Goal: Task Accomplishment & Management: Manage account settings

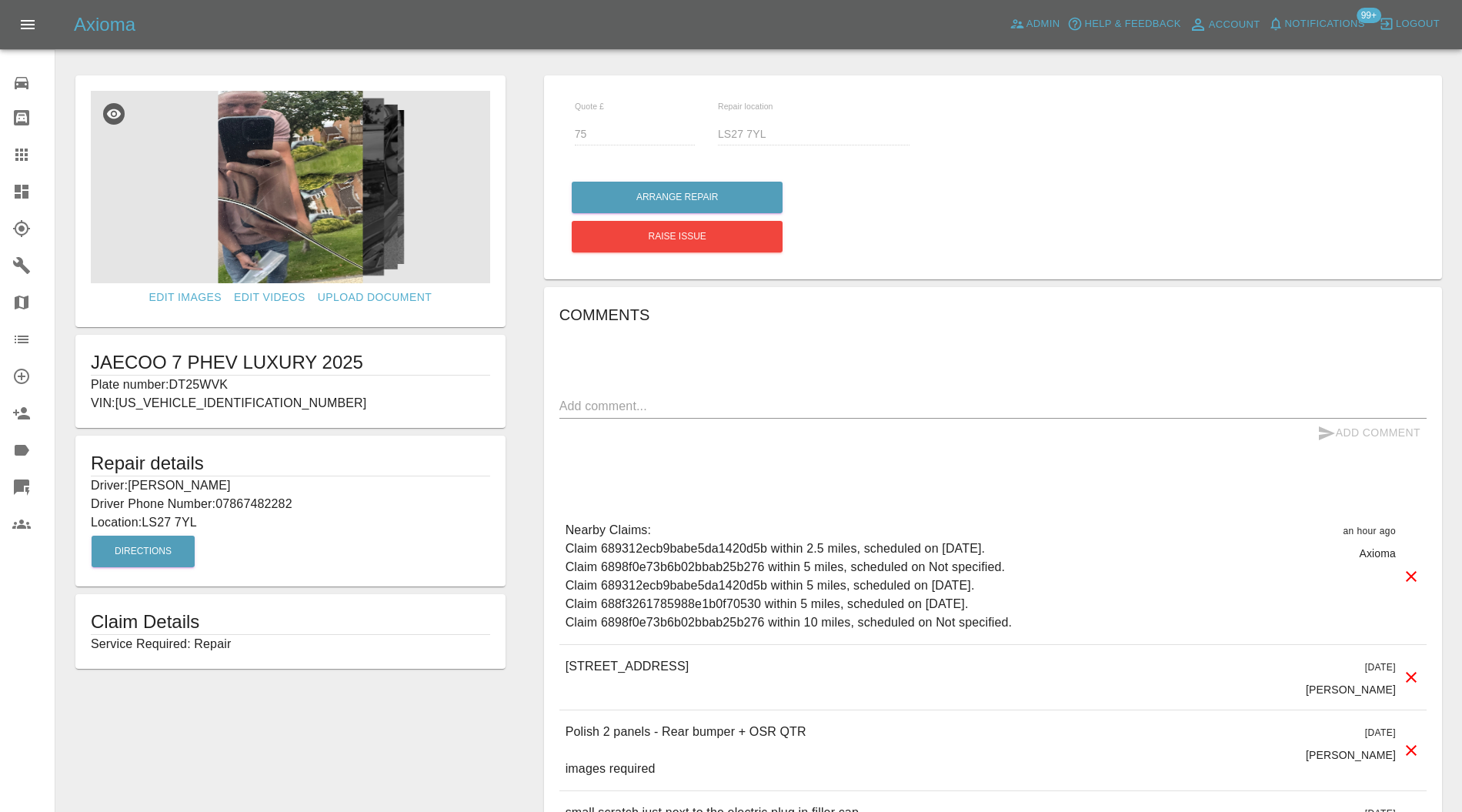
click at [22, 81] on icon at bounding box center [21, 83] width 14 height 13
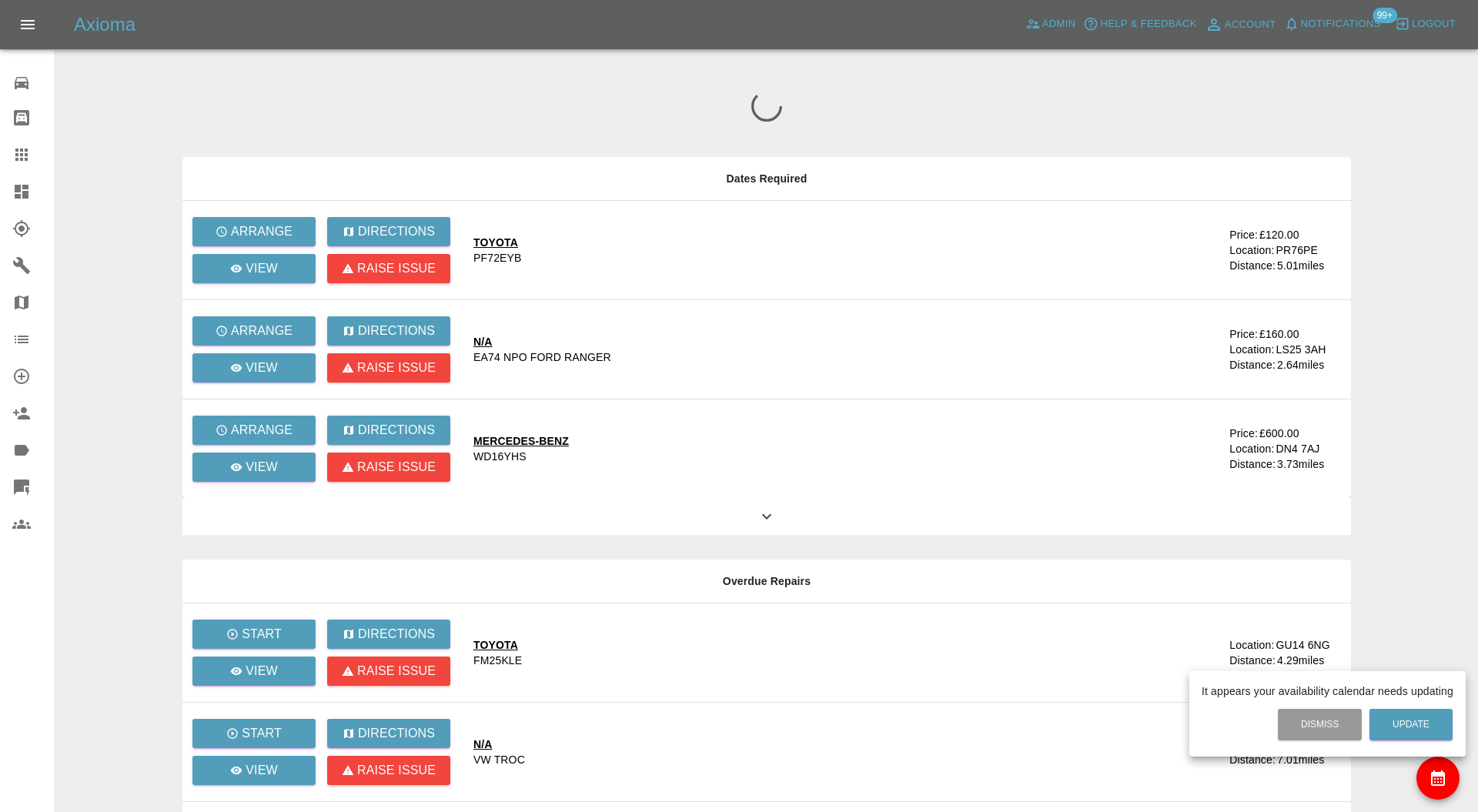
click at [22, 180] on div at bounding box center [739, 406] width 1478 height 812
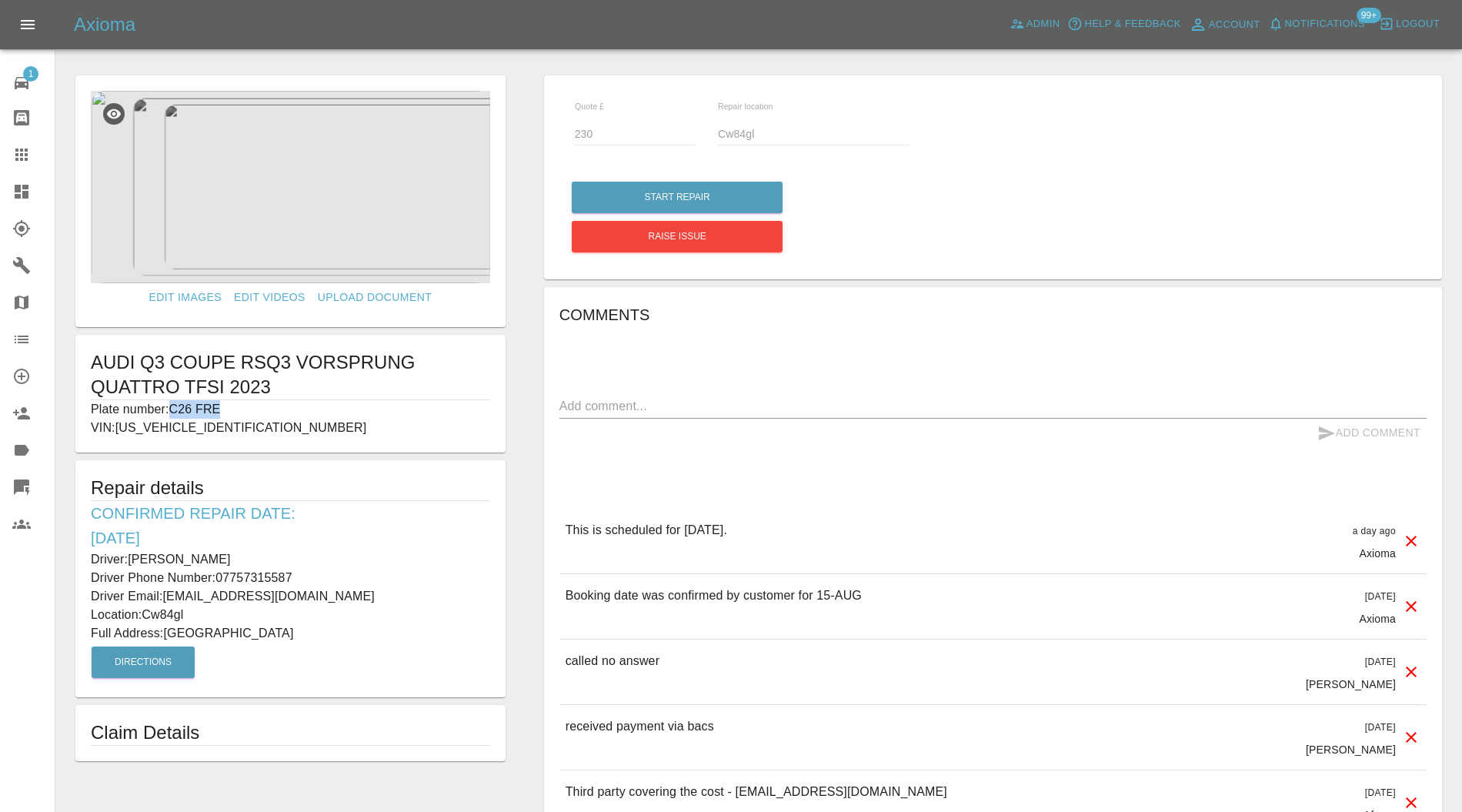
drag, startPoint x: 267, startPoint y: 406, endPoint x: 174, endPoint y: 408, distance: 93.0
click at [174, 408] on p "Plate number: C26 FRE" at bounding box center [290, 409] width 399 height 19
copy p "C26 FRE"
click at [32, 157] on div at bounding box center [34, 154] width 43 height 19
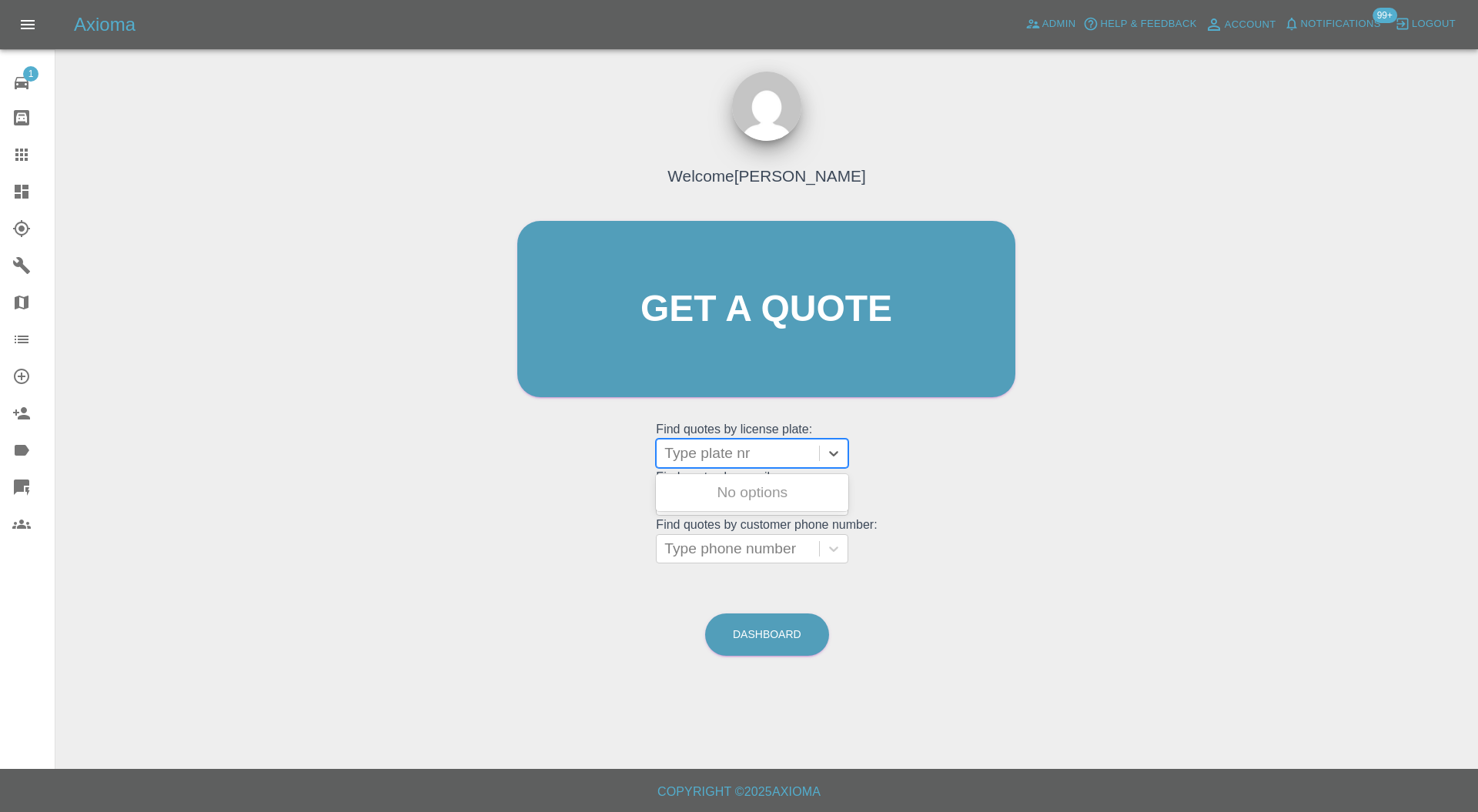
click at [718, 440] on div "Type plate nr" at bounding box center [737, 452] width 162 height 28
paste input "C26 FRE"
type input "C26 FRE"
click at [795, 484] on div "C26 FRE, Awaiting Repair" at bounding box center [753, 492] width 193 height 30
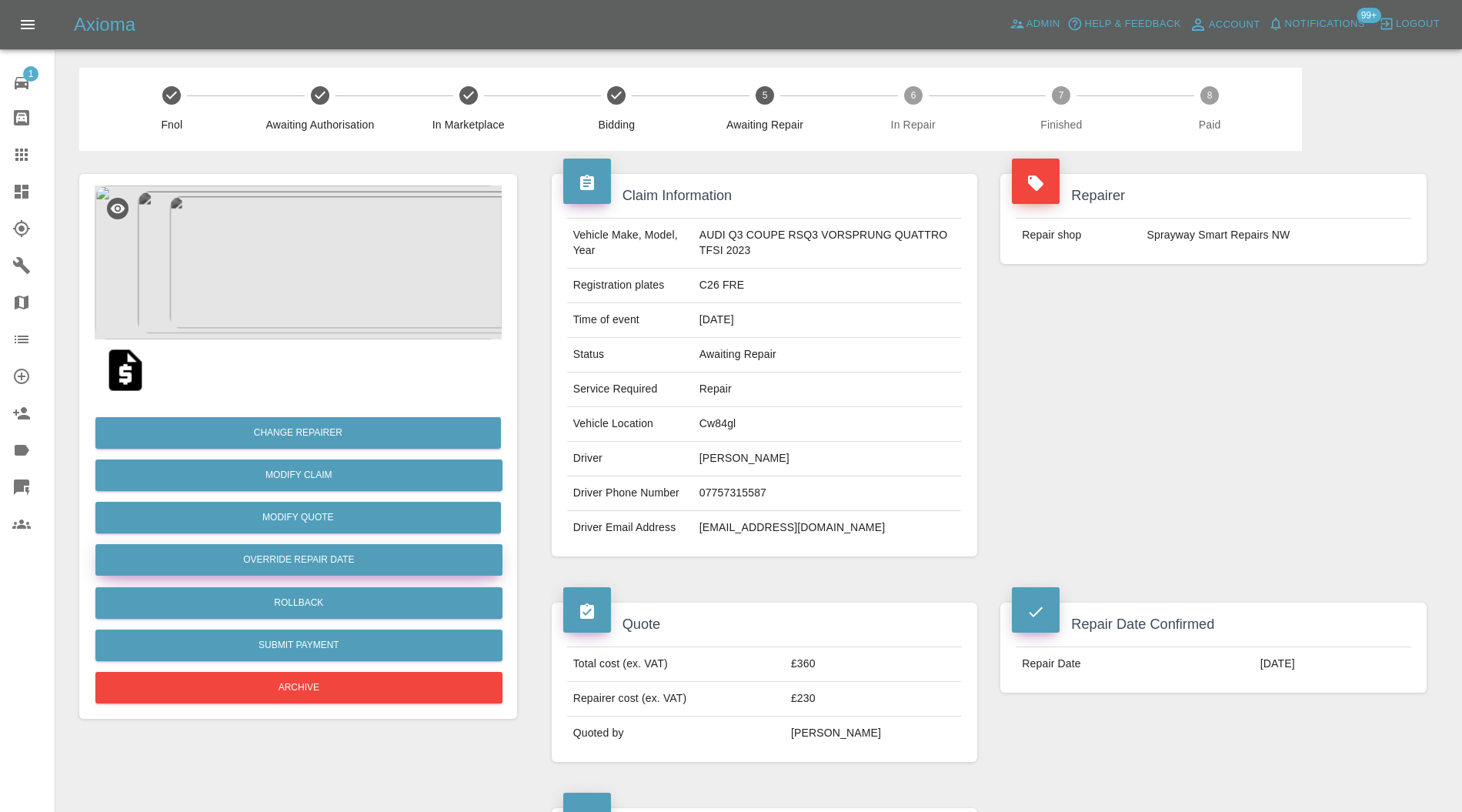
click at [386, 551] on button "Override Repair Date" at bounding box center [299, 559] width 407 height 31
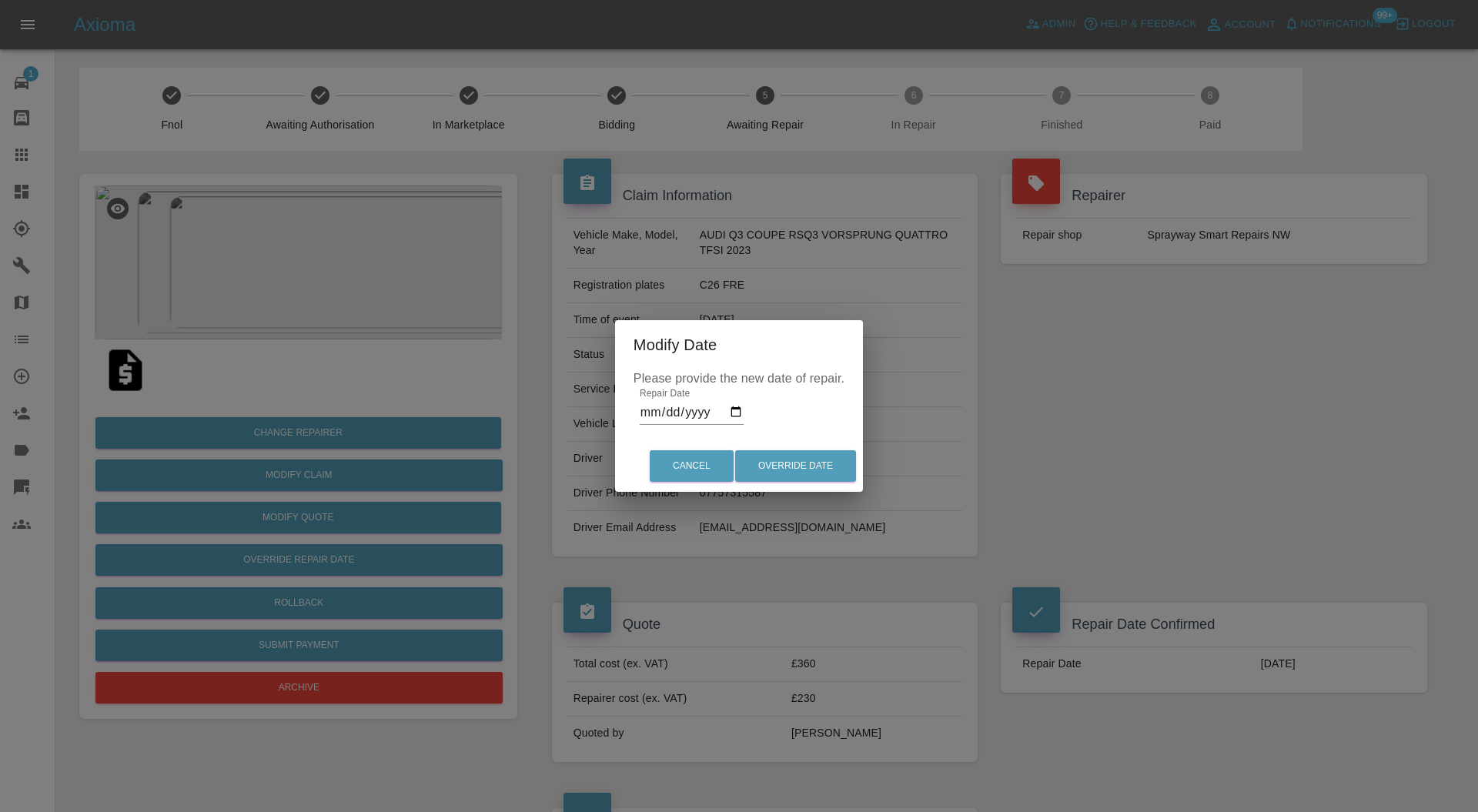
click at [740, 411] on input "2025-08-15" at bounding box center [691, 412] width 104 height 24
type input "2025-08-22"
click at [810, 474] on button "Override Date" at bounding box center [795, 465] width 121 height 31
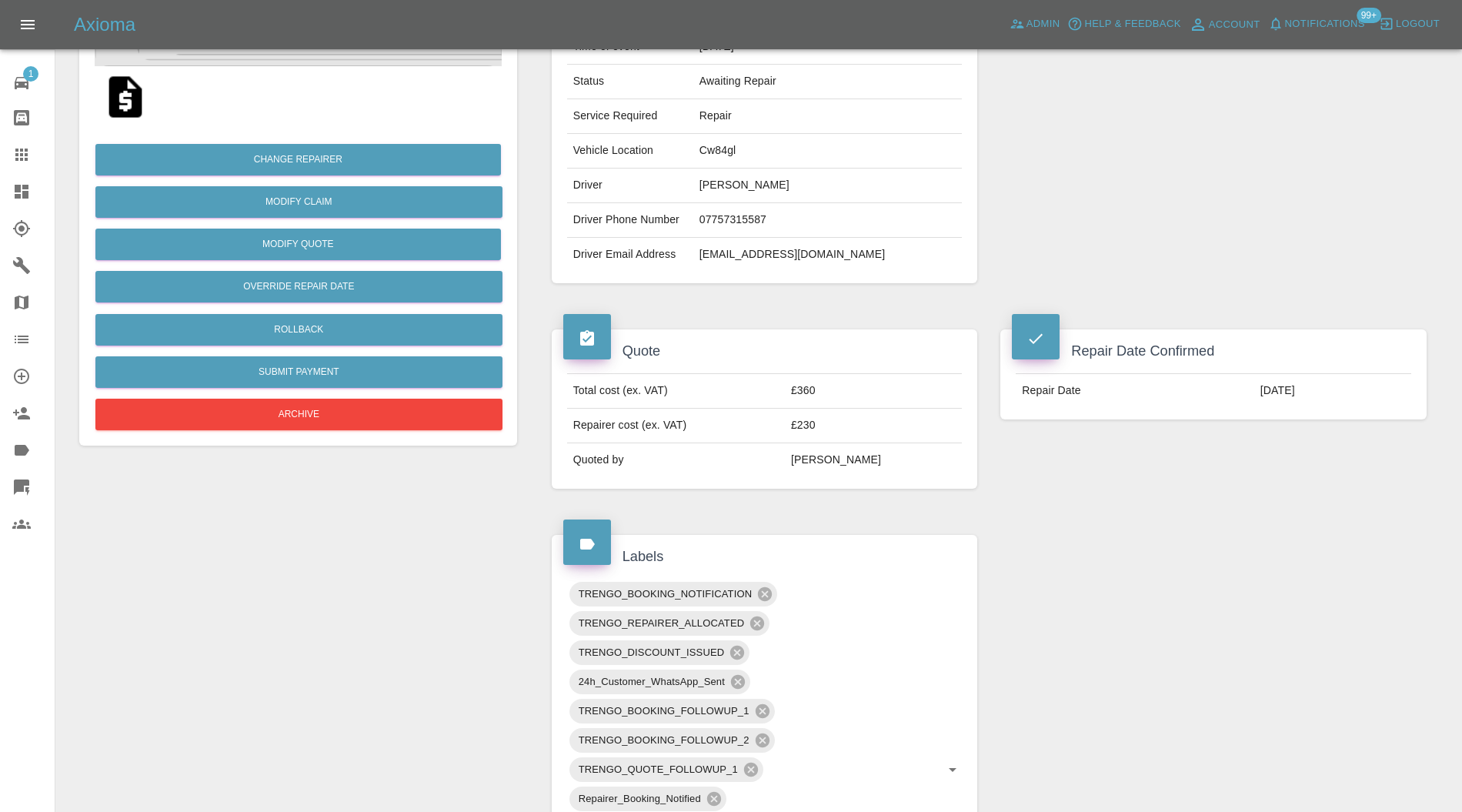
scroll to position [547, 0]
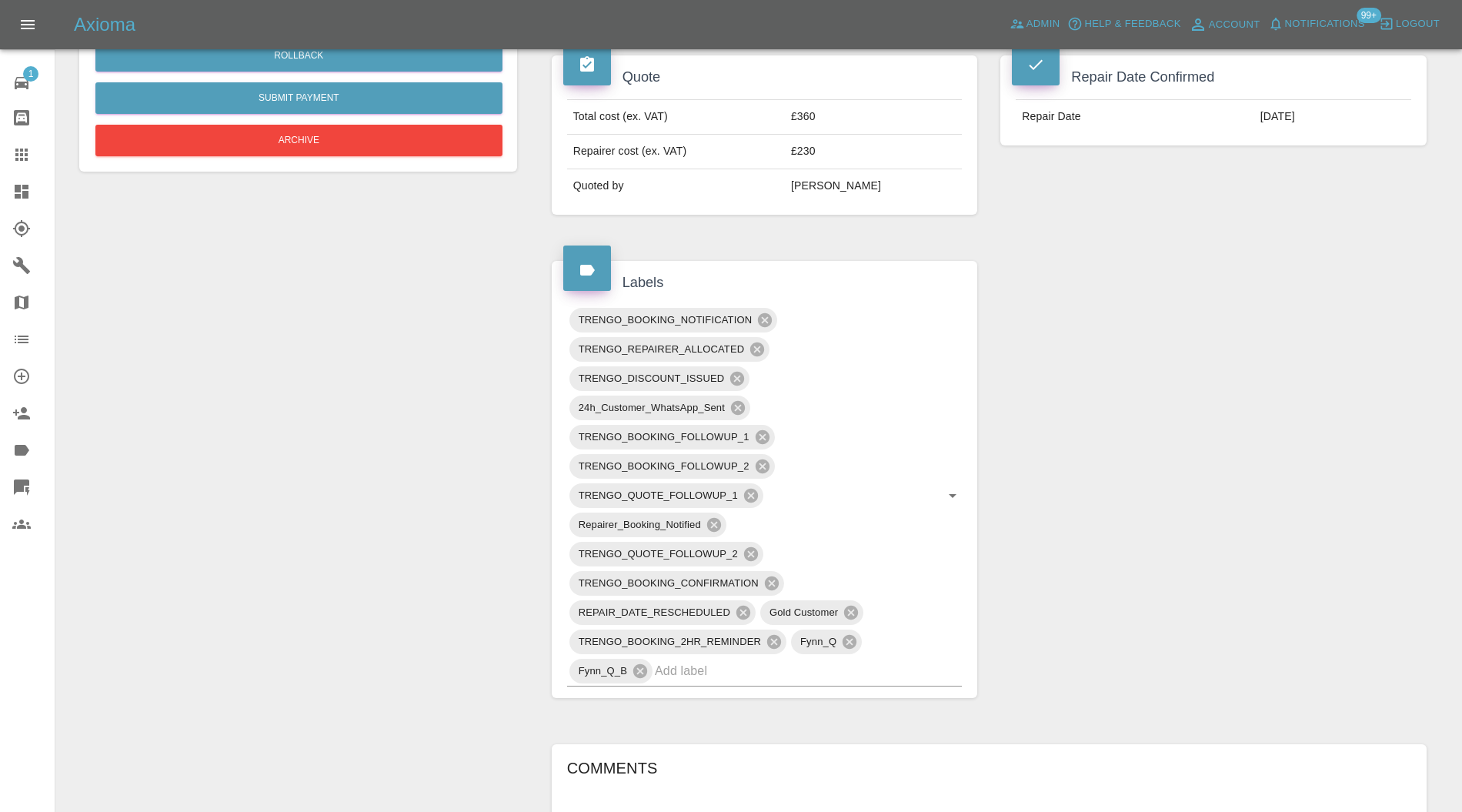
click at [743, 402] on icon at bounding box center [738, 408] width 14 height 14
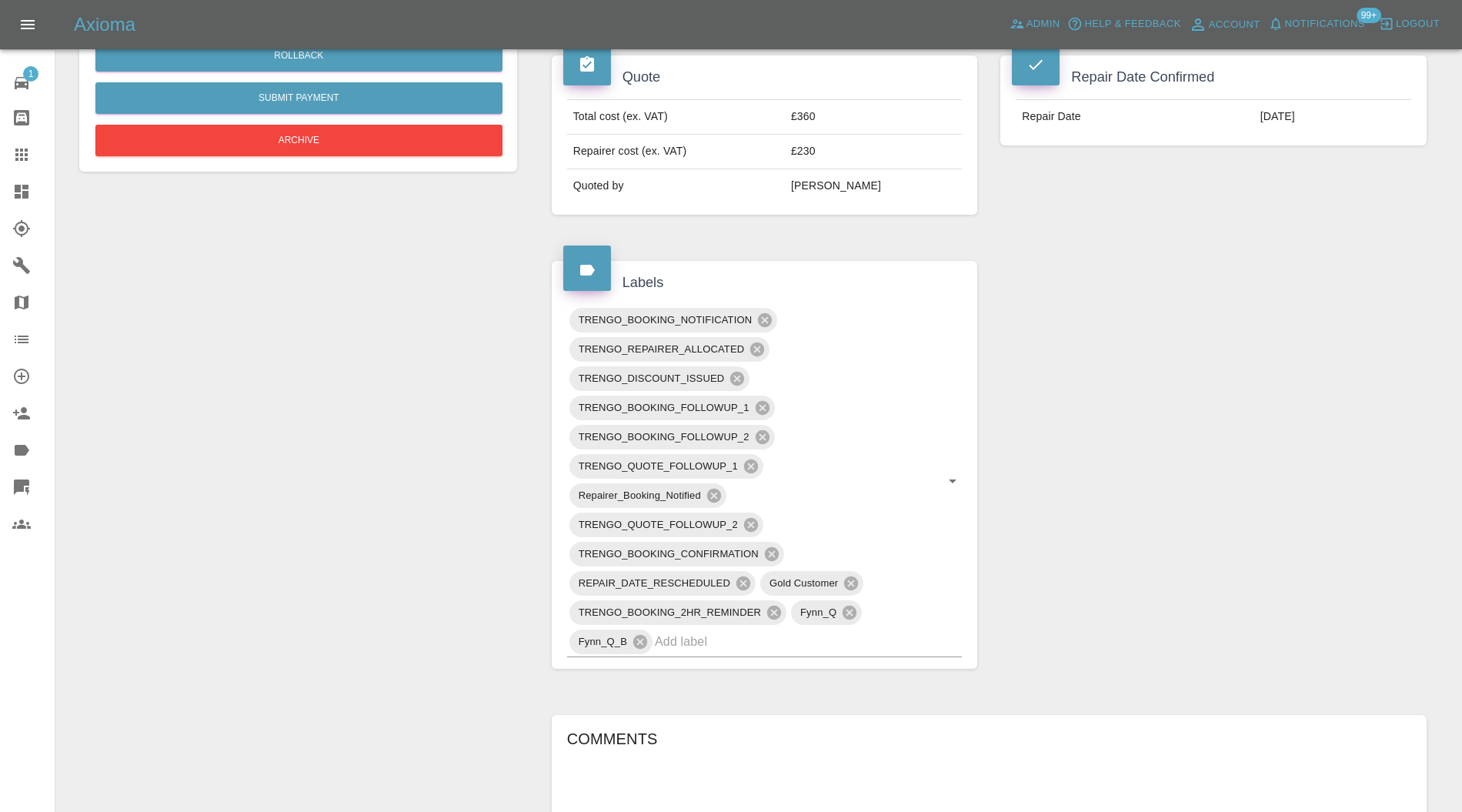
click at [715, 490] on icon at bounding box center [714, 495] width 17 height 17
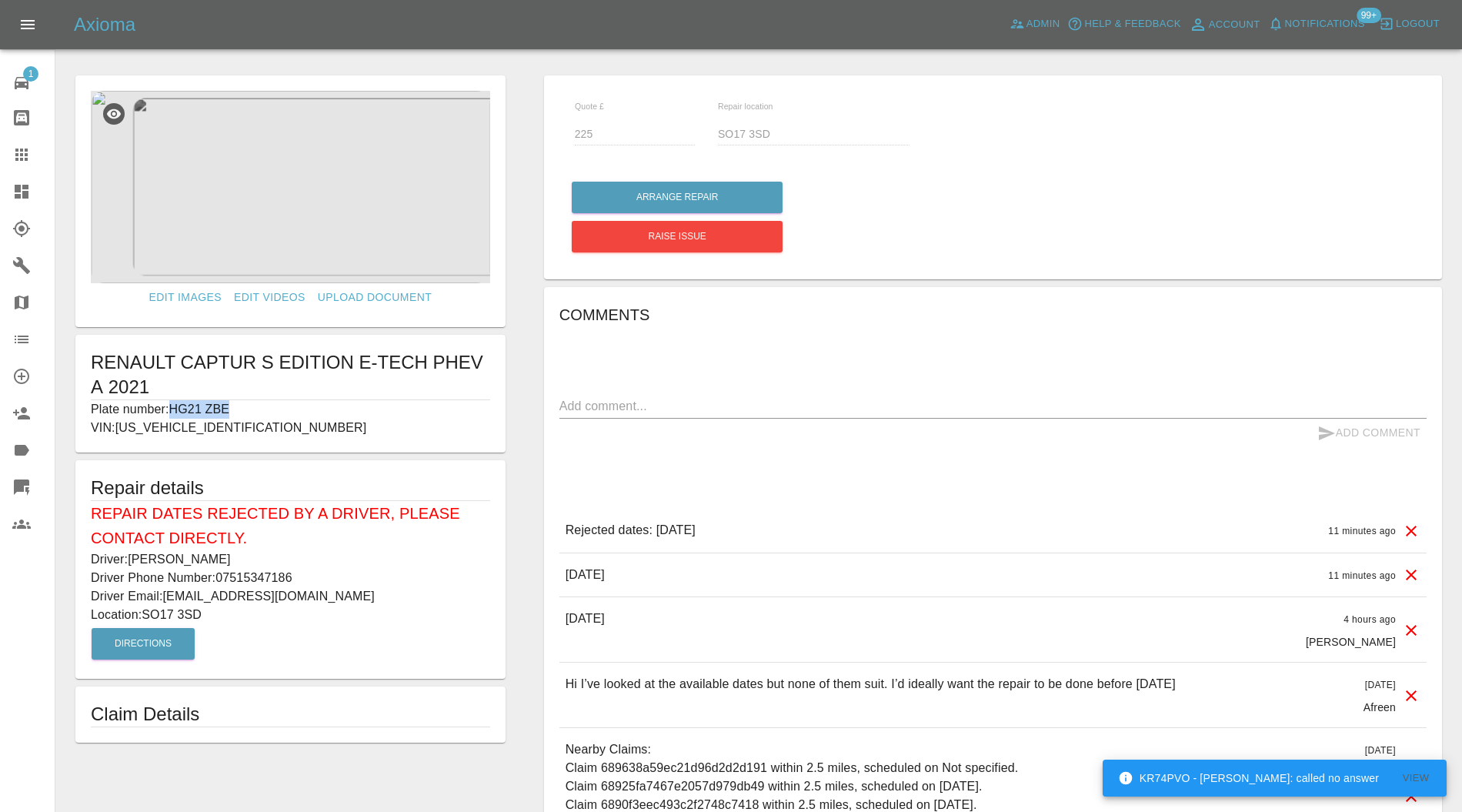
drag, startPoint x: 235, startPoint y: 409, endPoint x: 176, endPoint y: 409, distance: 59.0
click at [176, 409] on p "Plate number: HG21 ZBE" at bounding box center [290, 409] width 399 height 19
copy p "HG21 ZBE"
click at [24, 150] on icon at bounding box center [21, 154] width 13 height 13
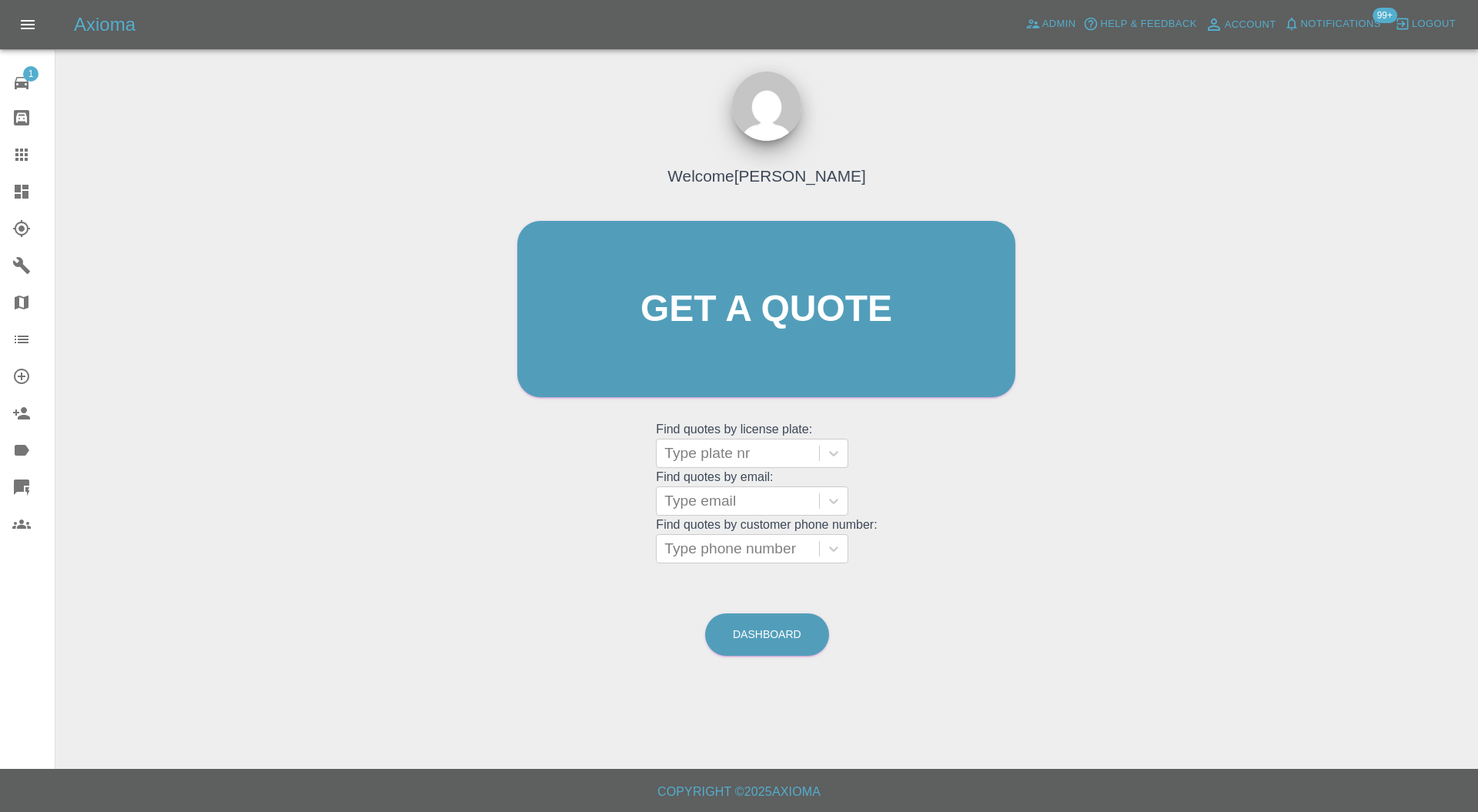
click at [739, 457] on div at bounding box center [738, 453] width 147 height 22
paste input "HG21 ZBE"
type input "HG21 ZBE"
click at [775, 500] on div "HG21 ZBE, Bidding" at bounding box center [753, 492] width 193 height 30
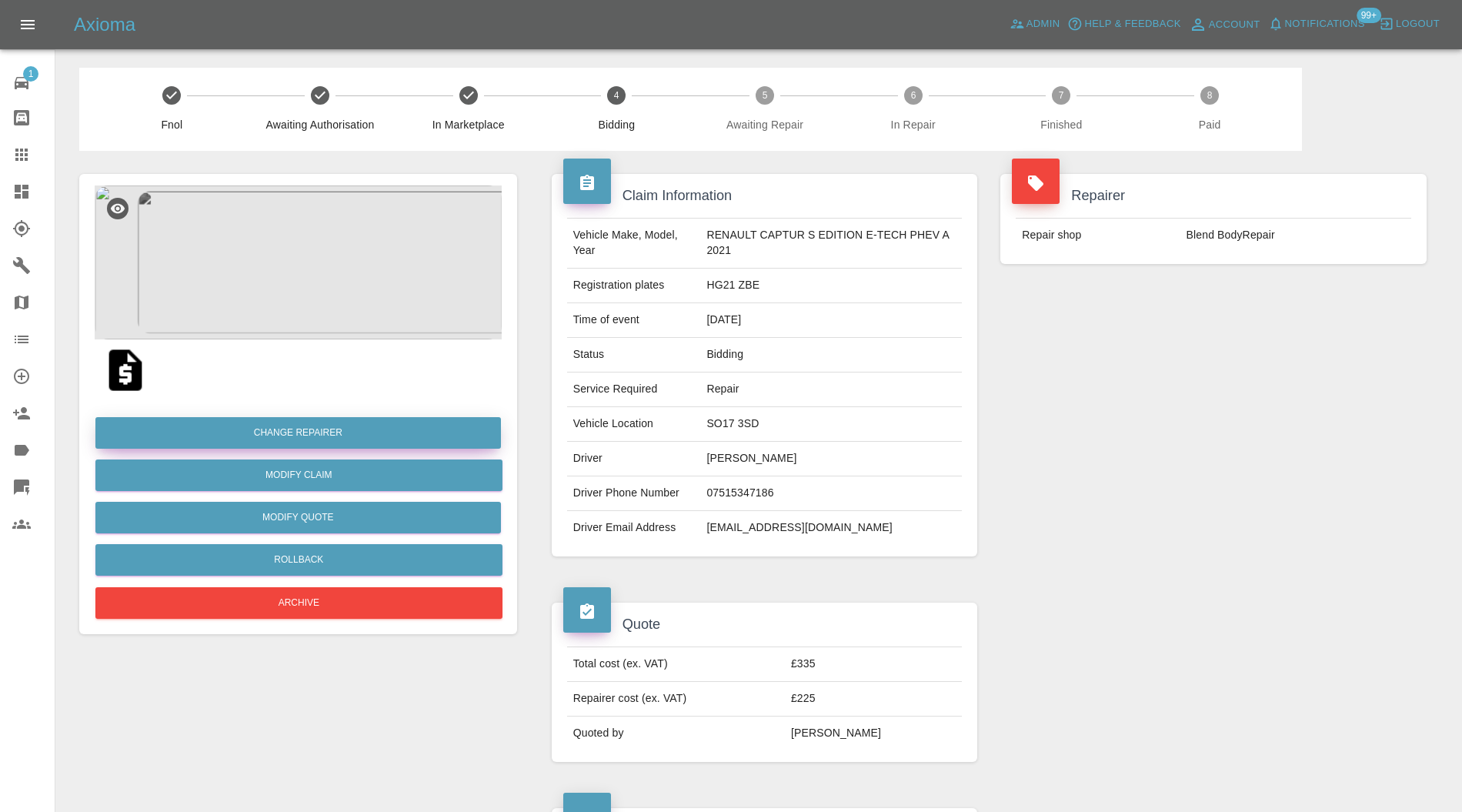
click at [409, 436] on button "Change Repairer" at bounding box center [298, 432] width 405 height 31
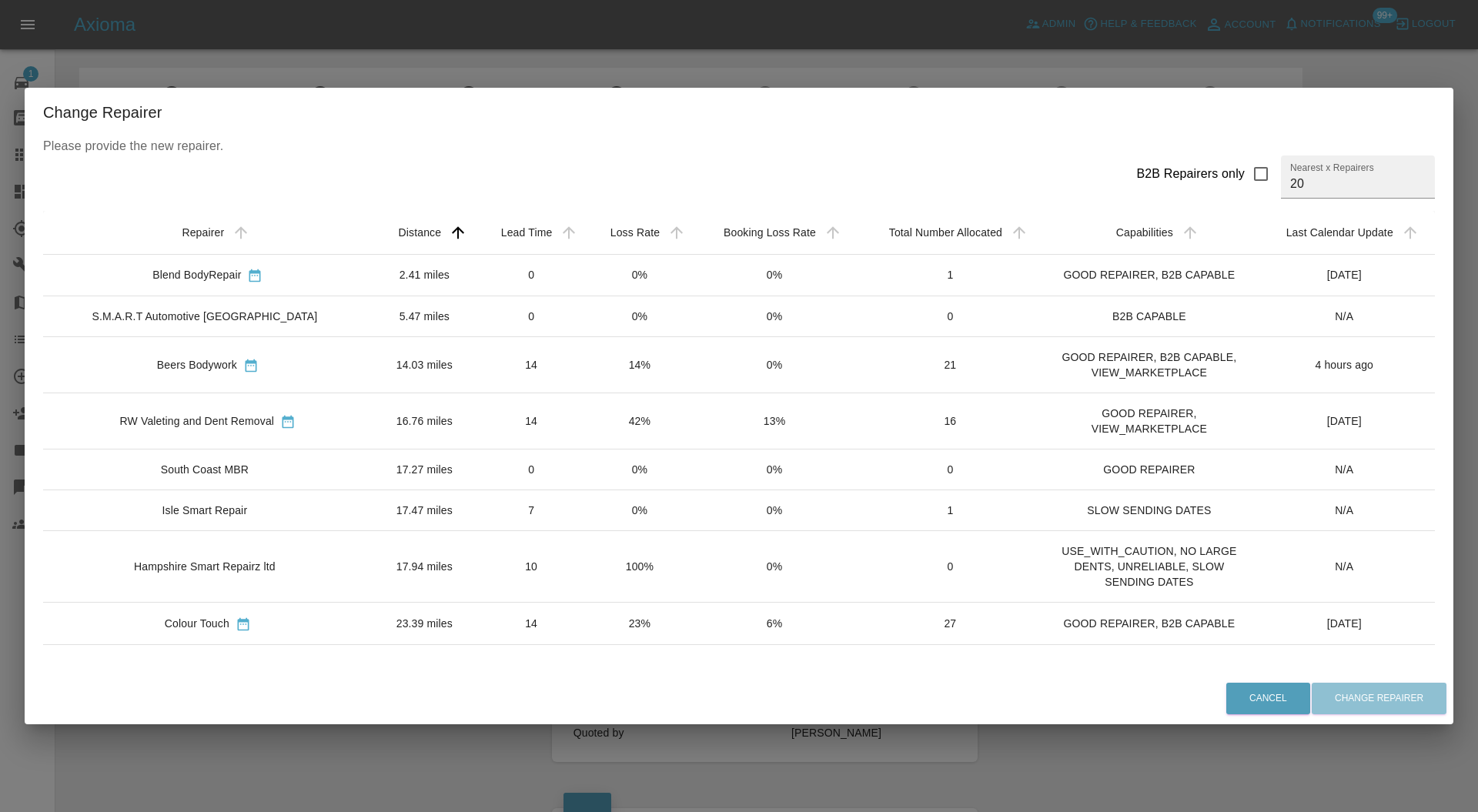
click at [372, 614] on td "23.39 miles" at bounding box center [424, 623] width 104 height 41
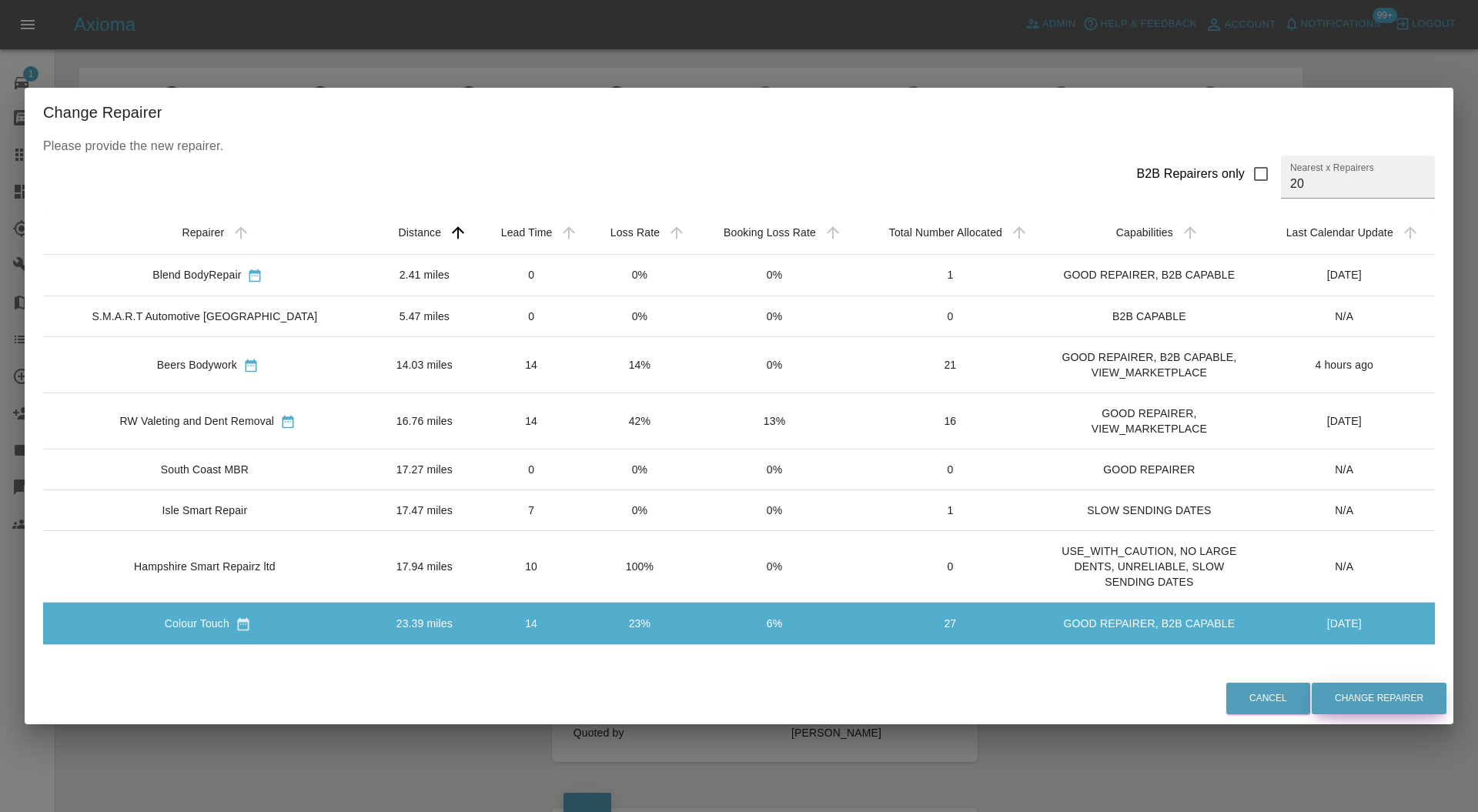
click at [1372, 704] on button "Change Repairer" at bounding box center [1379, 697] width 135 height 31
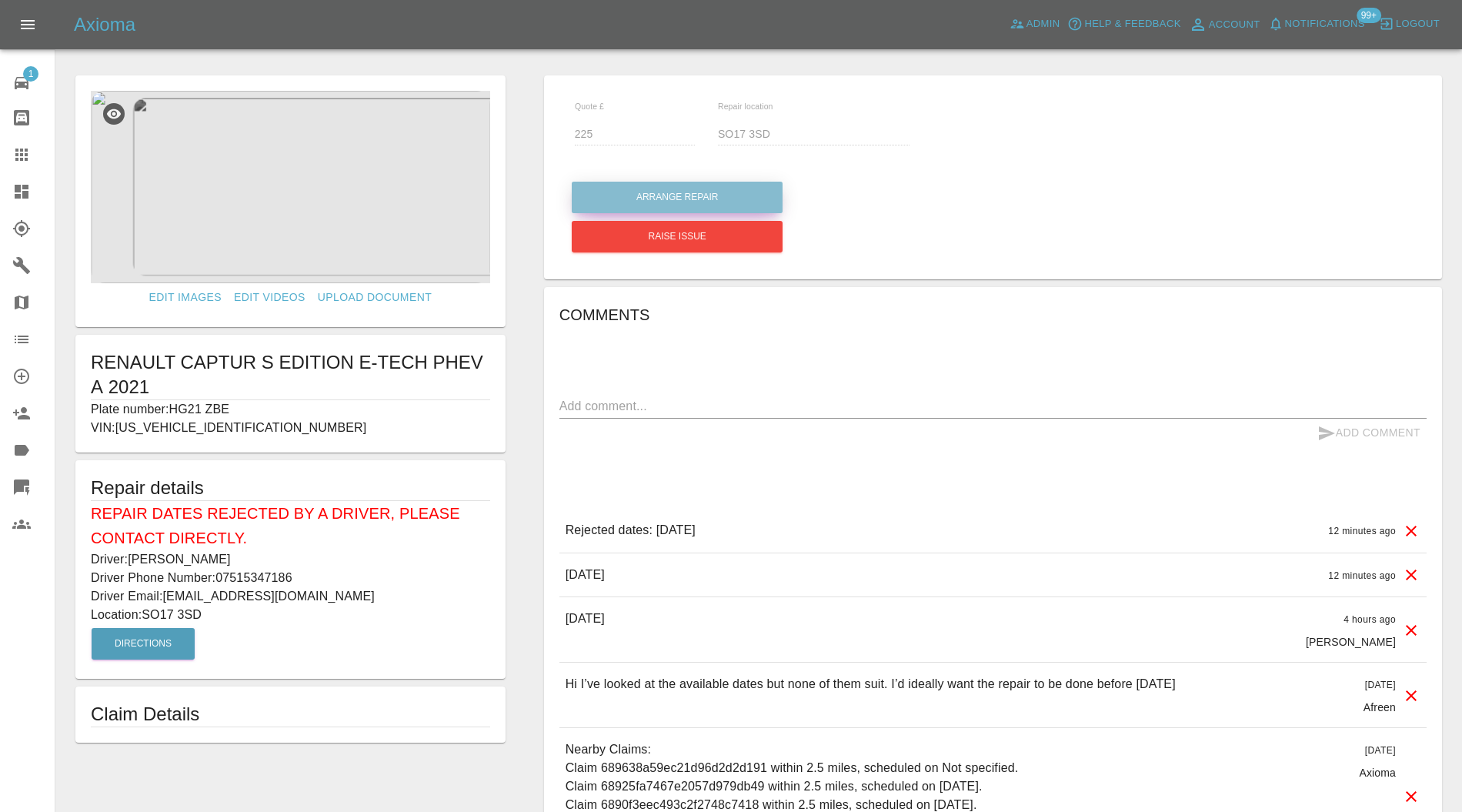
click at [688, 190] on button "Arrange Repair" at bounding box center [677, 197] width 211 height 31
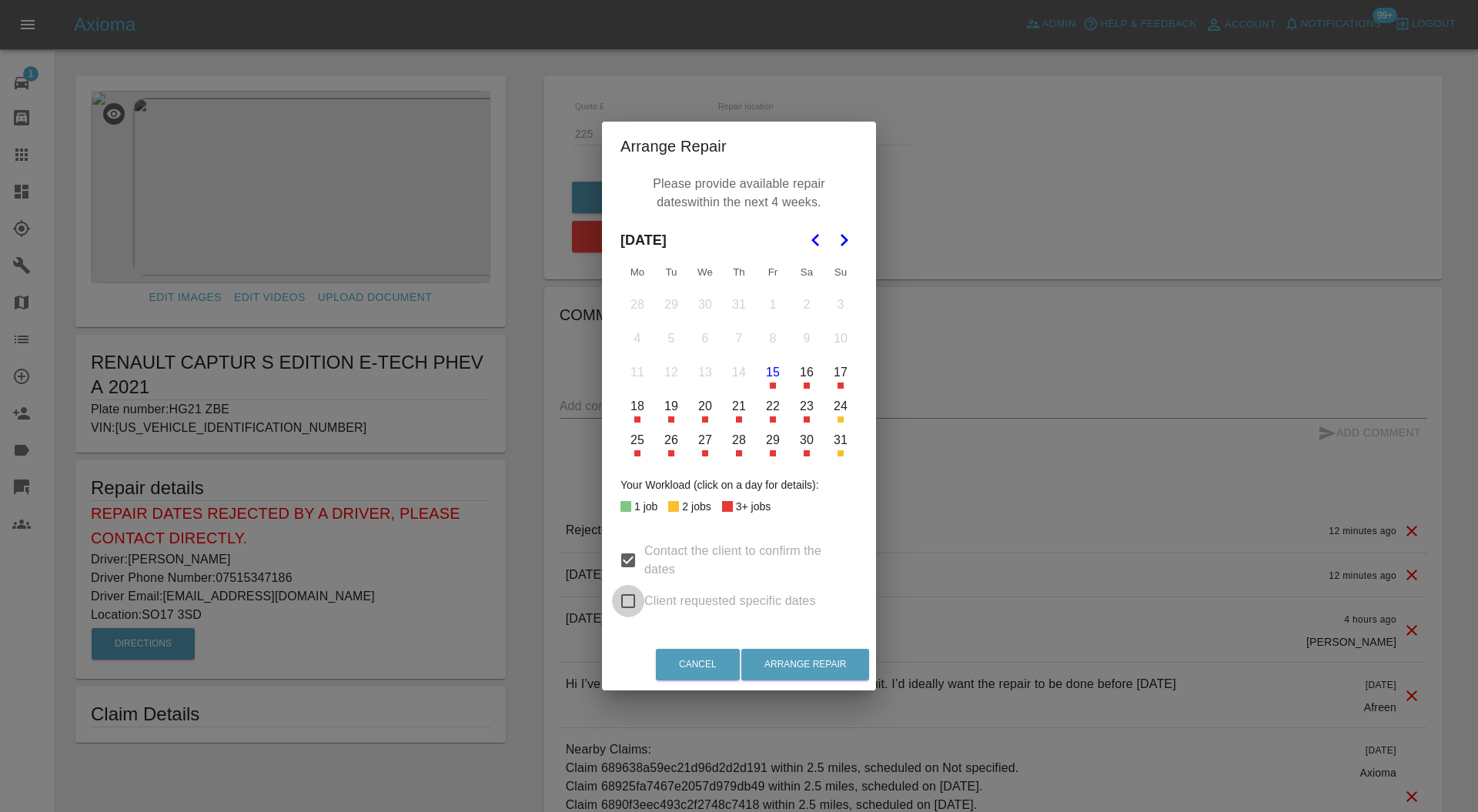
click at [630, 609] on input "Client requested specific dates" at bounding box center [628, 601] width 32 height 32
checkbox input "true"
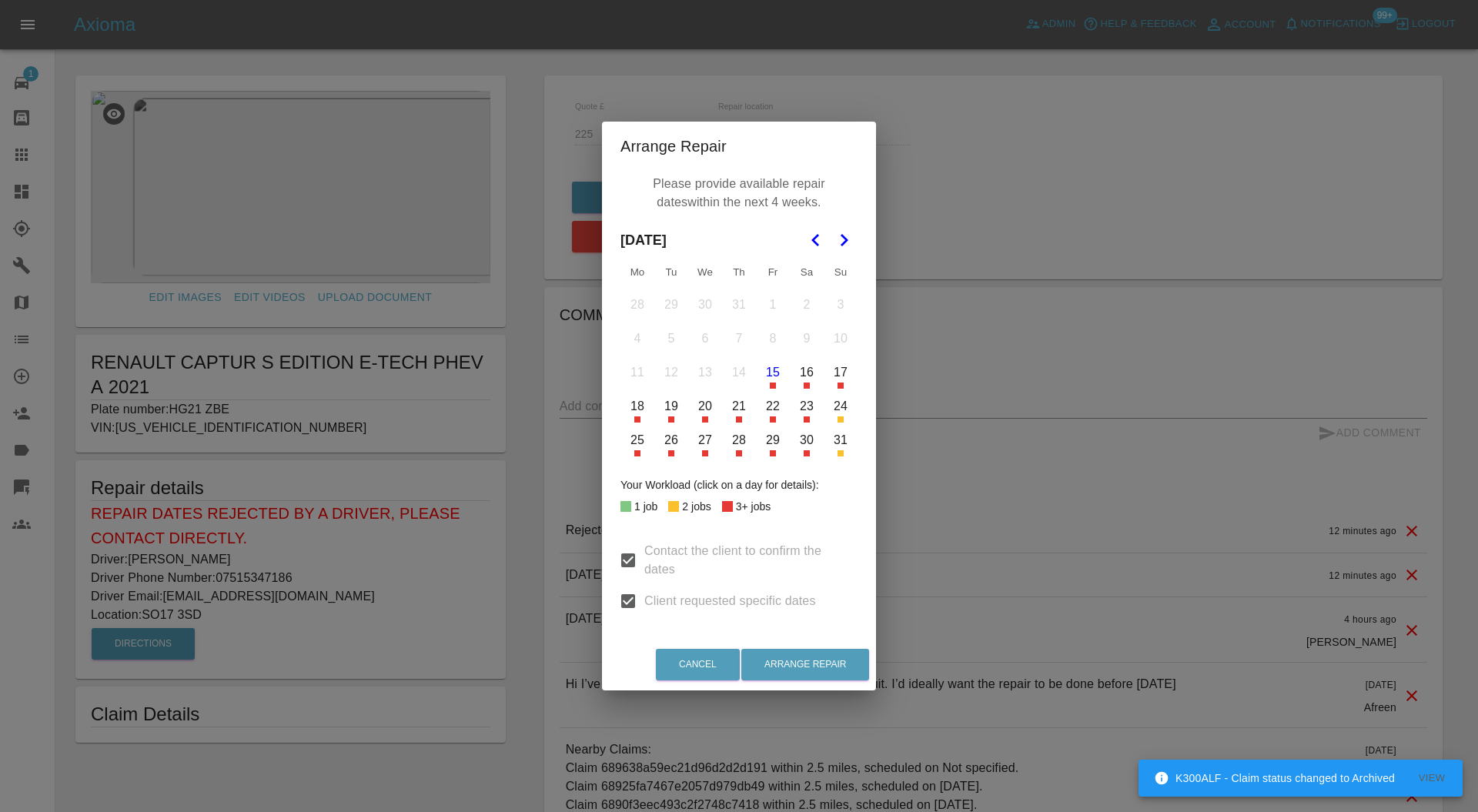
click at [700, 417] on button "20" at bounding box center [705, 406] width 32 height 32
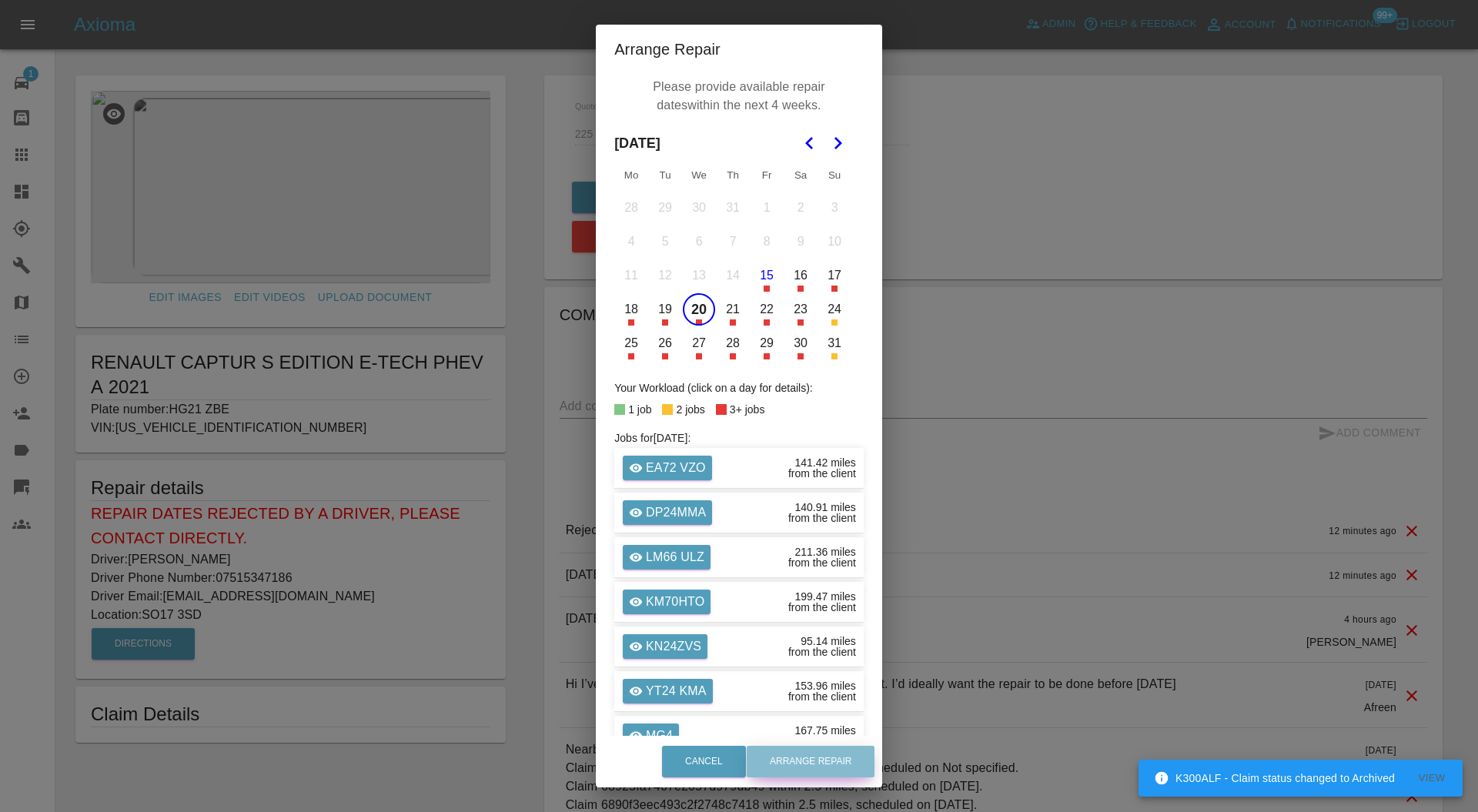
click at [793, 759] on button "Arrange Repair" at bounding box center [810, 761] width 128 height 31
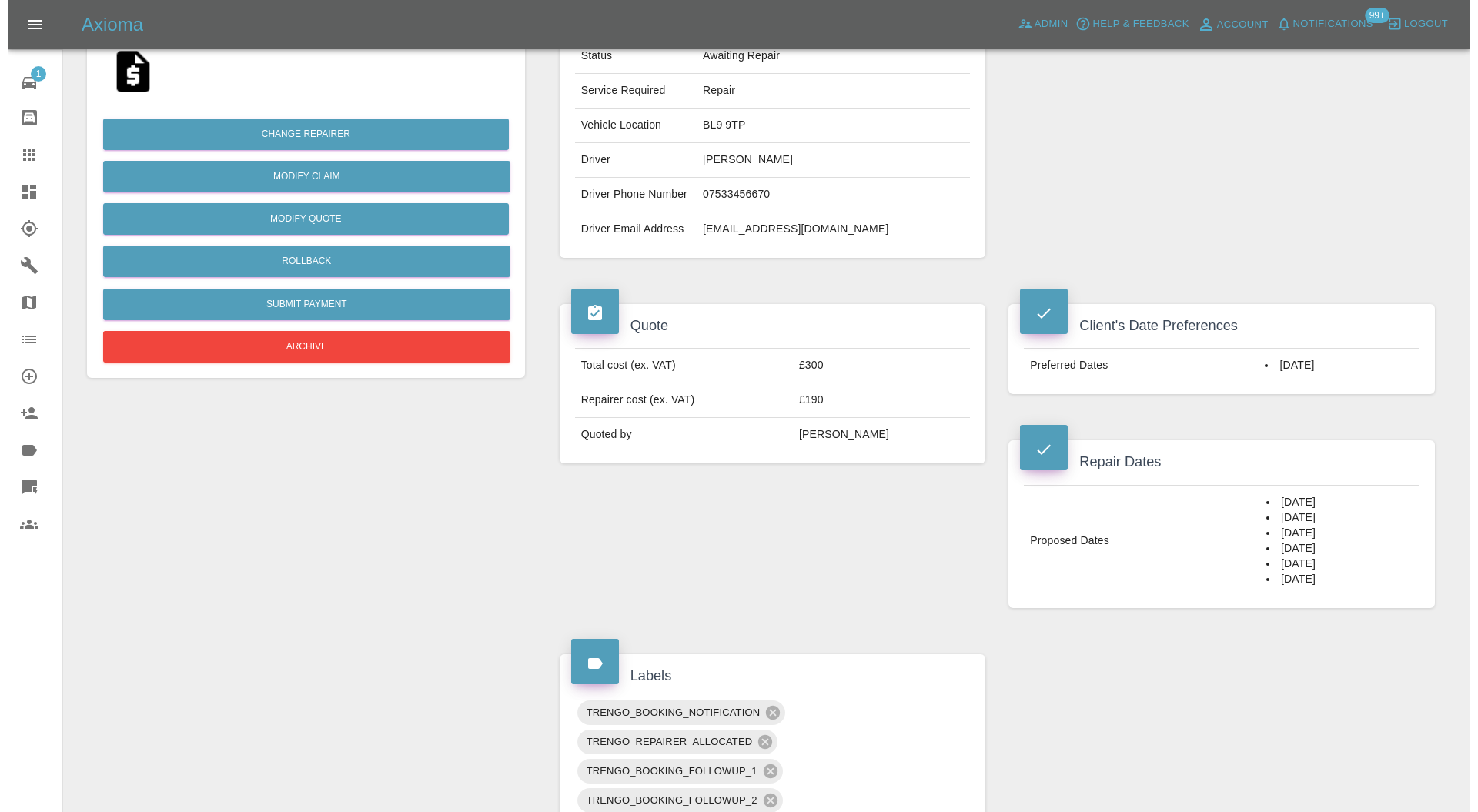
scroll to position [137, 0]
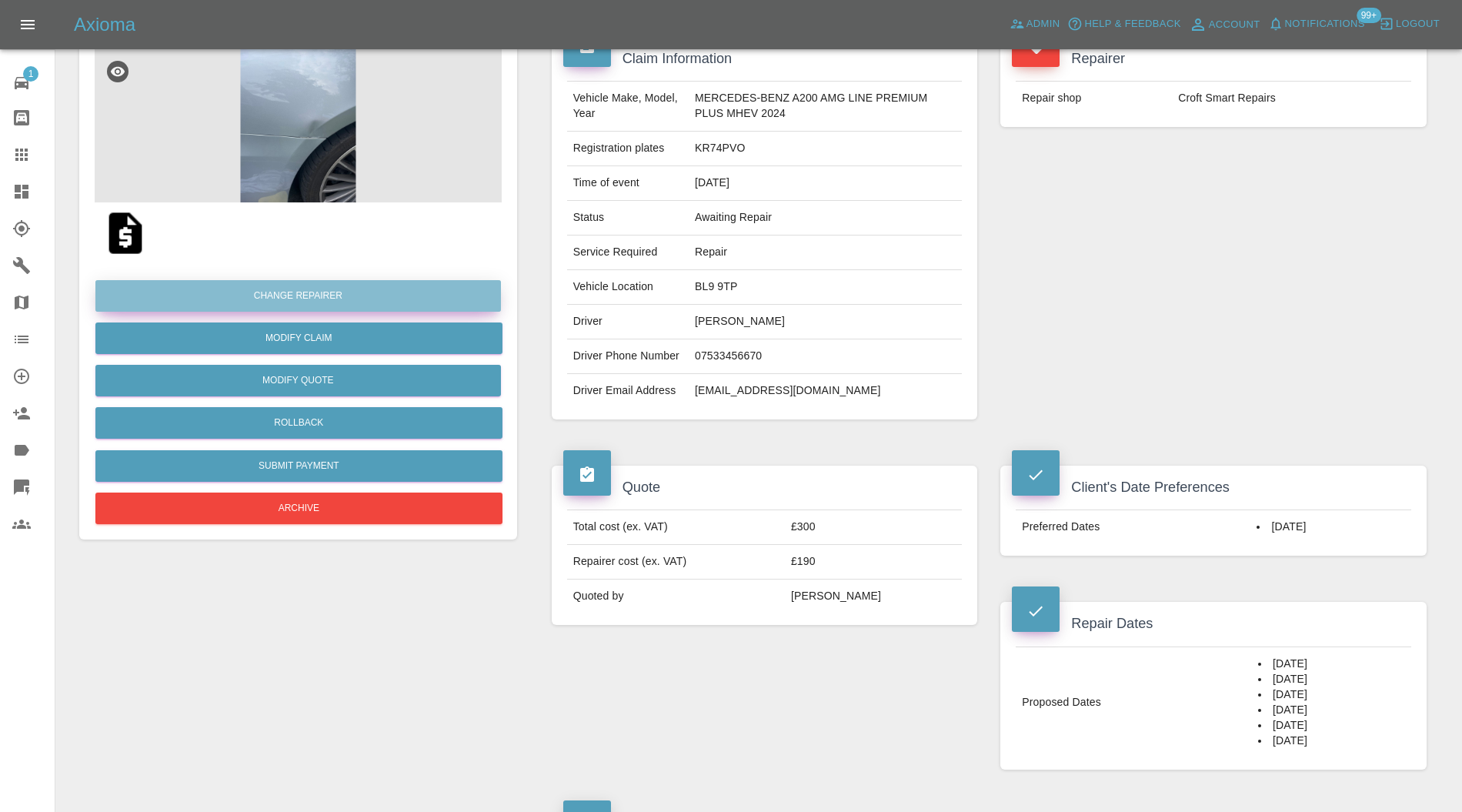
click at [360, 291] on button "Change Repairer" at bounding box center [298, 295] width 405 height 31
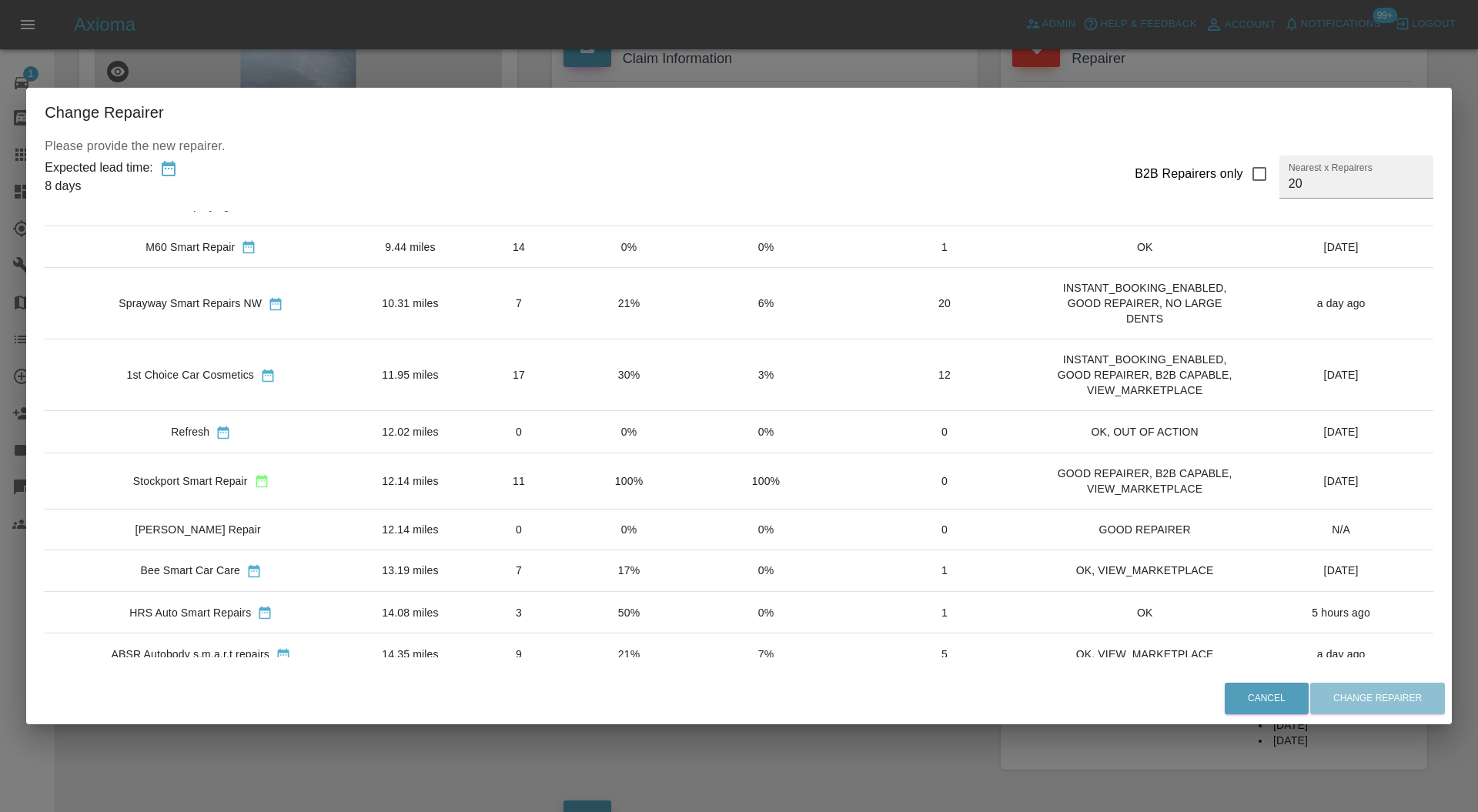
scroll to position [614, 0]
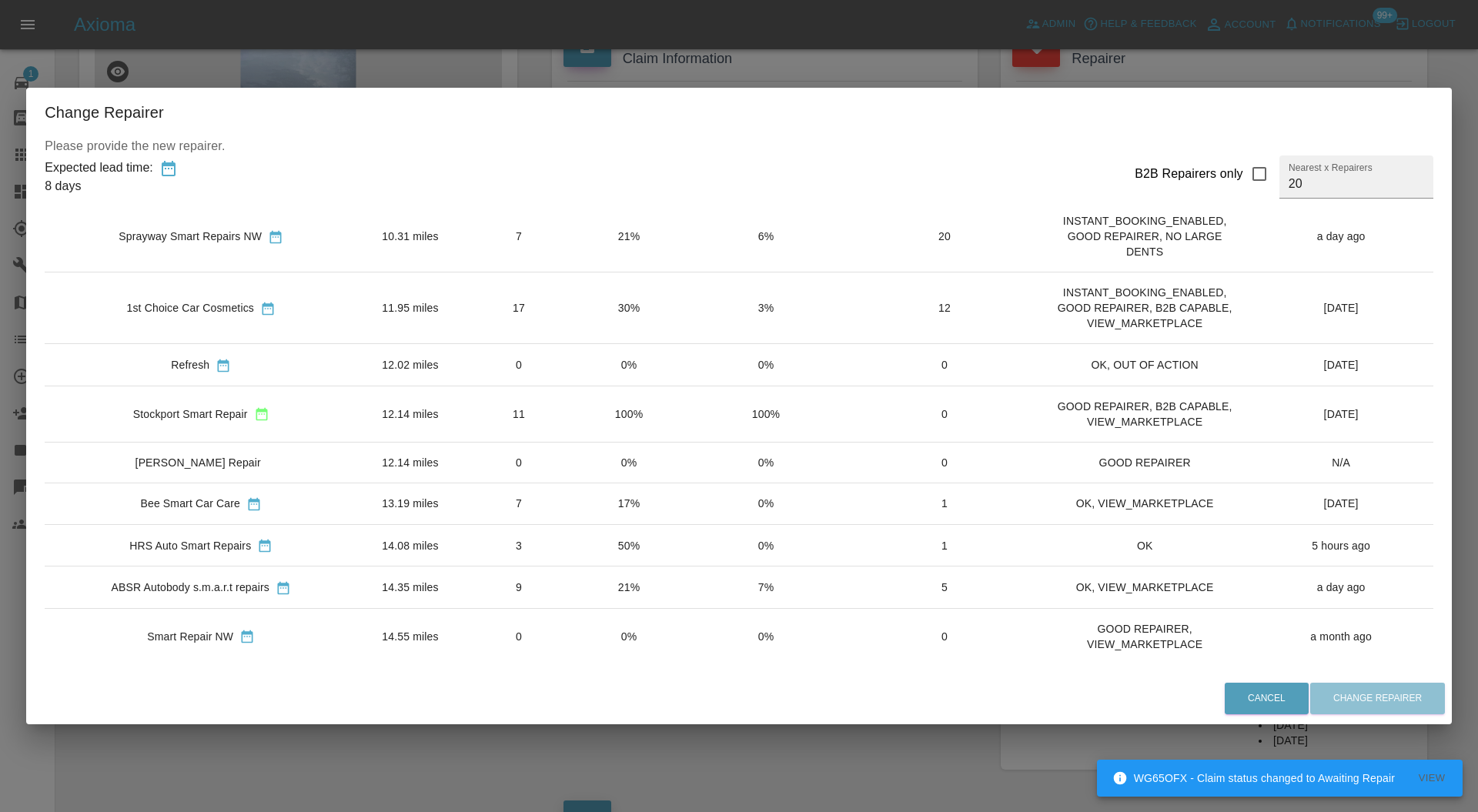
click at [482, 531] on td "3" at bounding box center [519, 544] width 111 height 41
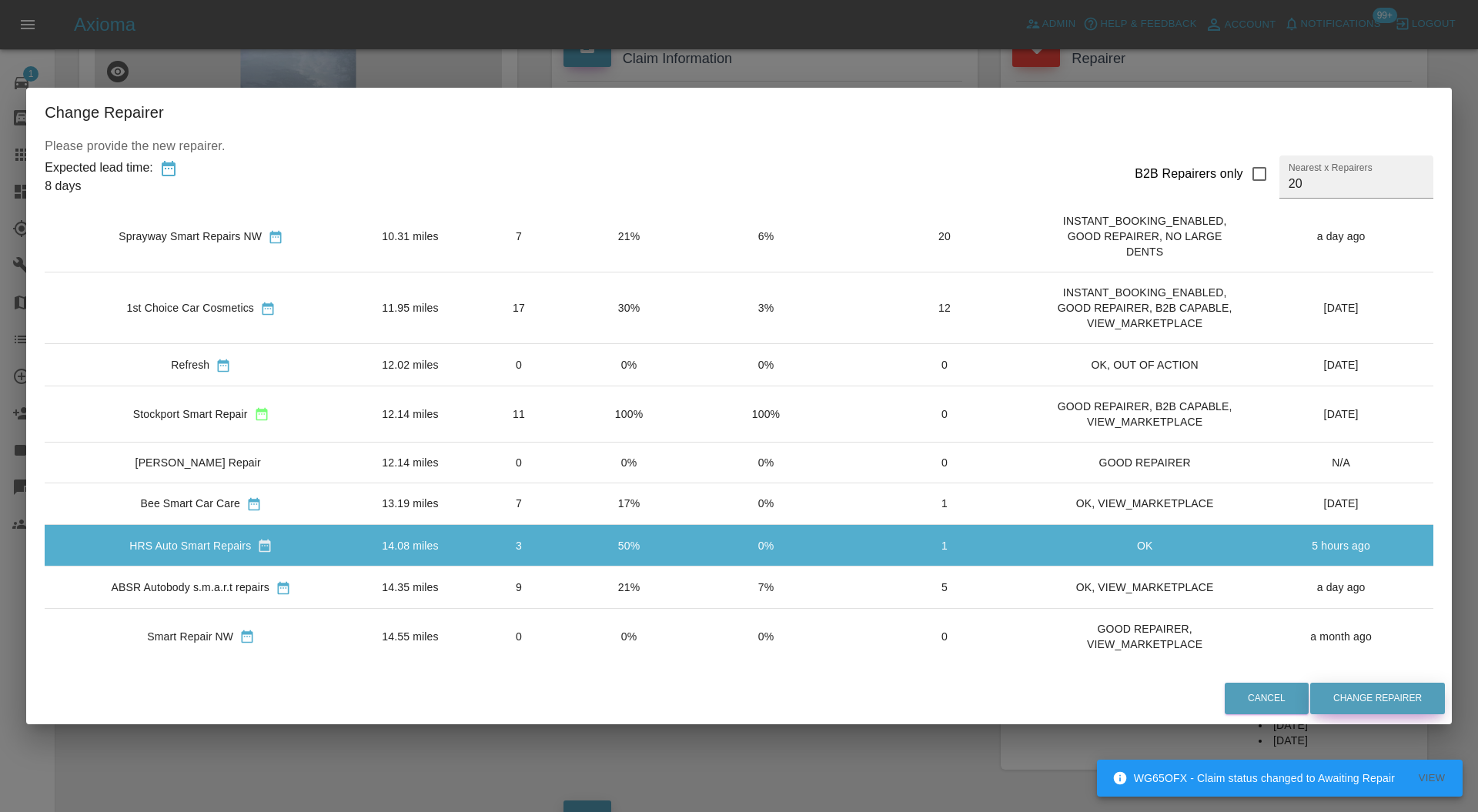
click at [1357, 696] on button "Change Repairer" at bounding box center [1377, 697] width 135 height 31
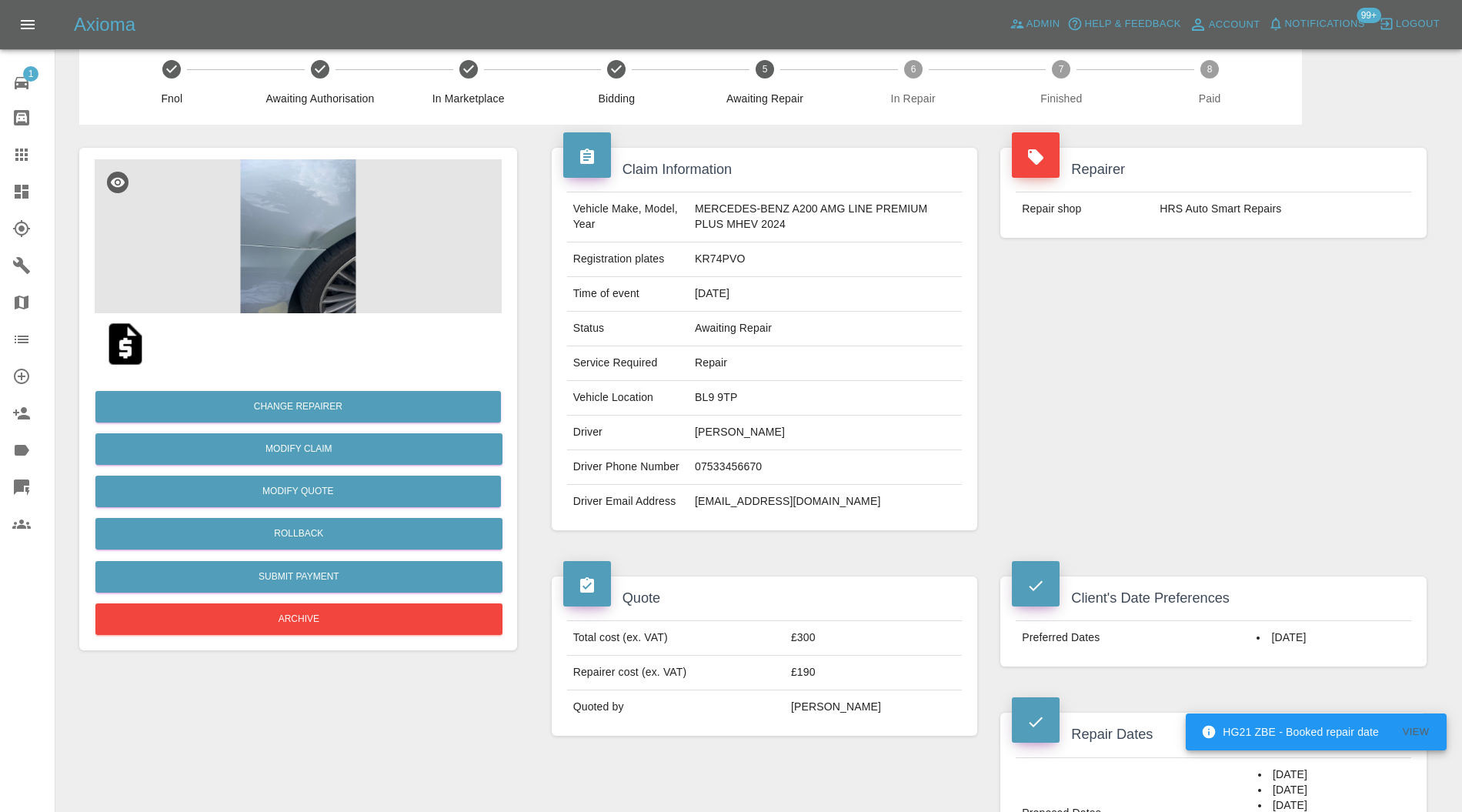
scroll to position [0, 0]
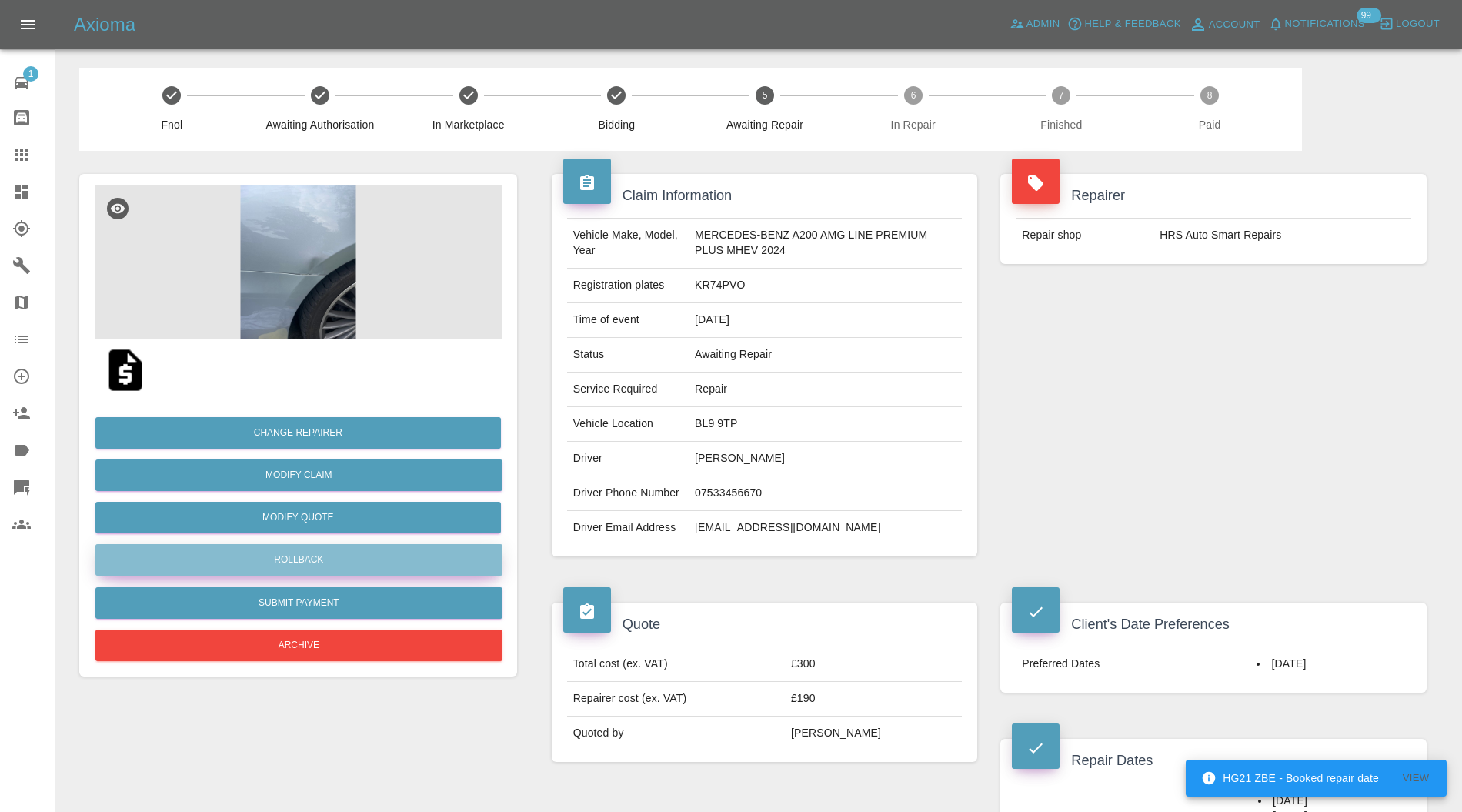
click at [320, 551] on button "Rollback" at bounding box center [299, 559] width 407 height 31
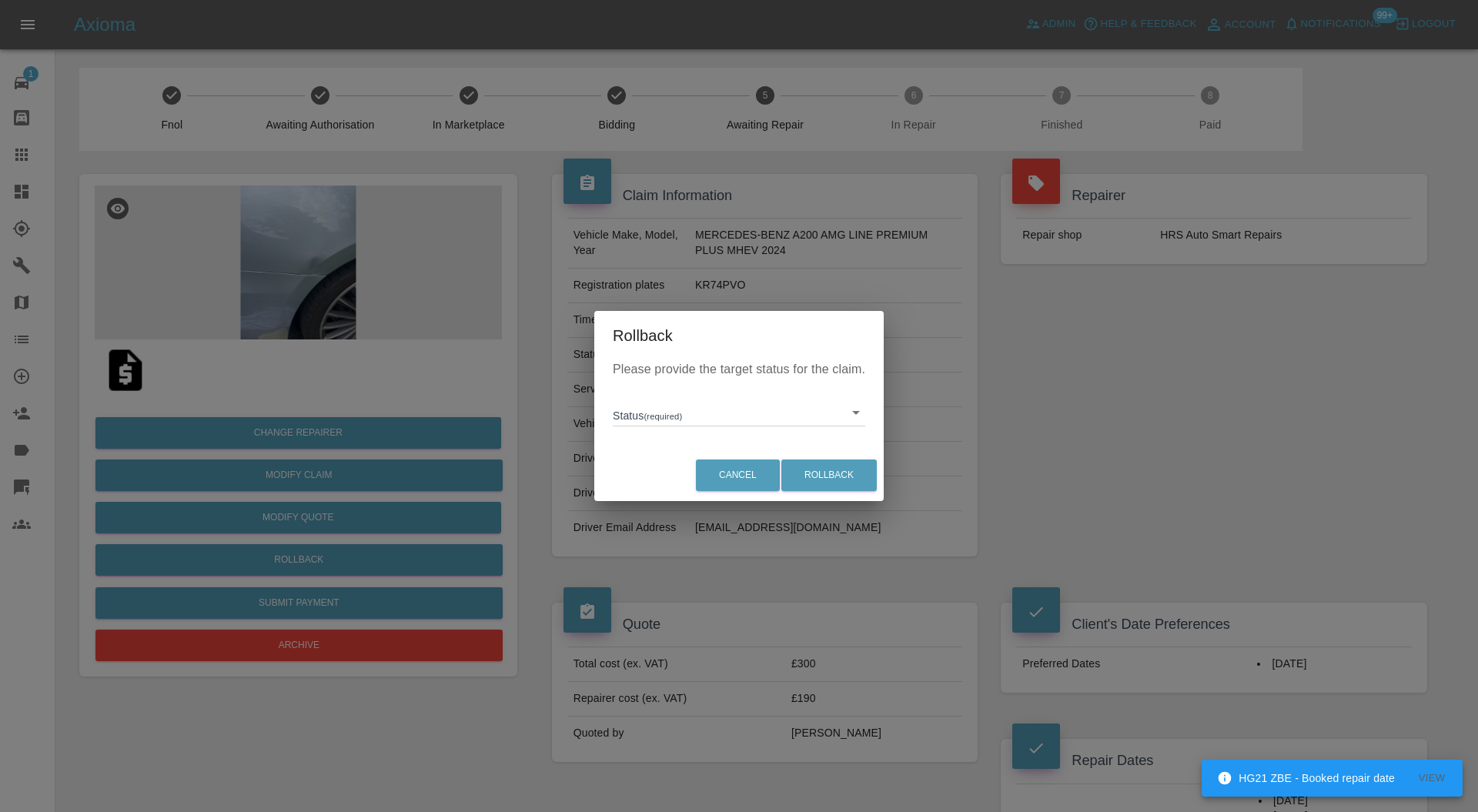
click at [677, 393] on div "Status (required) ​" at bounding box center [739, 406] width 253 height 40
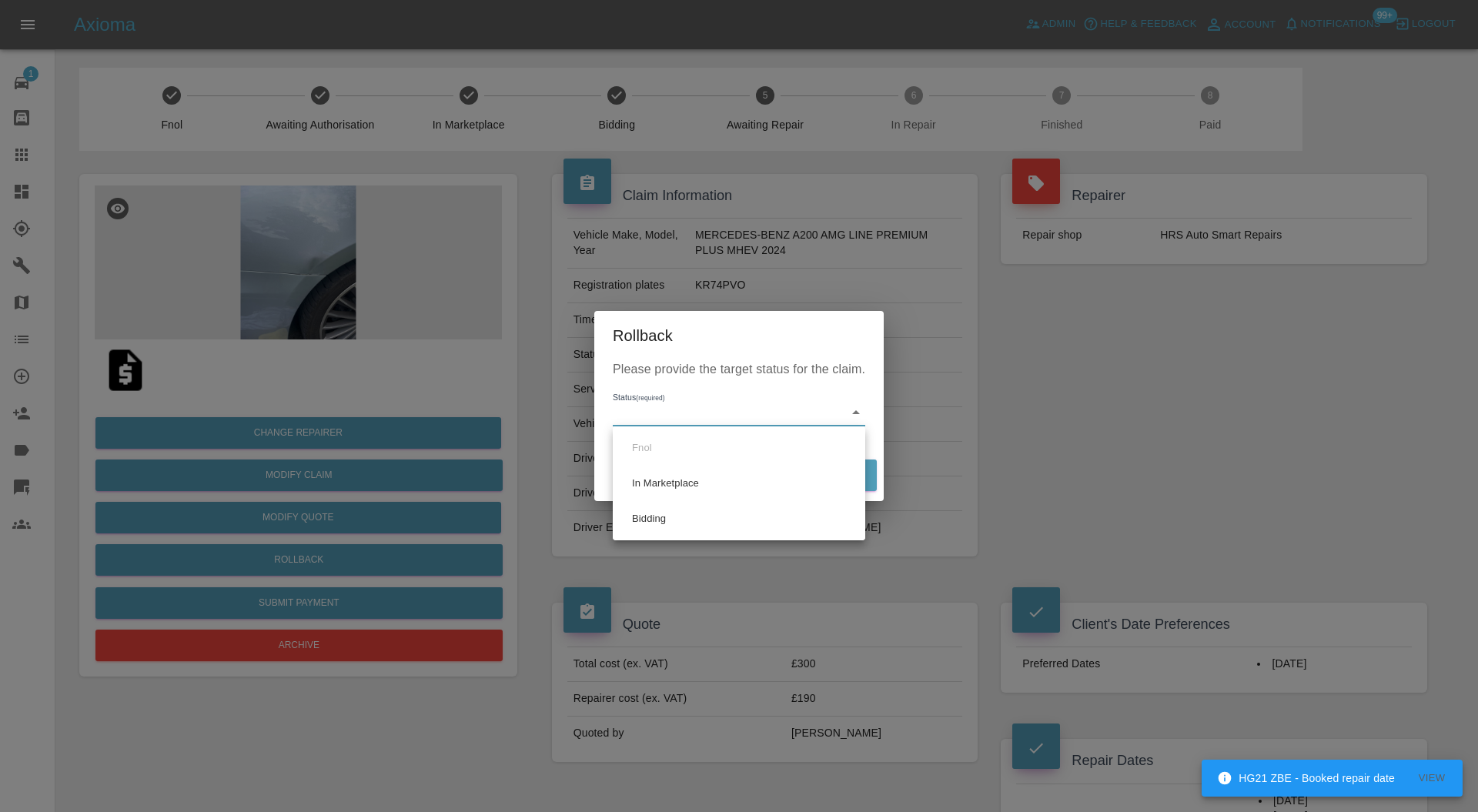
click at [667, 522] on li "Bidding" at bounding box center [739, 518] width 245 height 35
type input "bidding"
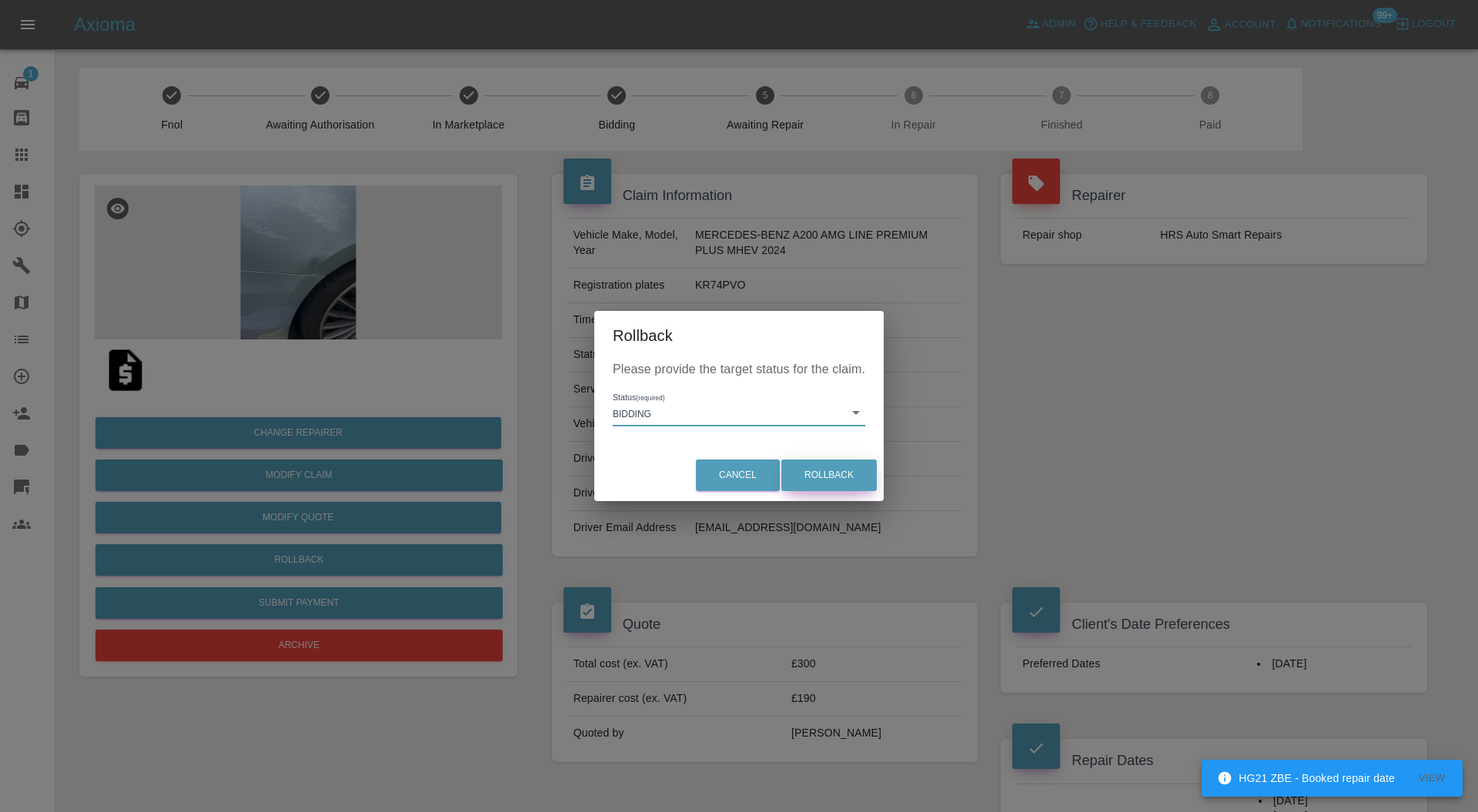
click at [816, 478] on button "Rollback" at bounding box center [829, 474] width 95 height 31
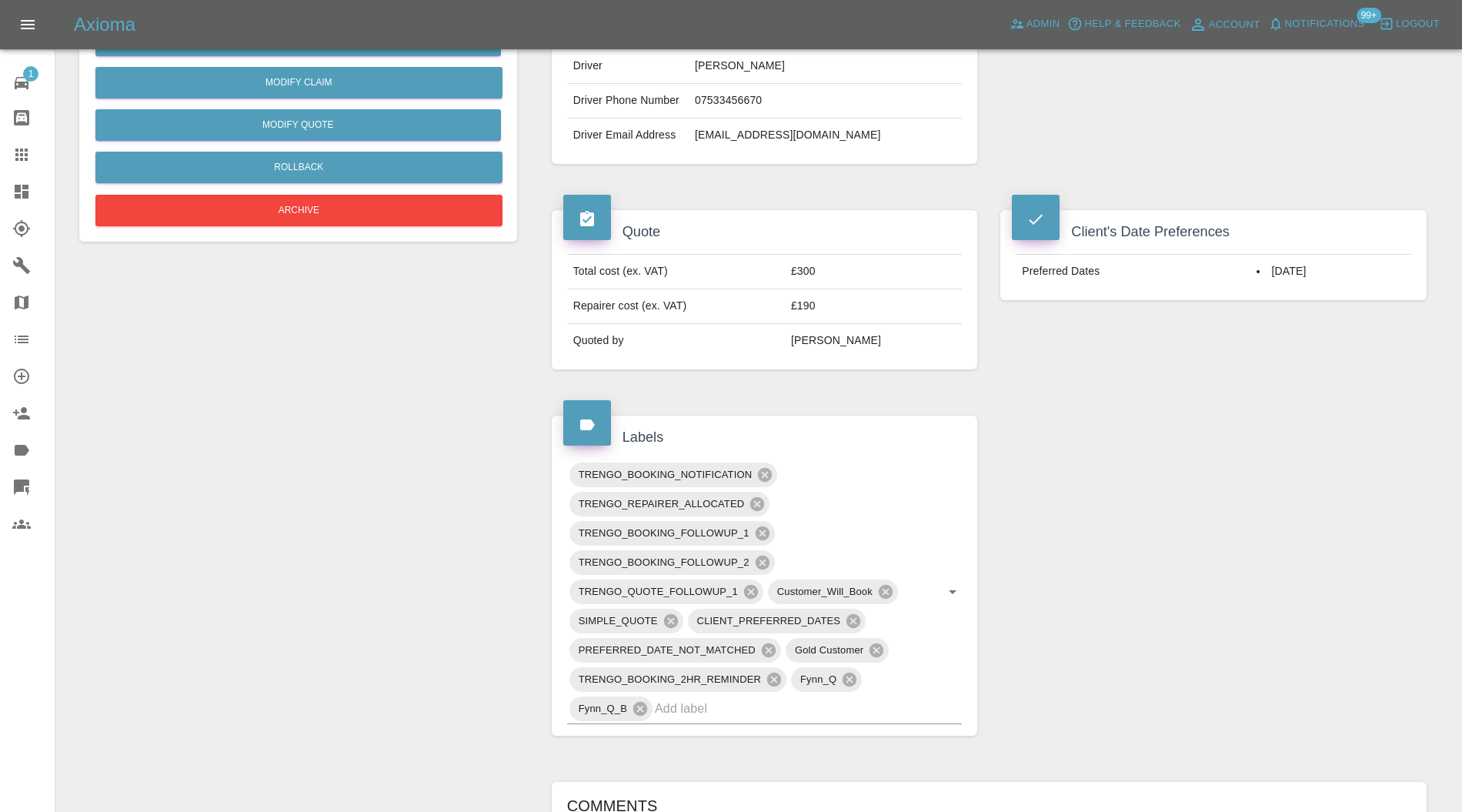
scroll to position [417, 0]
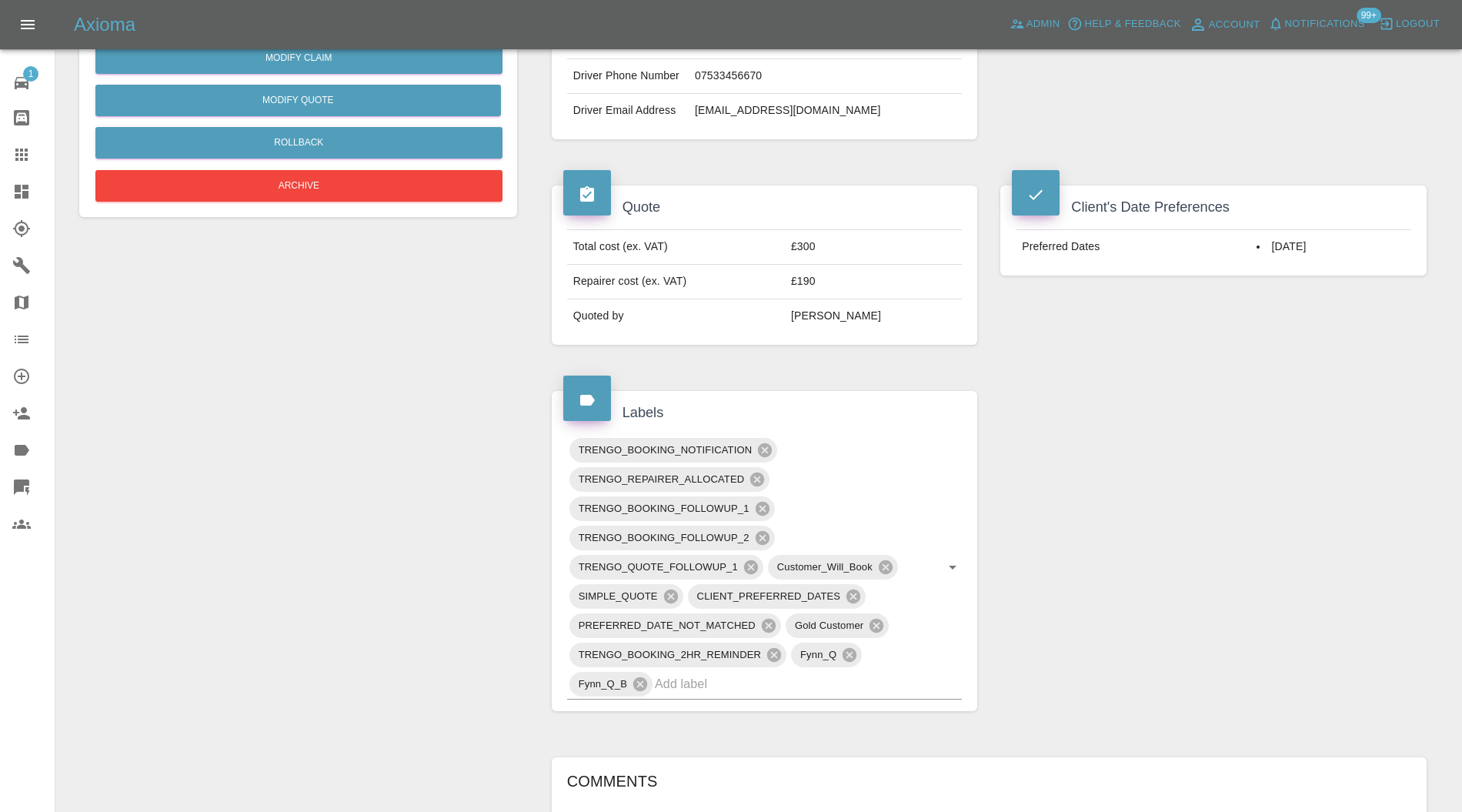
click at [761, 447] on icon at bounding box center [765, 450] width 14 height 14
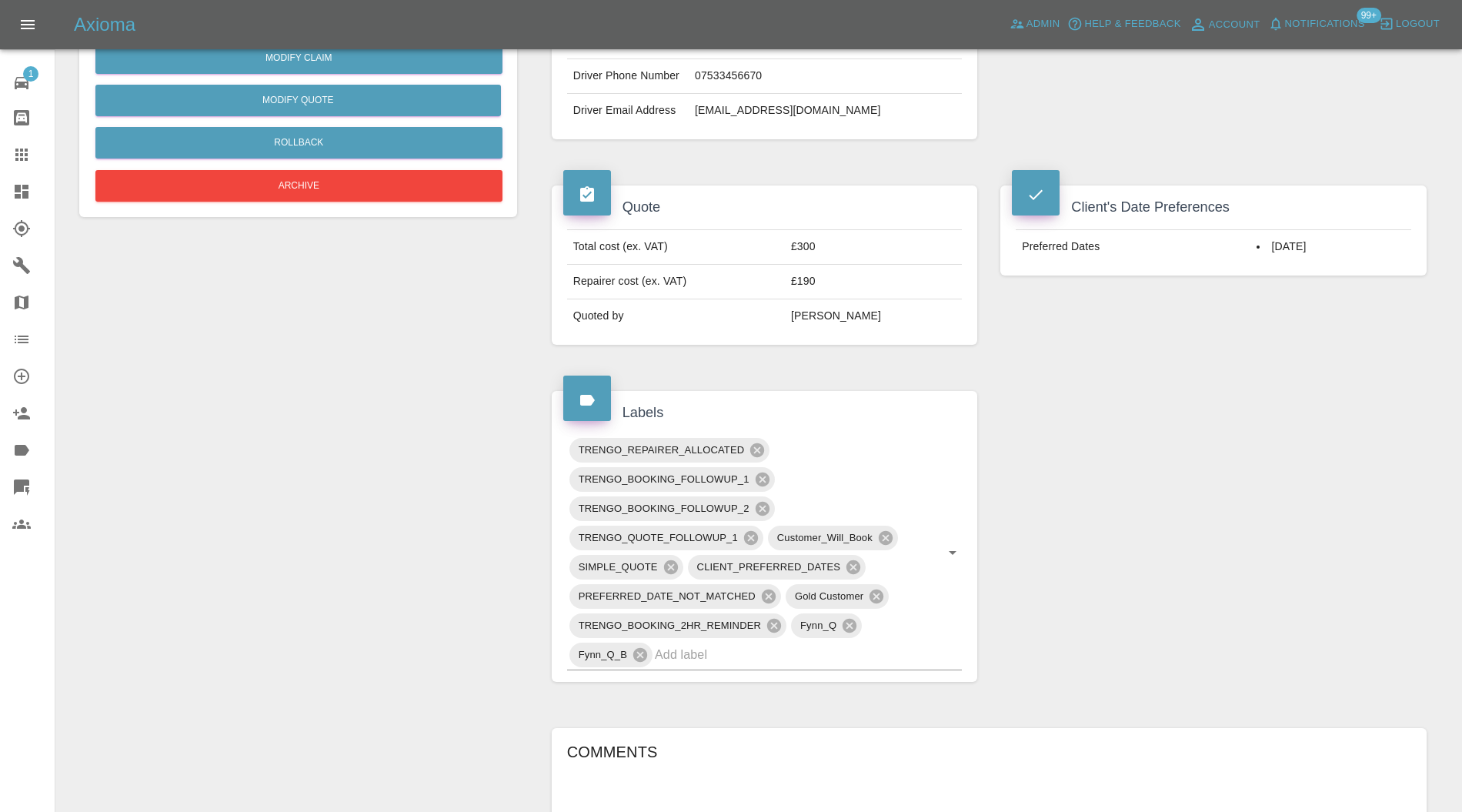
click at [763, 443] on icon at bounding box center [757, 450] width 14 height 14
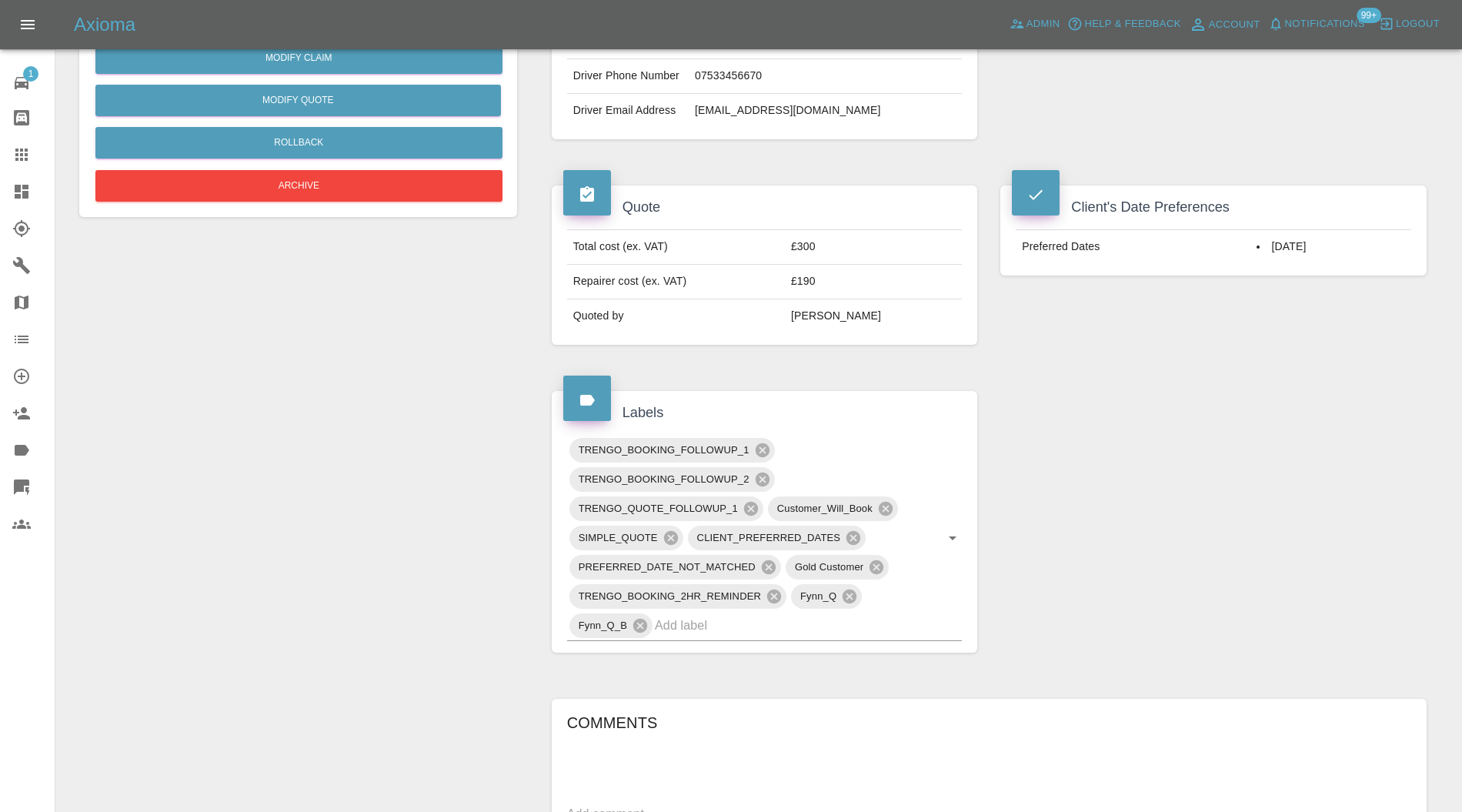
click at [763, 443] on icon at bounding box center [761, 450] width 14 height 14
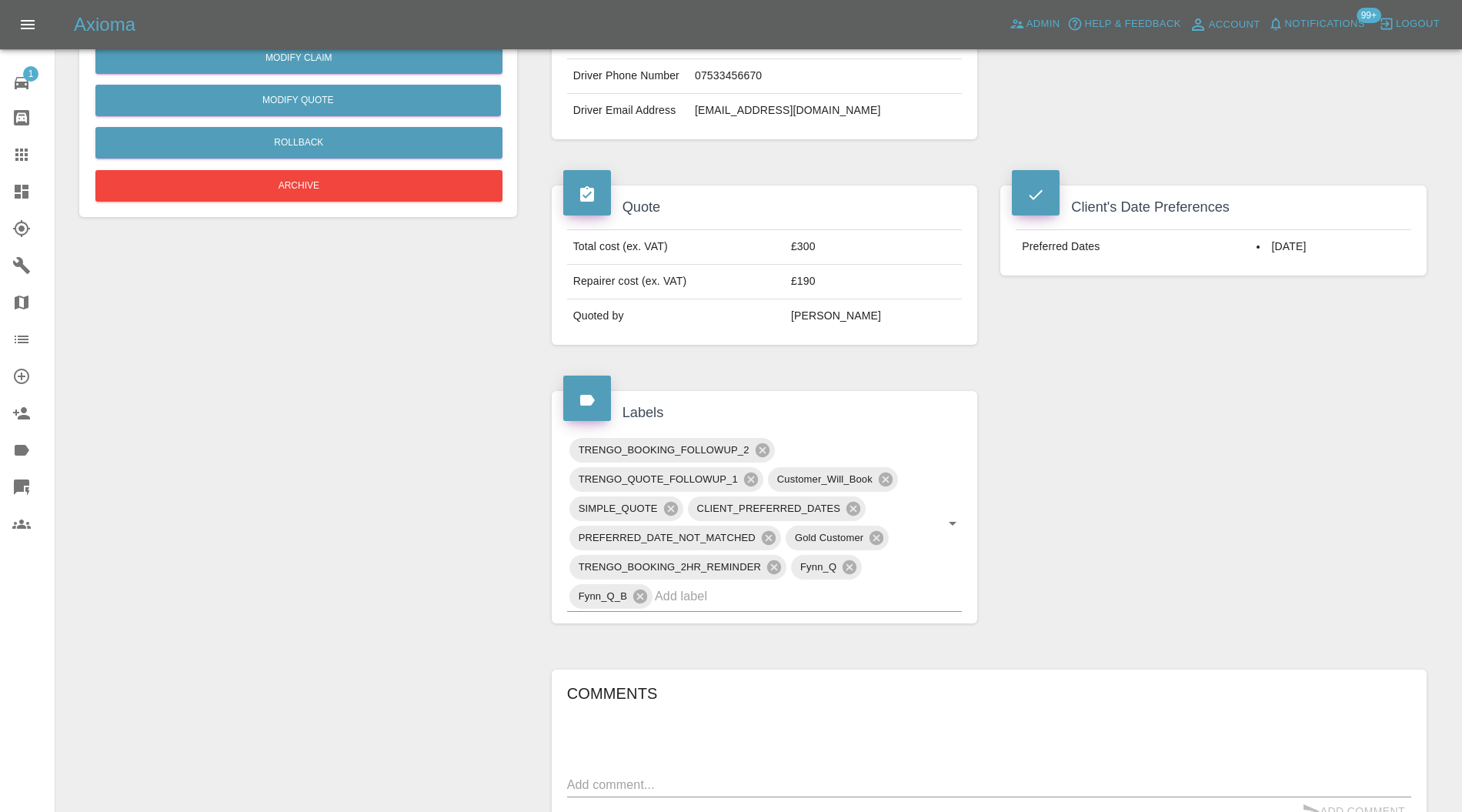
click at [763, 443] on icon at bounding box center [761, 450] width 14 height 14
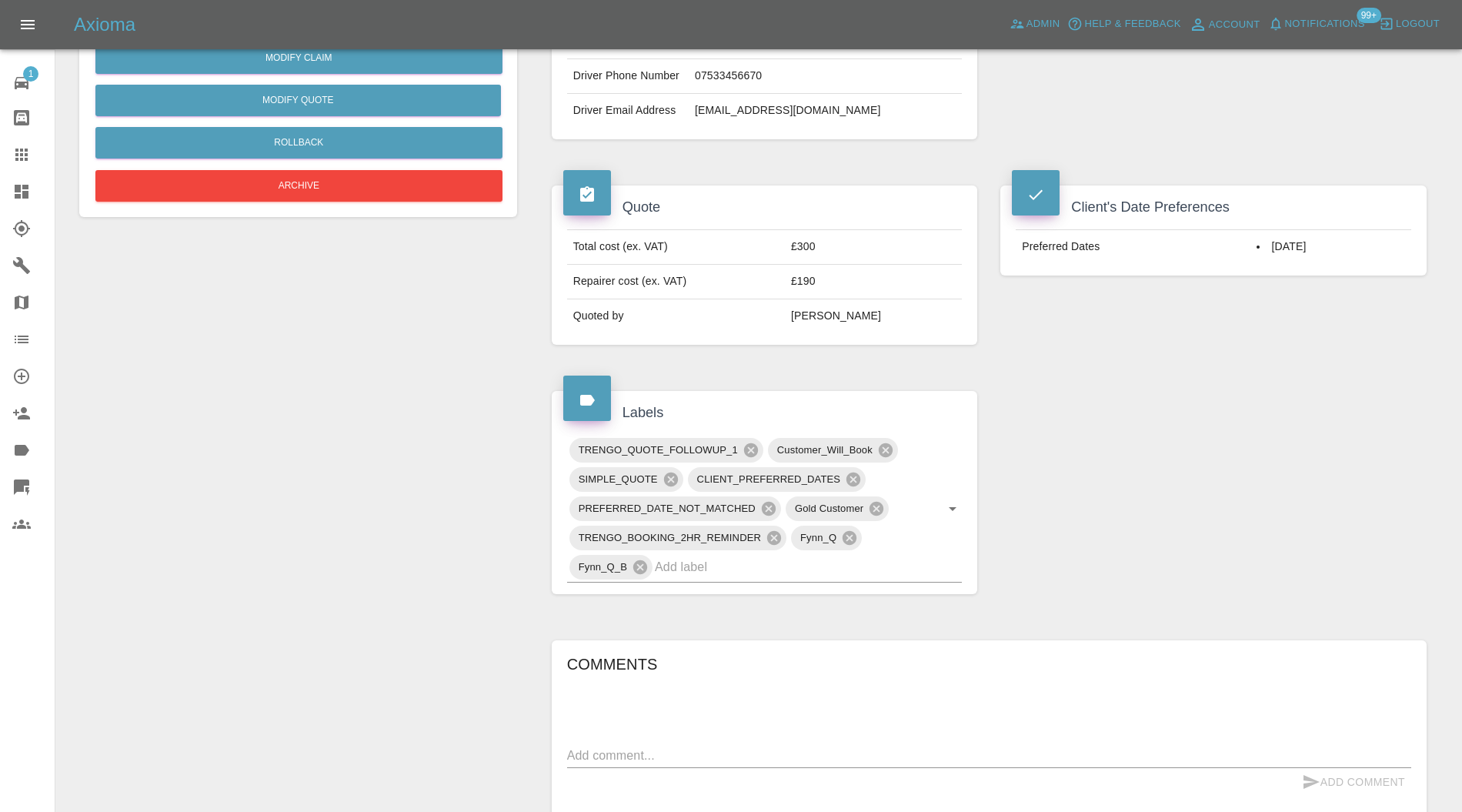
click at [885, 443] on icon at bounding box center [885, 450] width 14 height 14
click at [770, 506] on icon at bounding box center [768, 508] width 14 height 14
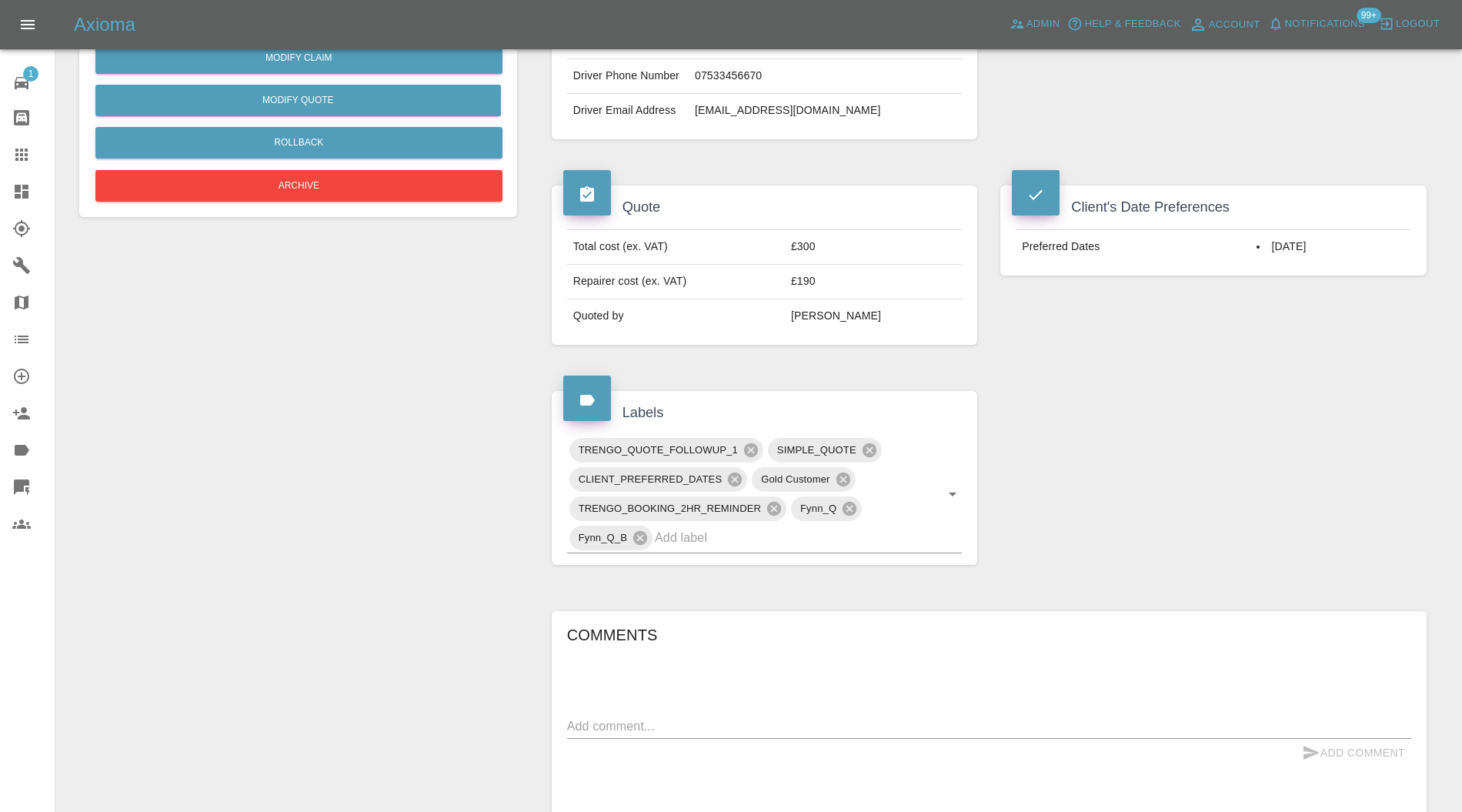
click at [770, 506] on icon at bounding box center [774, 508] width 14 height 14
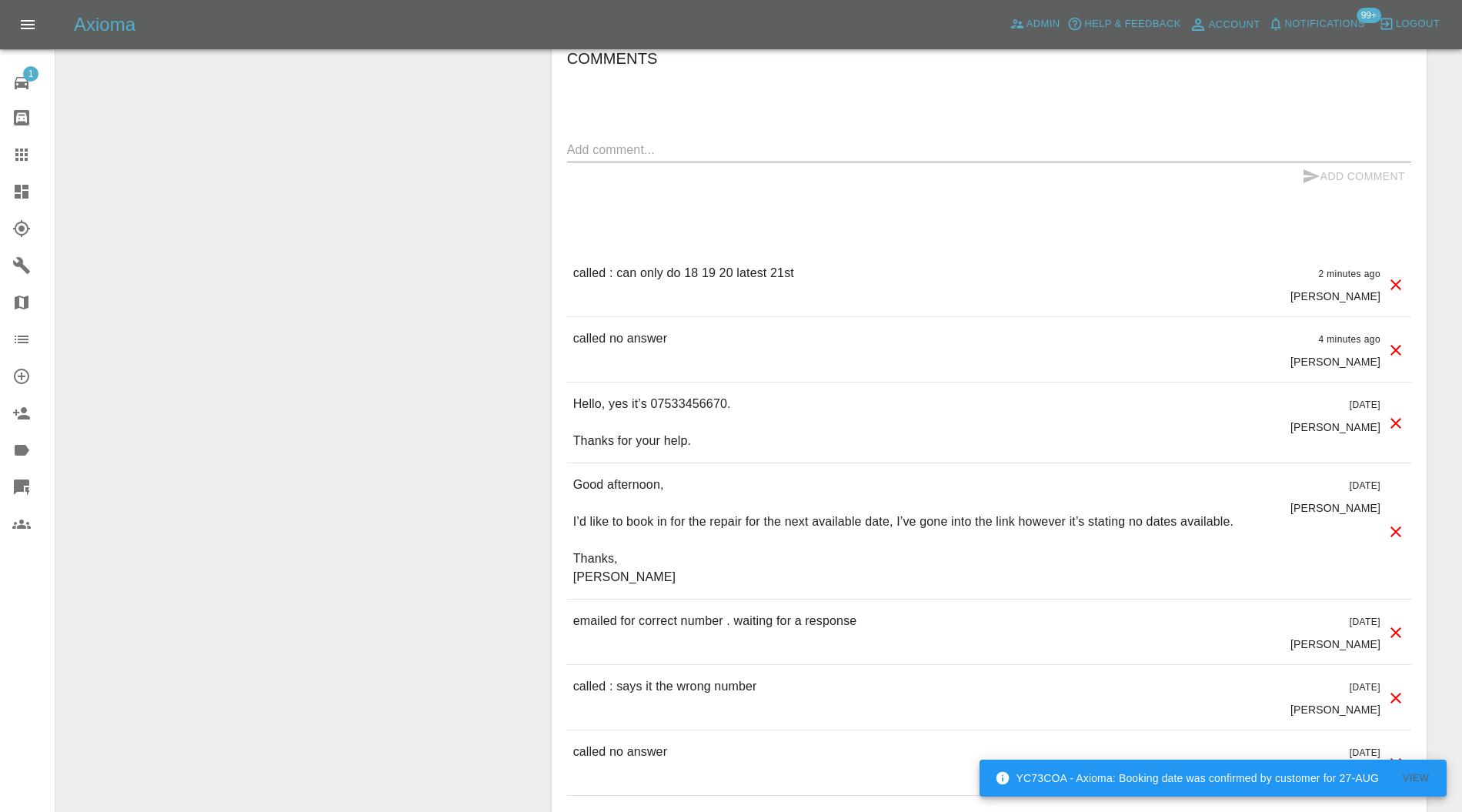
scroll to position [690, 0]
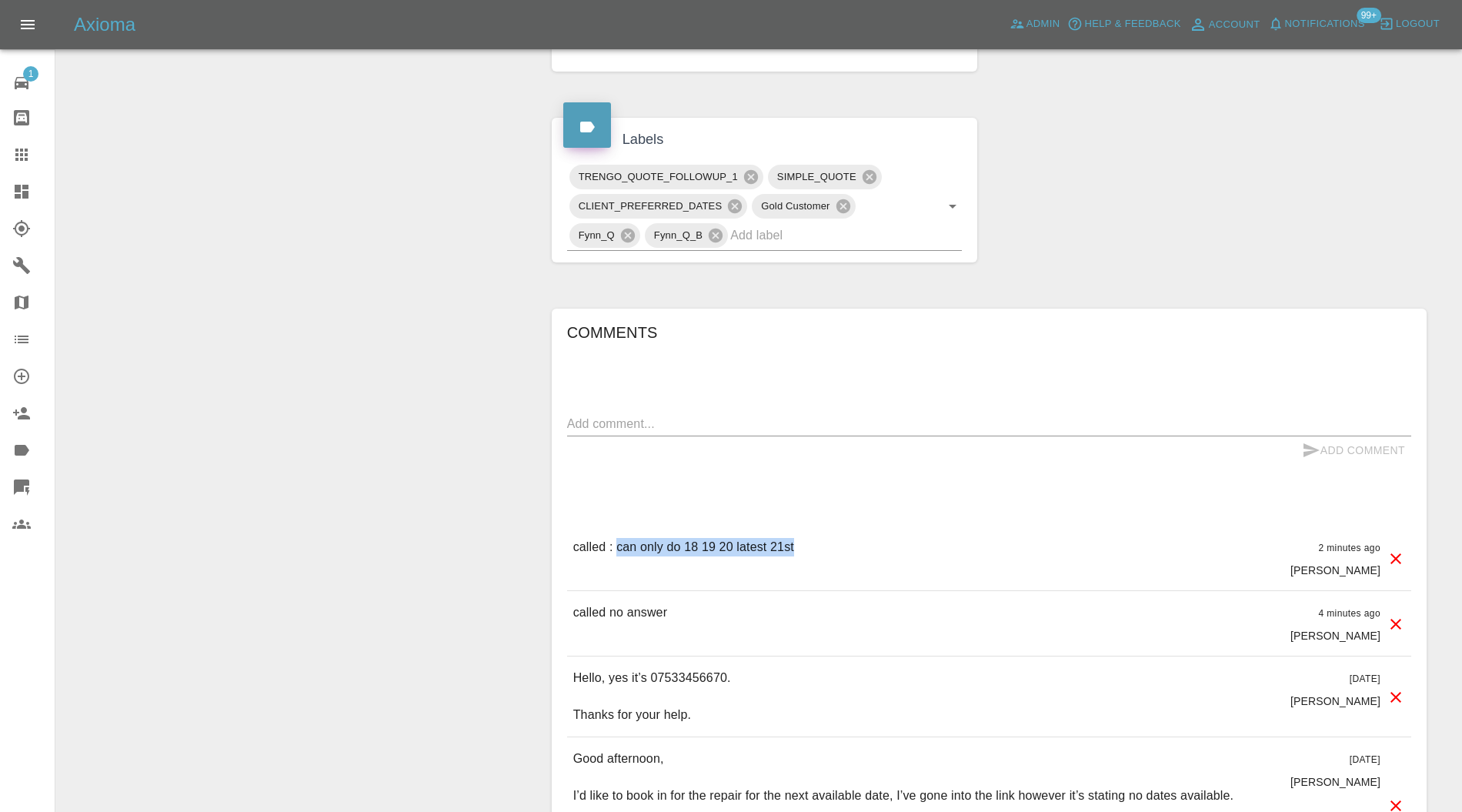
drag, startPoint x: 811, startPoint y: 546, endPoint x: 619, endPoint y: 544, distance: 192.0
click at [619, 544] on div "called : can only do 18 19 20 latest 21st 2 minutes ago Castro" at bounding box center [989, 558] width 844 height 65
copy p "can only do 18 19 20 latest 21st"
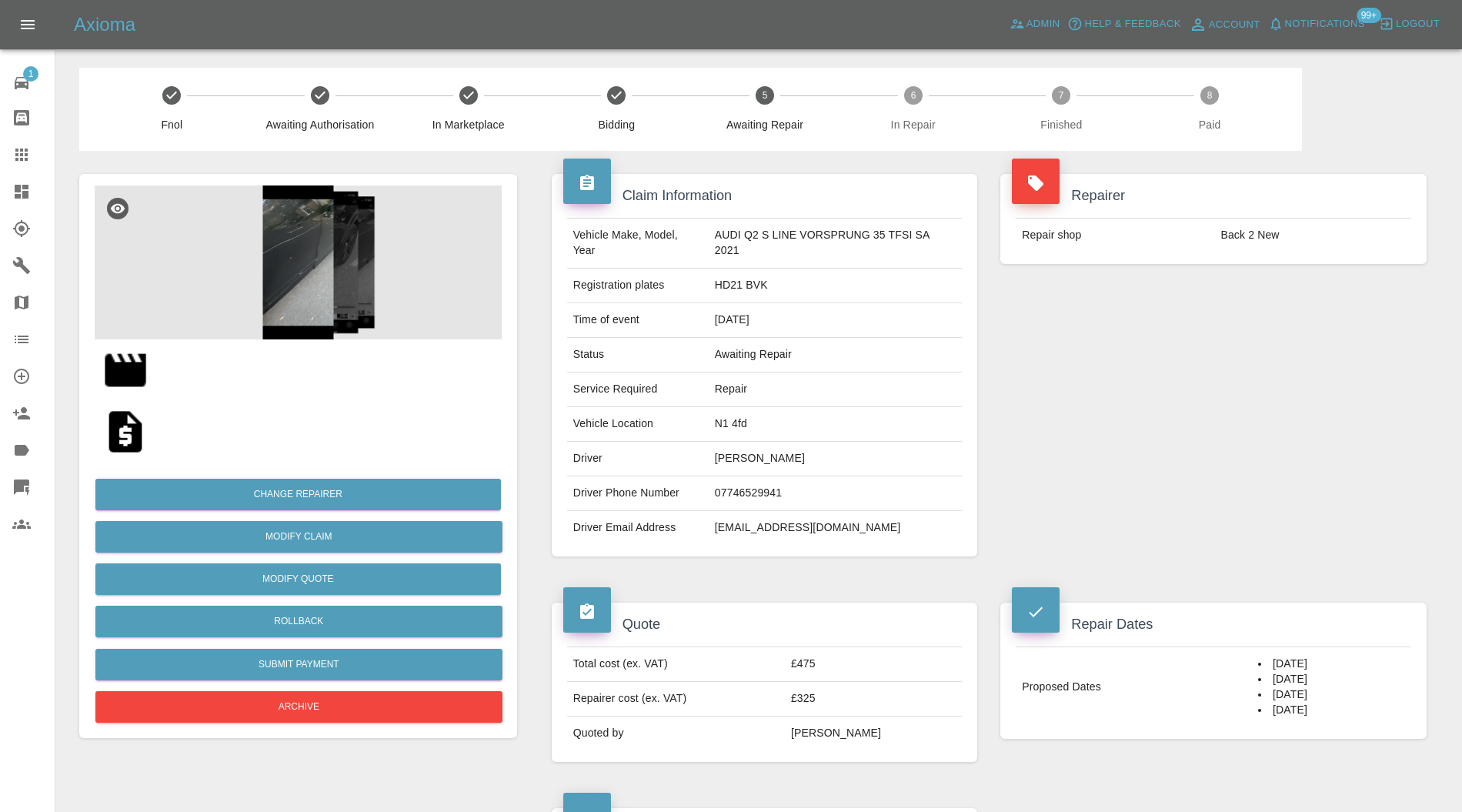
click at [305, 266] on img at bounding box center [298, 263] width 407 height 154
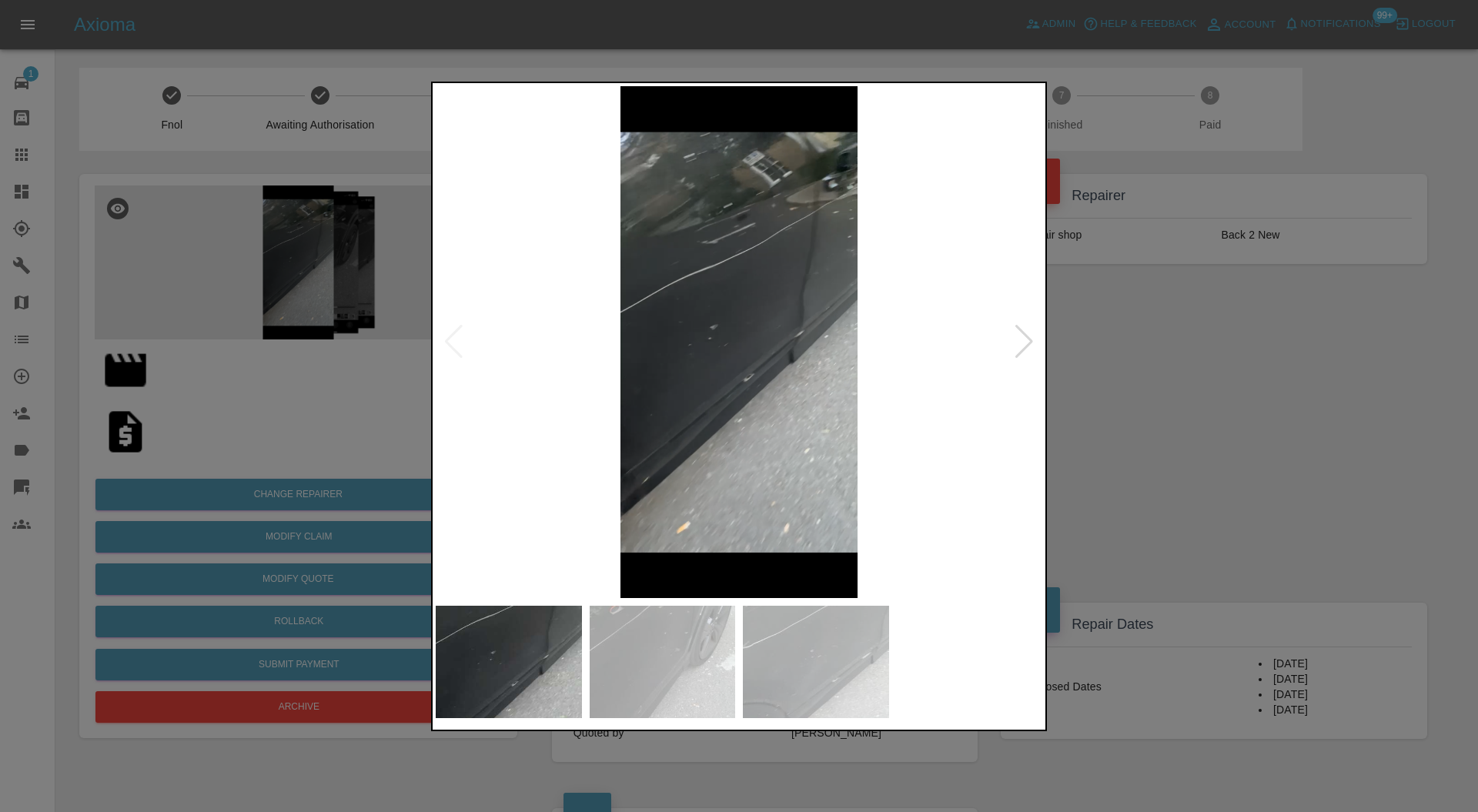
click at [1021, 338] on div at bounding box center [1024, 342] width 21 height 34
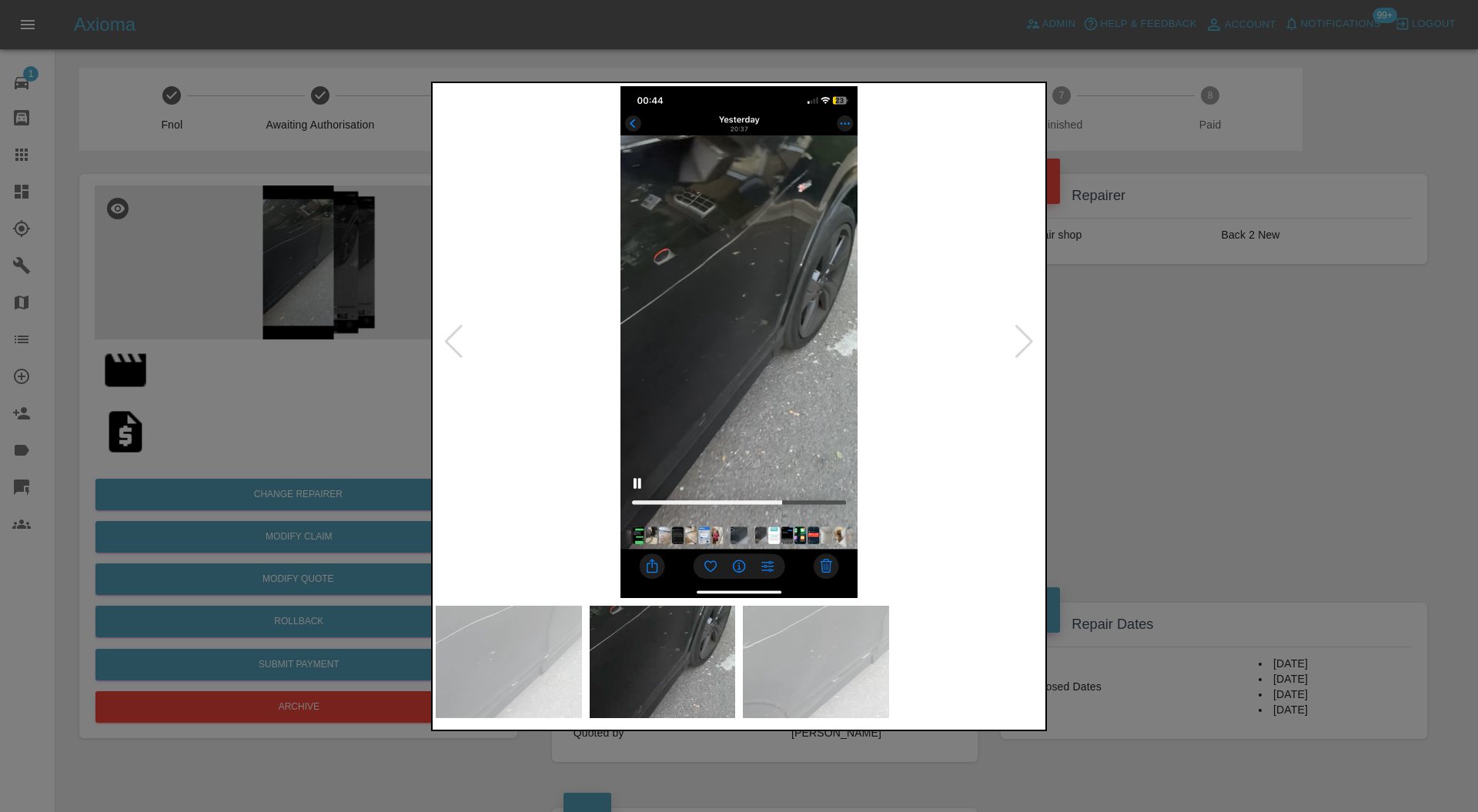
click at [1021, 338] on div at bounding box center [1024, 342] width 21 height 34
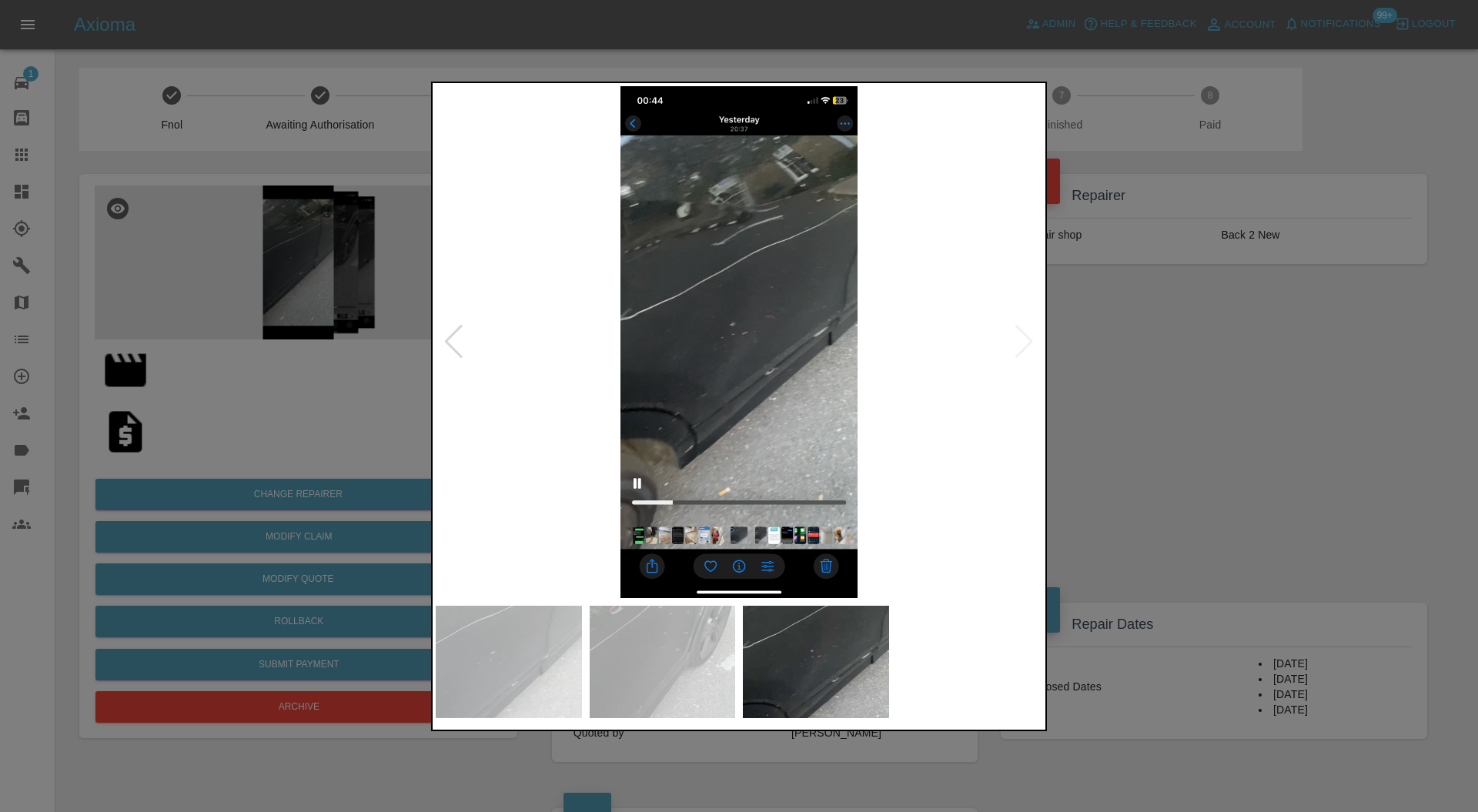
click at [1021, 338] on img at bounding box center [739, 342] width 606 height 512
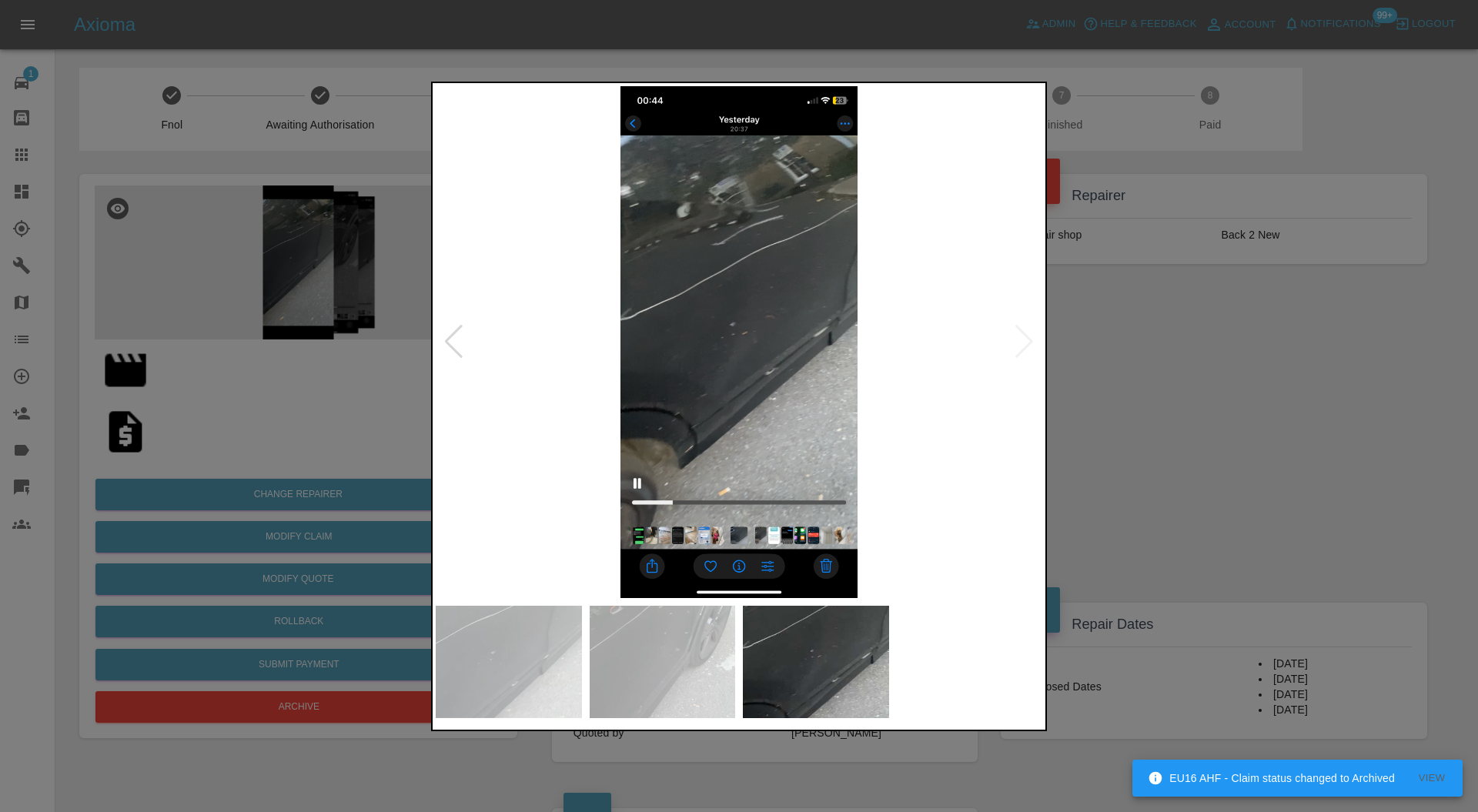
click at [1230, 351] on div at bounding box center [739, 406] width 1478 height 812
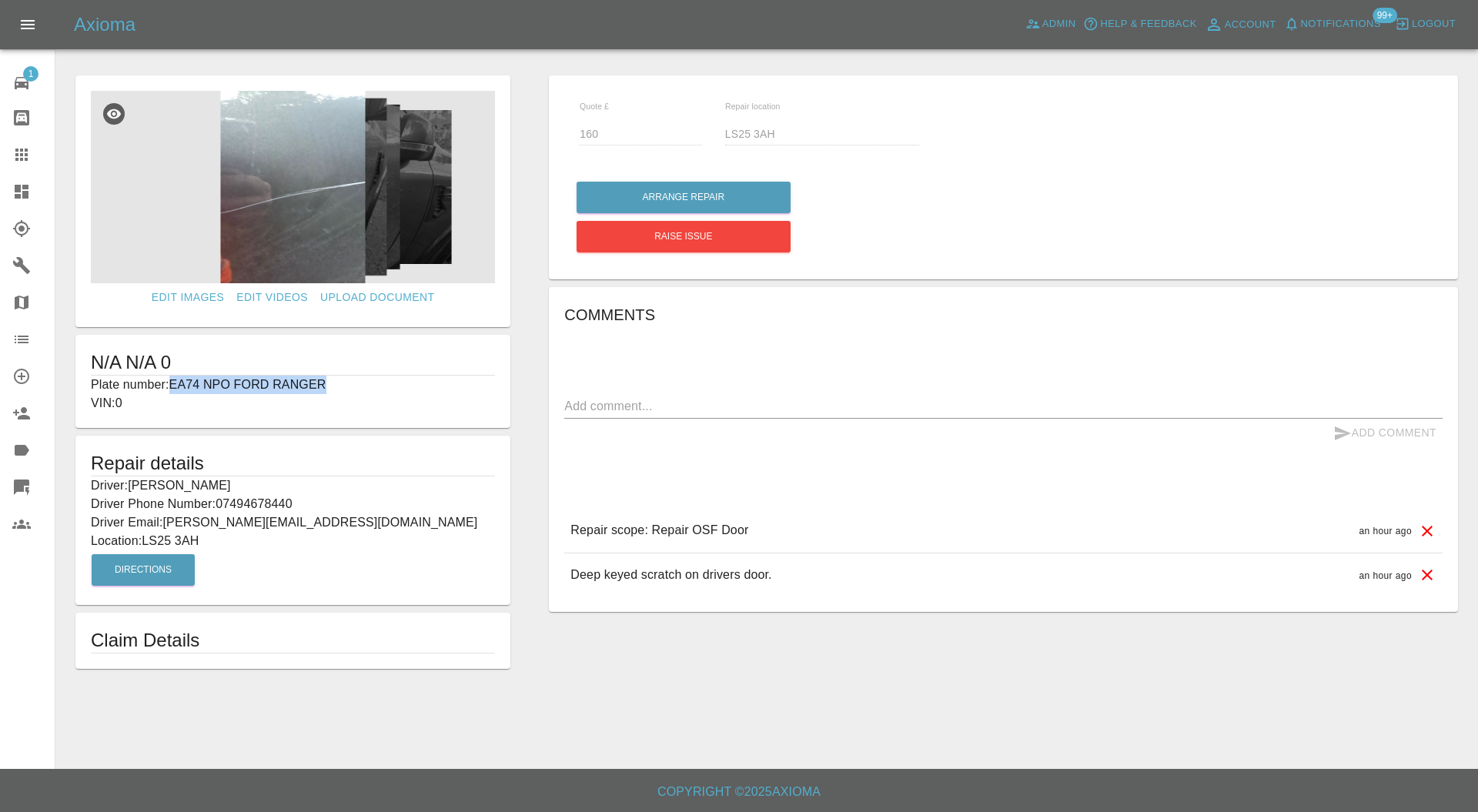
drag, startPoint x: 331, startPoint y: 382, endPoint x: 171, endPoint y: 387, distance: 160.1
click at [171, 387] on p "Plate number: EA74 NPO FORD RANGER" at bounding box center [293, 385] width 405 height 19
click at [36, 158] on div at bounding box center [34, 154] width 43 height 19
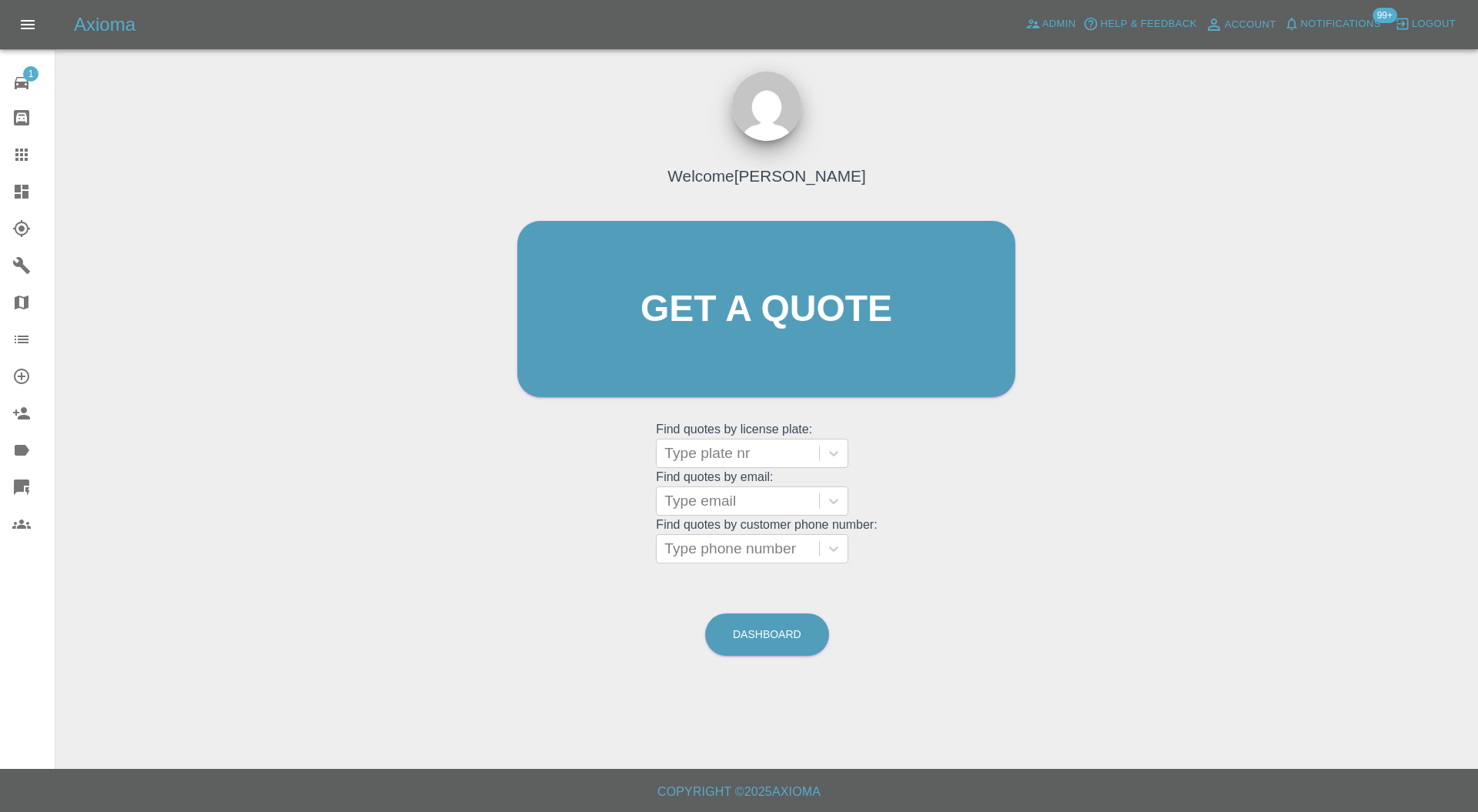
click at [735, 464] on div "Type plate nr" at bounding box center [737, 452] width 162 height 28
paste input "EA74 NPO FORD RANGER"
type input "EA74 NPO FORD RANGER"
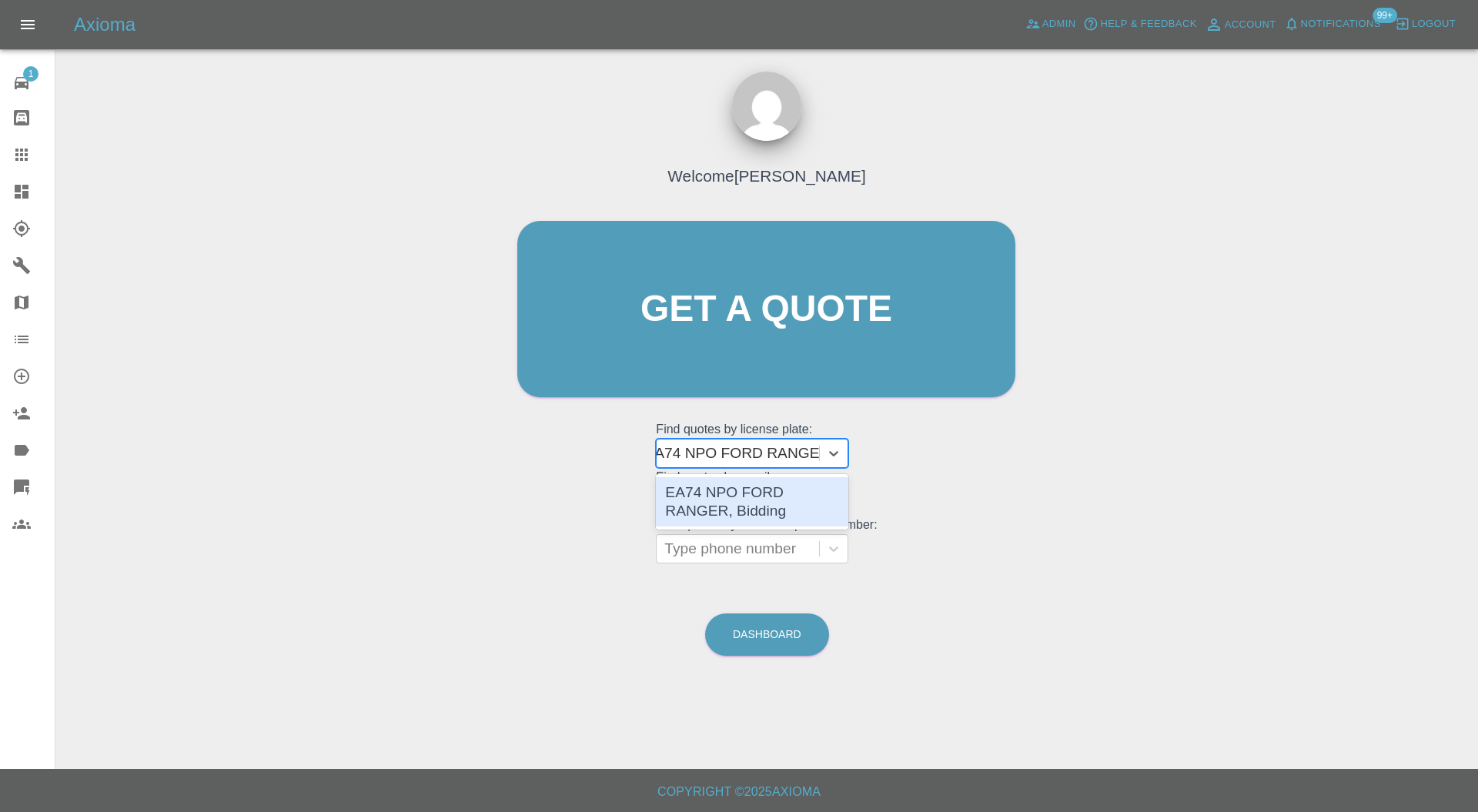
click at [761, 495] on div "EA74 NPO FORD RANGER, Bidding" at bounding box center [753, 501] width 193 height 49
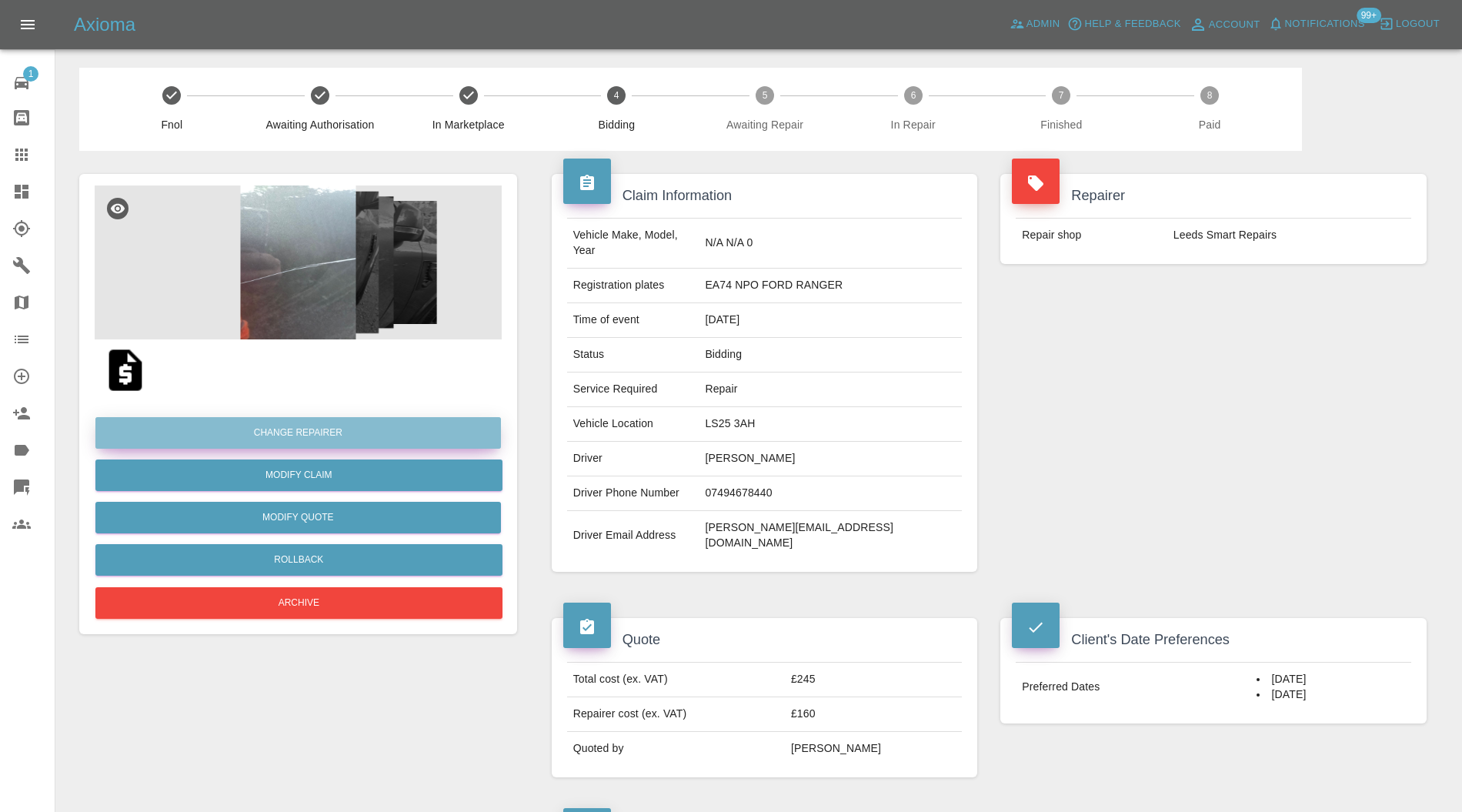
click at [402, 428] on button "Change Repairer" at bounding box center [298, 432] width 405 height 31
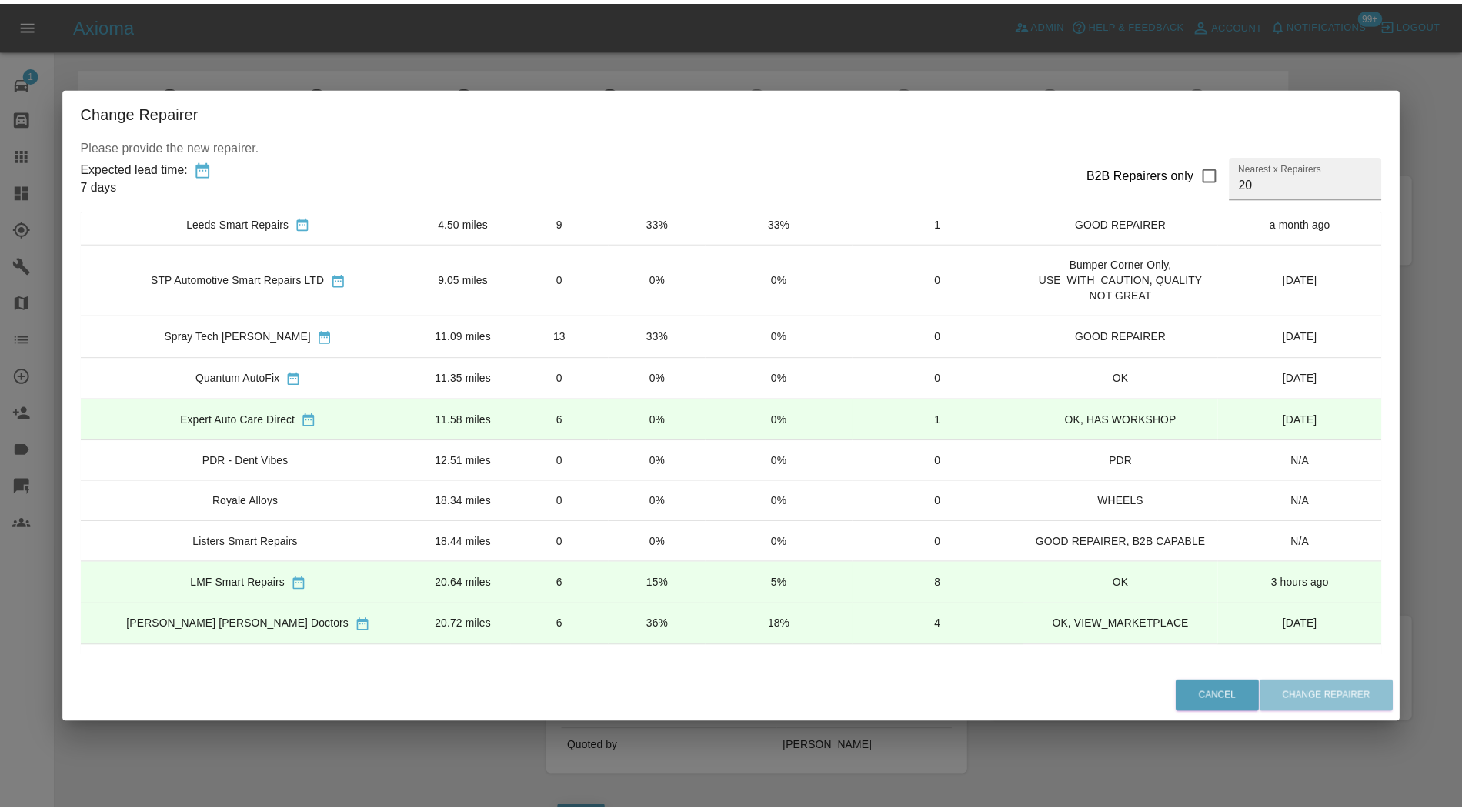
scroll to position [273, 0]
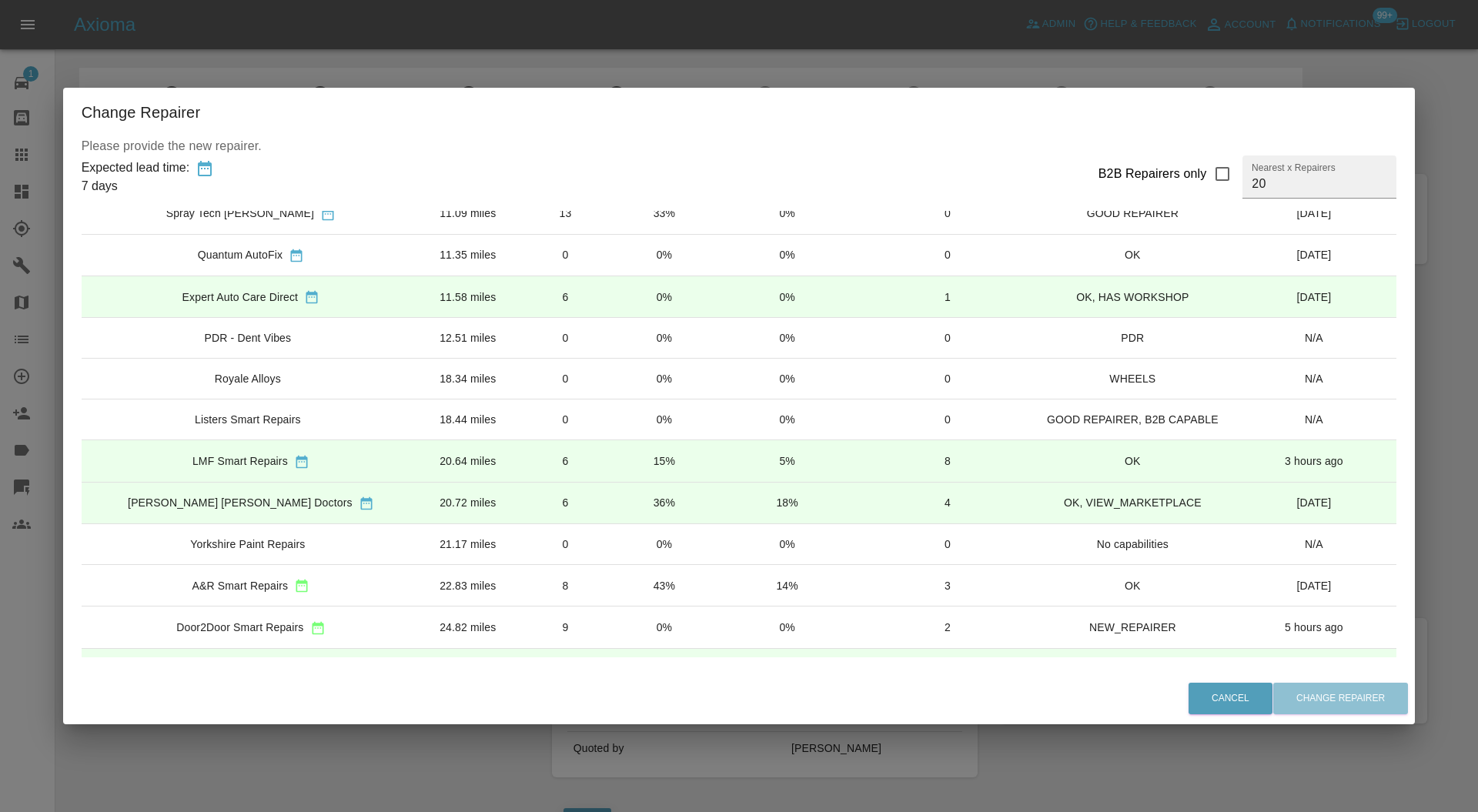
click at [457, 457] on td "20.64 miles" at bounding box center [468, 460] width 95 height 41
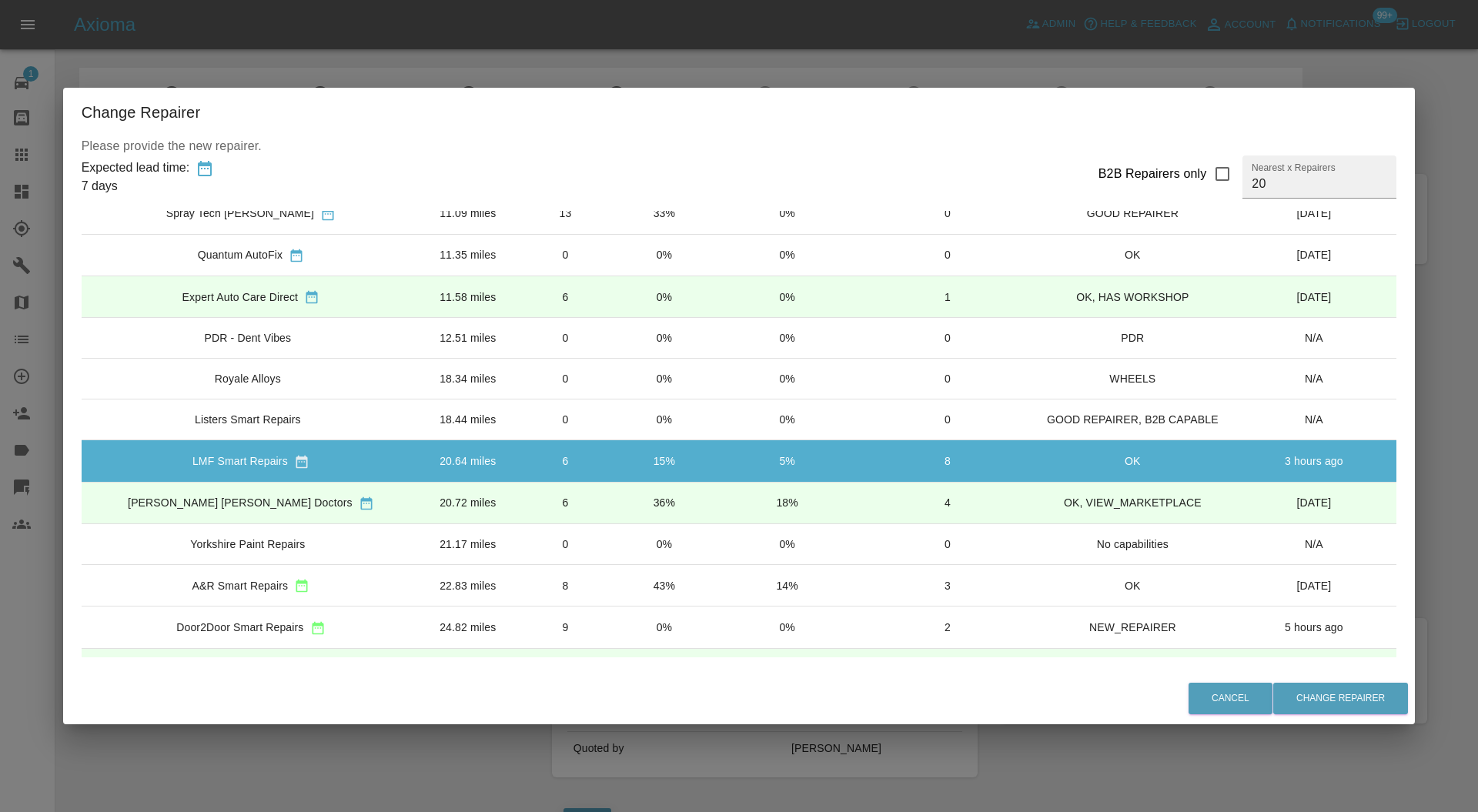
click at [1296, 680] on div "Cancel Change Repairer" at bounding box center [739, 698] width 1352 height 51
click at [1296, 690] on button "Change Repairer" at bounding box center [1341, 697] width 135 height 31
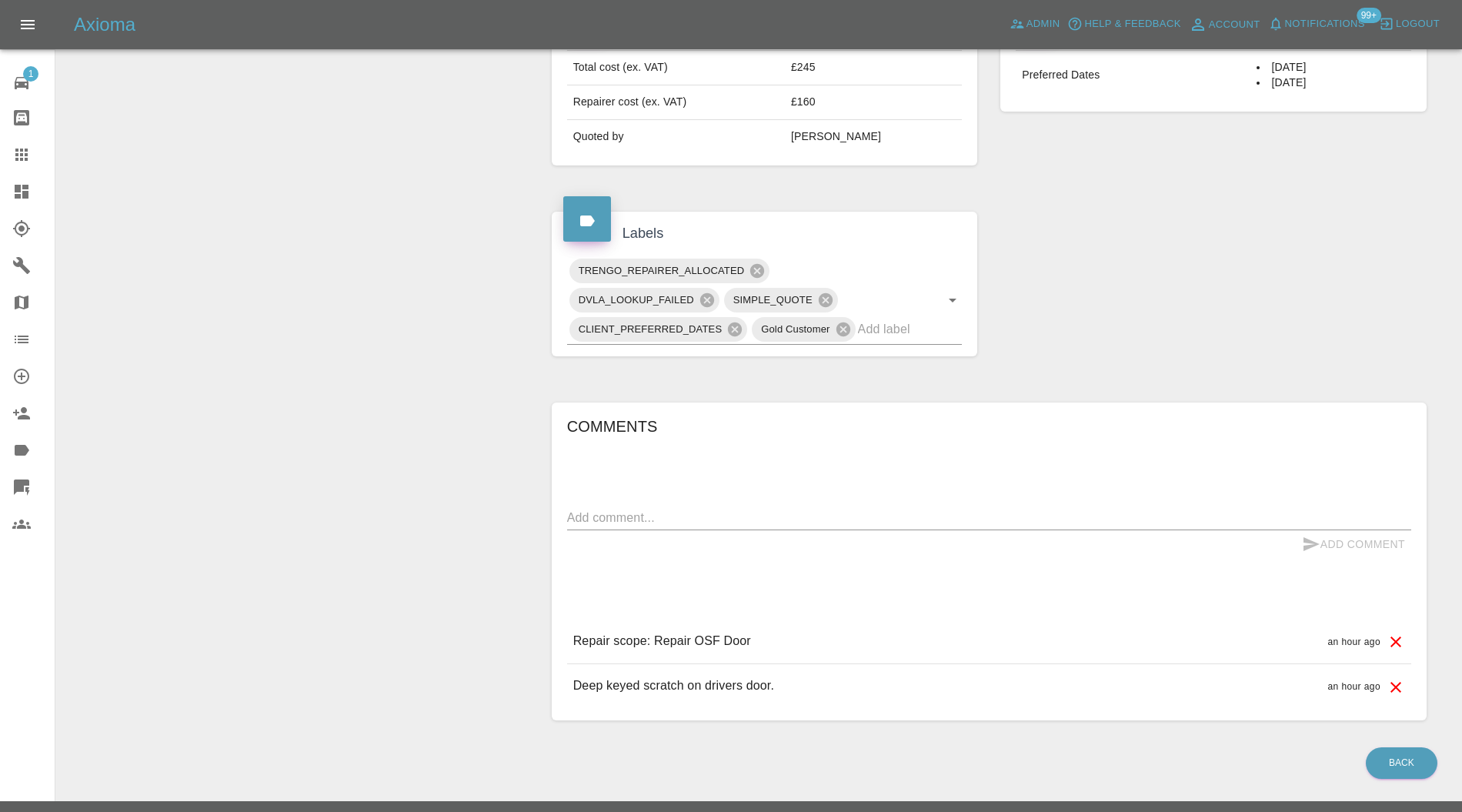
scroll to position [338, 0]
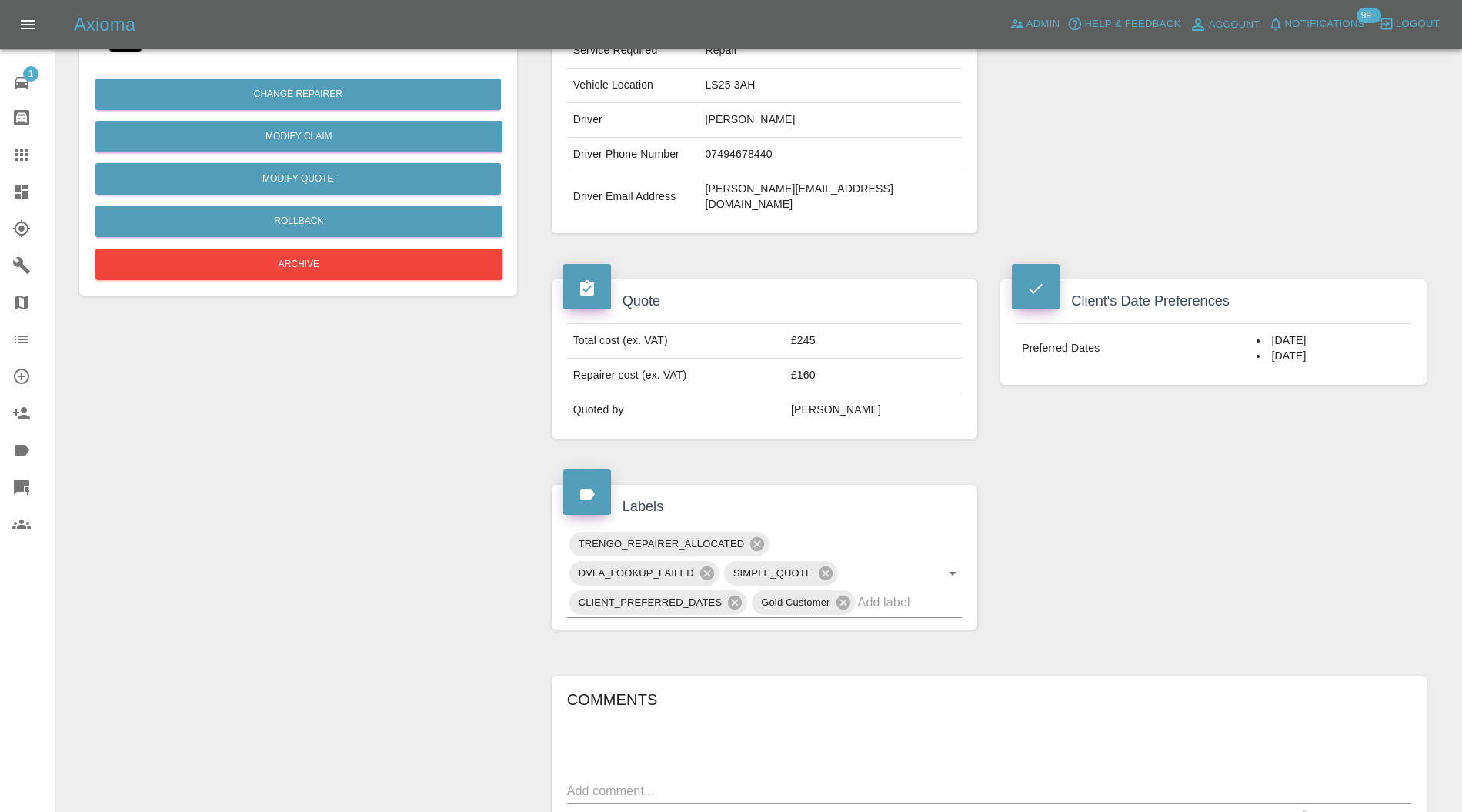
click at [757, 537] on icon at bounding box center [757, 544] width 14 height 14
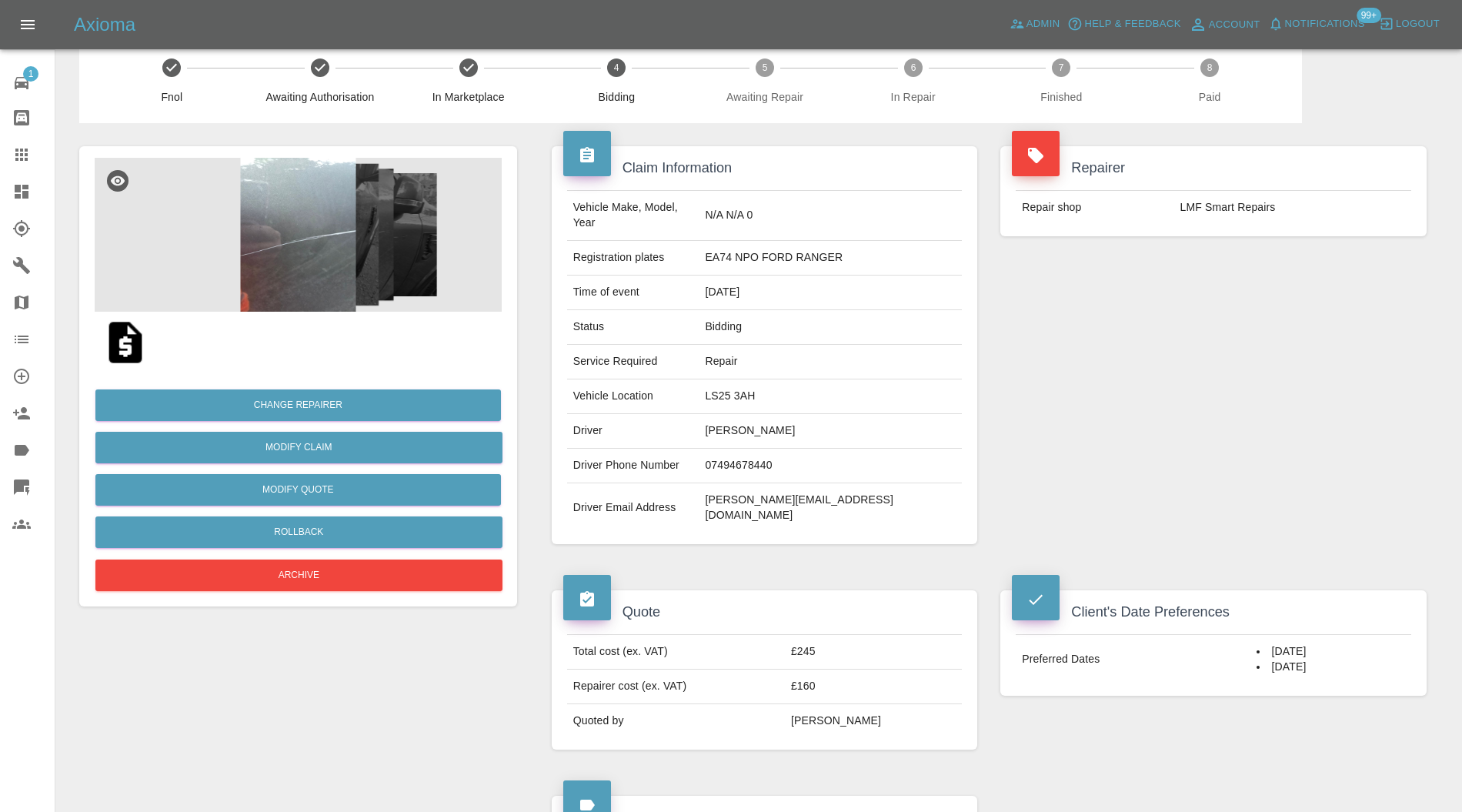
scroll to position [0, 0]
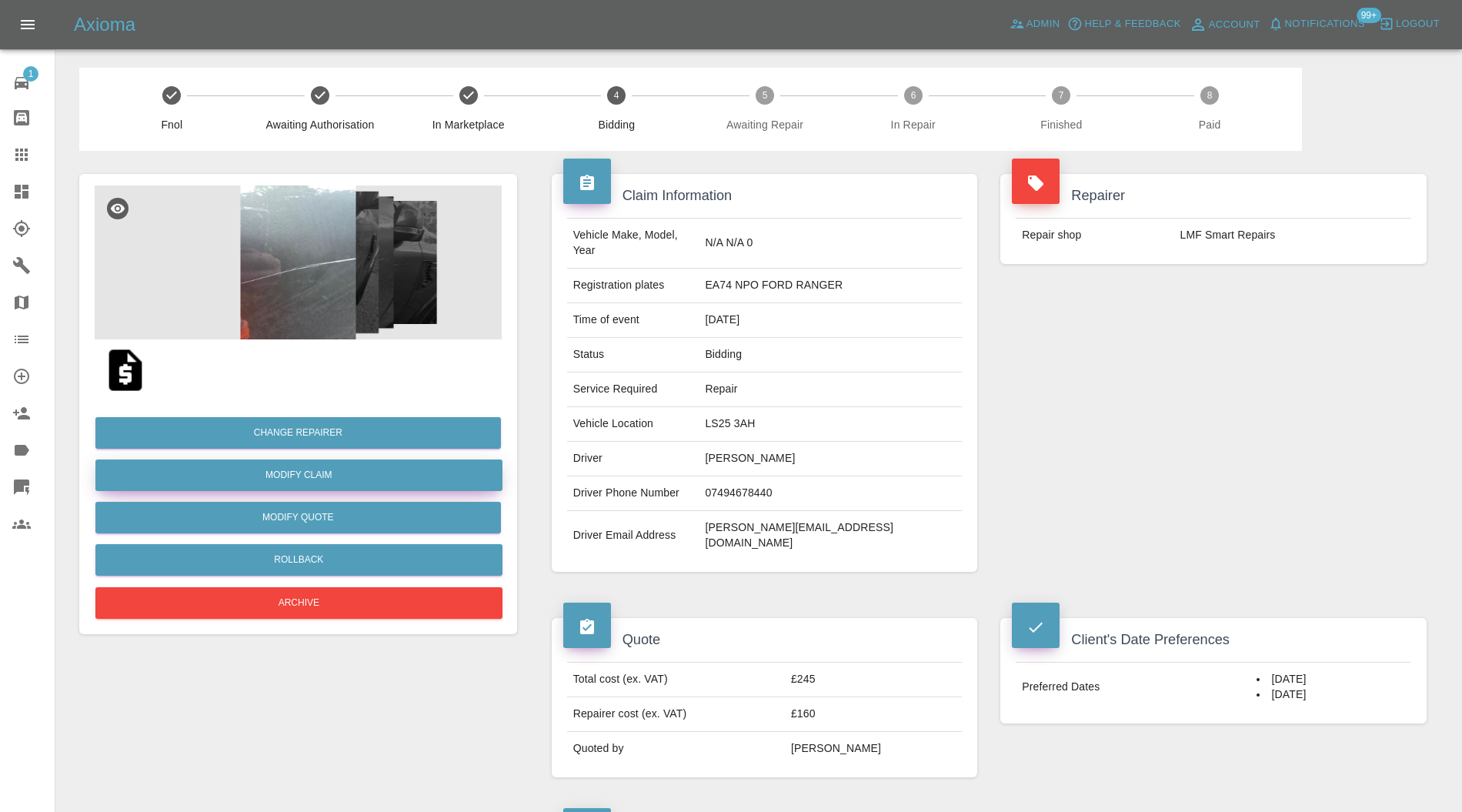
click at [355, 468] on link "Modify Claim" at bounding box center [299, 474] width 407 height 31
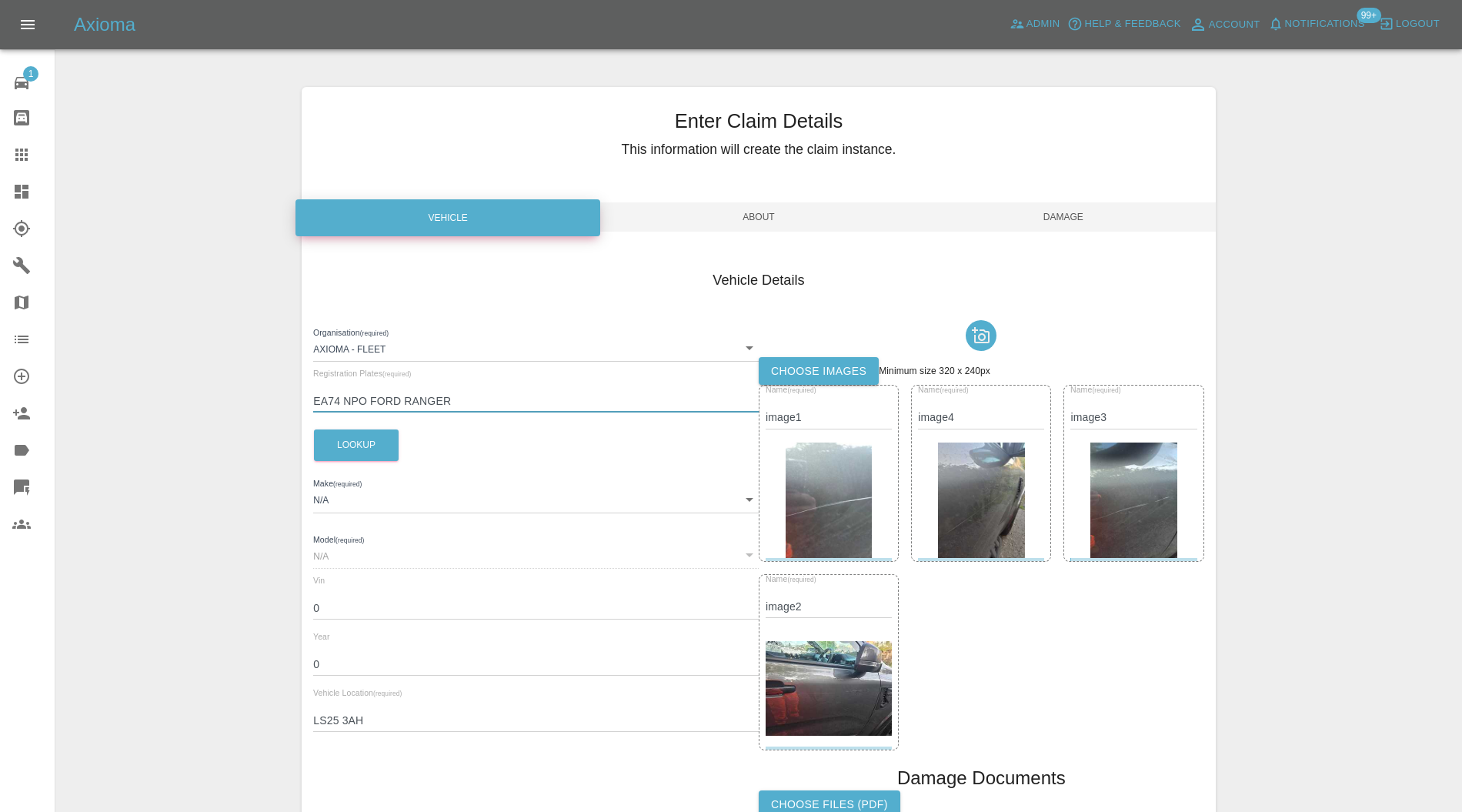
drag, startPoint x: 475, startPoint y: 401, endPoint x: 371, endPoint y: 409, distance: 104.3
click at [371, 409] on input "EA74 NPO FORD RANGER" at bounding box center [536, 401] width 446 height 22
type input "EA74 NPO"
click at [332, 448] on button "Lookup" at bounding box center [356, 445] width 84 height 31
type input "FORD"
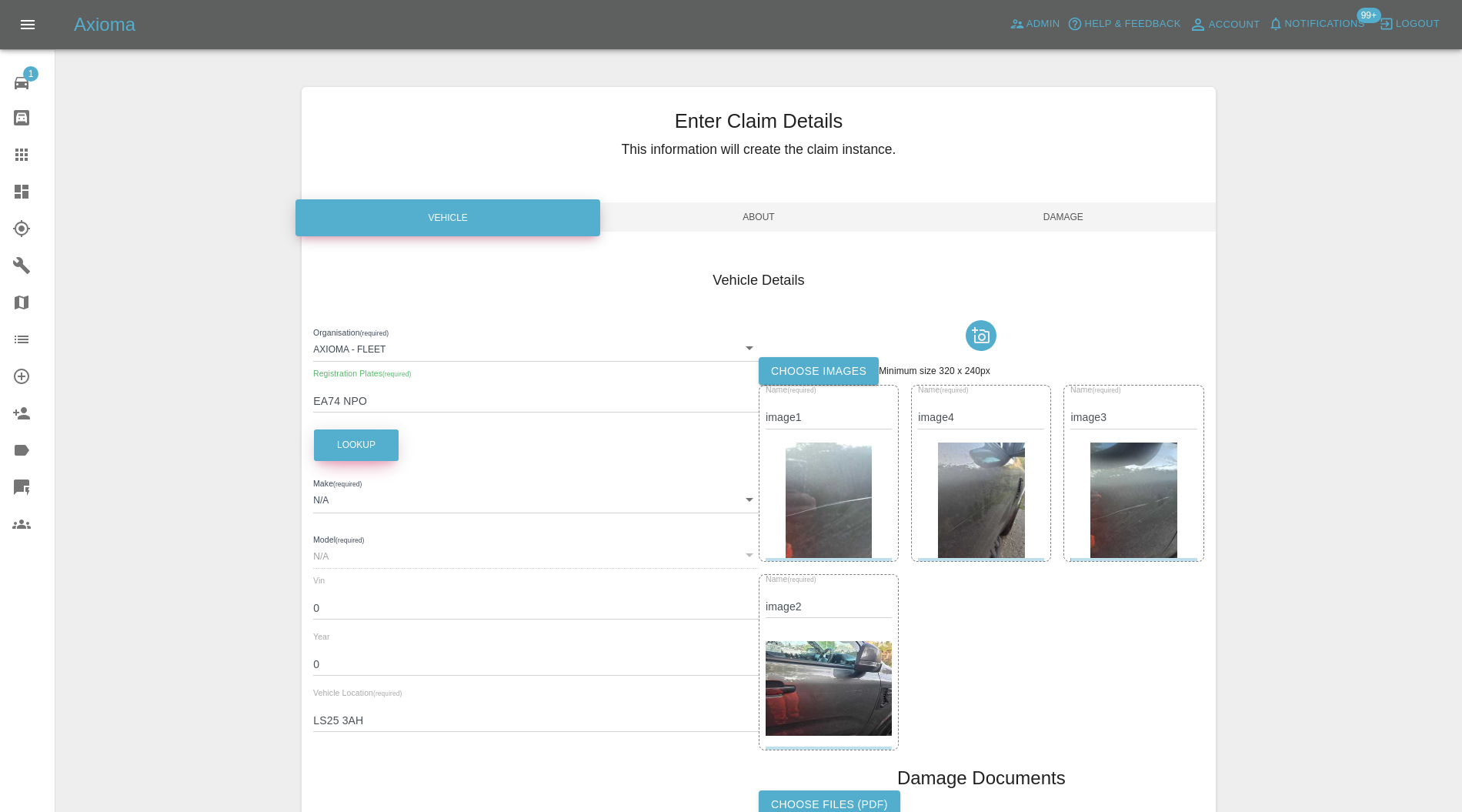
type input "RANGER TREMOR DOUBLE CAB"
type input "6FPPXXMJ2PRS84501"
type input "2025"
click at [1067, 217] on span "Damage" at bounding box center [1063, 217] width 305 height 30
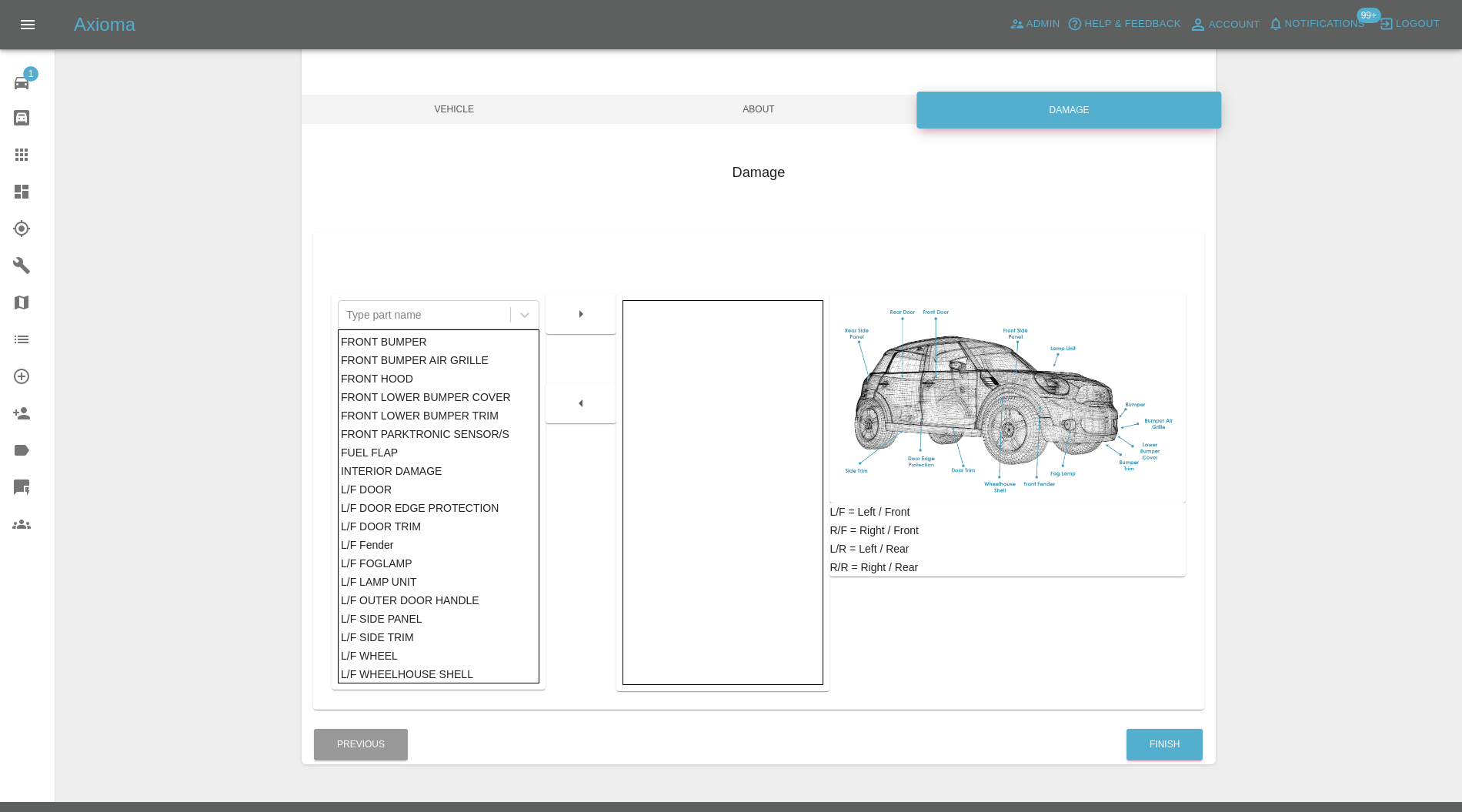
scroll to position [141, 0]
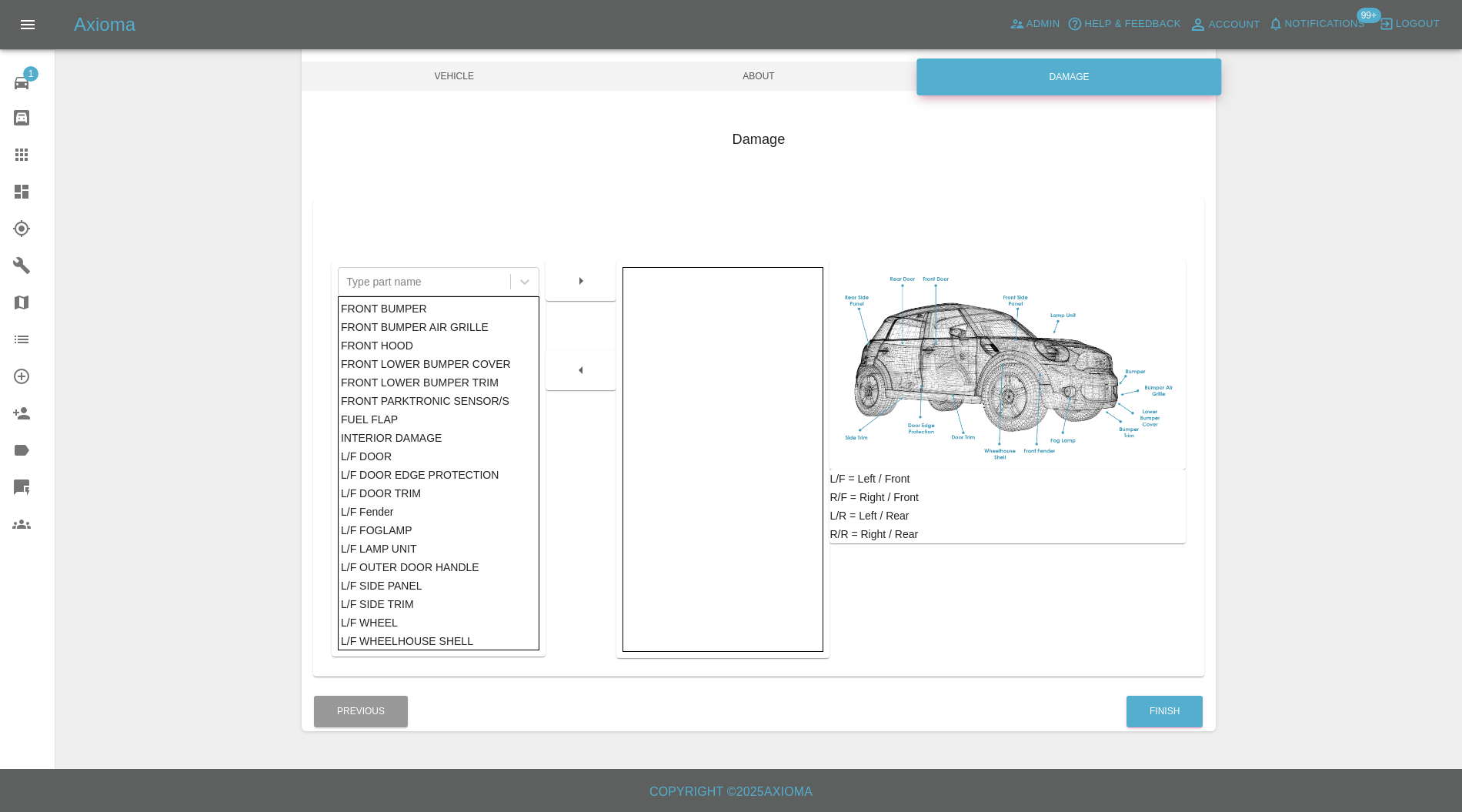
click at [1156, 726] on div "Finish" at bounding box center [1164, 711] width 78 height 39
click at [1156, 723] on button "Finish" at bounding box center [1164, 711] width 76 height 31
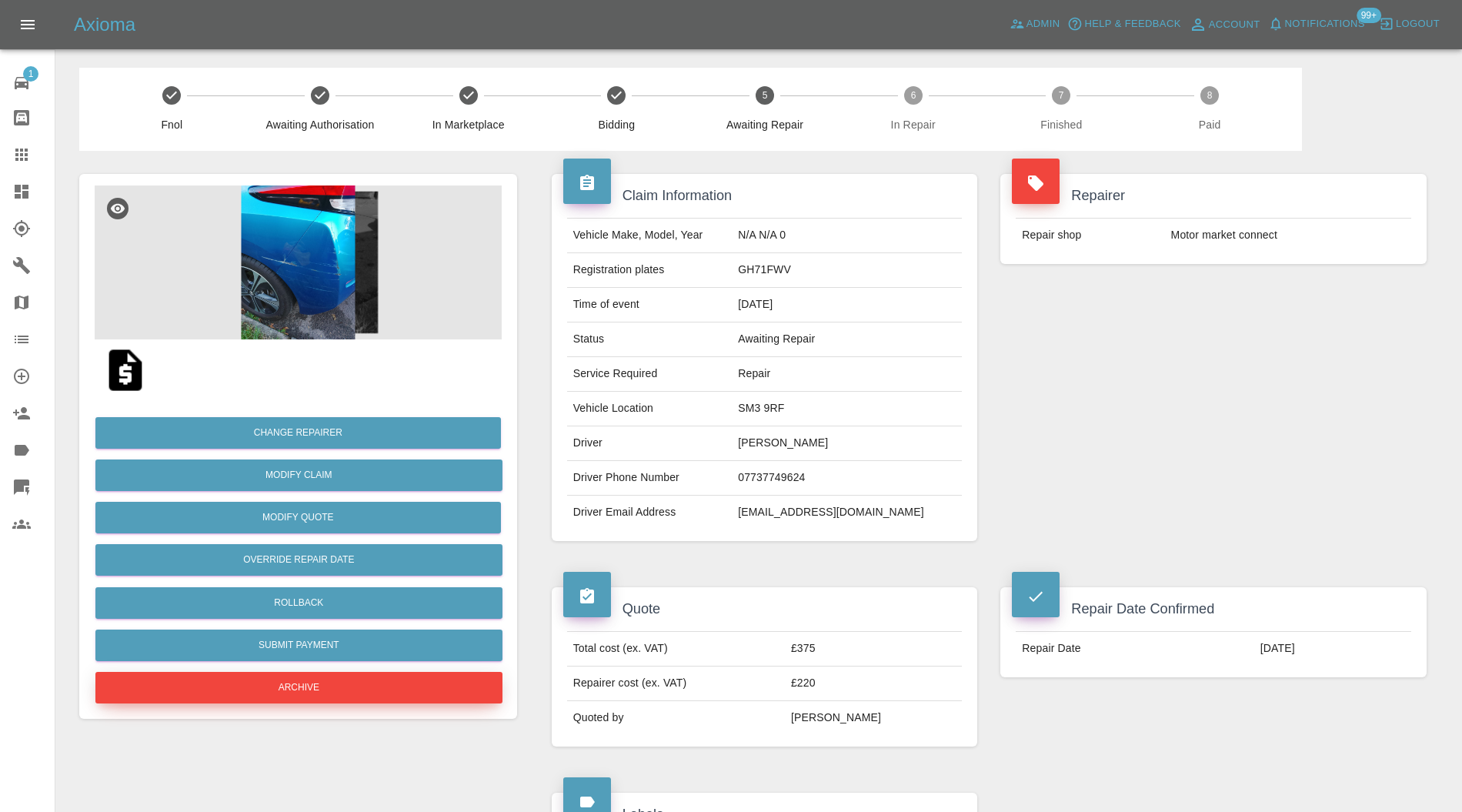
click at [419, 690] on button "Archive" at bounding box center [299, 687] width 407 height 31
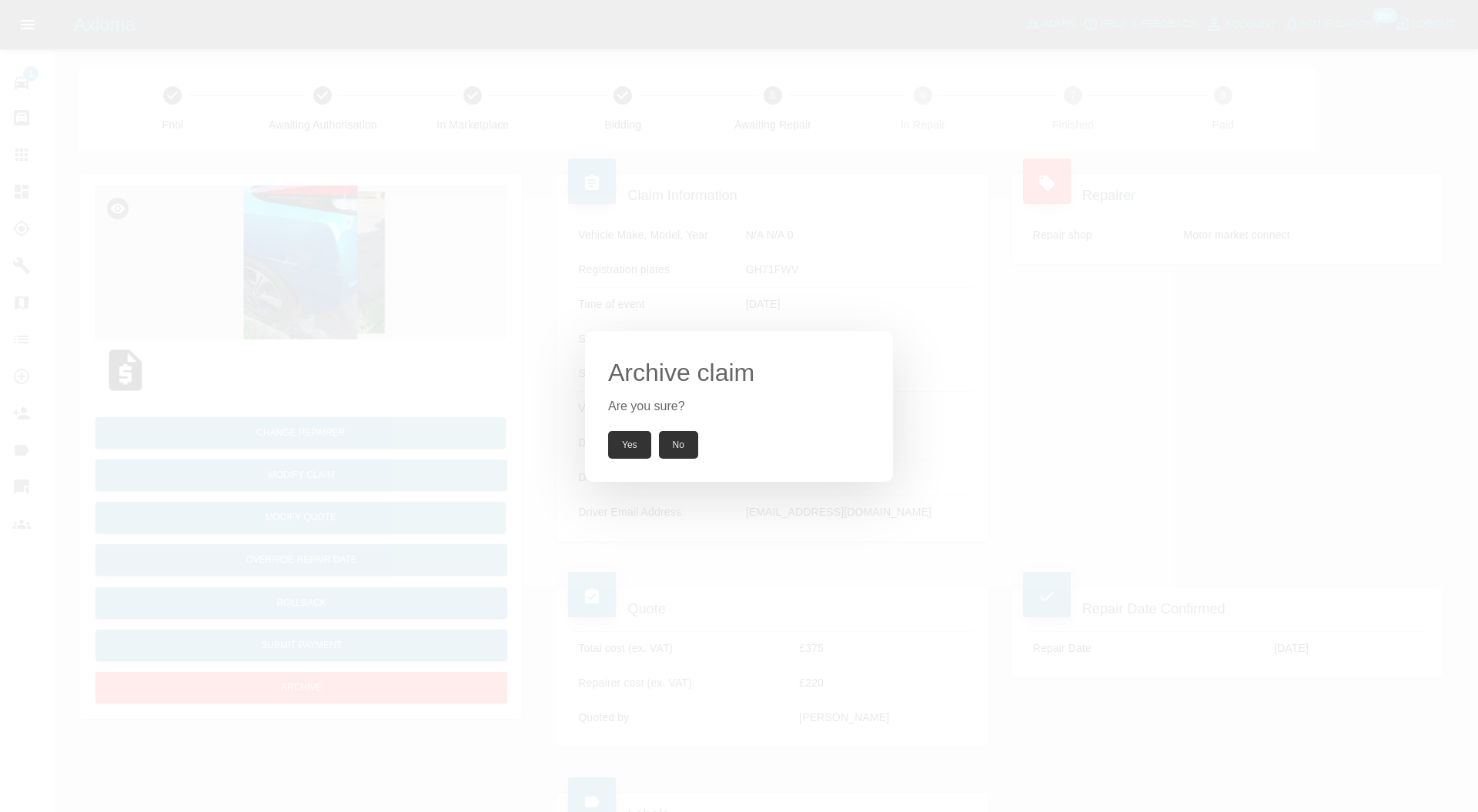
click at [623, 441] on button "Yes" at bounding box center [629, 444] width 43 height 28
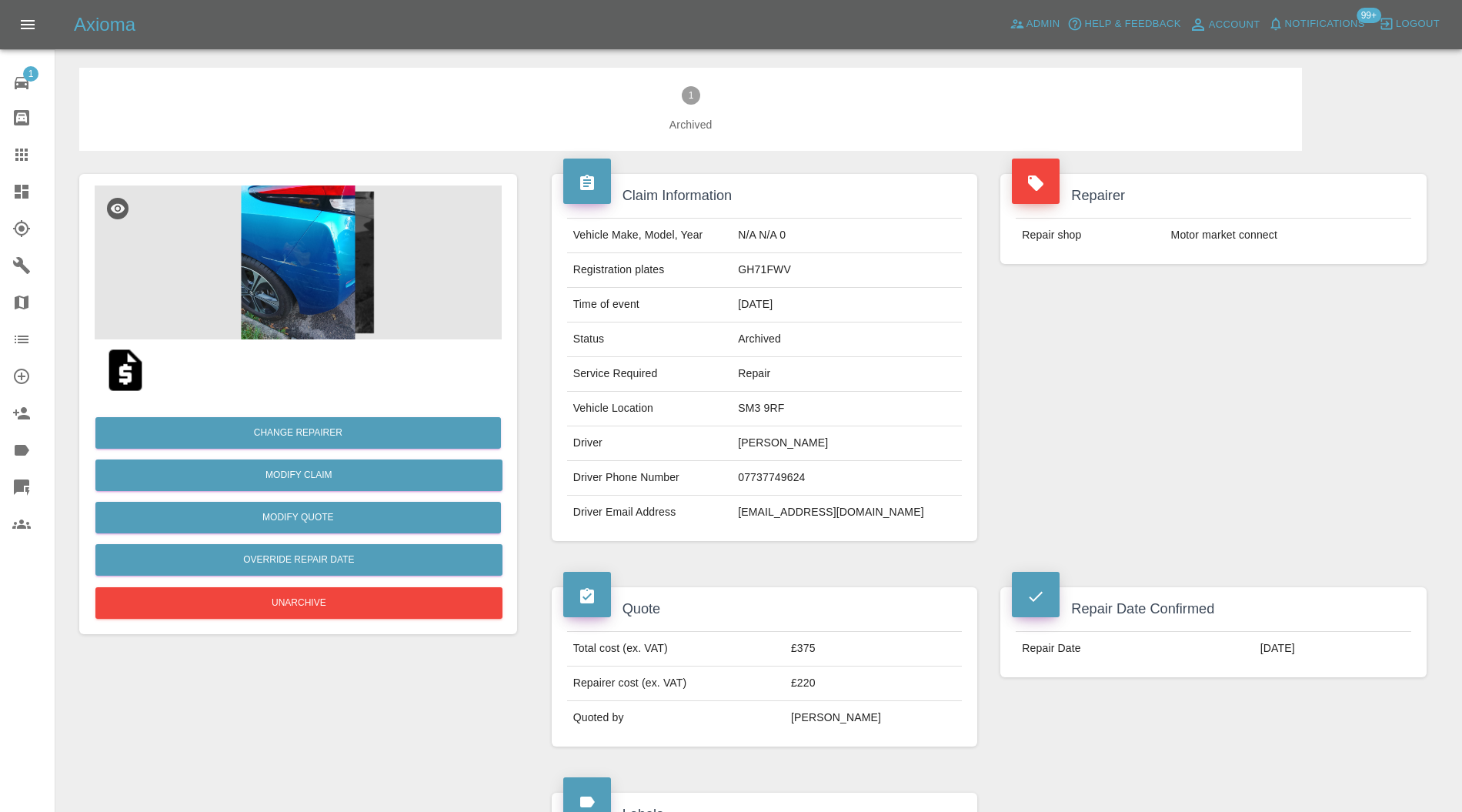
click at [866, 510] on td "davidwellswd@gmail.com" at bounding box center [847, 512] width 230 height 34
copy div "davidwellswd@gmail.com"
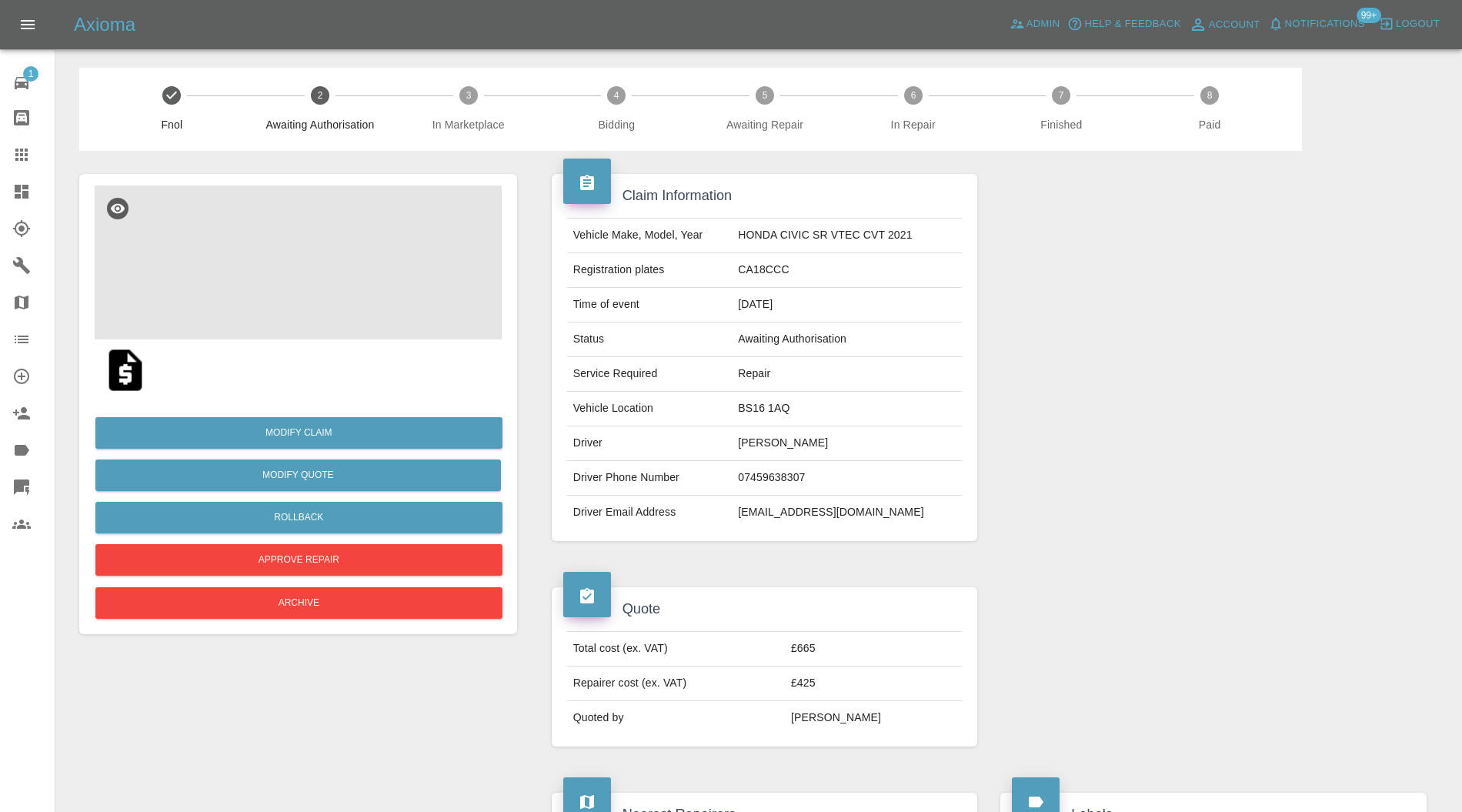
click at [280, 219] on img at bounding box center [298, 263] width 407 height 154
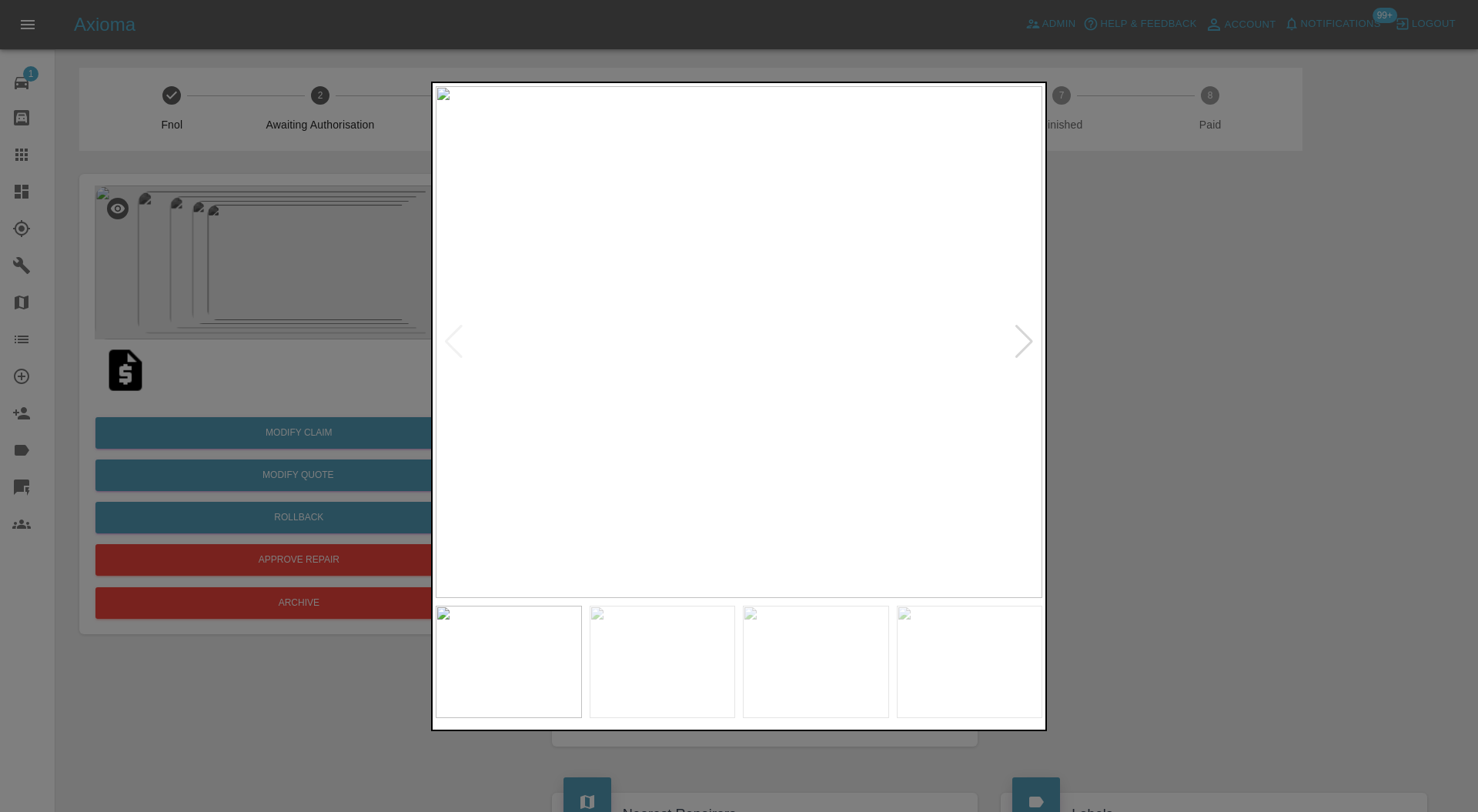
click at [1029, 338] on div at bounding box center [1024, 342] width 21 height 34
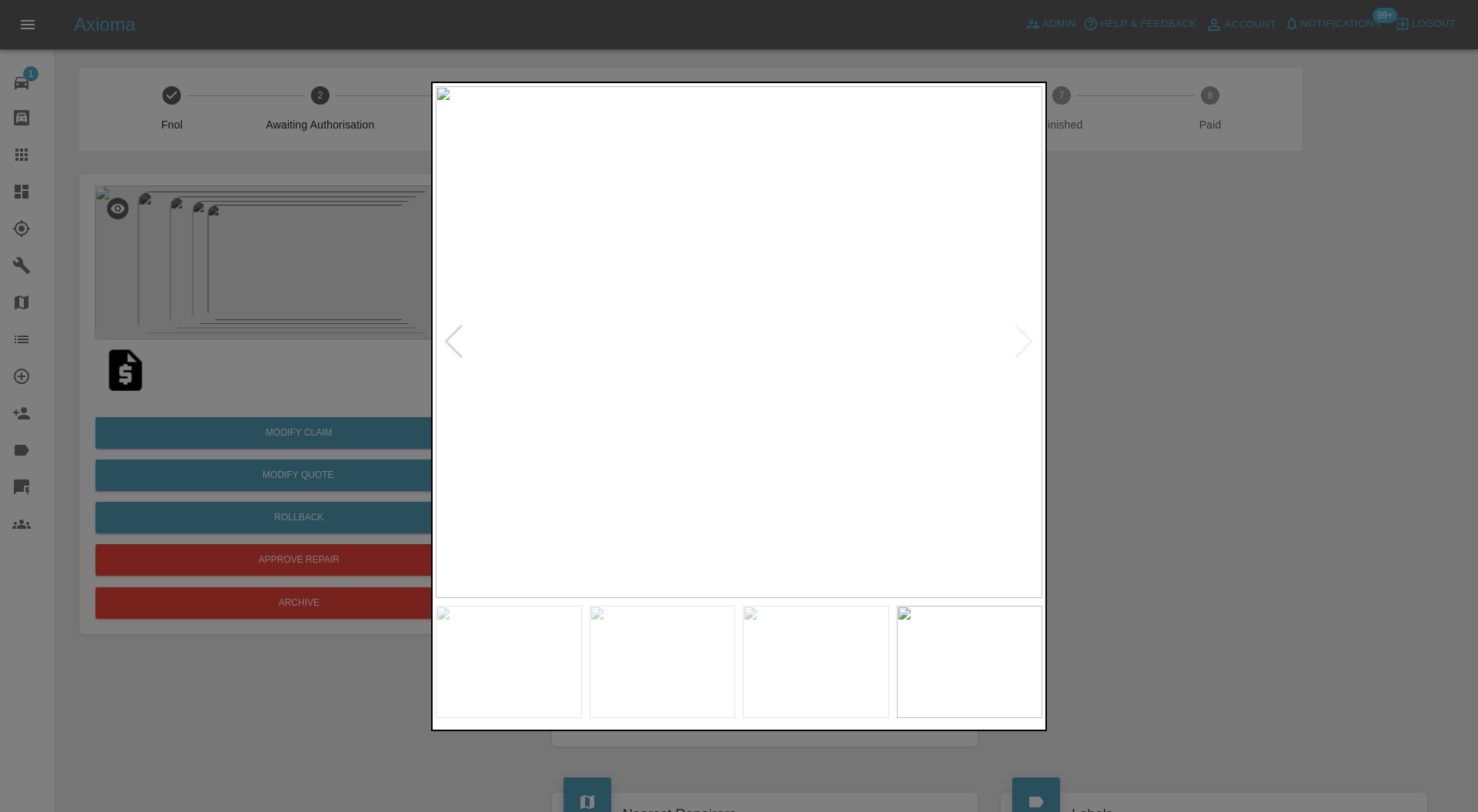
click at [1264, 307] on div at bounding box center [739, 406] width 1478 height 812
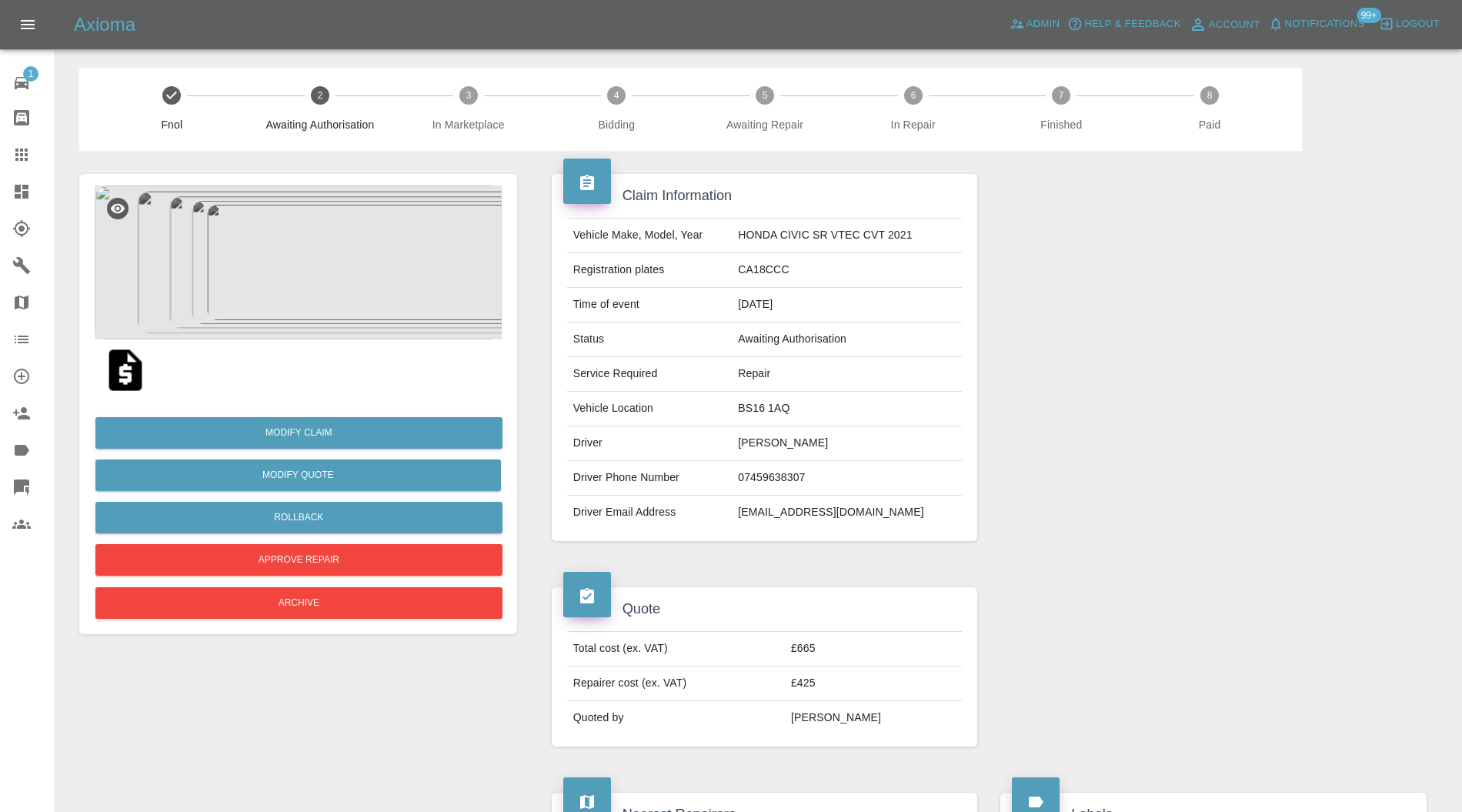
click at [317, 279] on img at bounding box center [298, 263] width 407 height 154
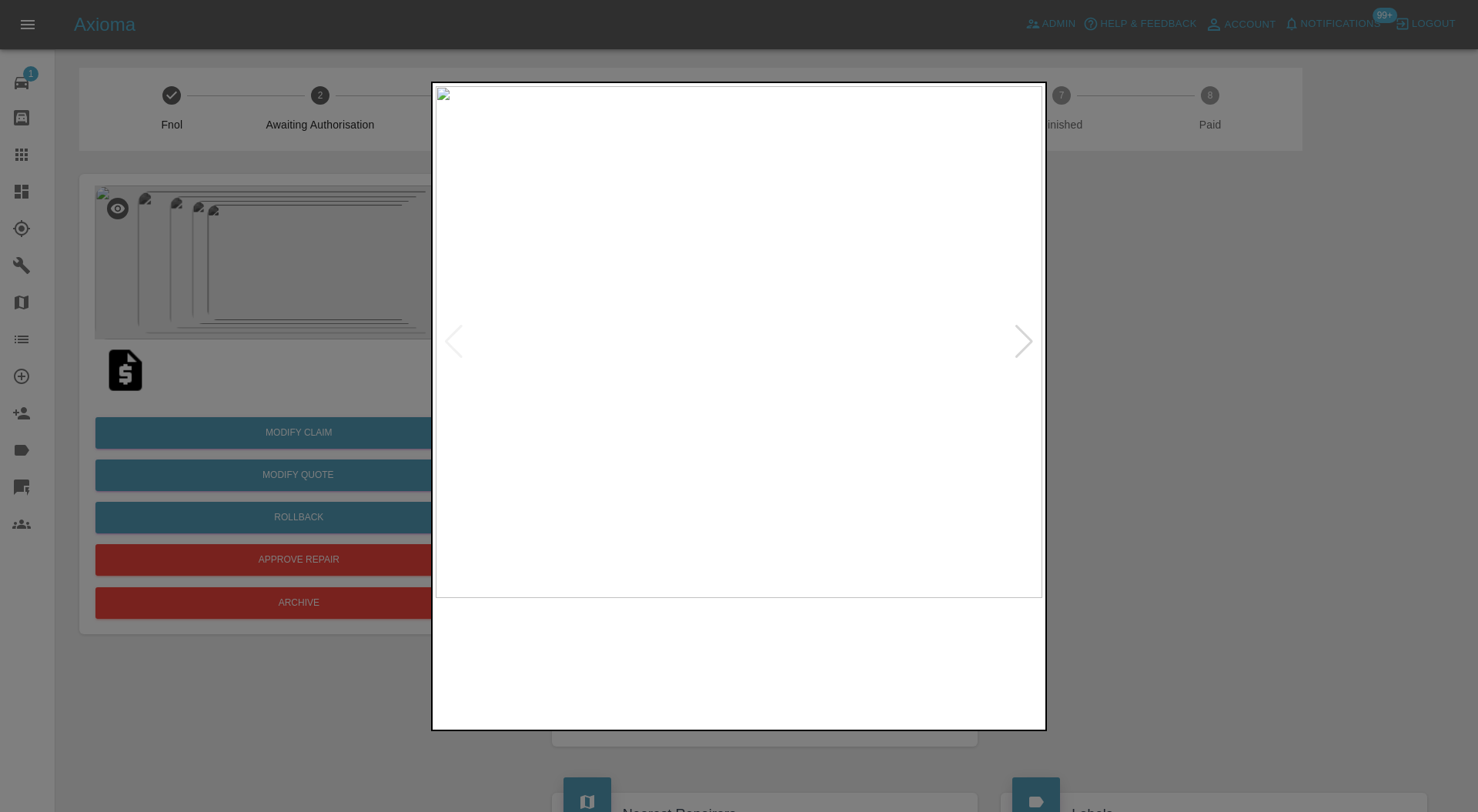
click at [462, 339] on img at bounding box center [739, 342] width 606 height 512
click at [453, 334] on img at bounding box center [739, 342] width 606 height 512
click at [1027, 327] on div at bounding box center [1024, 342] width 21 height 34
click at [1027, 329] on div at bounding box center [1024, 342] width 21 height 34
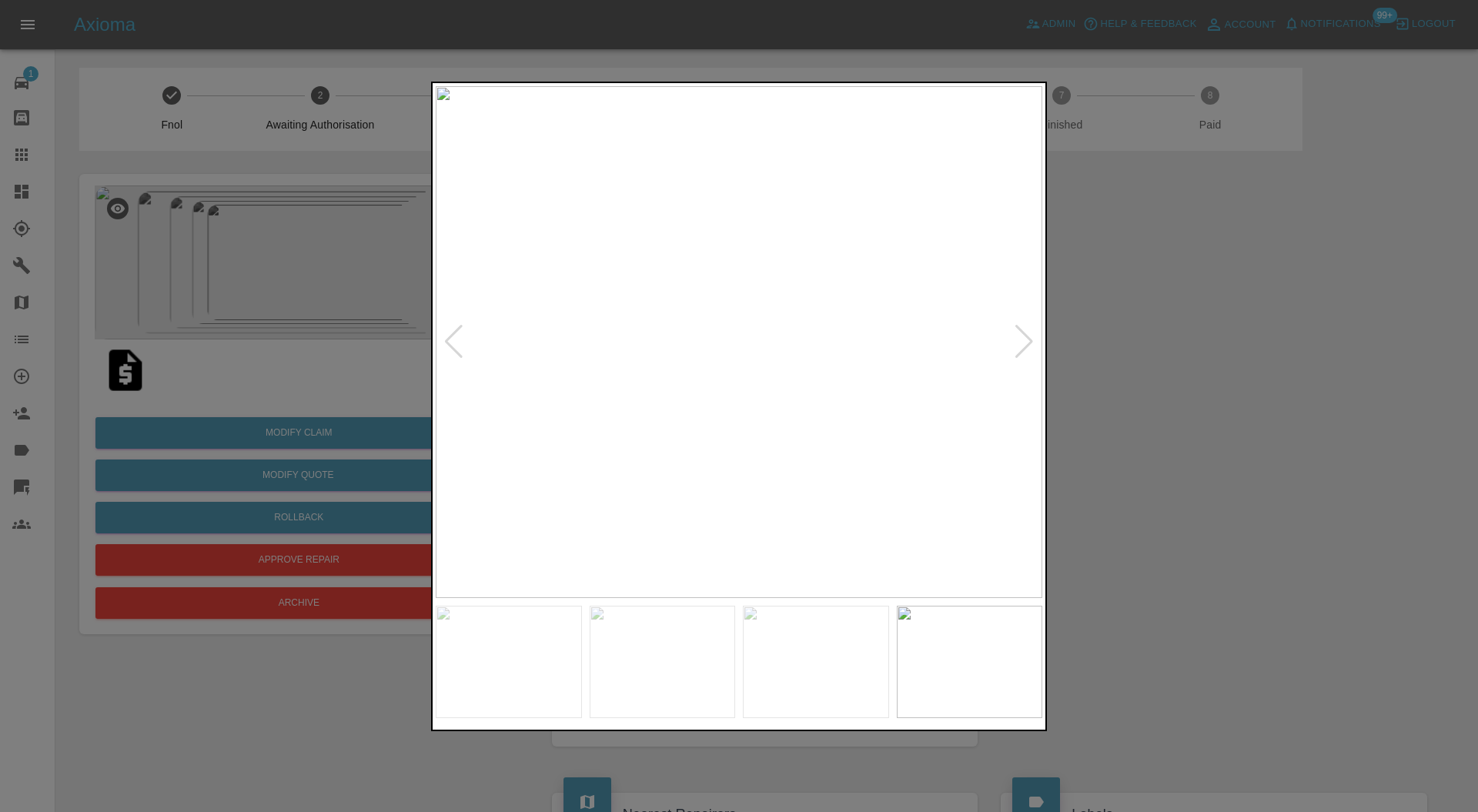
click at [1027, 329] on div at bounding box center [1024, 342] width 21 height 34
click at [1027, 329] on img at bounding box center [739, 342] width 606 height 512
click at [1158, 344] on div at bounding box center [739, 406] width 1478 height 812
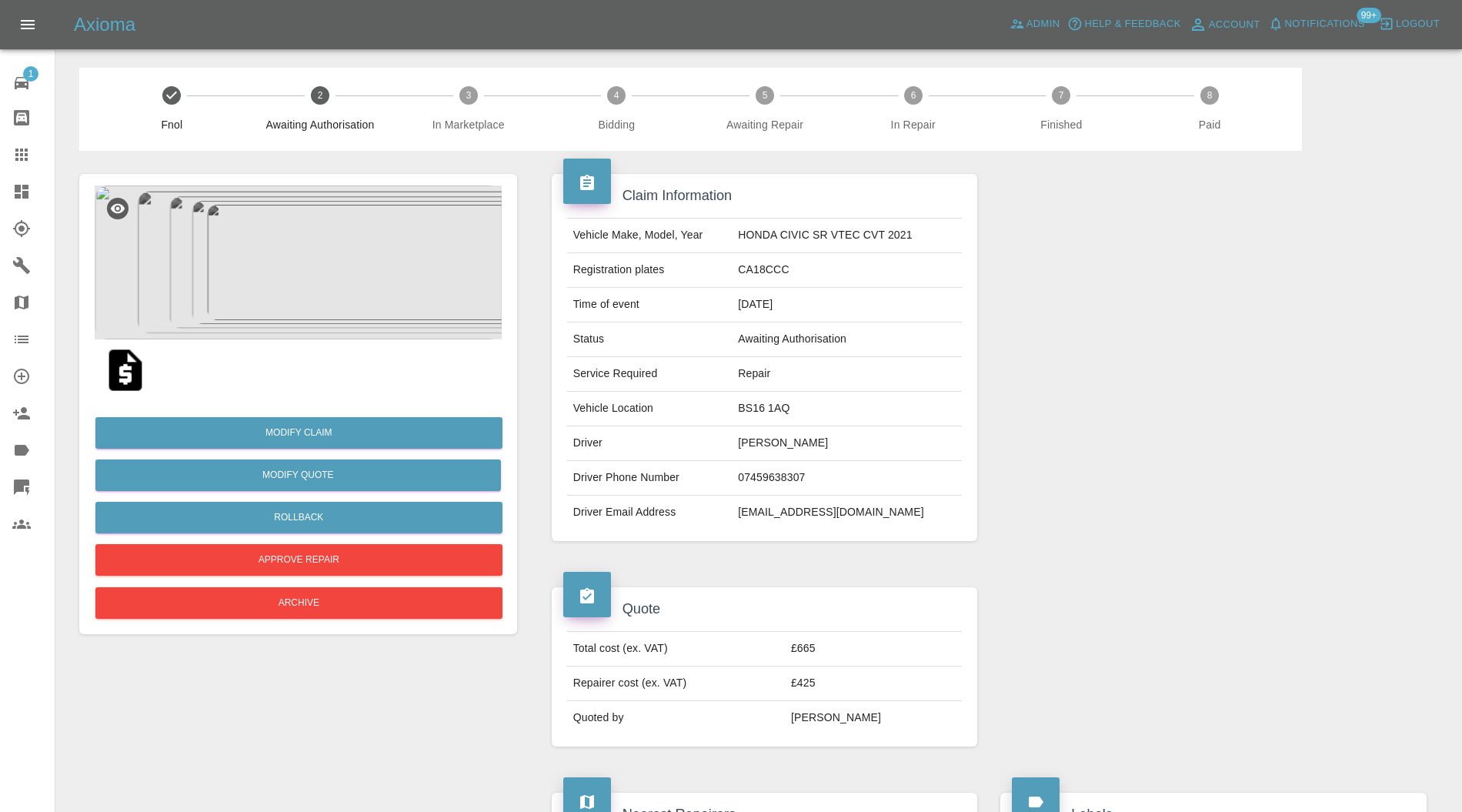
click at [140, 372] on img at bounding box center [125, 370] width 49 height 49
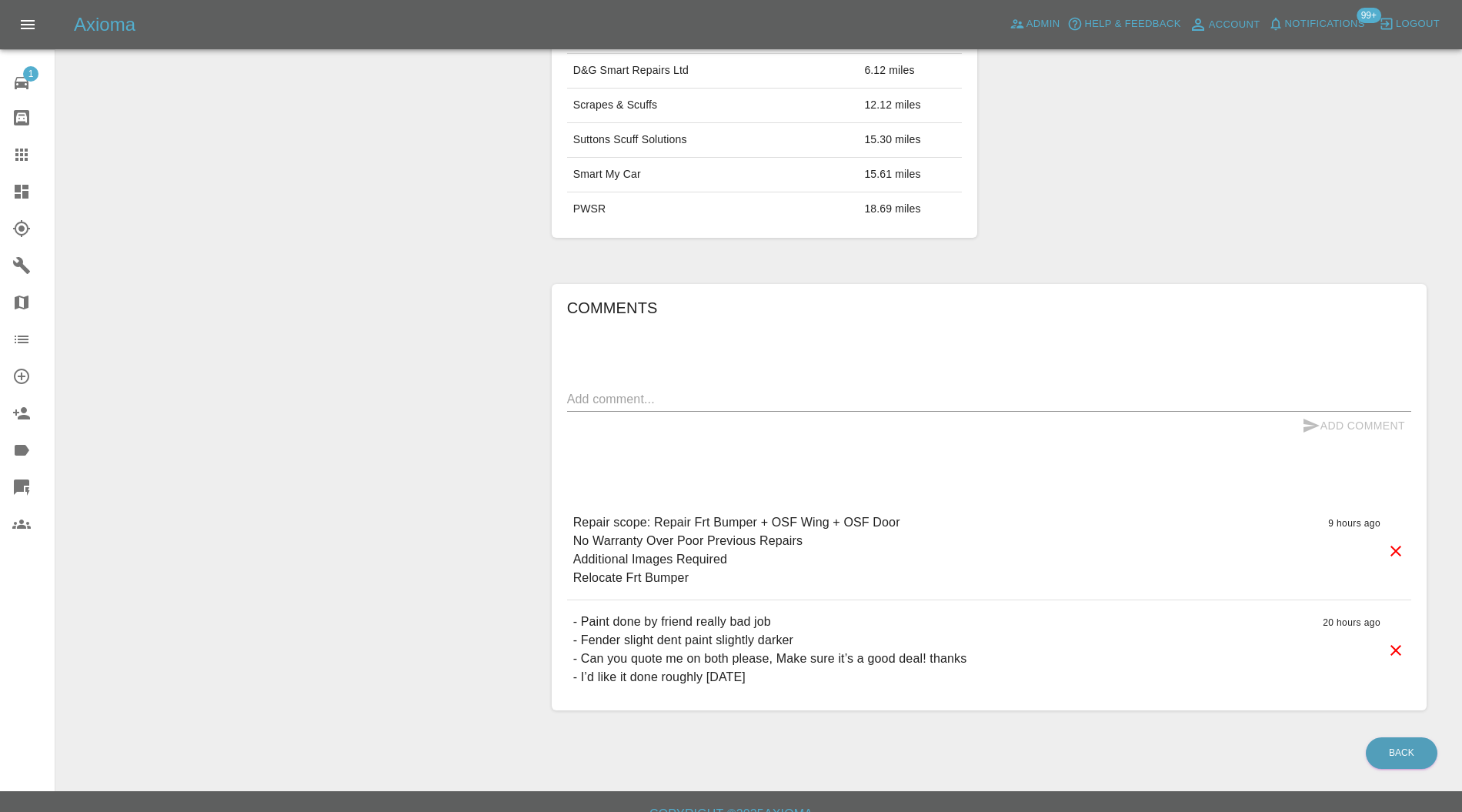
scroll to position [273, 0]
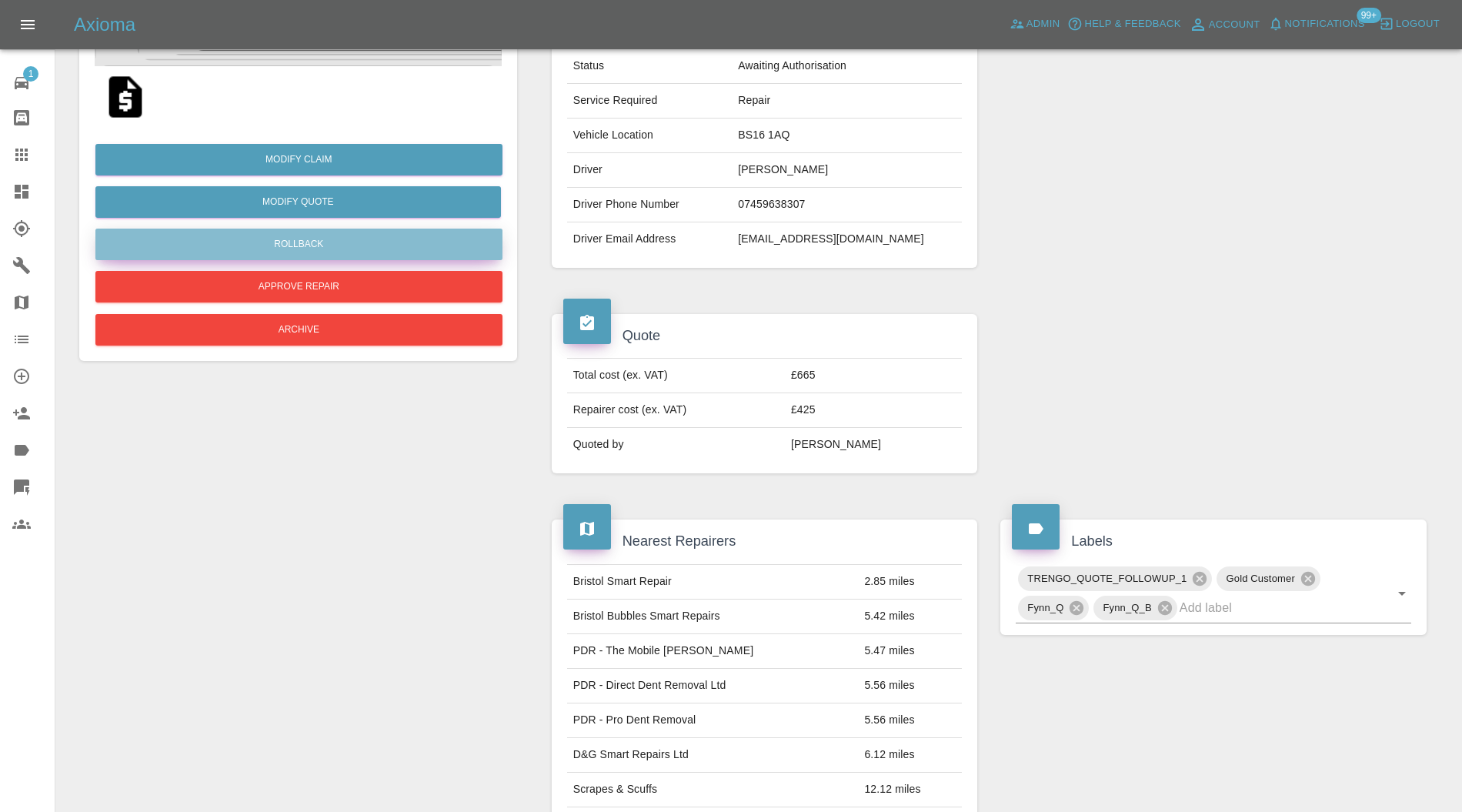
click at [425, 242] on button "Rollback" at bounding box center [299, 244] width 407 height 31
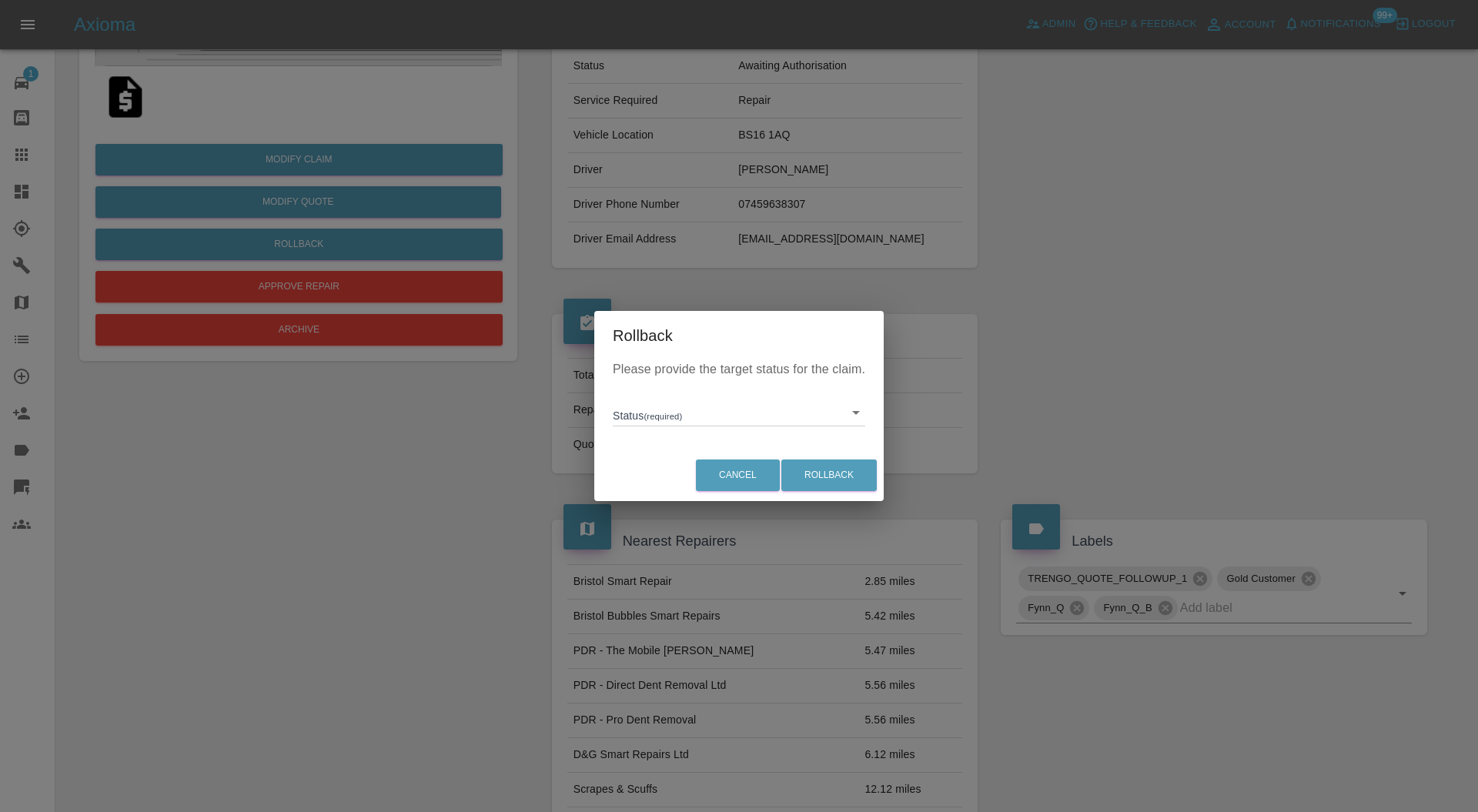
click at [659, 412] on body "Axioma Admin Help & Feedback Account Notifications 99+ Logout 1 Repair home Bod…" at bounding box center [739, 622] width 1478 height 1791
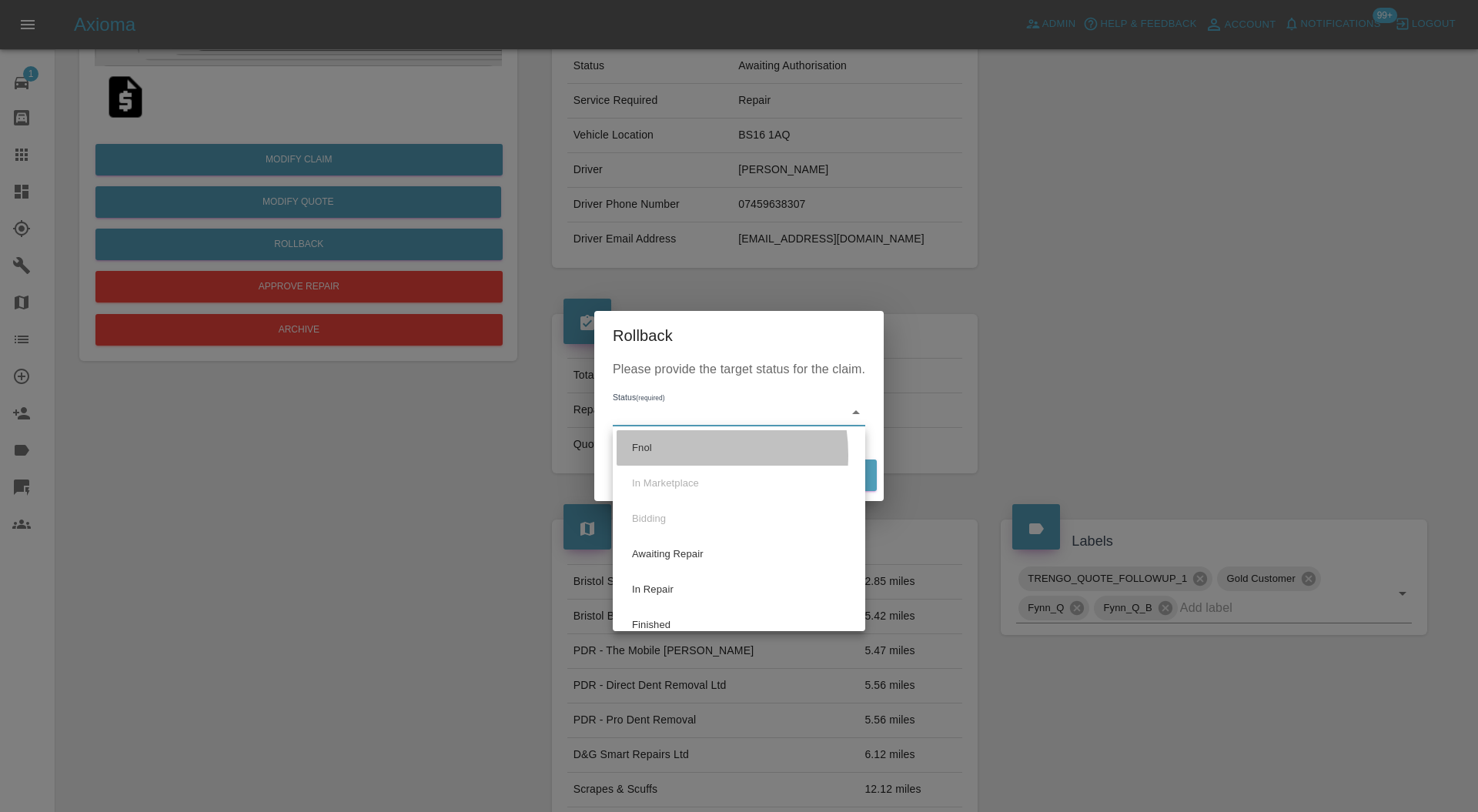
click at [668, 455] on li "Fnol" at bounding box center [739, 447] width 245 height 35
type input "fnol"
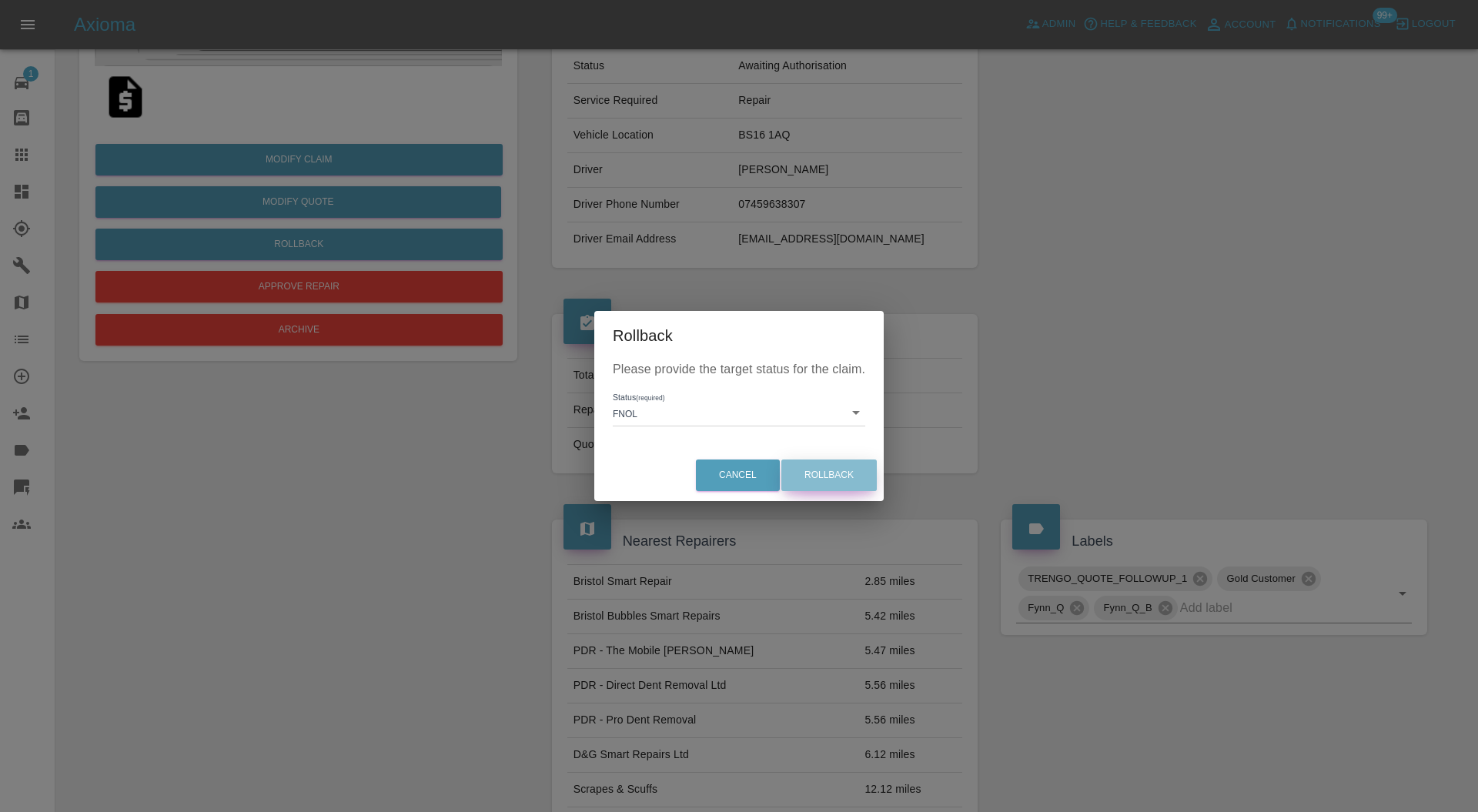
click at [820, 467] on button "Rollback" at bounding box center [829, 474] width 95 height 31
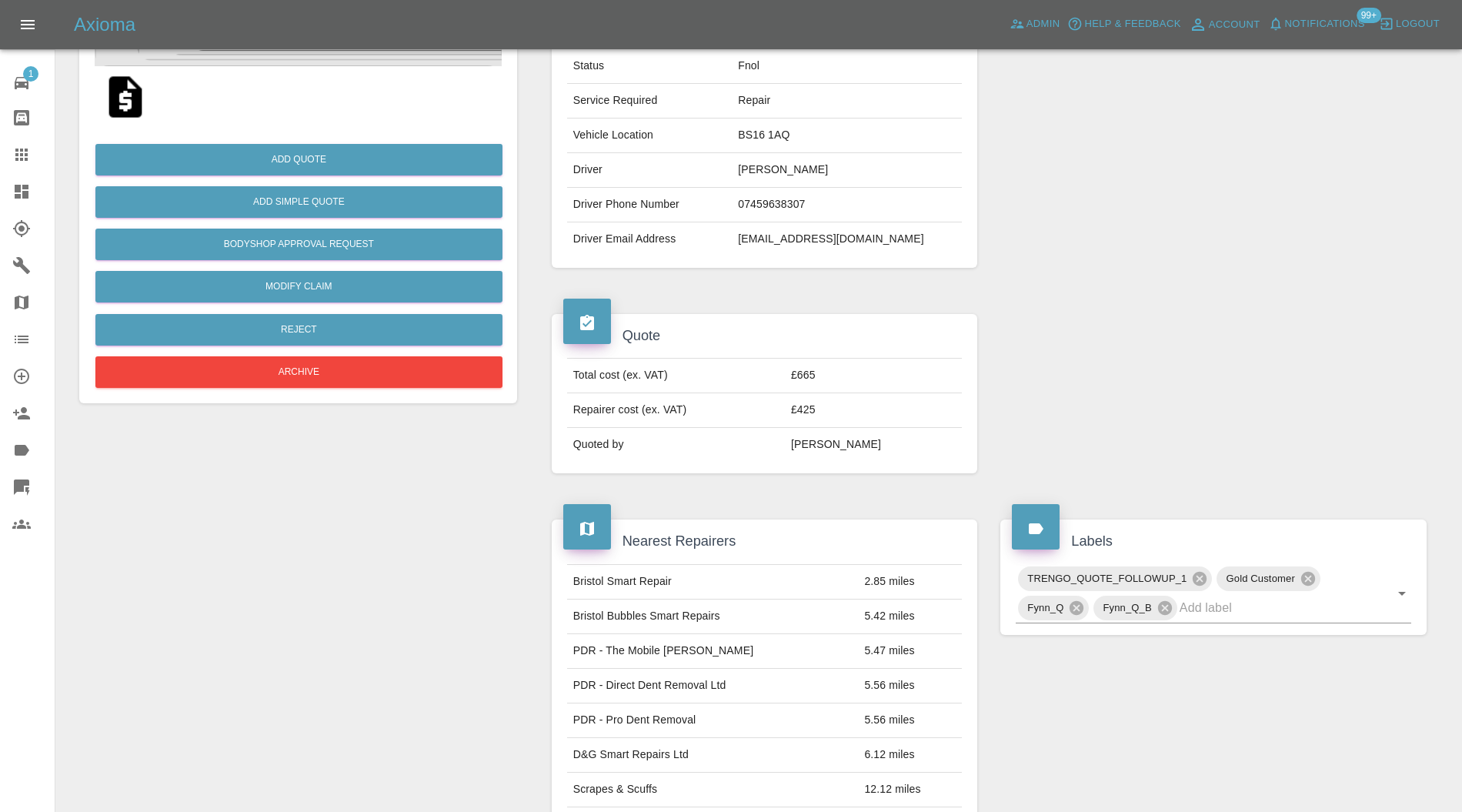
scroll to position [0, 0]
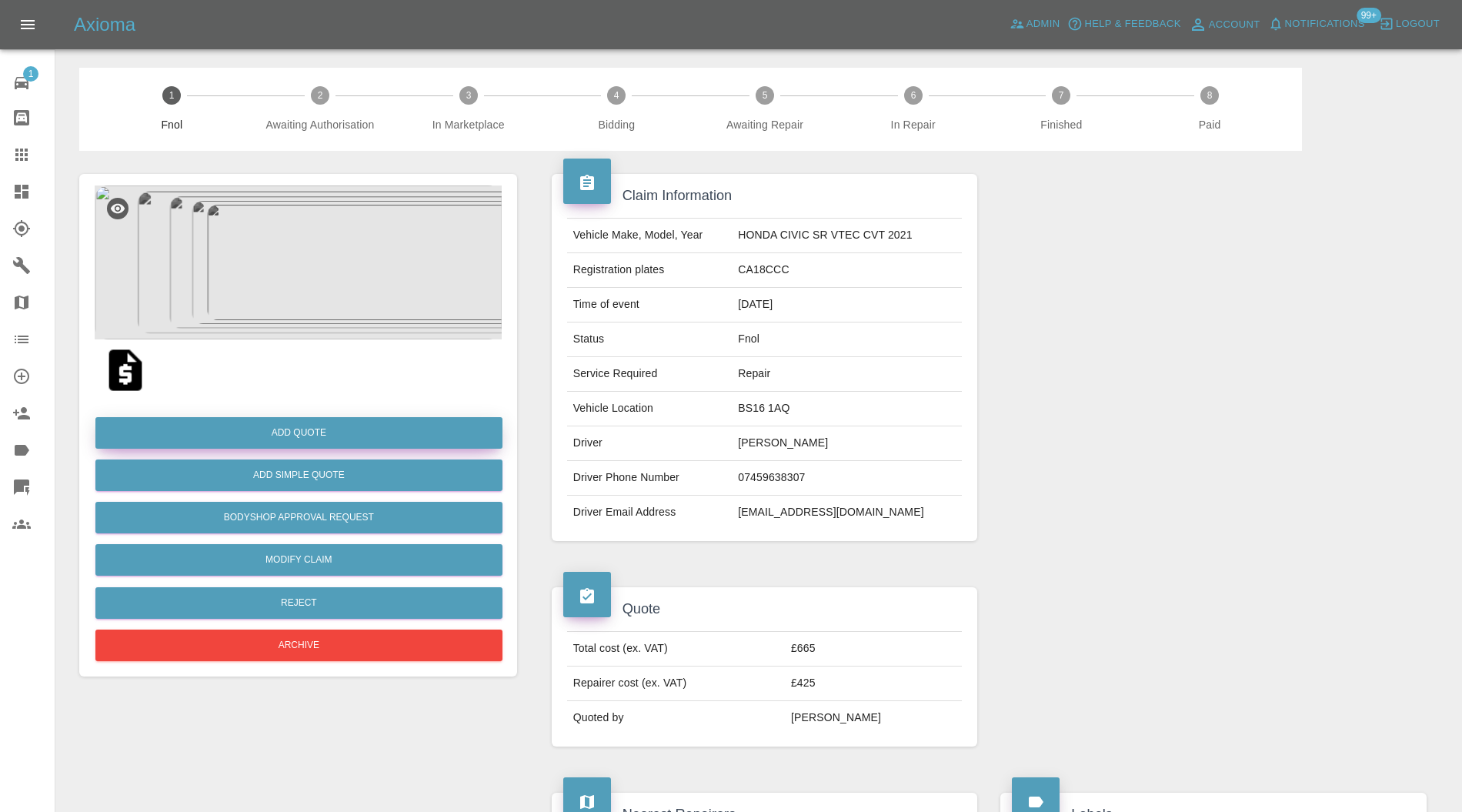
click at [375, 436] on button "Add Quote" at bounding box center [299, 432] width 407 height 31
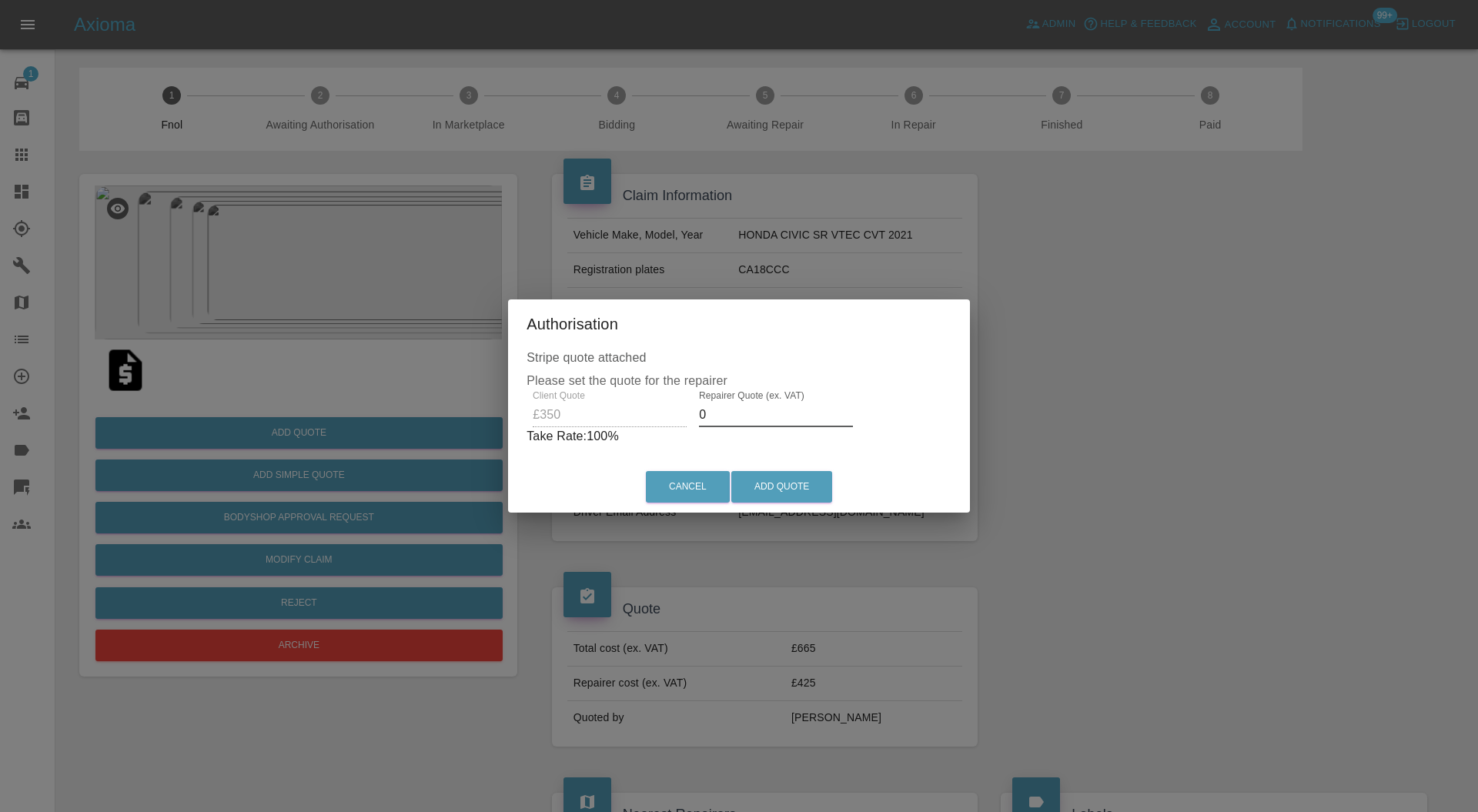
click at [756, 414] on input "0" at bounding box center [776, 414] width 154 height 24
type input "235"
click at [771, 476] on button "Add Quote" at bounding box center [781, 486] width 101 height 31
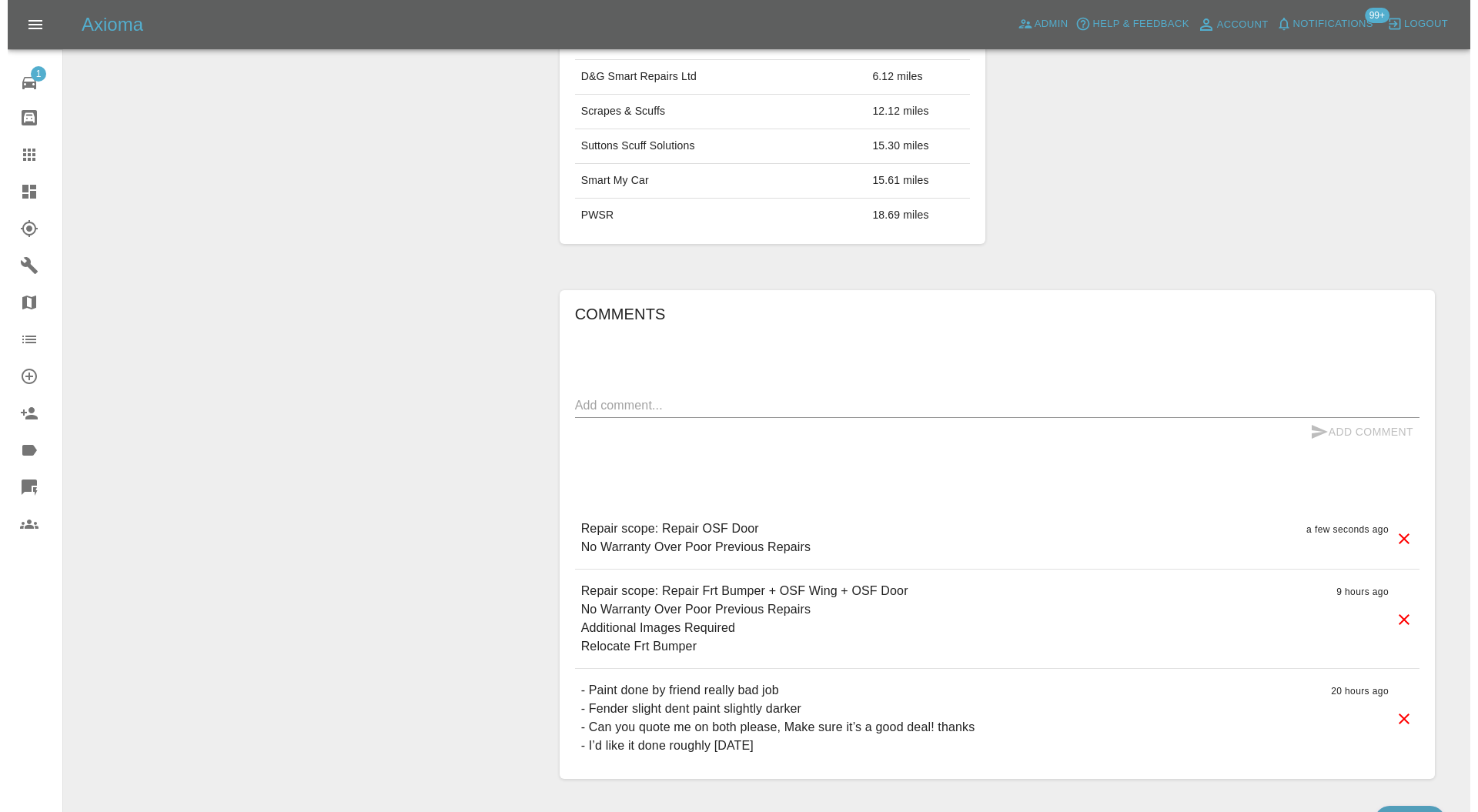
scroll to position [957, 0]
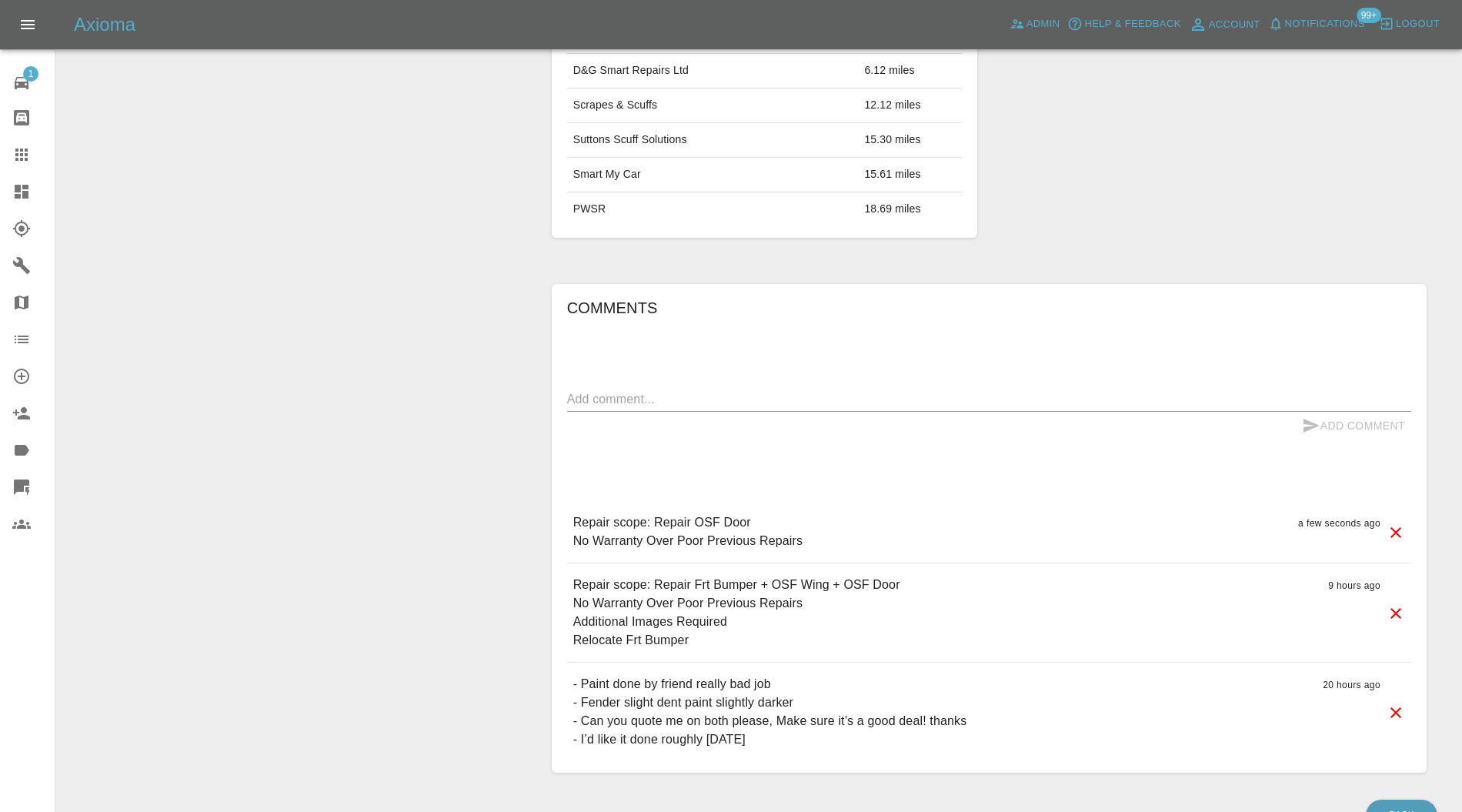
click at [1394, 608] on icon at bounding box center [1395, 613] width 11 height 11
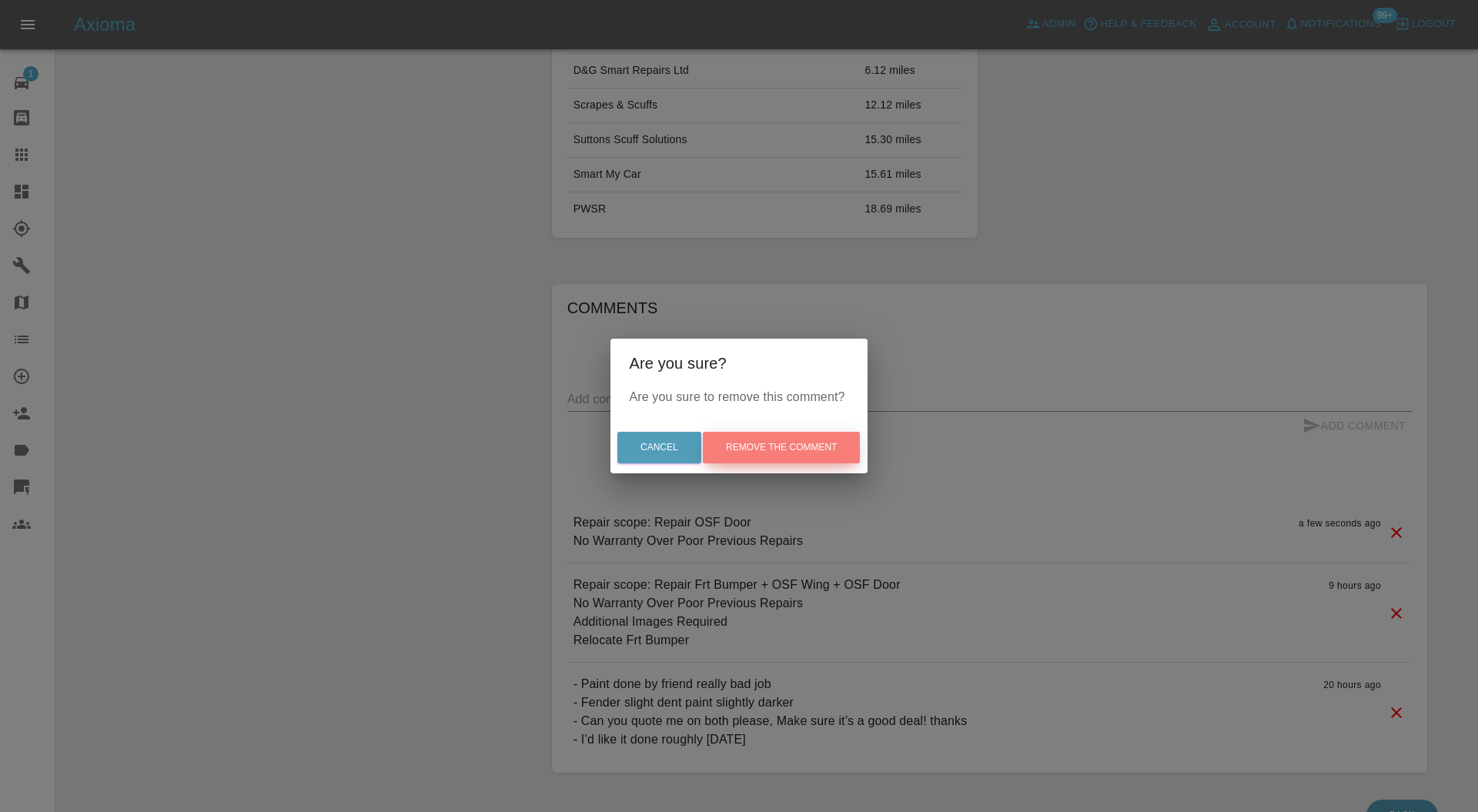
click at [754, 445] on button "Remove the comment" at bounding box center [781, 447] width 157 height 31
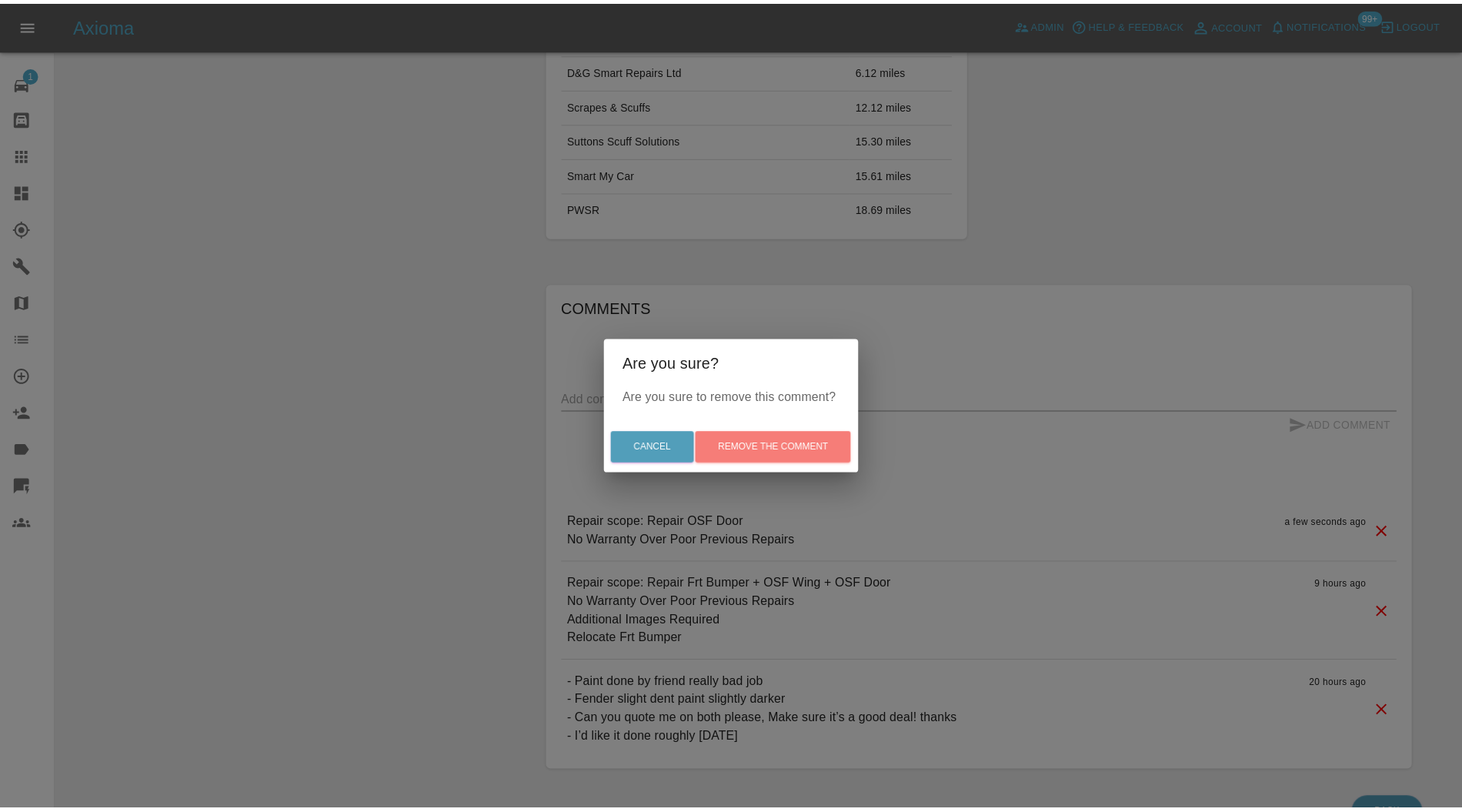
scroll to position [937, 0]
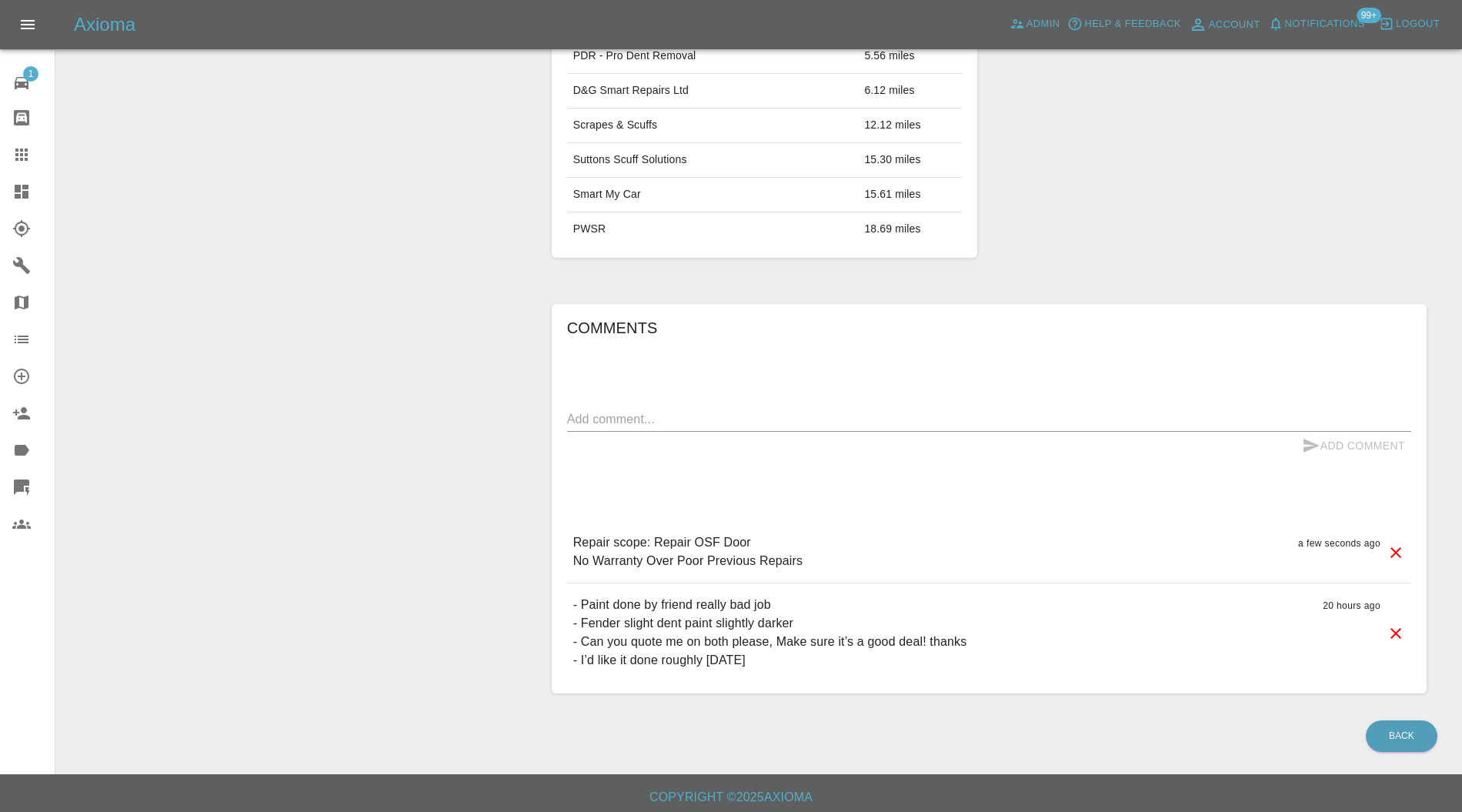
click at [759, 413] on textarea at bounding box center [989, 419] width 844 height 18
type textarea "driver door ONLY"
click at [1348, 438] on button "Add Comment" at bounding box center [1353, 446] width 116 height 29
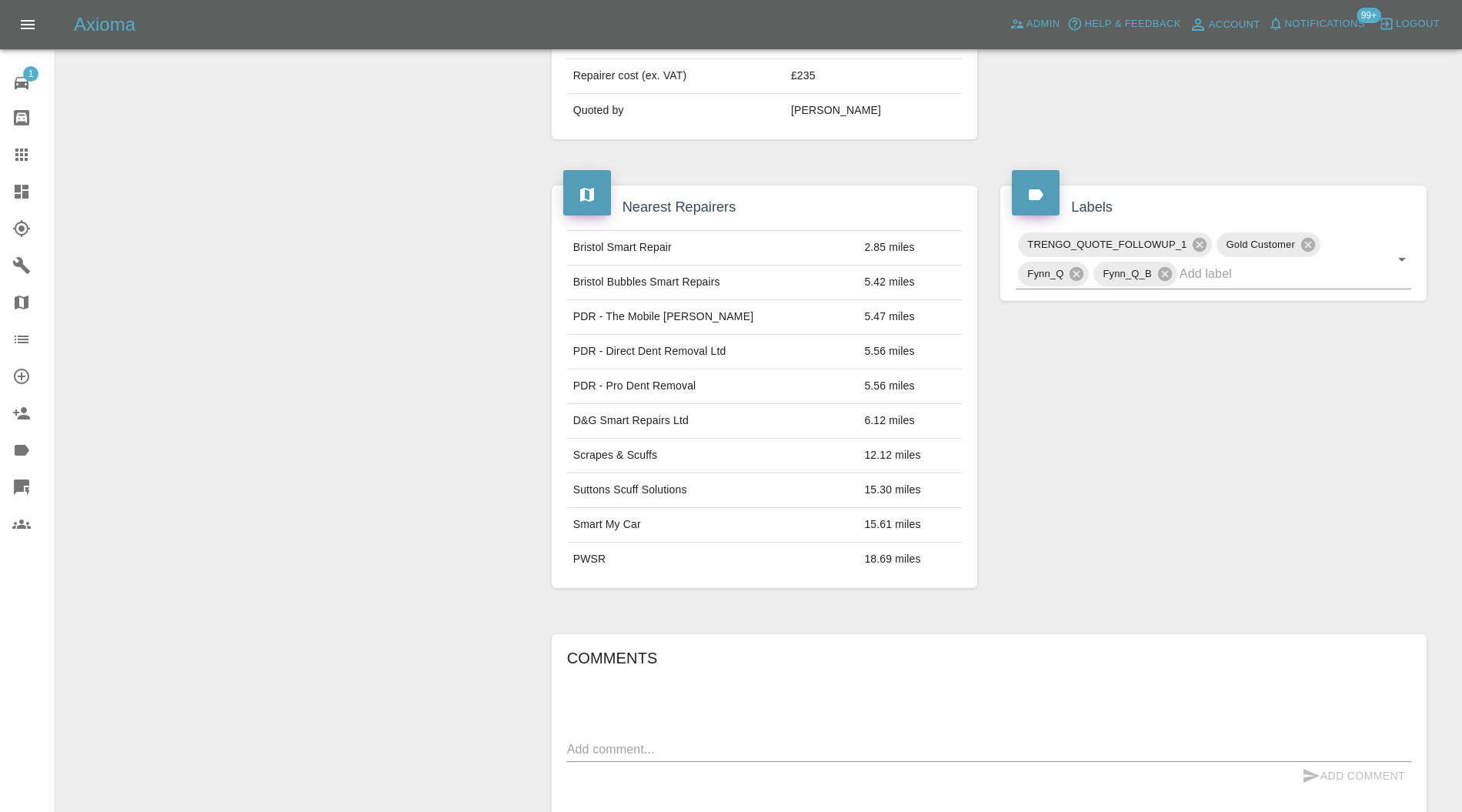
scroll to position [318, 0]
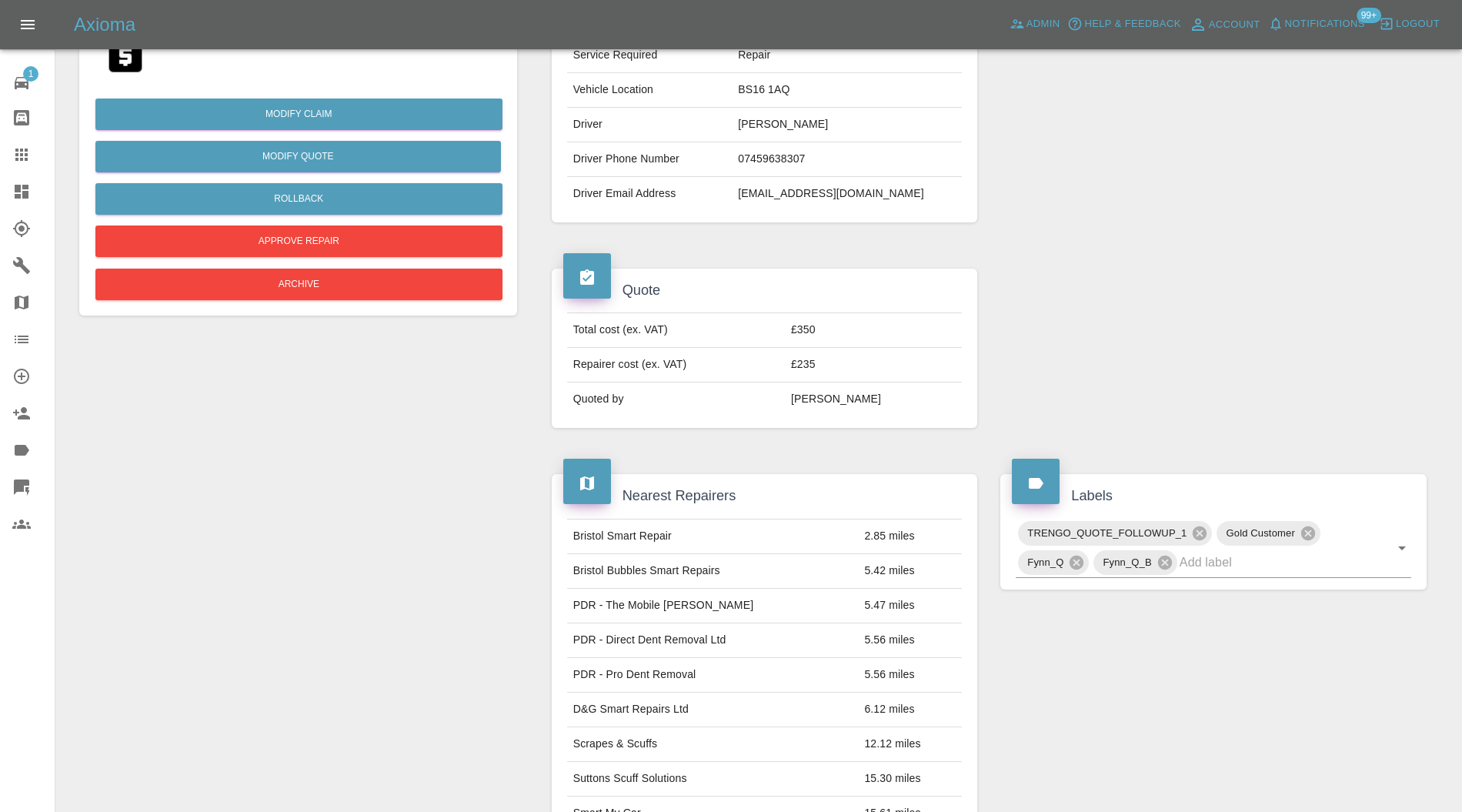
click at [1201, 526] on icon at bounding box center [1199, 533] width 14 height 14
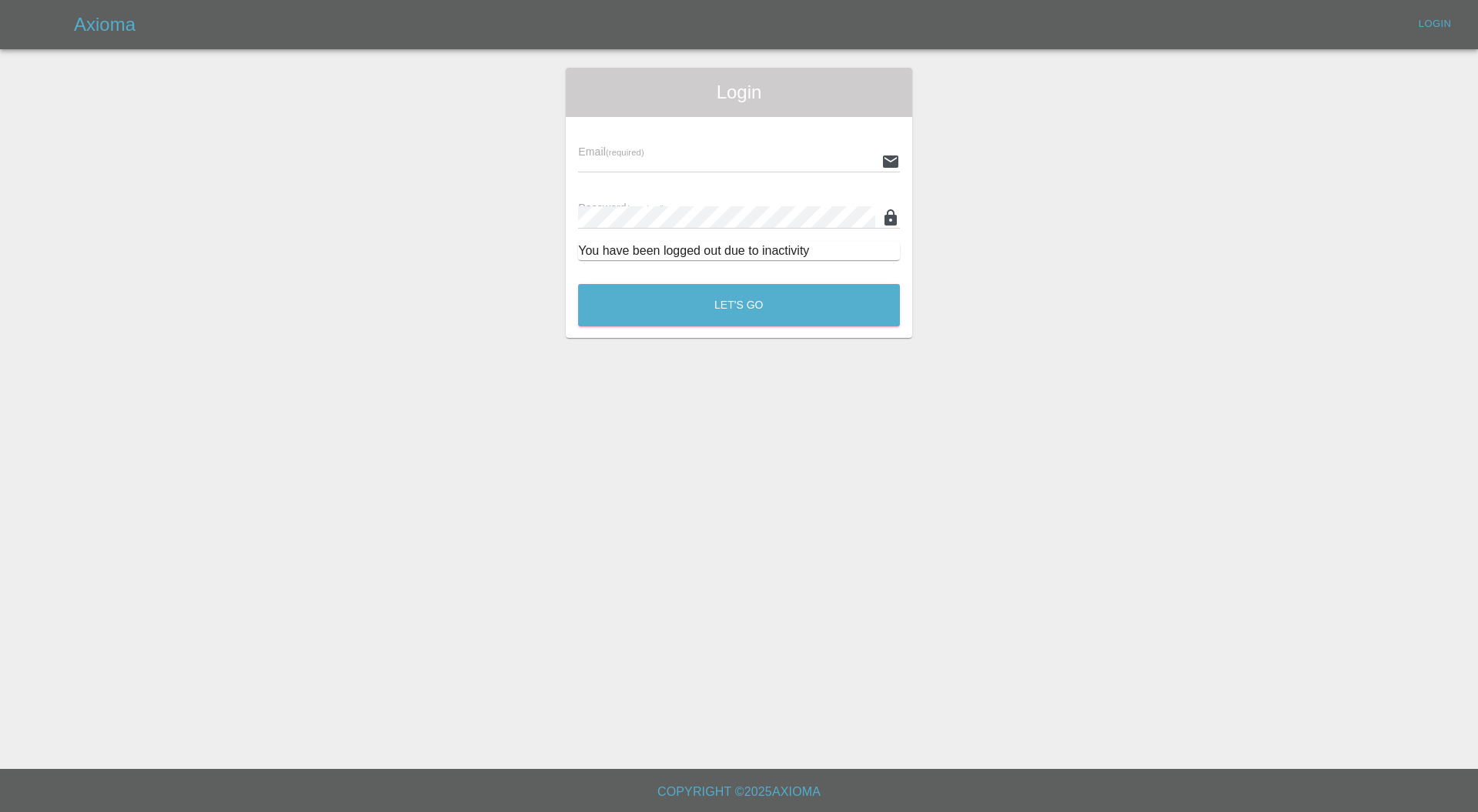
type input "[PERSON_NAME][EMAIL_ADDRESS][PERSON_NAME][DOMAIN_NAME]"
click at [807, 294] on button "Let's Go" at bounding box center [738, 305] width 322 height 42
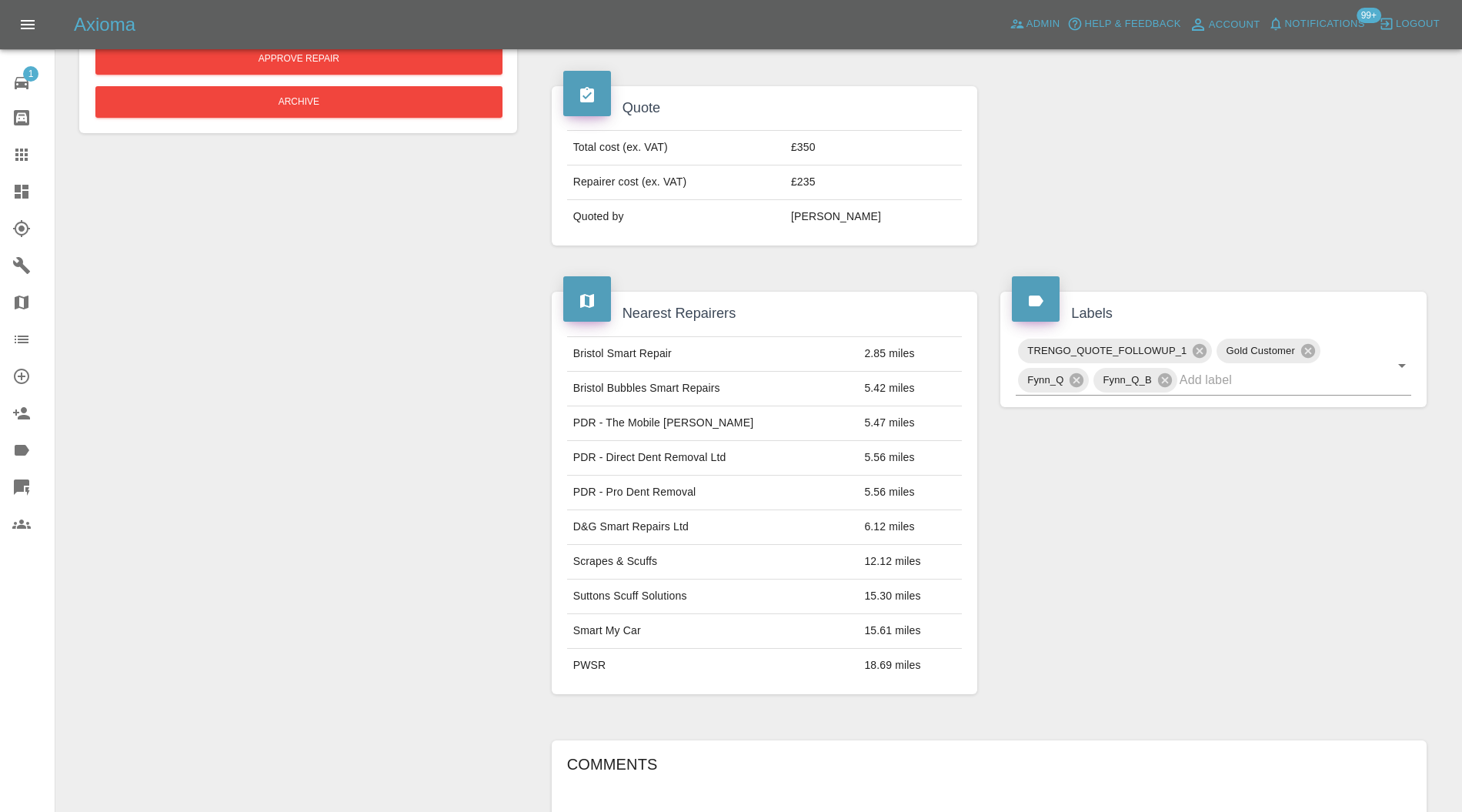
scroll to position [410, 0]
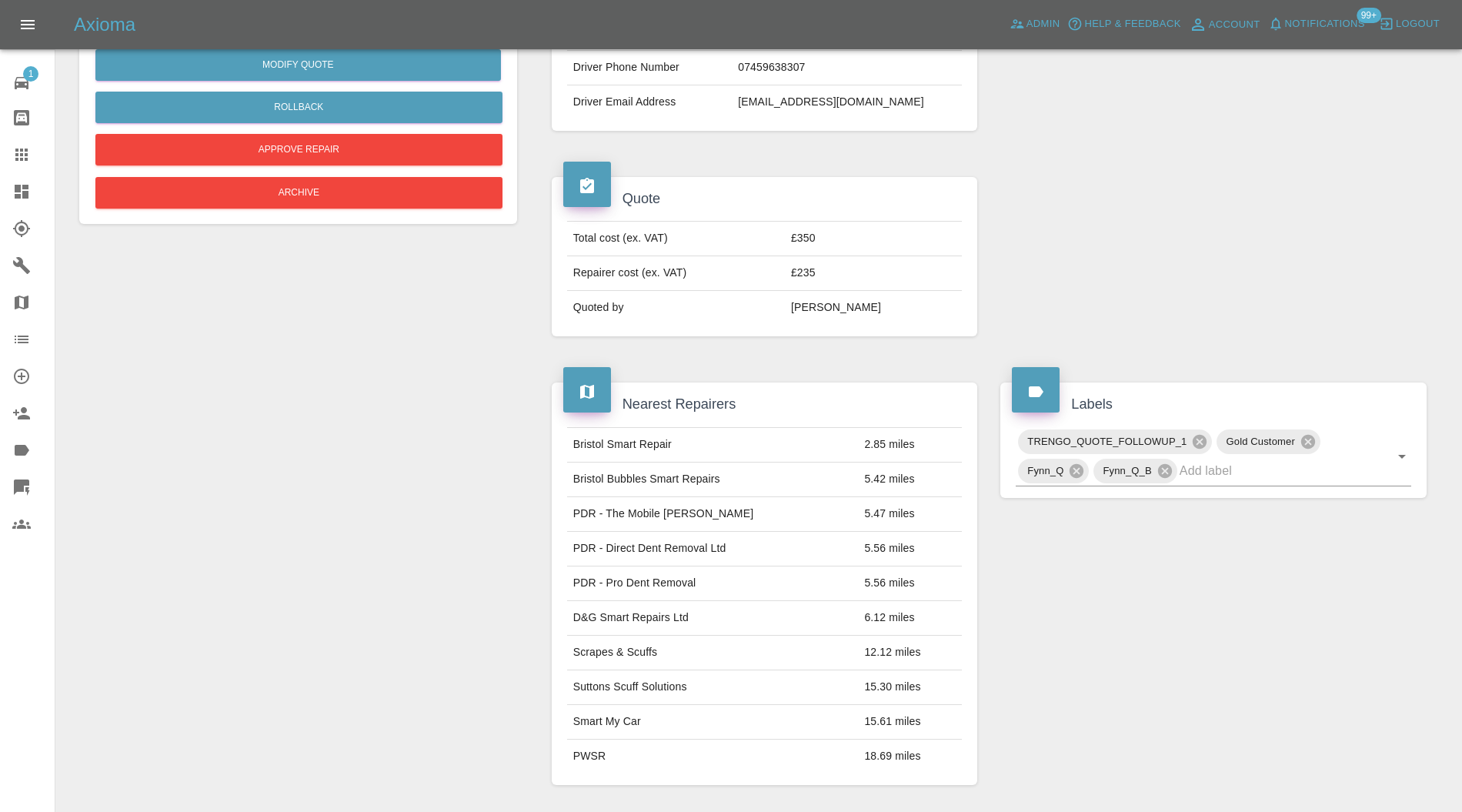
click at [1196, 441] on icon at bounding box center [1199, 441] width 14 height 14
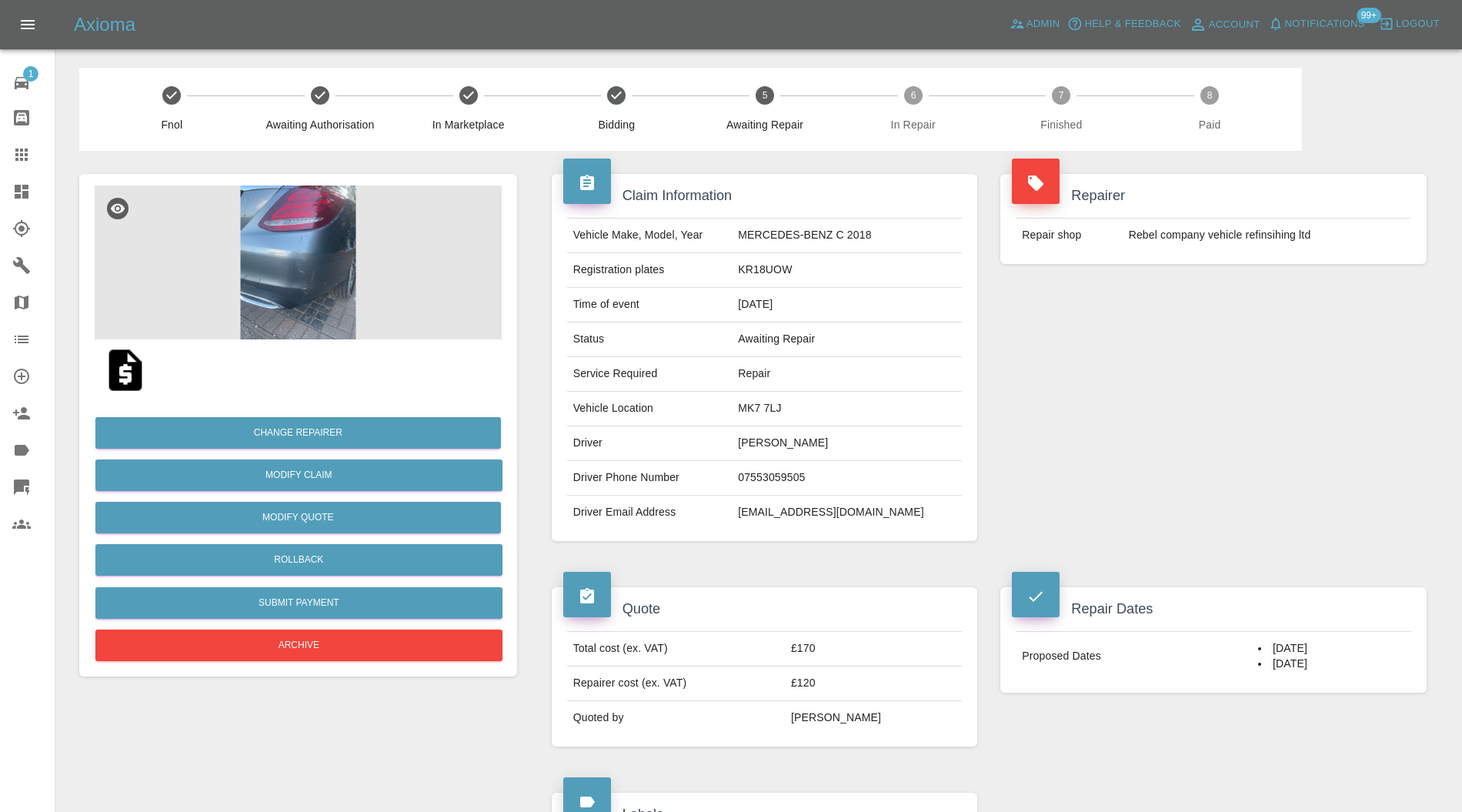
click at [277, 256] on img at bounding box center [298, 263] width 407 height 154
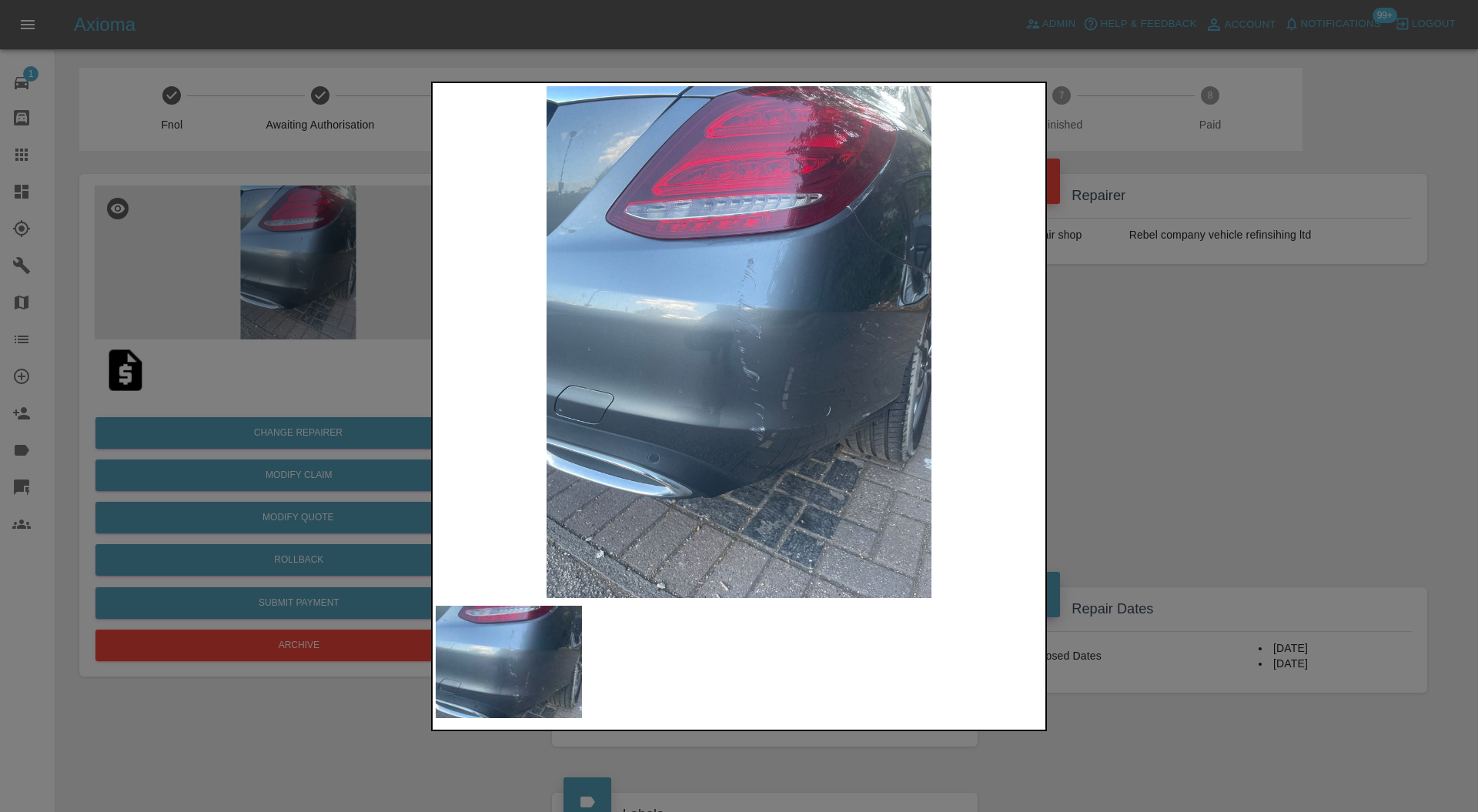
click at [1087, 382] on div at bounding box center [739, 406] width 1478 height 812
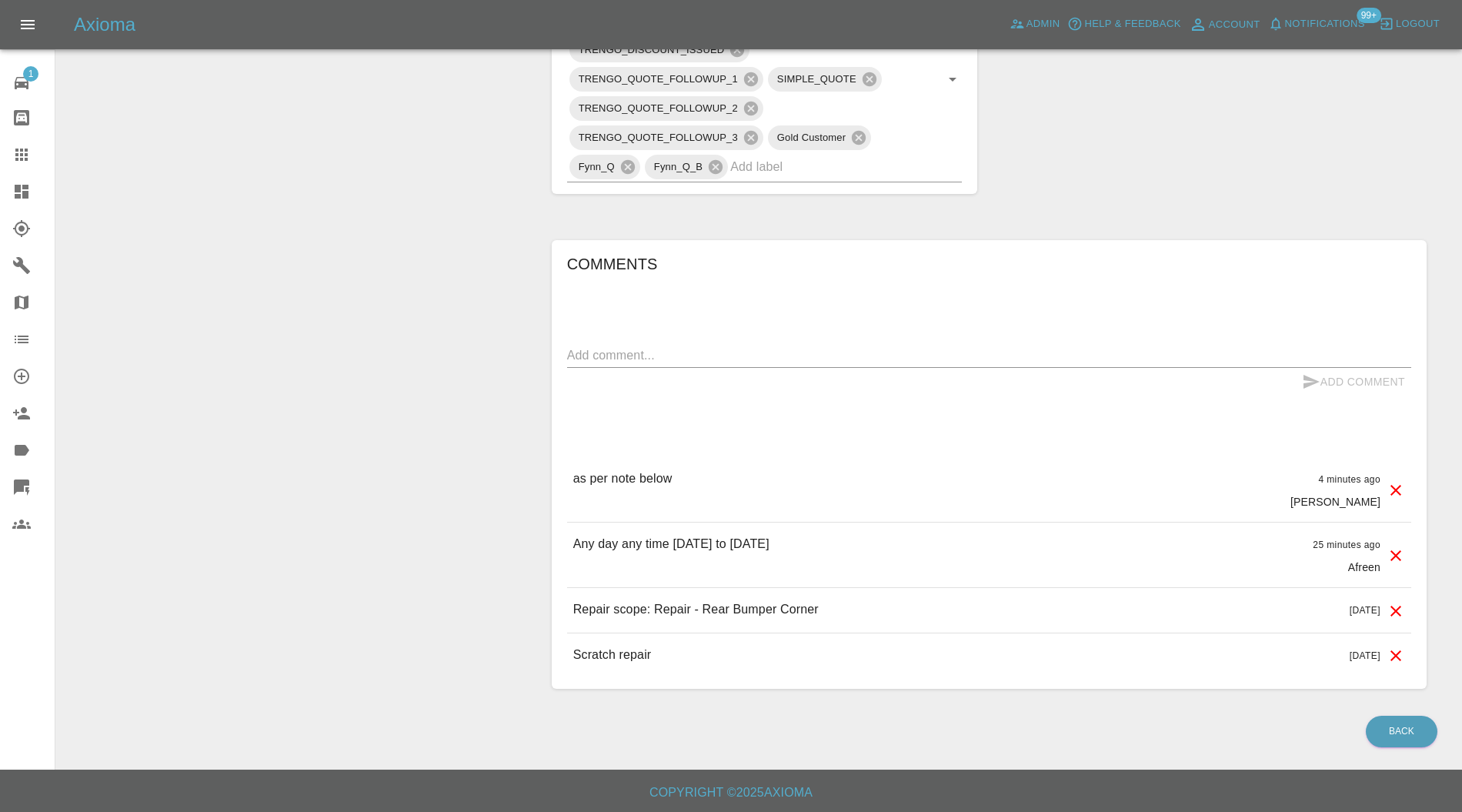
scroll to position [39, 0]
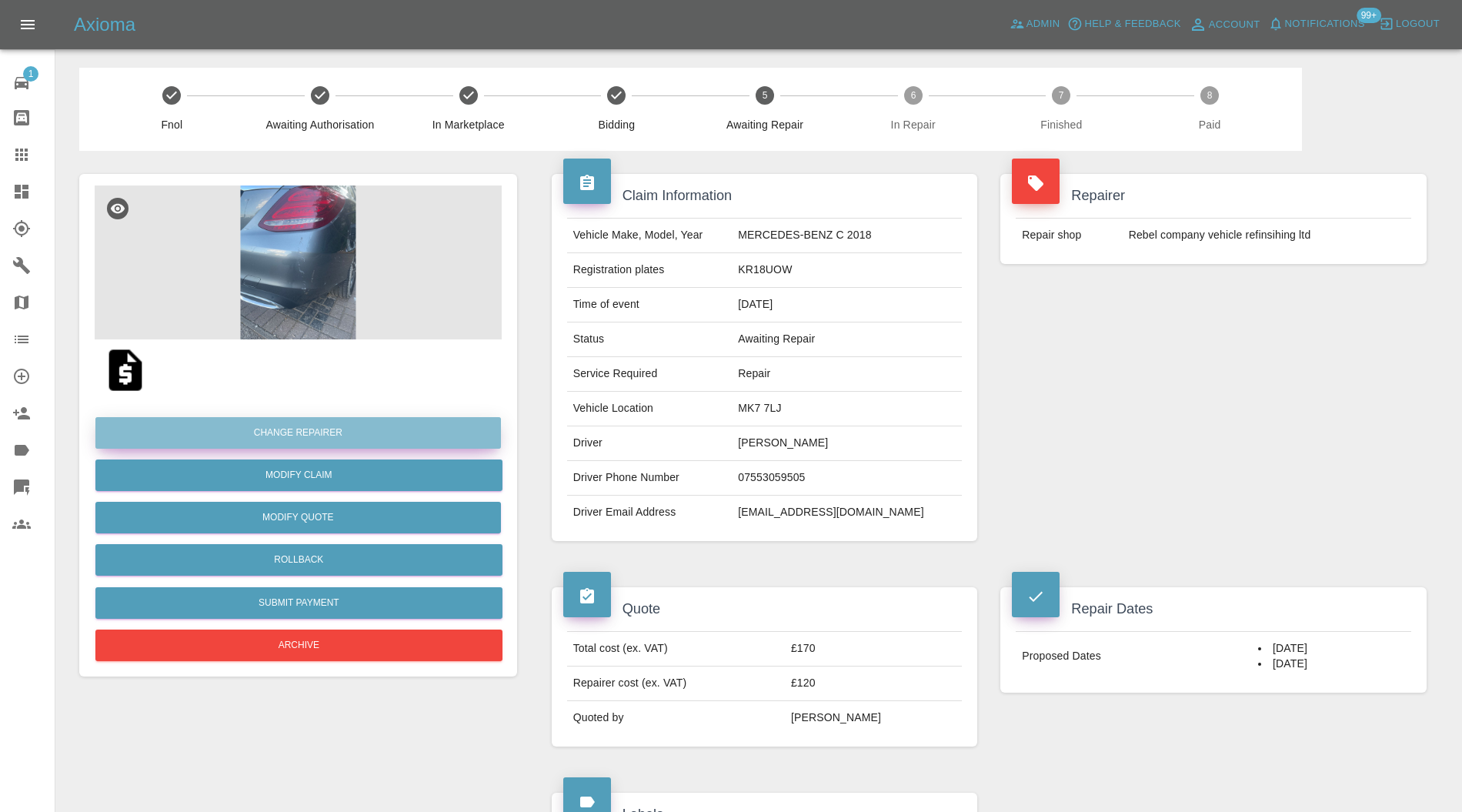
click at [413, 434] on button "Change Repairer" at bounding box center [298, 432] width 405 height 31
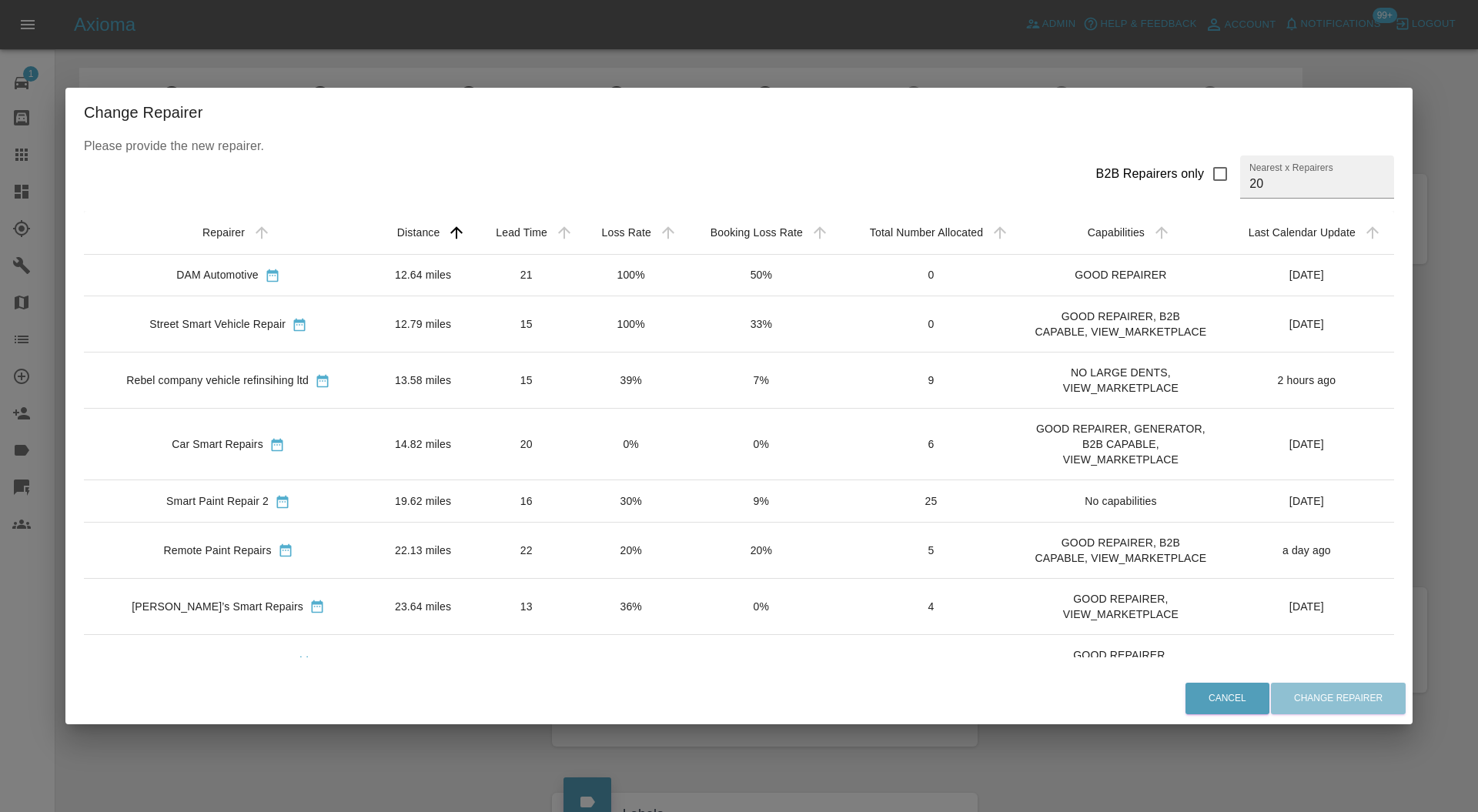
click at [1441, 458] on div "Change Repairer Please provide the new repairer. B2B Repairers only Nearest x R…" at bounding box center [739, 406] width 1478 height 812
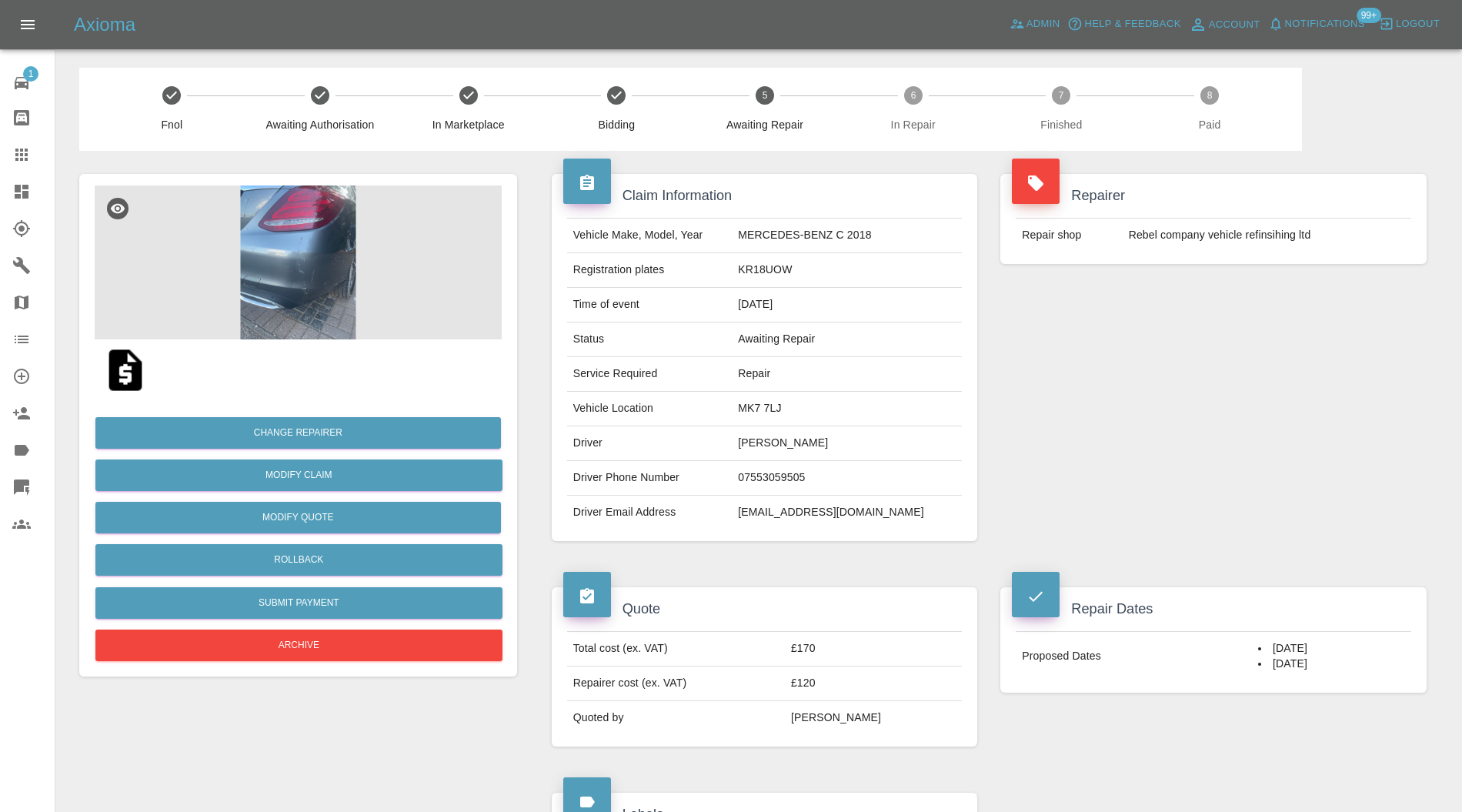
click at [313, 263] on img at bounding box center [298, 263] width 407 height 154
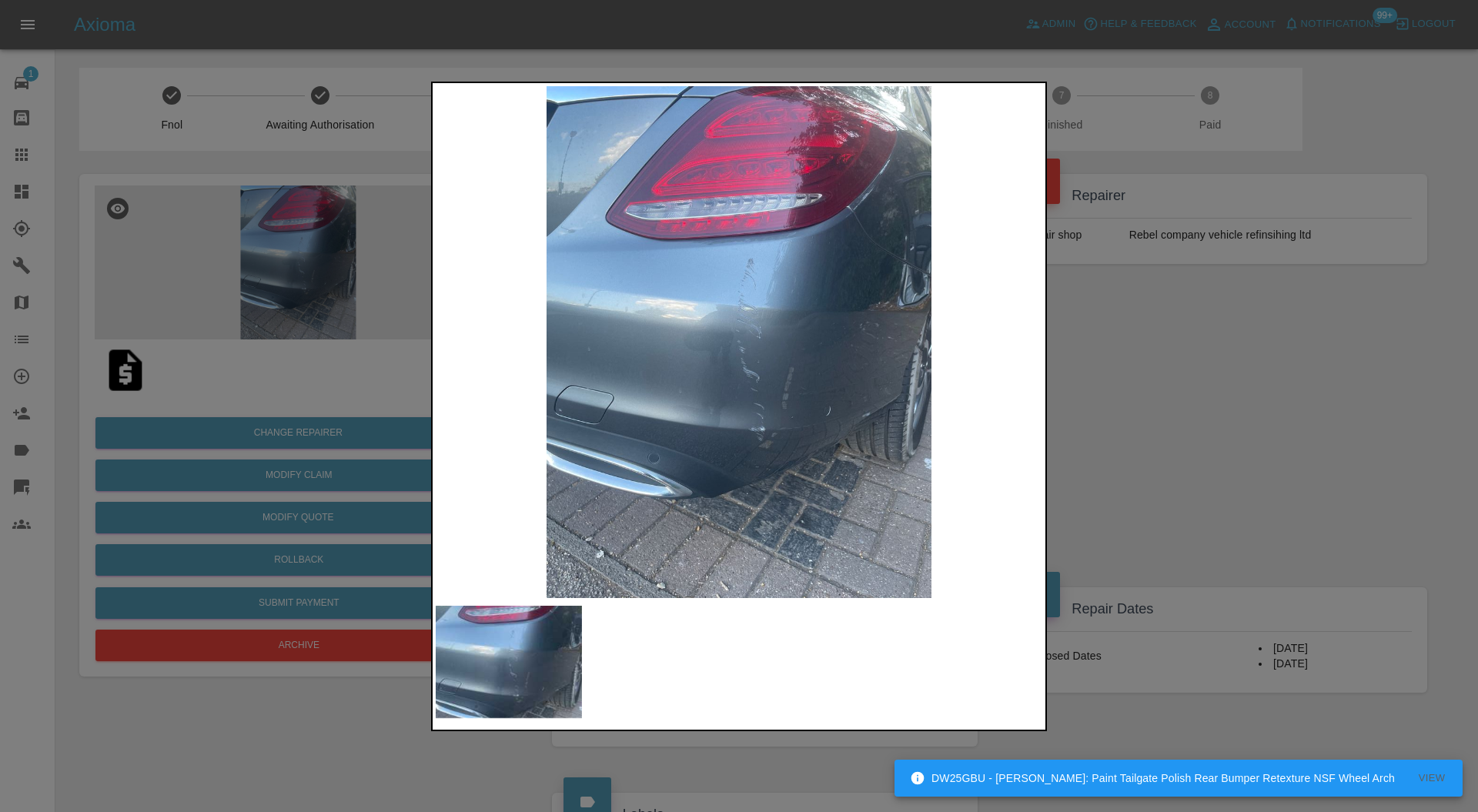
click at [1088, 439] on div at bounding box center [739, 406] width 1478 height 812
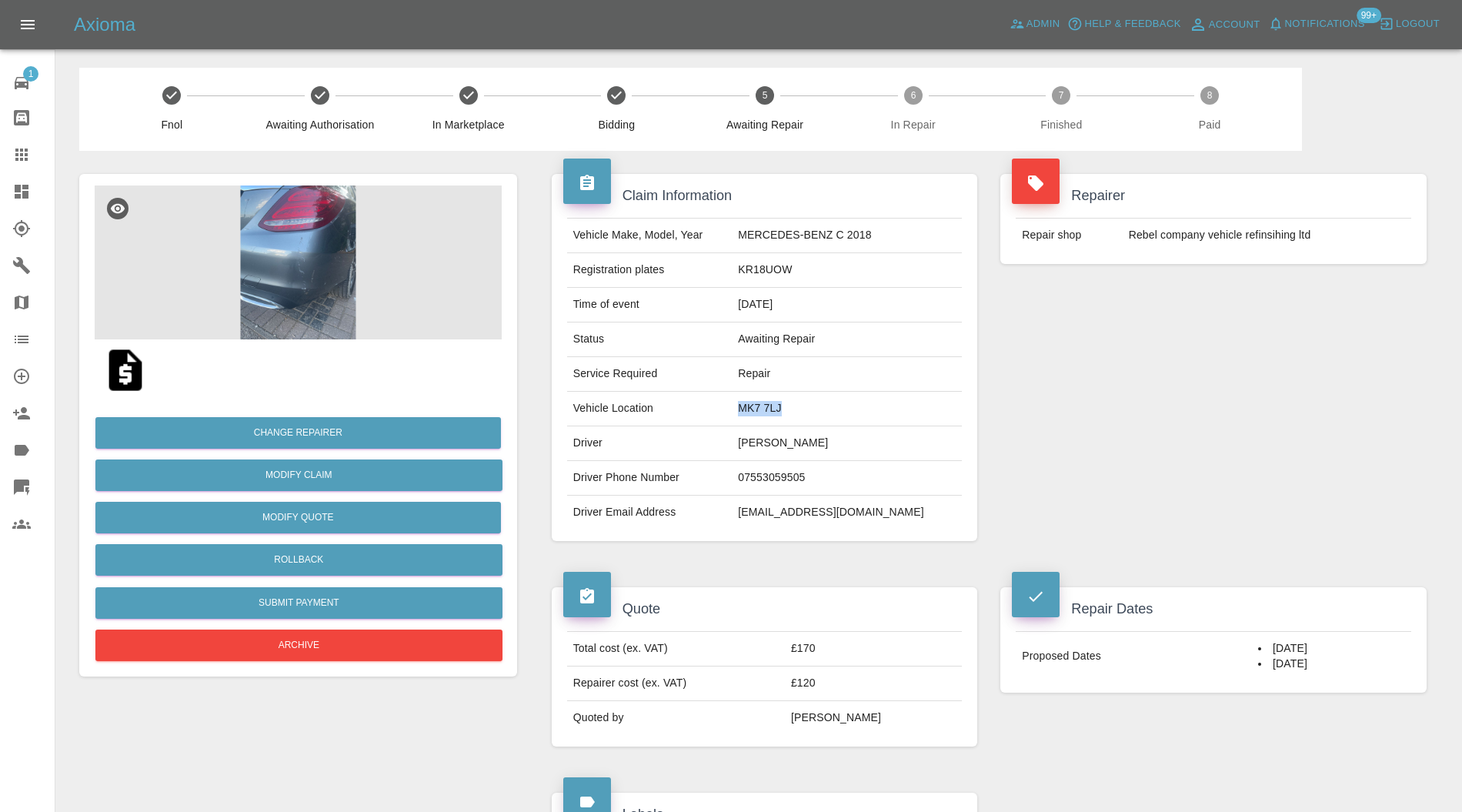
drag, startPoint x: 791, startPoint y: 413, endPoint x: 769, endPoint y: 414, distance: 22.0
click at [769, 414] on td "MK7 7LJ" at bounding box center [847, 409] width 230 height 35
copy td "MK7 7LJ"
click at [30, 149] on icon at bounding box center [22, 154] width 19 height 19
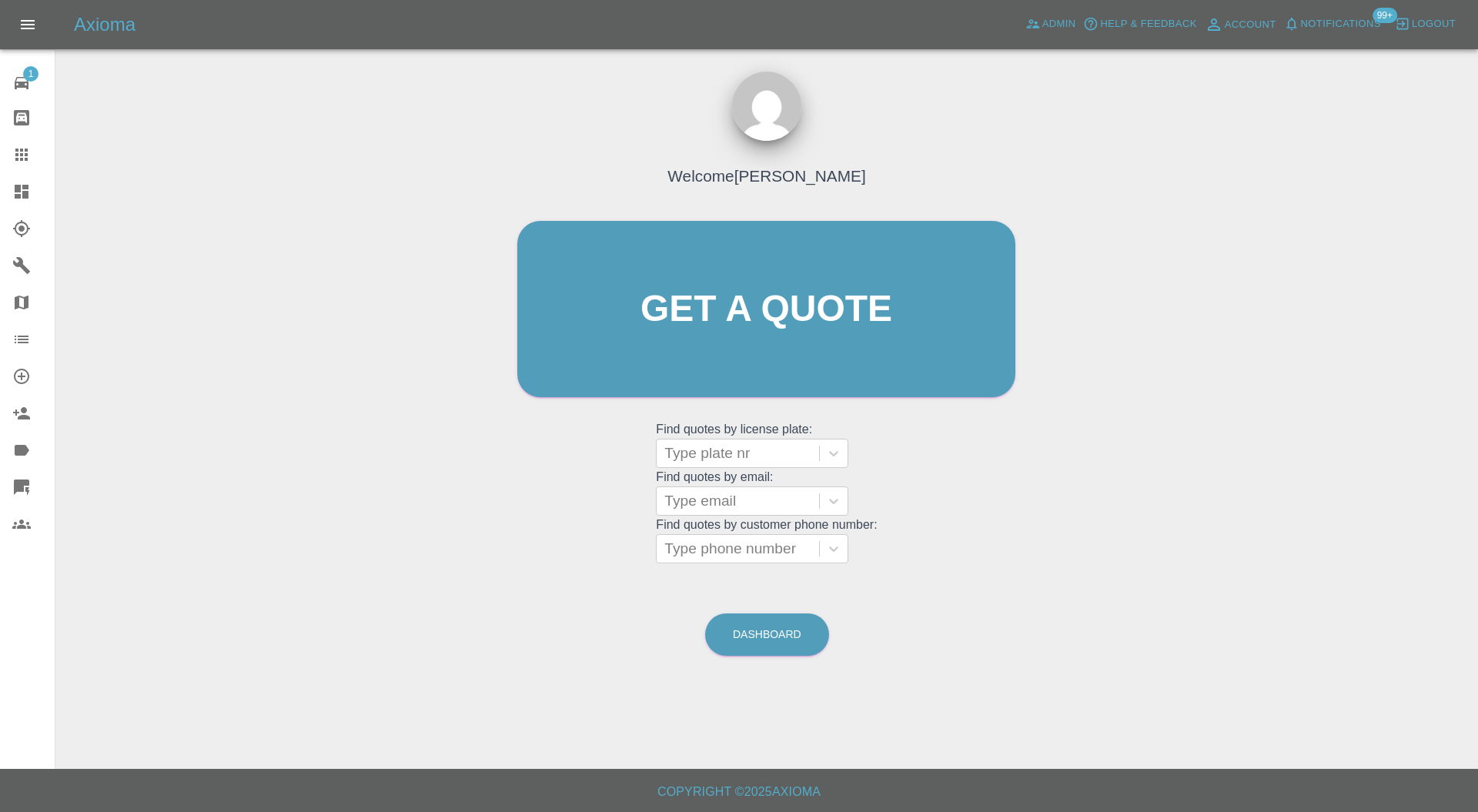
click at [702, 451] on div at bounding box center [738, 453] width 147 height 22
type input "wd16"
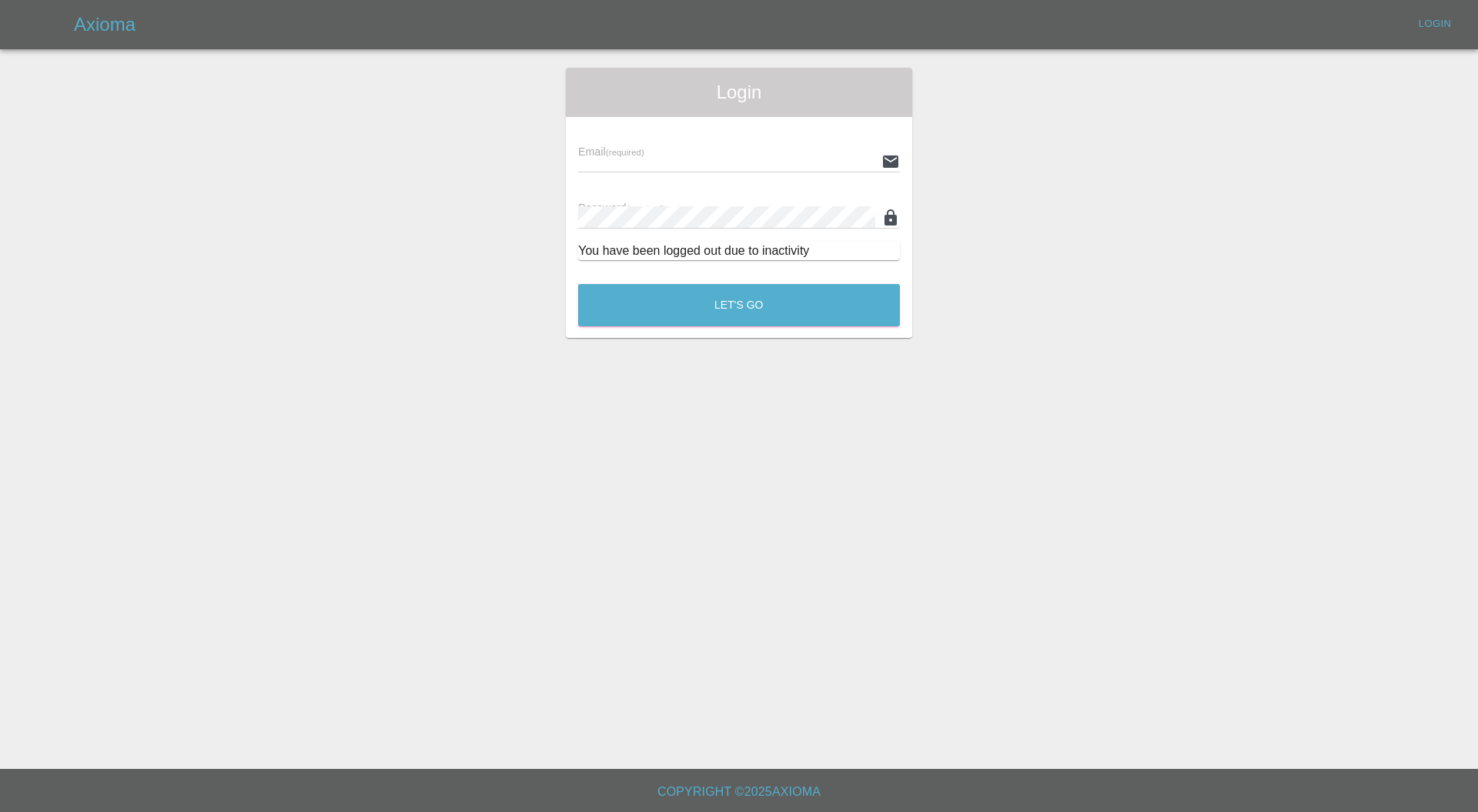
type input "carl.ainsworth@axioma.co.uk"
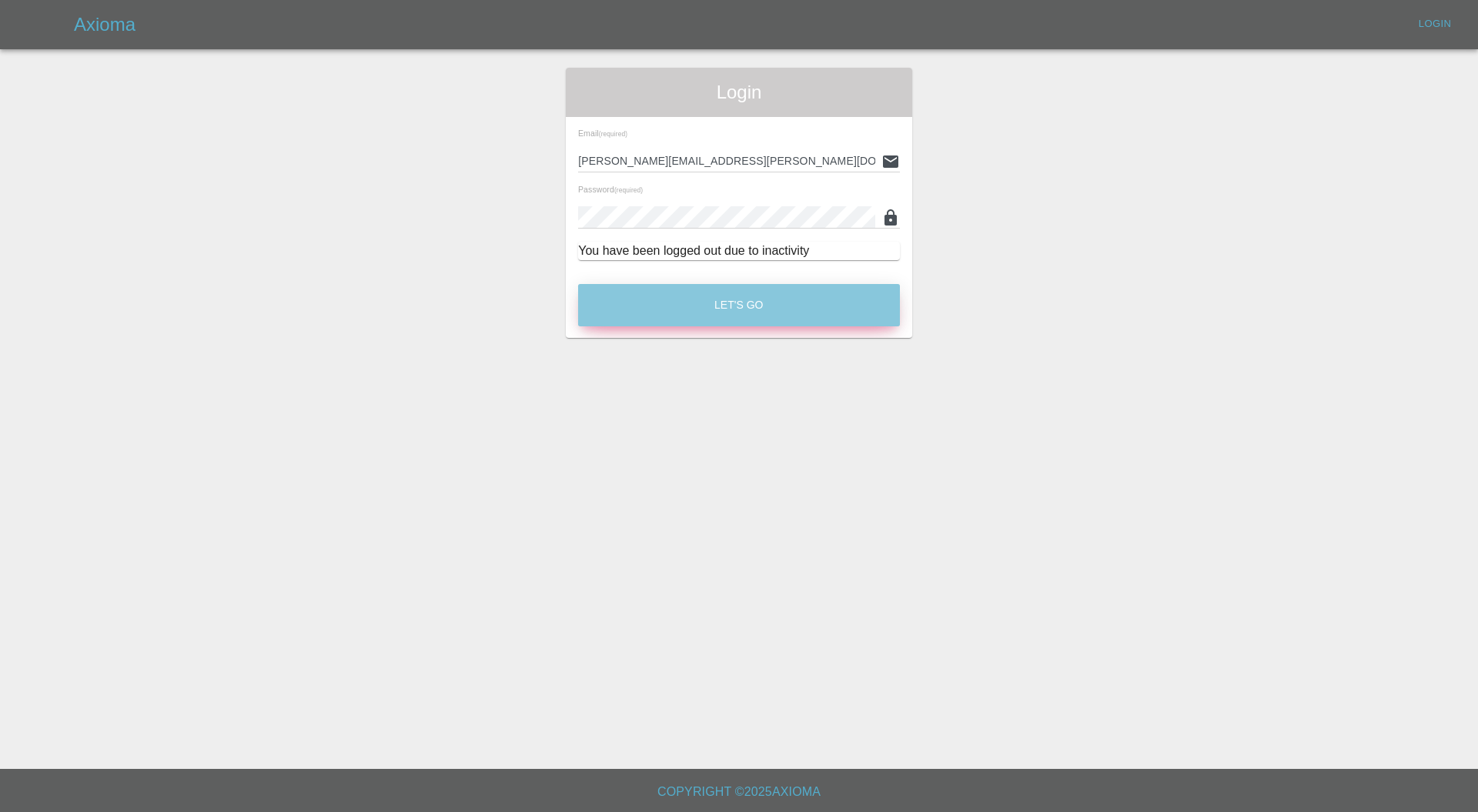
click at [799, 311] on button "Let's Go" at bounding box center [738, 305] width 322 height 42
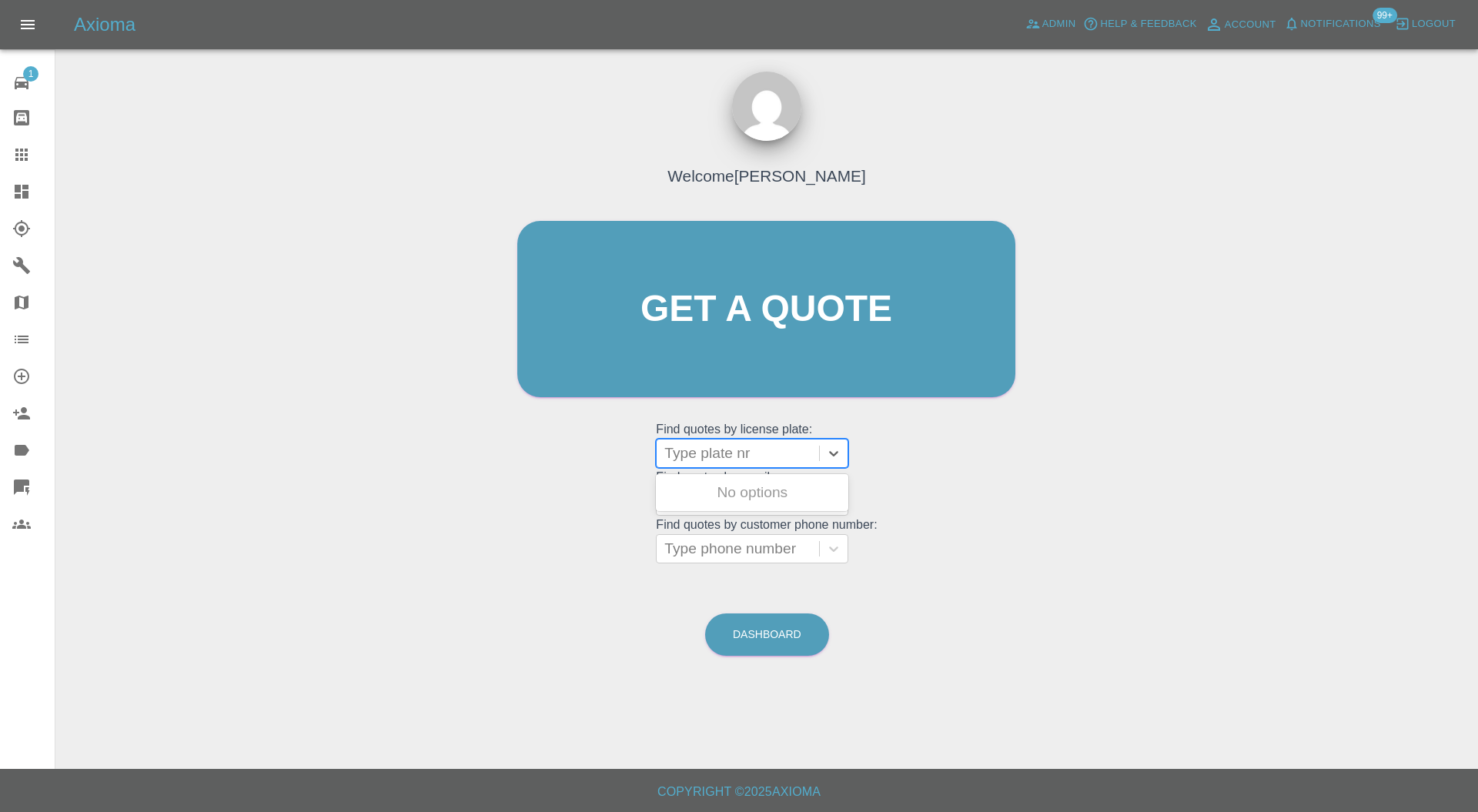
click at [754, 465] on div "Type plate nr" at bounding box center [737, 452] width 162 height 28
type input "wd16"
click at [764, 488] on div "WD16YHS, Bidding" at bounding box center [753, 492] width 193 height 30
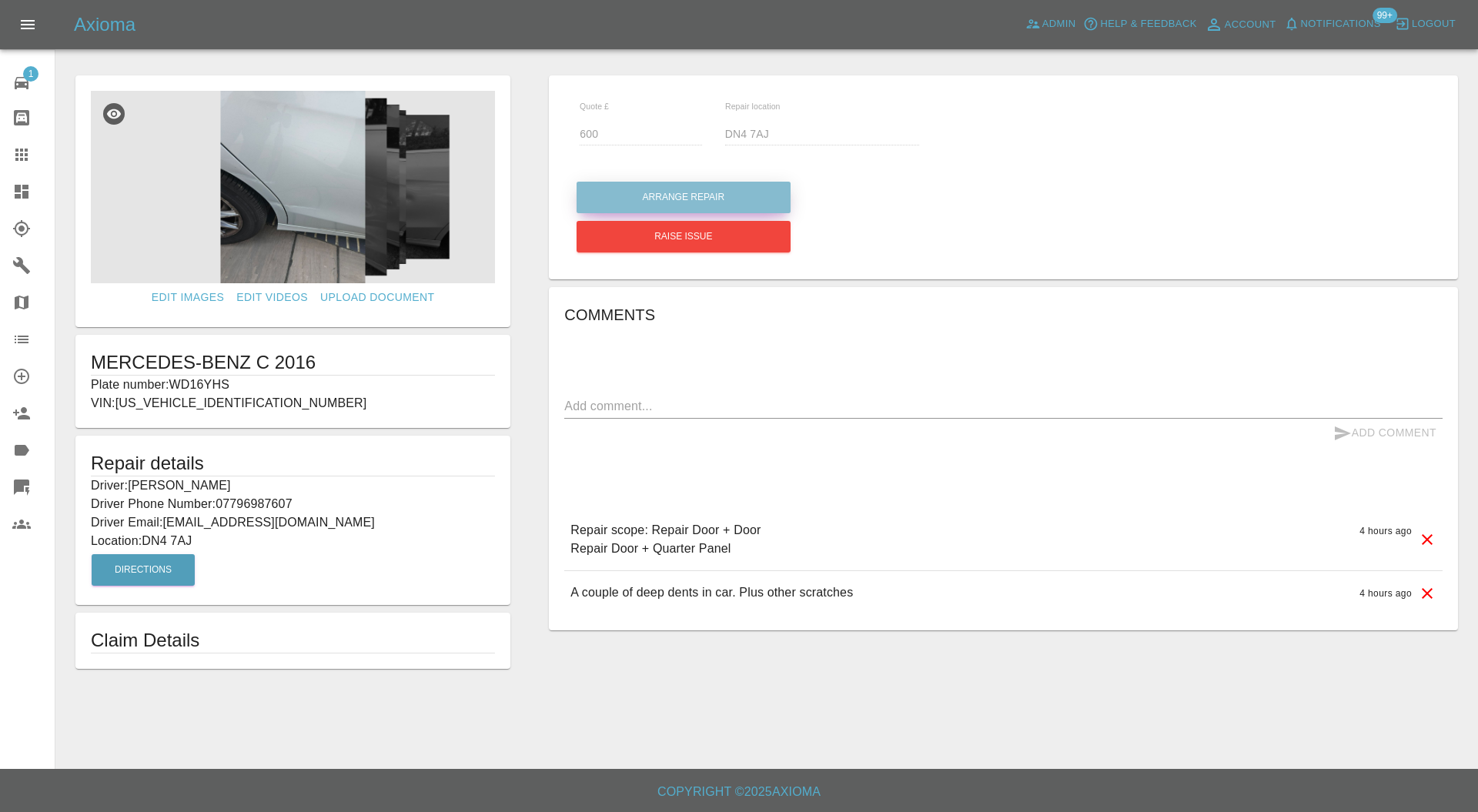
click at [735, 193] on button "Arrange Repair" at bounding box center [683, 197] width 214 height 31
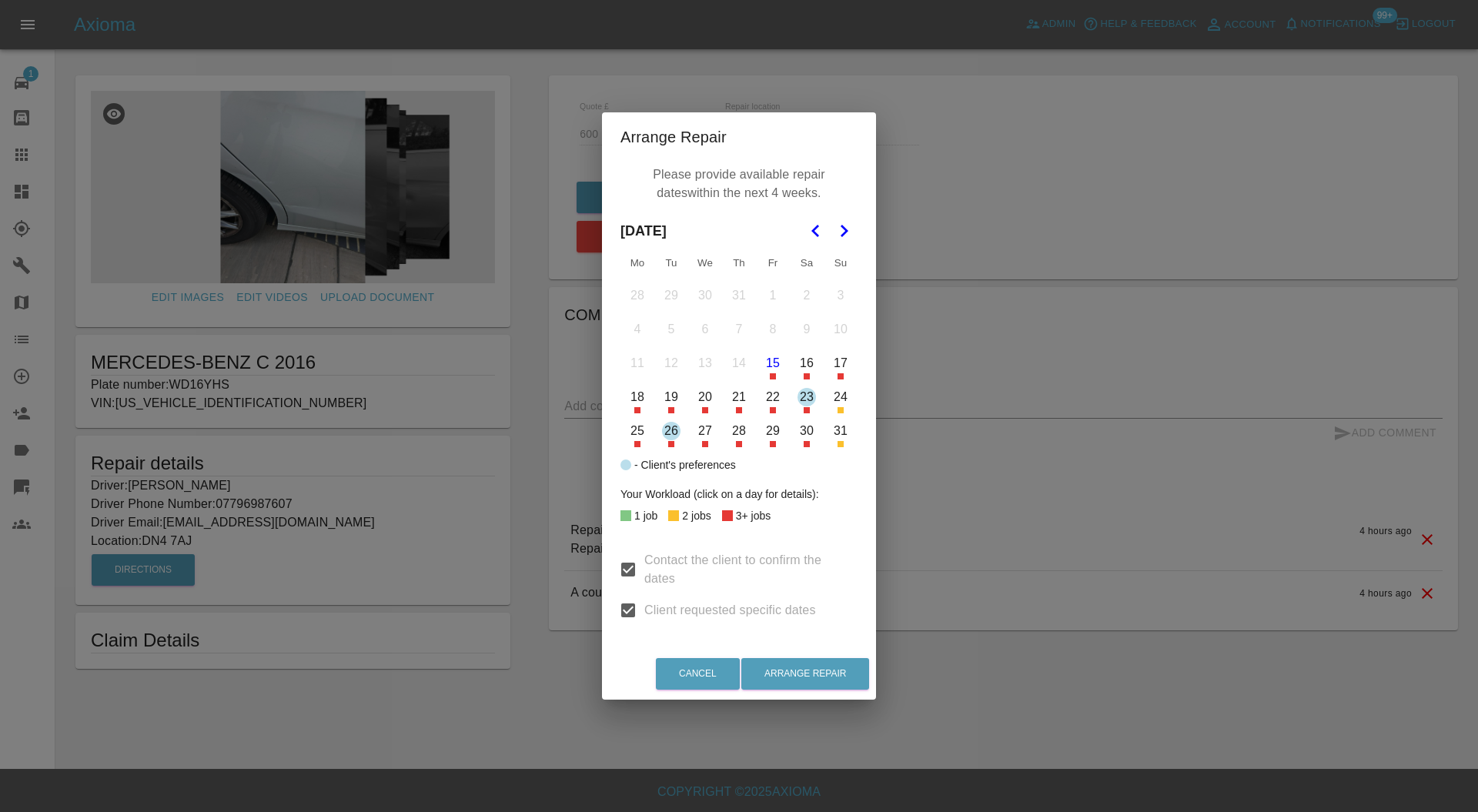
click at [739, 402] on button "21" at bounding box center [739, 397] width 32 height 32
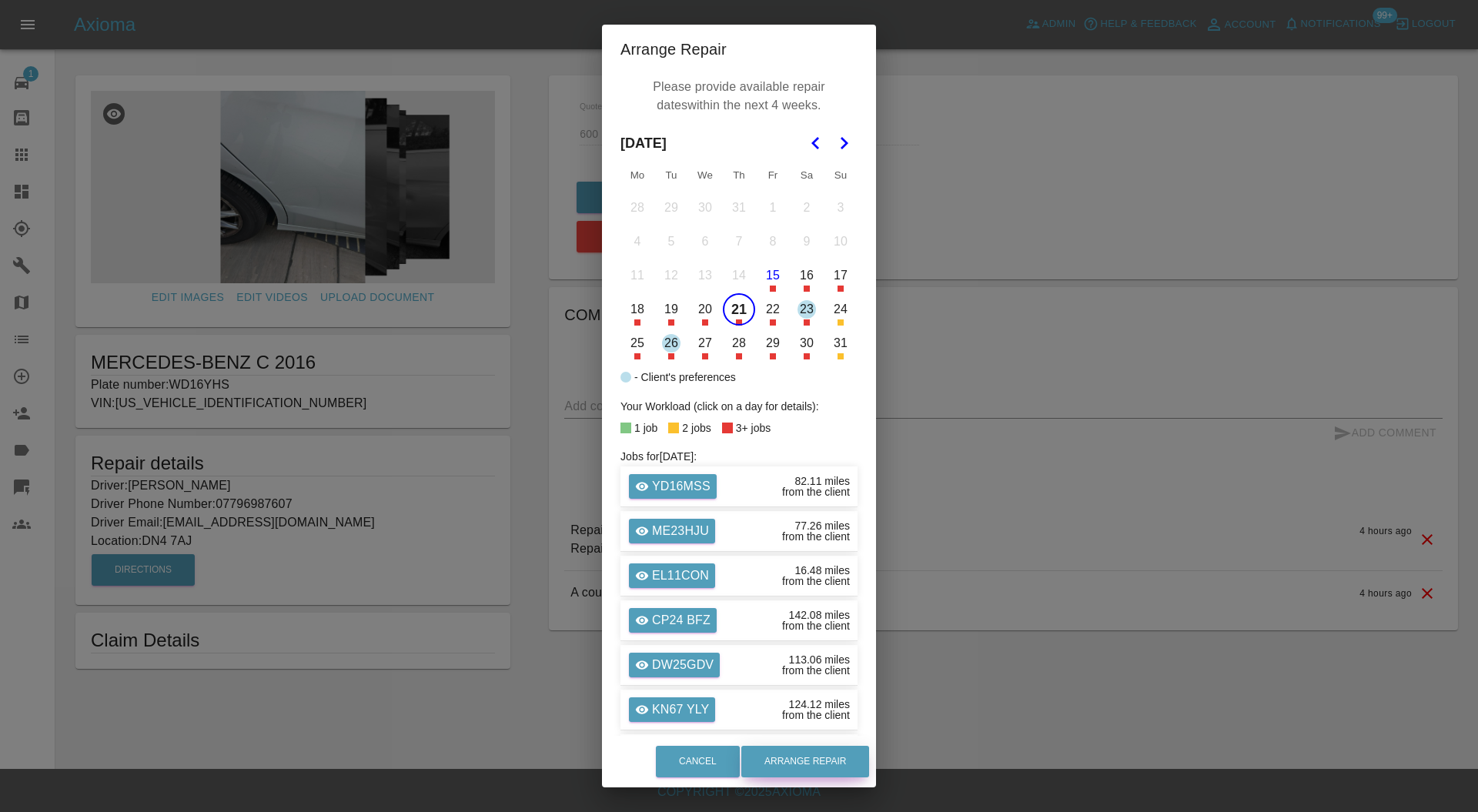
click at [839, 754] on button "Arrange Repair" at bounding box center [805, 761] width 128 height 31
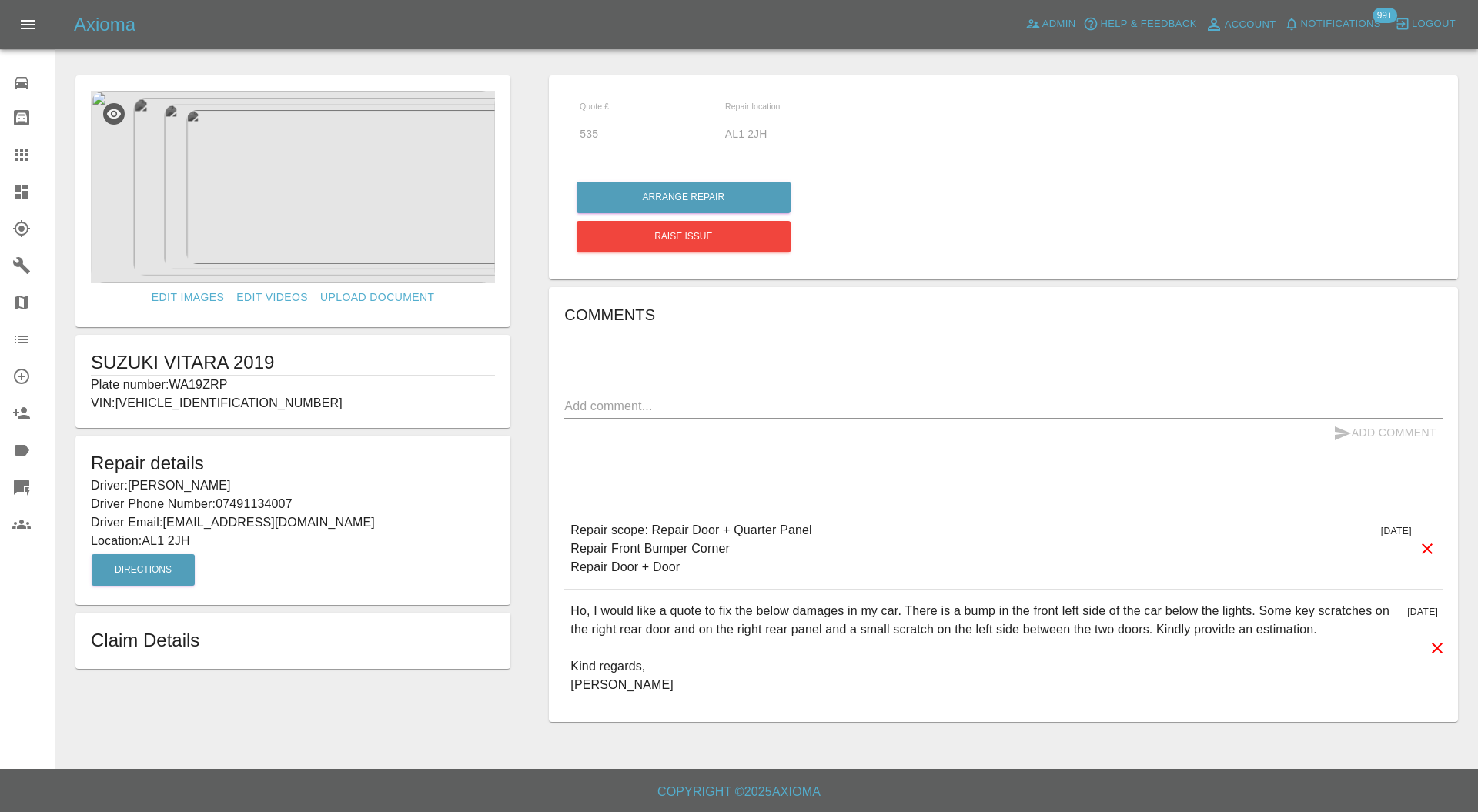
click at [20, 196] on icon at bounding box center [21, 192] width 14 height 14
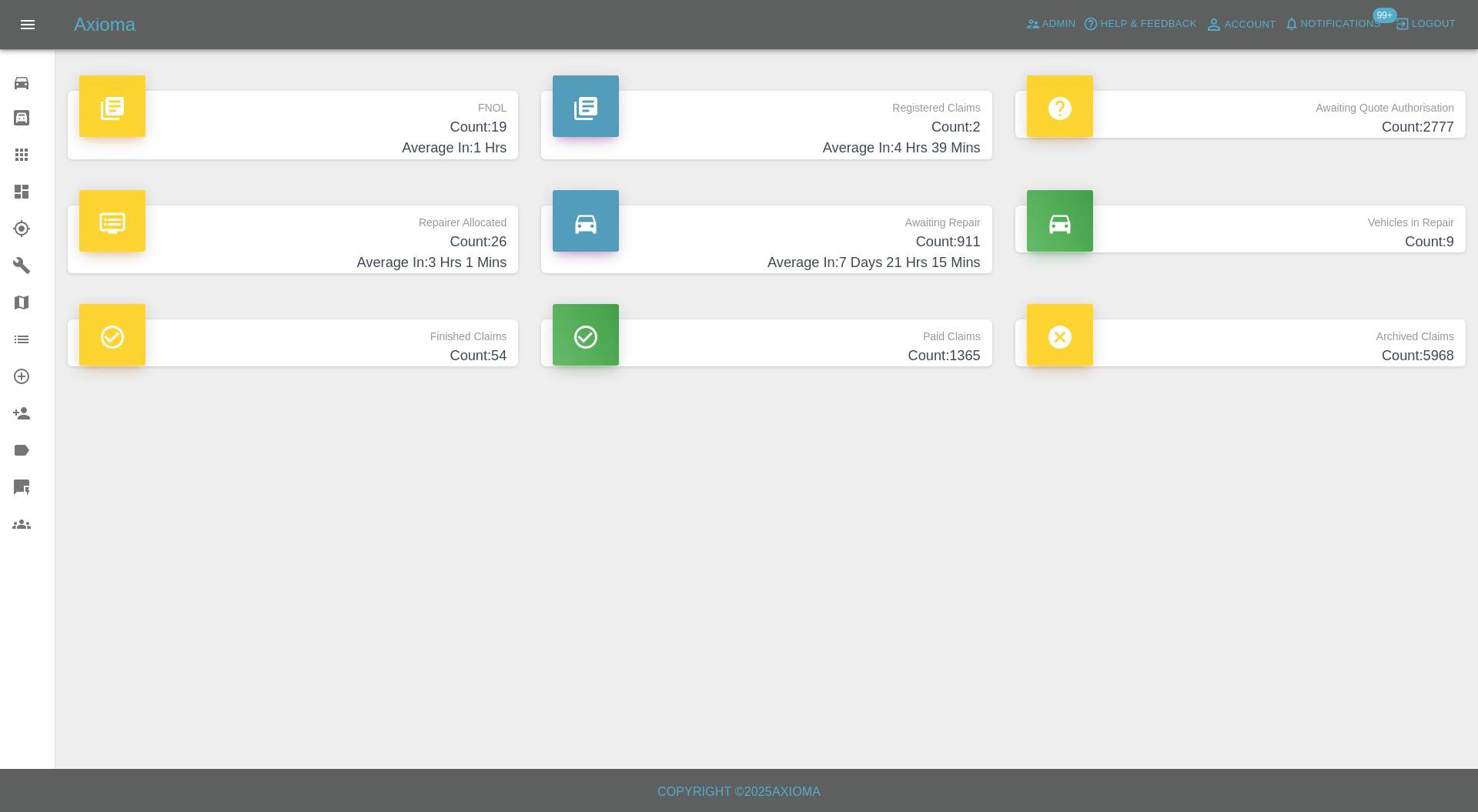
click at [444, 252] on h4 "Average In: 3 Hrs 1 Mins" at bounding box center [293, 263] width 427 height 21
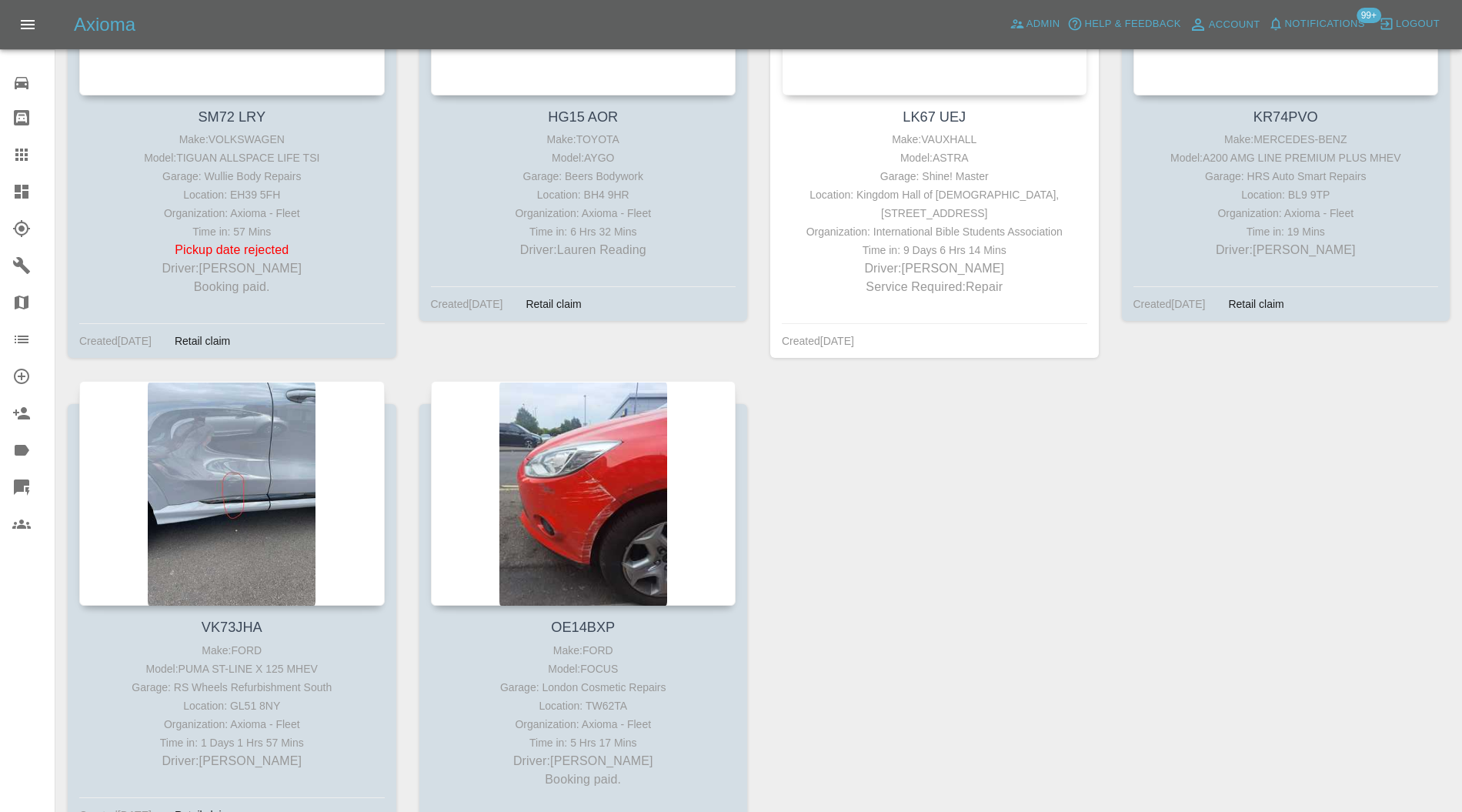
scroll to position [2979, 0]
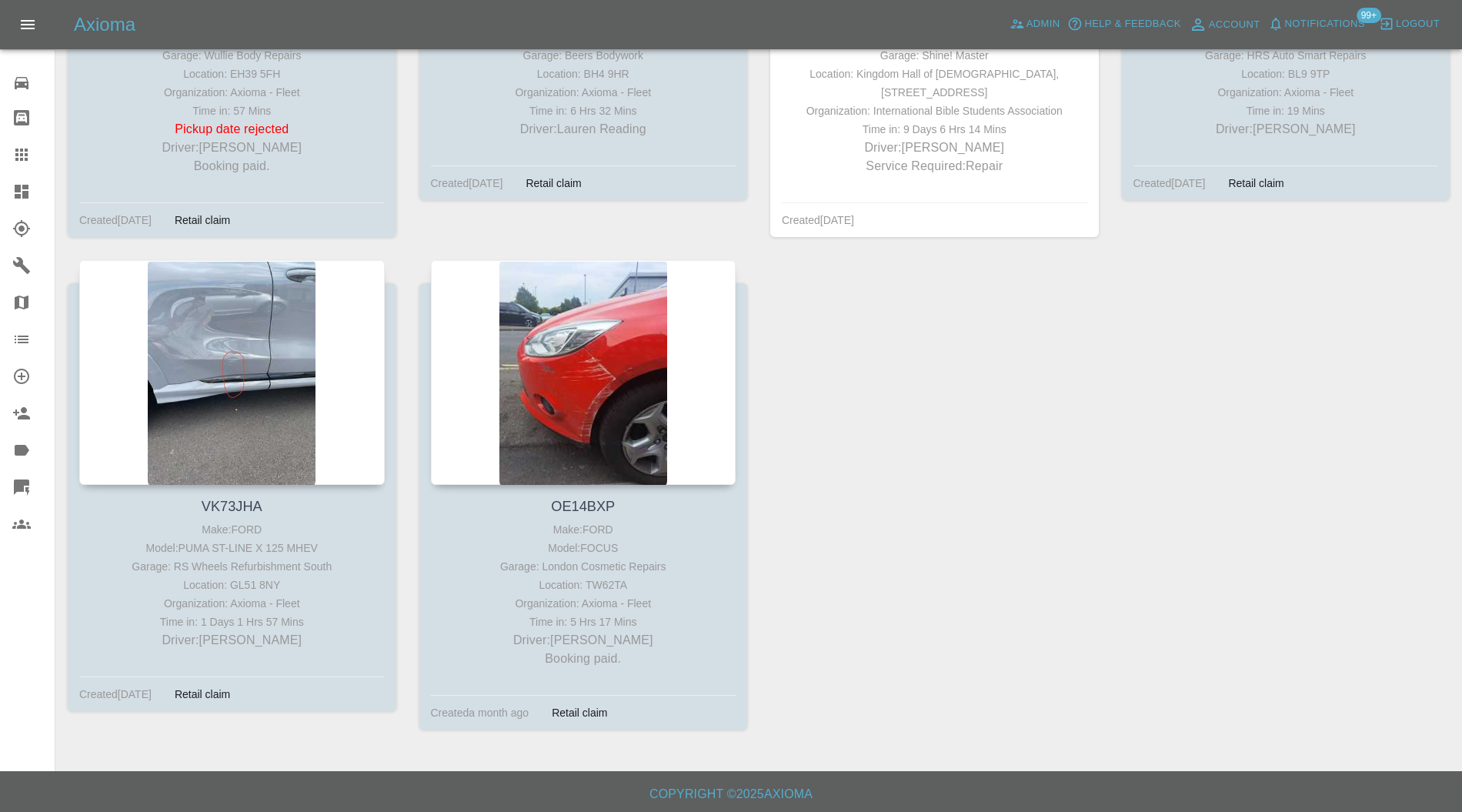
click at [25, 151] on icon at bounding box center [21, 154] width 13 height 13
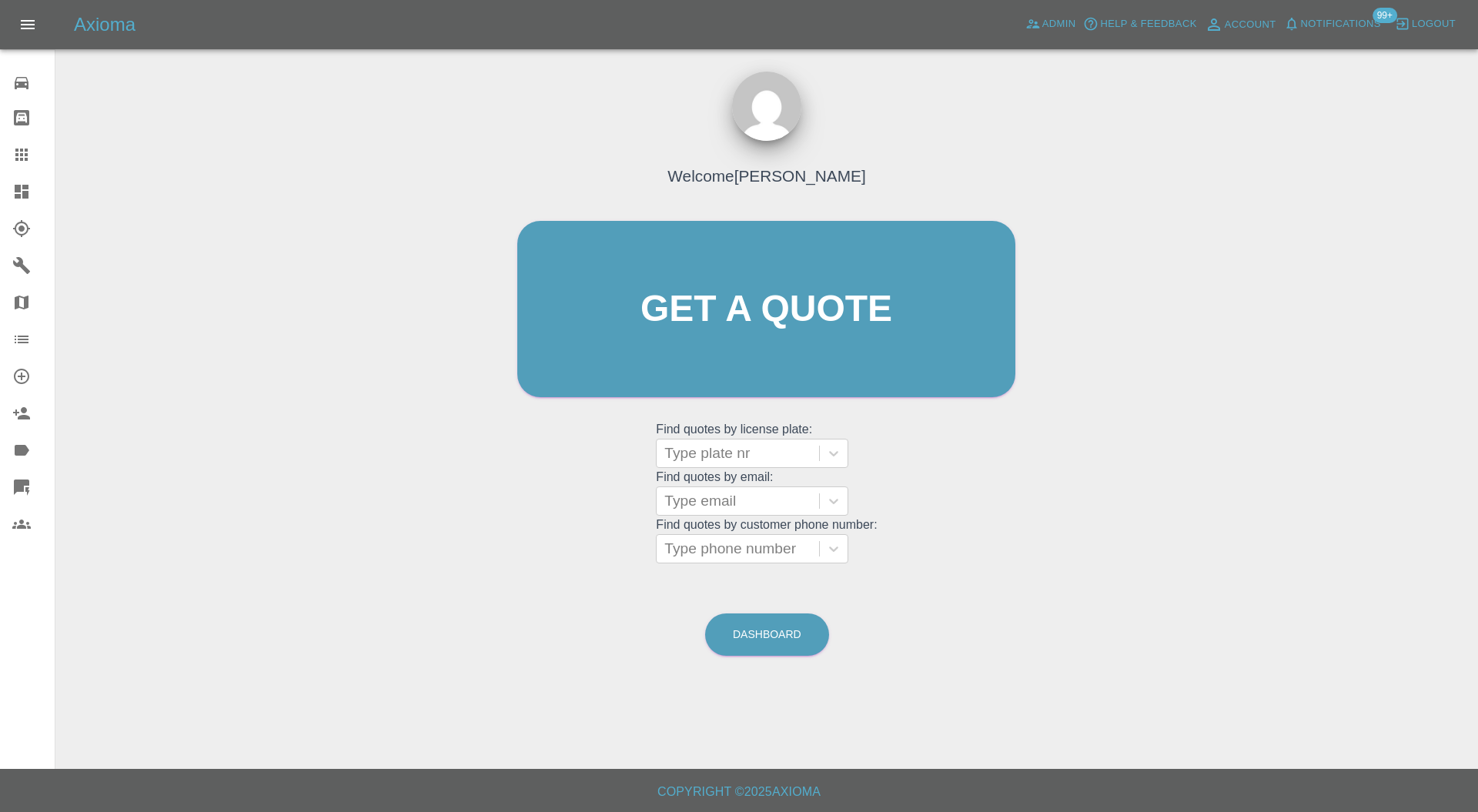
click at [714, 447] on div at bounding box center [738, 453] width 147 height 22
paste input "IGZ6022"
type input "IGZ6022"
click at [796, 497] on div "IGZ6022, Awaiting Repair" at bounding box center [753, 492] width 193 height 30
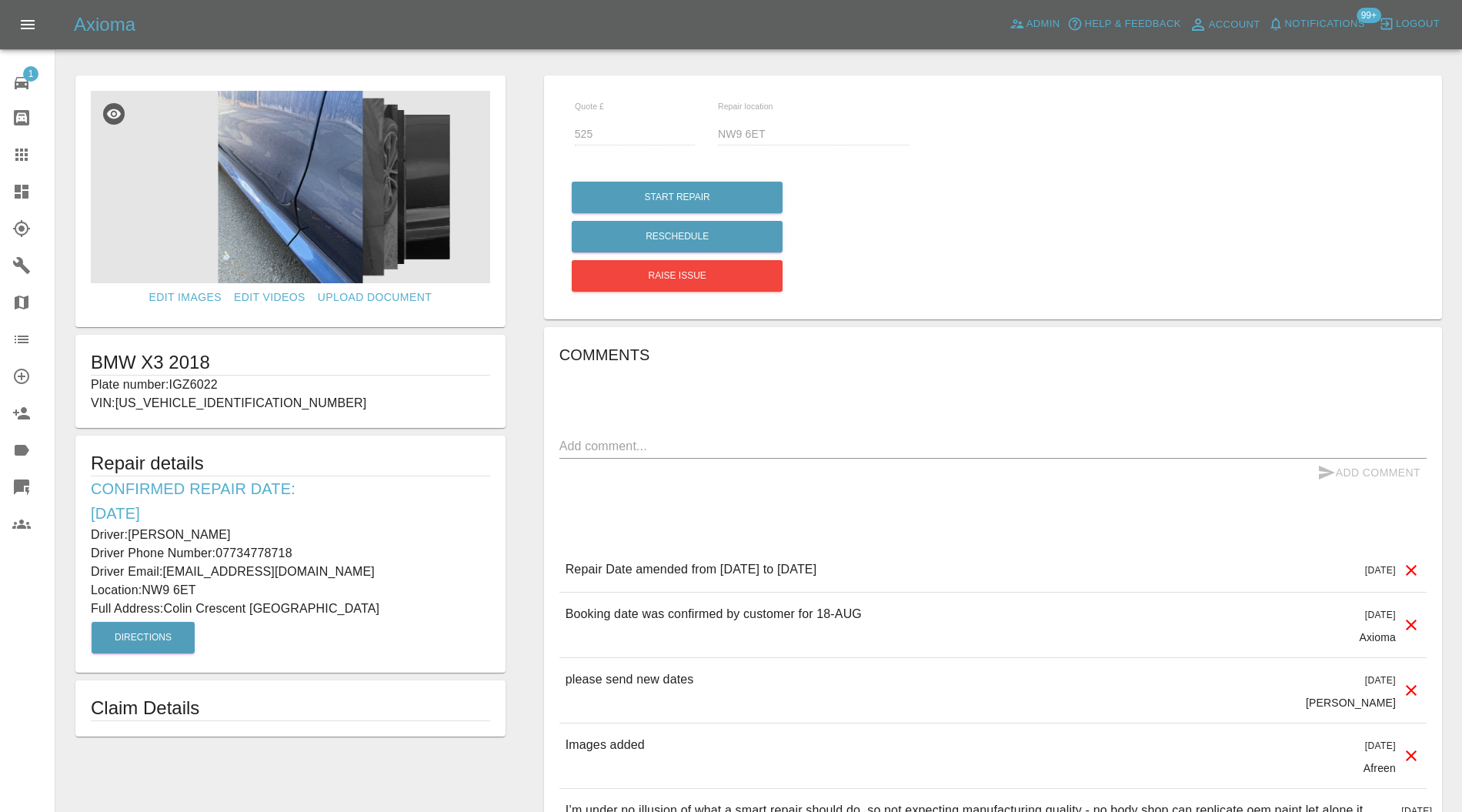
click at [19, 189] on icon at bounding box center [21, 192] width 14 height 14
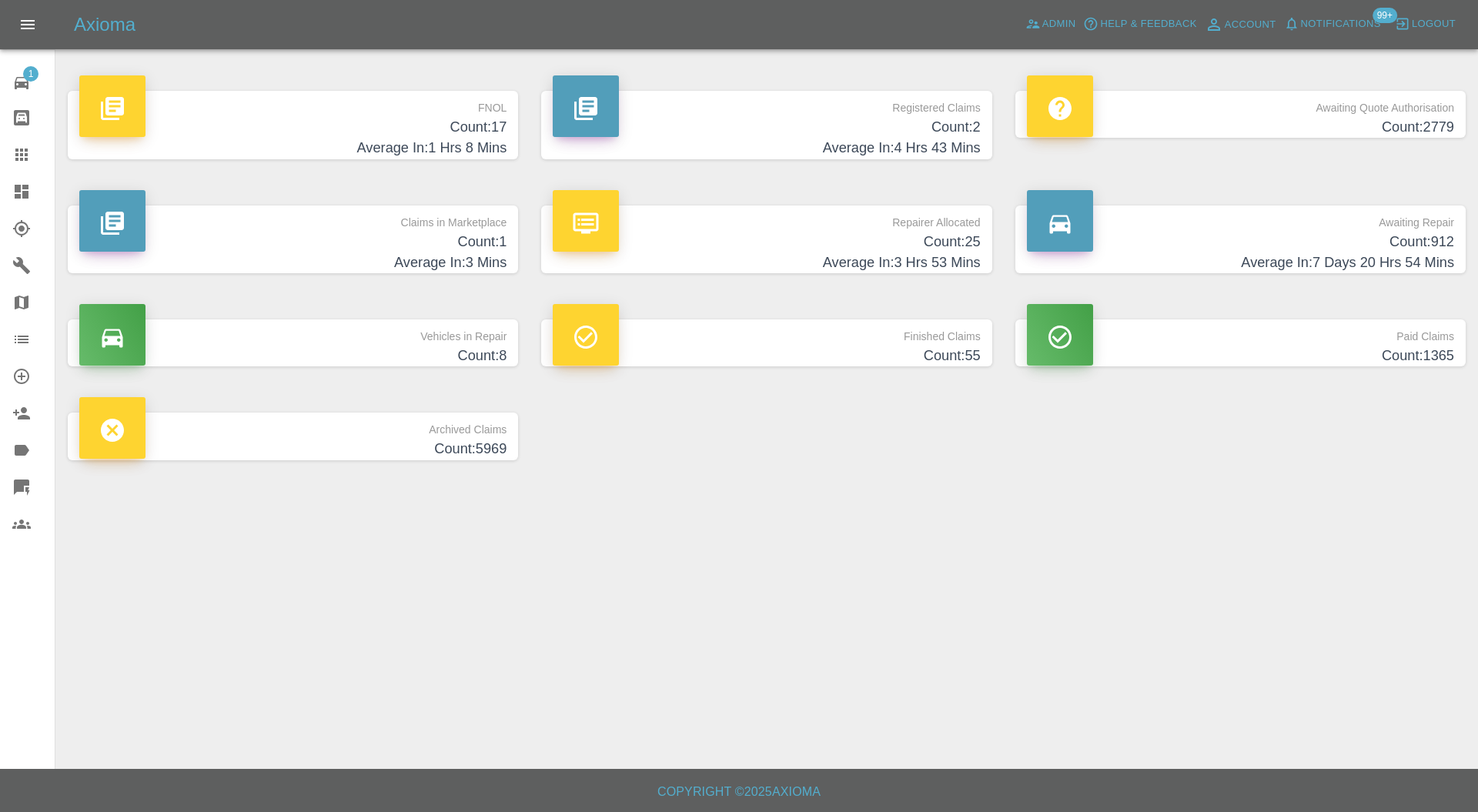
click at [440, 245] on h4 "Count: 1" at bounding box center [293, 241] width 427 height 21
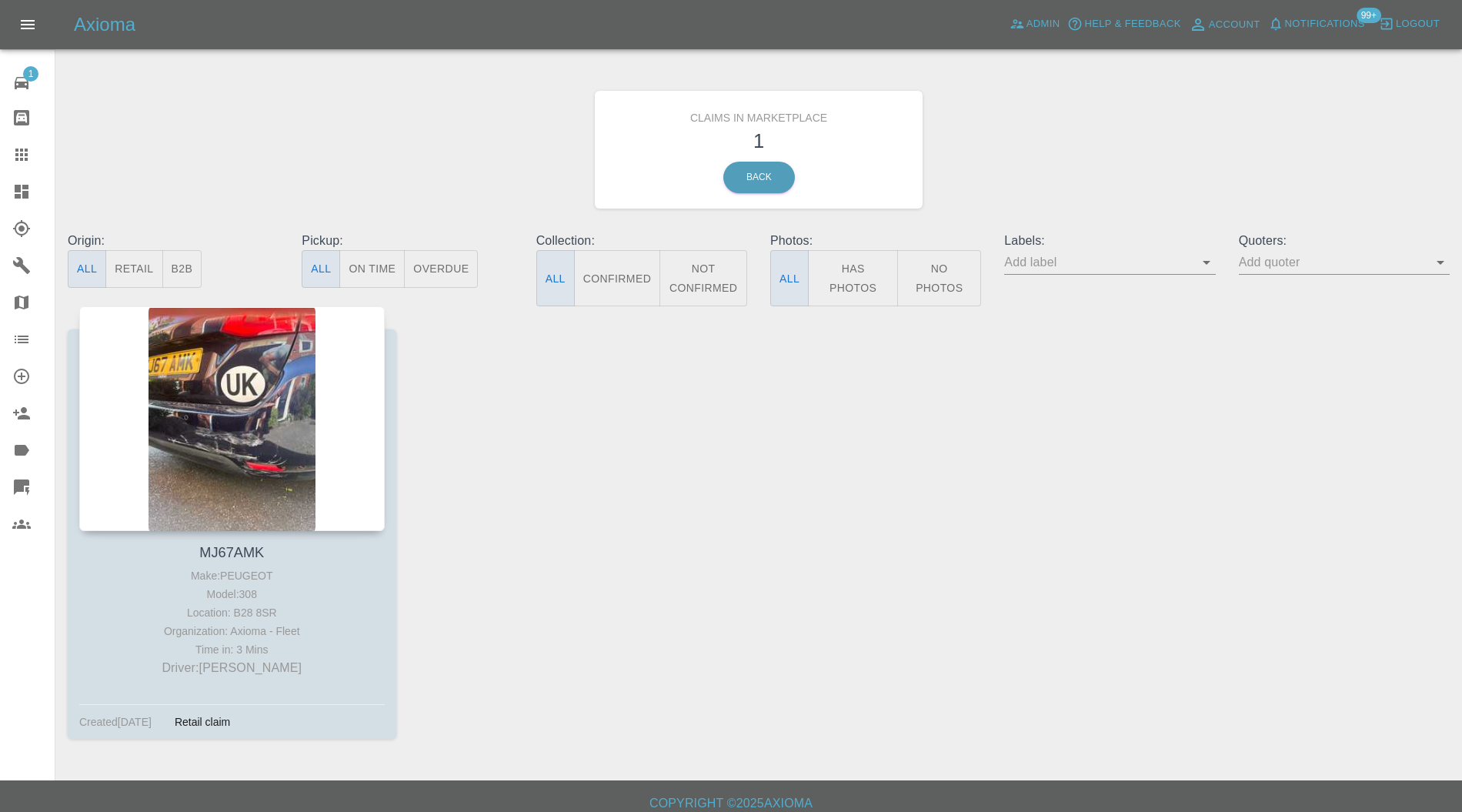
click at [283, 401] on div at bounding box center [232, 419] width 306 height 225
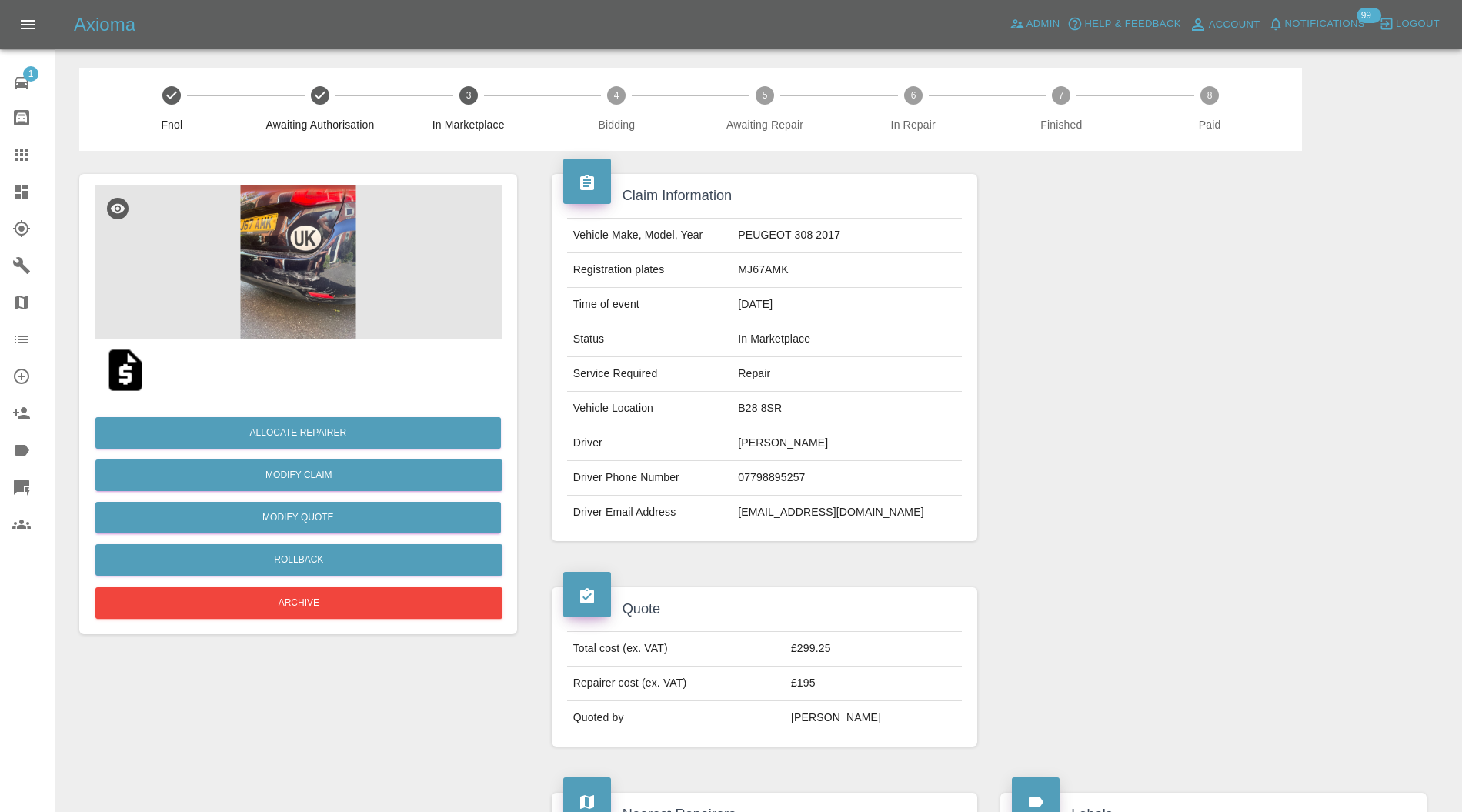
click at [344, 318] on img at bounding box center [298, 263] width 407 height 154
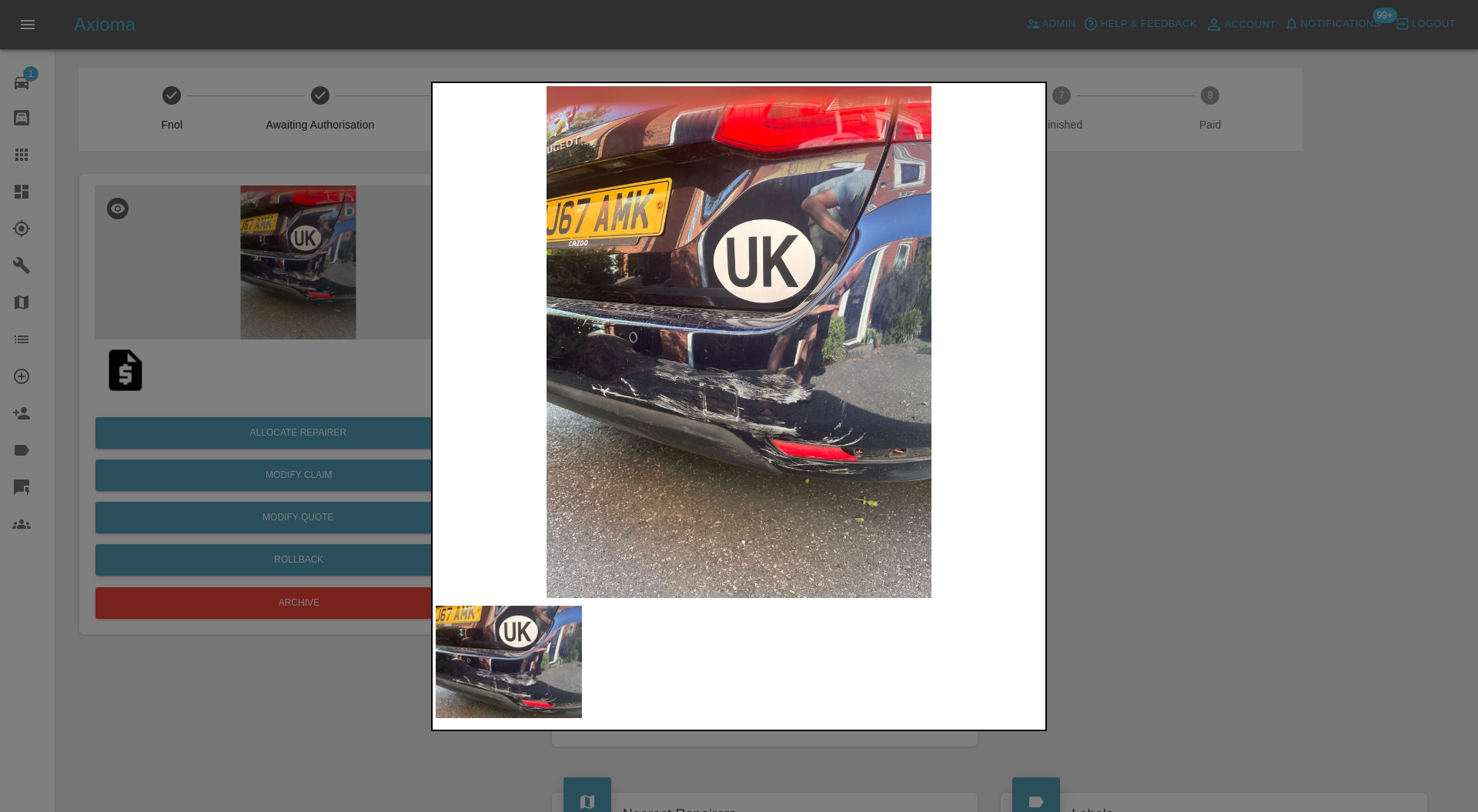
click at [1151, 399] on div at bounding box center [739, 406] width 1478 height 812
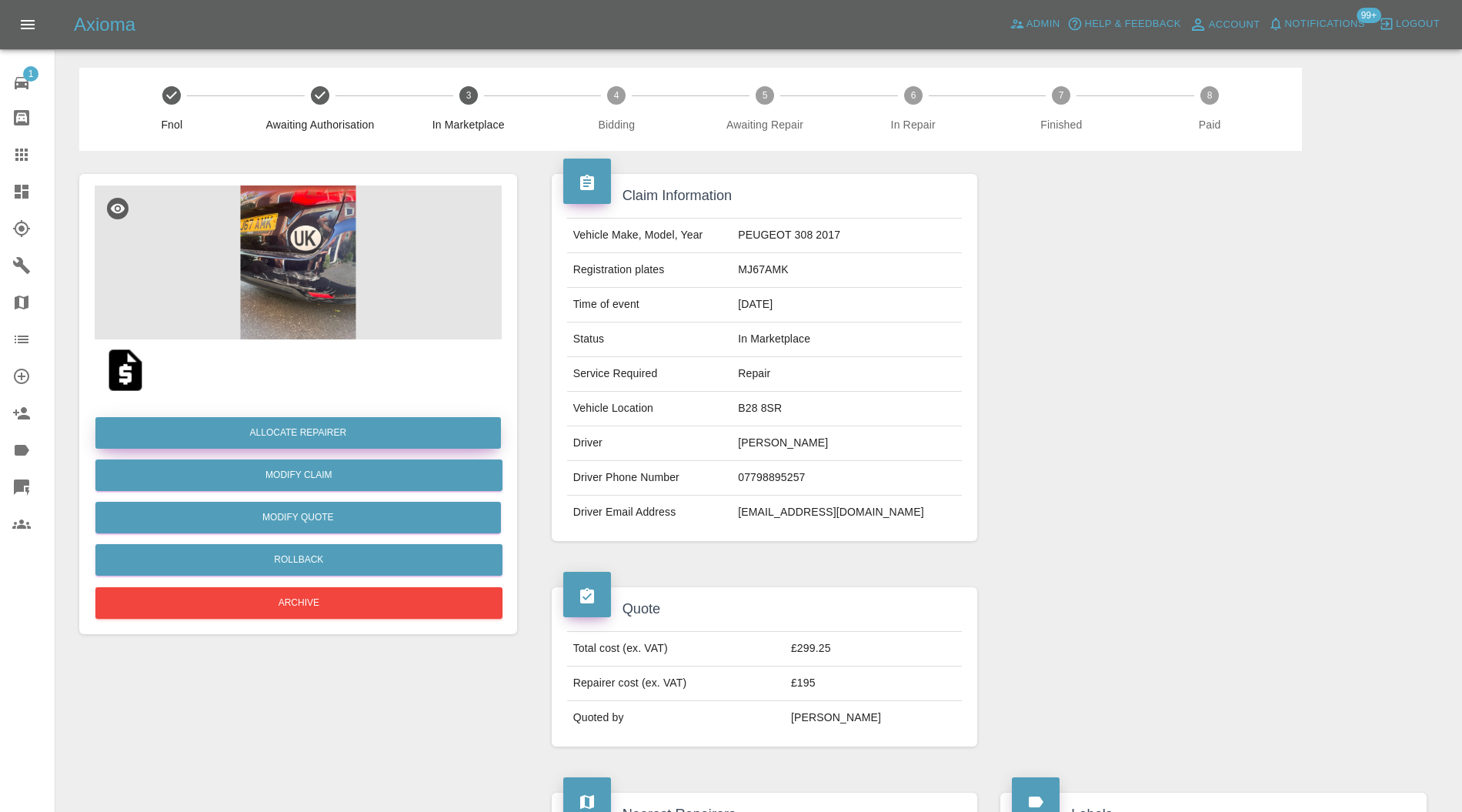
click at [374, 426] on button "Allocate Repairer" at bounding box center [298, 432] width 405 height 31
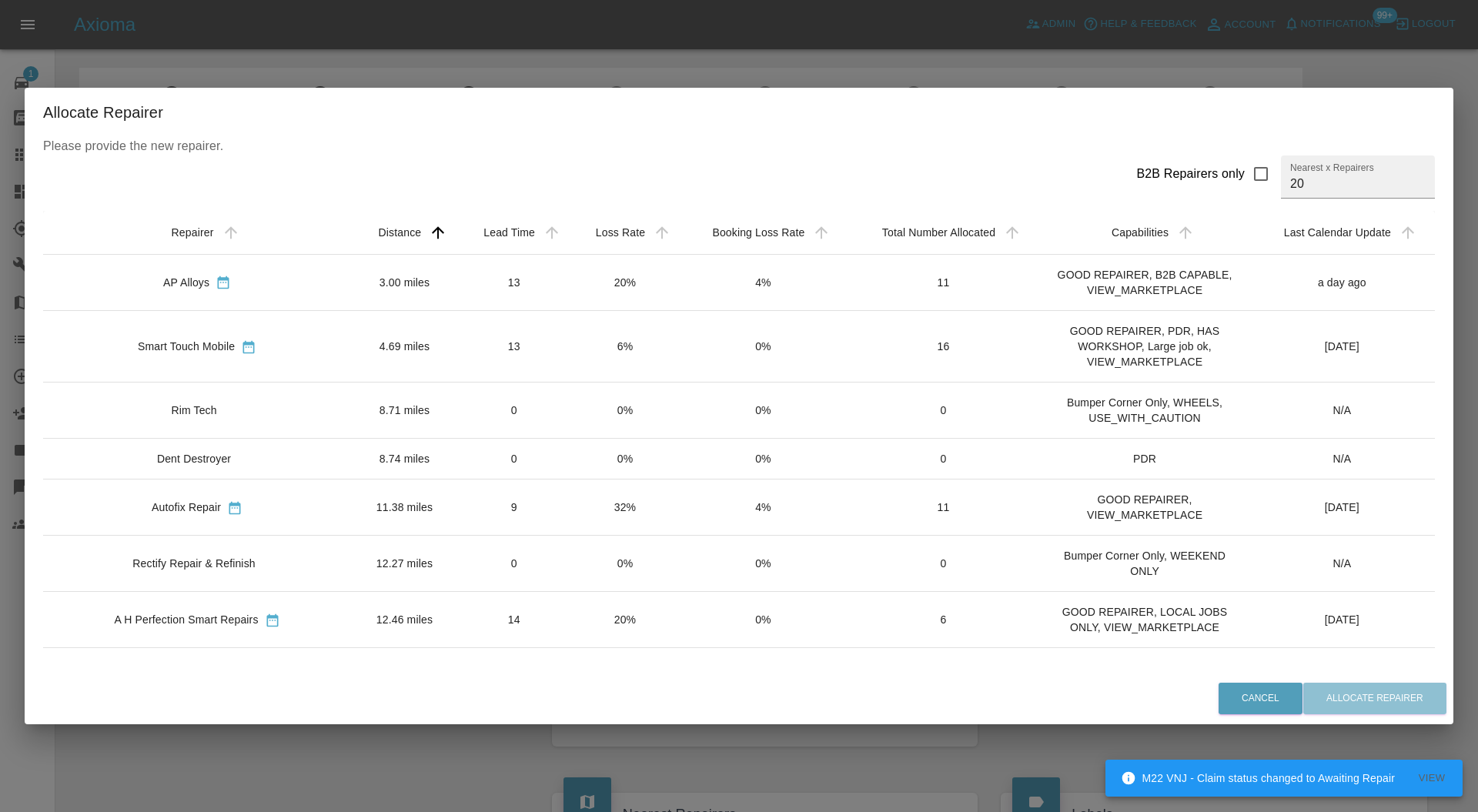
click at [458, 337] on td "13" at bounding box center [513, 345] width 112 height 72
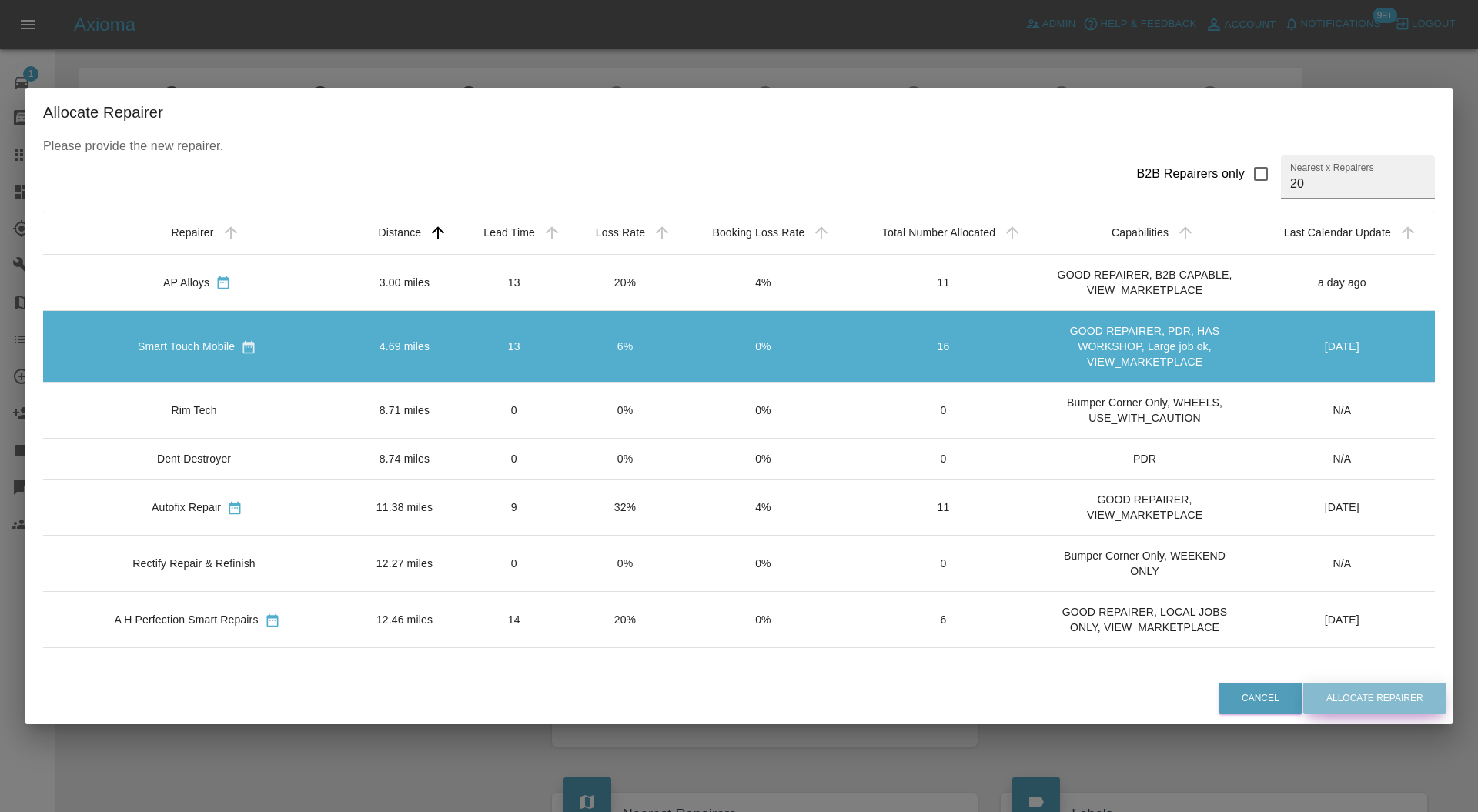
click at [1416, 697] on button "Allocate Repairer" at bounding box center [1375, 697] width 144 height 31
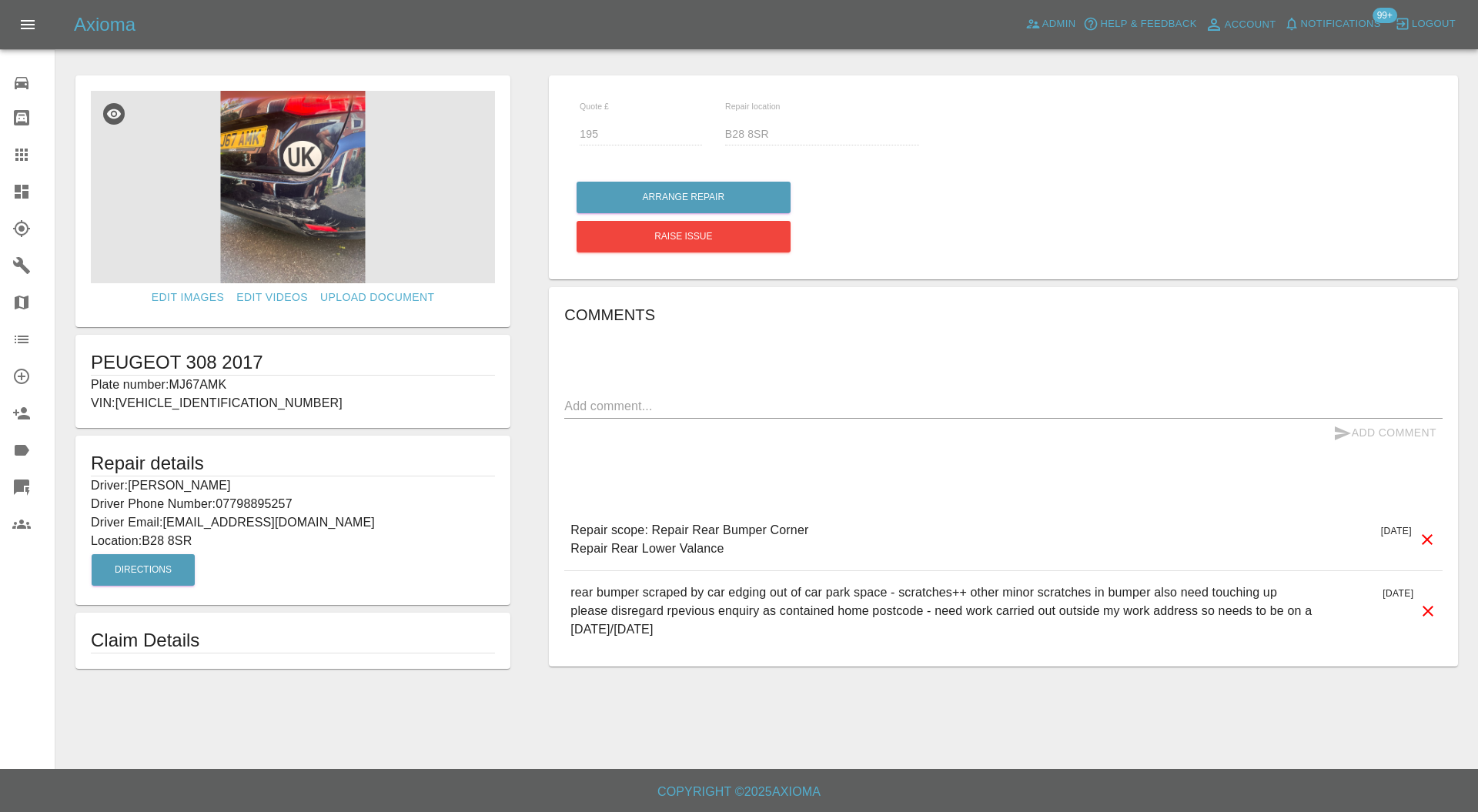
click at [25, 187] on icon at bounding box center [21, 192] width 14 height 14
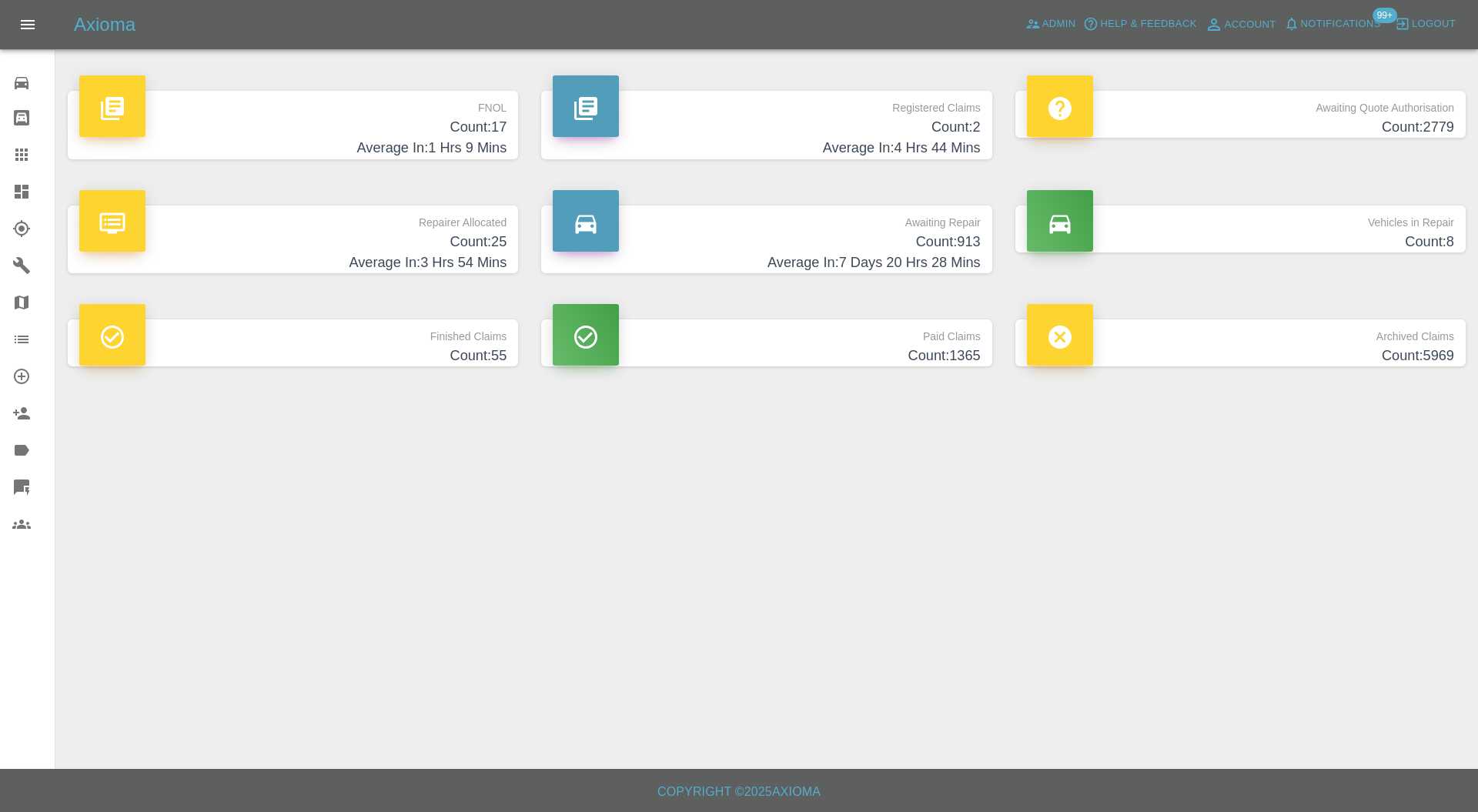
click at [369, 240] on h4 "Count: 25" at bounding box center [293, 241] width 427 height 21
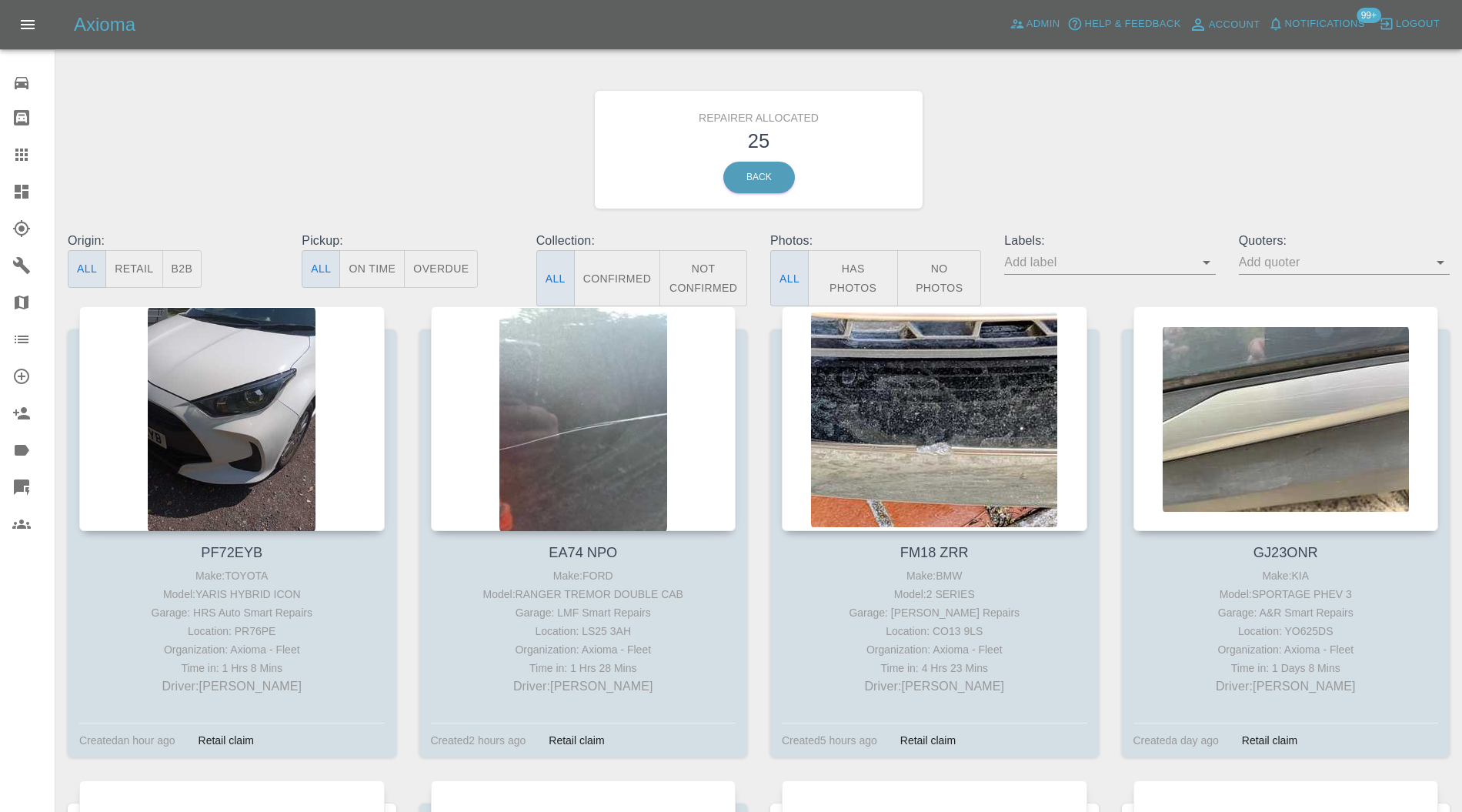
click at [572, 366] on div at bounding box center [583, 419] width 306 height 225
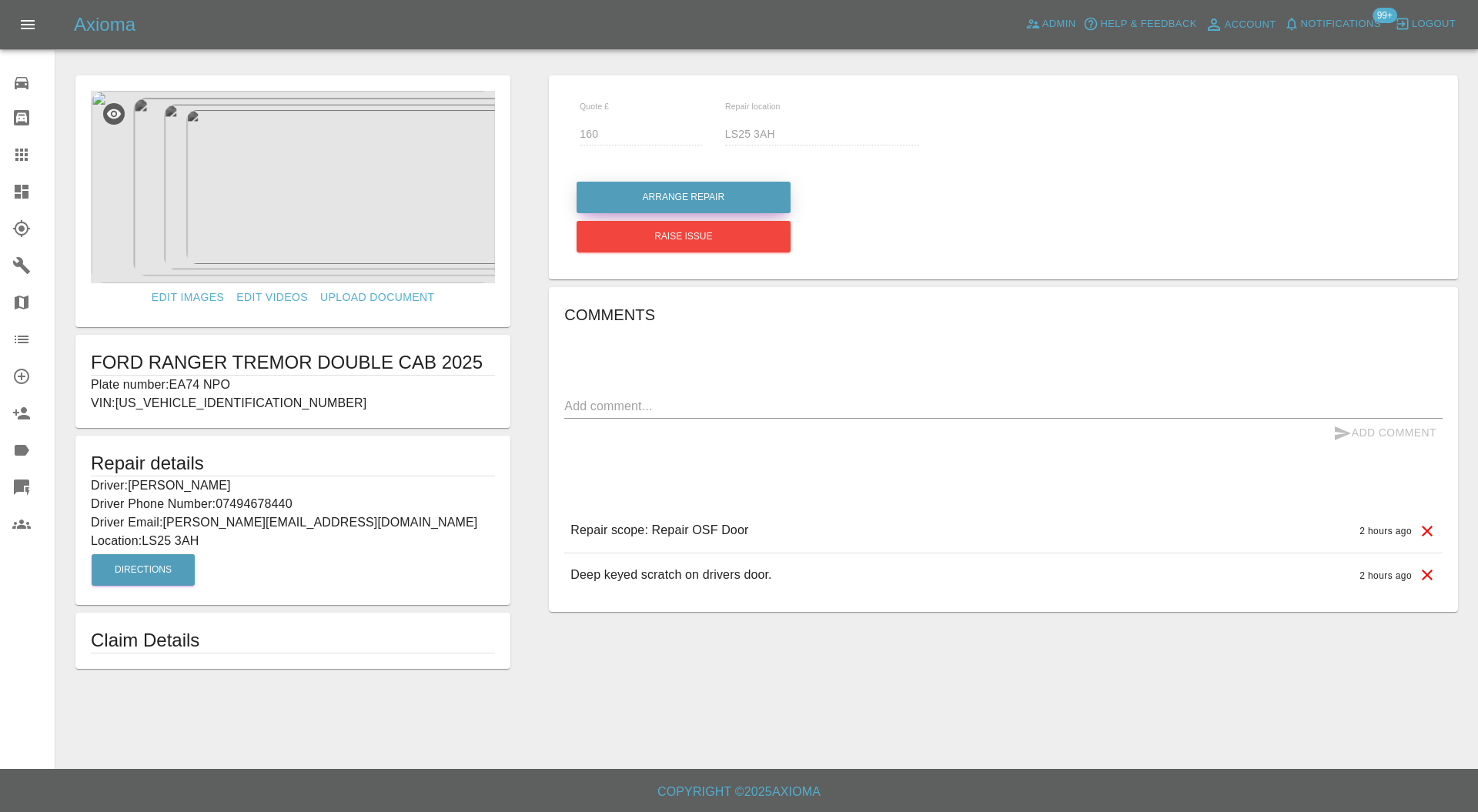
click at [644, 192] on button "Arrange Repair" at bounding box center [683, 197] width 214 height 31
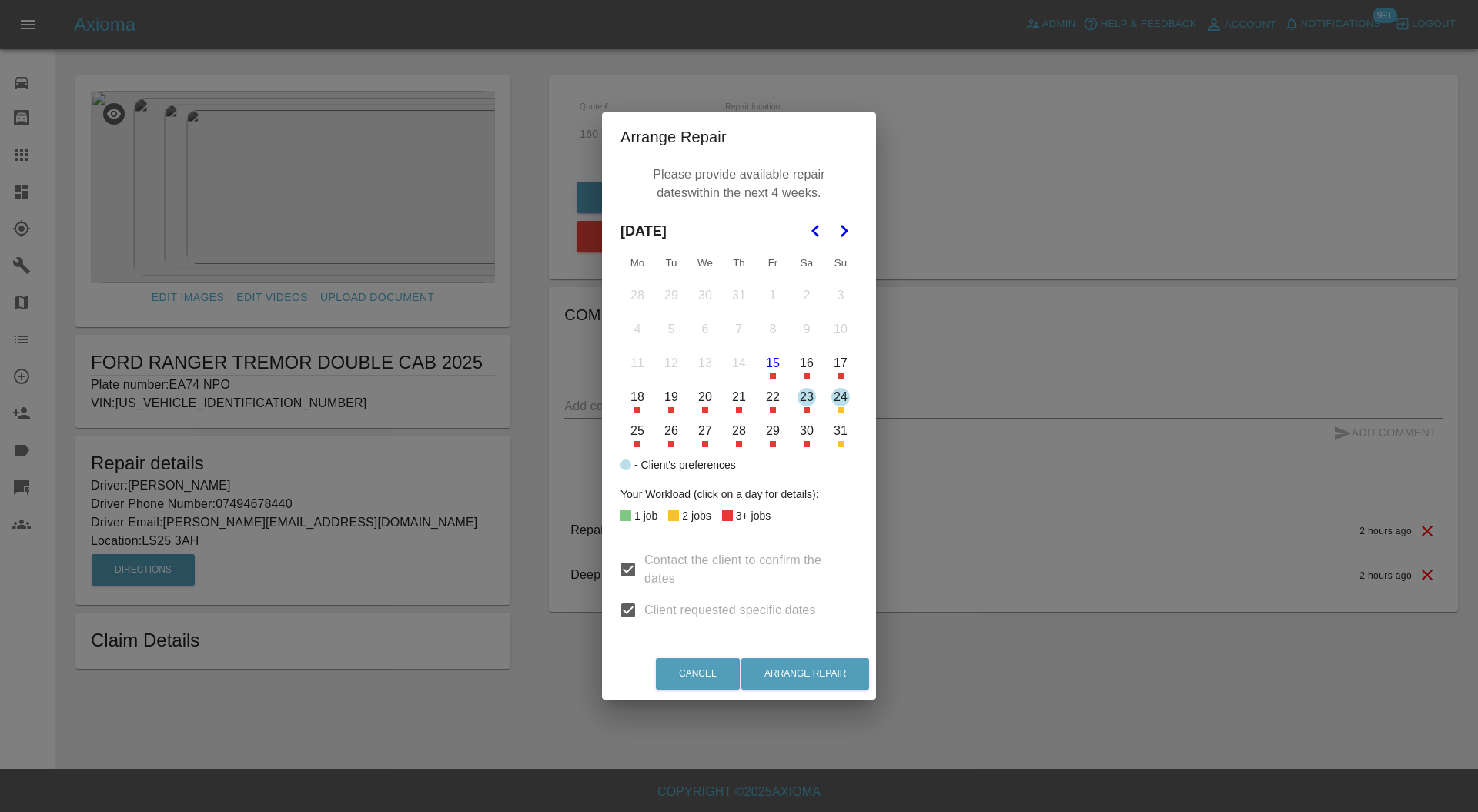
click at [668, 402] on button "19" at bounding box center [671, 397] width 32 height 32
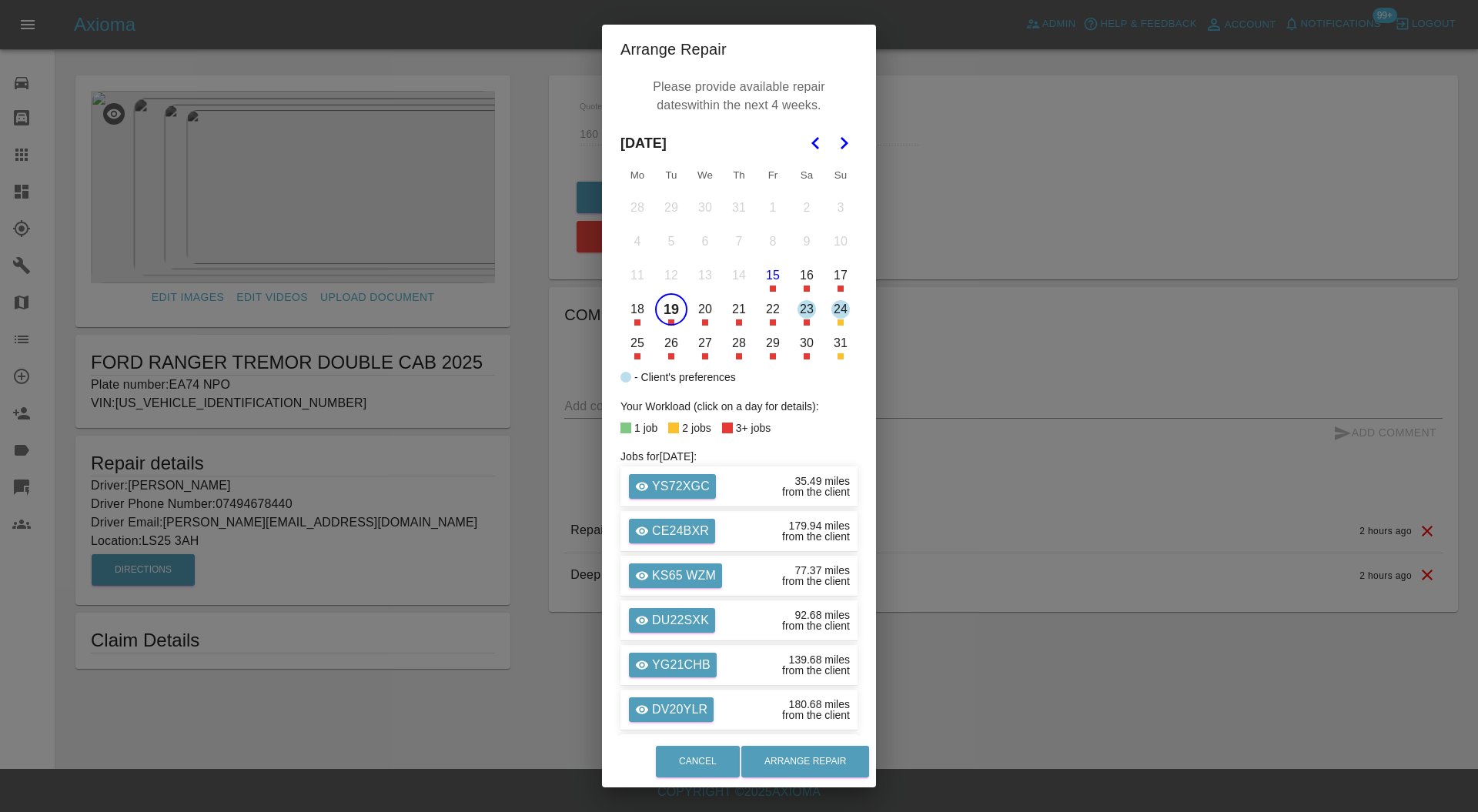
click at [768, 305] on button "22" at bounding box center [773, 309] width 32 height 32
click at [765, 352] on button "29" at bounding box center [773, 343] width 32 height 32
click at [824, 753] on button "Arrange Repair" at bounding box center [805, 761] width 128 height 31
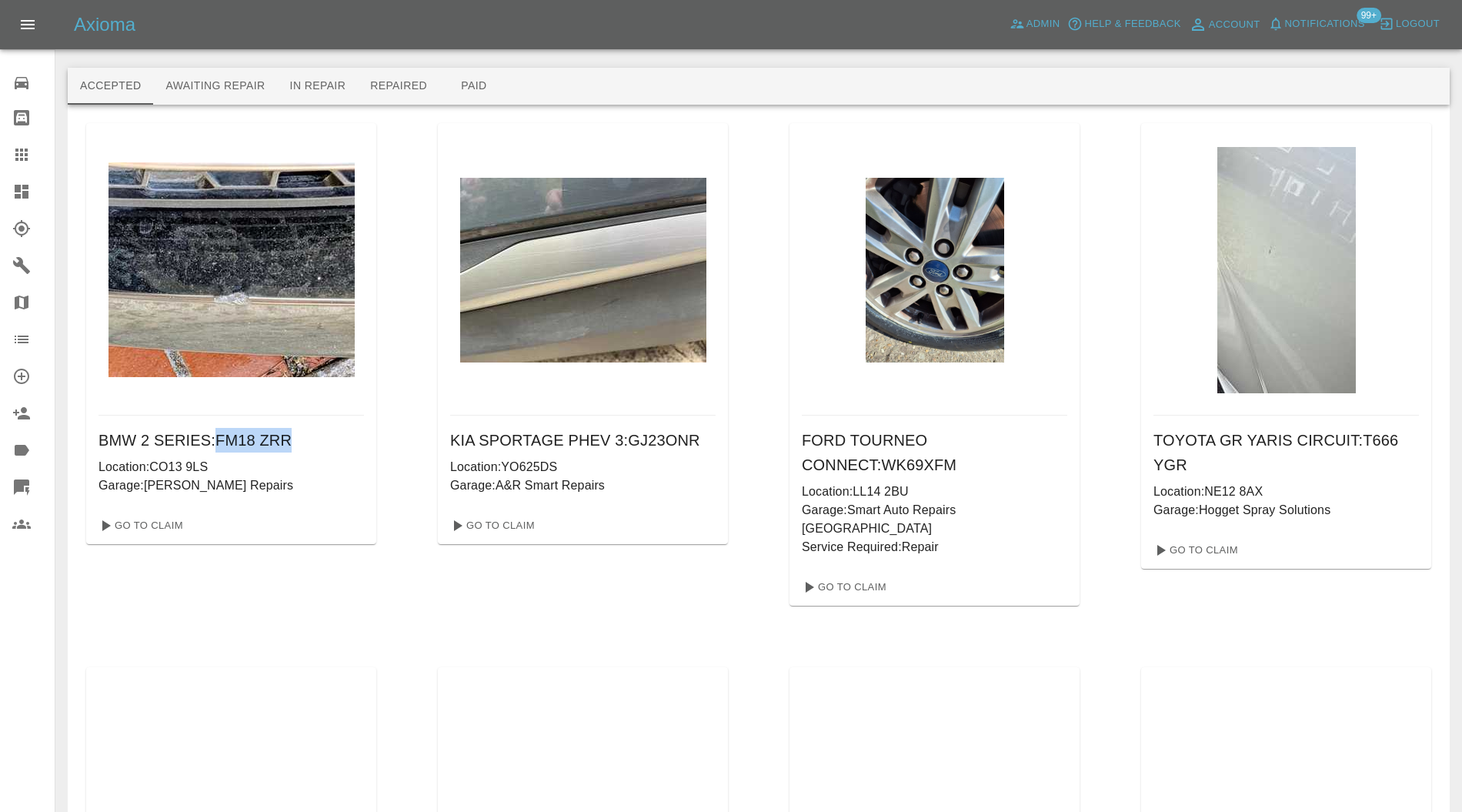
drag, startPoint x: 300, startPoint y: 444, endPoint x: 223, endPoint y: 447, distance: 77.1
click at [223, 447] on h6 "BMW 2 SERIES : FM18 ZRR" at bounding box center [231, 440] width 265 height 24
copy h6 "FM18 ZRR"
click at [14, 148] on icon at bounding box center [22, 154] width 19 height 19
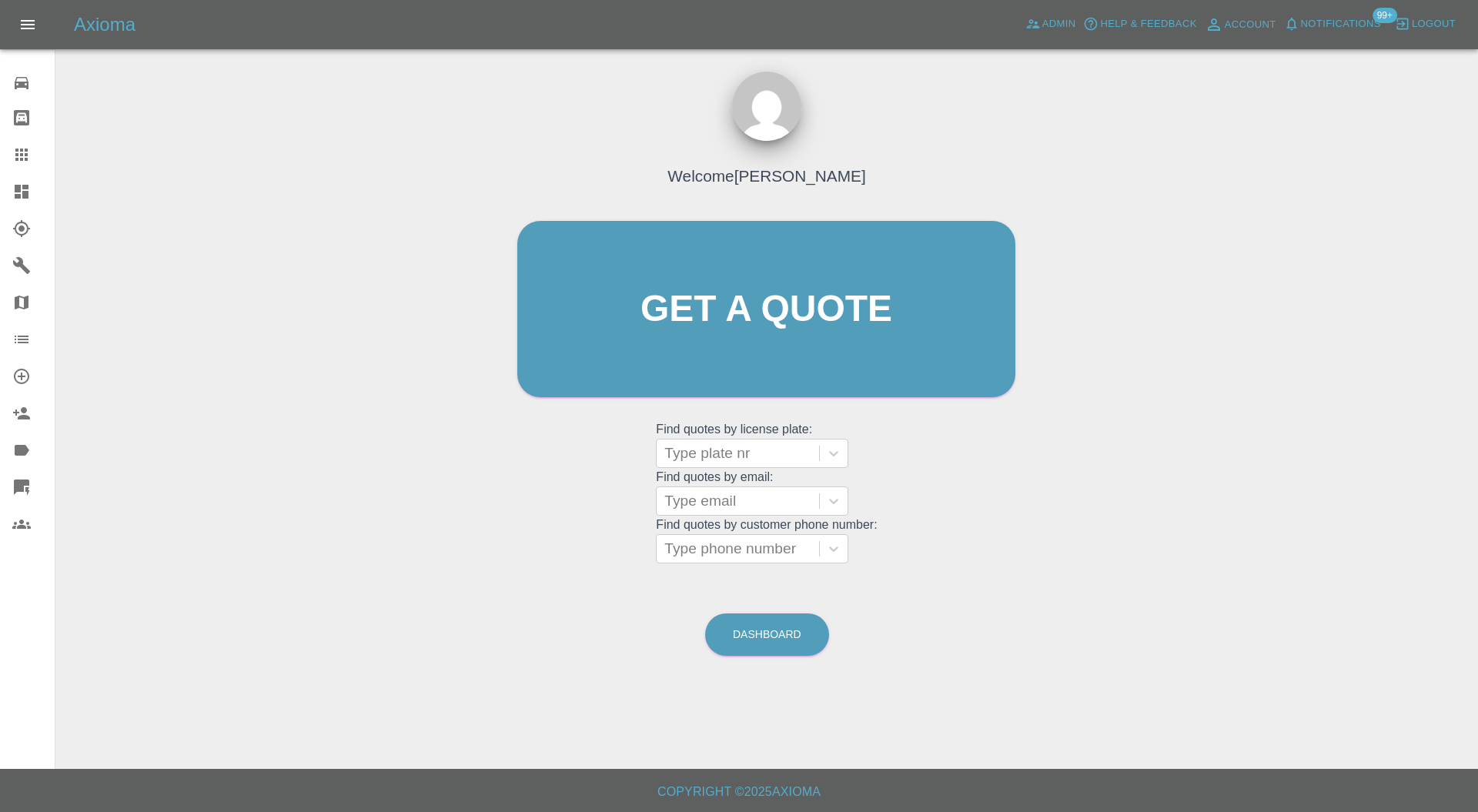
click at [753, 449] on div at bounding box center [738, 453] width 147 height 22
paste input "FM18 ZRR"
type input "FM18 ZRR"
click at [773, 483] on div "FM18 ZRR, Bidding" at bounding box center [753, 492] width 193 height 30
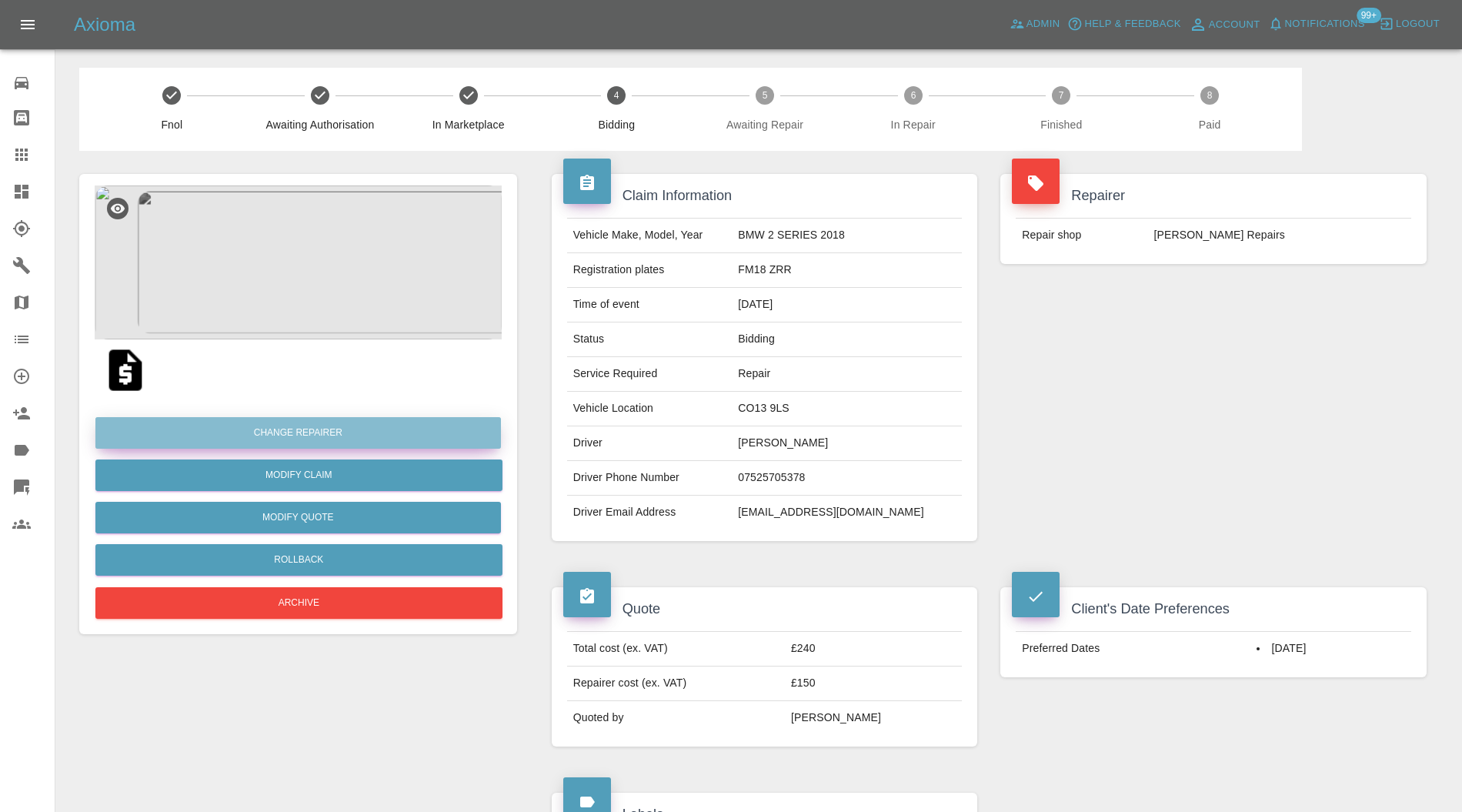
click at [393, 424] on button "Change Repairer" at bounding box center [298, 432] width 405 height 31
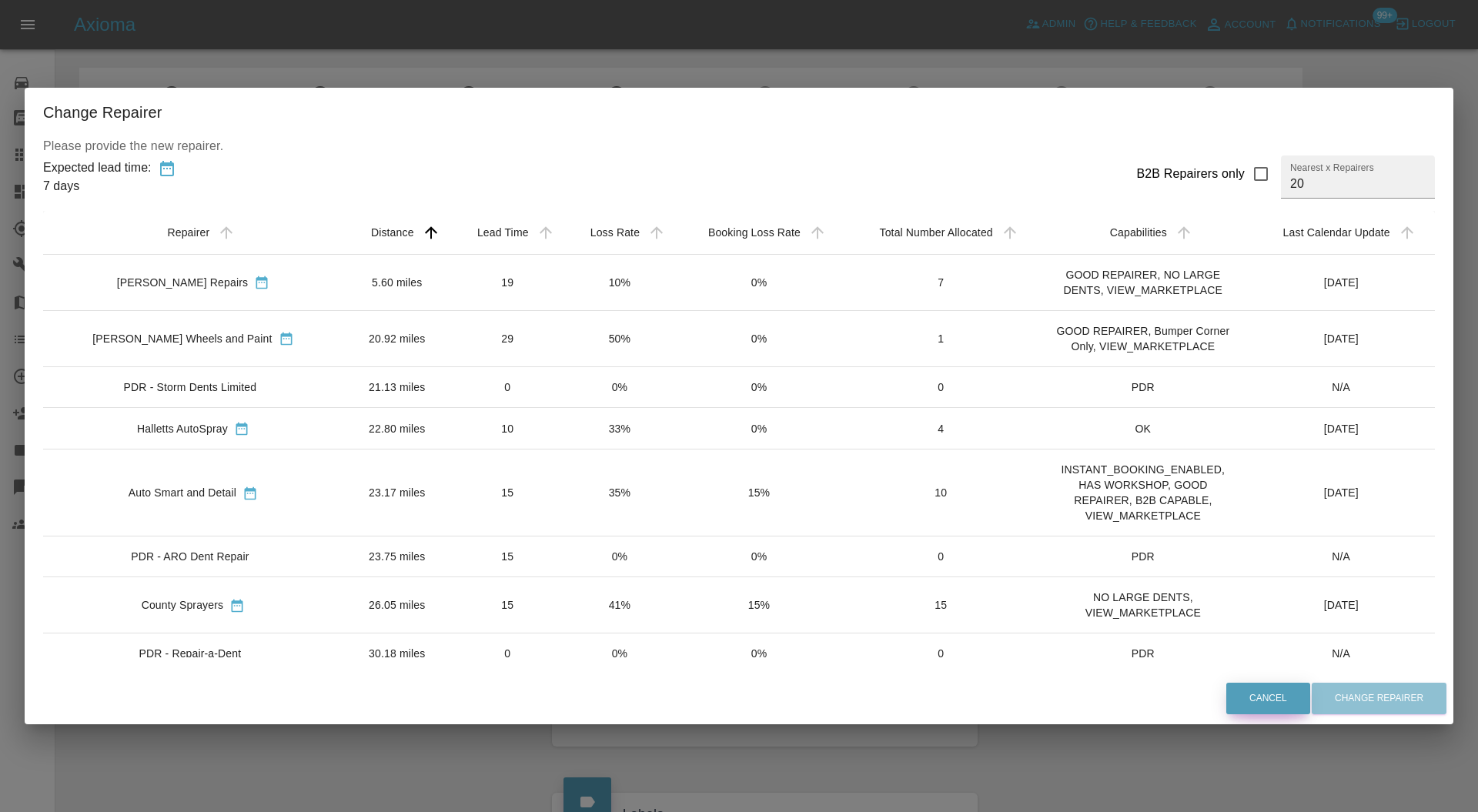
click at [1248, 694] on button "Cancel" at bounding box center [1268, 697] width 84 height 31
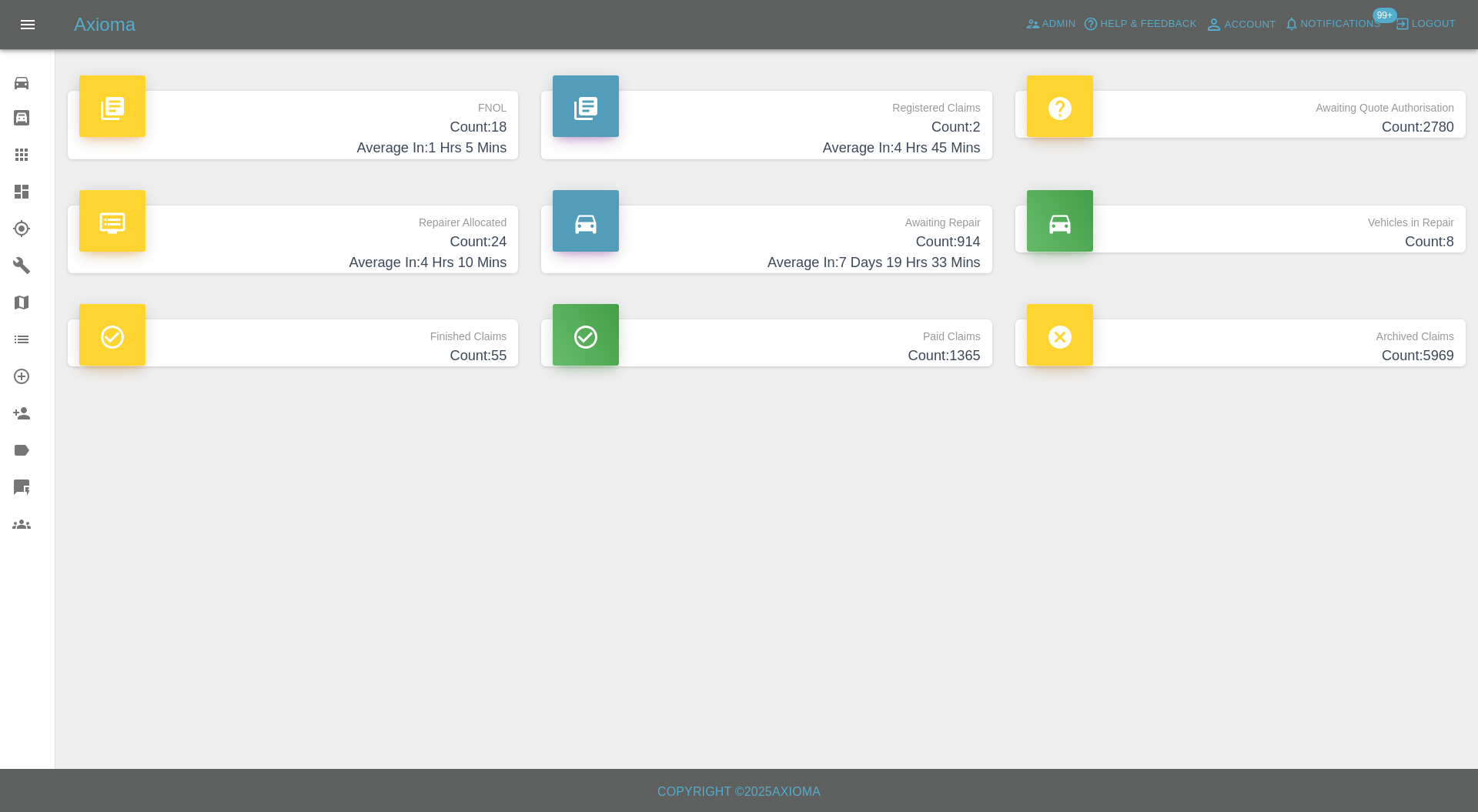
click at [1306, 250] on h4 "Count: 8" at bounding box center [1241, 241] width 427 height 21
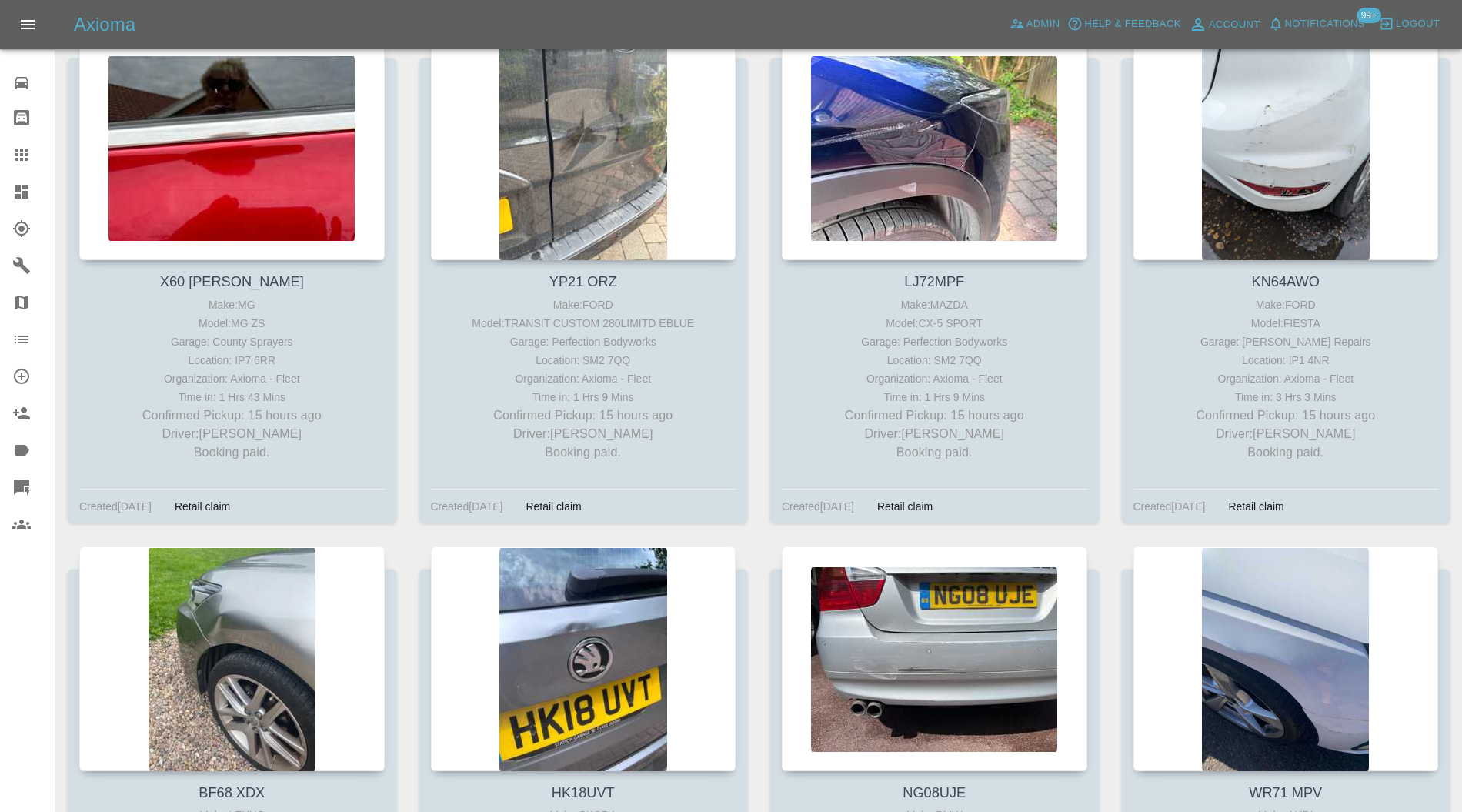
scroll to position [265, 0]
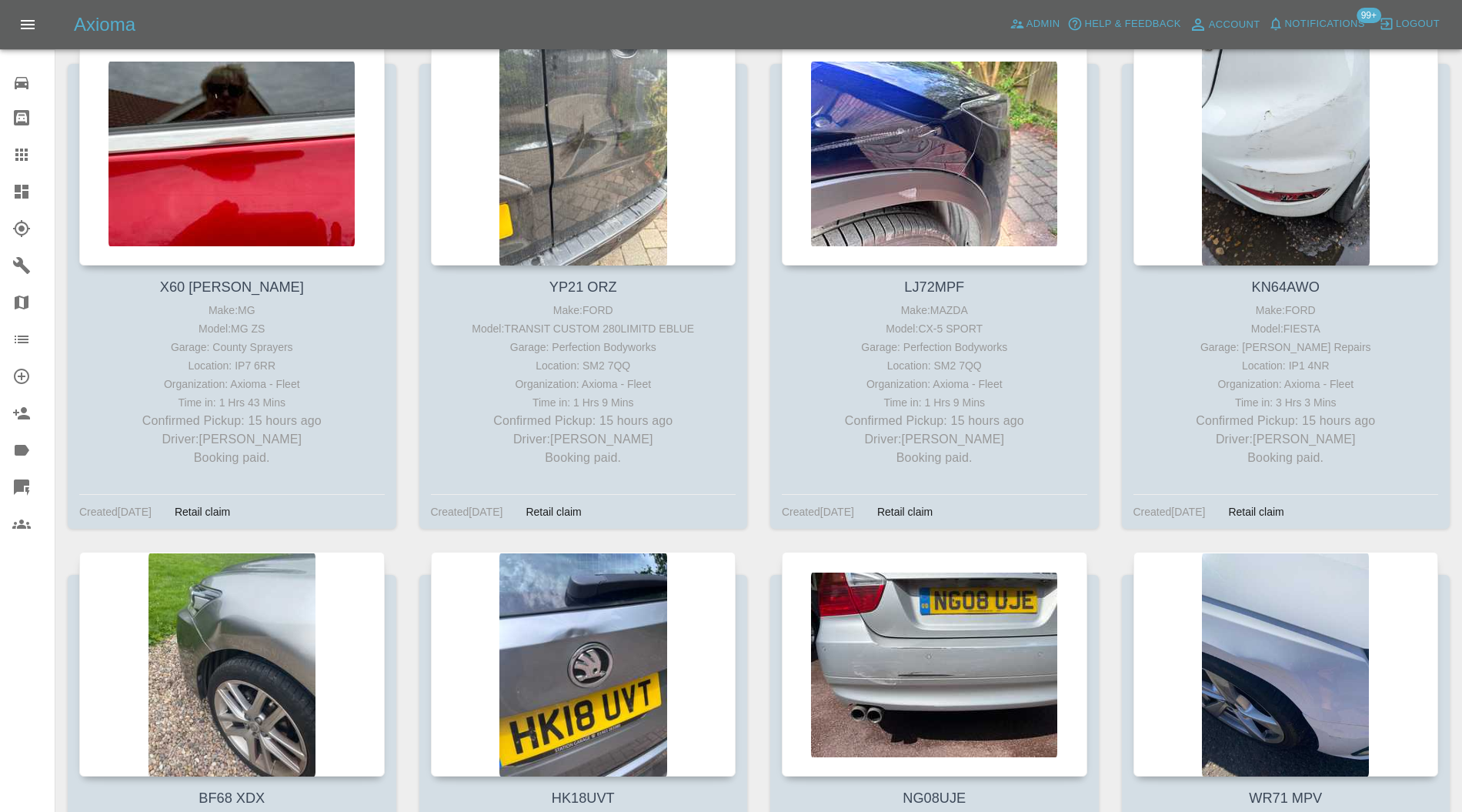
click at [26, 187] on icon at bounding box center [21, 192] width 14 height 14
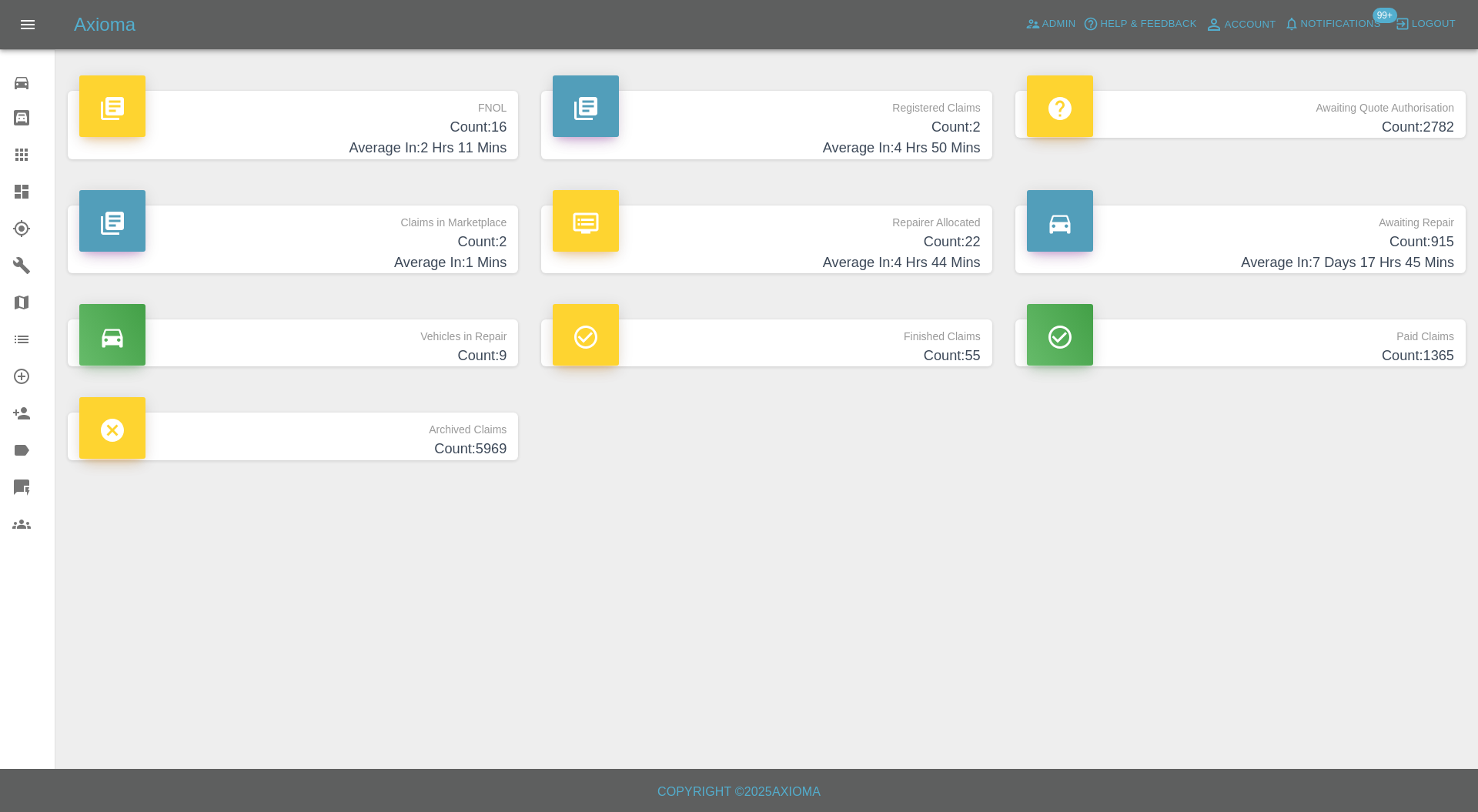
click at [432, 251] on h4 "Count: 2" at bounding box center [293, 241] width 427 height 21
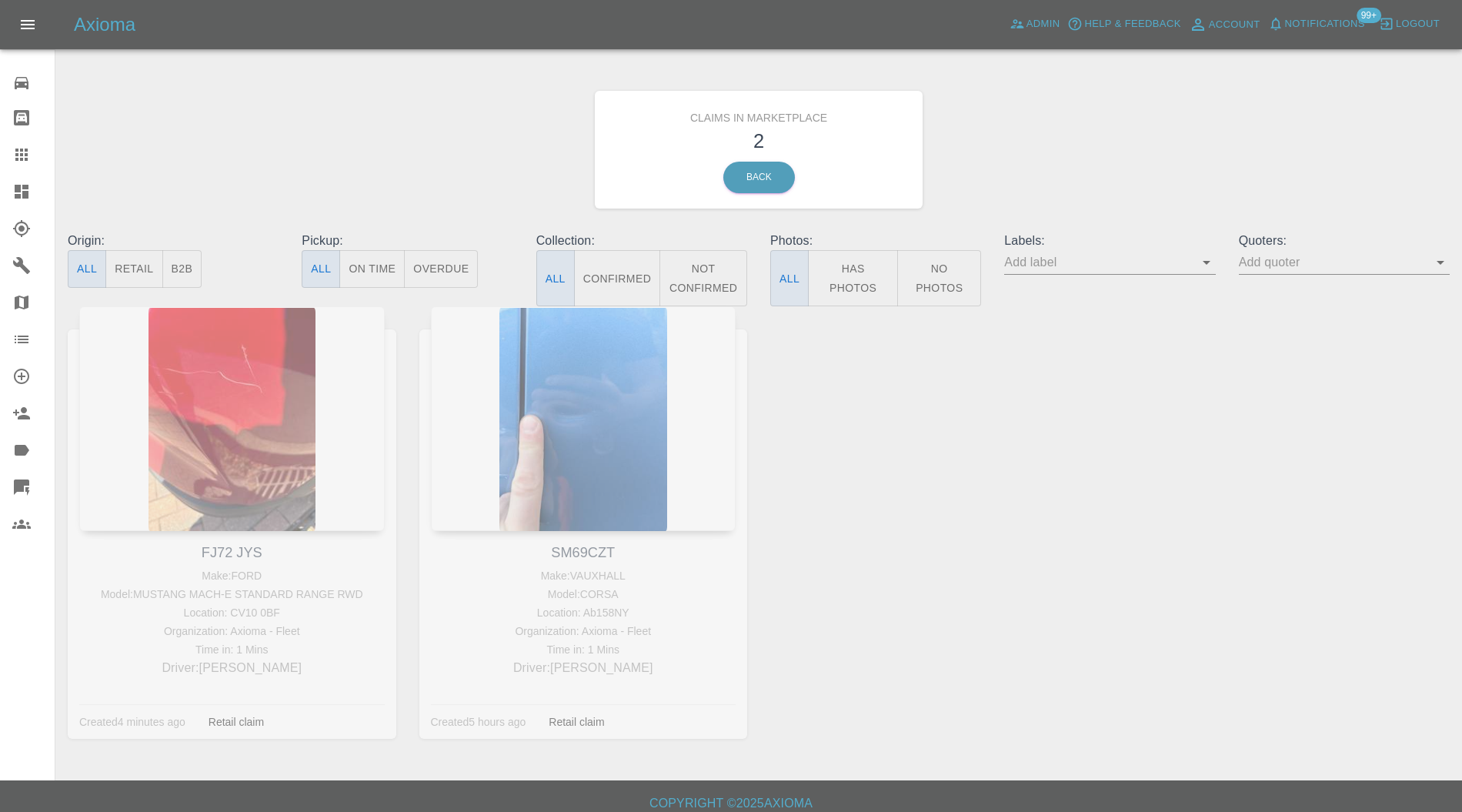
click at [230, 551] on div "FJ72 JYS Make: FORD Model: MUSTANG MACH-E STANDARD RANGE RWD Location: CV10 0BF…" at bounding box center [232, 533] width 352 height 455
copy link "FJ72 JYS"
click at [16, 156] on icon at bounding box center [22, 154] width 19 height 19
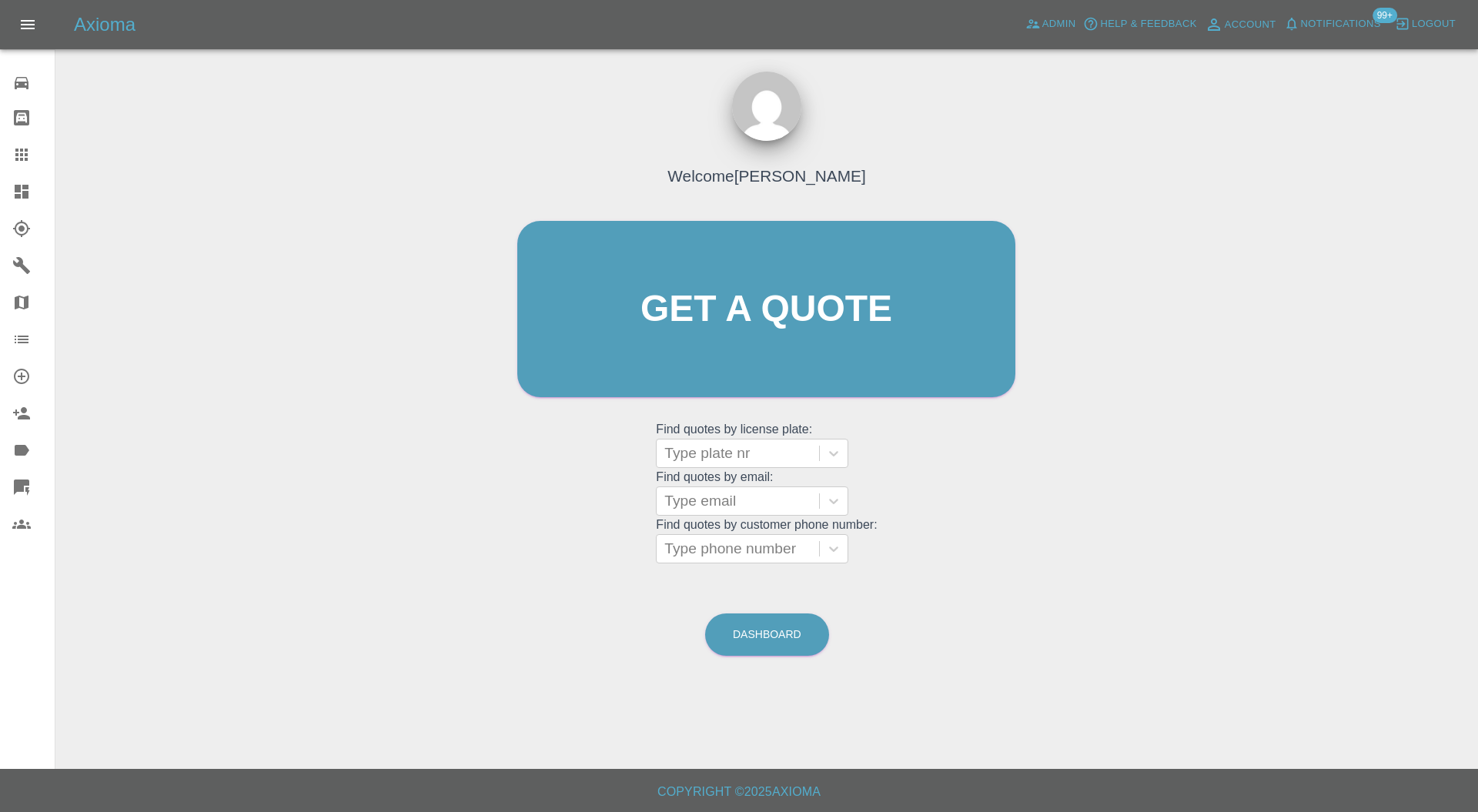
click at [736, 457] on div at bounding box center [738, 453] width 147 height 22
paste input "FJ72 JYS"
type input "FJ72 JYS"
click at [747, 490] on div "FJ72 JYS, In Marketplace" at bounding box center [753, 492] width 193 height 30
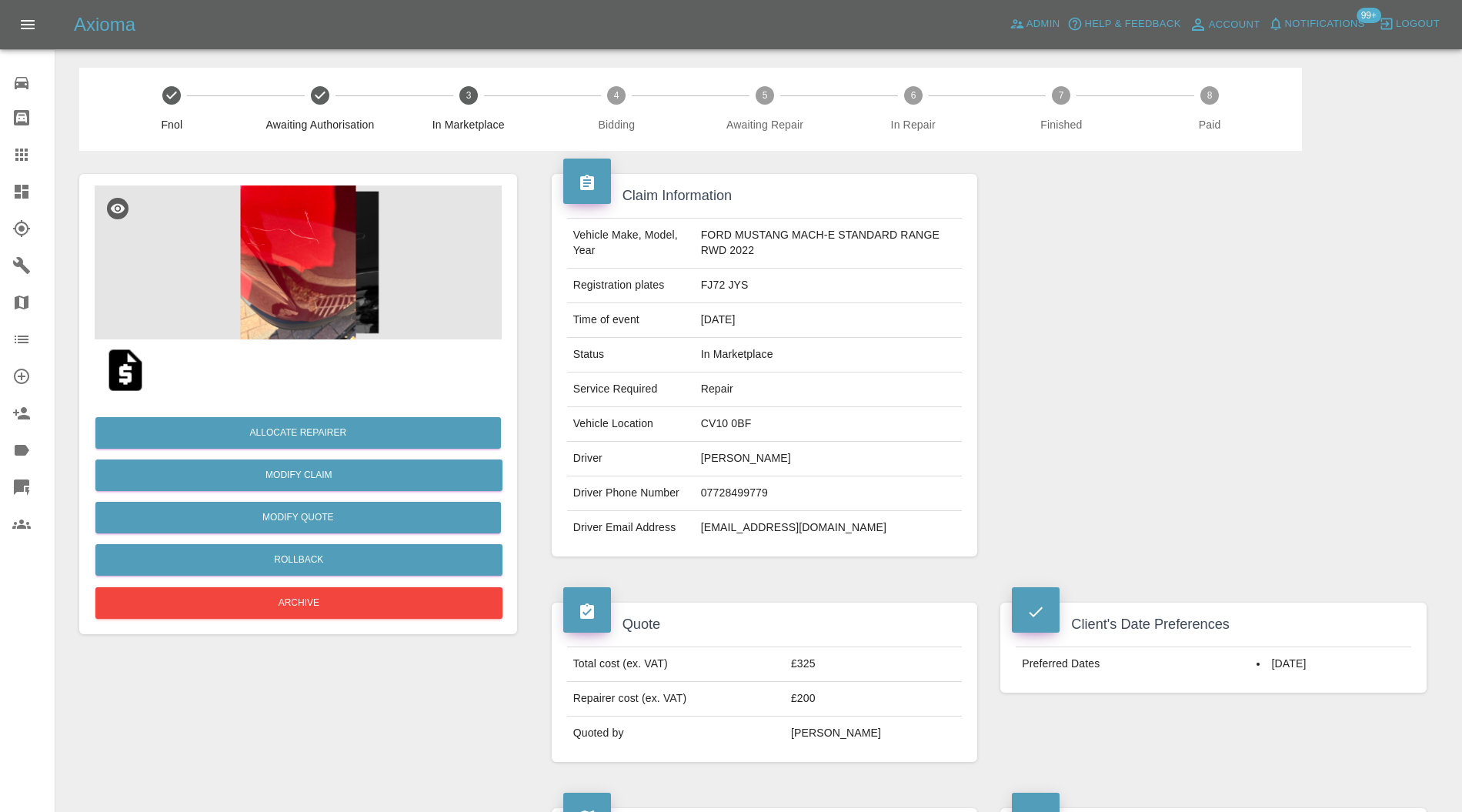
click at [273, 332] on img at bounding box center [298, 263] width 407 height 154
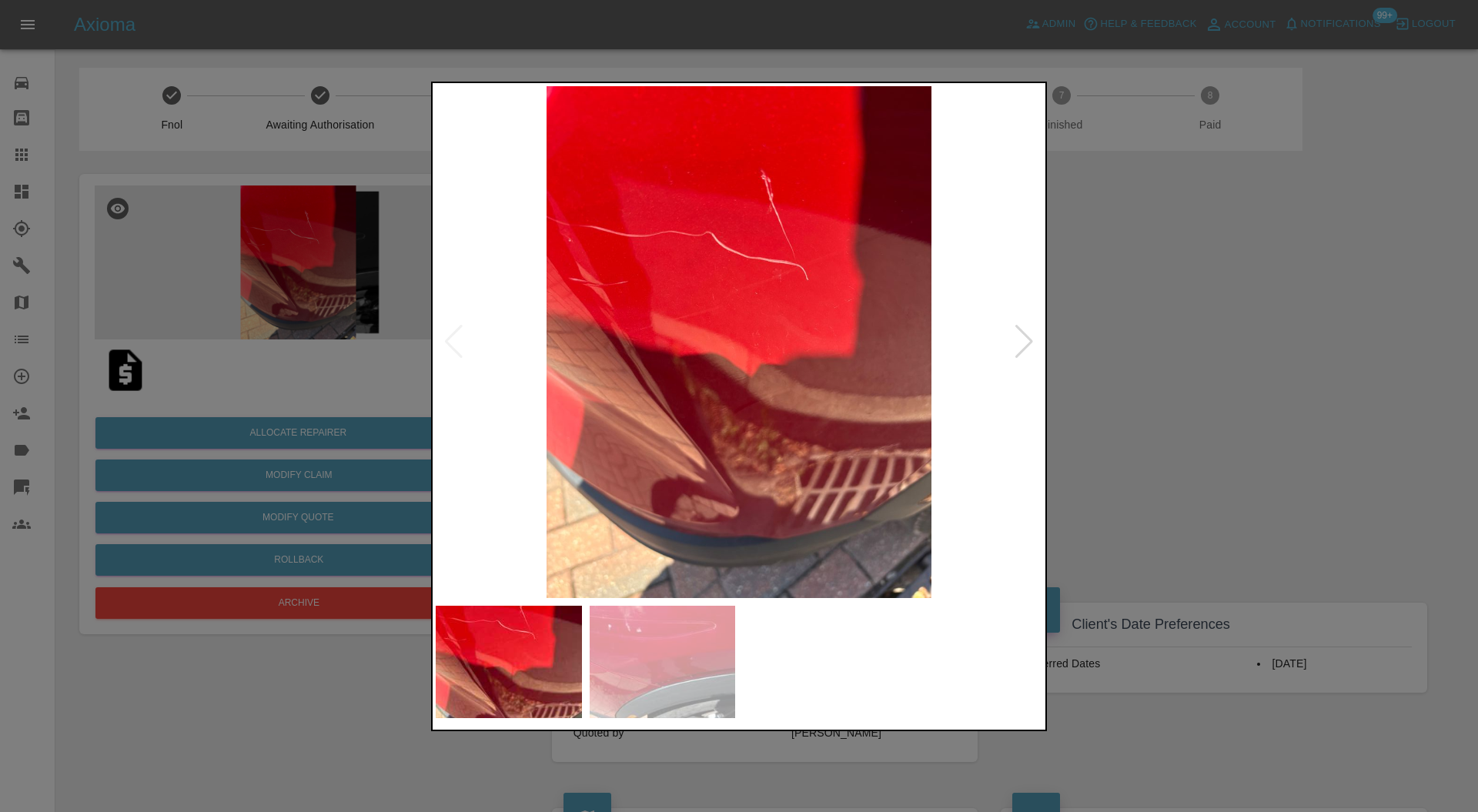
click at [1024, 329] on div at bounding box center [1024, 342] width 21 height 34
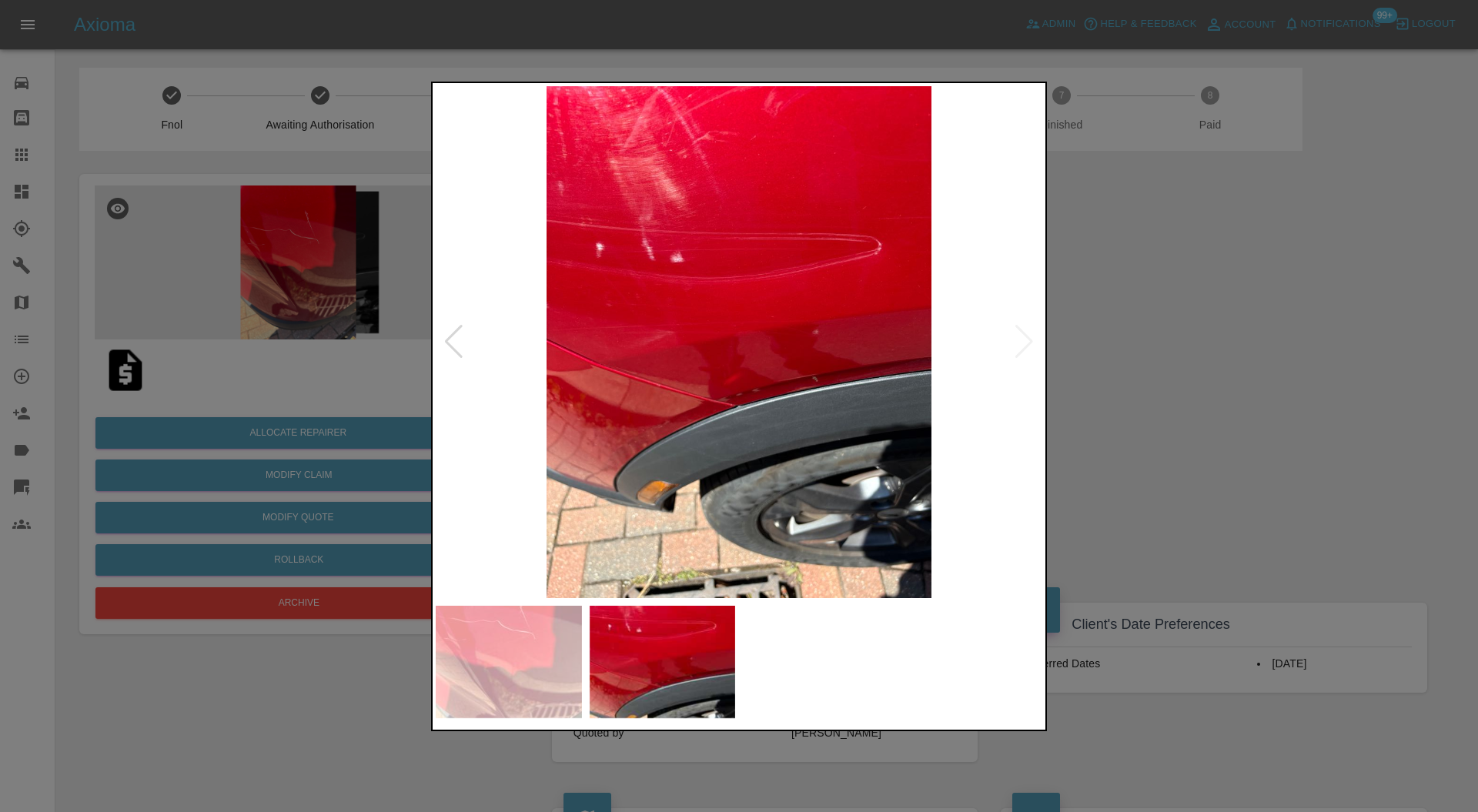
click at [1024, 329] on img at bounding box center [739, 342] width 606 height 512
click at [449, 342] on div at bounding box center [454, 342] width 21 height 34
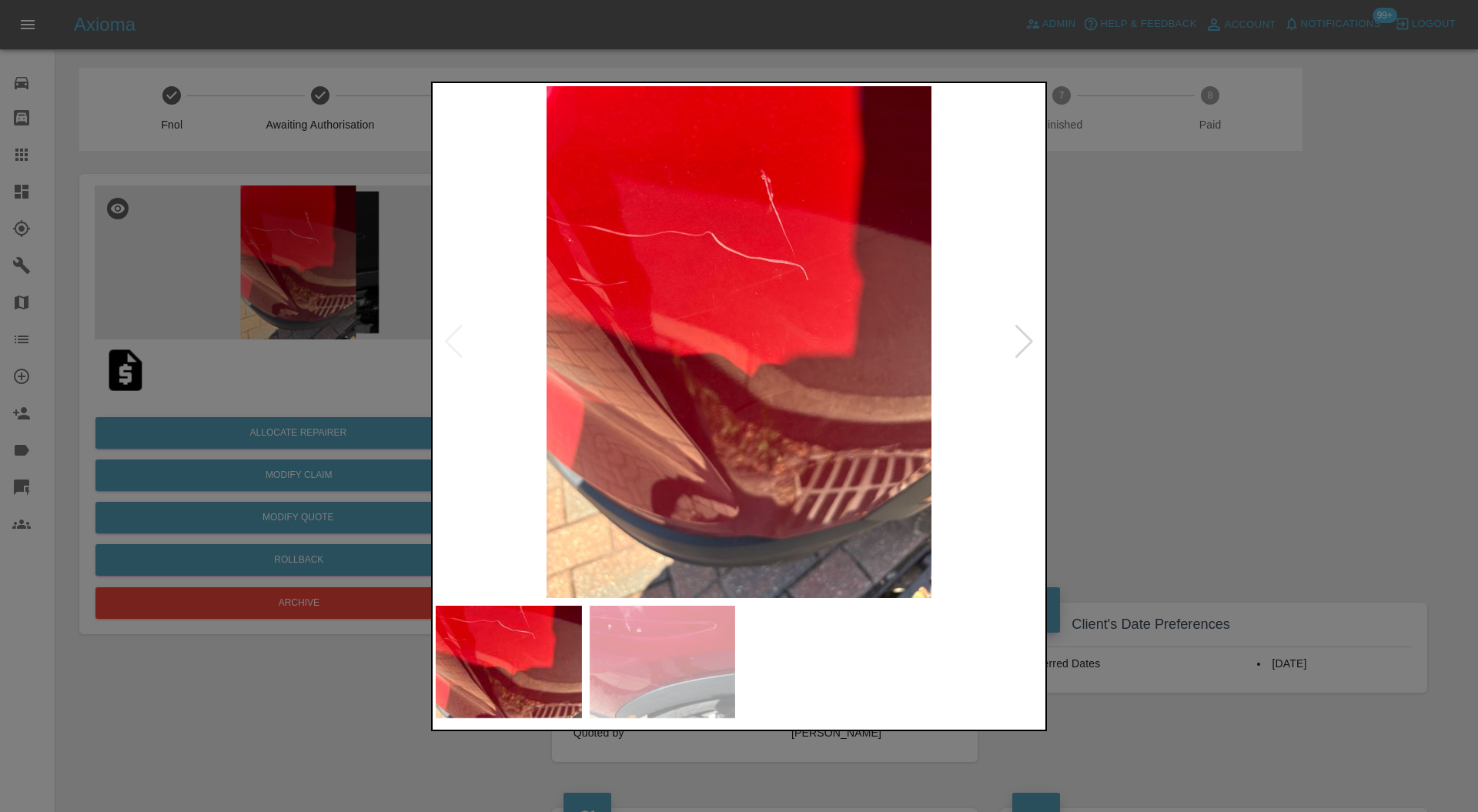
click at [1019, 339] on div at bounding box center [1024, 342] width 21 height 34
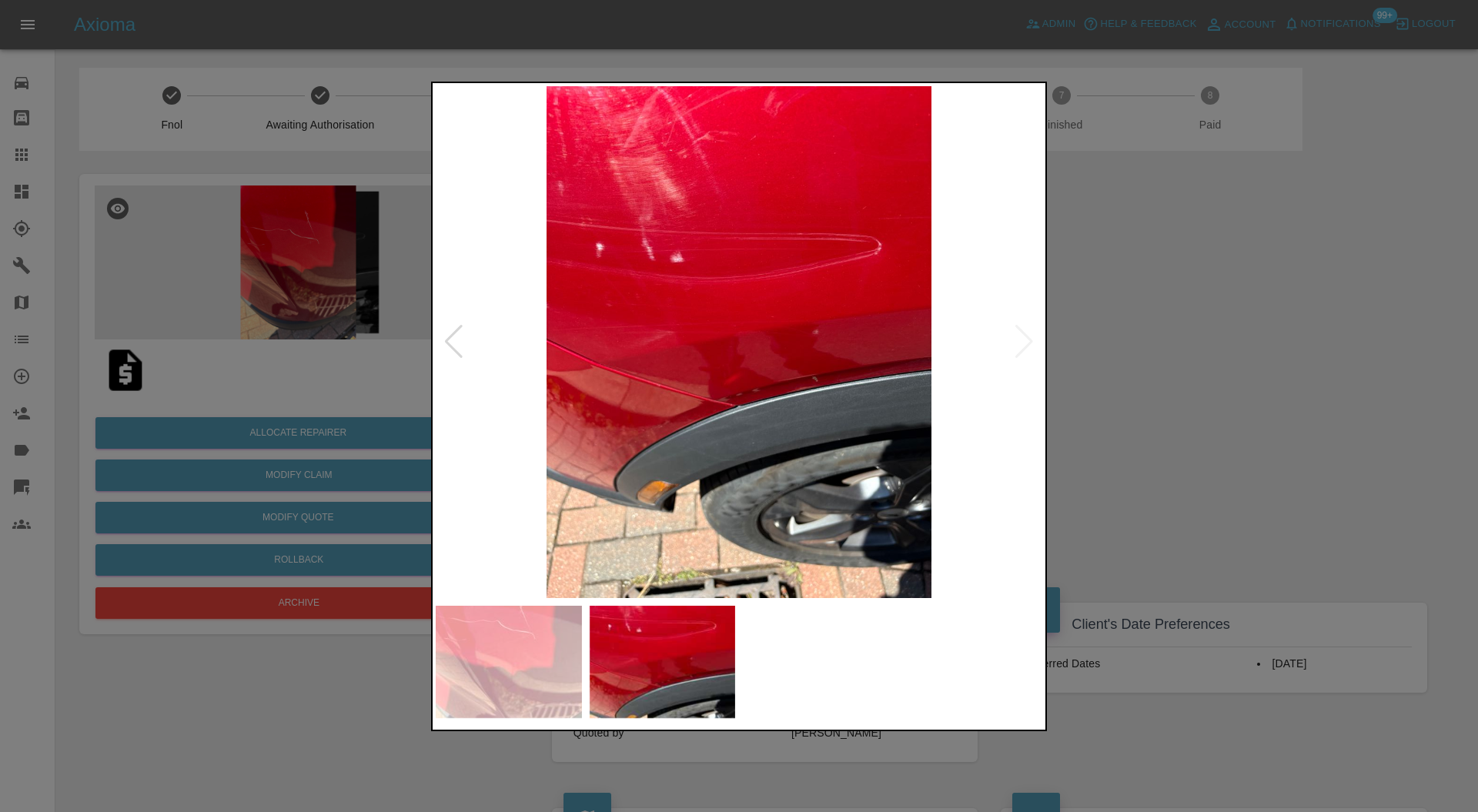
click at [1094, 328] on div at bounding box center [739, 406] width 1478 height 812
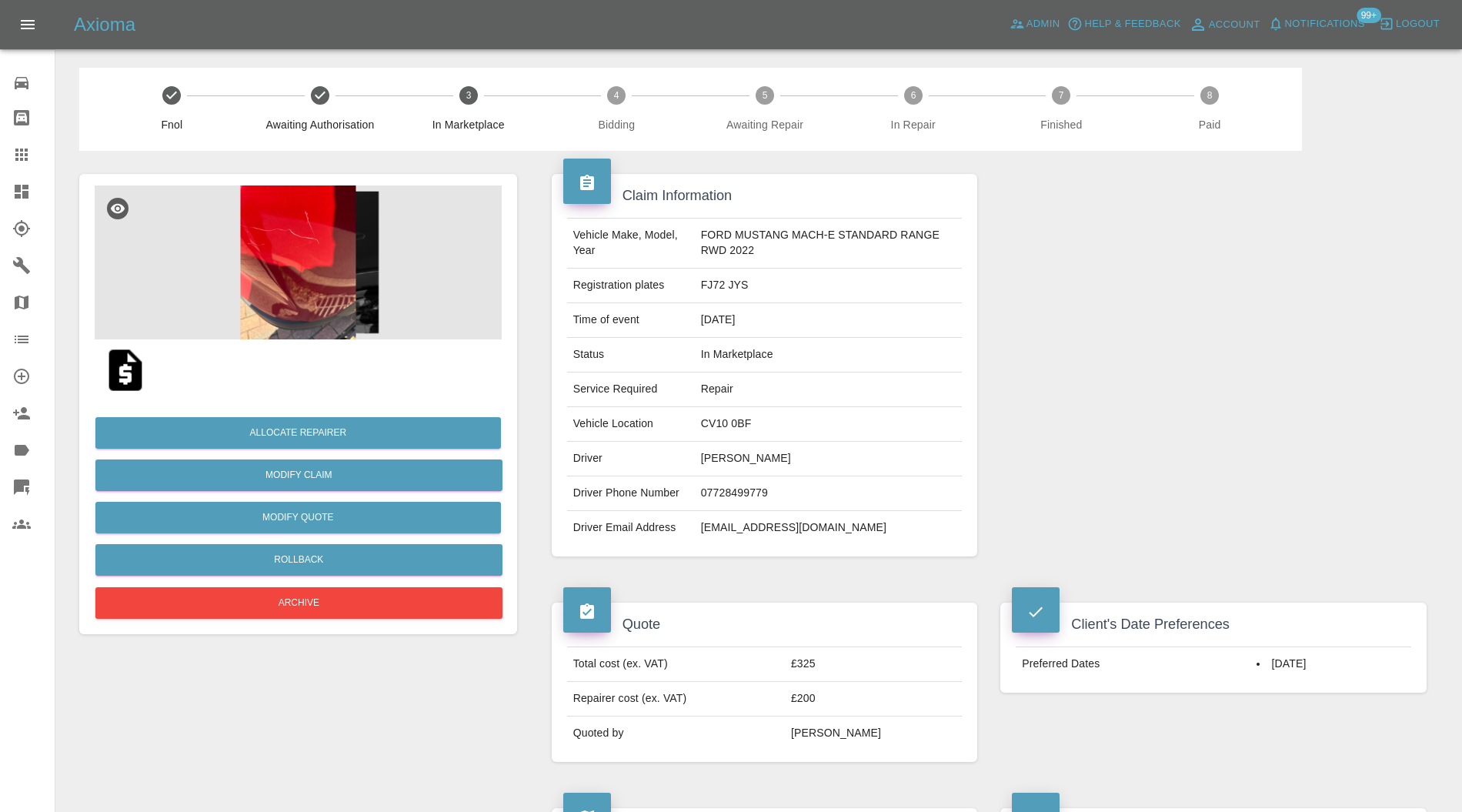
click at [277, 219] on img at bounding box center [298, 263] width 407 height 154
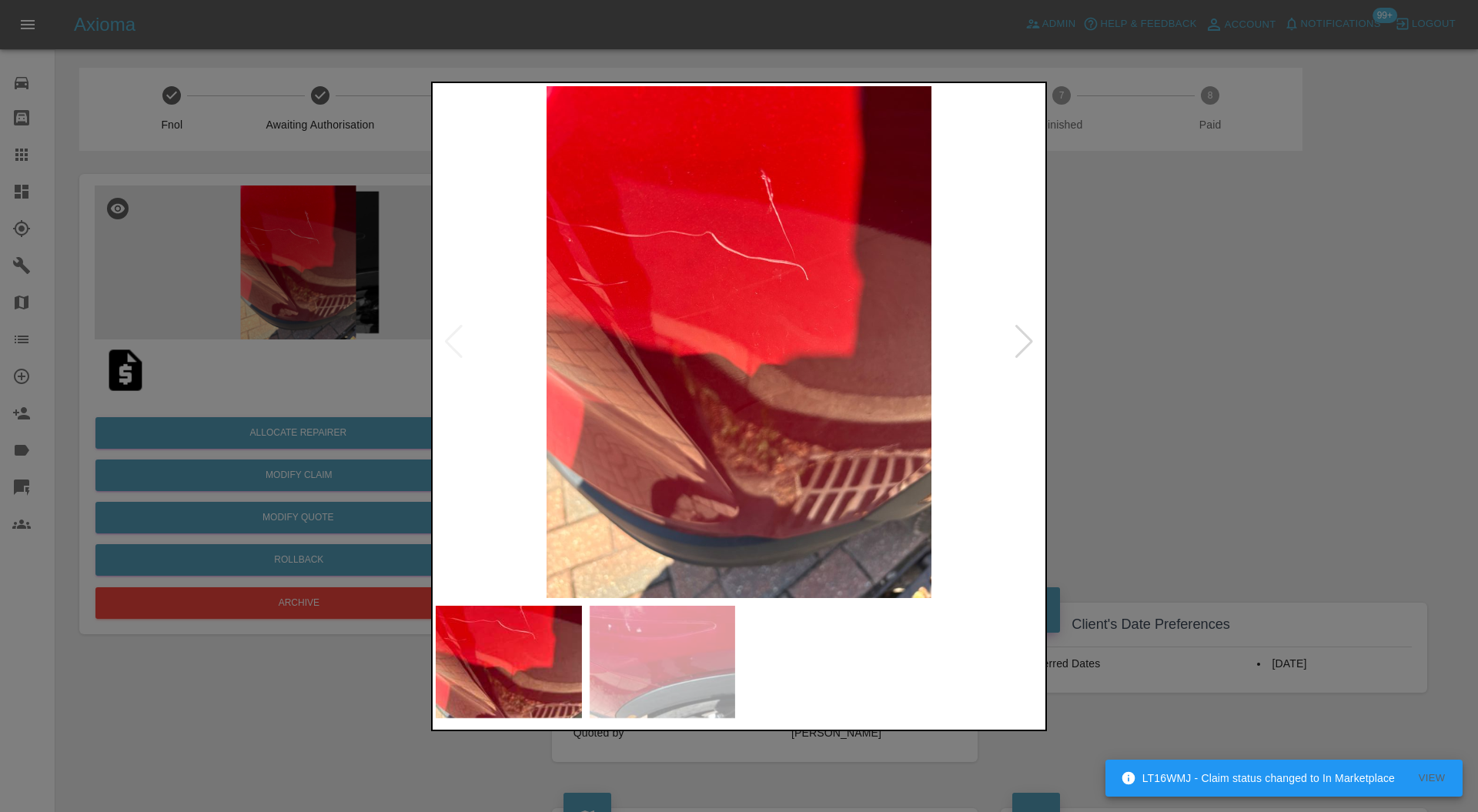
click at [1018, 333] on div at bounding box center [1024, 342] width 21 height 34
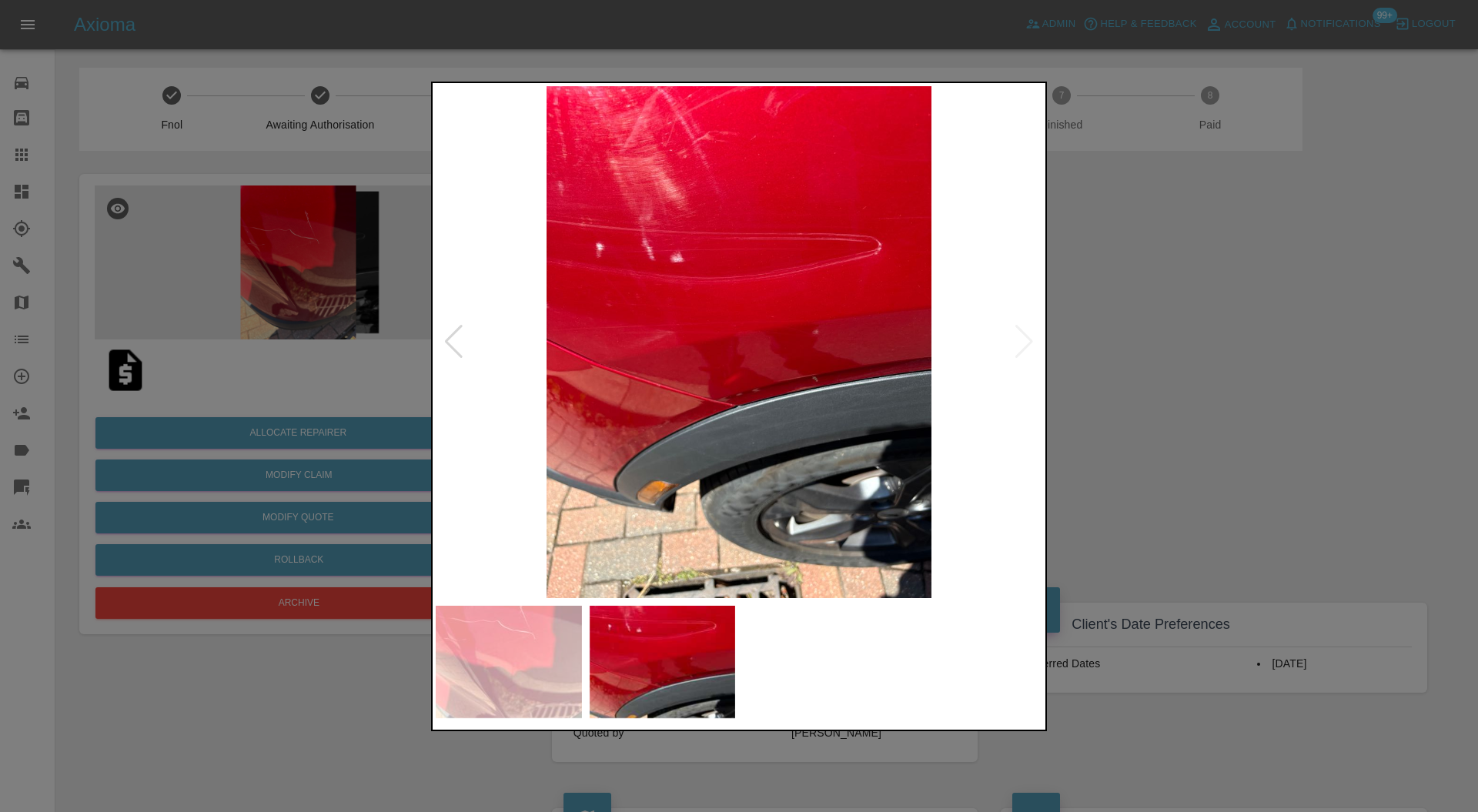
click at [1177, 346] on div at bounding box center [739, 406] width 1478 height 812
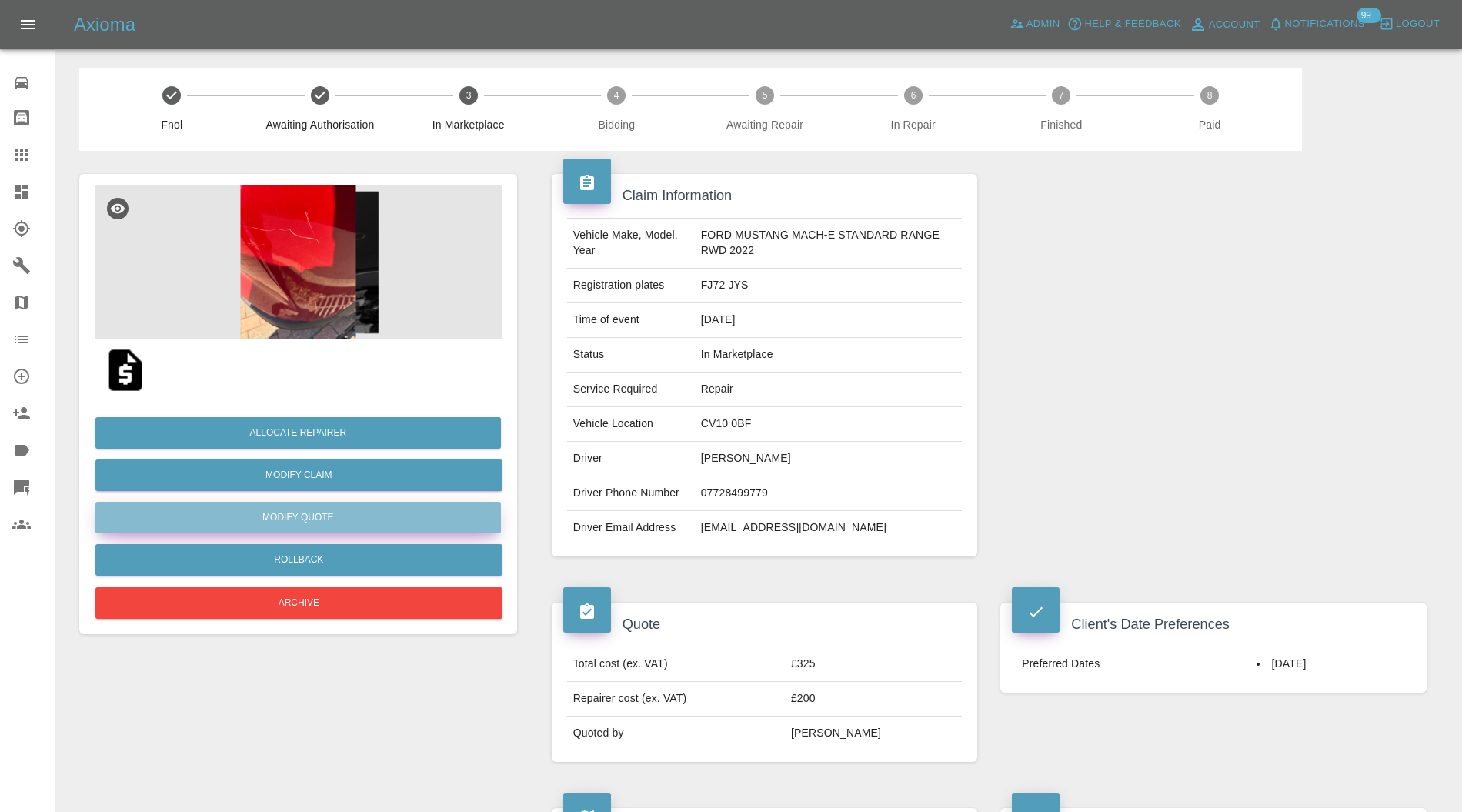
click at [370, 514] on button "Modify Quote" at bounding box center [298, 517] width 405 height 31
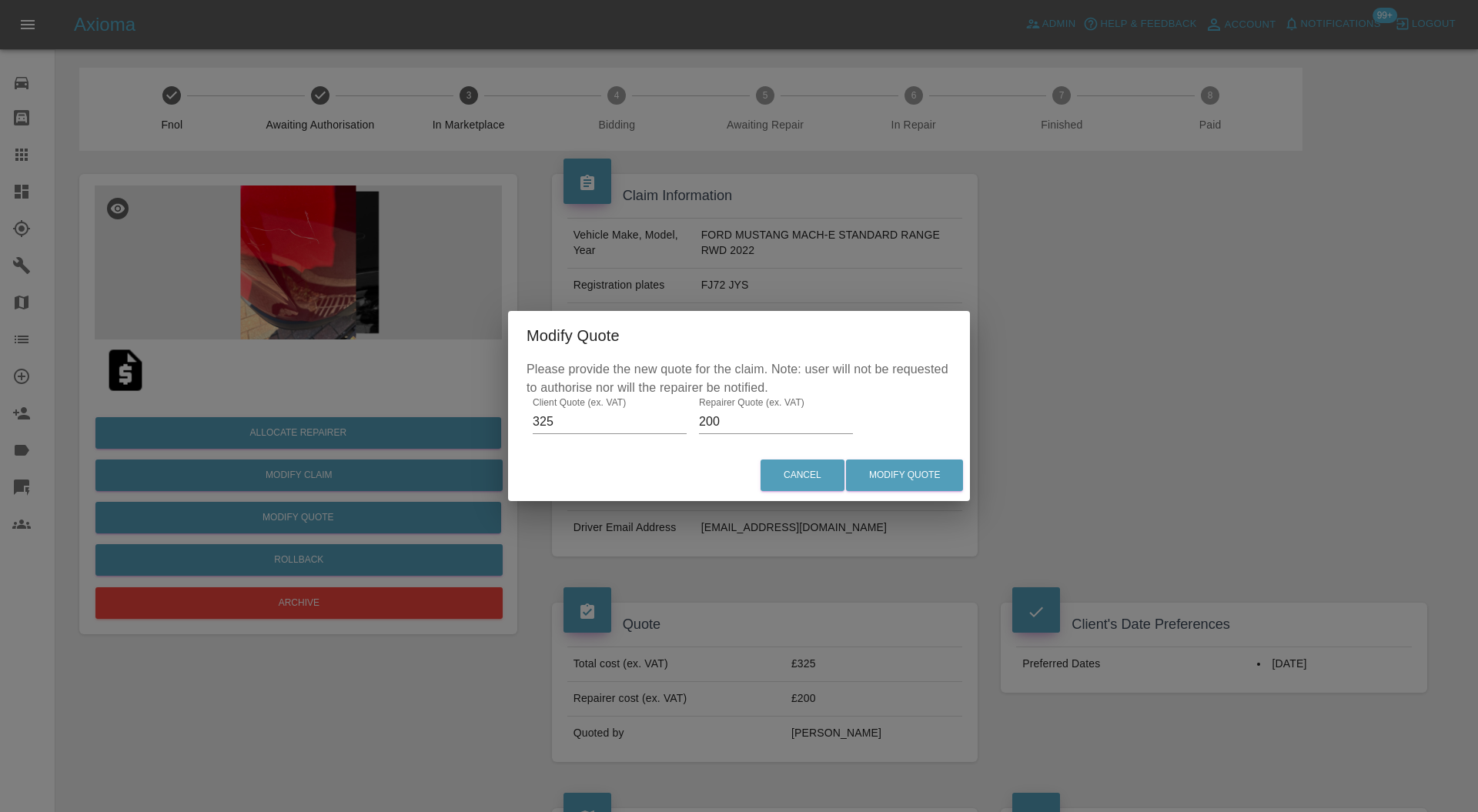
click at [760, 421] on input "200" at bounding box center [776, 421] width 154 height 24
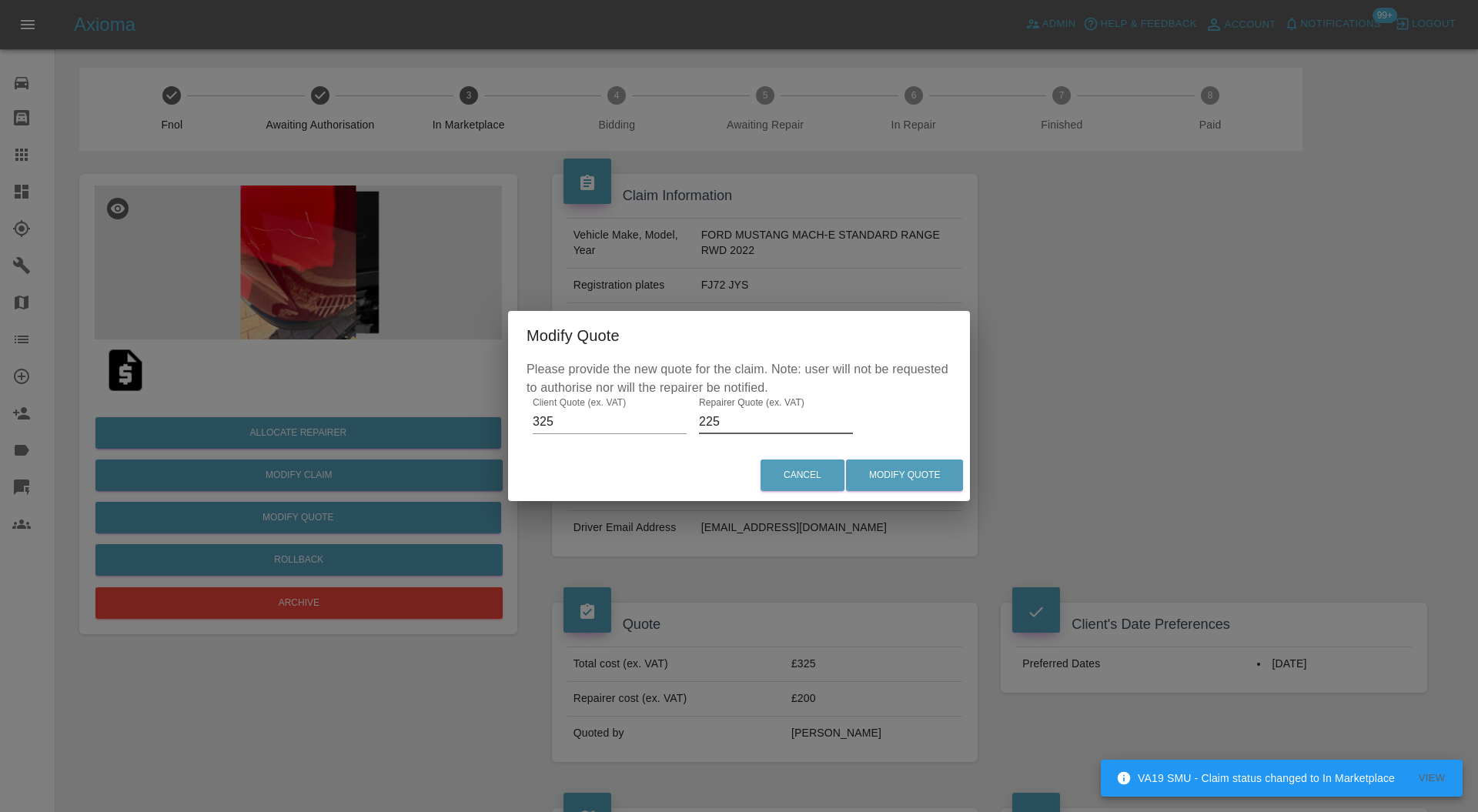
type input "225"
click at [887, 463] on button "Modify Quote" at bounding box center [905, 474] width 117 height 31
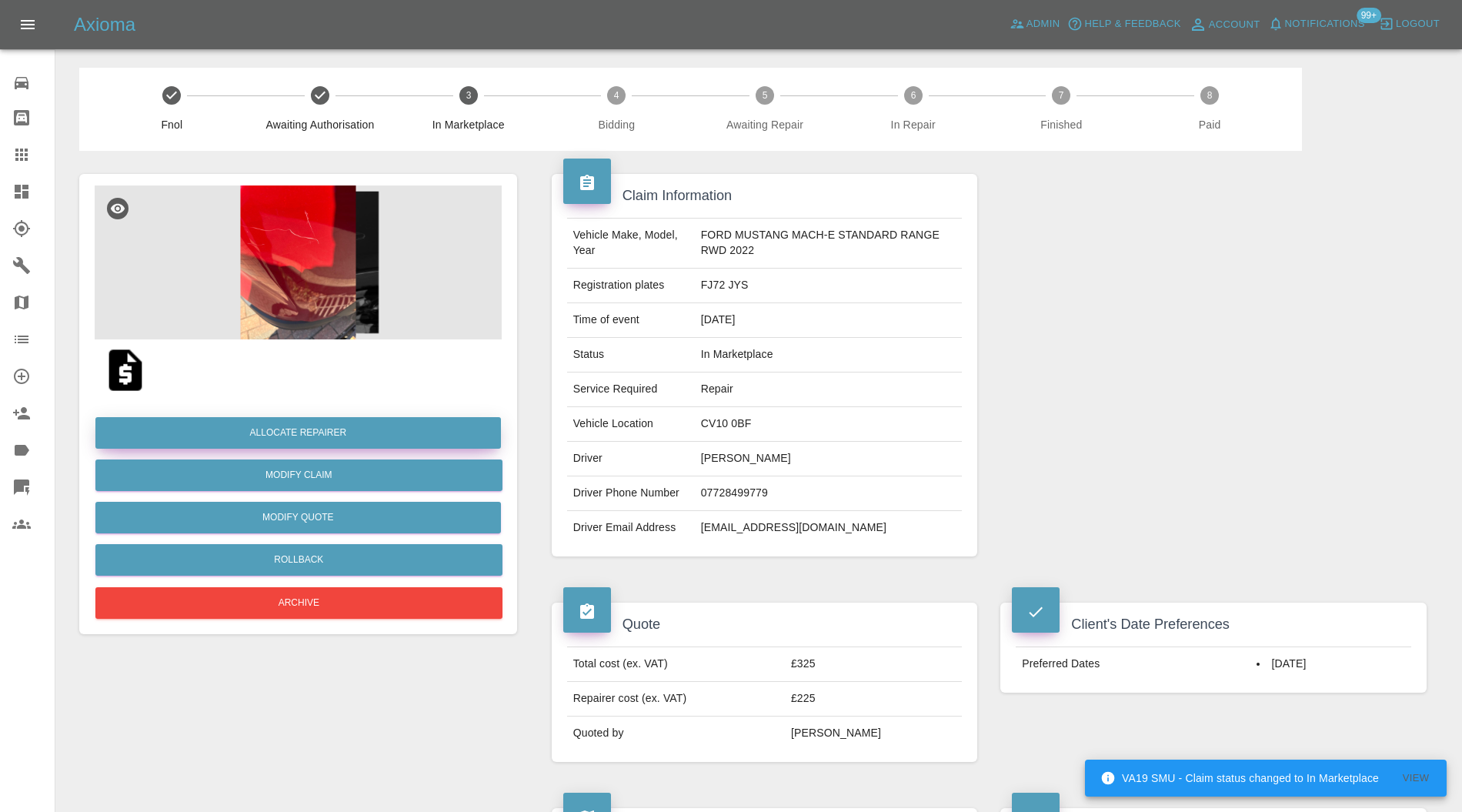
click at [408, 432] on button "Allocate Repairer" at bounding box center [298, 432] width 405 height 31
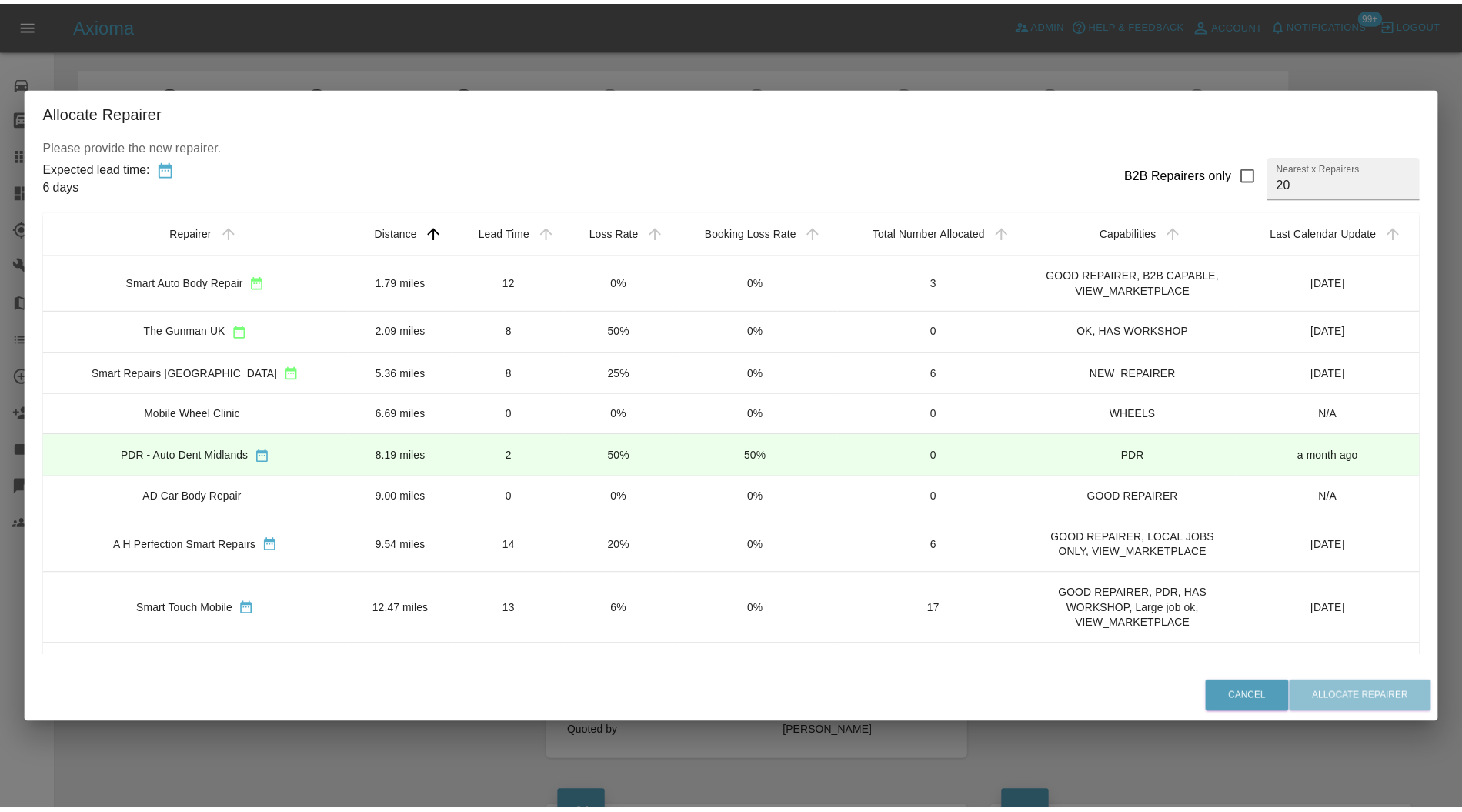
scroll to position [137, 0]
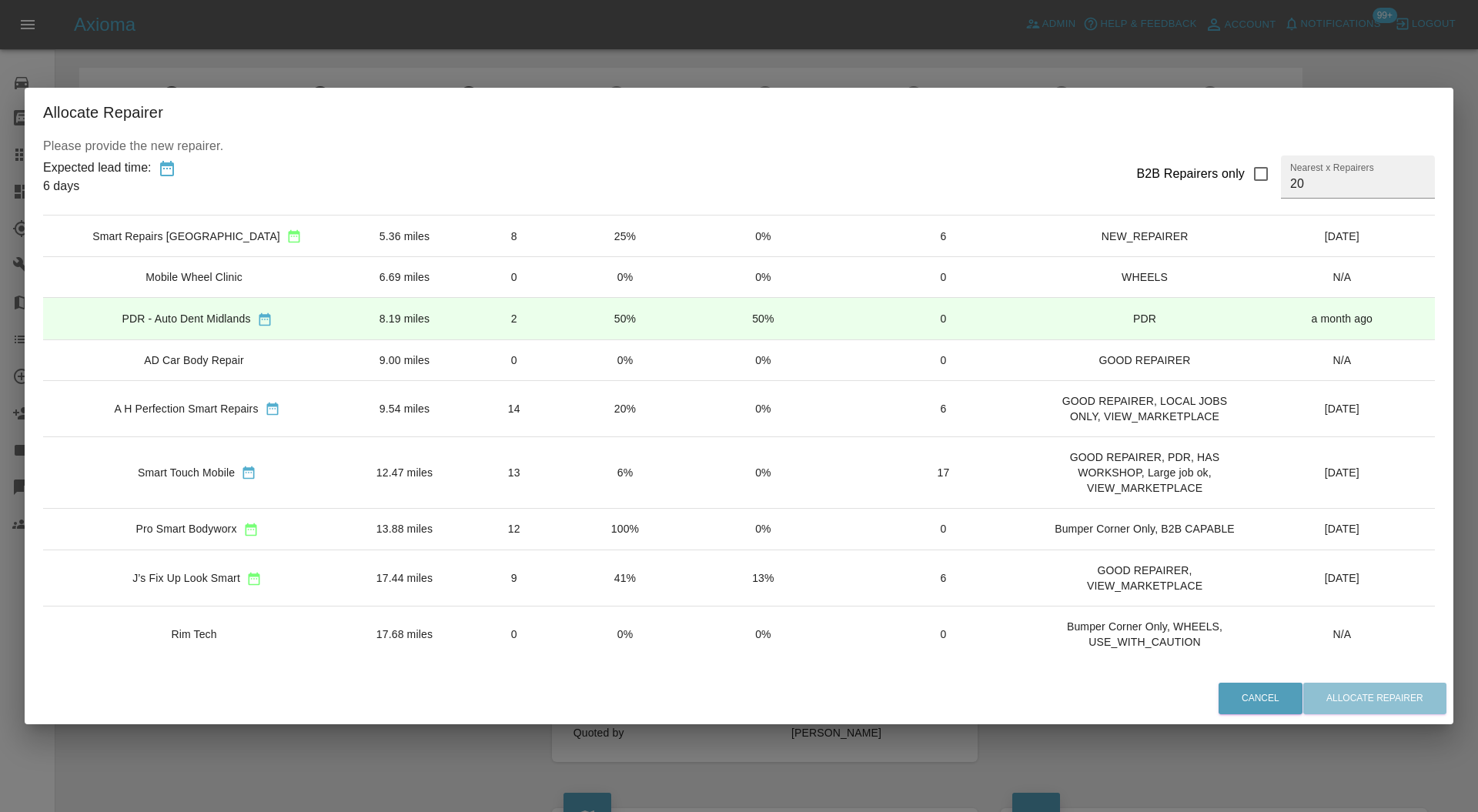
click at [472, 460] on td "13" at bounding box center [513, 472] width 112 height 72
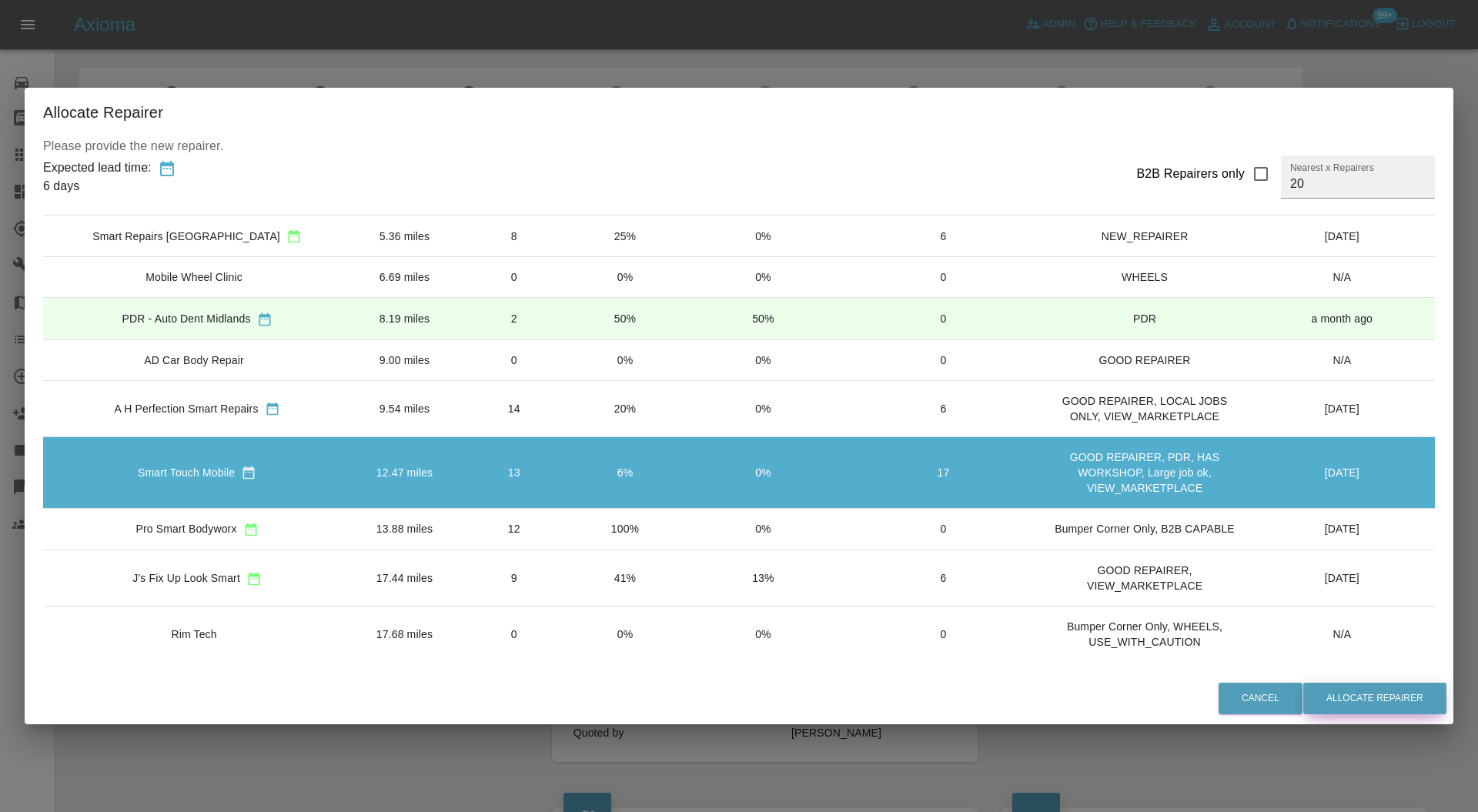
click at [1366, 703] on button "Allocate Repairer" at bounding box center [1375, 697] width 144 height 31
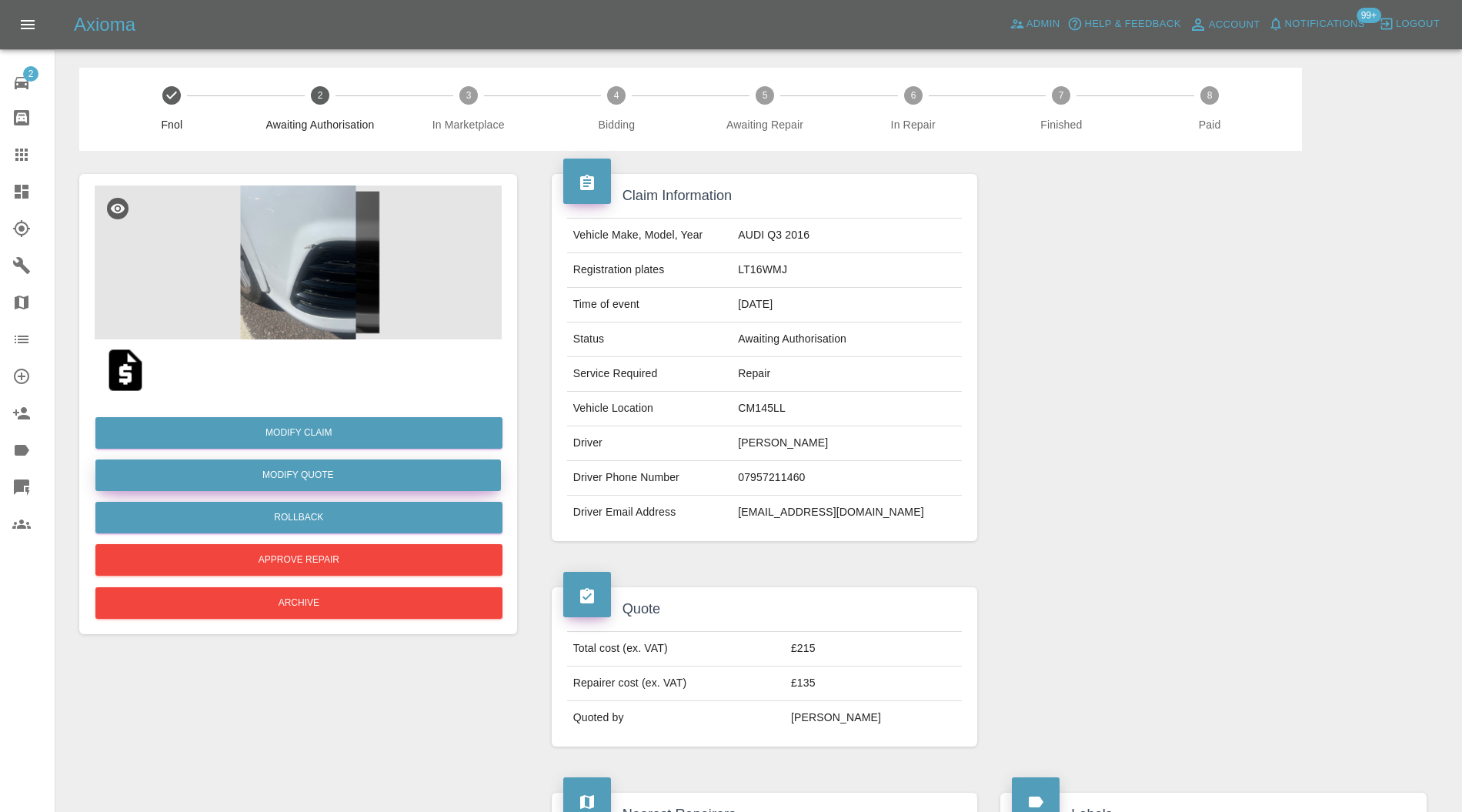
click at [393, 473] on button "Modify Quote" at bounding box center [298, 474] width 405 height 31
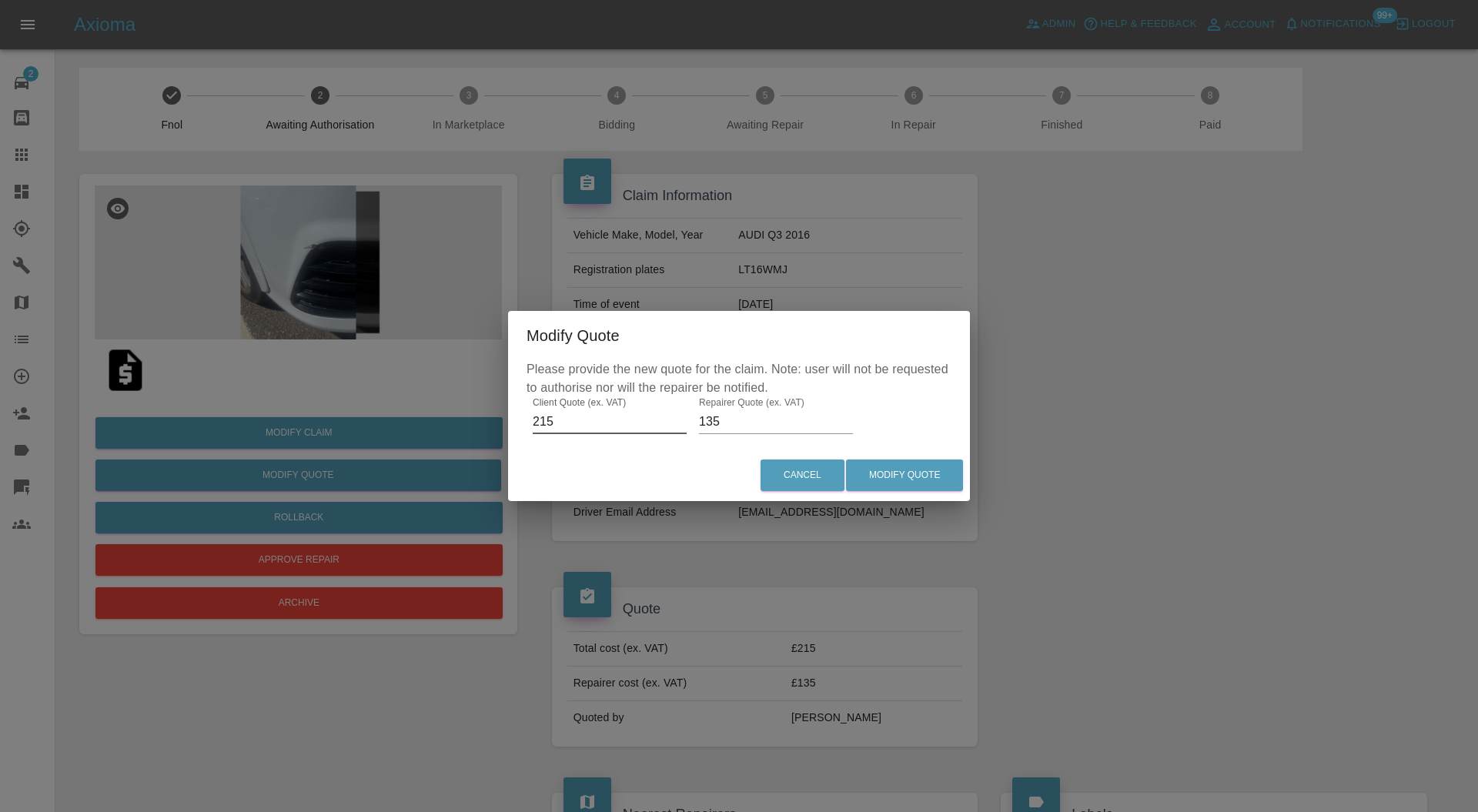
click at [549, 423] on input "215" at bounding box center [610, 421] width 154 height 24
type input "255"
drag, startPoint x: 718, startPoint y: 421, endPoint x: 702, endPoint y: 421, distance: 16.0
click at [702, 421] on input "135" at bounding box center [776, 421] width 154 height 24
type input "165"
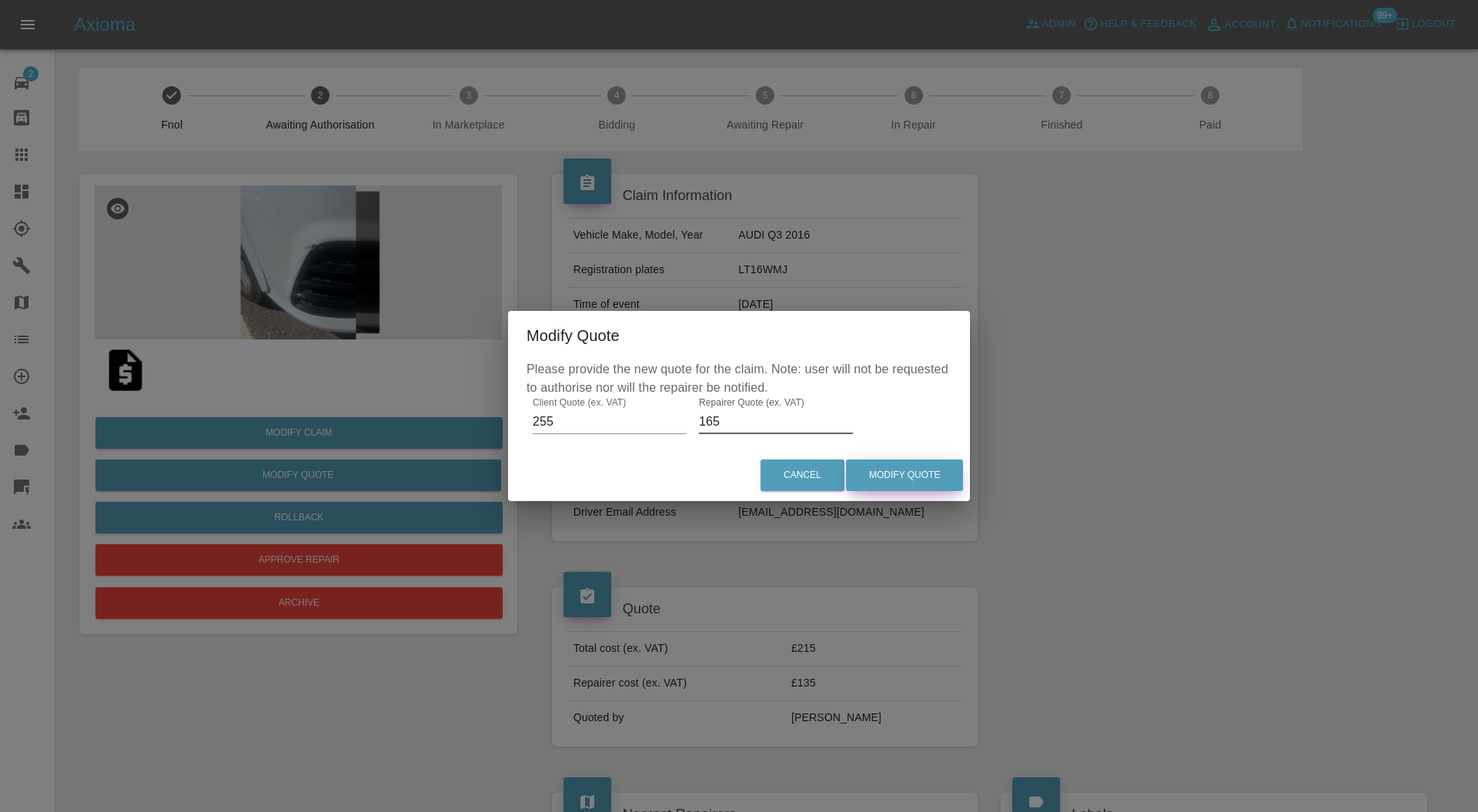
click at [952, 469] on button "Modify Quote" at bounding box center [905, 474] width 117 height 31
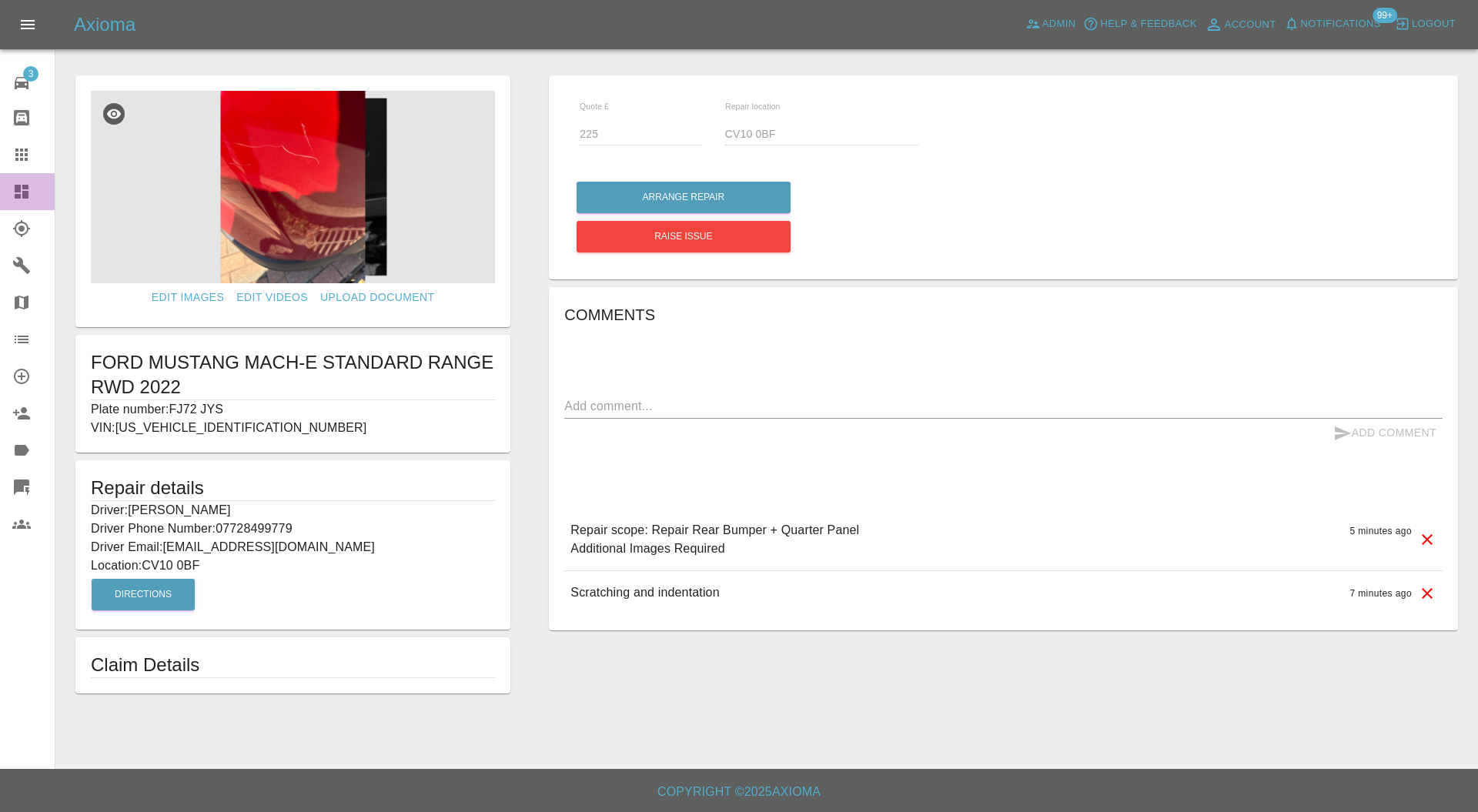
click at [22, 180] on link "Dashboard" at bounding box center [27, 192] width 55 height 37
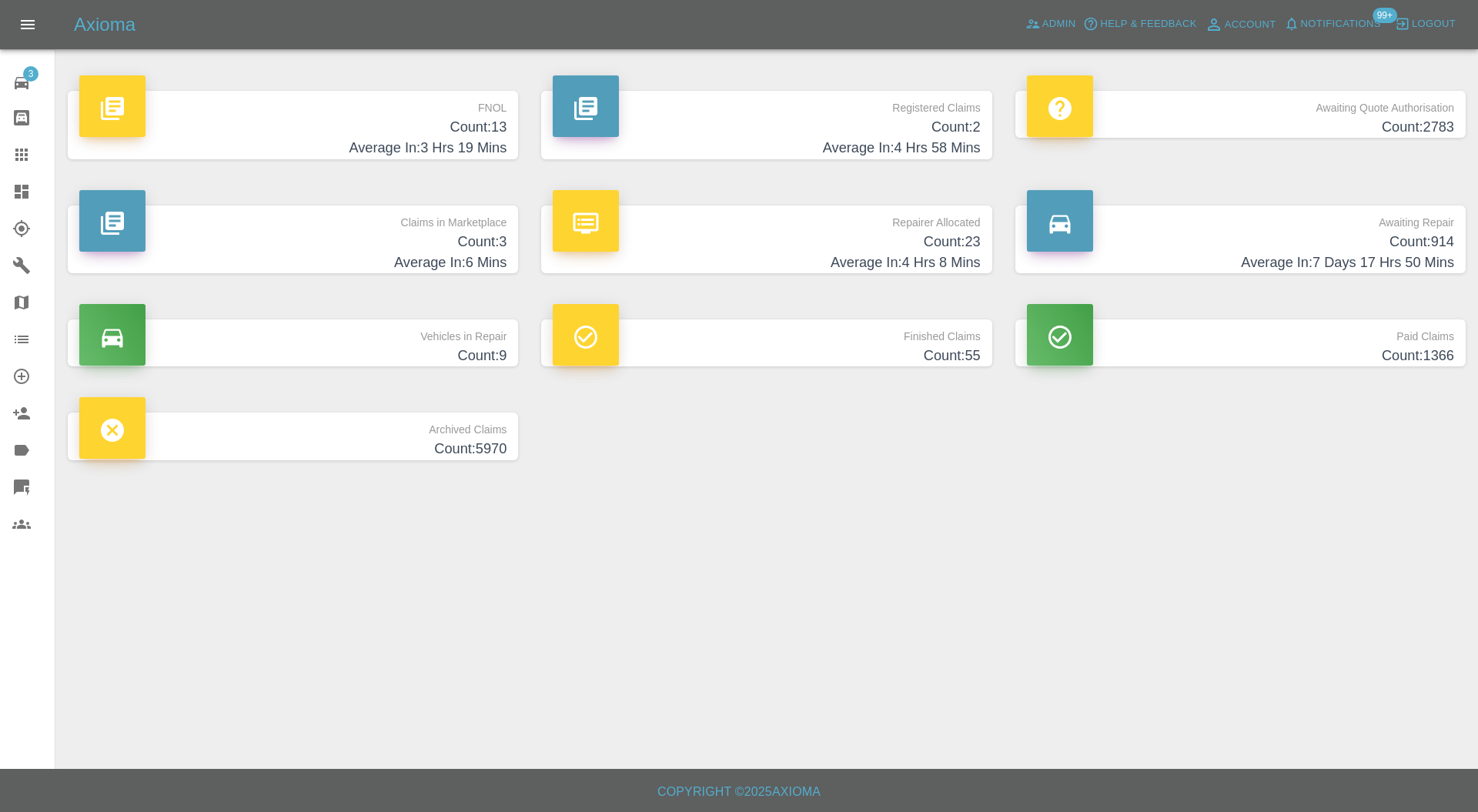
click at [268, 230] on p "Claims in Marketplace" at bounding box center [293, 218] width 427 height 26
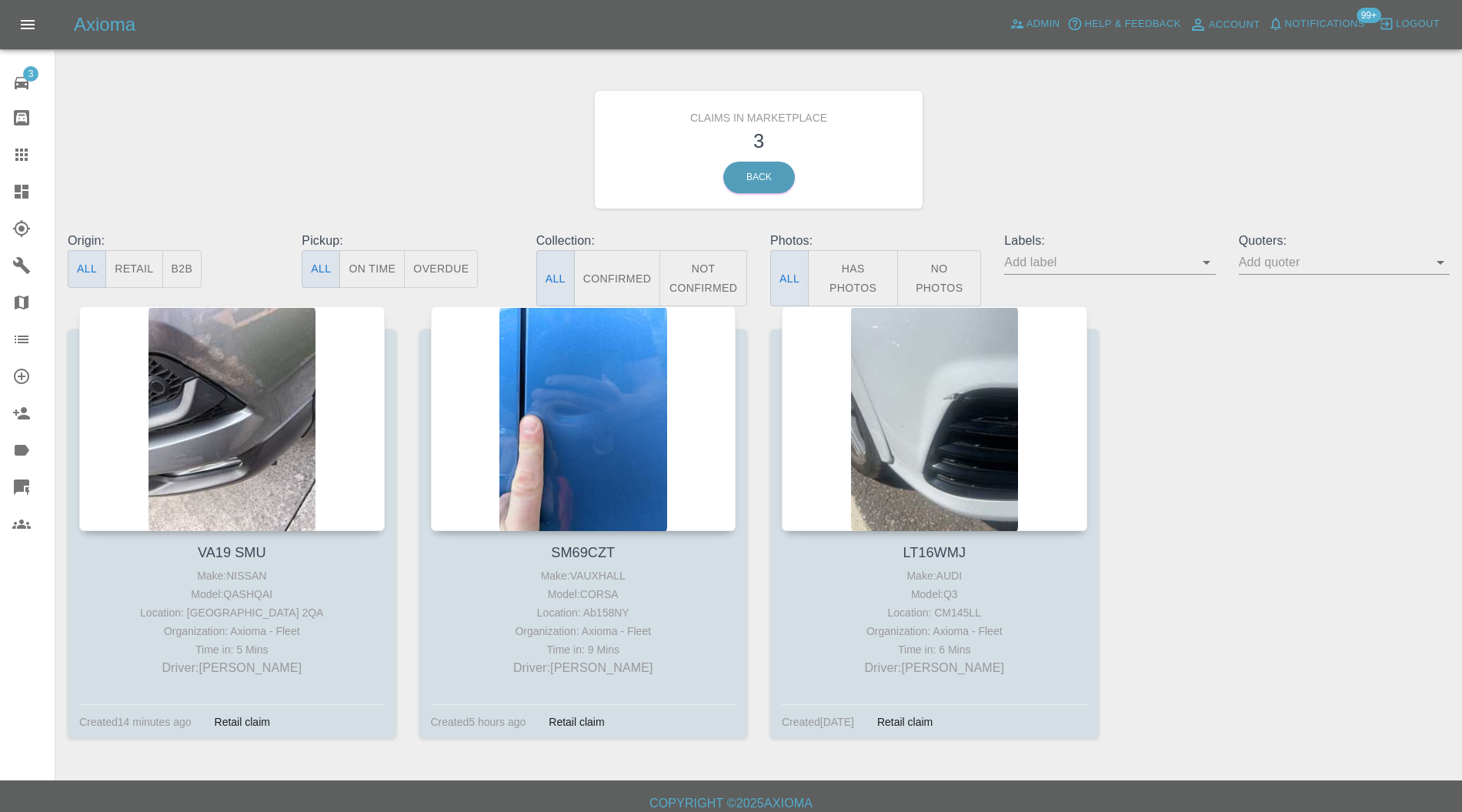
click at [640, 404] on div at bounding box center [583, 419] width 306 height 225
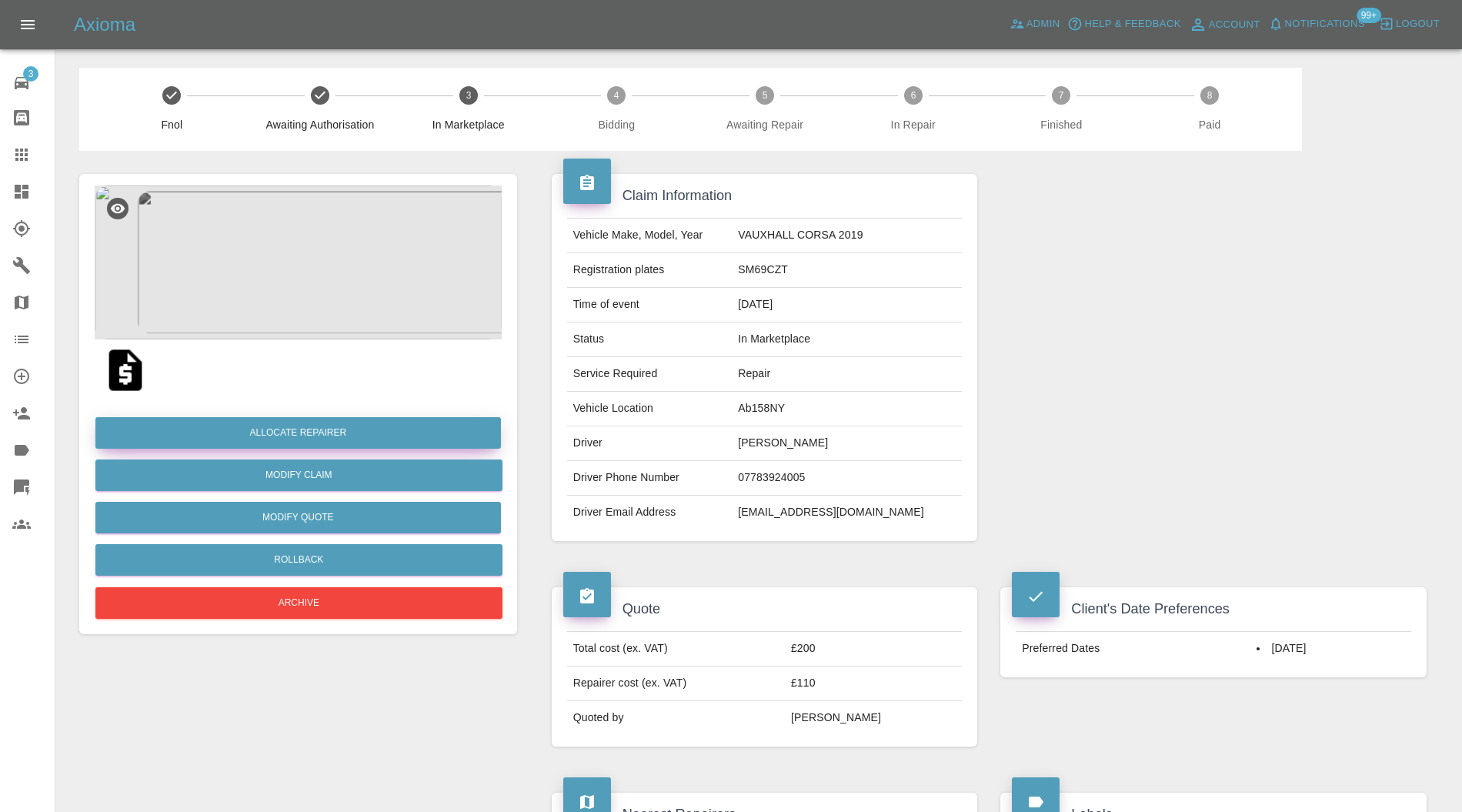
click at [332, 425] on button "Allocate Repairer" at bounding box center [298, 432] width 405 height 31
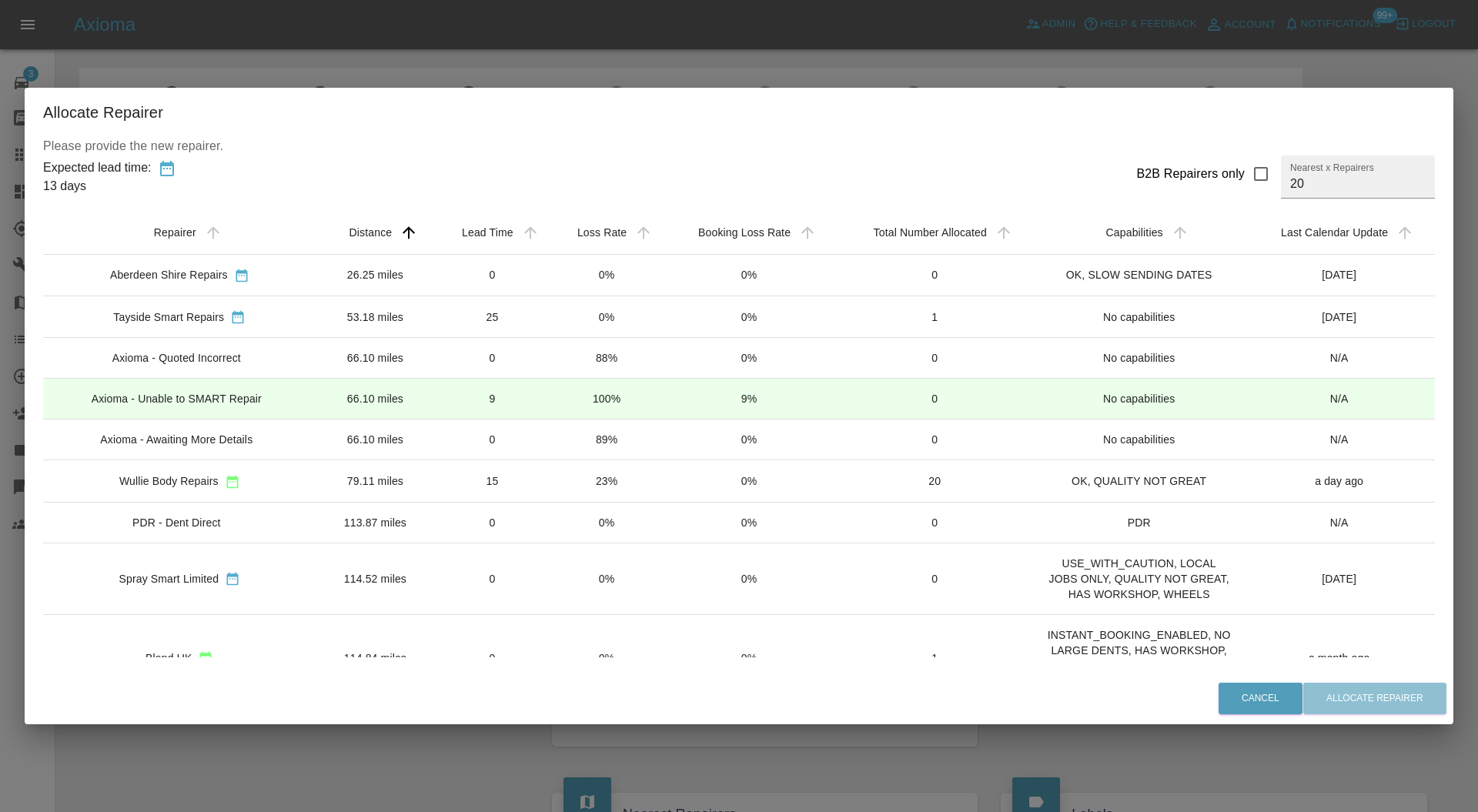
click at [335, 271] on td "26.25 miles" at bounding box center [376, 274] width 118 height 41
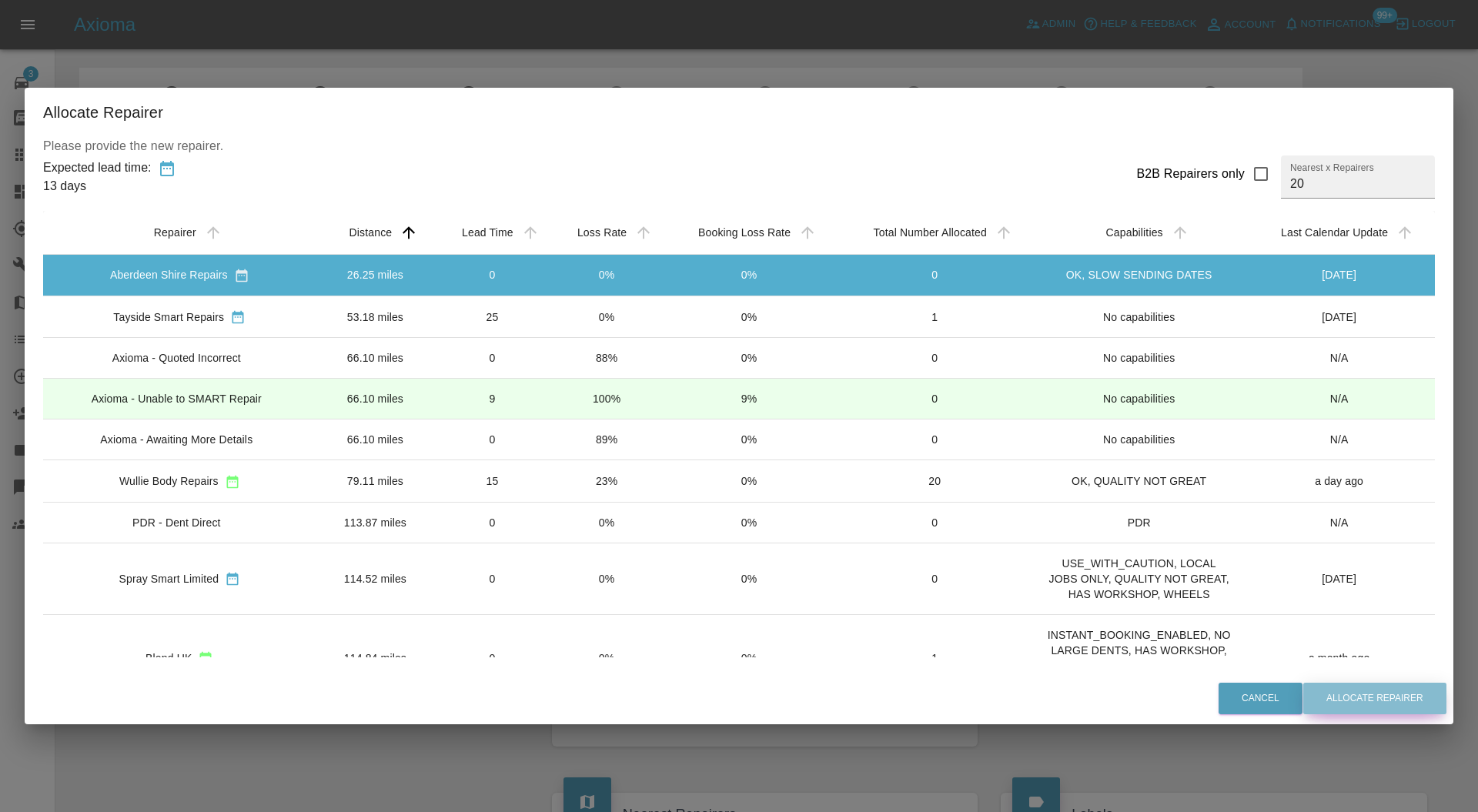
click at [1351, 686] on button "Allocate Repairer" at bounding box center [1375, 697] width 144 height 31
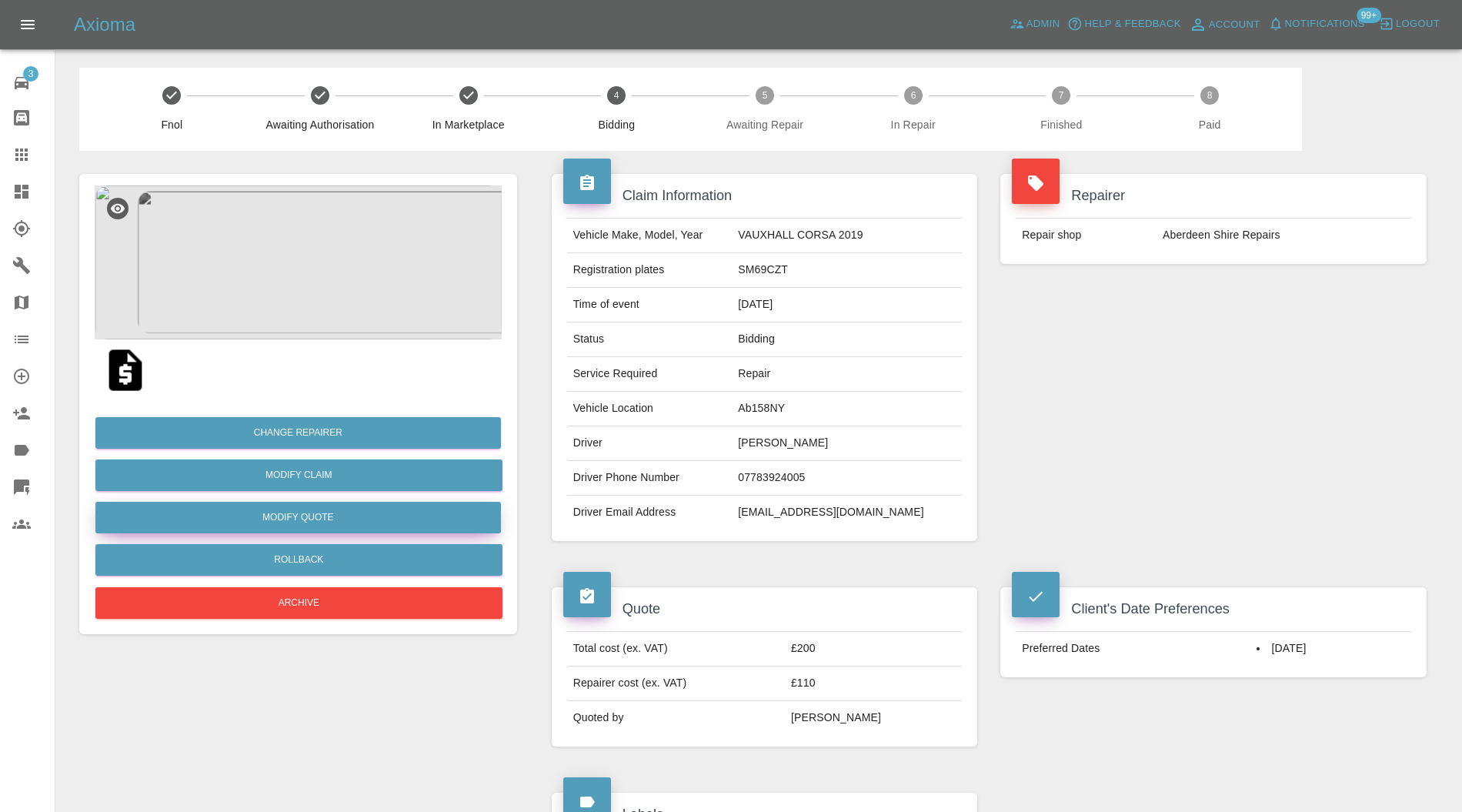
click at [317, 515] on button "Modify Quote" at bounding box center [298, 517] width 405 height 31
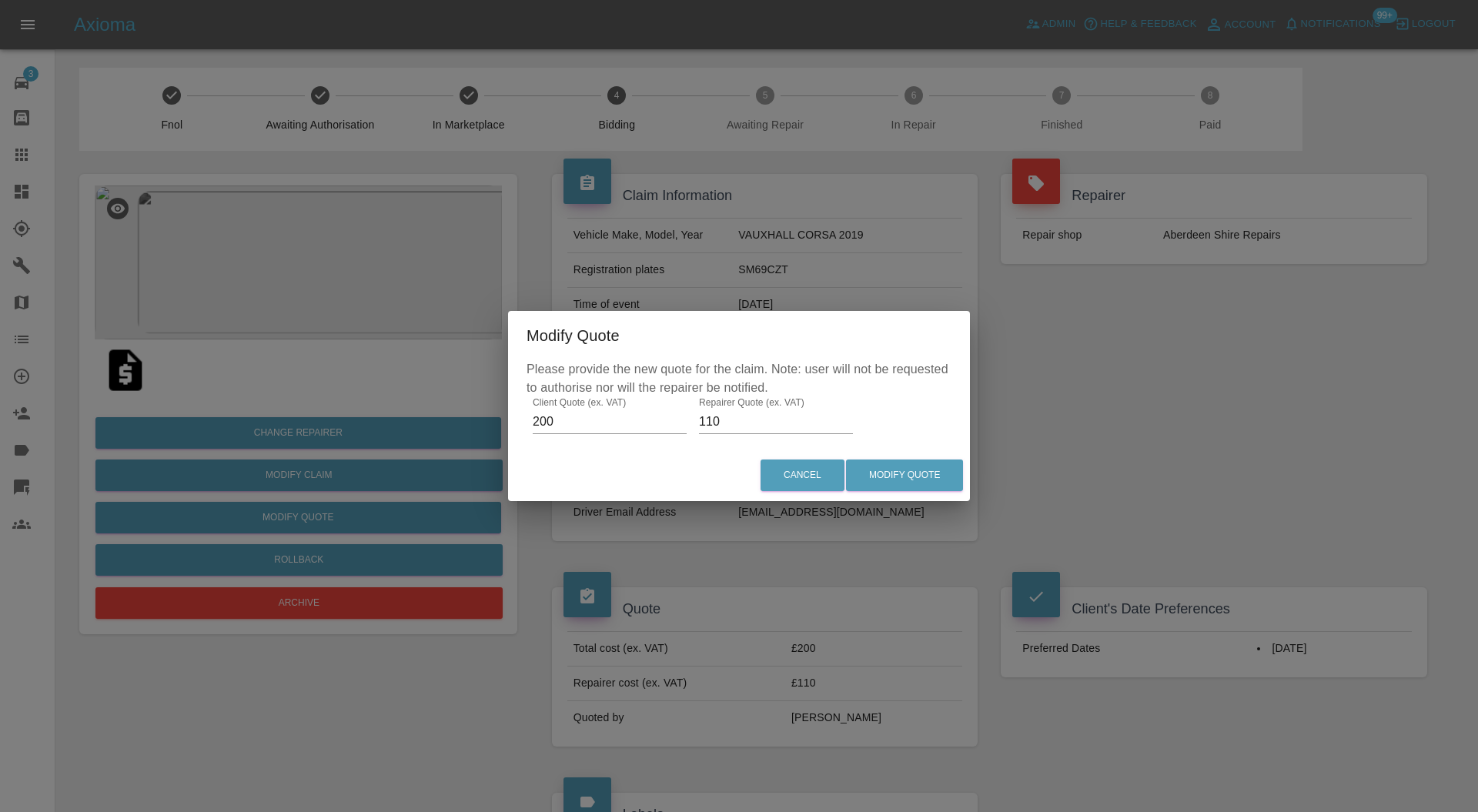
click at [737, 426] on input "110" at bounding box center [776, 421] width 154 height 24
type input "120"
click at [918, 474] on button "Modify Quote" at bounding box center [905, 474] width 117 height 31
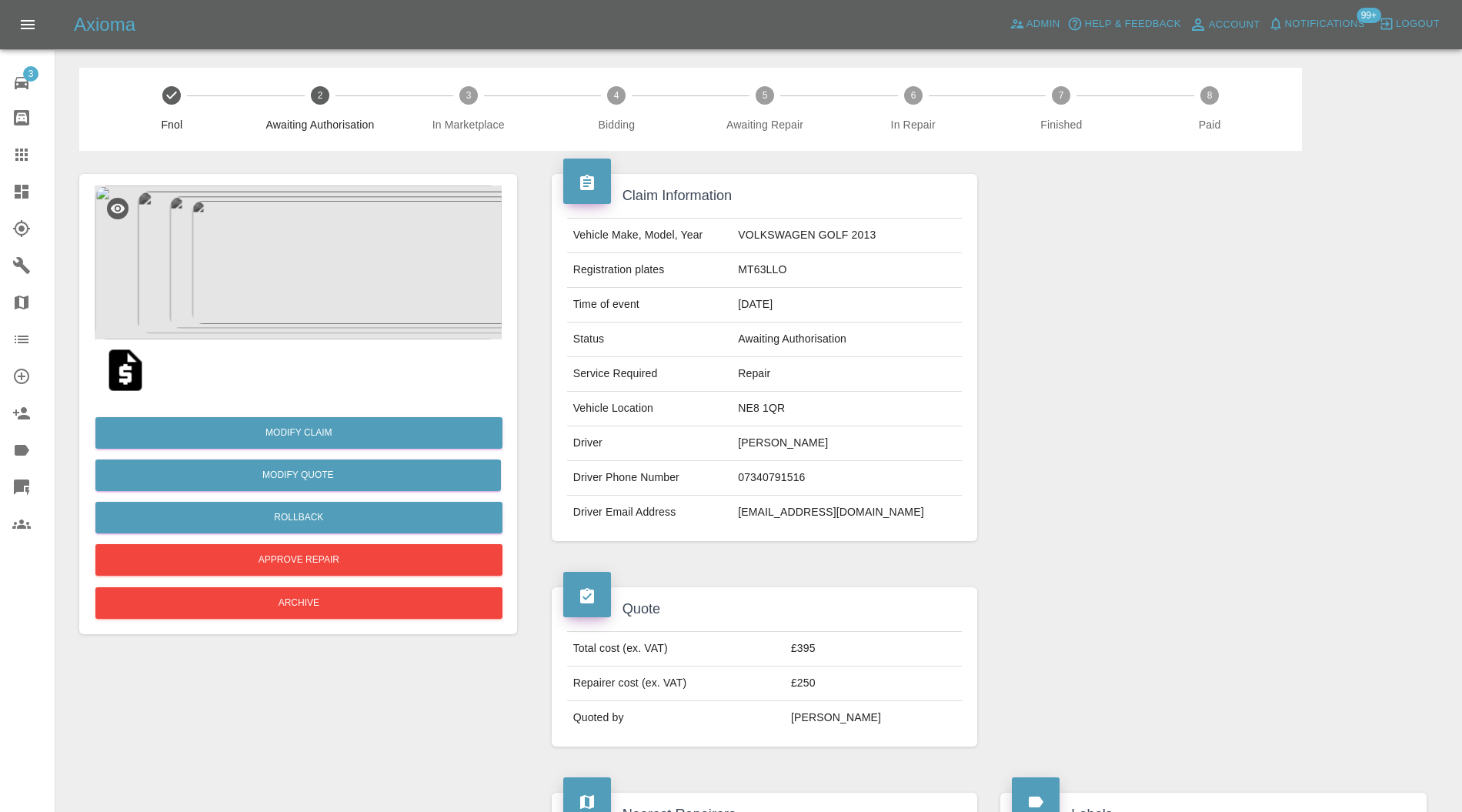
click at [300, 273] on img at bounding box center [298, 263] width 407 height 154
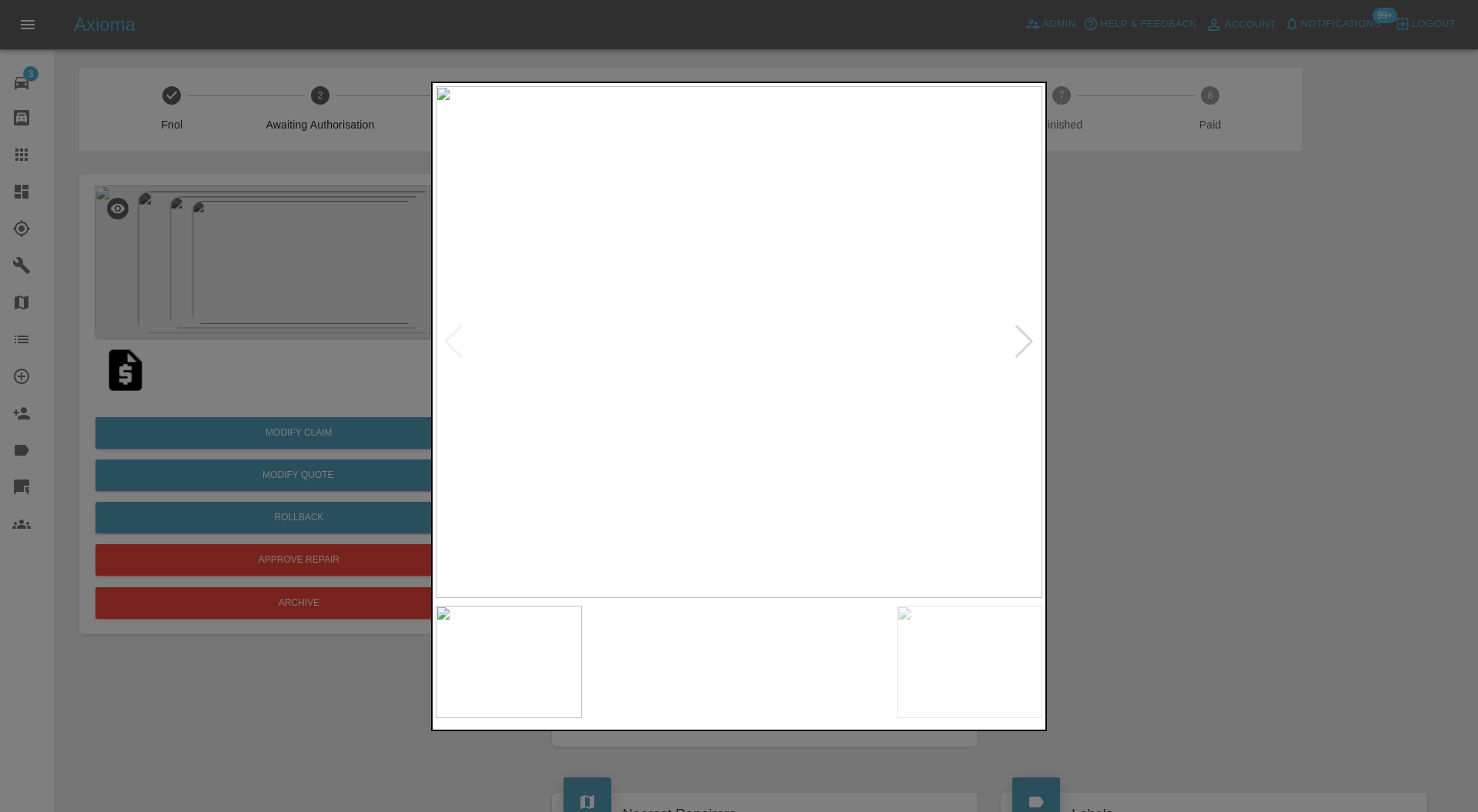
click at [696, 674] on img at bounding box center [662, 661] width 146 height 112
click at [1169, 360] on div at bounding box center [739, 406] width 1478 height 812
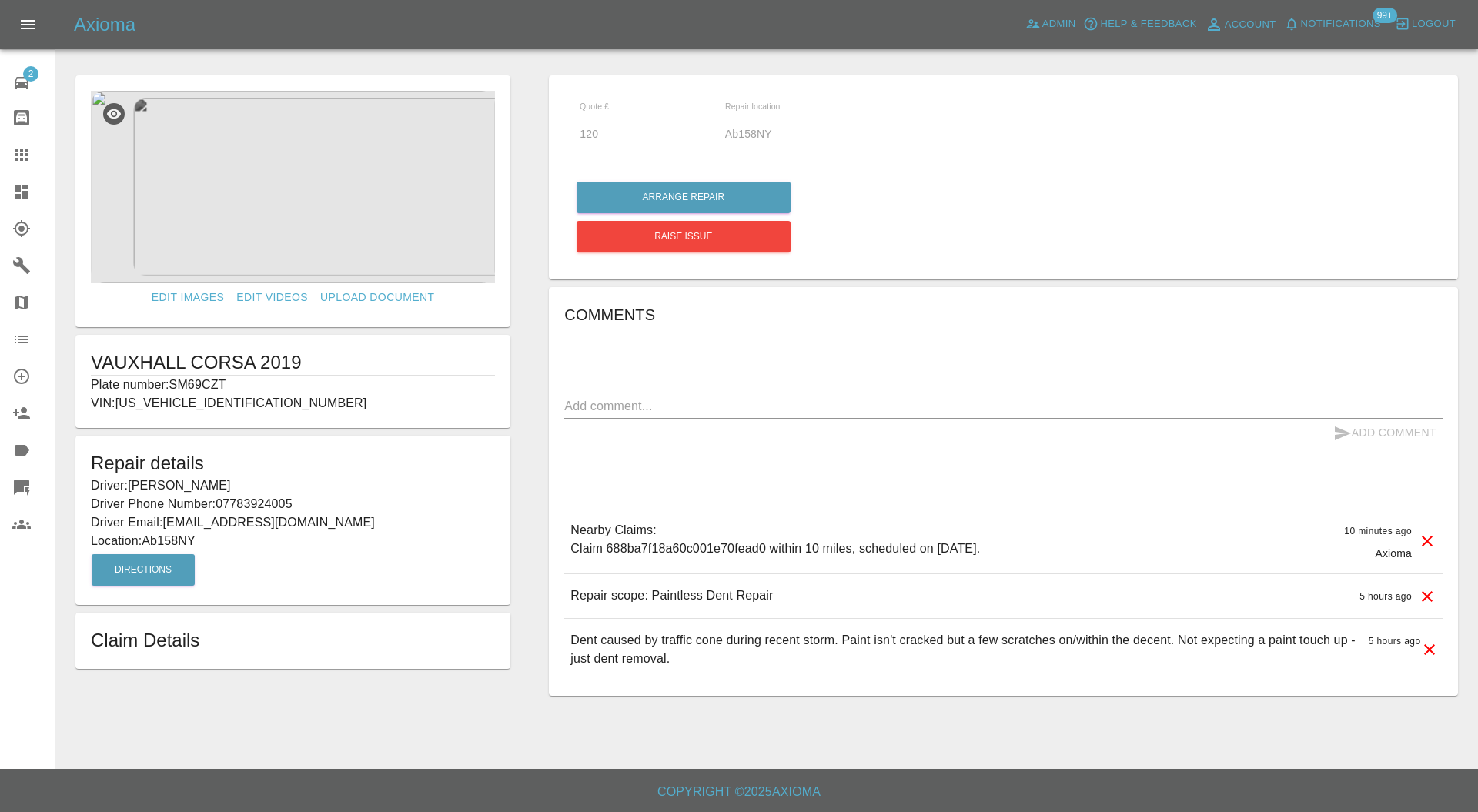
click at [28, 194] on icon at bounding box center [21, 192] width 14 height 14
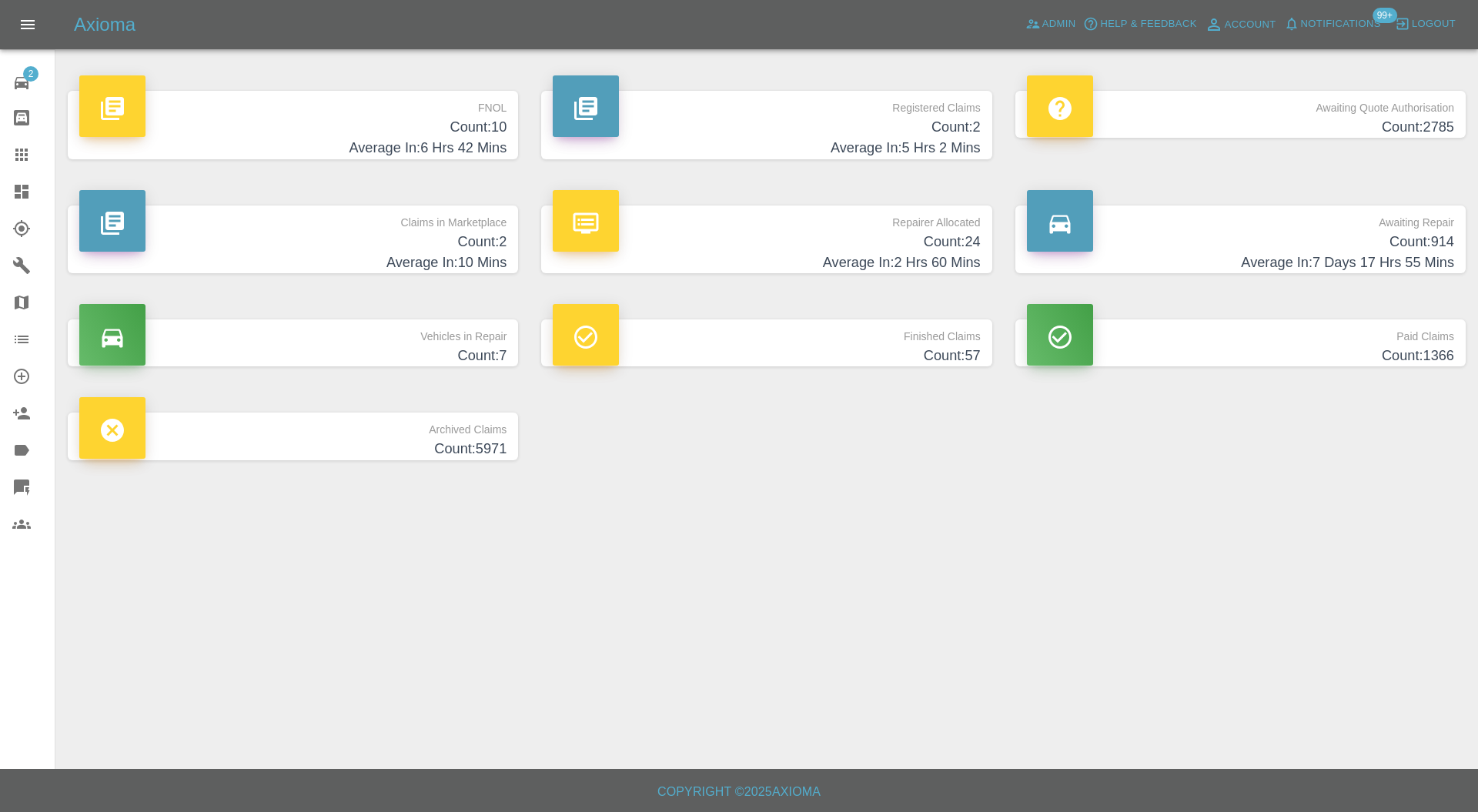
click at [1144, 242] on h4 "Count: 914" at bounding box center [1241, 241] width 427 height 21
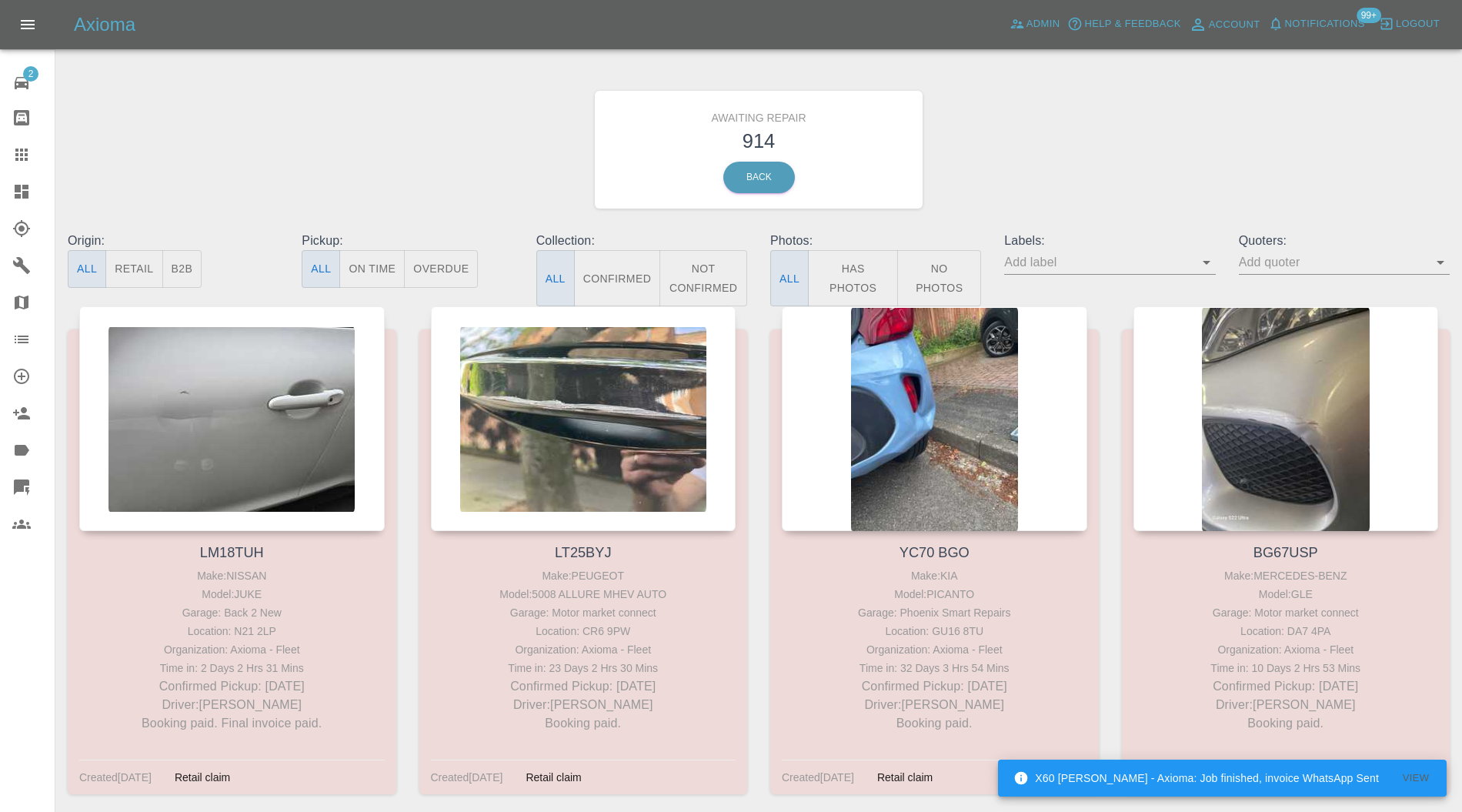
scroll to position [3267, 0]
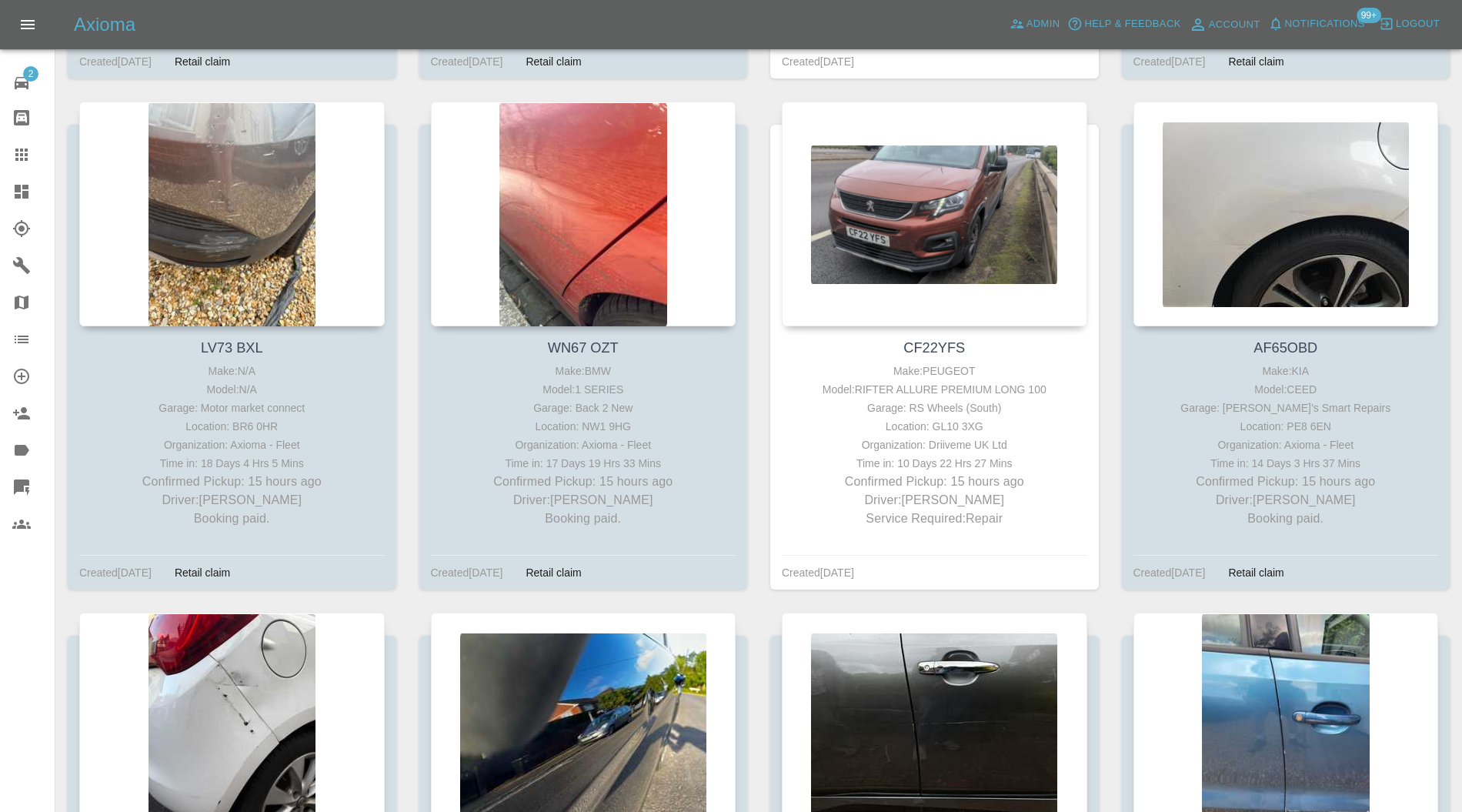
click at [1009, 243] on div at bounding box center [934, 214] width 306 height 225
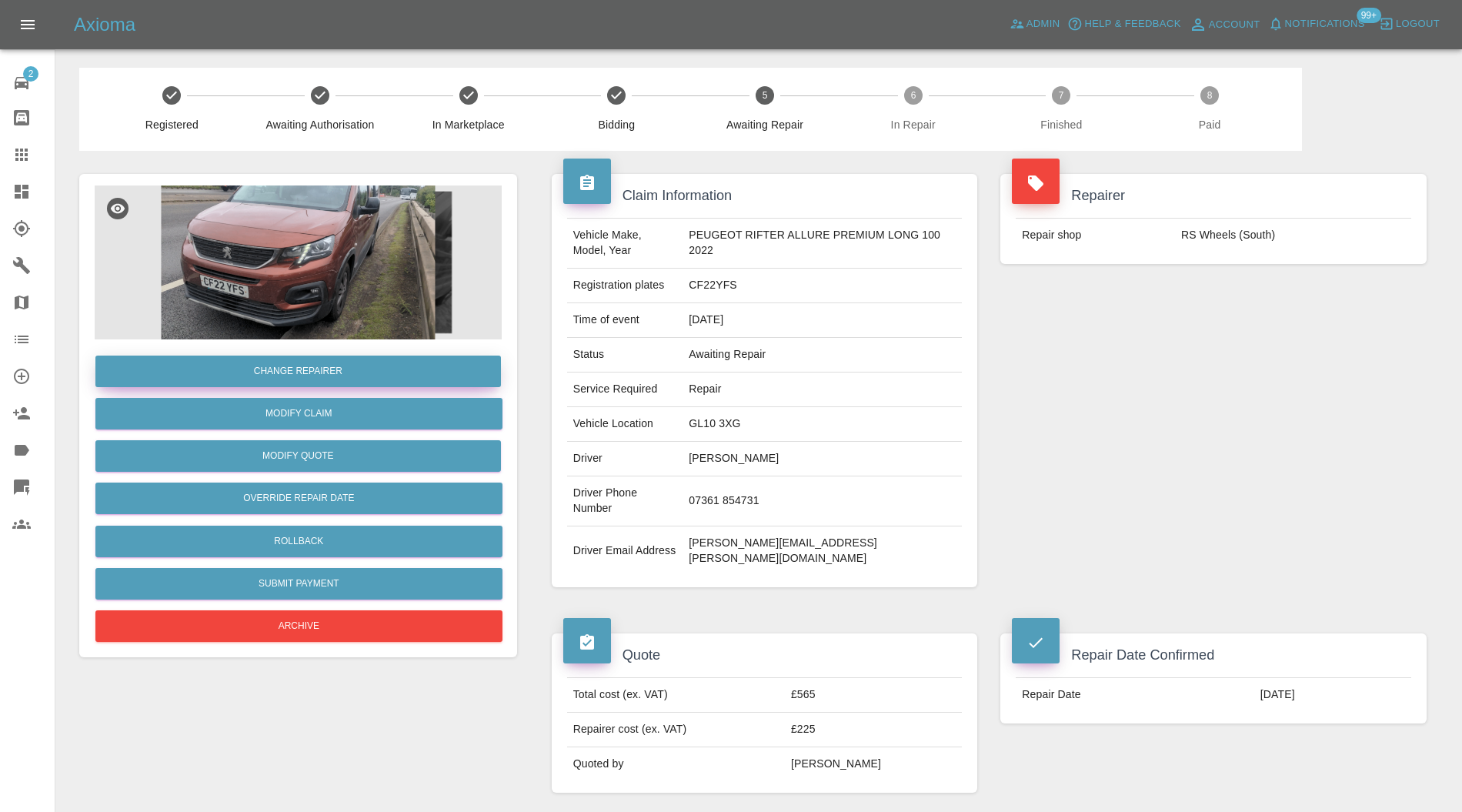
click at [423, 373] on button "Change Repairer" at bounding box center [298, 371] width 405 height 31
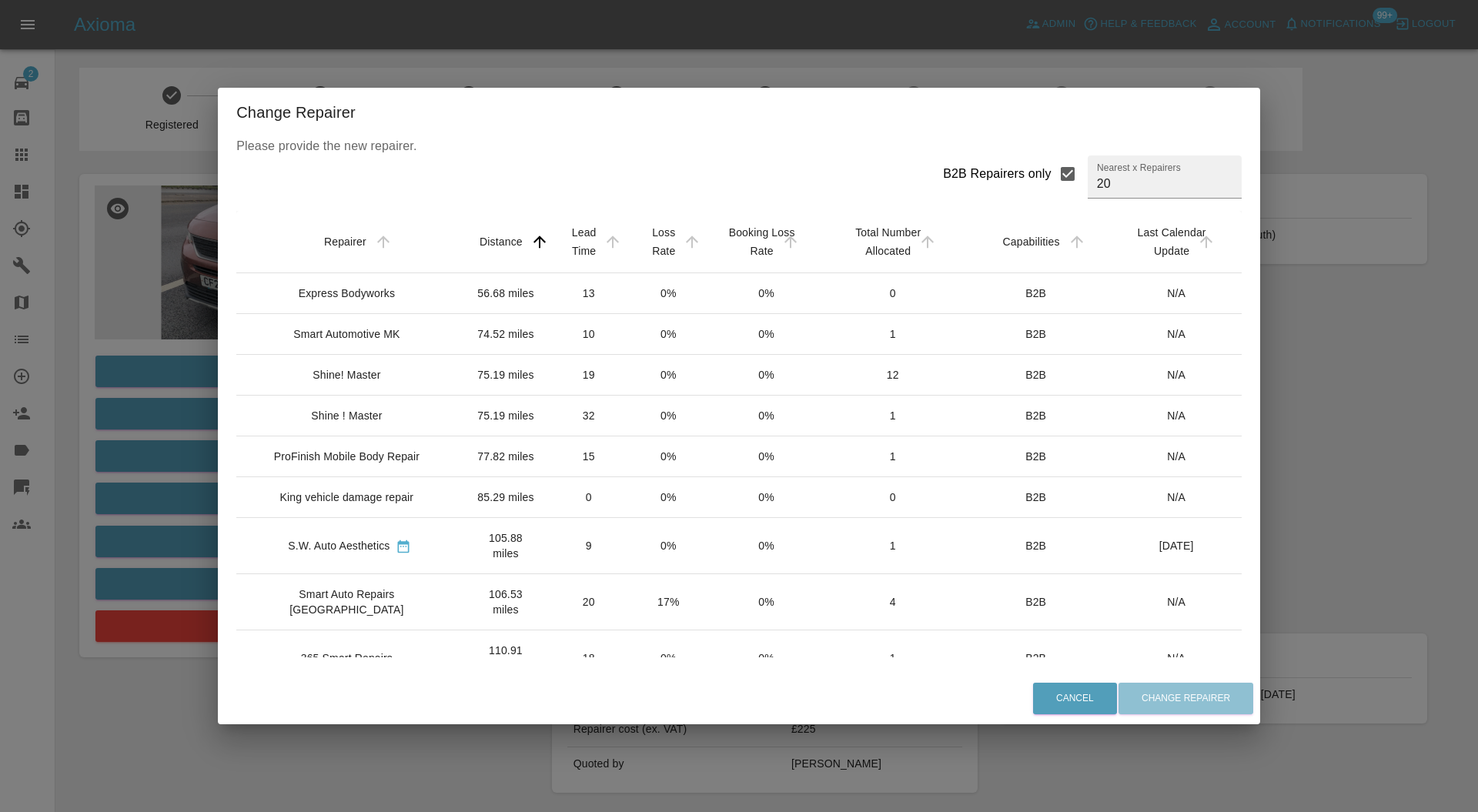
click at [1051, 171] on input "B2B Repairers only" at bounding box center [1068, 174] width 32 height 32
checkbox input "false"
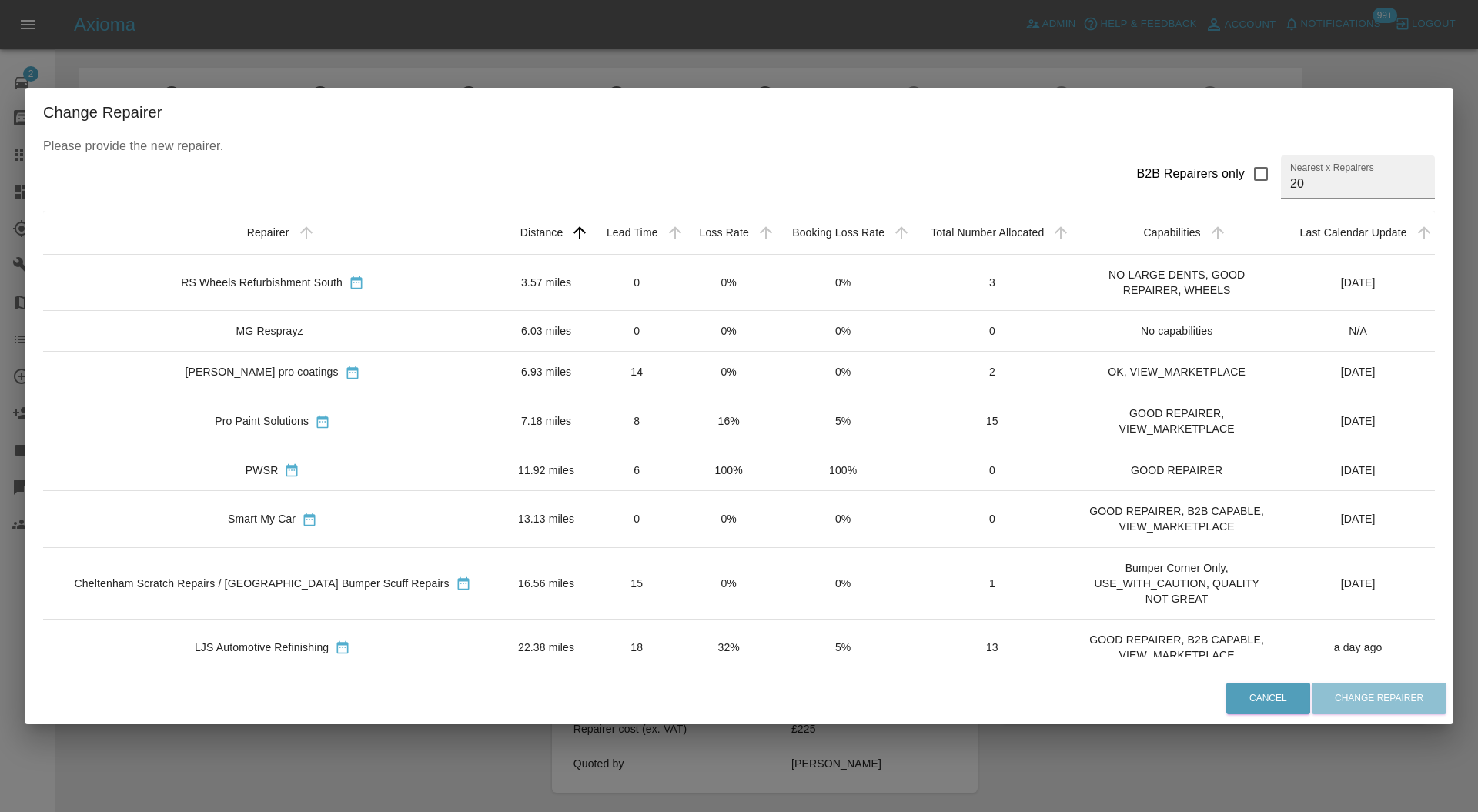
click at [502, 286] on td "3.57 miles" at bounding box center [546, 282] width 89 height 57
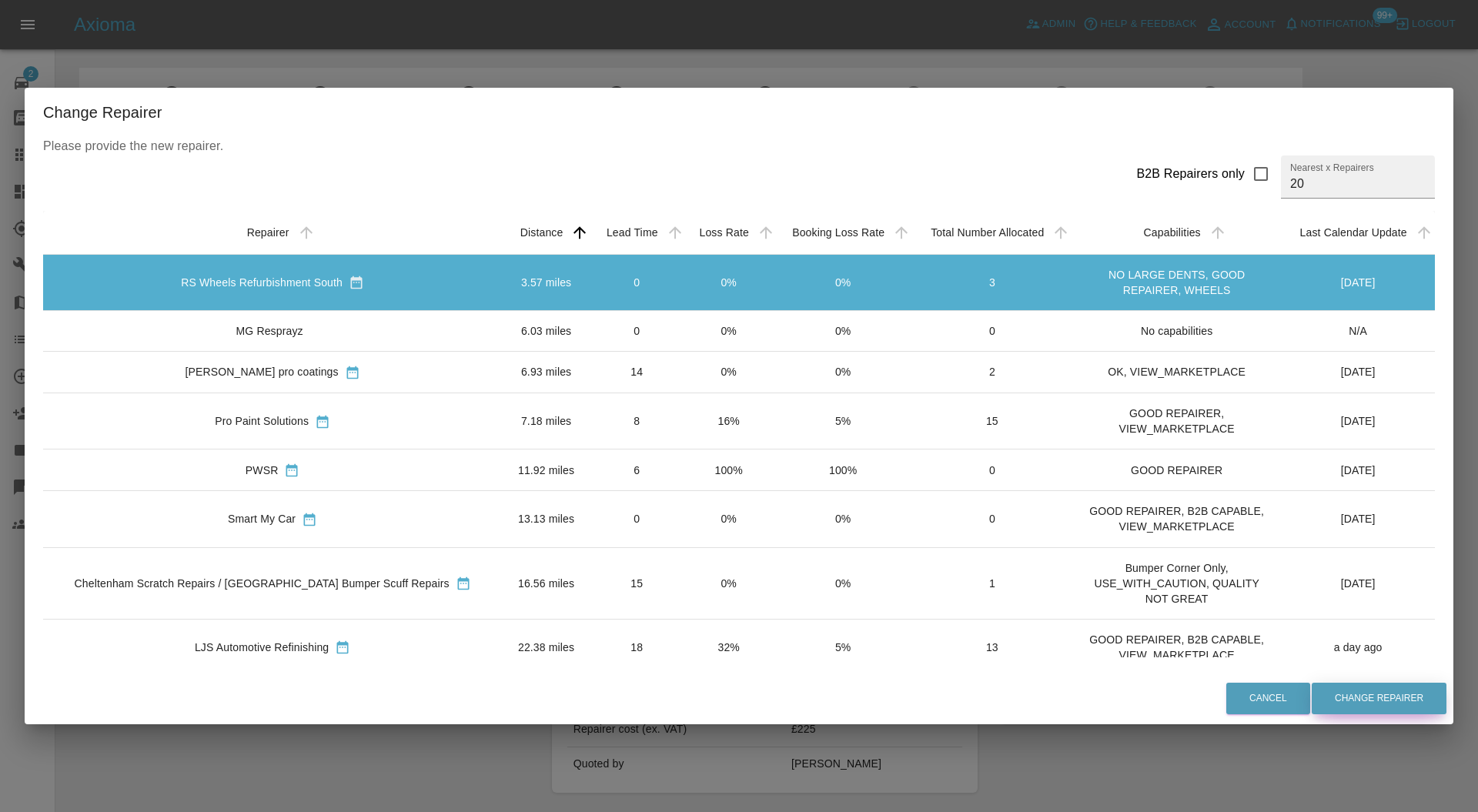
click at [1354, 701] on button "Change Repairer" at bounding box center [1379, 697] width 135 height 31
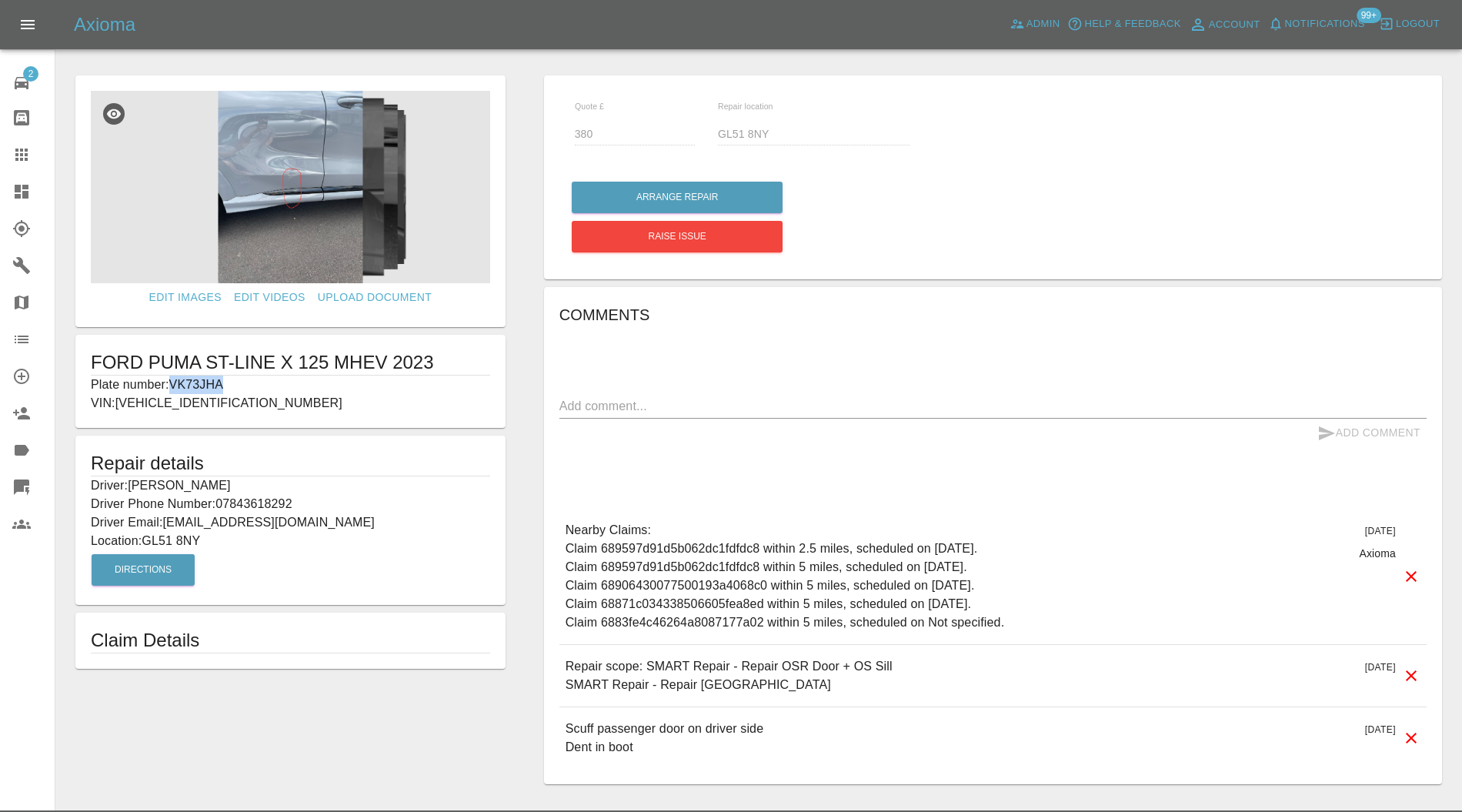
drag, startPoint x: 236, startPoint y: 387, endPoint x: 172, endPoint y: 387, distance: 64.0
click at [172, 387] on p "Plate number: VK73JHA" at bounding box center [290, 385] width 399 height 19
copy p "VK73JHA"
click at [19, 149] on icon at bounding box center [22, 154] width 19 height 19
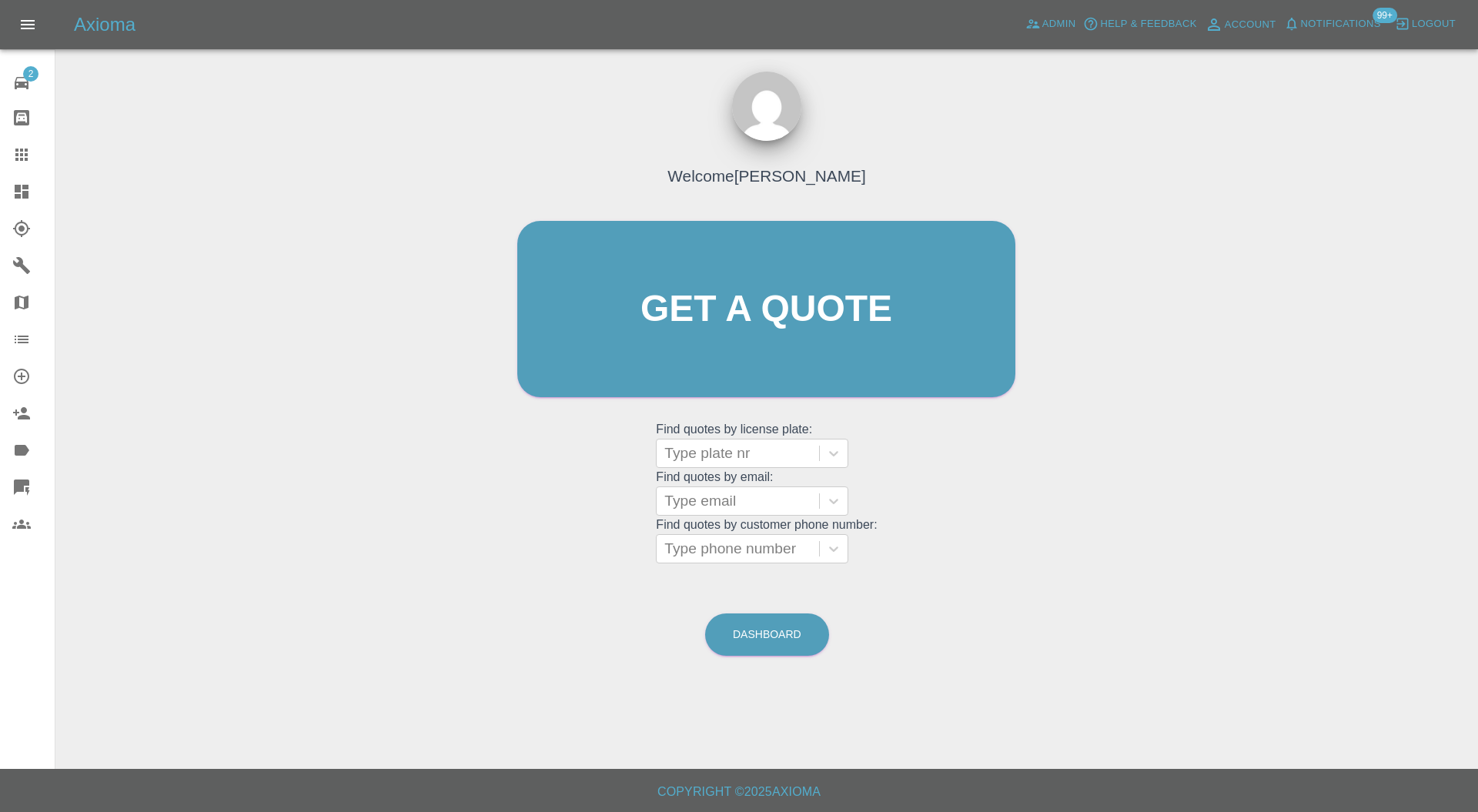
click at [780, 447] on div at bounding box center [738, 453] width 147 height 22
paste input "VK73JHA"
type input "VK73JHA"
click at [791, 477] on div "VK73JHA, Bidding" at bounding box center [753, 492] width 193 height 30
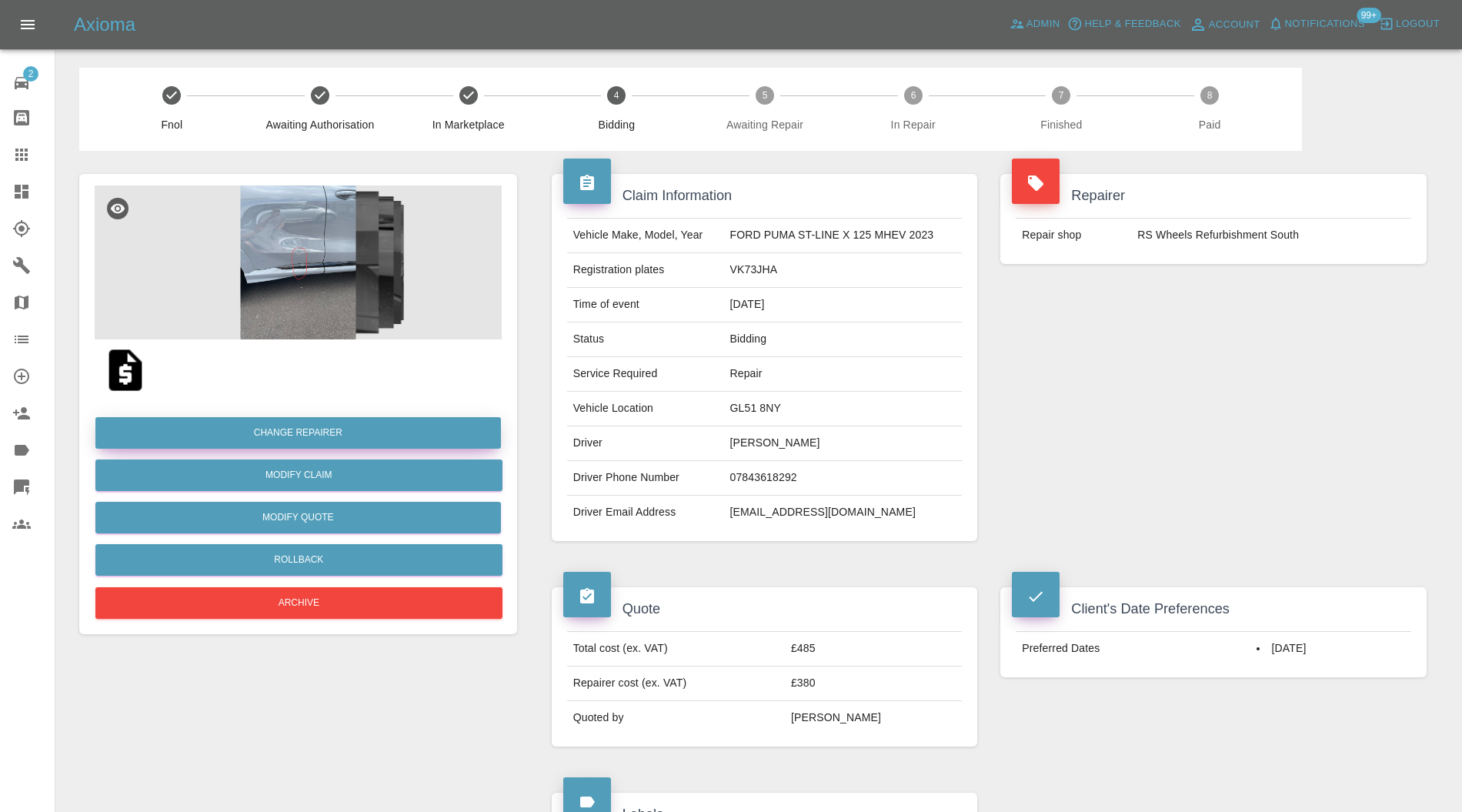
click at [368, 430] on button "Change Repairer" at bounding box center [298, 432] width 405 height 31
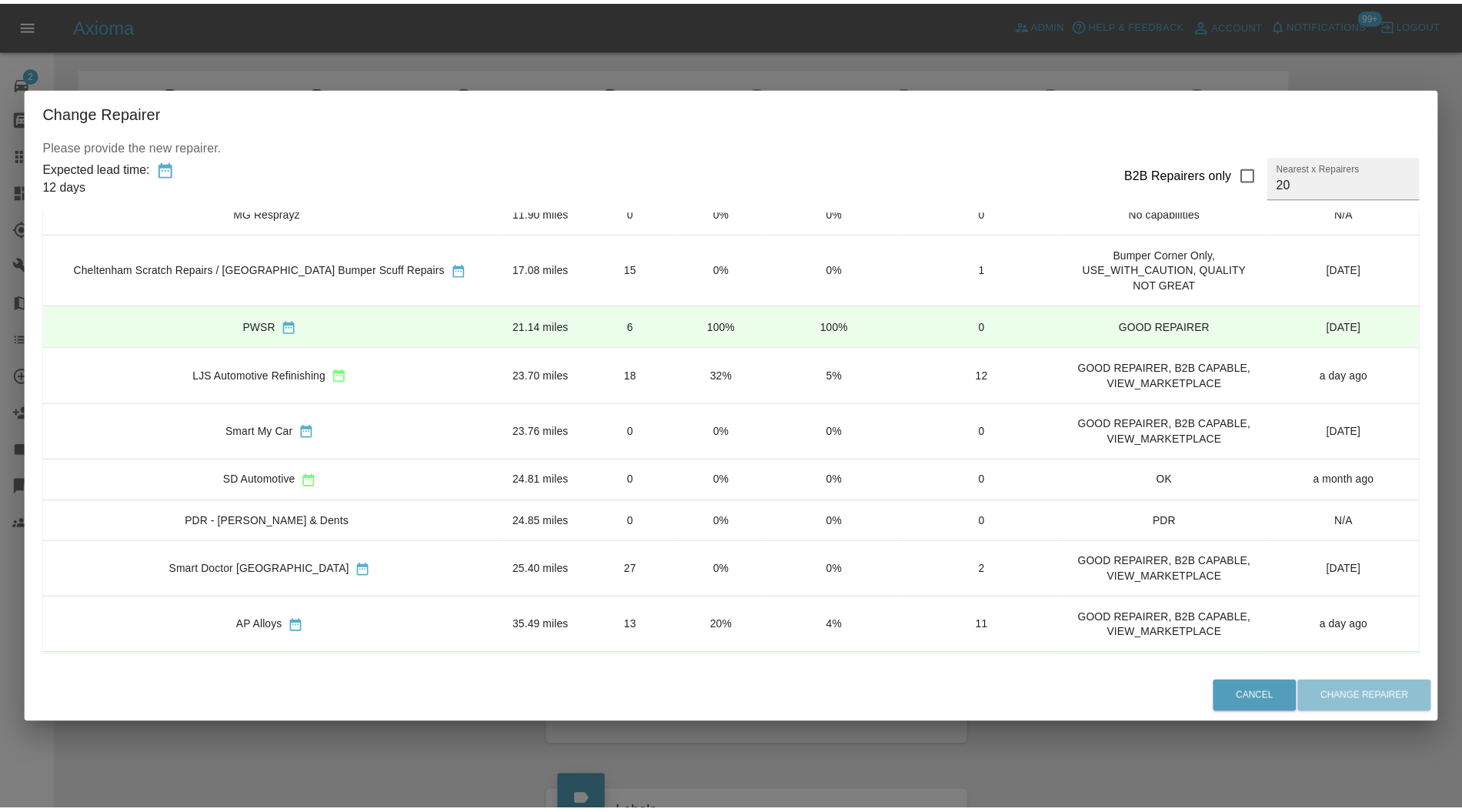
scroll to position [78, 0]
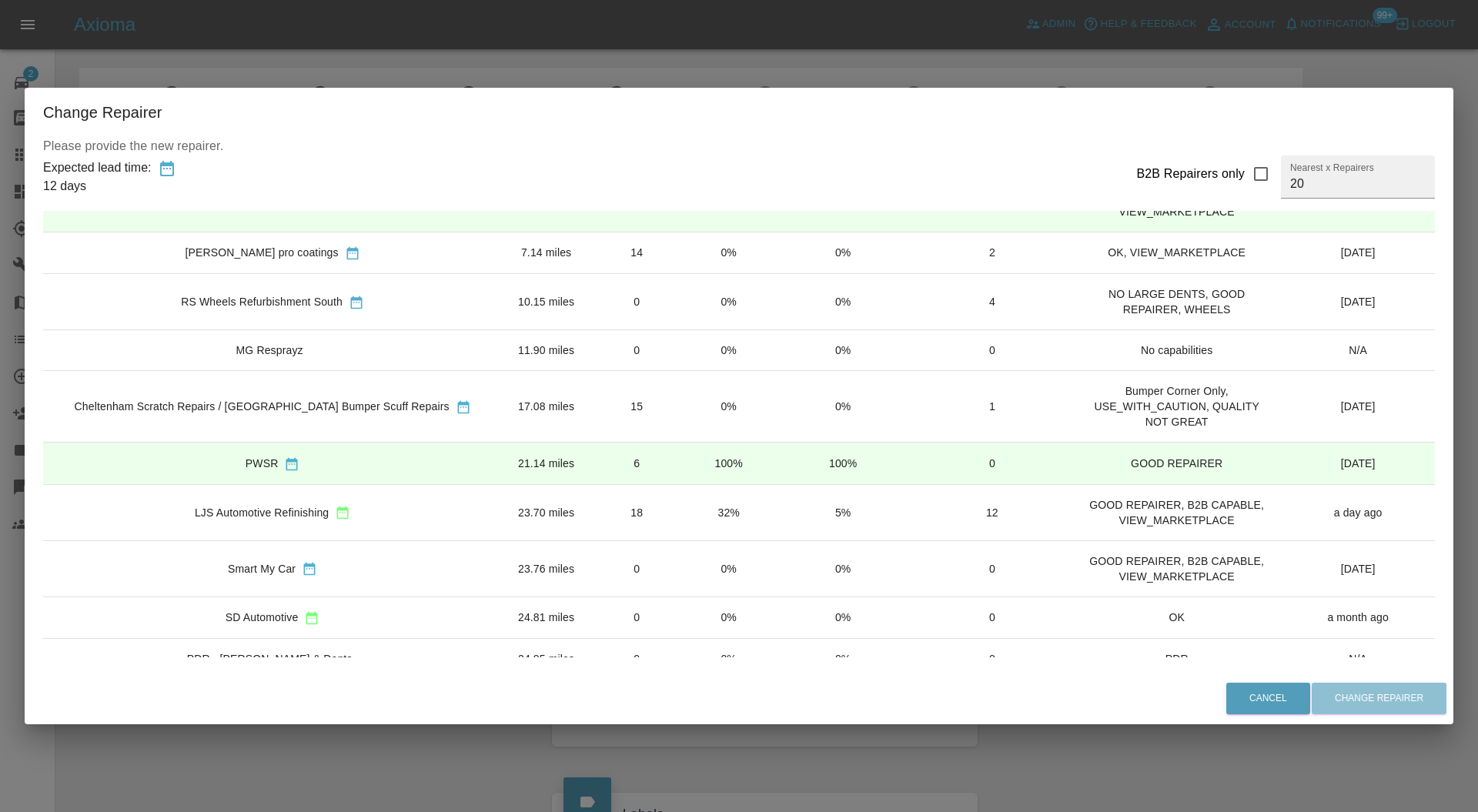
click at [423, 518] on td "LJS Automotive Refinishing" at bounding box center [272, 512] width 459 height 57
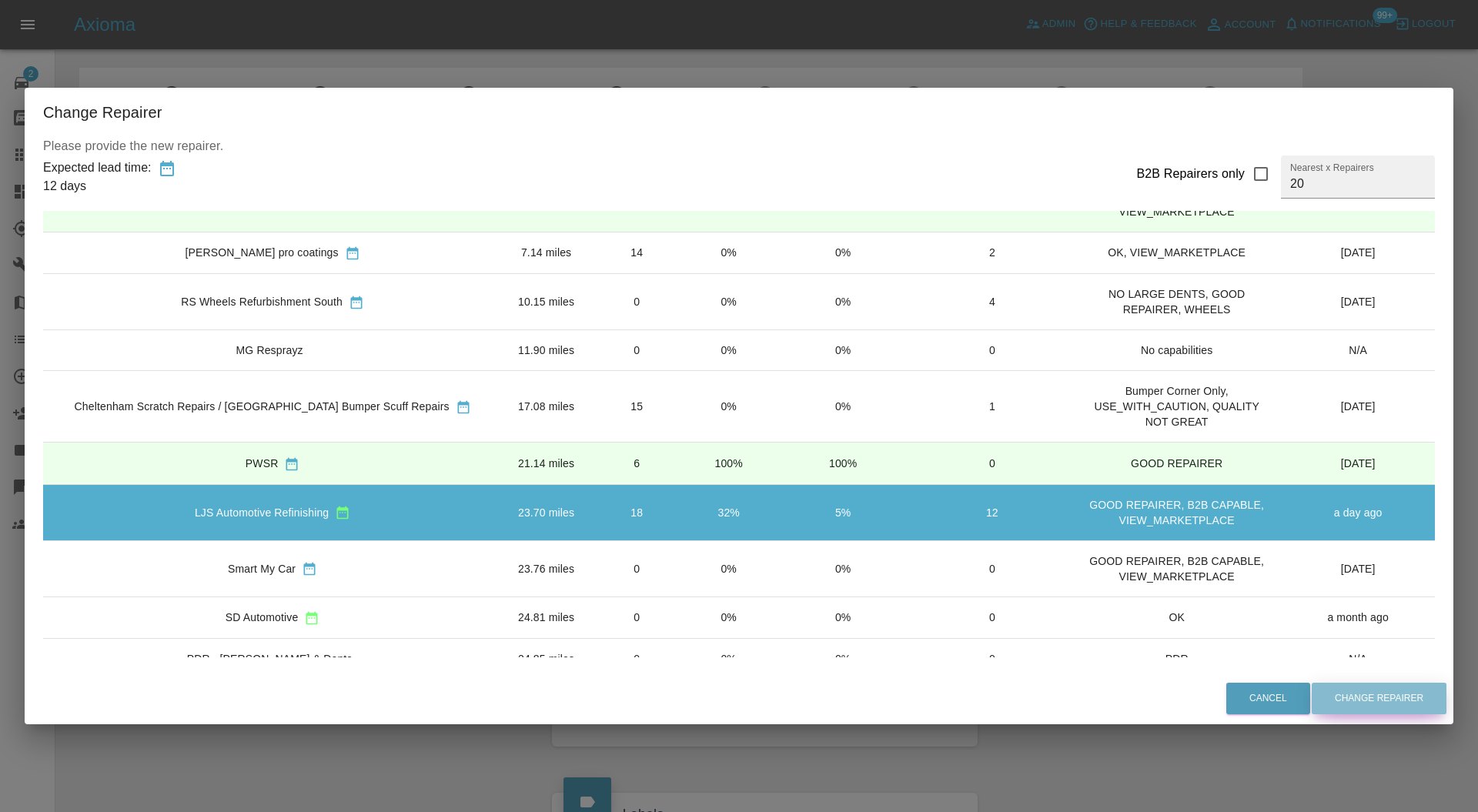
click at [1340, 690] on button "Change Repairer" at bounding box center [1379, 697] width 135 height 31
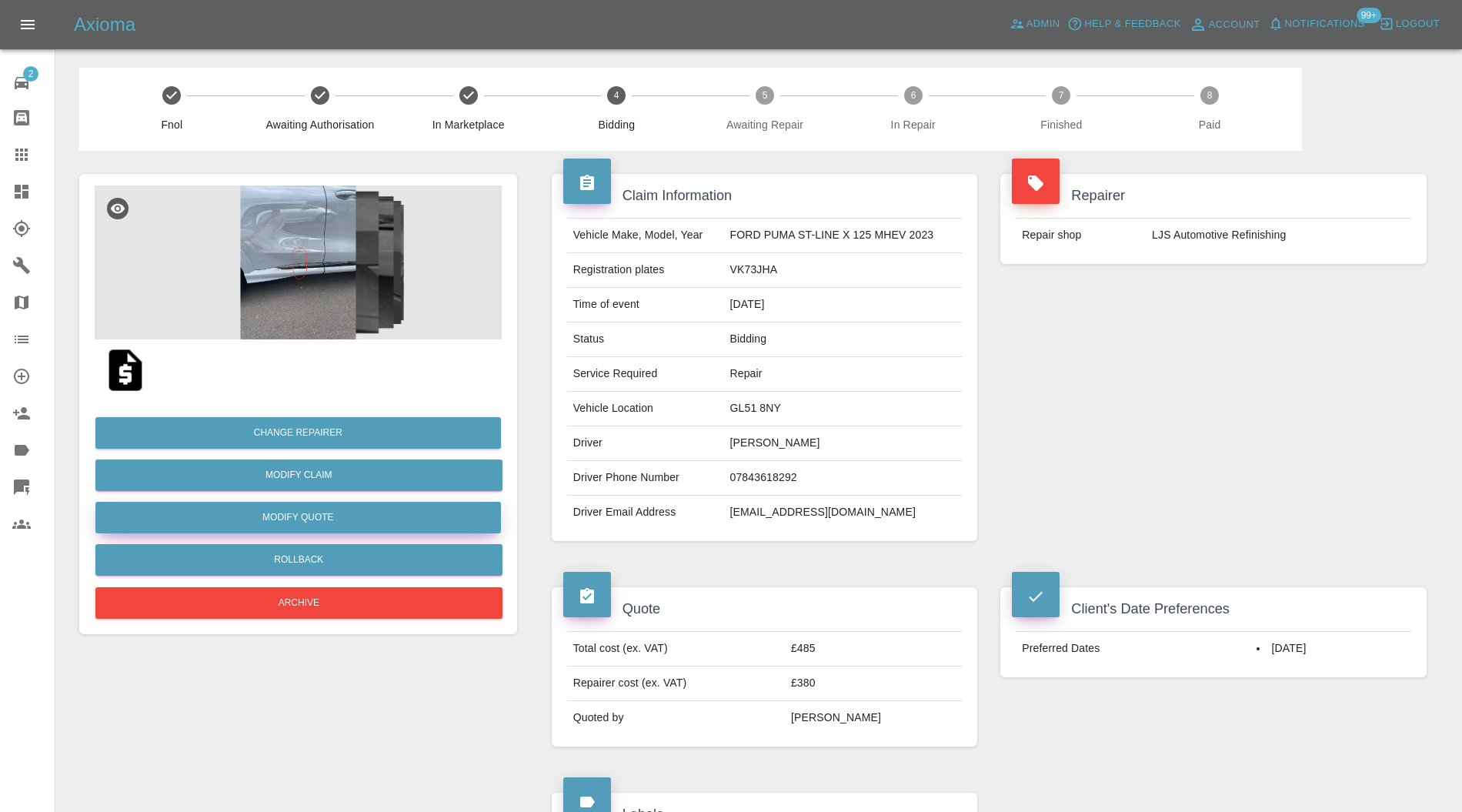
click at [408, 519] on button "Modify Quote" at bounding box center [298, 517] width 405 height 31
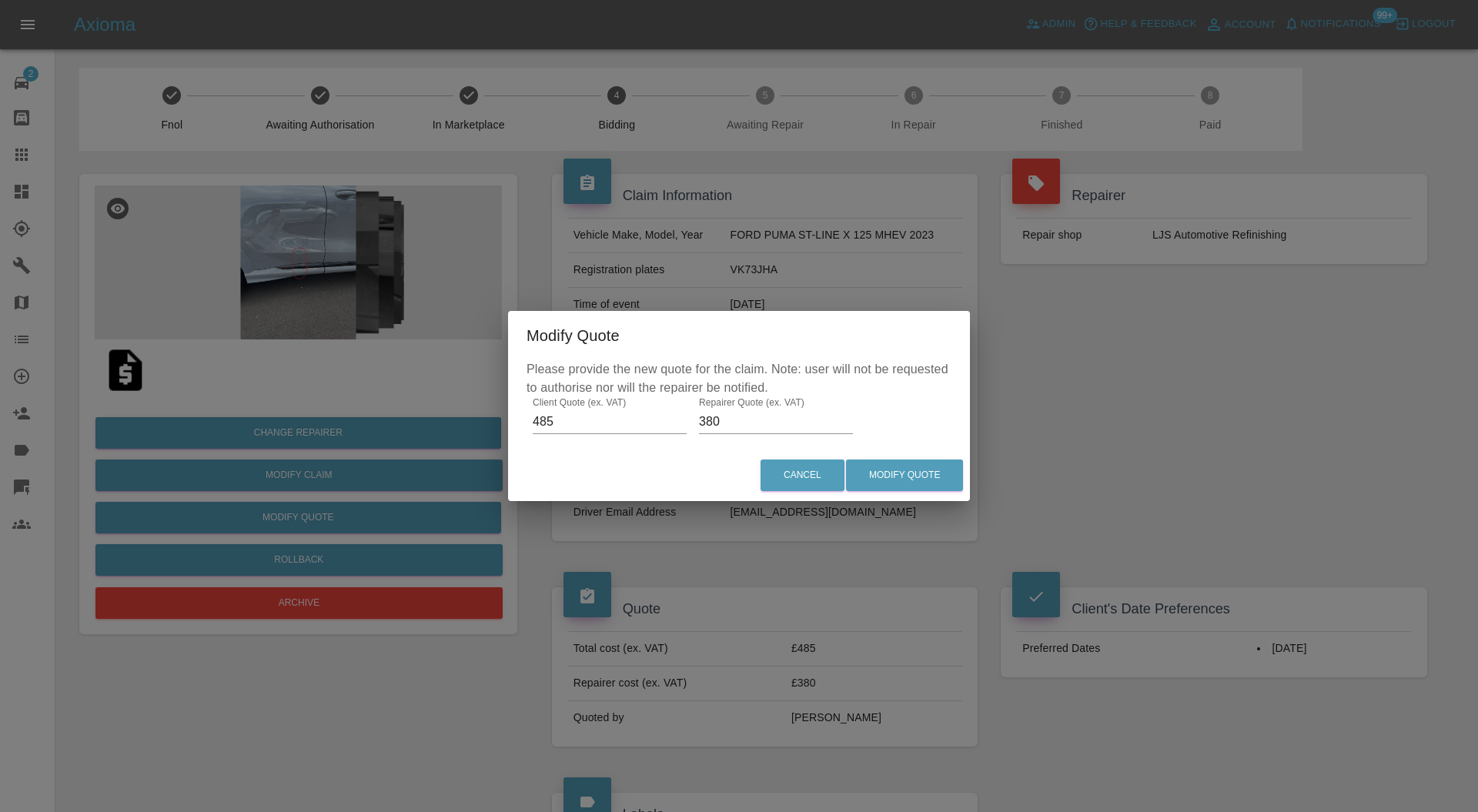
click at [774, 413] on input "380" at bounding box center [776, 421] width 154 height 24
type input "395"
click at [893, 463] on button "Modify Quote" at bounding box center [905, 474] width 117 height 31
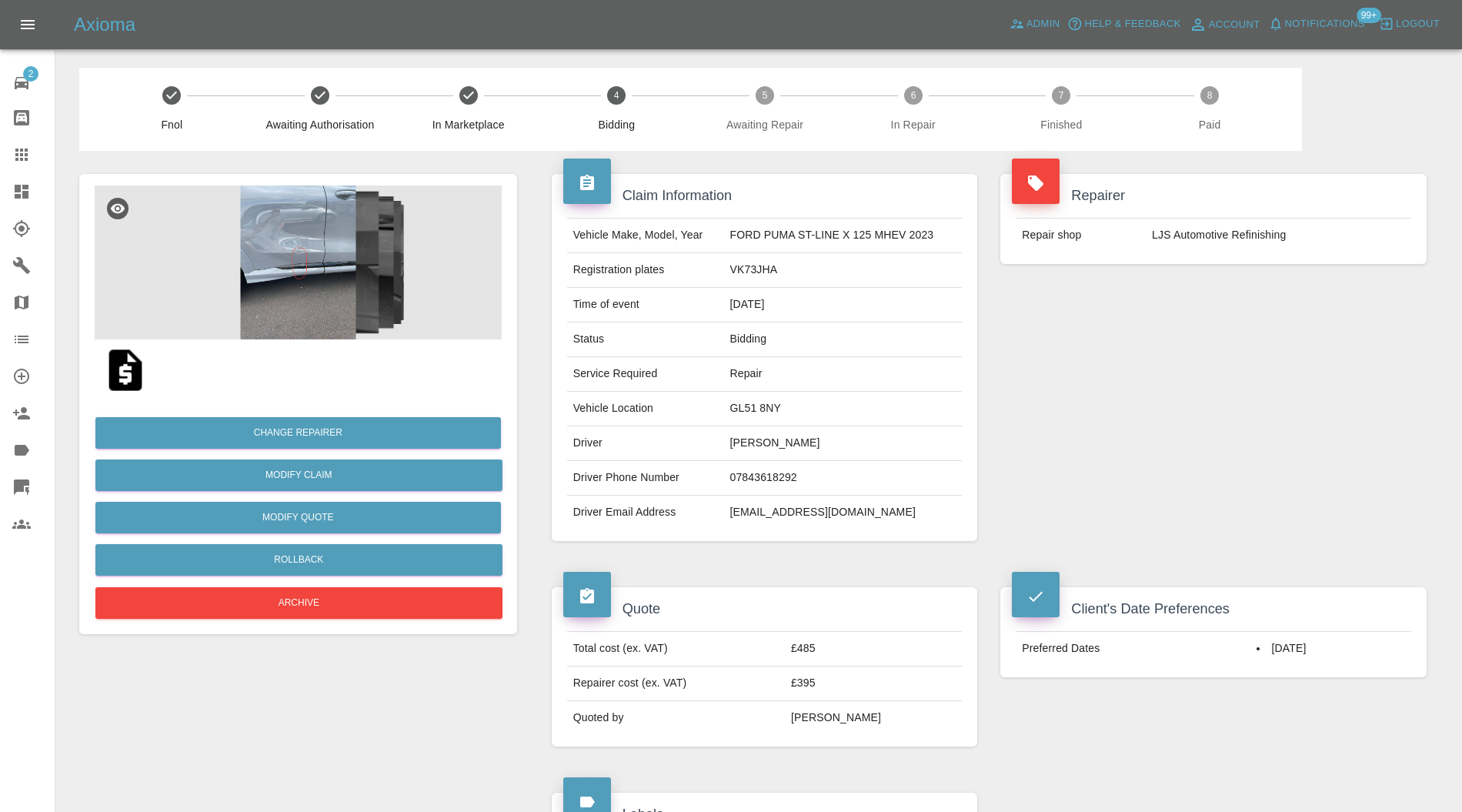
scroll to position [683, 0]
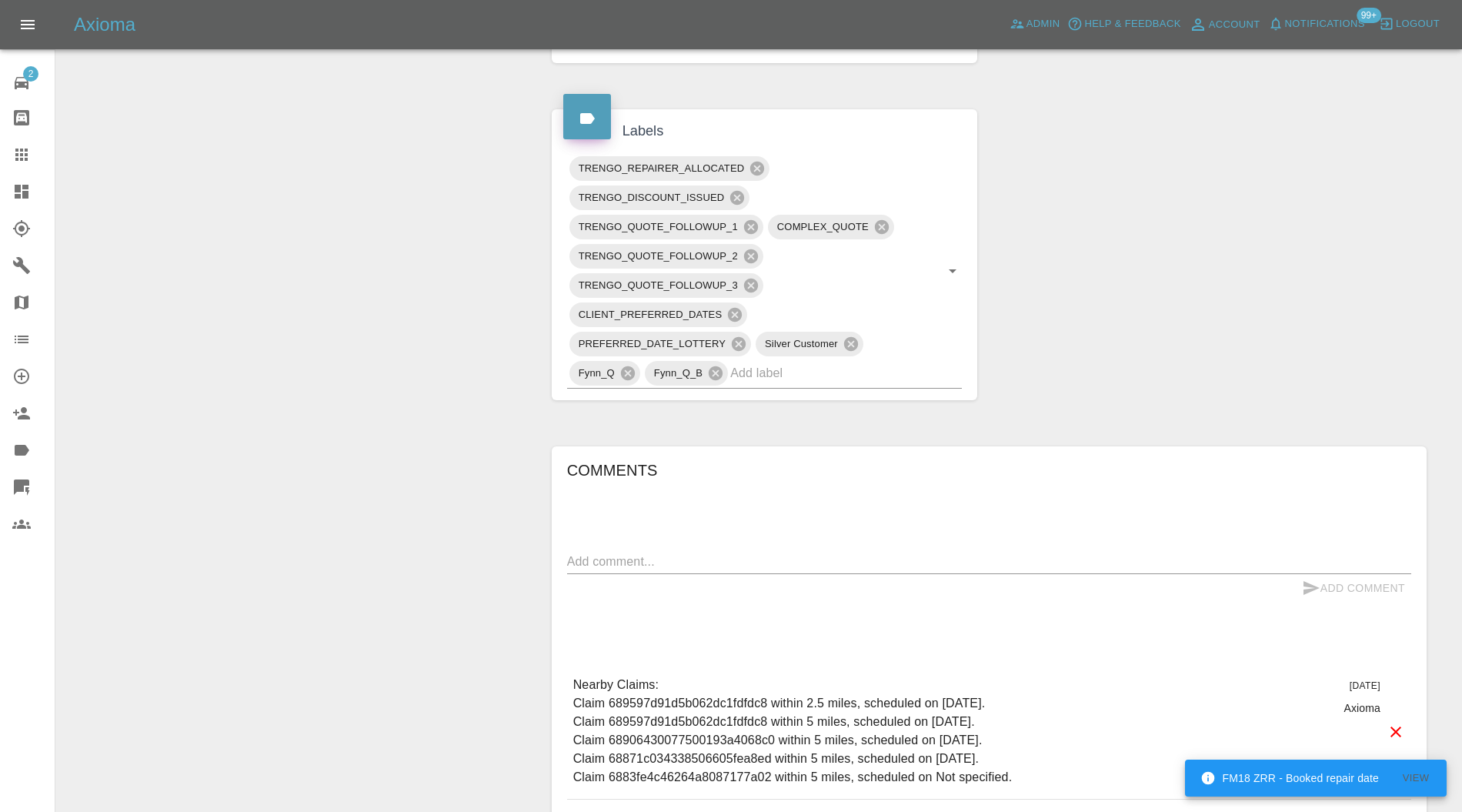
click at [757, 161] on icon at bounding box center [757, 168] width 14 height 14
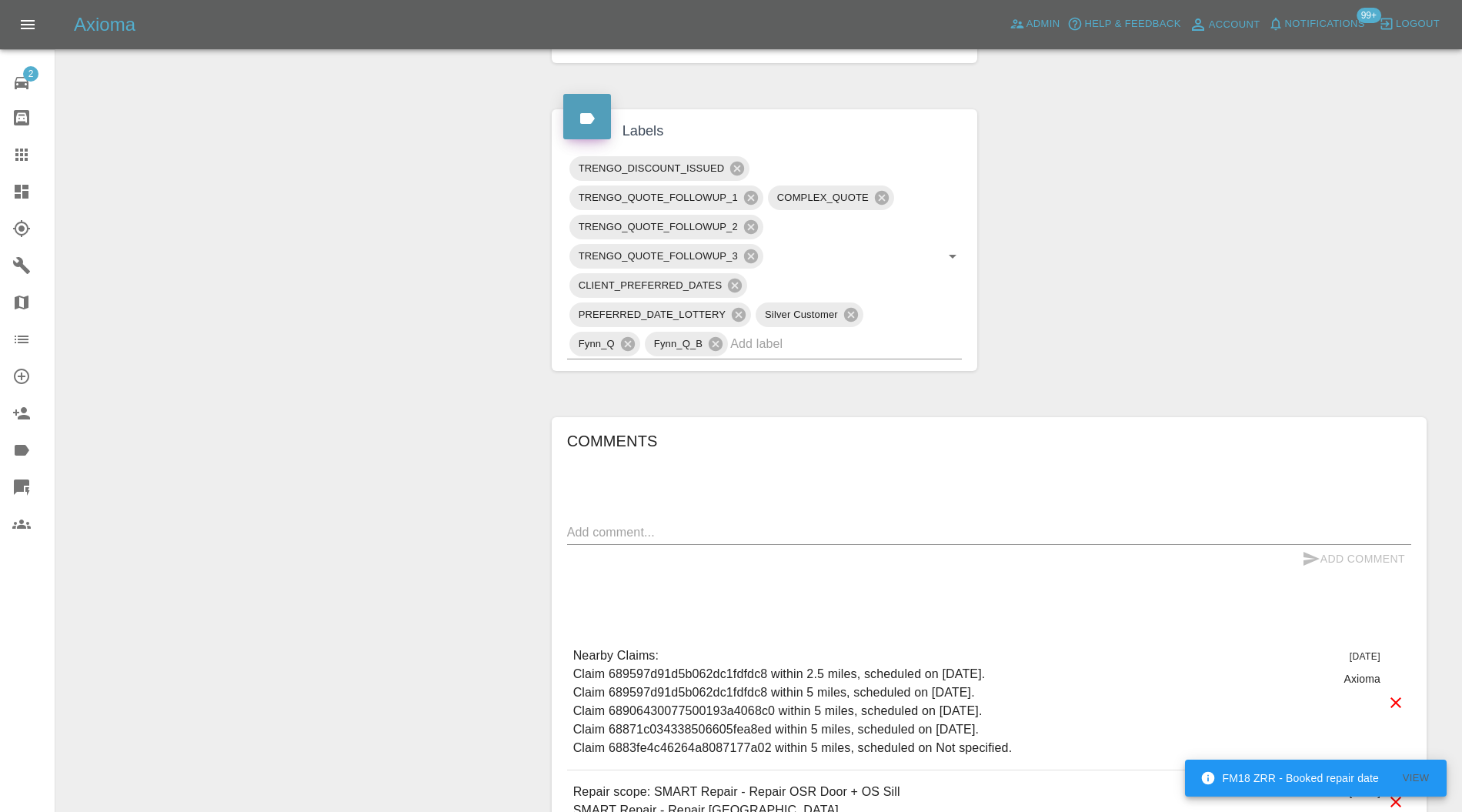
scroll to position [0, 0]
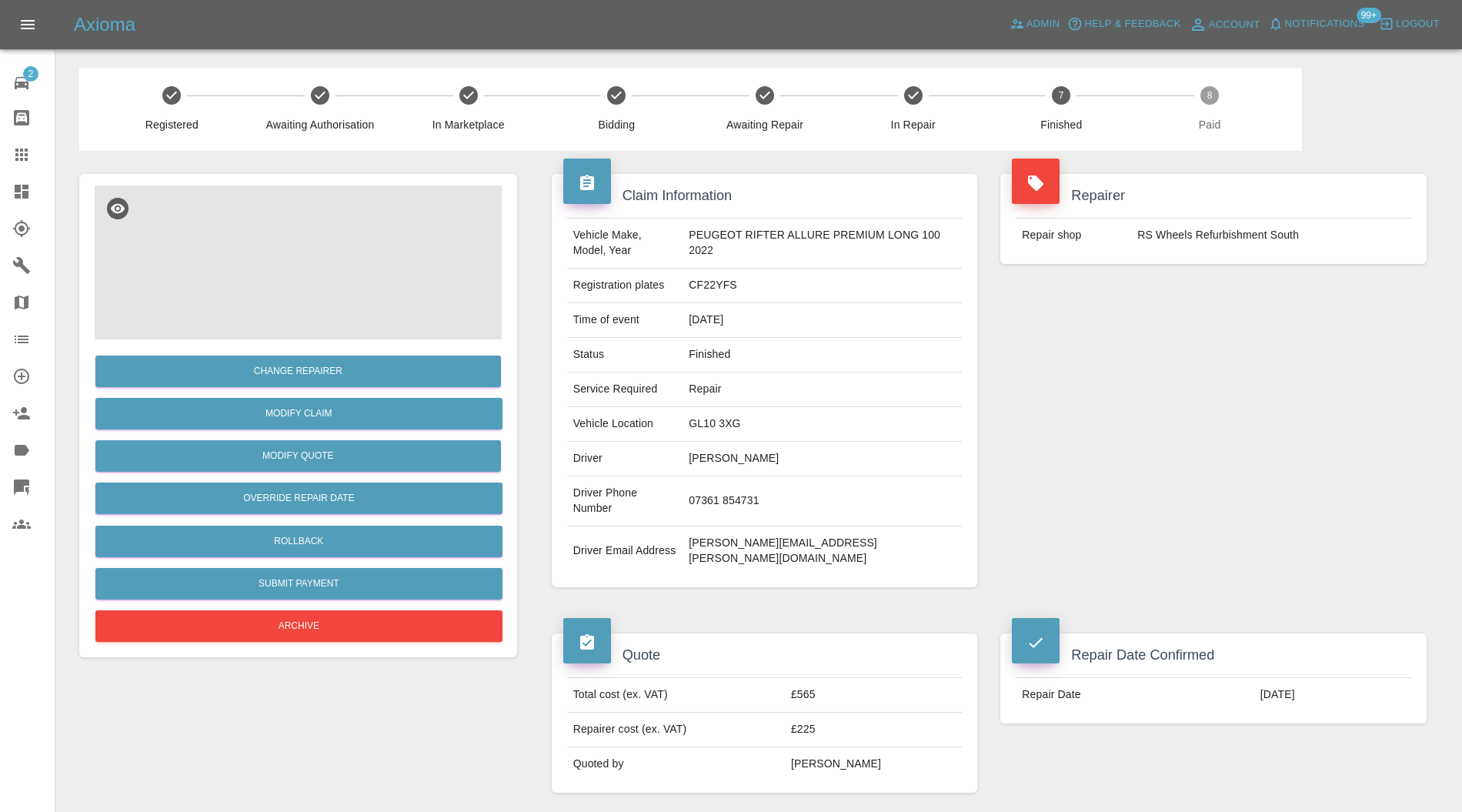
click at [278, 272] on img at bounding box center [298, 263] width 407 height 154
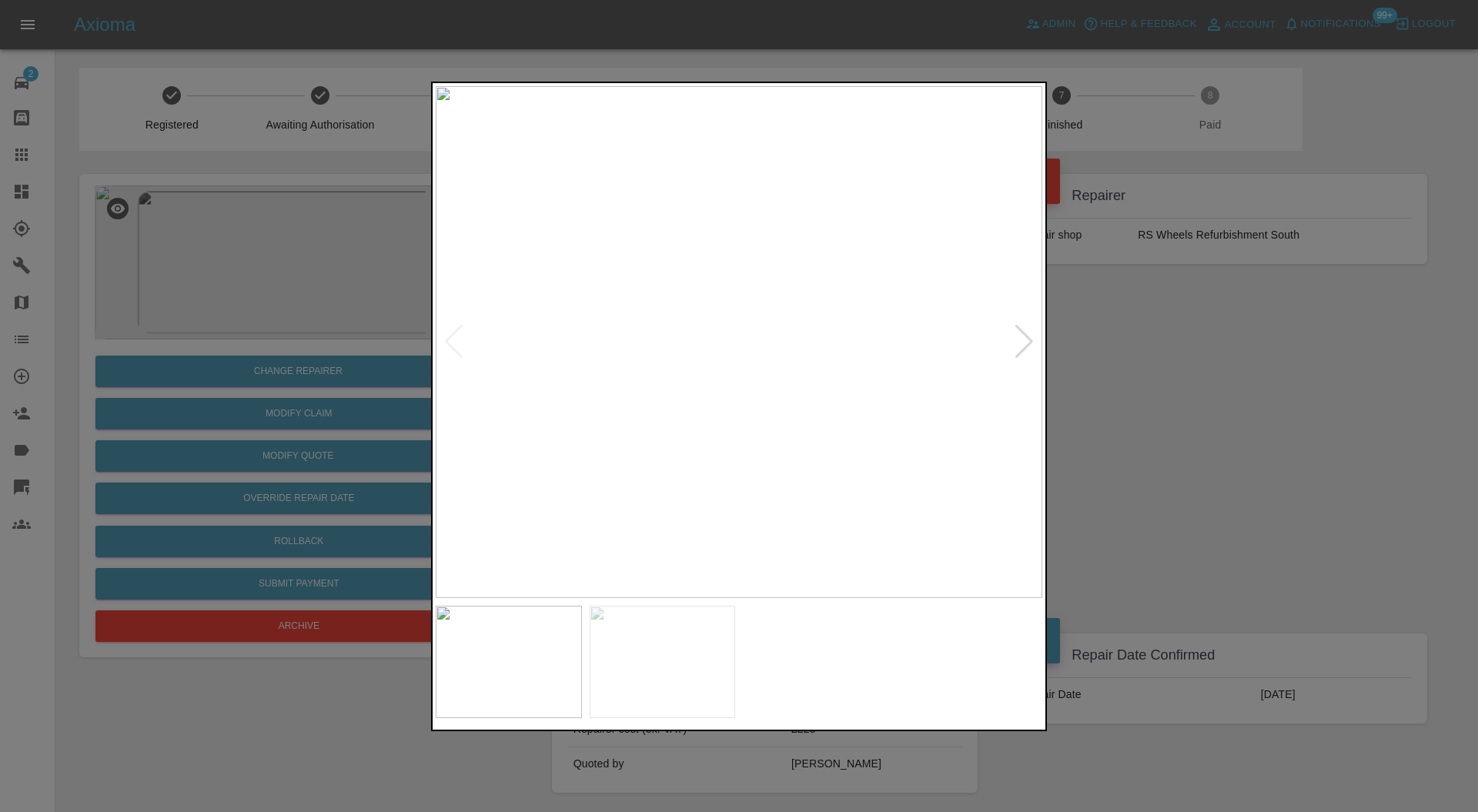
click at [1031, 338] on div at bounding box center [1024, 342] width 21 height 34
click at [1119, 386] on div at bounding box center [739, 406] width 1478 height 812
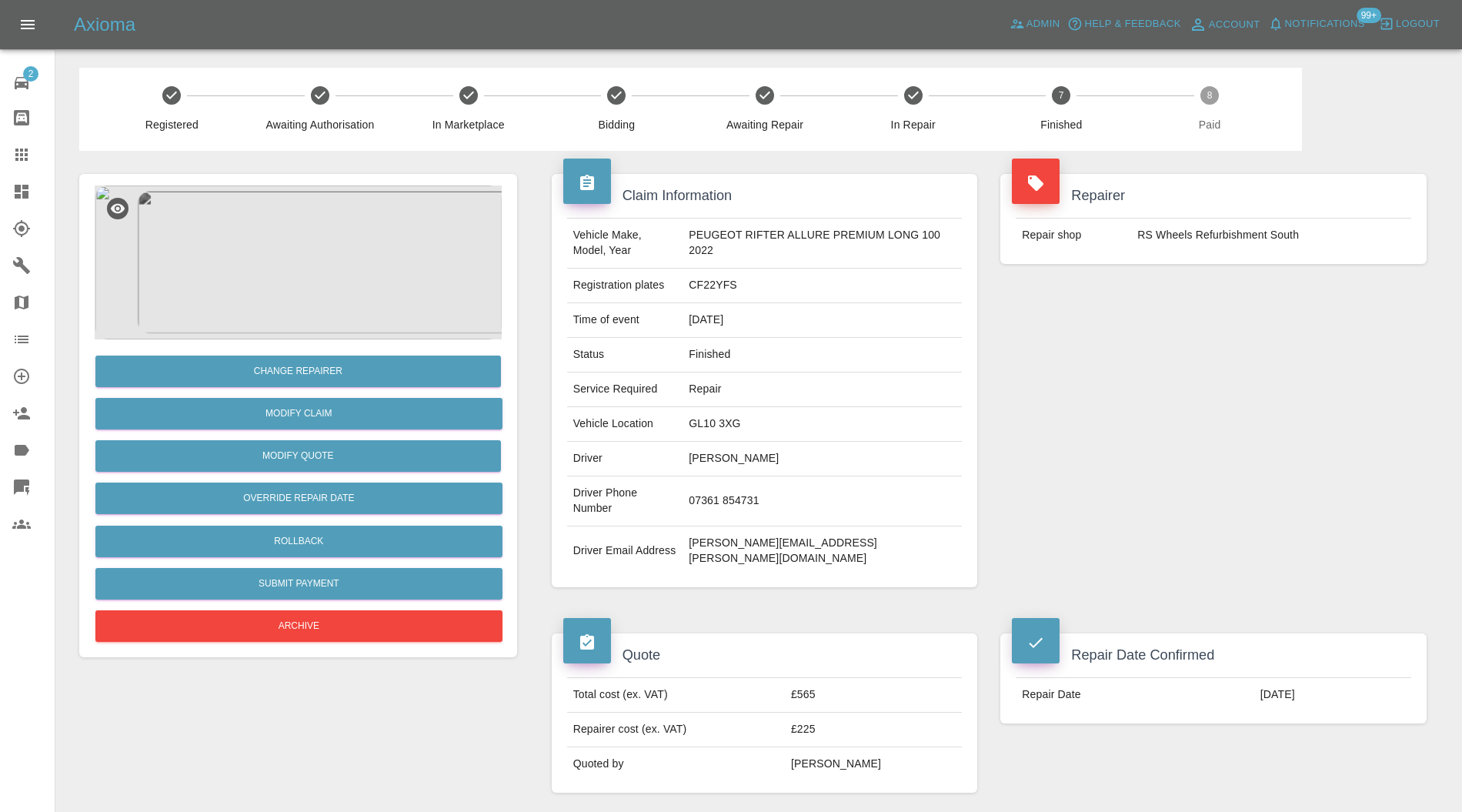
click at [18, 195] on icon at bounding box center [21, 192] width 14 height 14
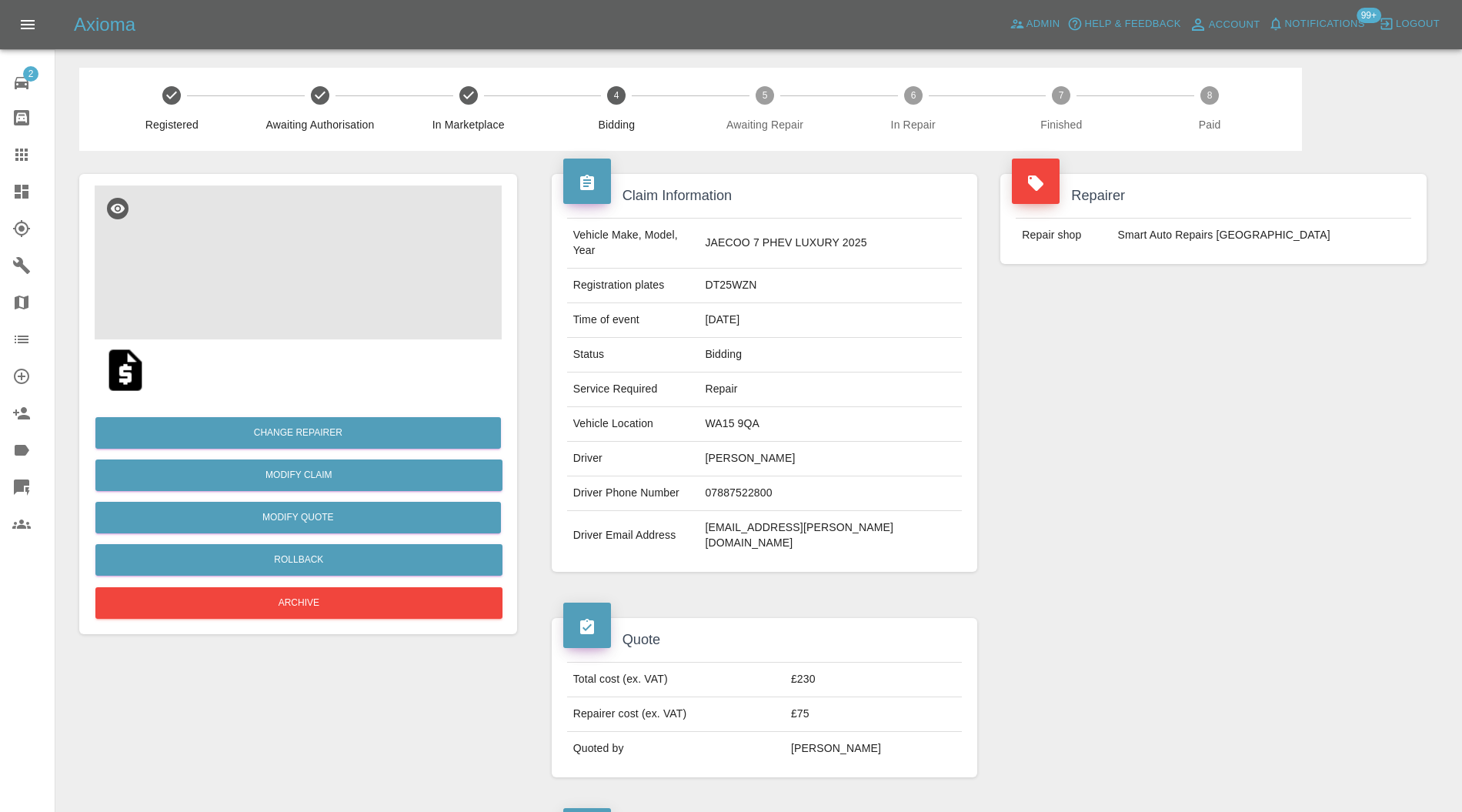
click at [348, 257] on img at bounding box center [298, 263] width 407 height 154
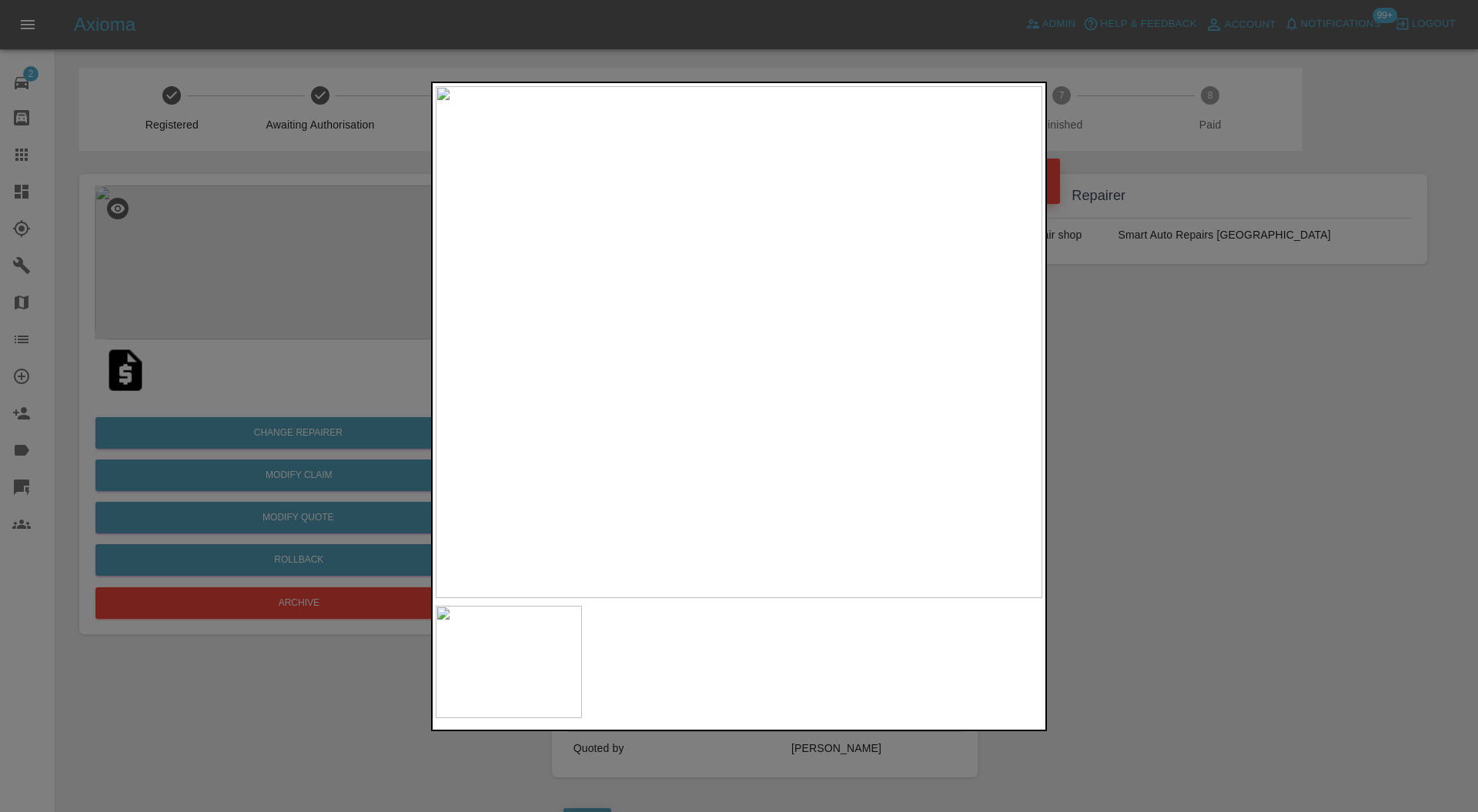
click at [1152, 404] on div at bounding box center [739, 406] width 1478 height 812
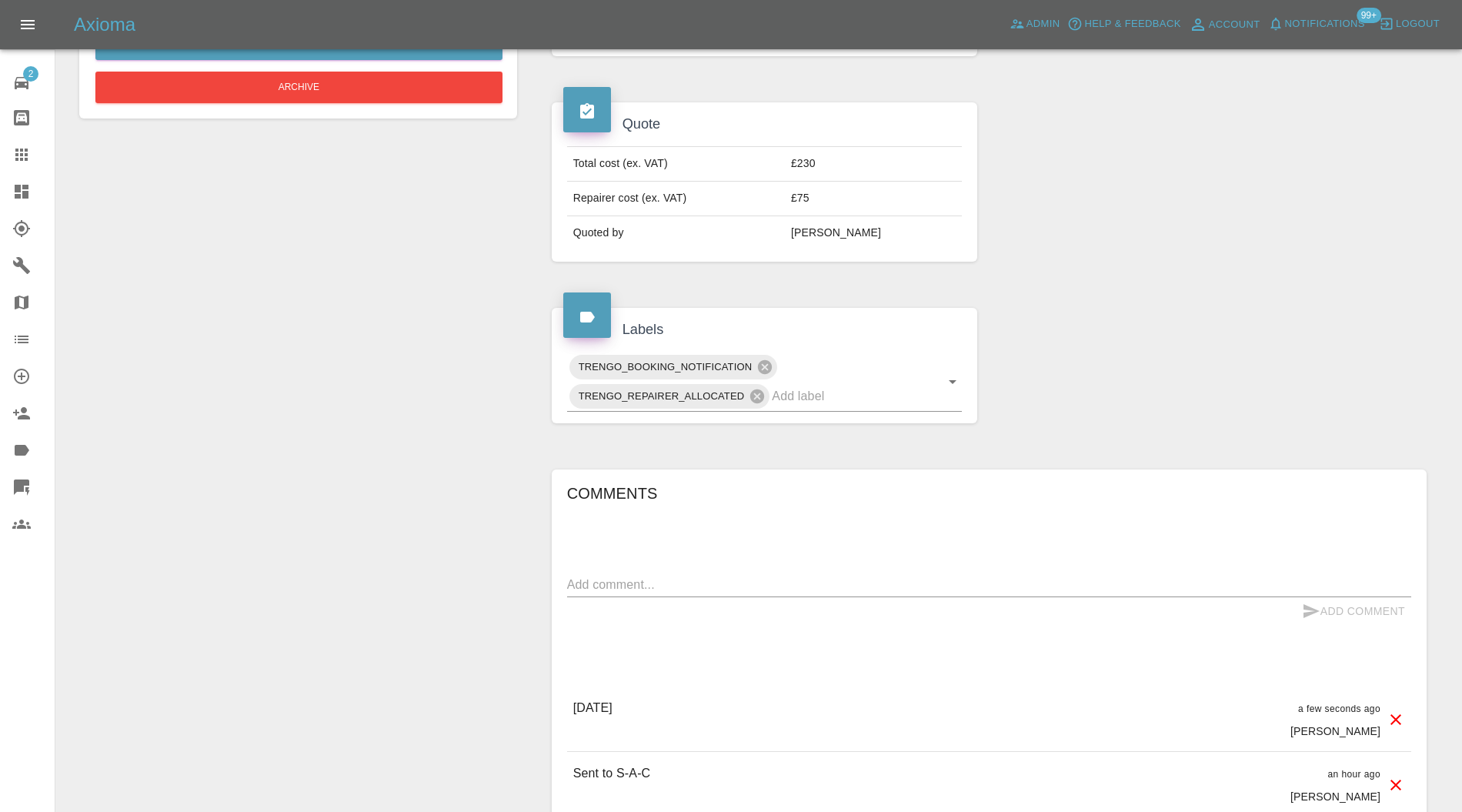
scroll to position [13, 0]
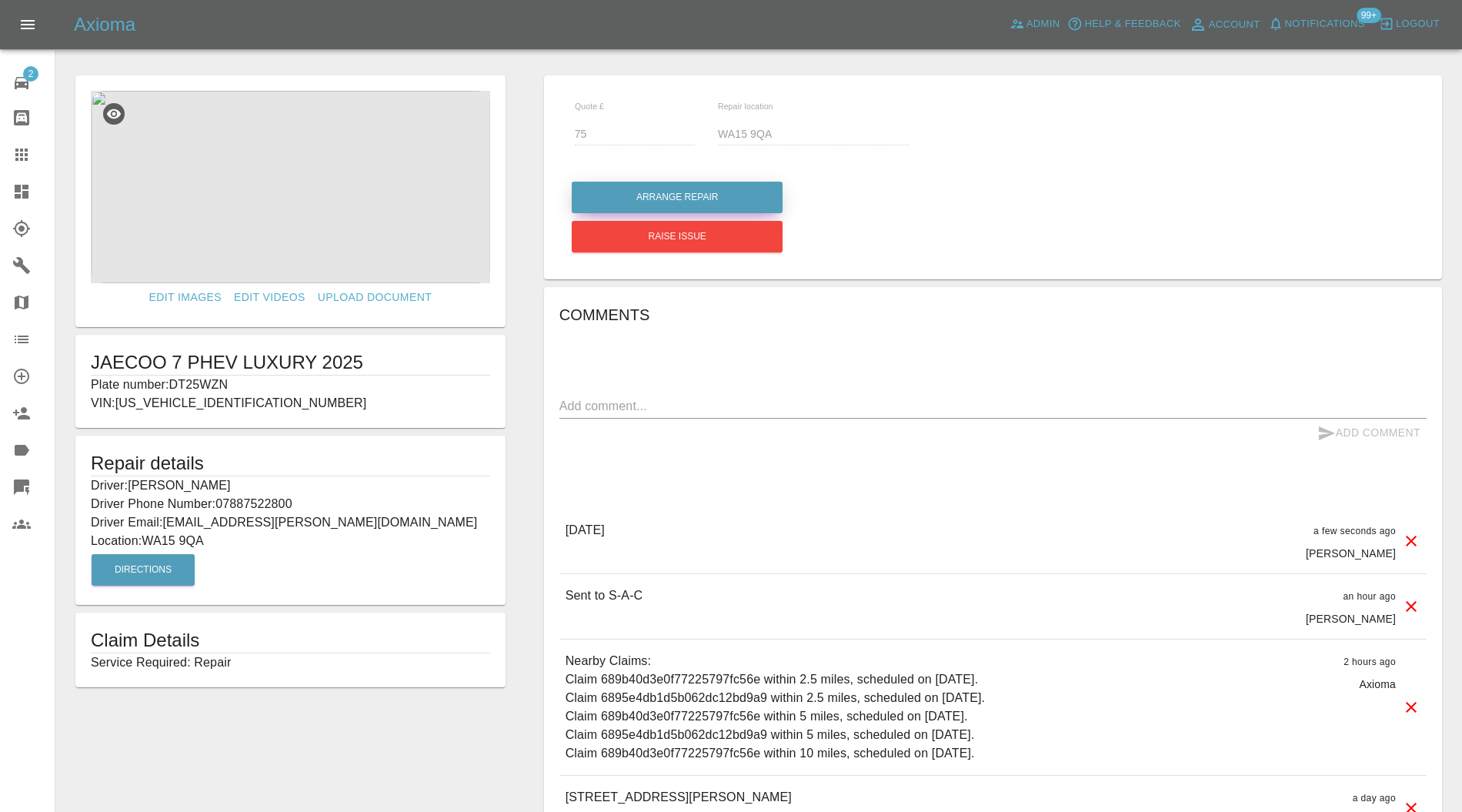
click at [725, 194] on button "Arrange Repair" at bounding box center [677, 197] width 211 height 31
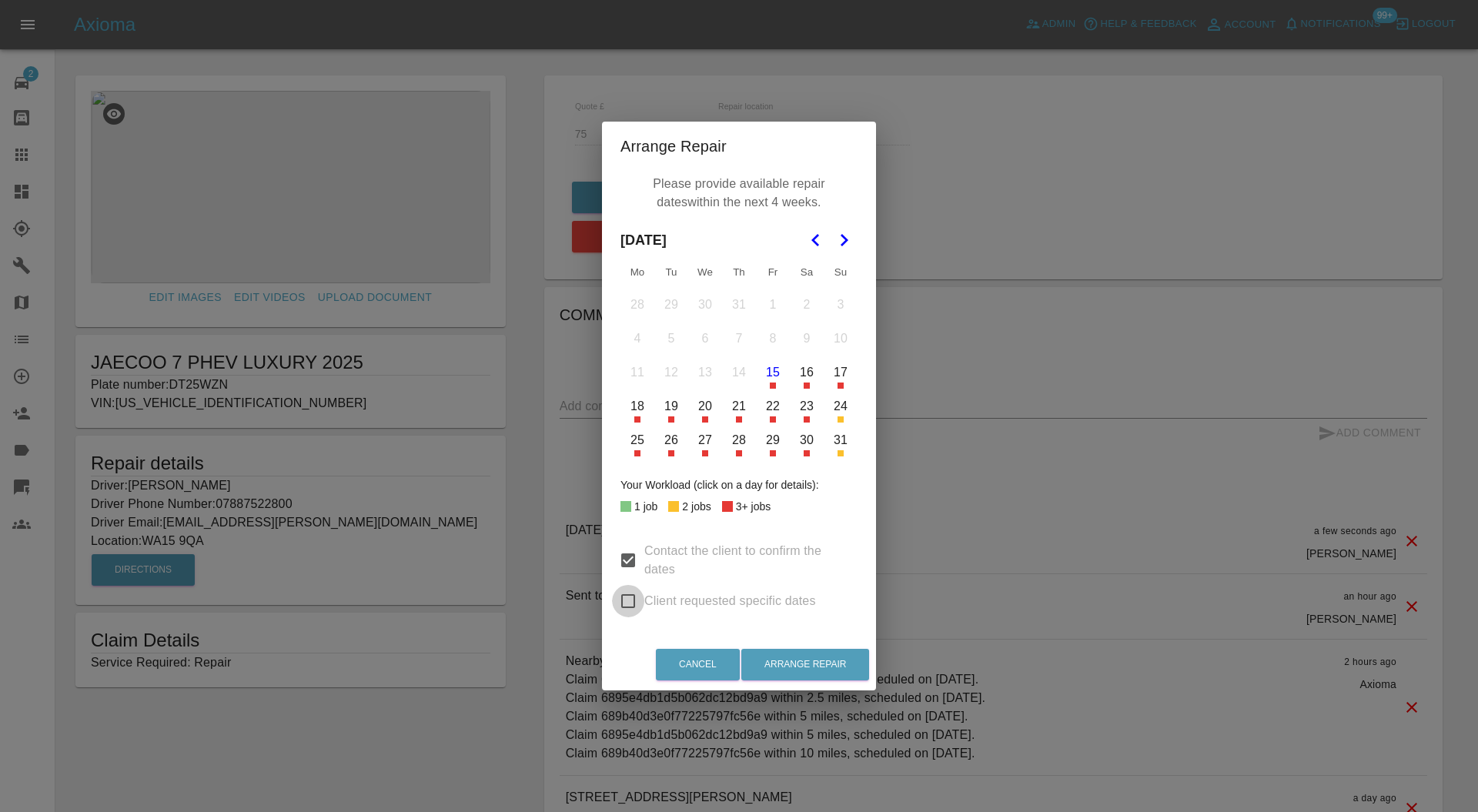
click at [627, 602] on input "Client requested specific dates" at bounding box center [628, 601] width 32 height 32
checkbox input "true"
click at [638, 417] on button "18" at bounding box center [638, 406] width 32 height 32
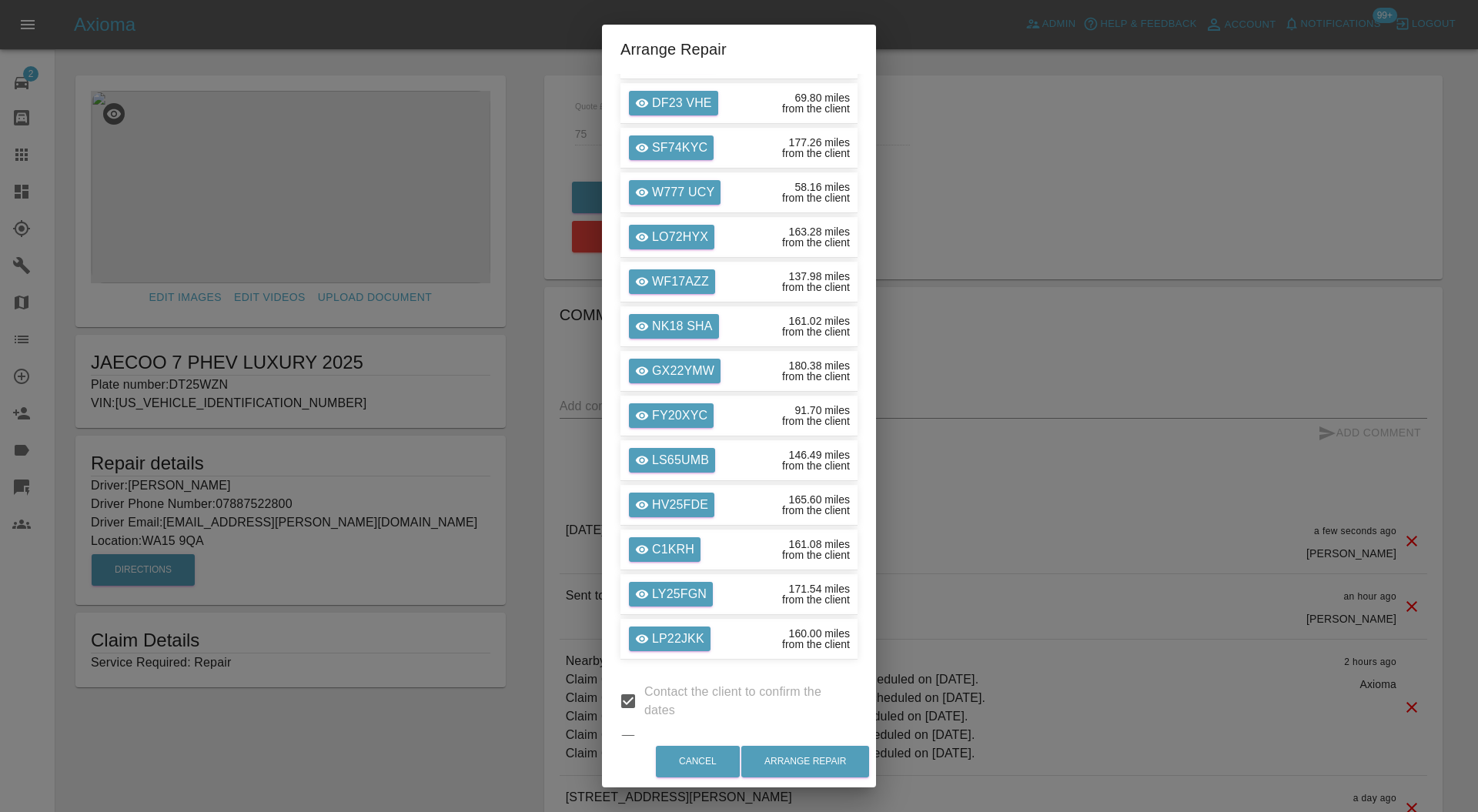
scroll to position [2491, 0]
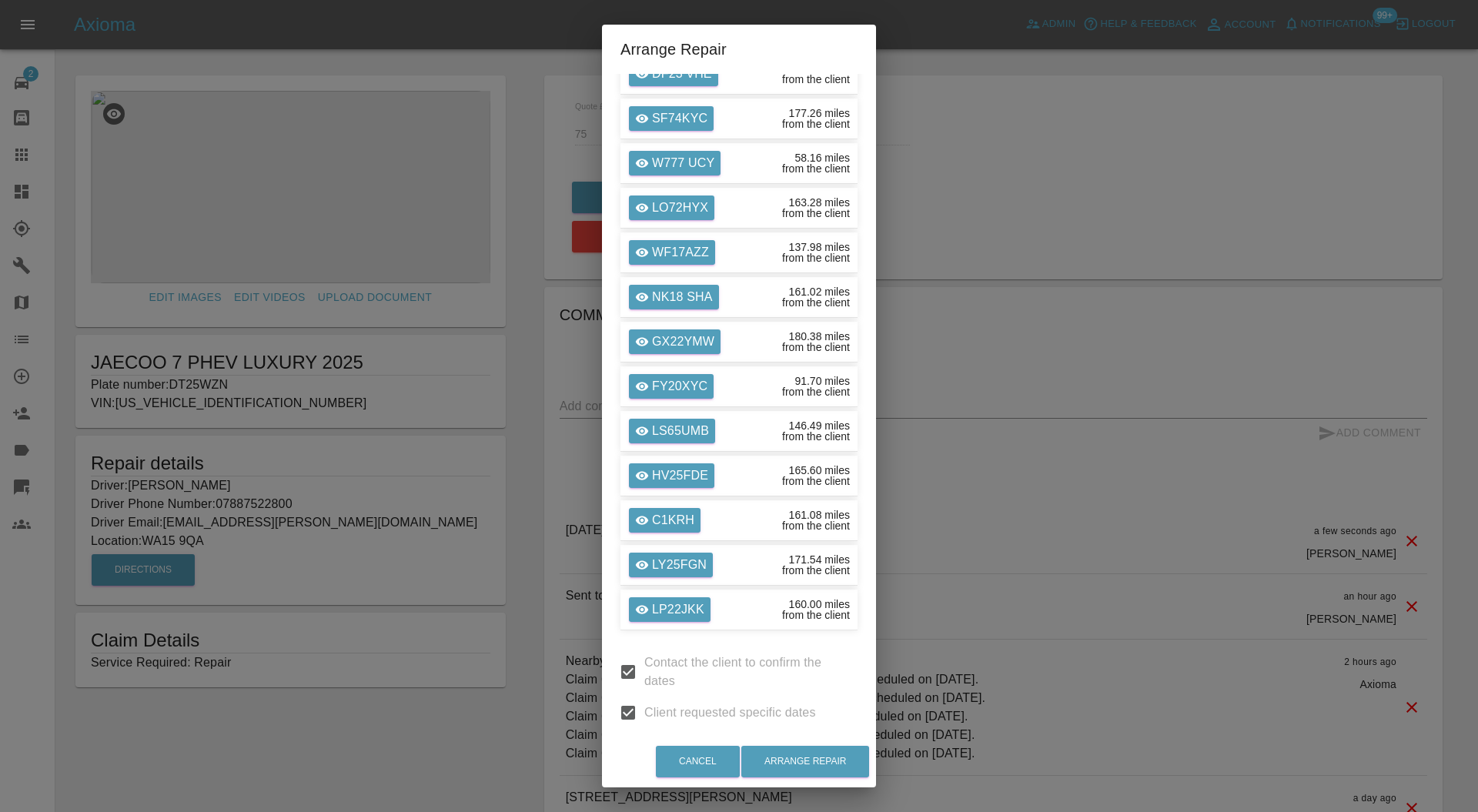
click at [621, 656] on input "Contact the client to confirm the dates" at bounding box center [628, 672] width 32 height 32
checkbox input "false"
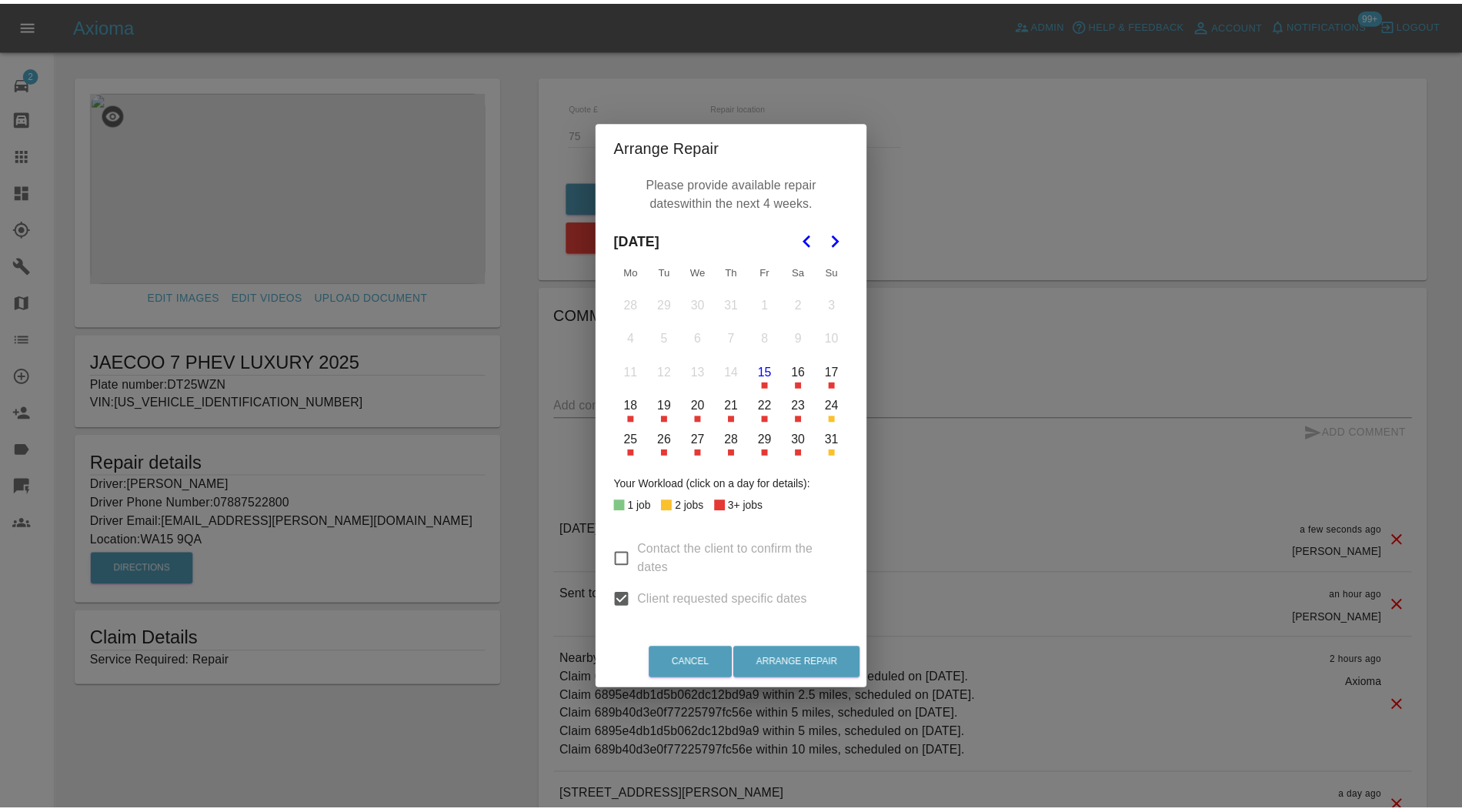
scroll to position [0, 0]
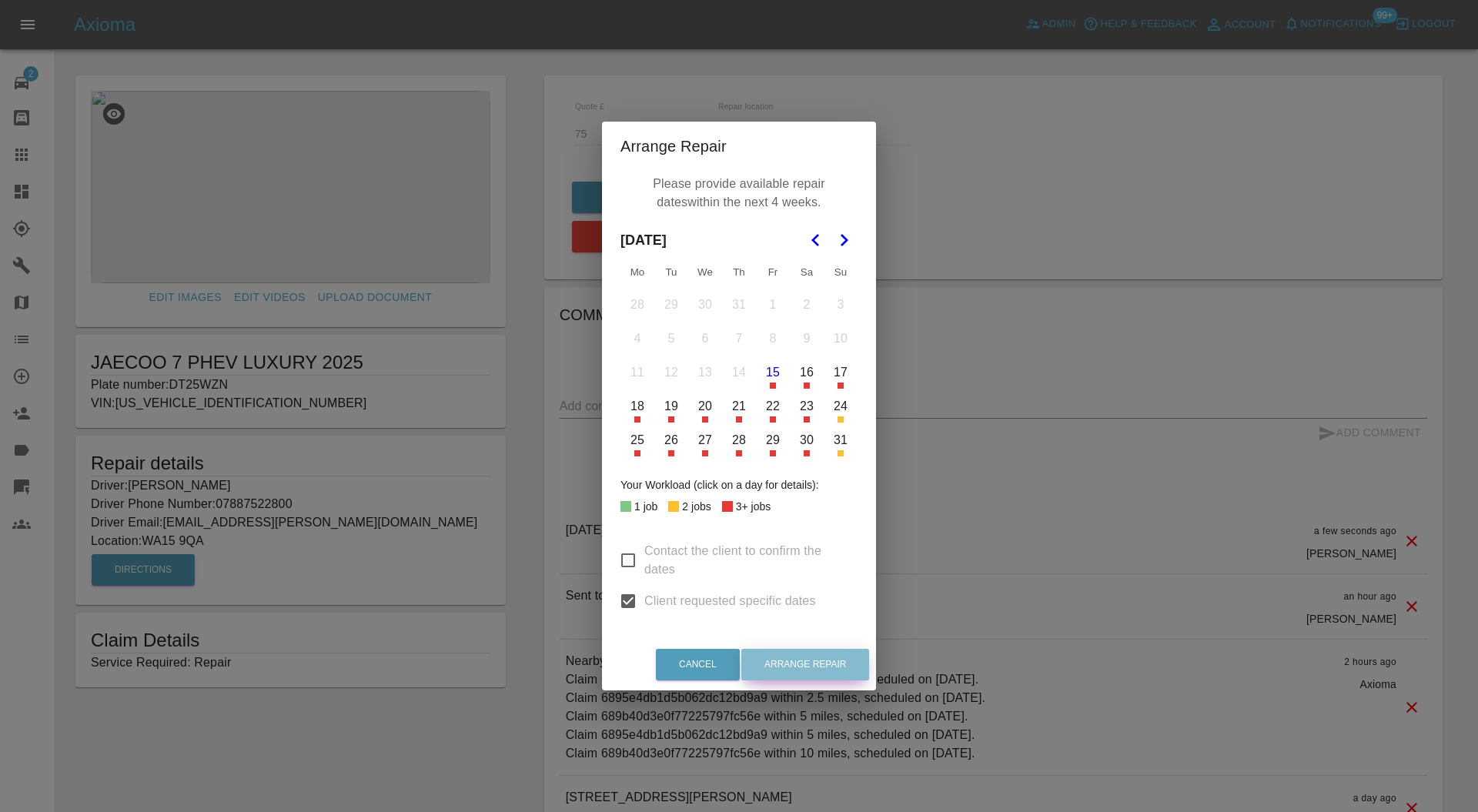
click at [812, 658] on button "Arrange Repair" at bounding box center [805, 663] width 128 height 31
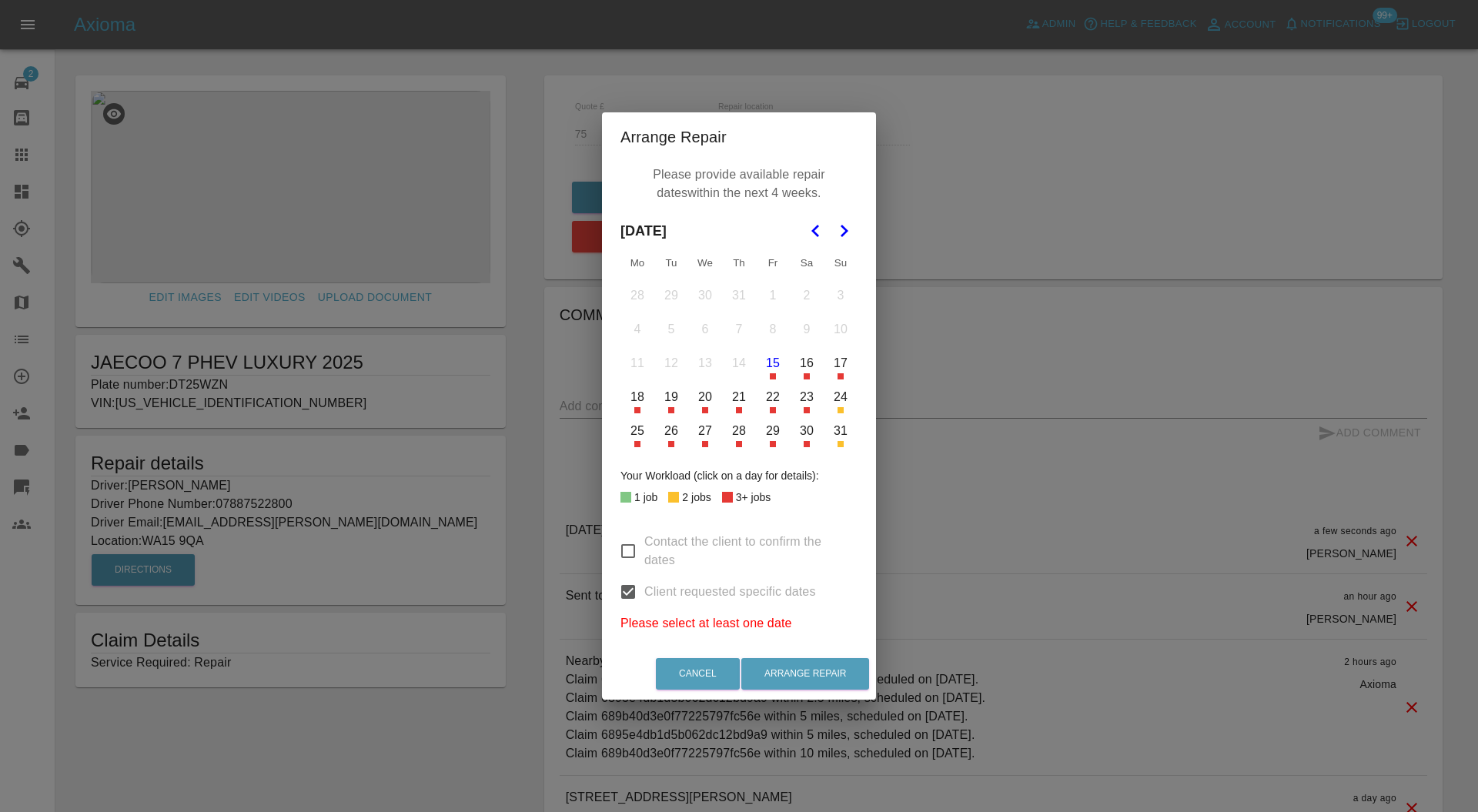
click at [635, 395] on button "18" at bounding box center [638, 397] width 32 height 32
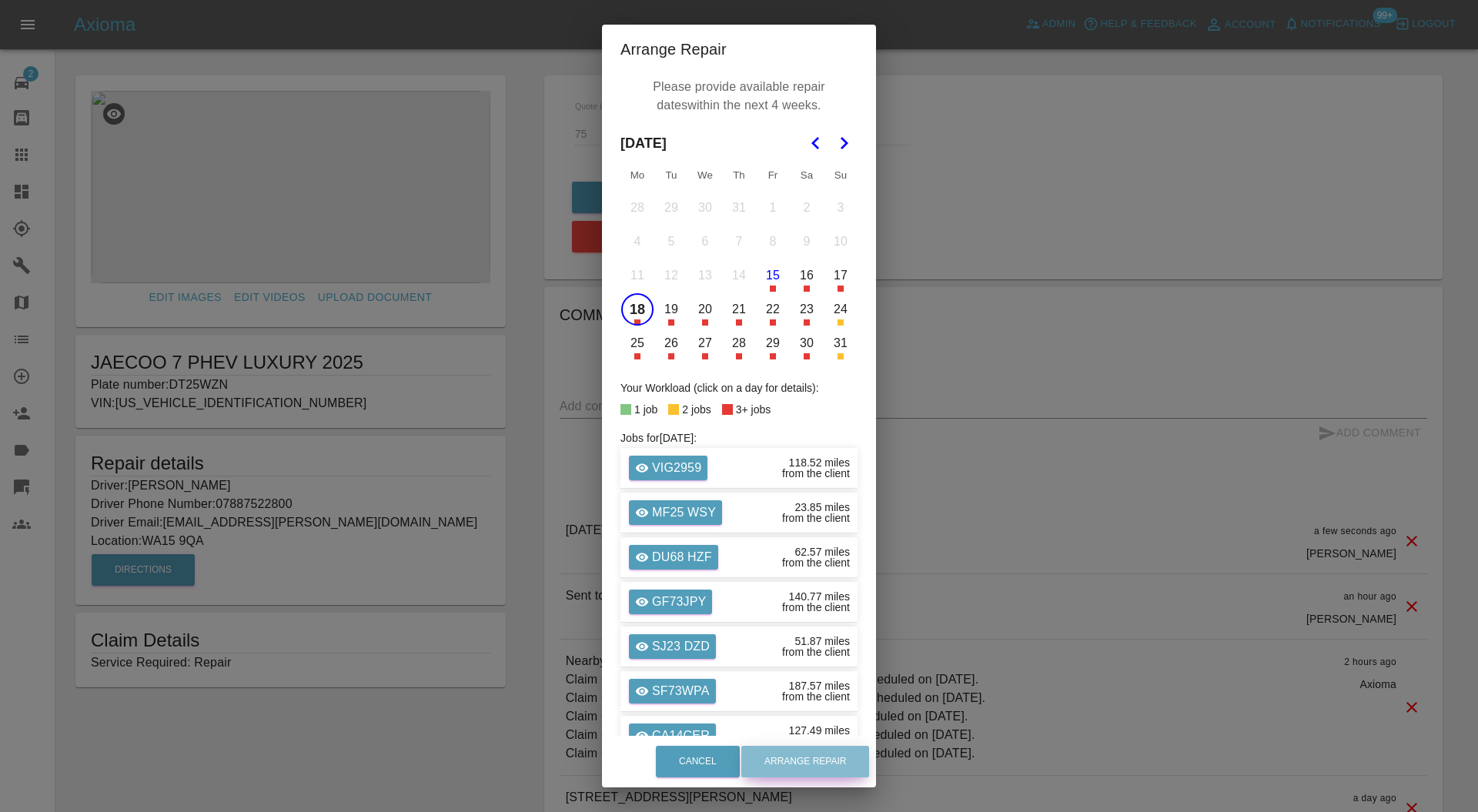
click at [813, 746] on button "Arrange Repair" at bounding box center [805, 761] width 128 height 31
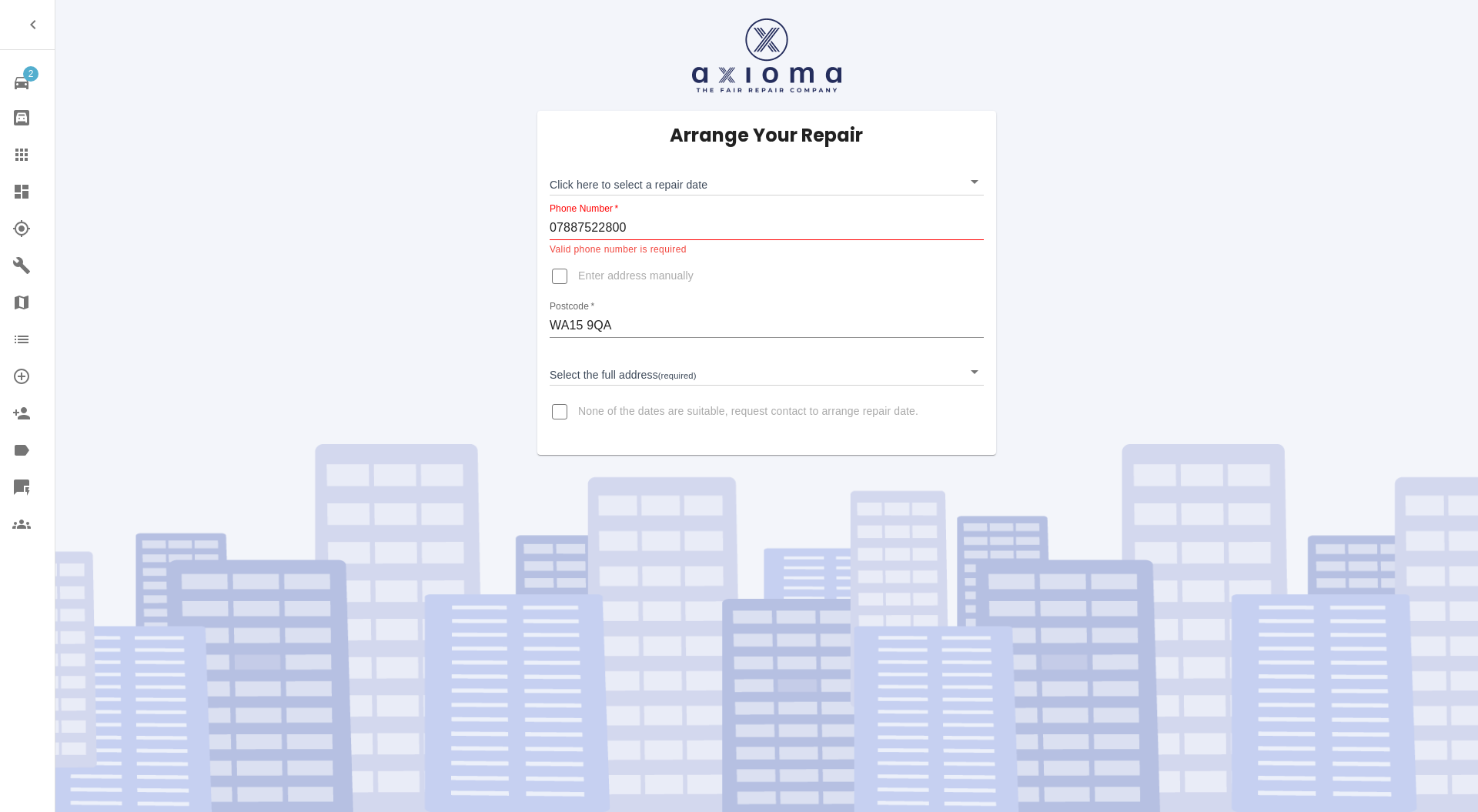
click at [665, 189] on body "2 Repair home Bodyshop home Claims Dashboard Explorer Garages Map Organization …" at bounding box center [739, 406] width 1478 height 812
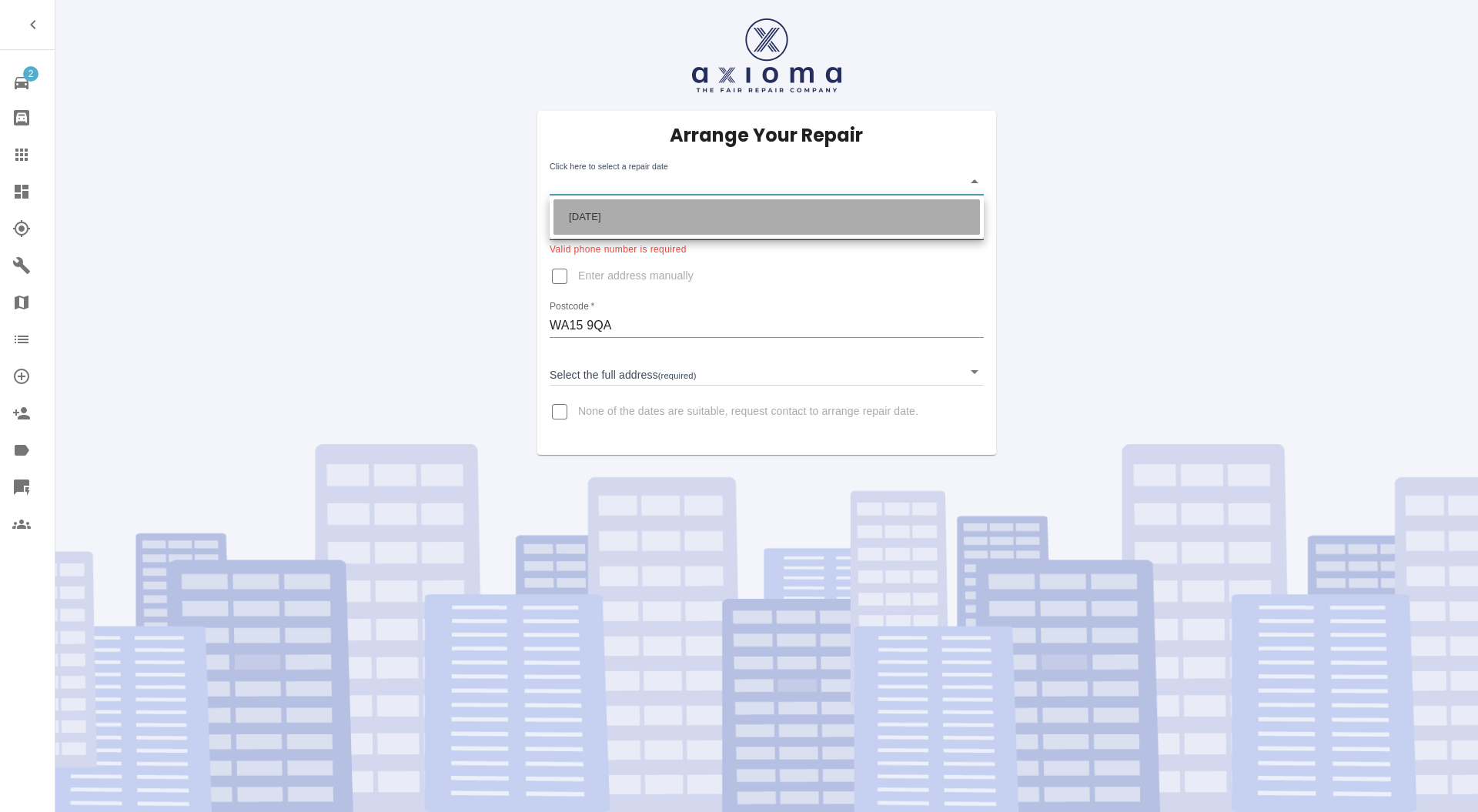
click at [664, 208] on li "Mon Aug 18 2025" at bounding box center [766, 217] width 427 height 35
type input "2025-08-18T00:00:00.000Z"
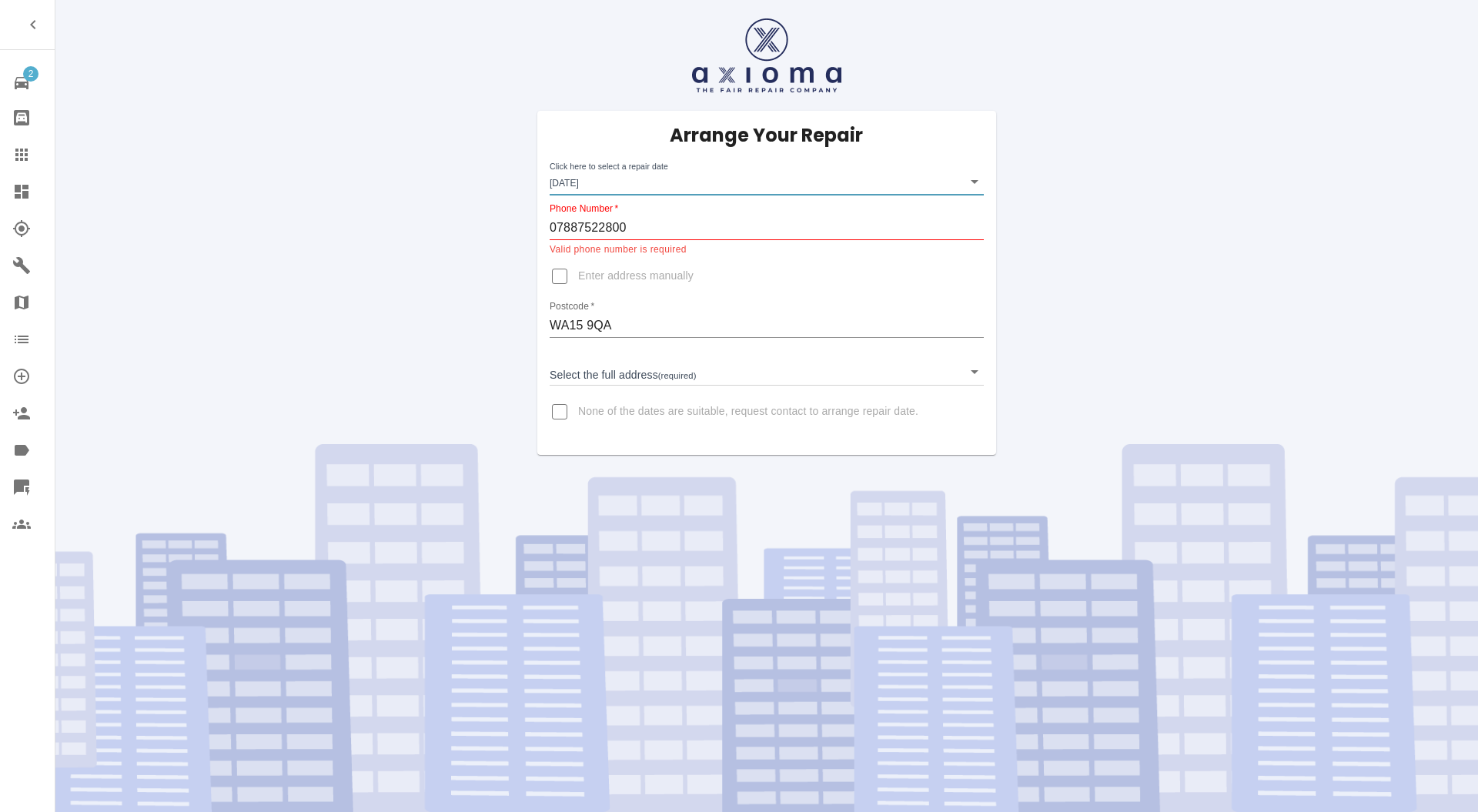
click at [665, 234] on input "07887522800" at bounding box center [767, 227] width 434 height 24
click at [554, 223] on input "07887522800" at bounding box center [767, 227] width 434 height 24
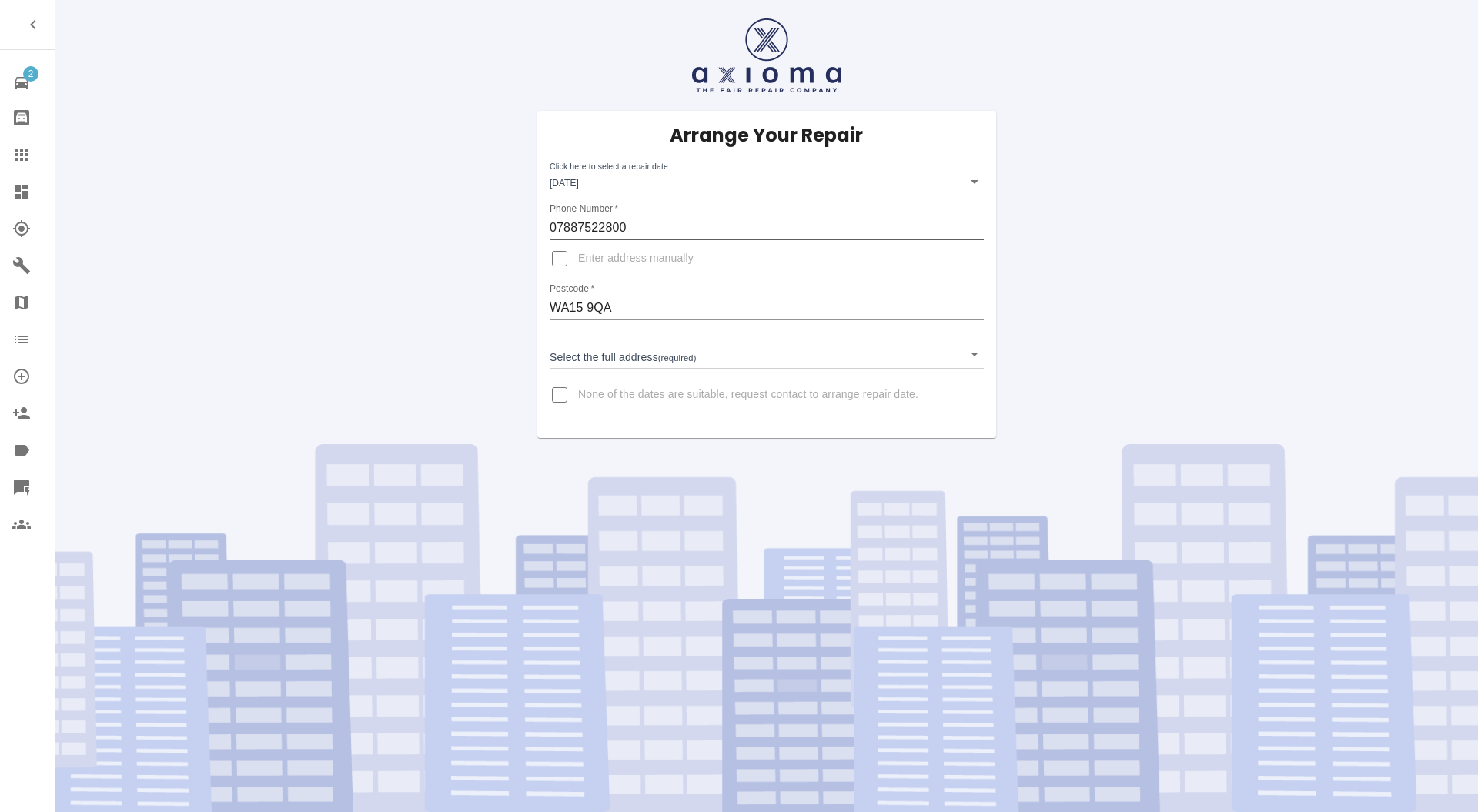
type input "07887522800"
click at [714, 349] on body "2 Repair home Bodyshop home Claims Dashboard Explorer Garages Map Organization …" at bounding box center [739, 406] width 1478 height 812
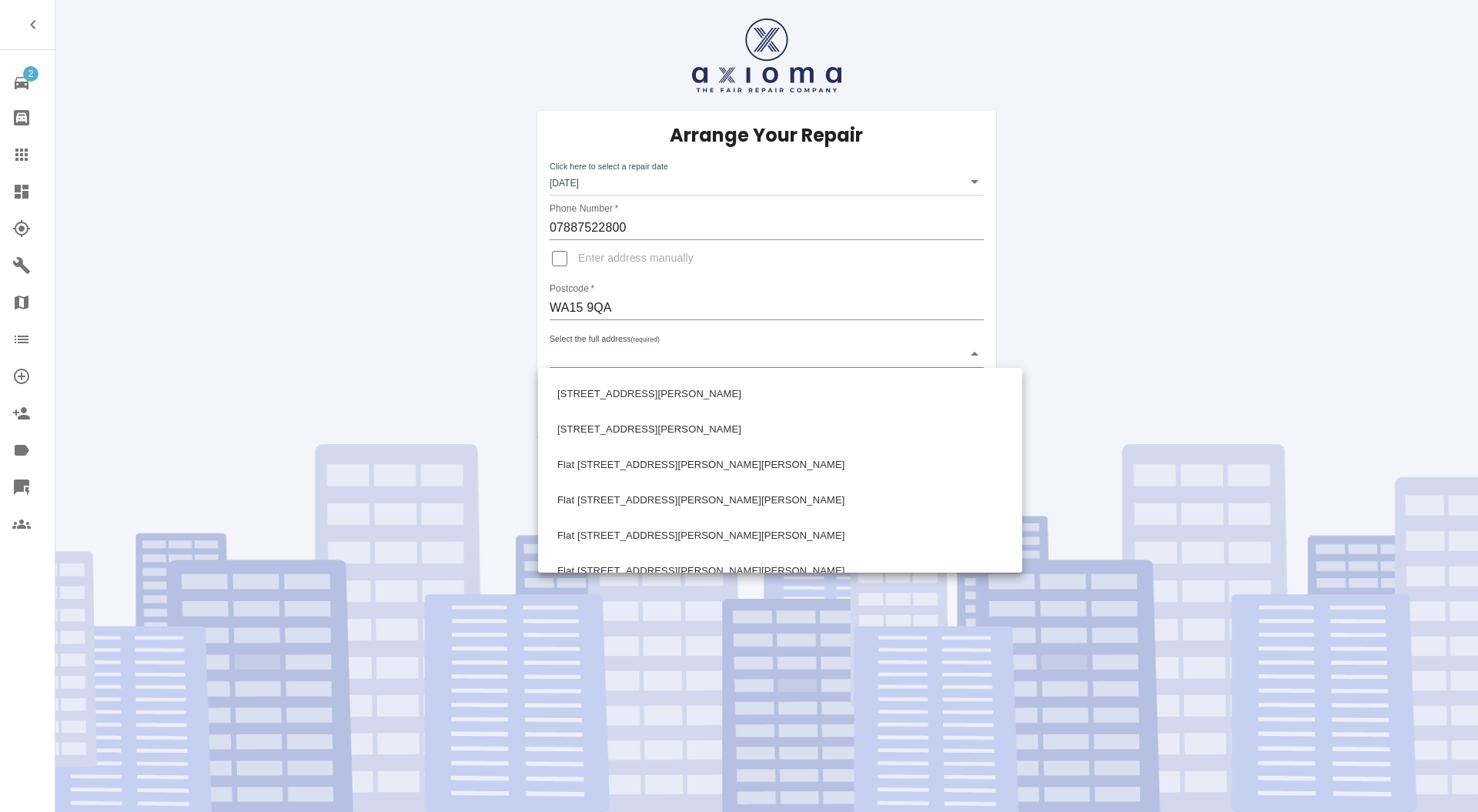
scroll to position [273, 0]
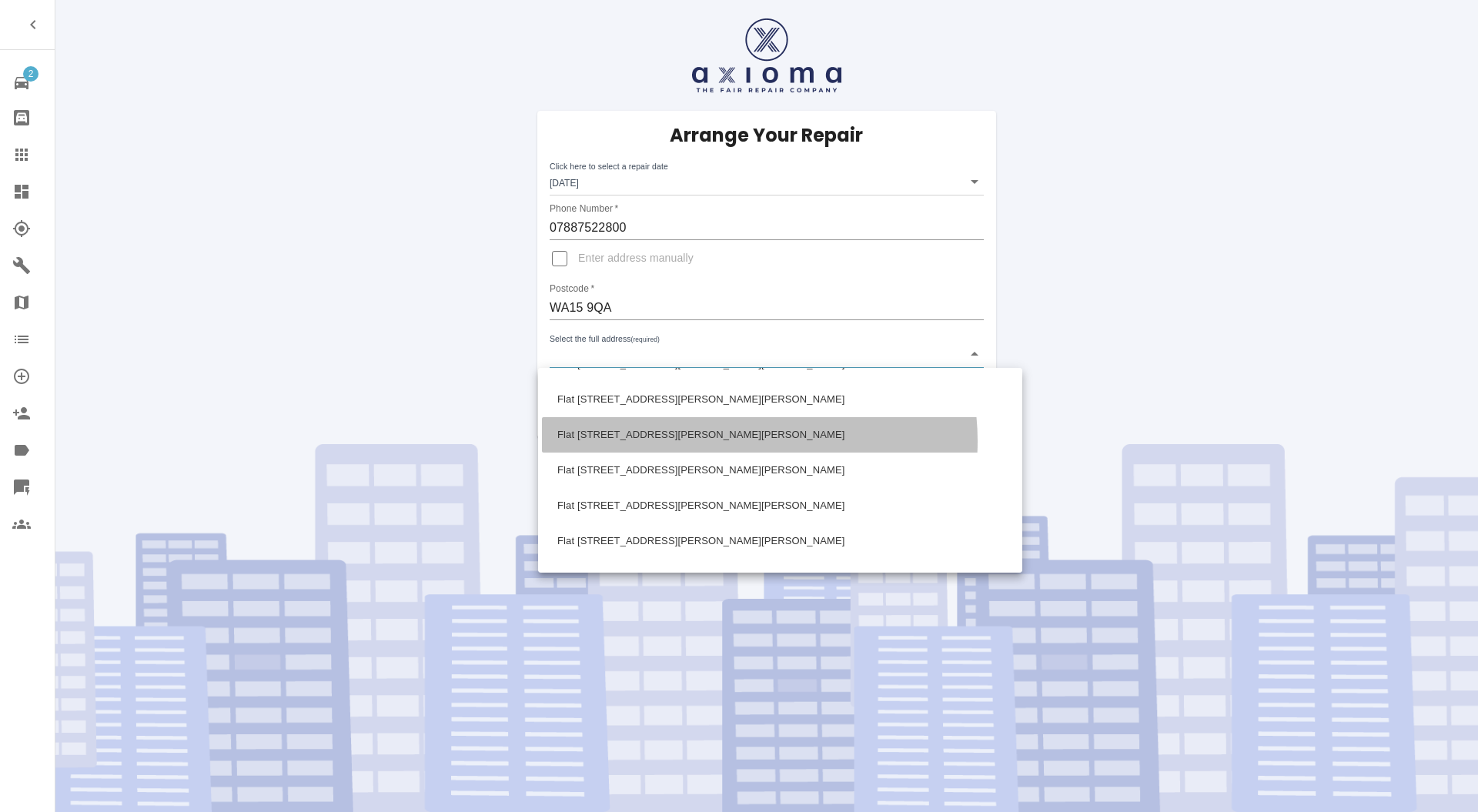
click at [737, 441] on li "Flat 6 Beaulieu 16 Leicester Road Hale, Altrincham Cheshire" at bounding box center [780, 435] width 476 height 35
type input "Flat 6 Beaulieu 16 Leicester Road Hale, Altrincham Cheshire"
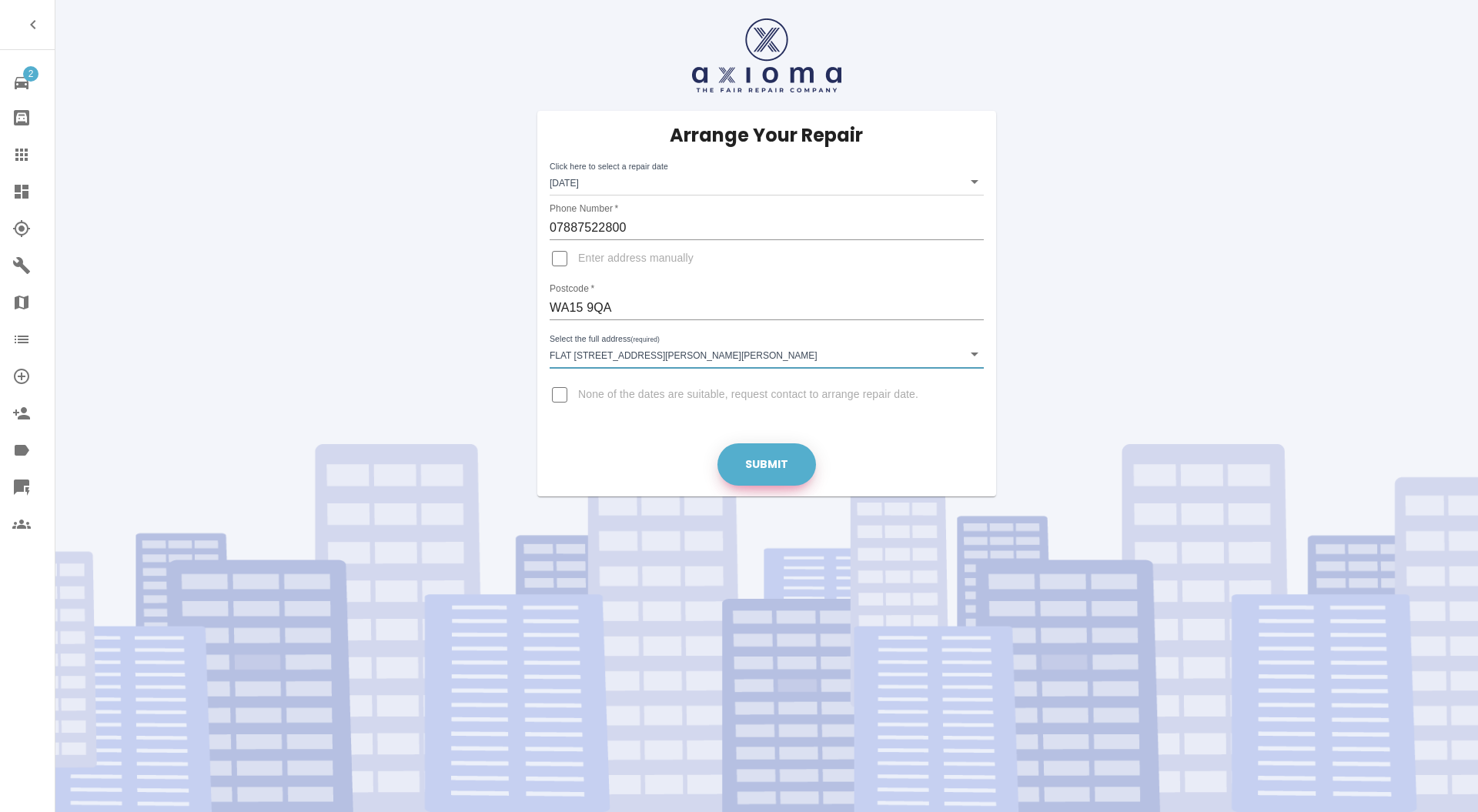
click at [758, 475] on button "Submit" at bounding box center [766, 464] width 99 height 42
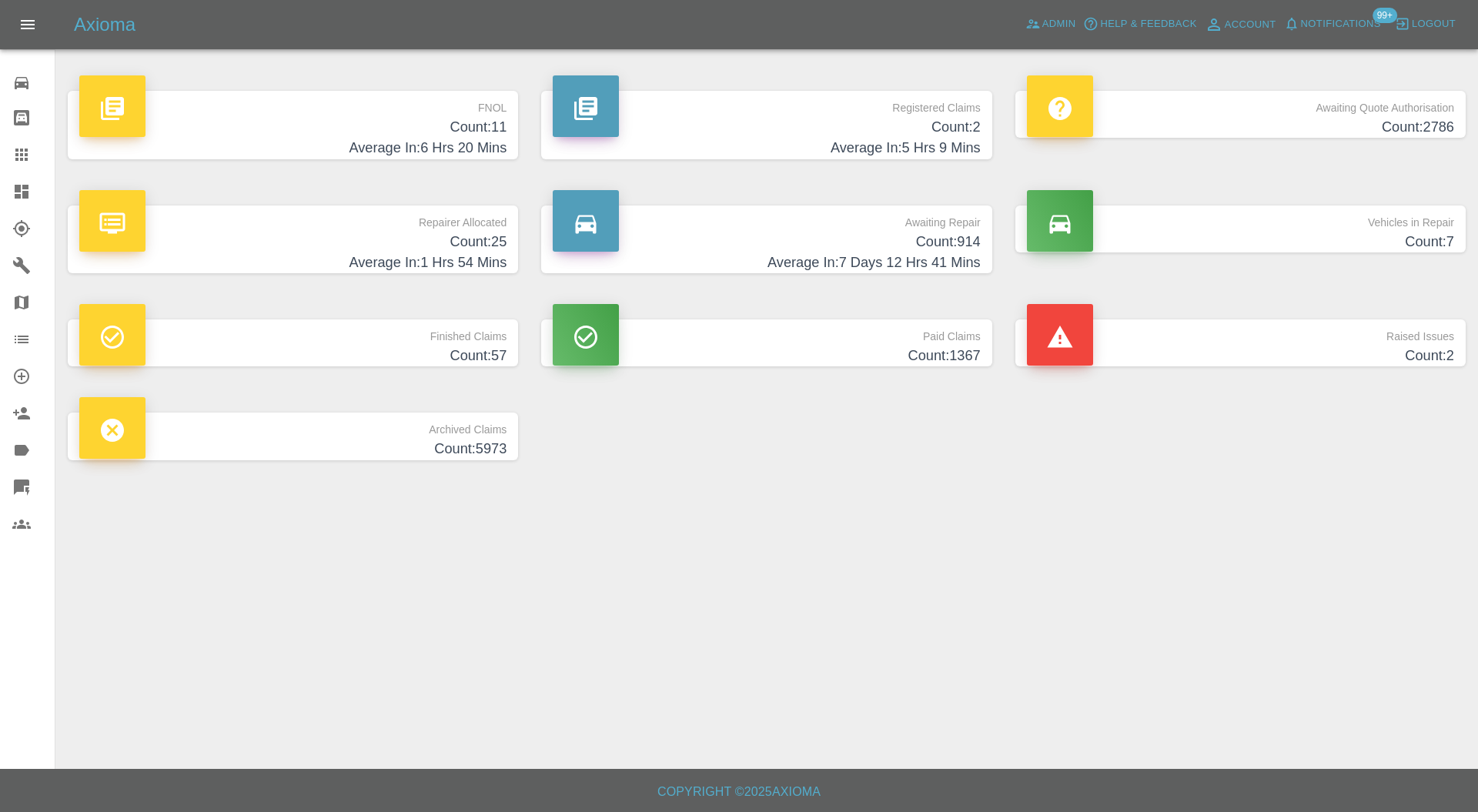
click at [1158, 337] on p "Raised Issues" at bounding box center [1241, 332] width 427 height 26
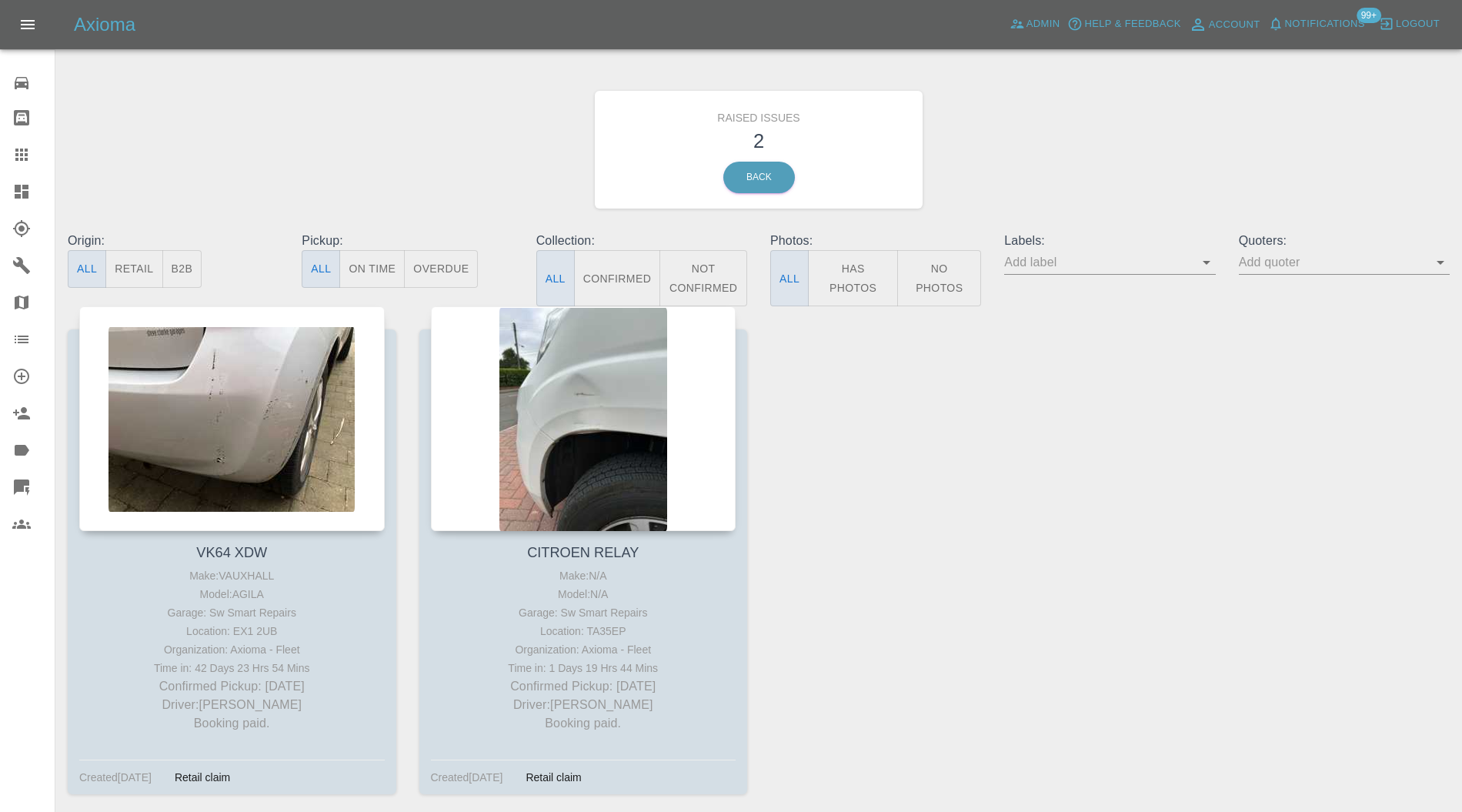
click at [586, 372] on div at bounding box center [583, 419] width 306 height 225
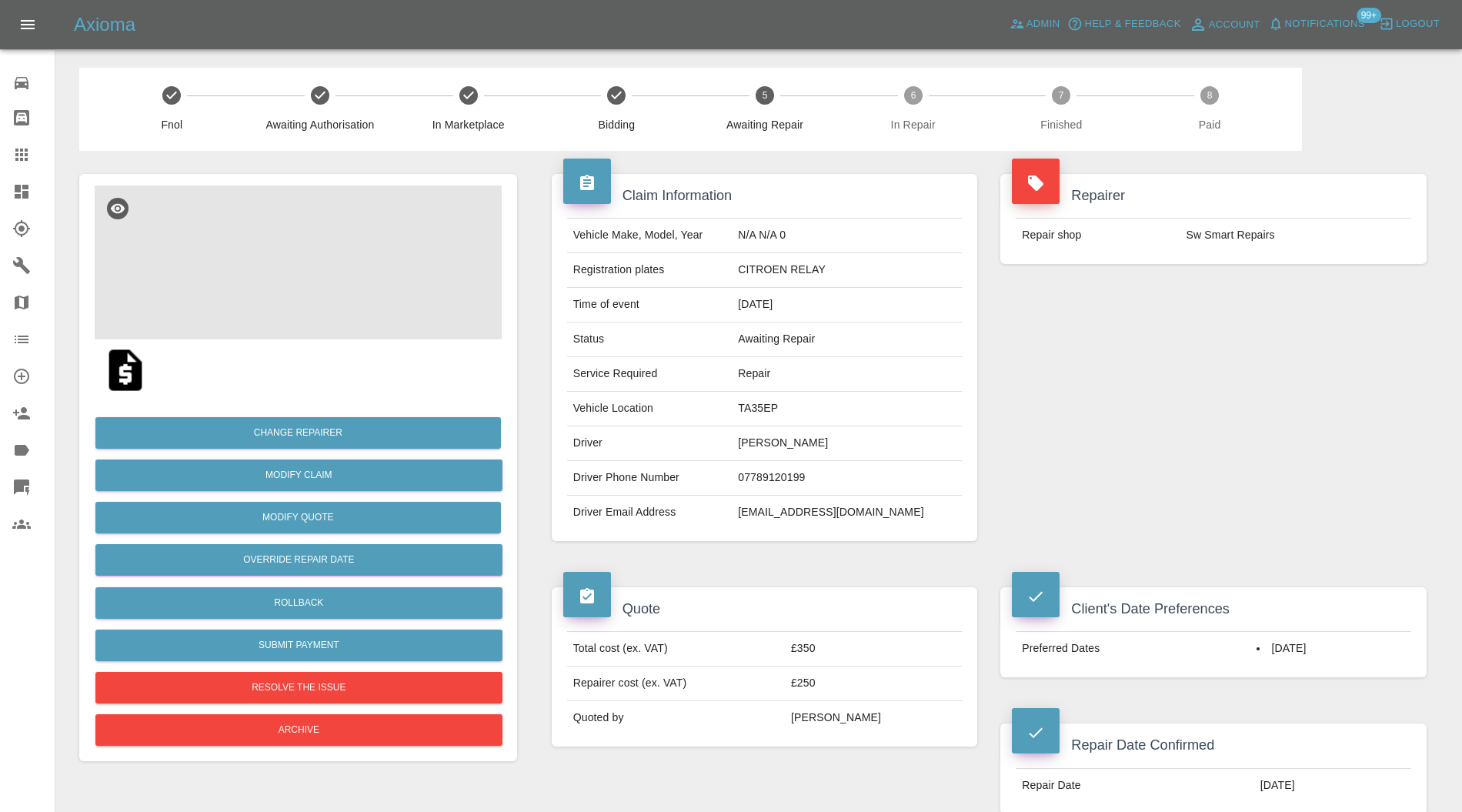
click at [311, 262] on img at bounding box center [298, 263] width 407 height 154
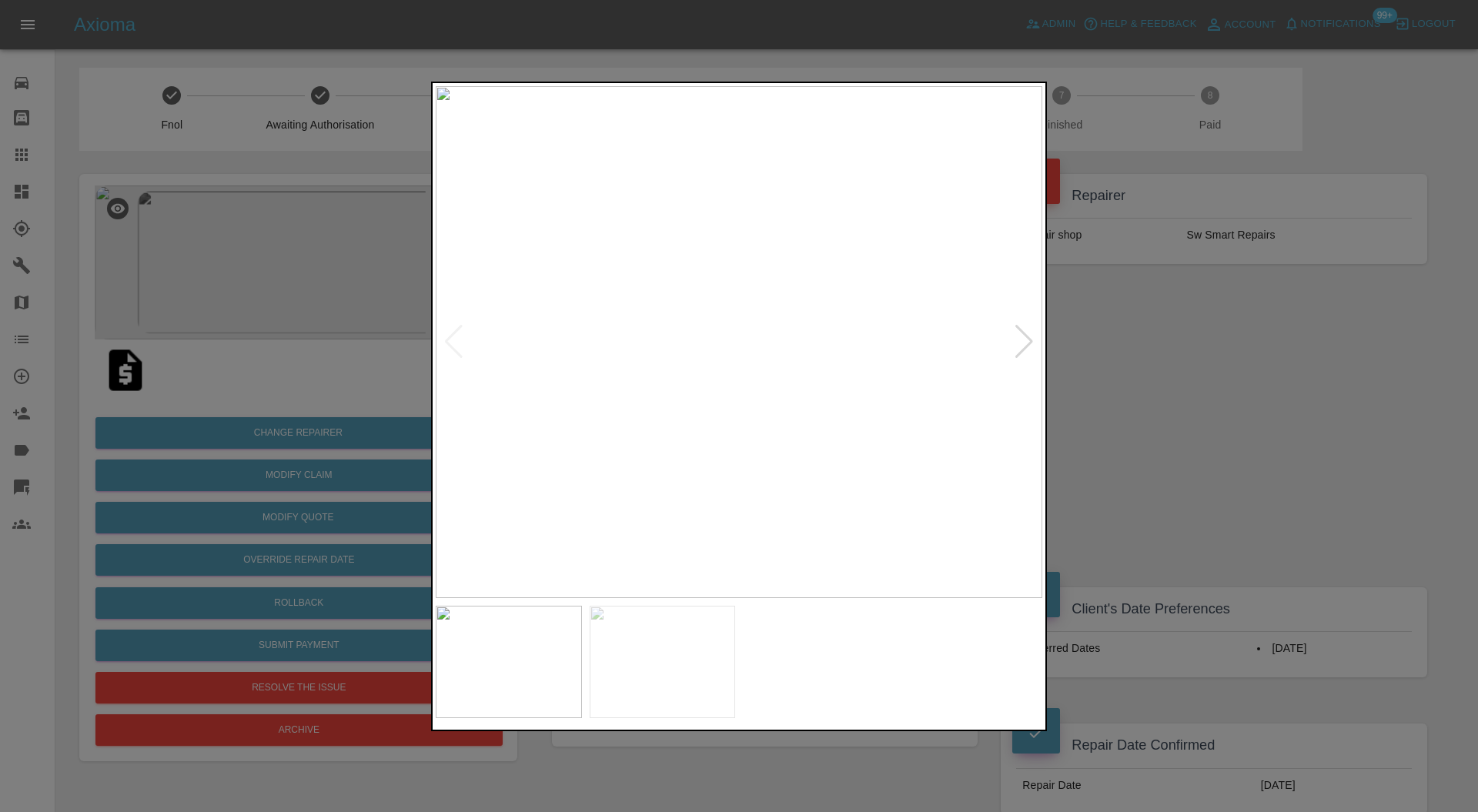
click at [1021, 346] on div at bounding box center [1024, 342] width 21 height 34
click at [1167, 371] on div at bounding box center [739, 406] width 1478 height 812
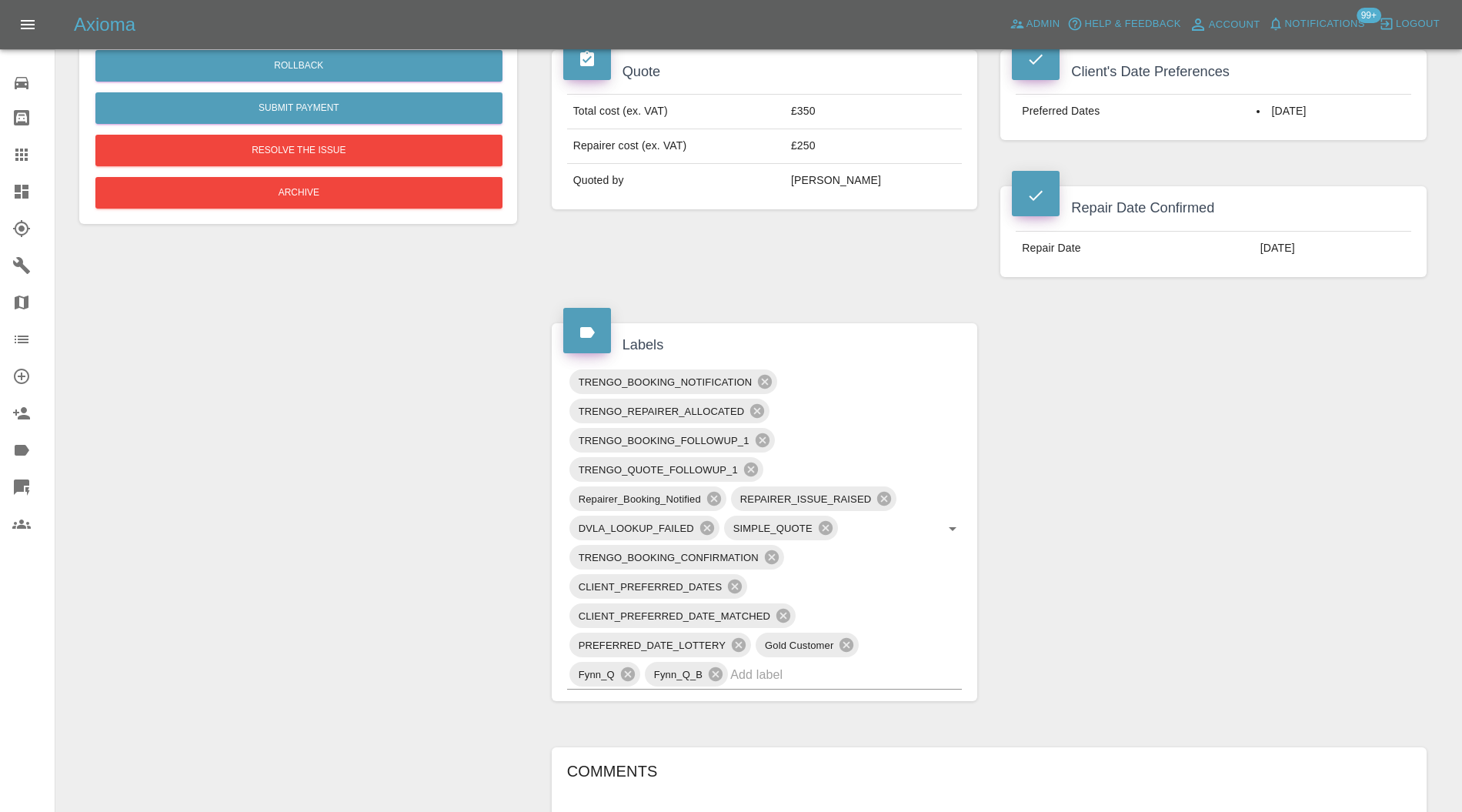
scroll to position [410, 0]
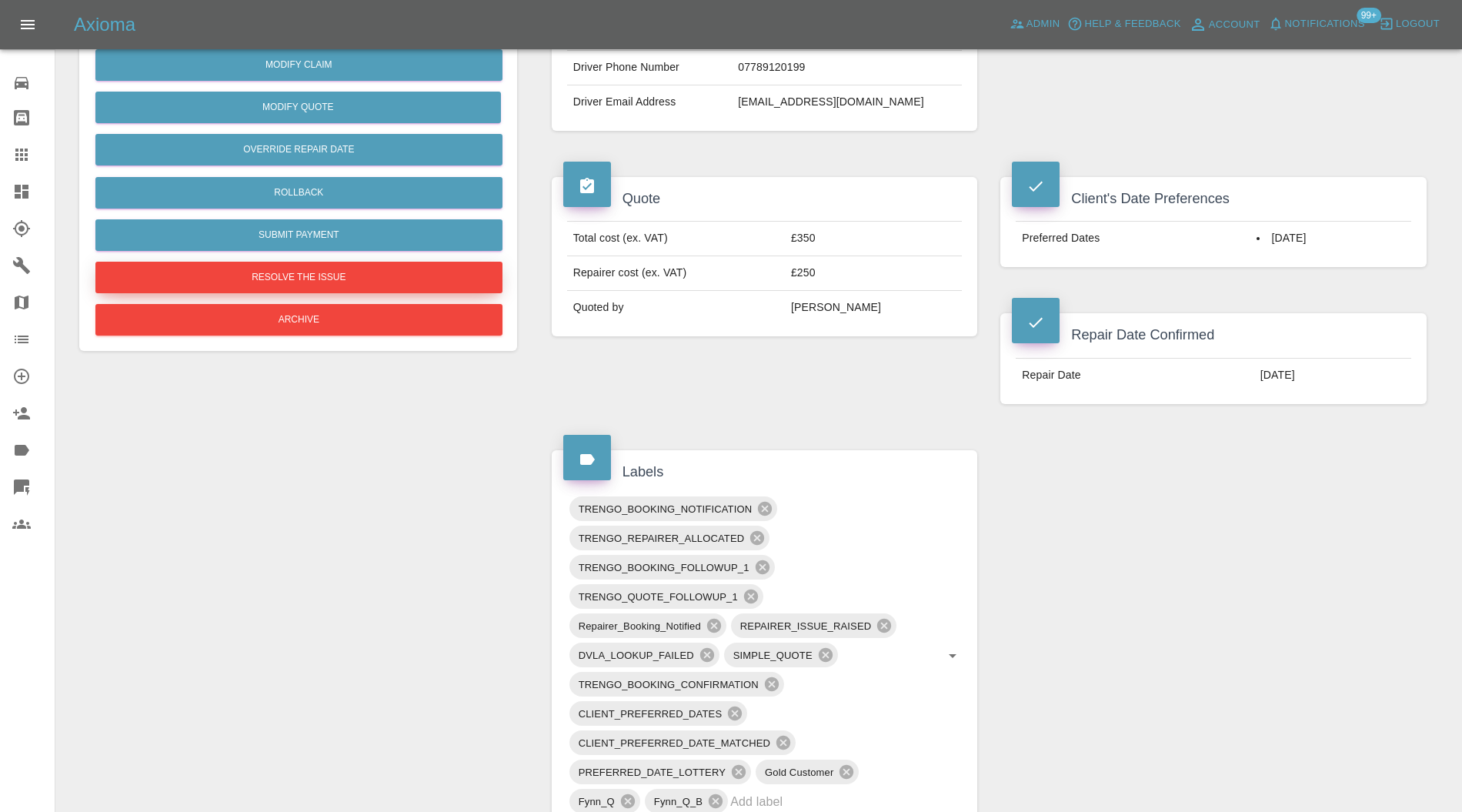
click at [432, 280] on button "Resolve the issue" at bounding box center [299, 277] width 407 height 31
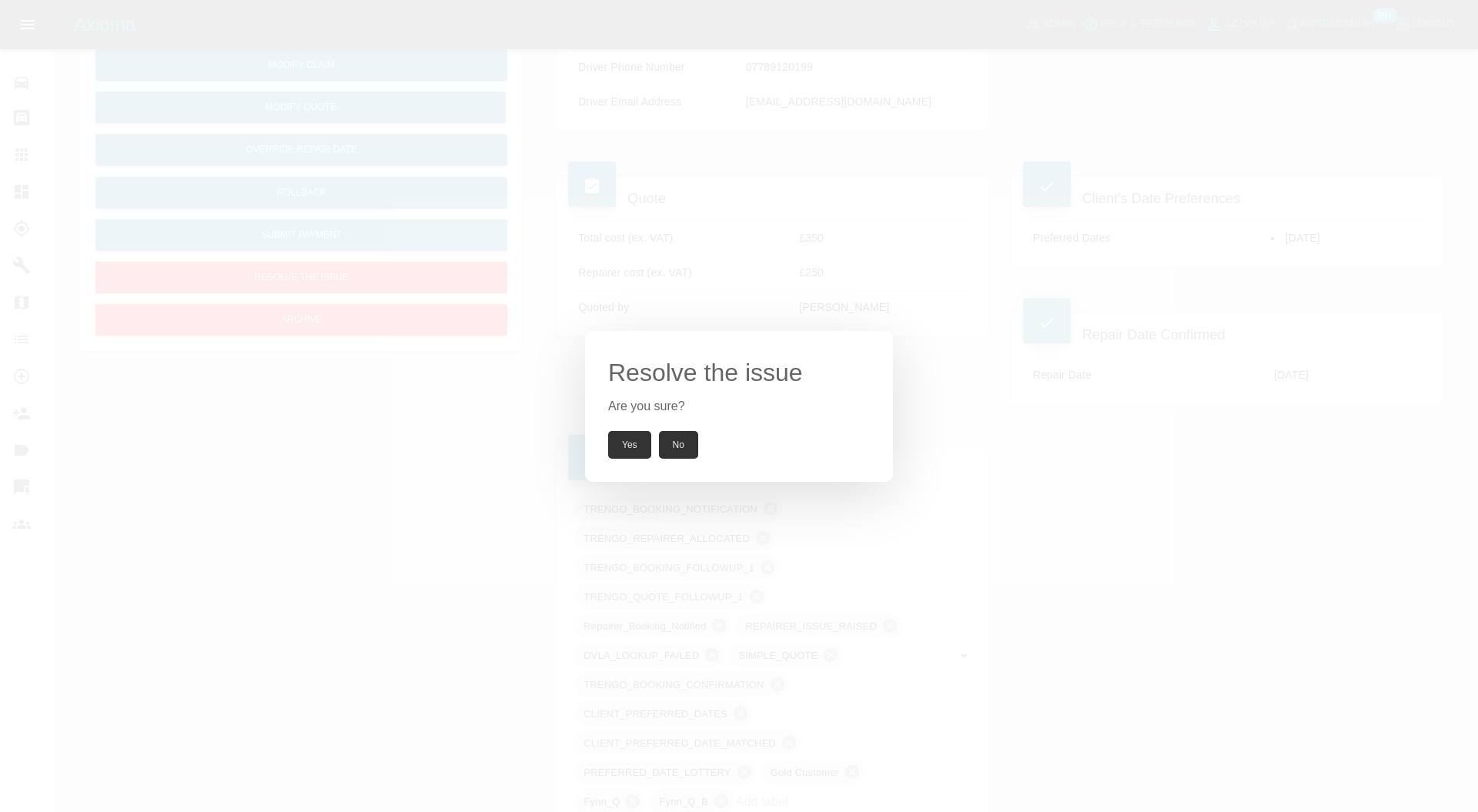
click at [644, 443] on button "Yes" at bounding box center [629, 444] width 43 height 28
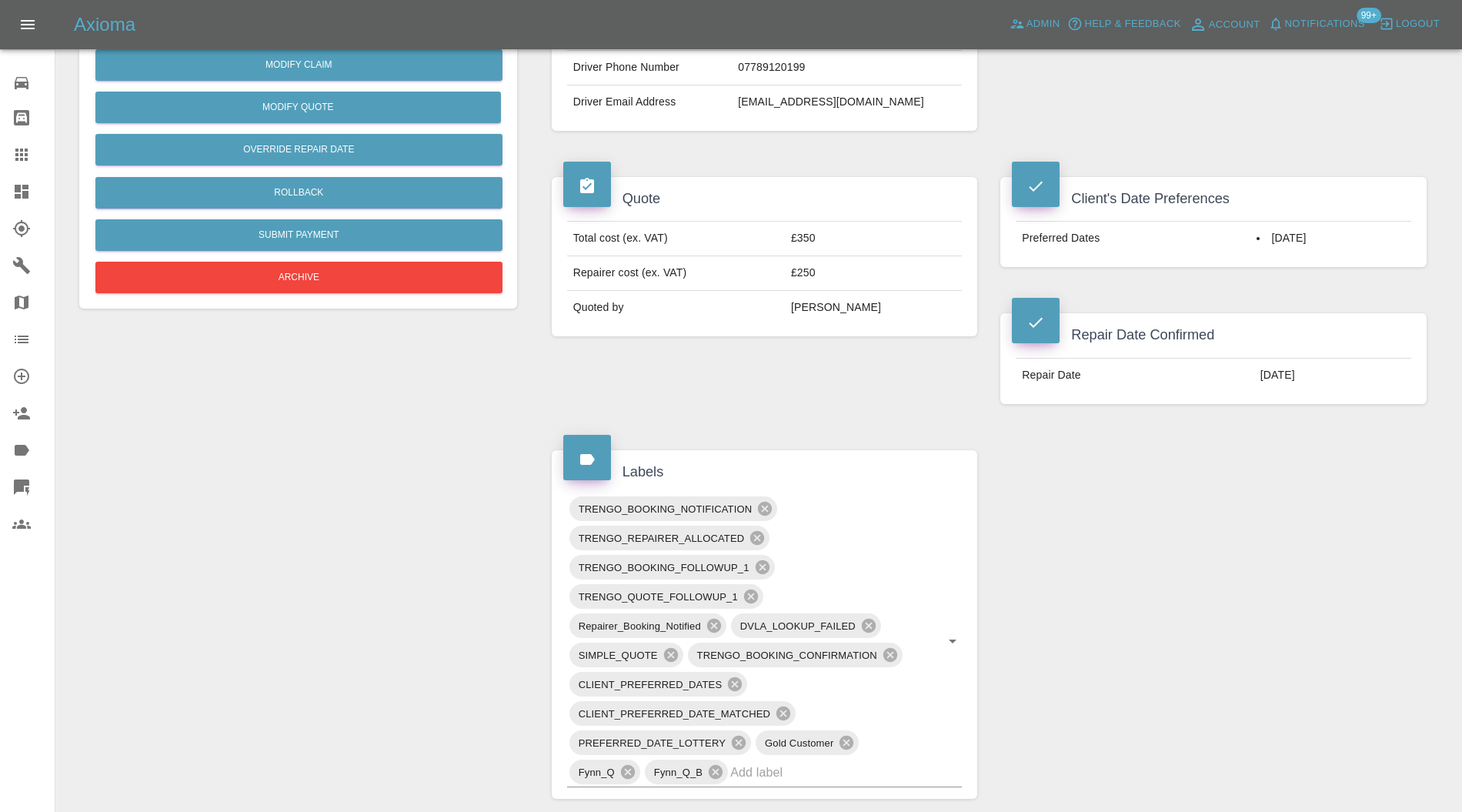
click at [412, 312] on div "Change Repairer Modify Claim Modify Quote Override Repair Date Rollback Submit …" at bounding box center [298, 643] width 461 height 1805
click at [427, 267] on button "Archive" at bounding box center [299, 277] width 407 height 31
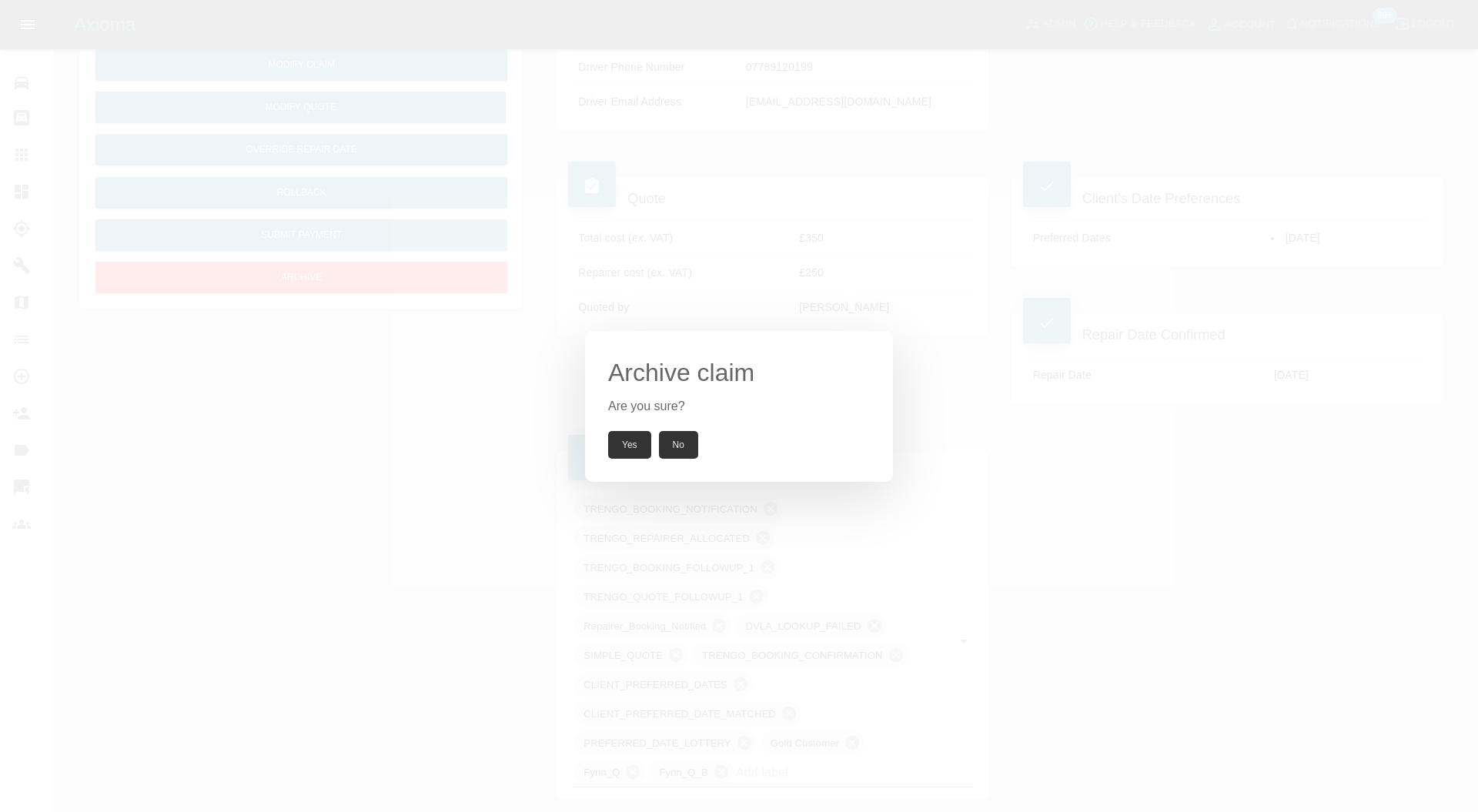
click at [626, 451] on button "Yes" at bounding box center [629, 444] width 43 height 28
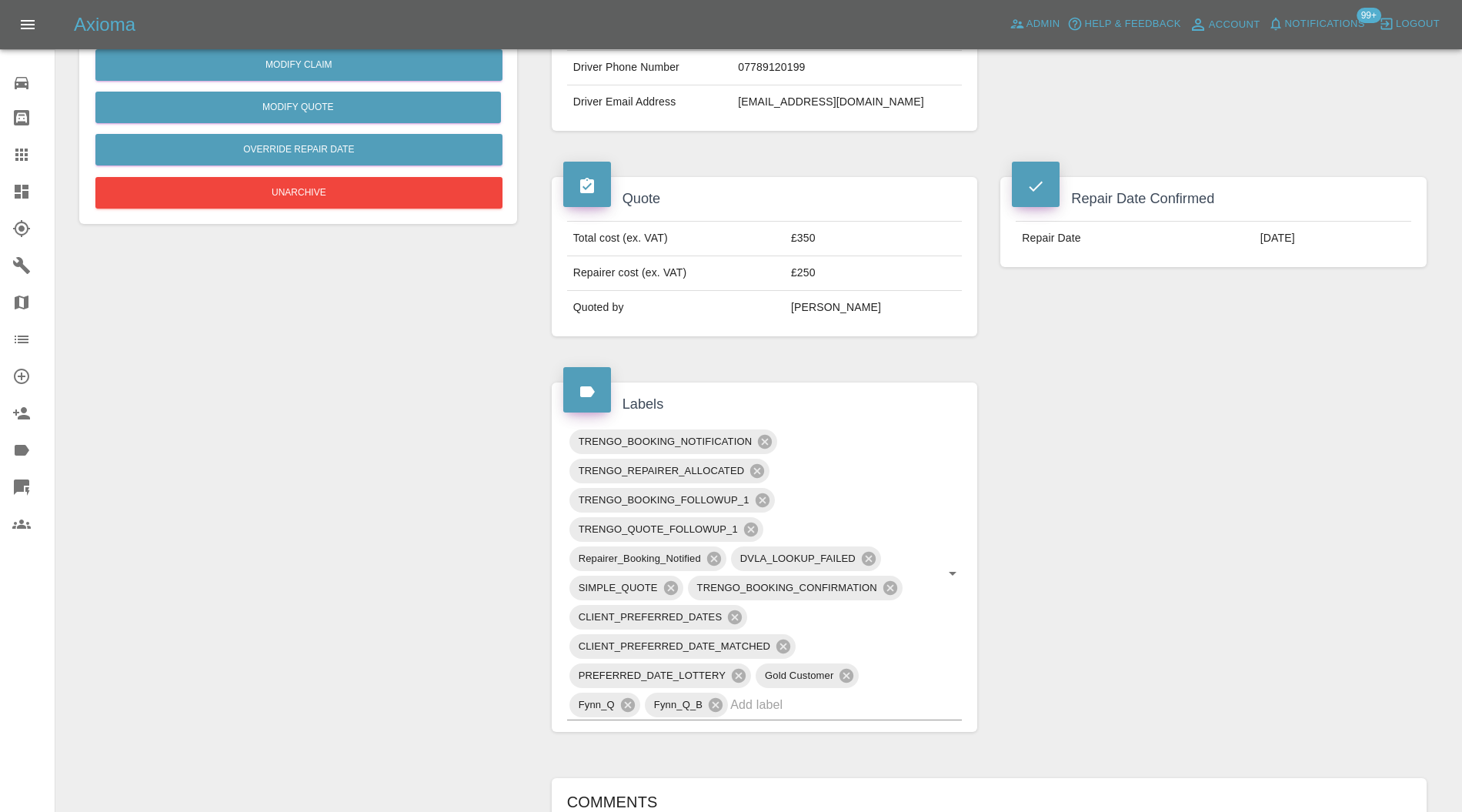
click at [830, 699] on input "text" at bounding box center [824, 704] width 188 height 24
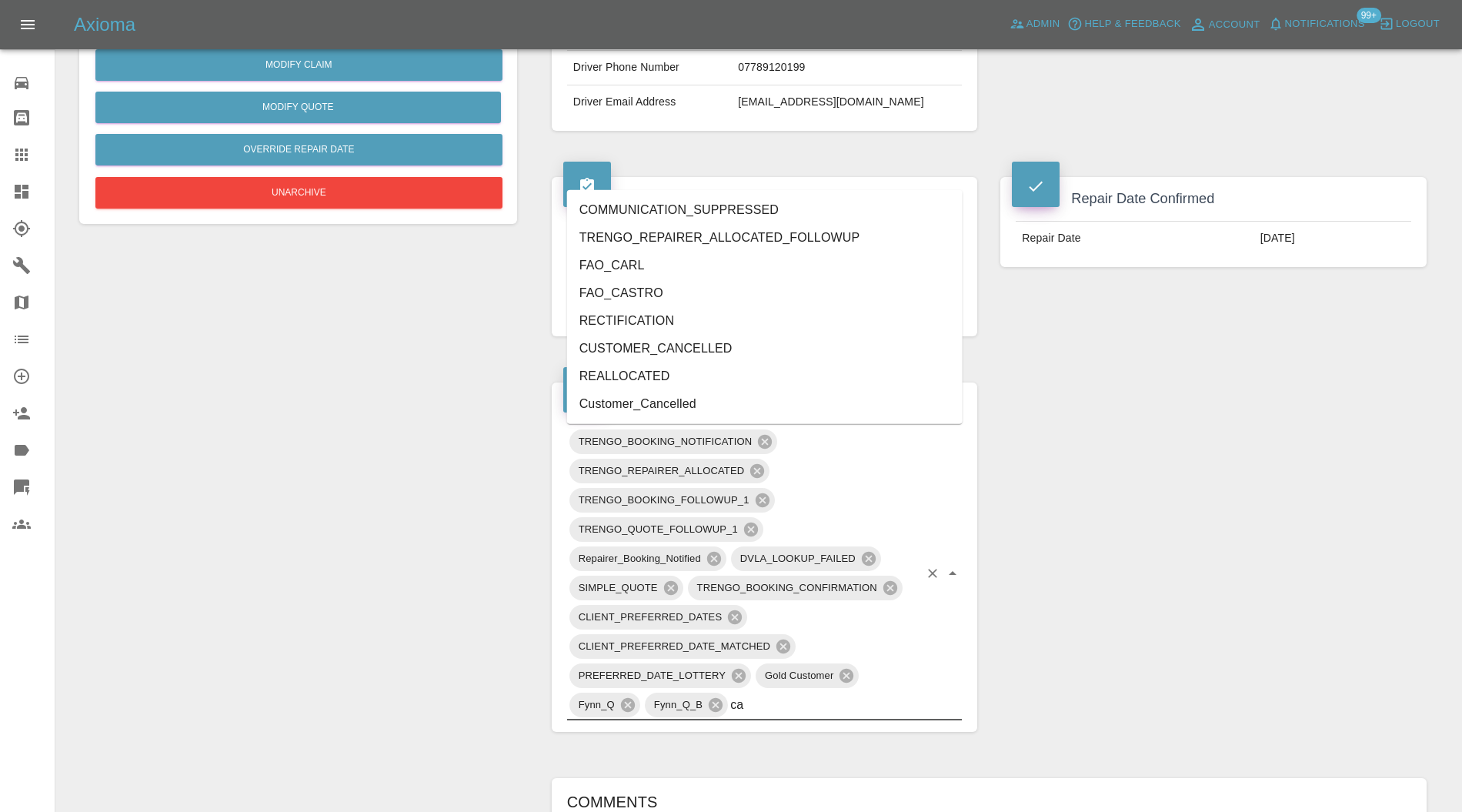
type input "can"
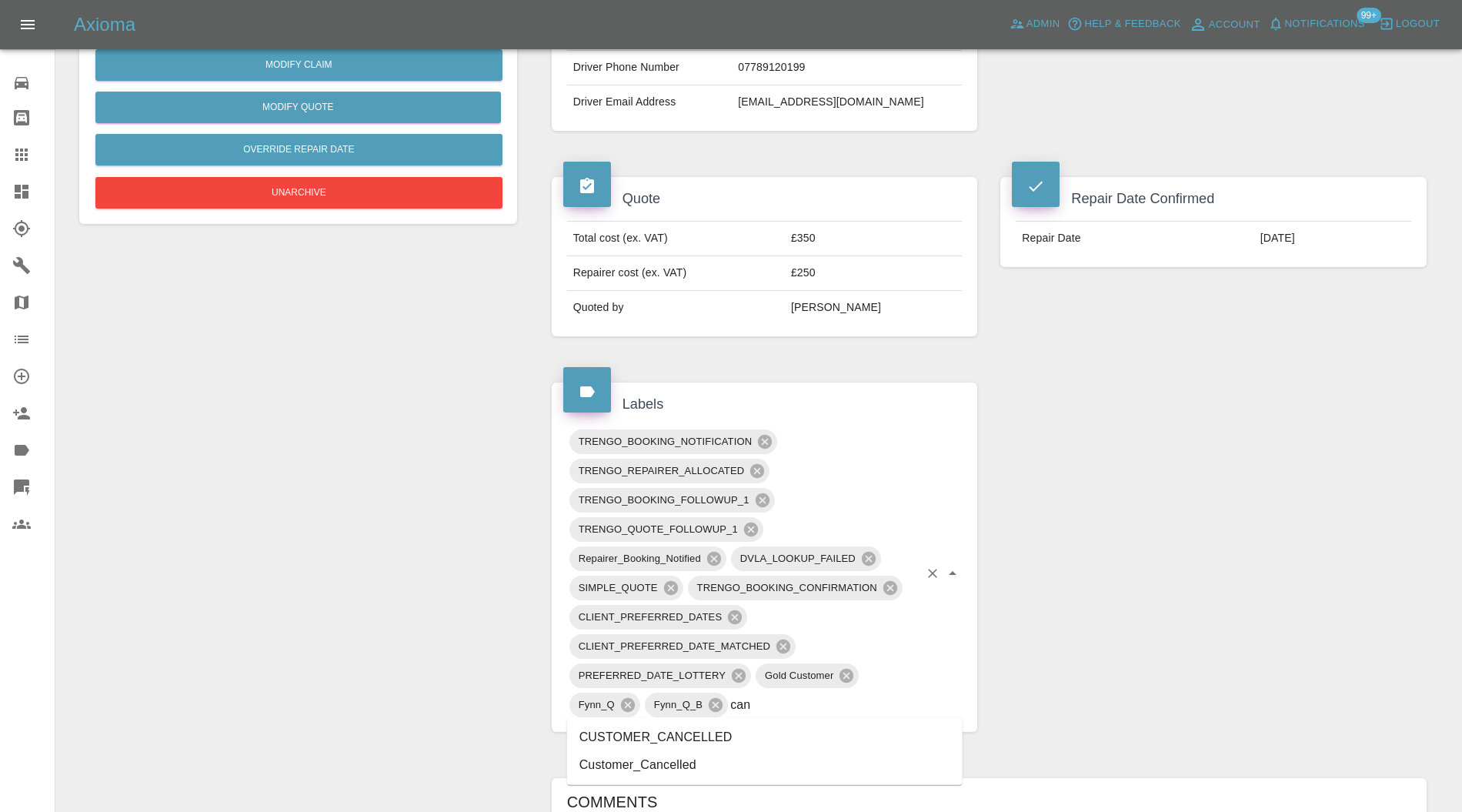
click at [675, 735] on li "CUSTOMER_CANCELLED" at bounding box center [765, 737] width 395 height 28
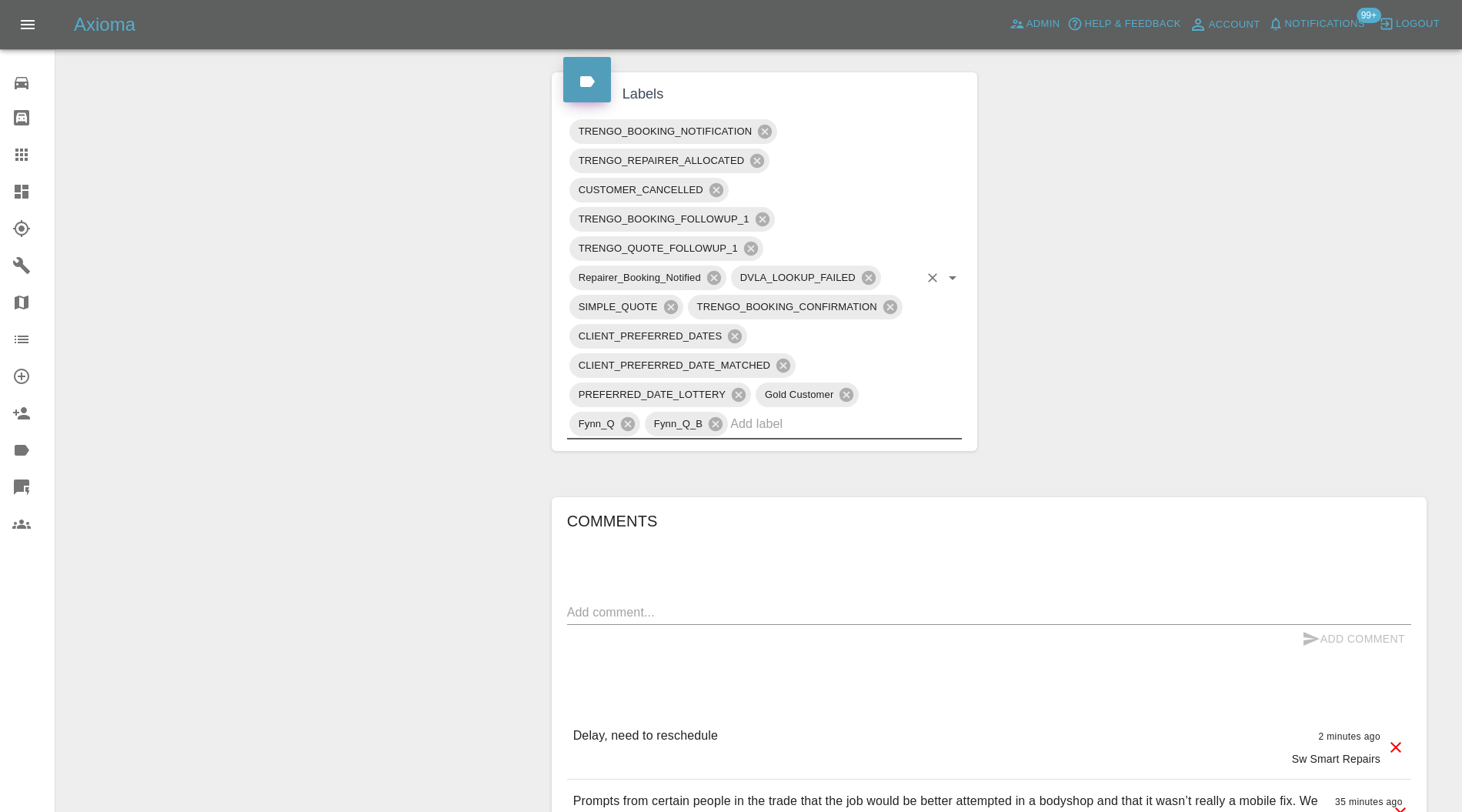
scroll to position [820, 0]
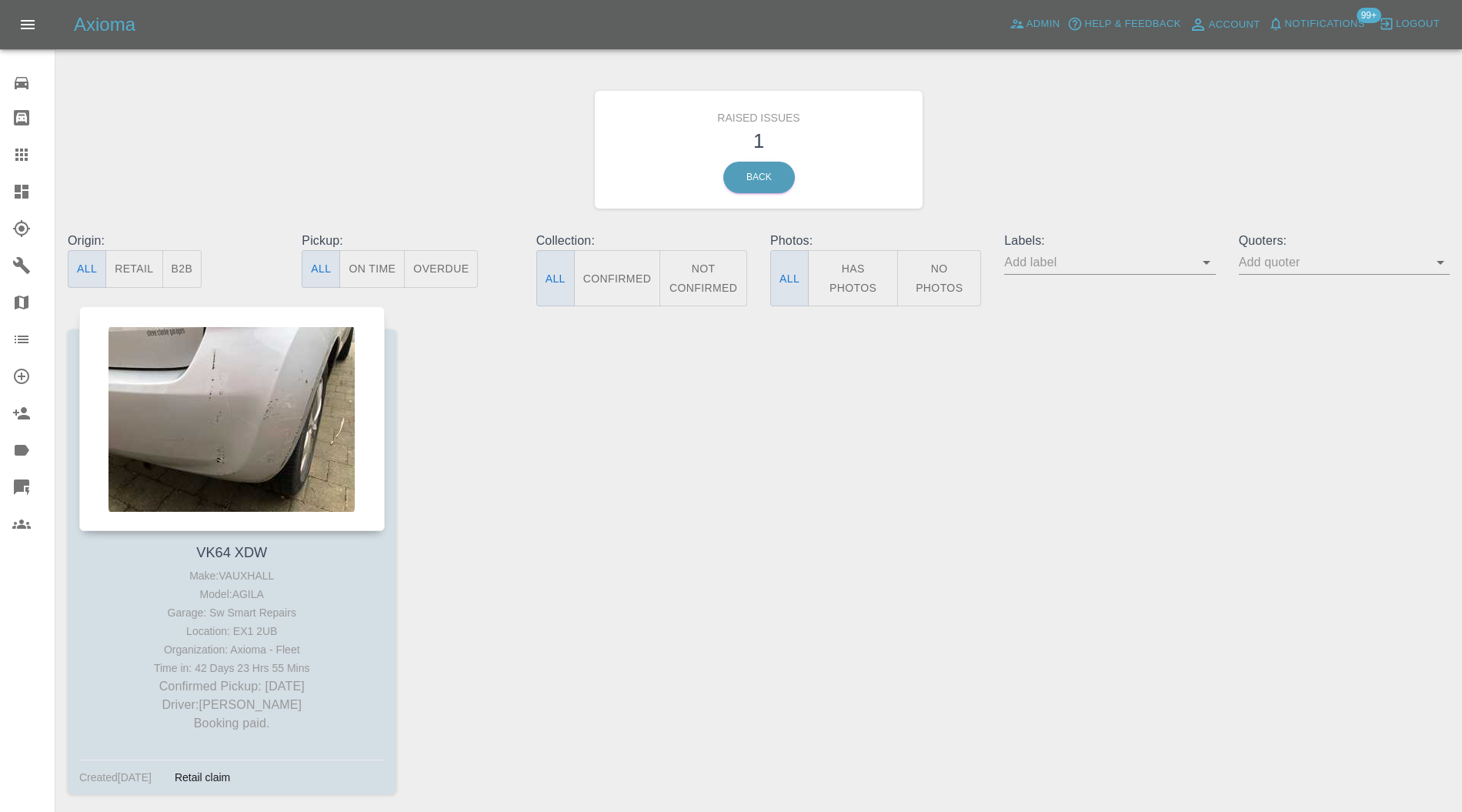
click at [316, 421] on div at bounding box center [232, 419] width 306 height 225
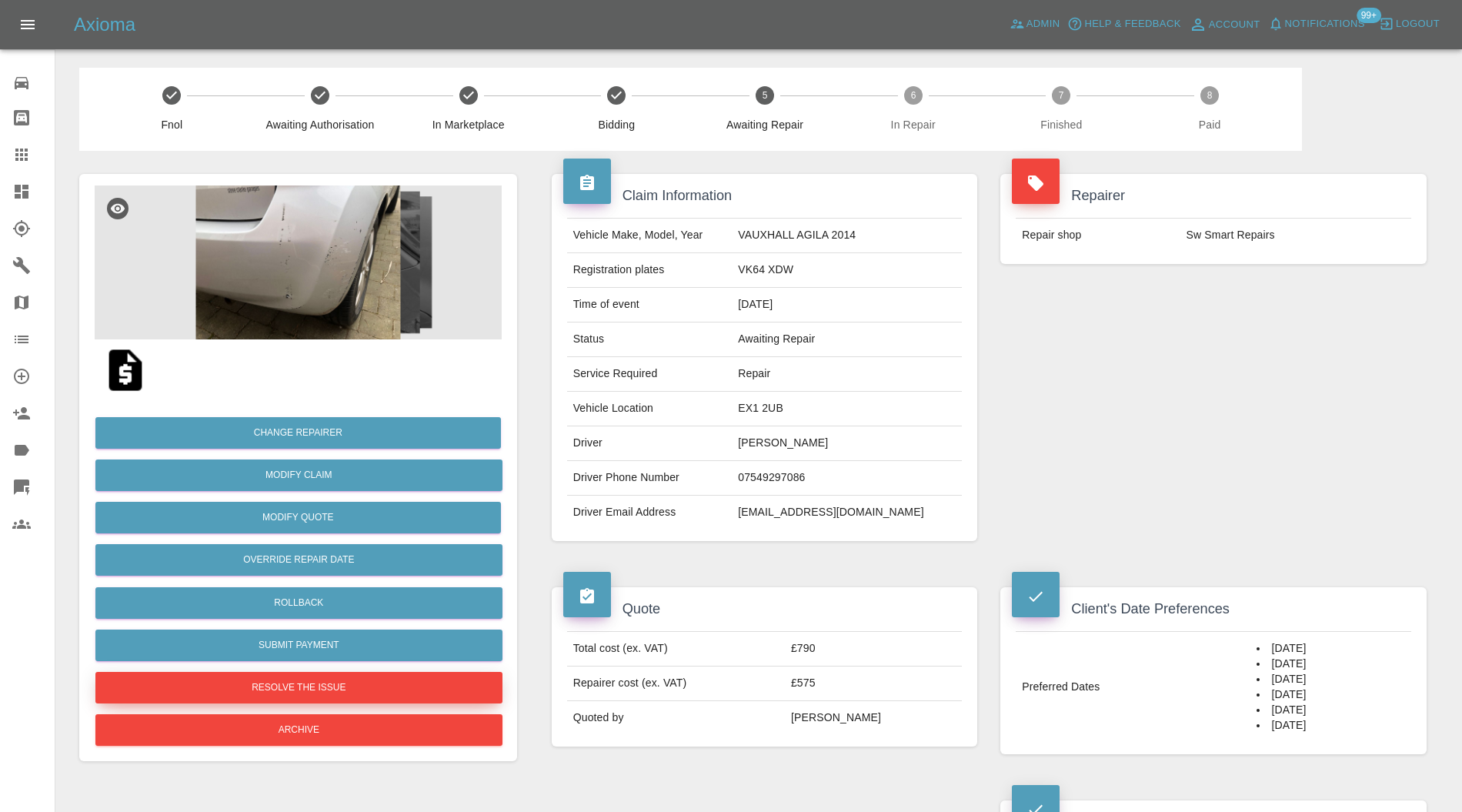
click at [340, 690] on button "Resolve the issue" at bounding box center [299, 687] width 407 height 31
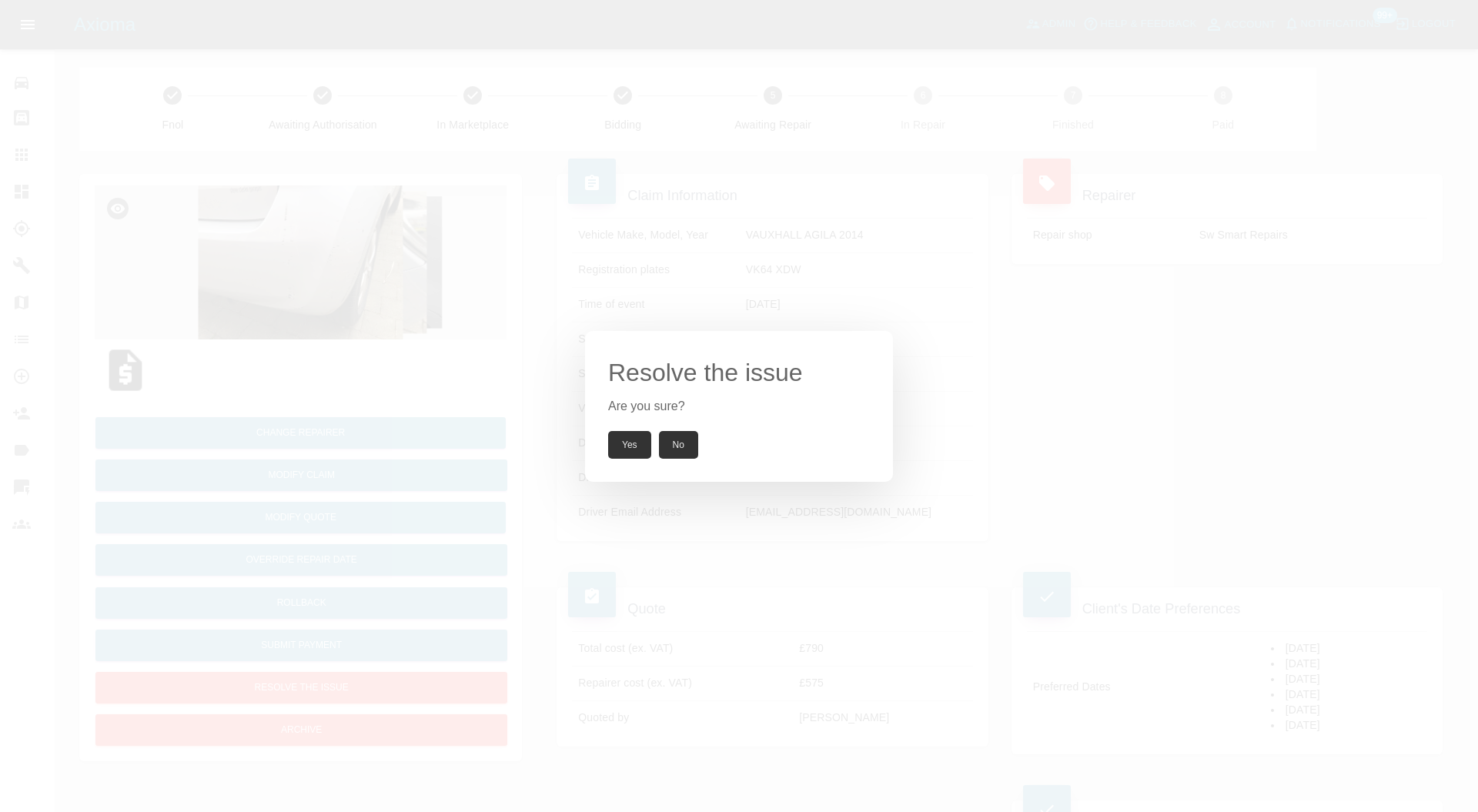
click at [631, 444] on button "Yes" at bounding box center [629, 444] width 43 height 28
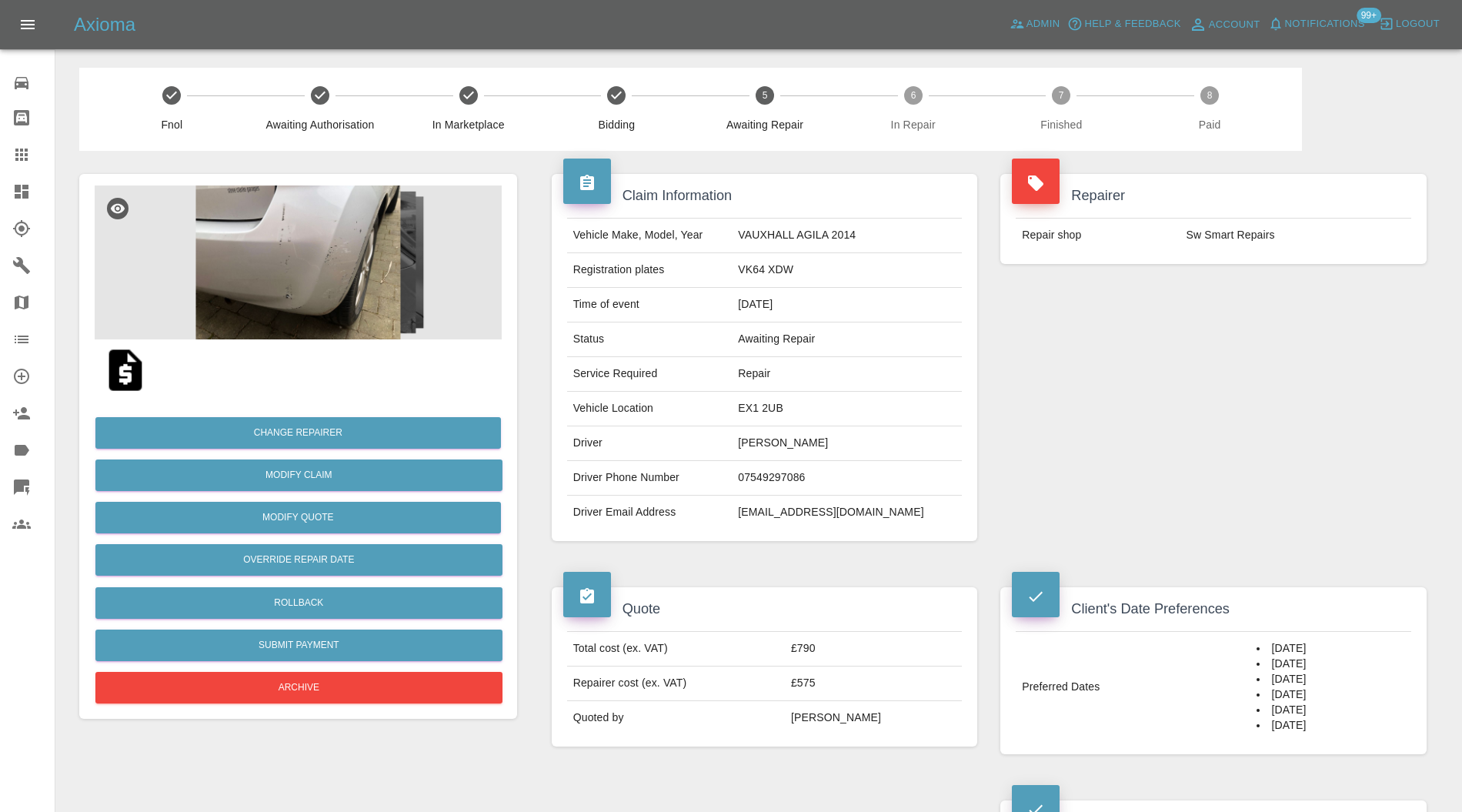
click at [22, 187] on icon at bounding box center [22, 192] width 19 height 19
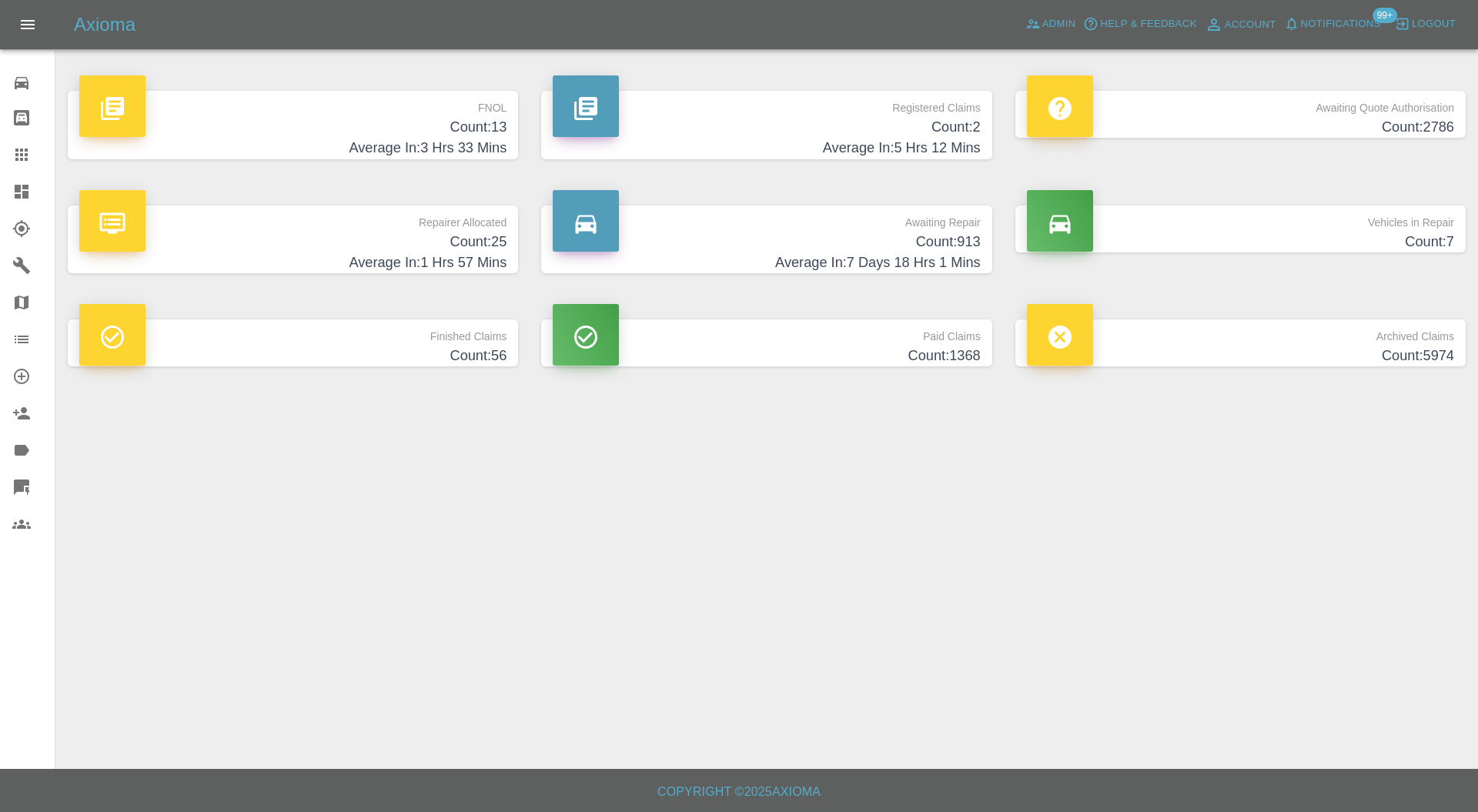
click at [403, 246] on h4 "Count: 25" at bounding box center [293, 241] width 427 height 21
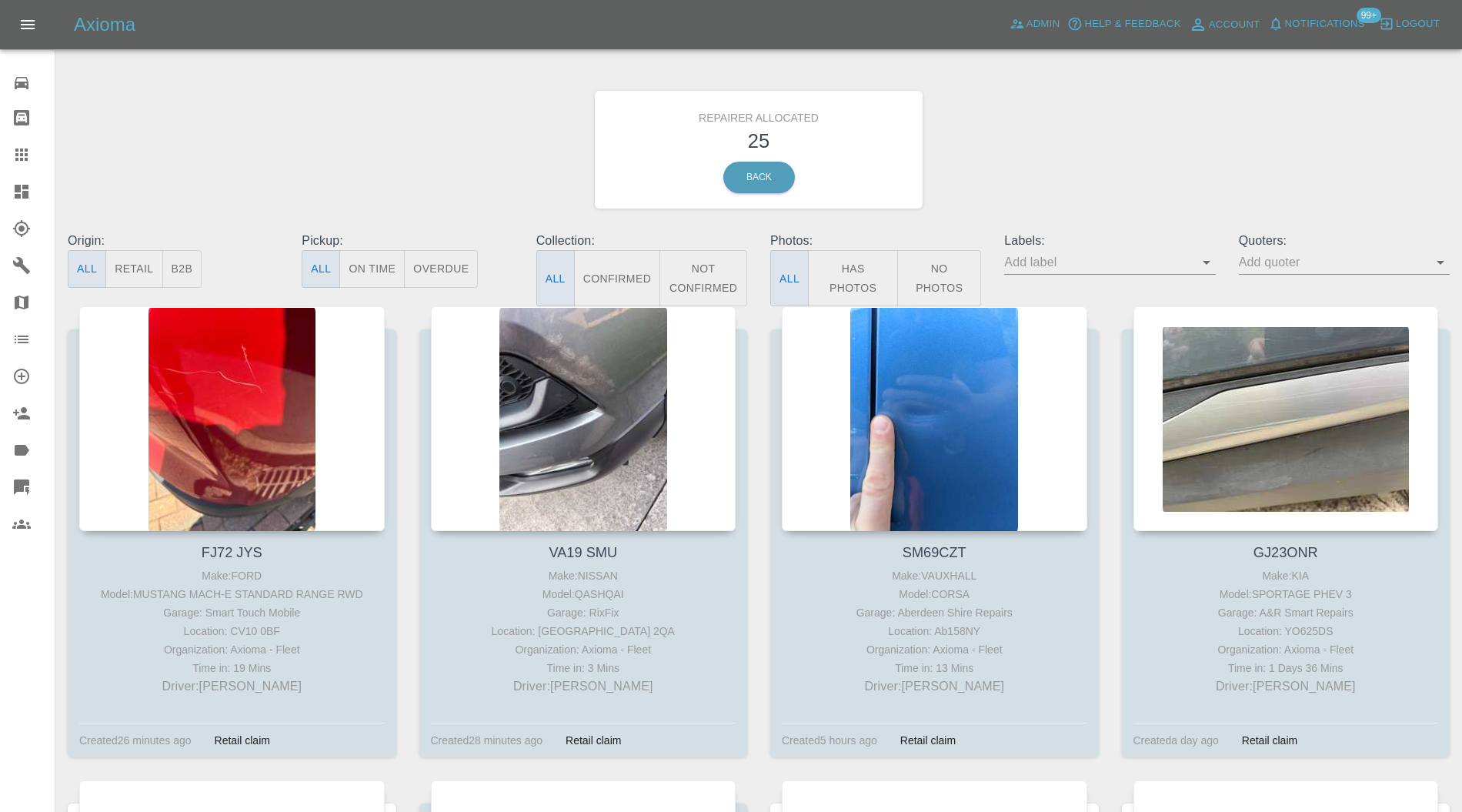
click at [625, 420] on div at bounding box center [583, 419] width 306 height 225
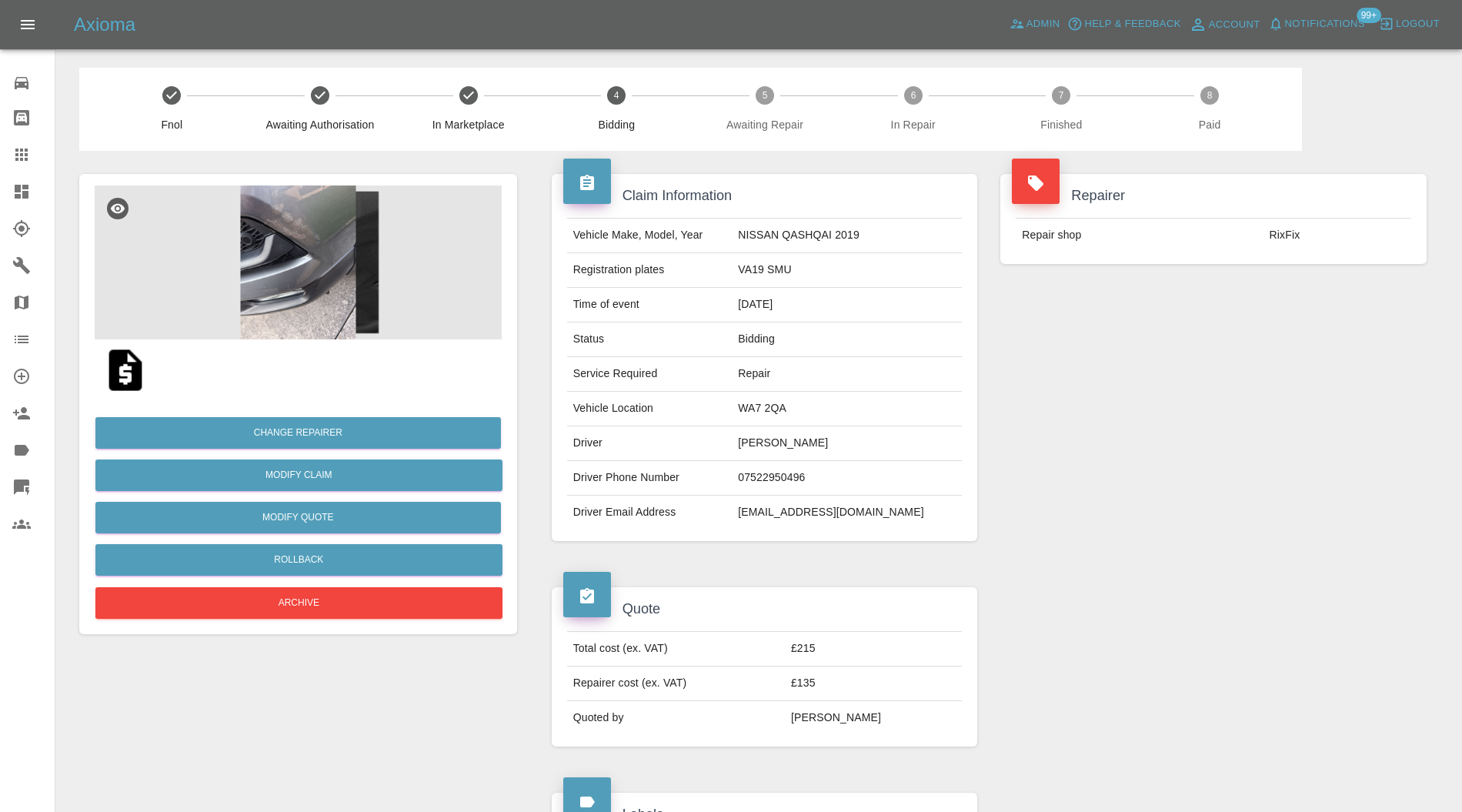
click at [337, 263] on img at bounding box center [298, 263] width 407 height 154
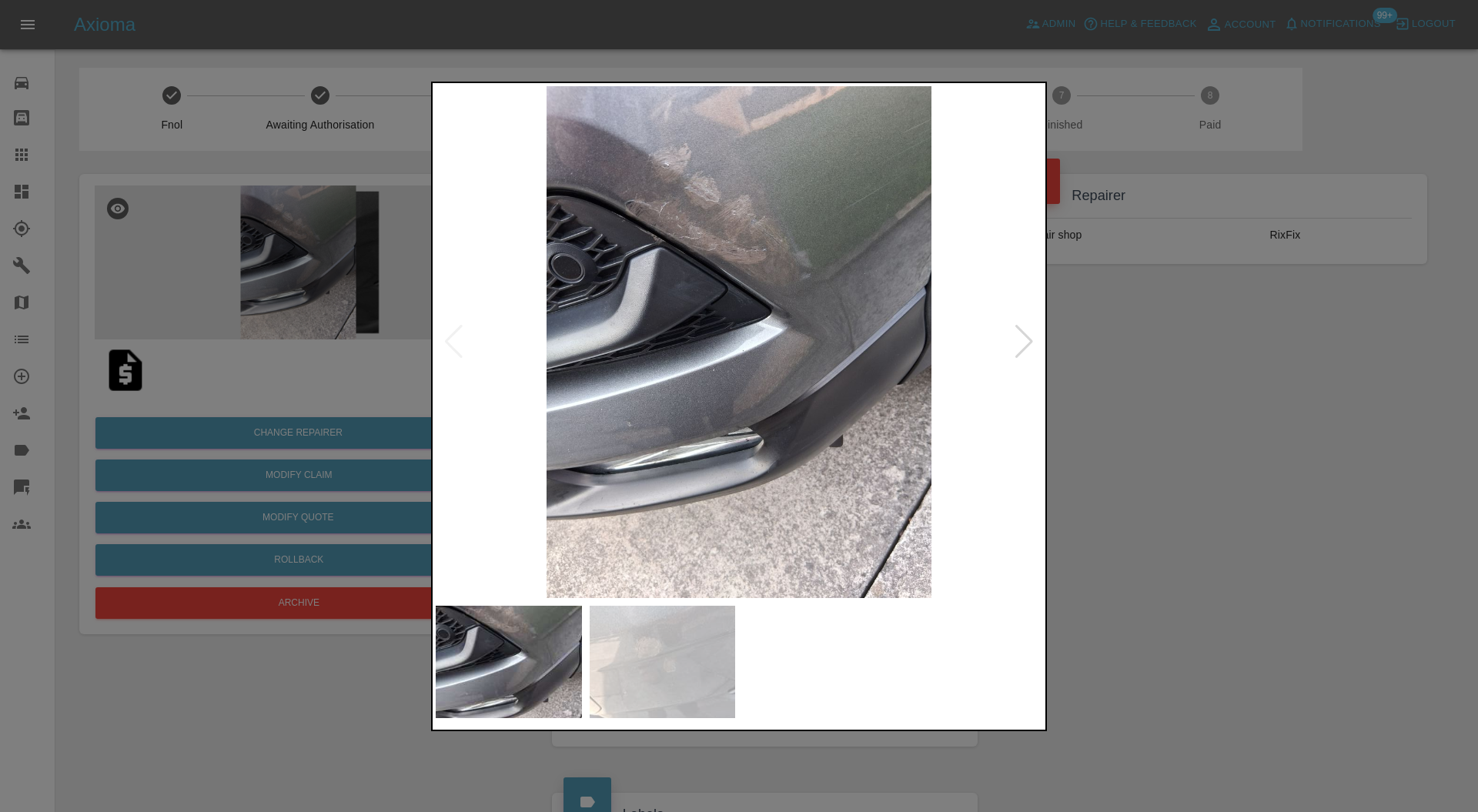
click at [1221, 398] on div at bounding box center [739, 406] width 1478 height 812
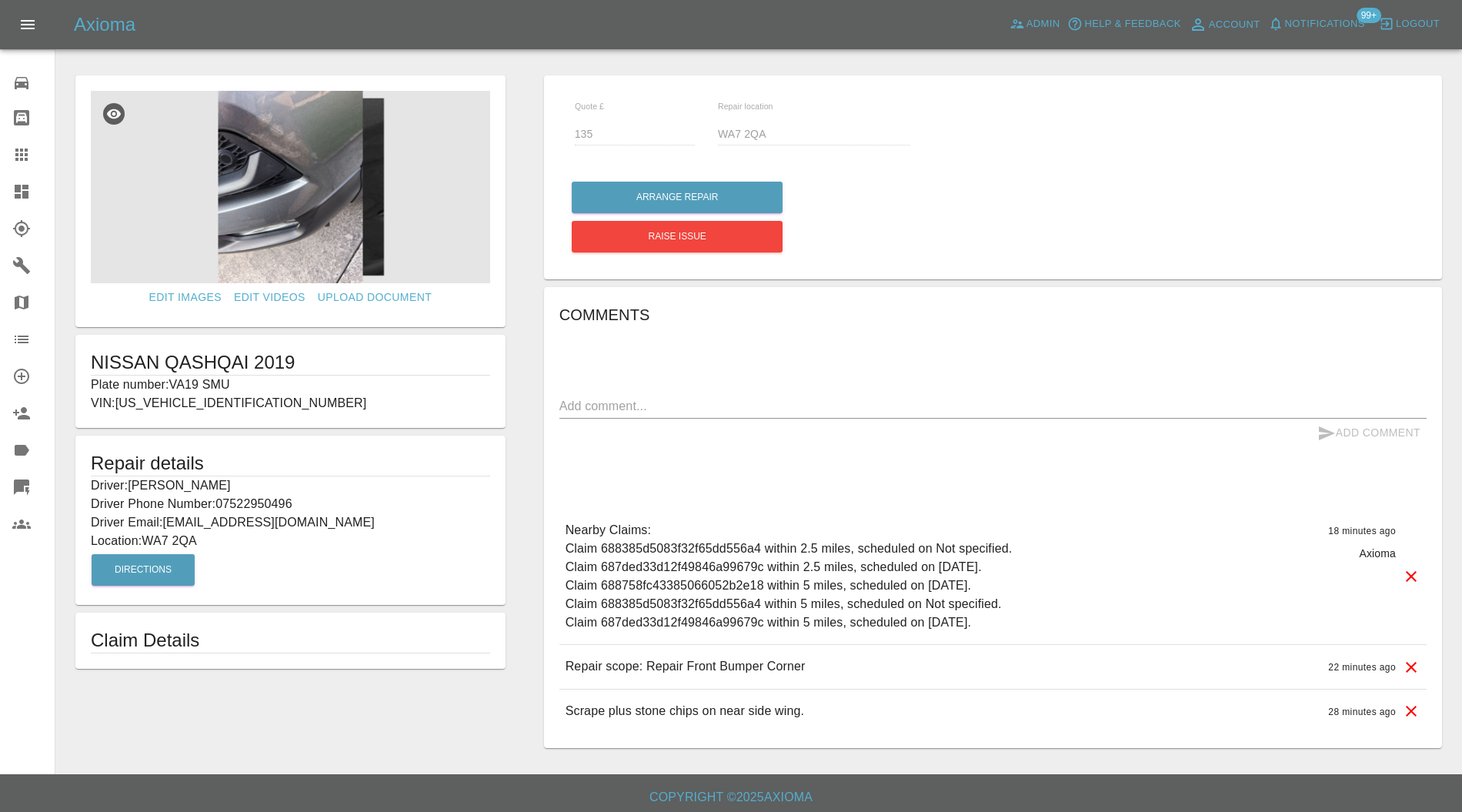
click at [338, 218] on img at bounding box center [290, 187] width 399 height 192
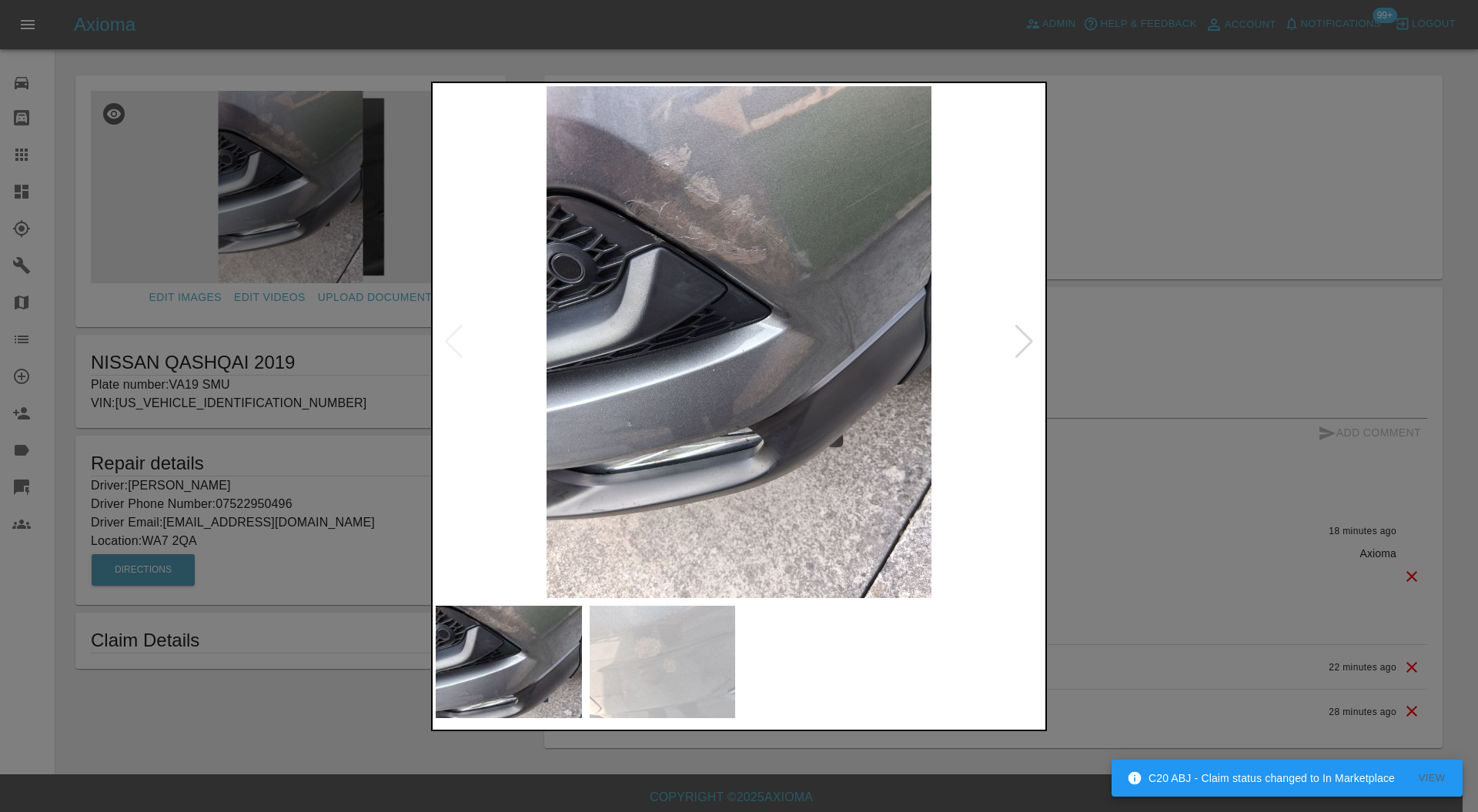
click at [1019, 338] on div at bounding box center [1024, 342] width 21 height 34
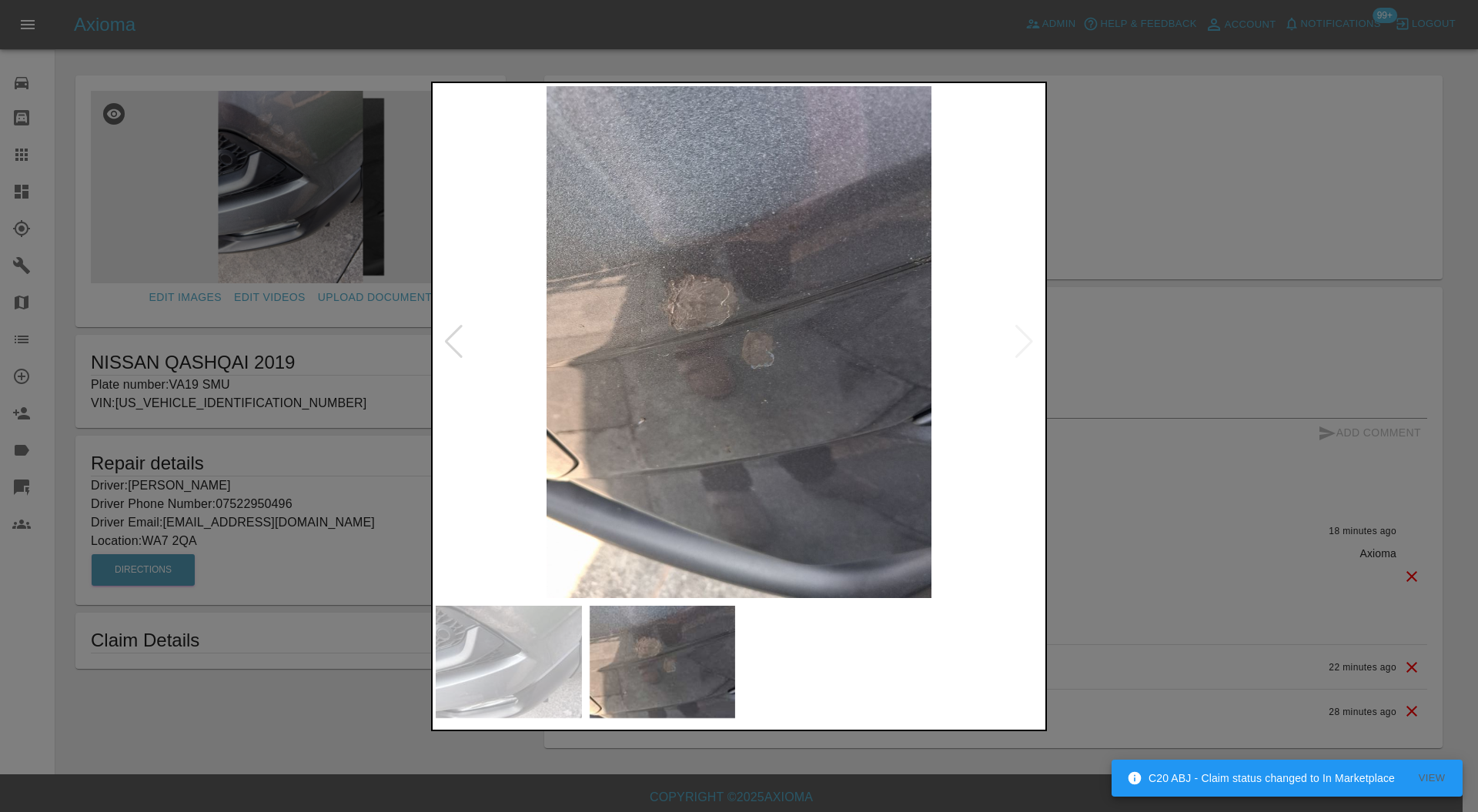
click at [1019, 338] on img at bounding box center [739, 342] width 606 height 512
click at [1086, 245] on div at bounding box center [739, 406] width 1478 height 812
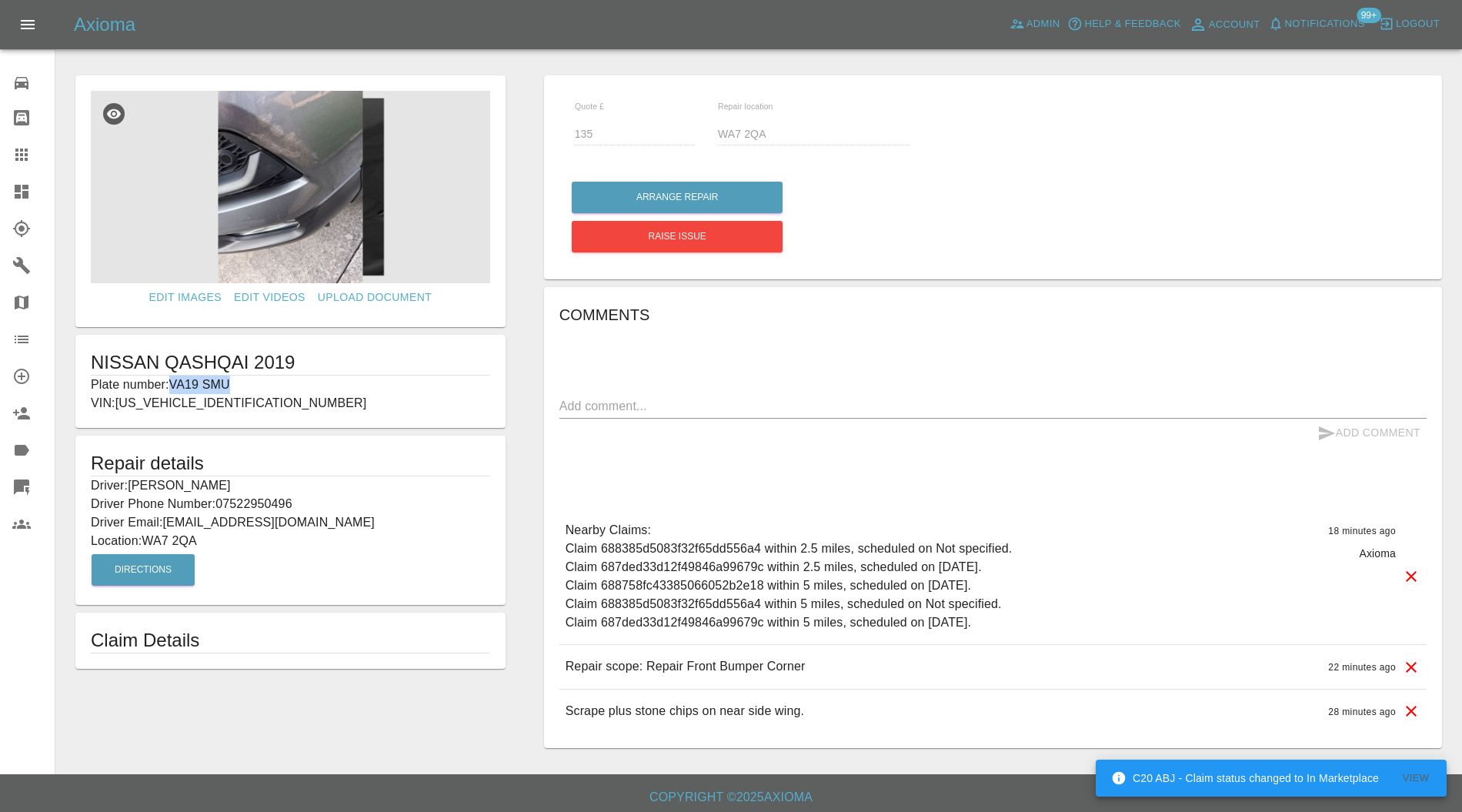
drag, startPoint x: 251, startPoint y: 387, endPoint x: 176, endPoint y: 388, distance: 75.0
click at [176, 388] on p "Plate number: VA19 SMU" at bounding box center [290, 385] width 399 height 19
copy p "VA19 SMU"
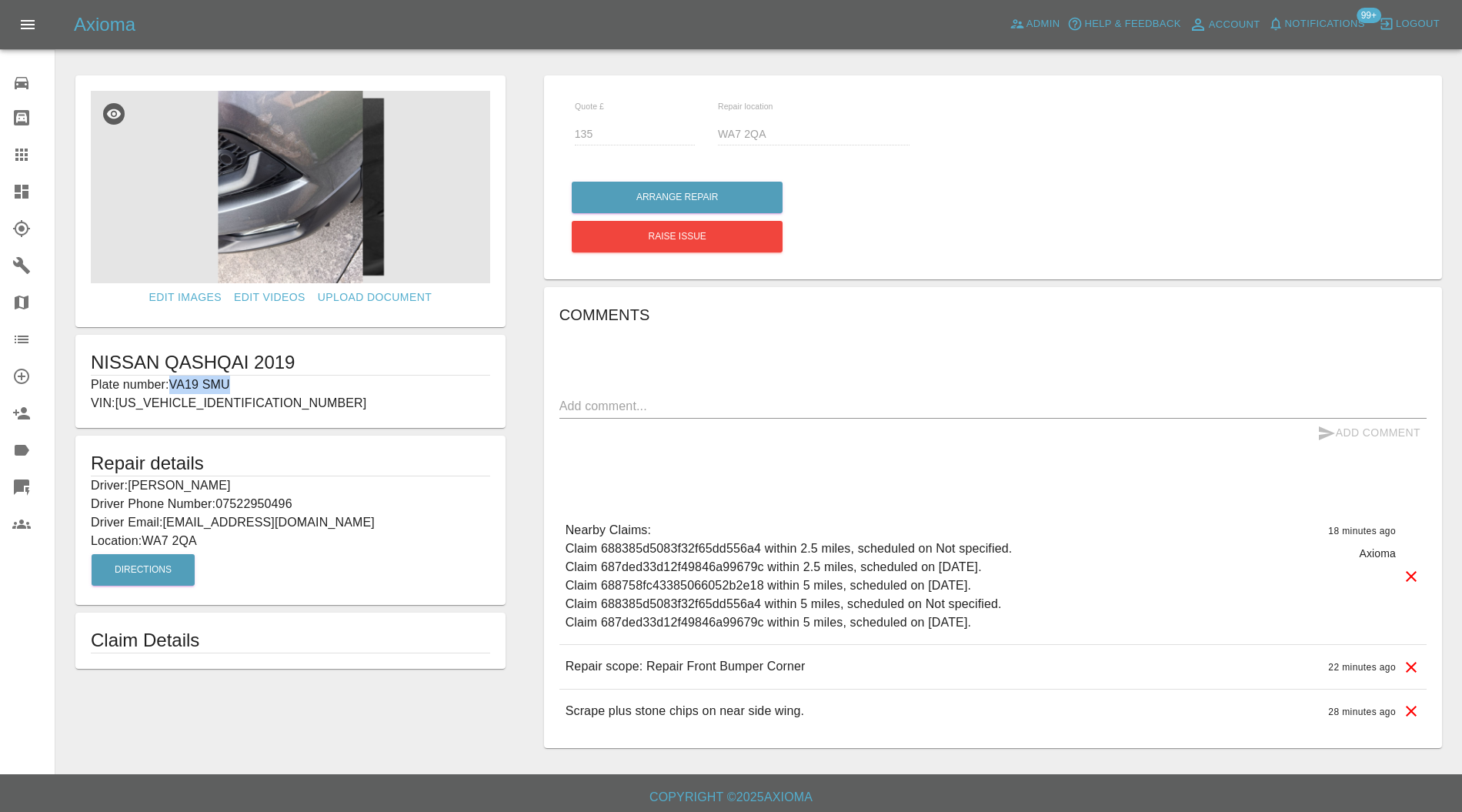
click at [26, 146] on icon at bounding box center [22, 154] width 19 height 19
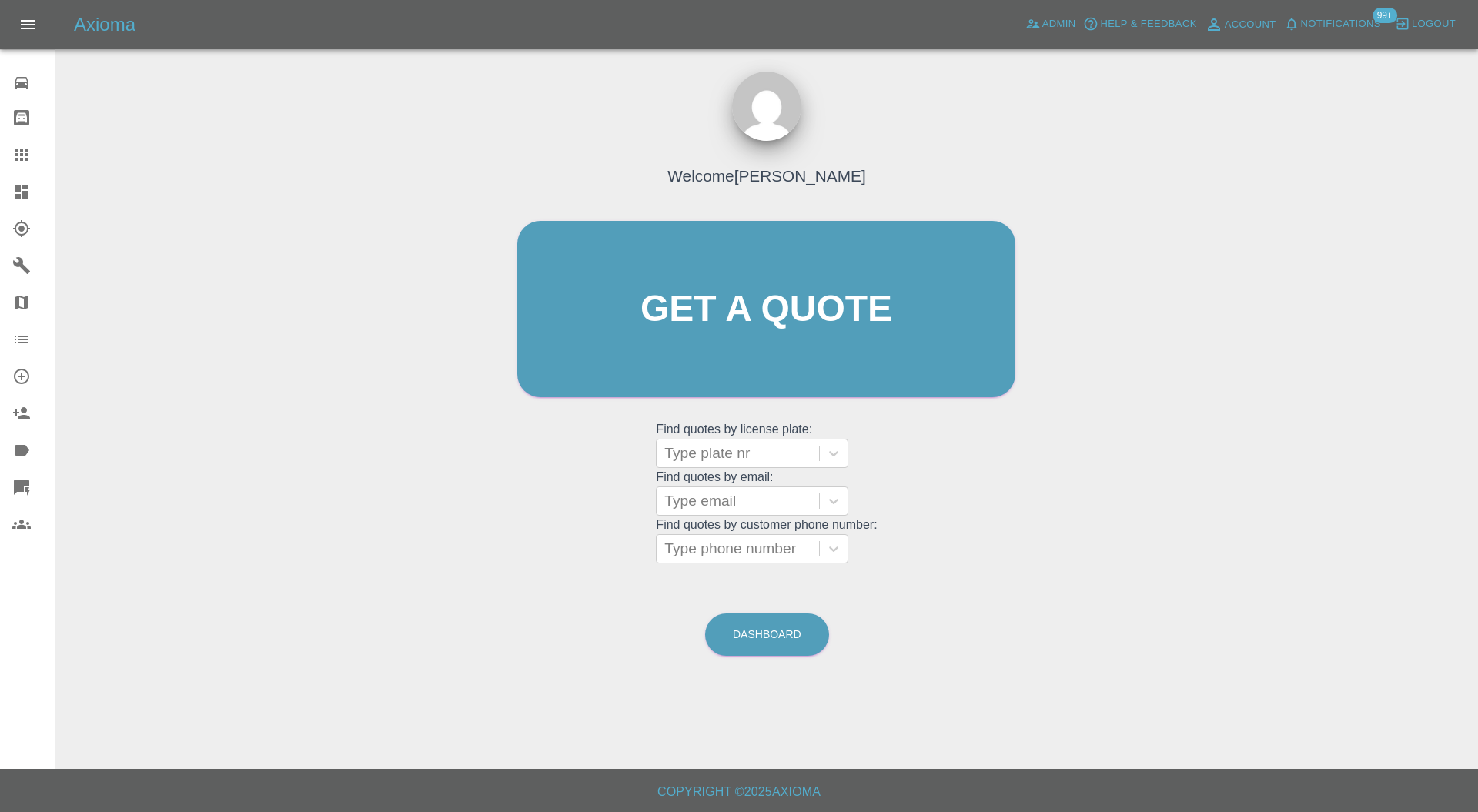
click at [691, 447] on div at bounding box center [738, 453] width 147 height 22
paste input "VA19 SMU"
type input "VA19 SMU"
click at [736, 507] on div "VA19 SMU, Bidding" at bounding box center [753, 492] width 193 height 30
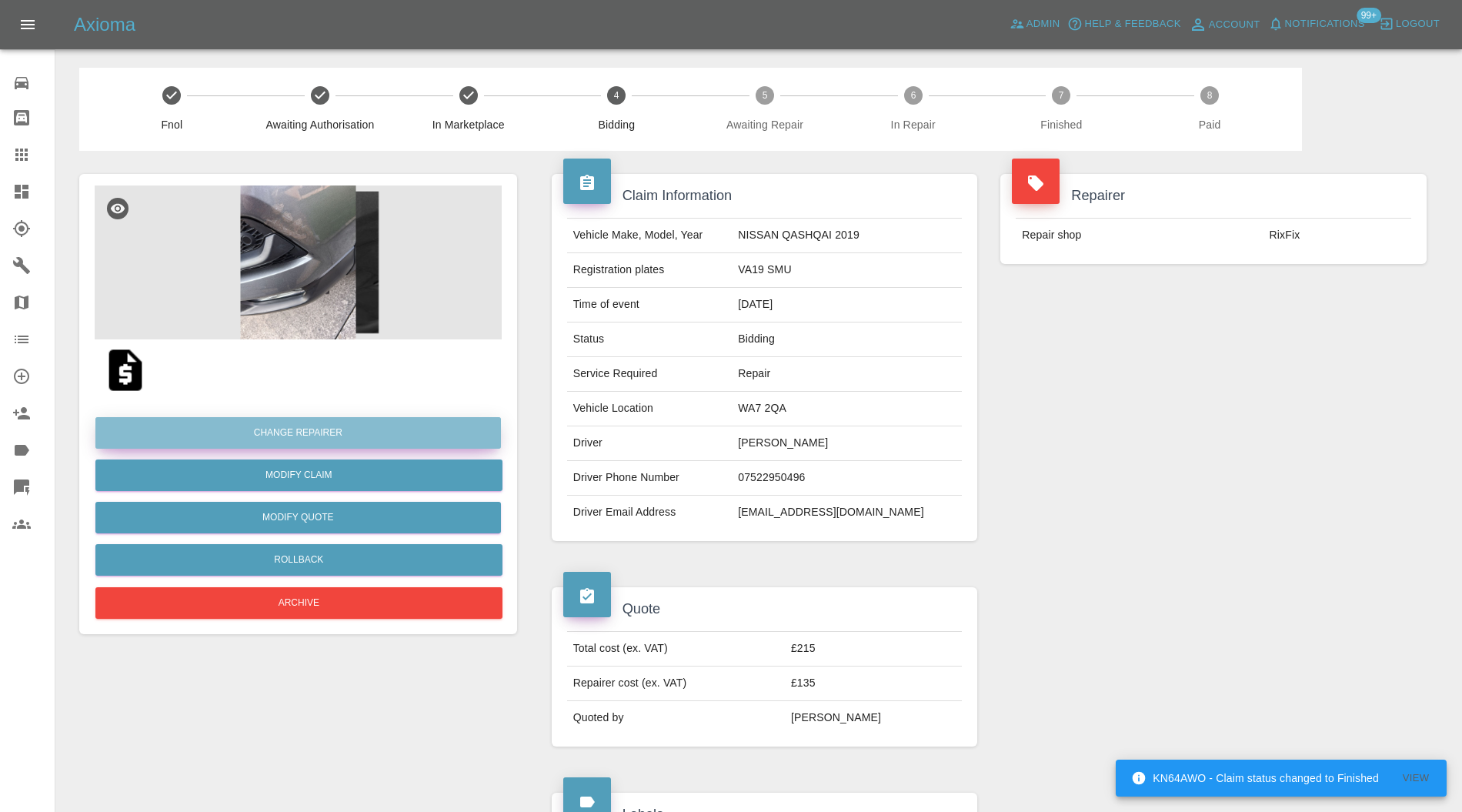
click at [471, 430] on button "Change Repairer" at bounding box center [298, 432] width 405 height 31
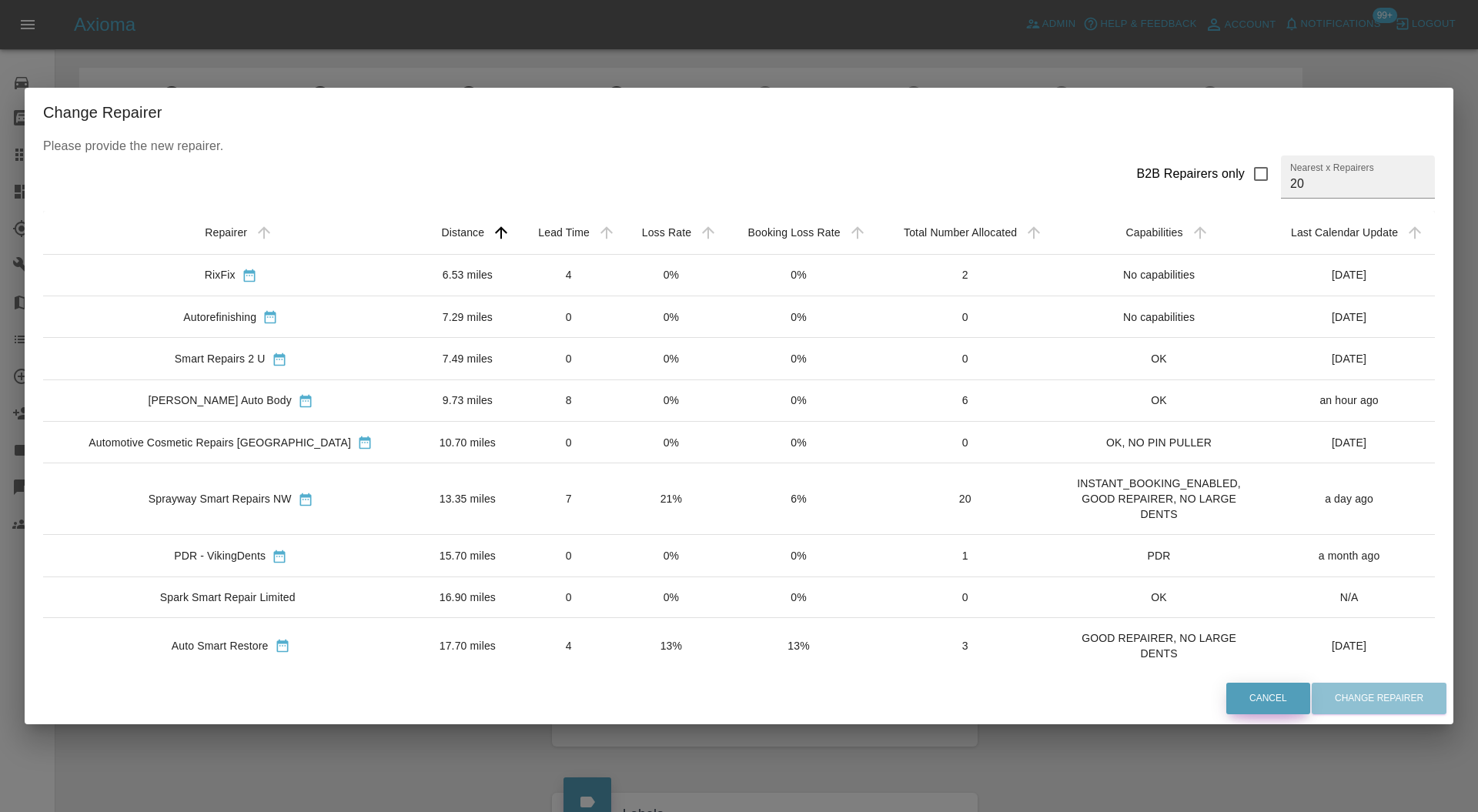
click at [1259, 695] on button "Cancel" at bounding box center [1268, 697] width 84 height 31
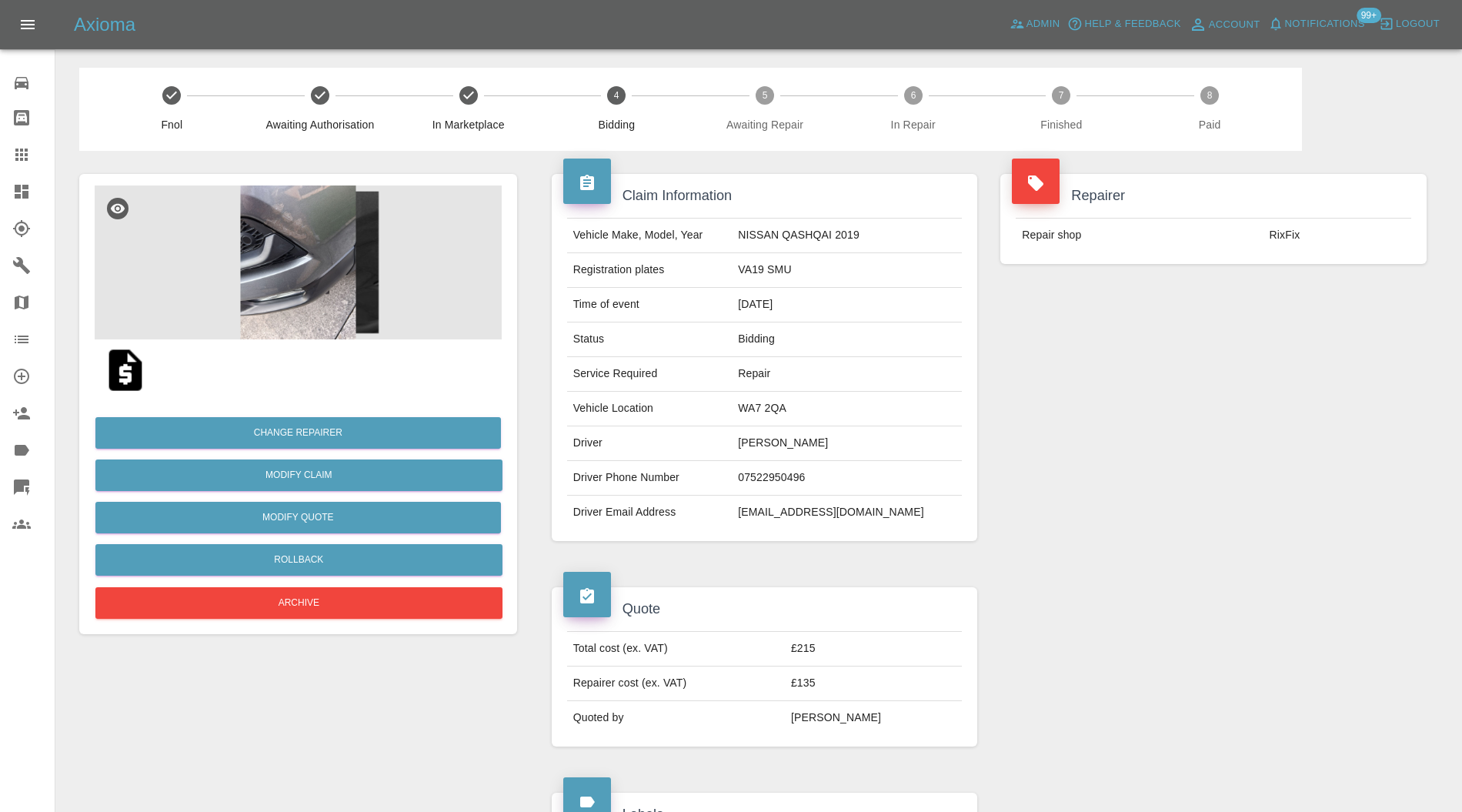
click at [306, 243] on img at bounding box center [298, 263] width 407 height 154
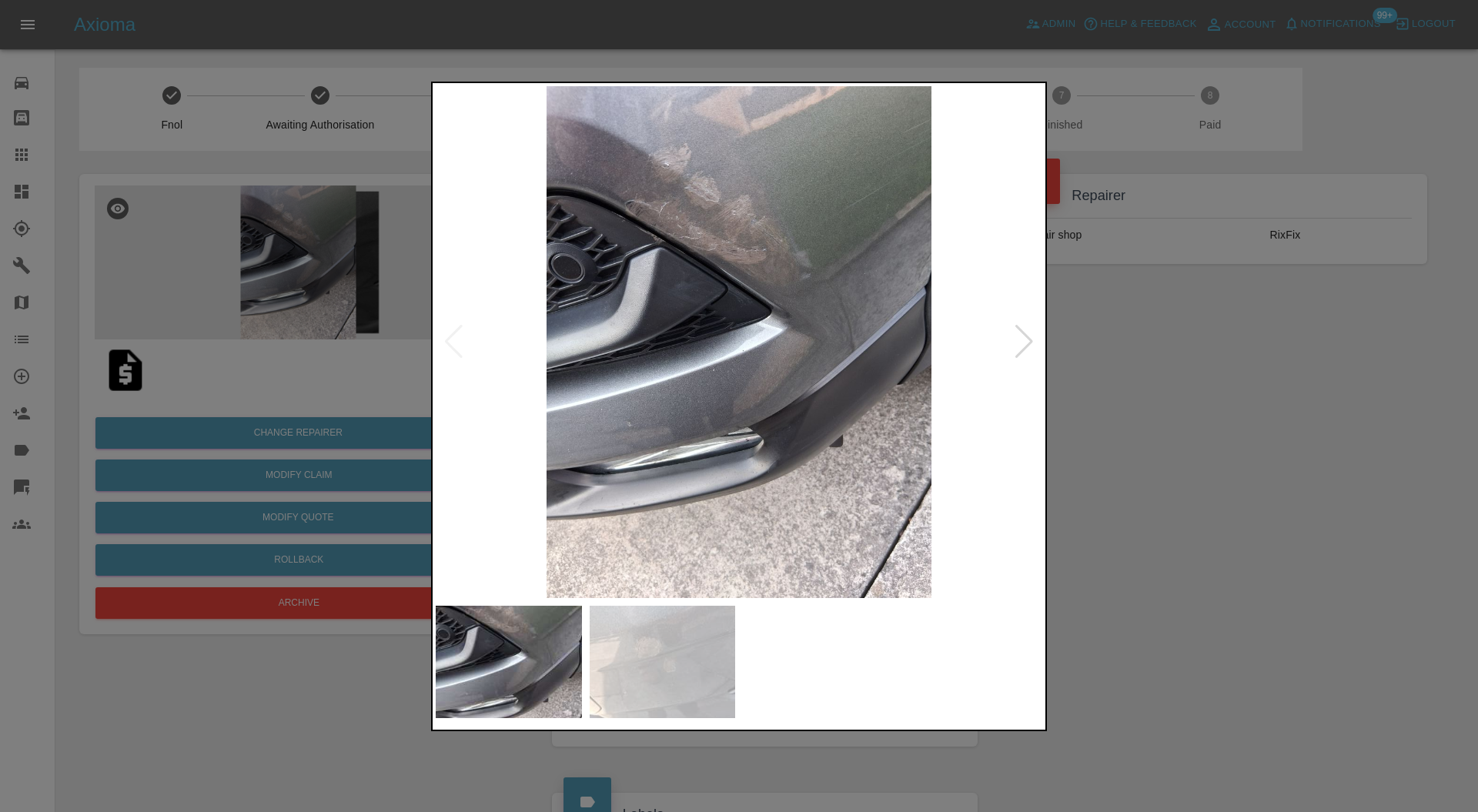
click at [1176, 423] on div at bounding box center [739, 406] width 1478 height 812
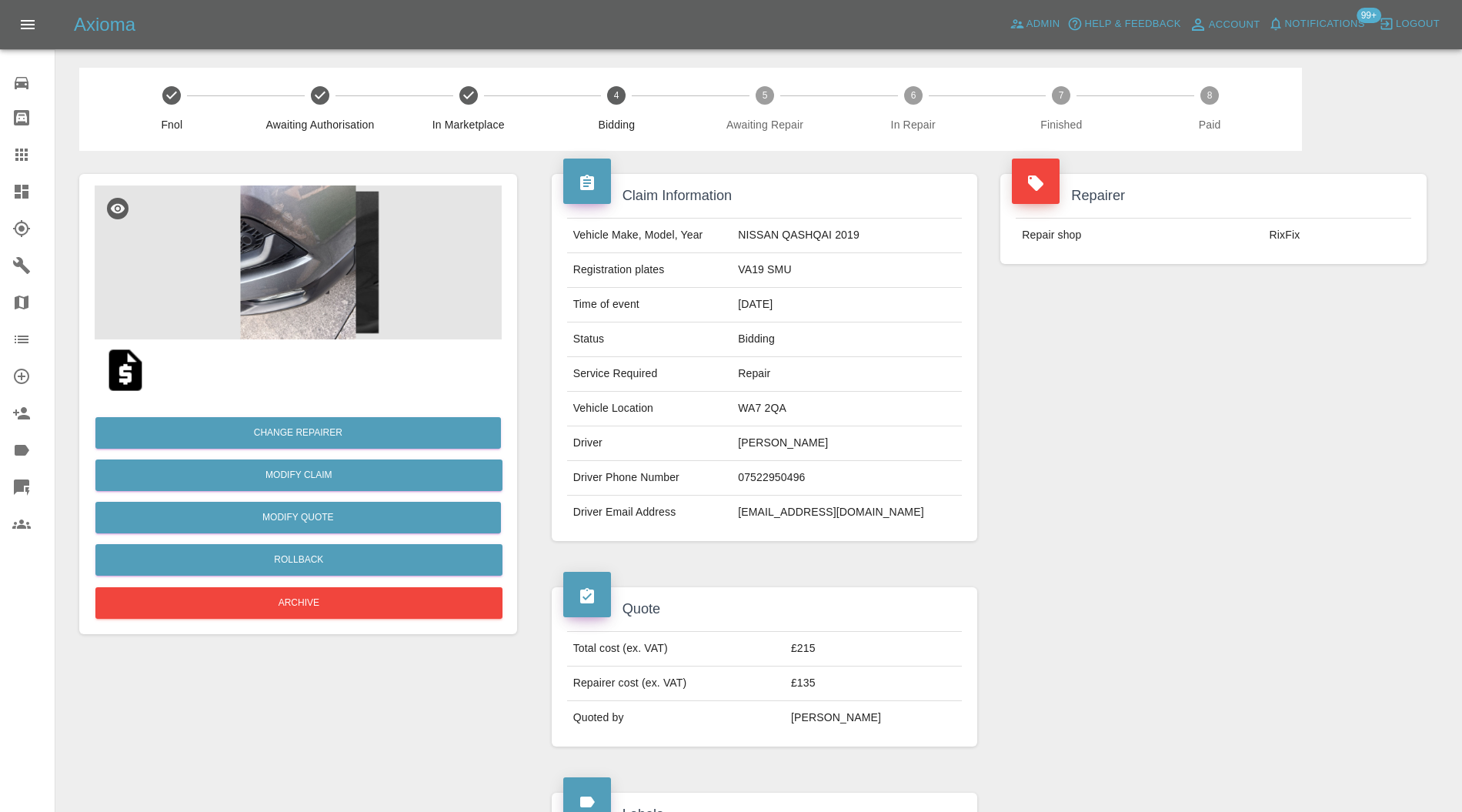
click at [28, 190] on icon at bounding box center [22, 192] width 19 height 19
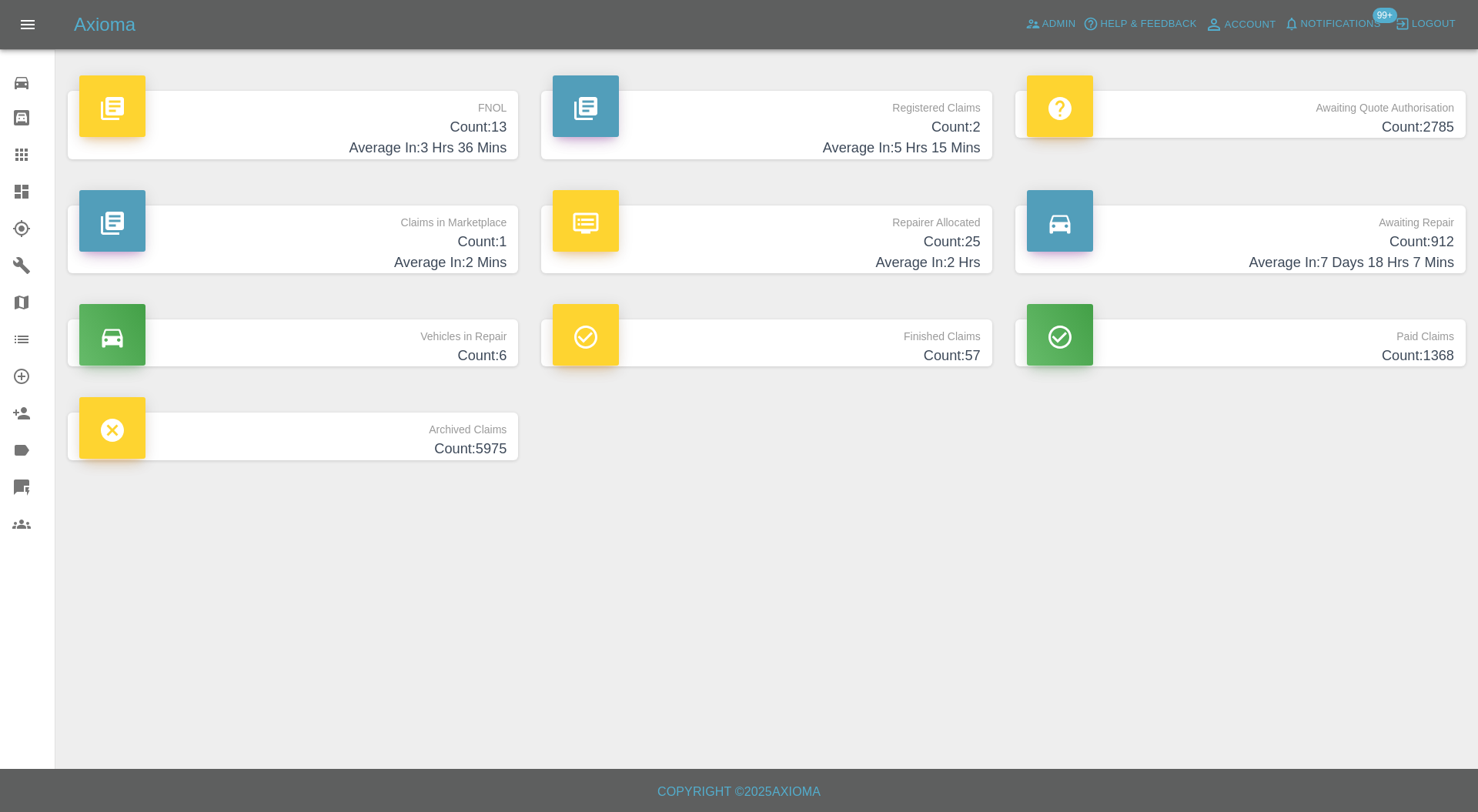
click at [413, 271] on h4 "Average In: 2 Mins" at bounding box center [293, 263] width 427 height 21
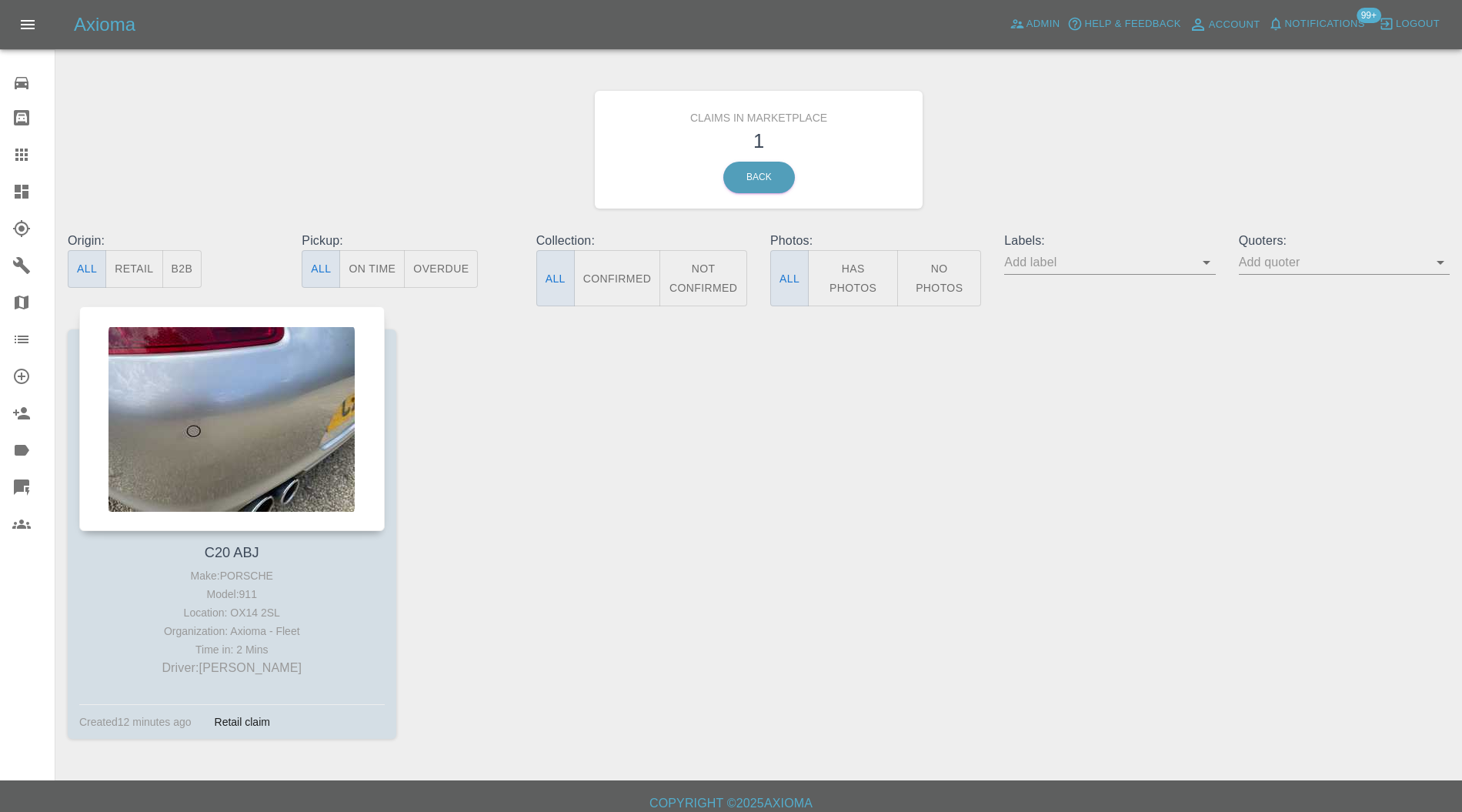
click at [258, 441] on div at bounding box center [232, 419] width 306 height 225
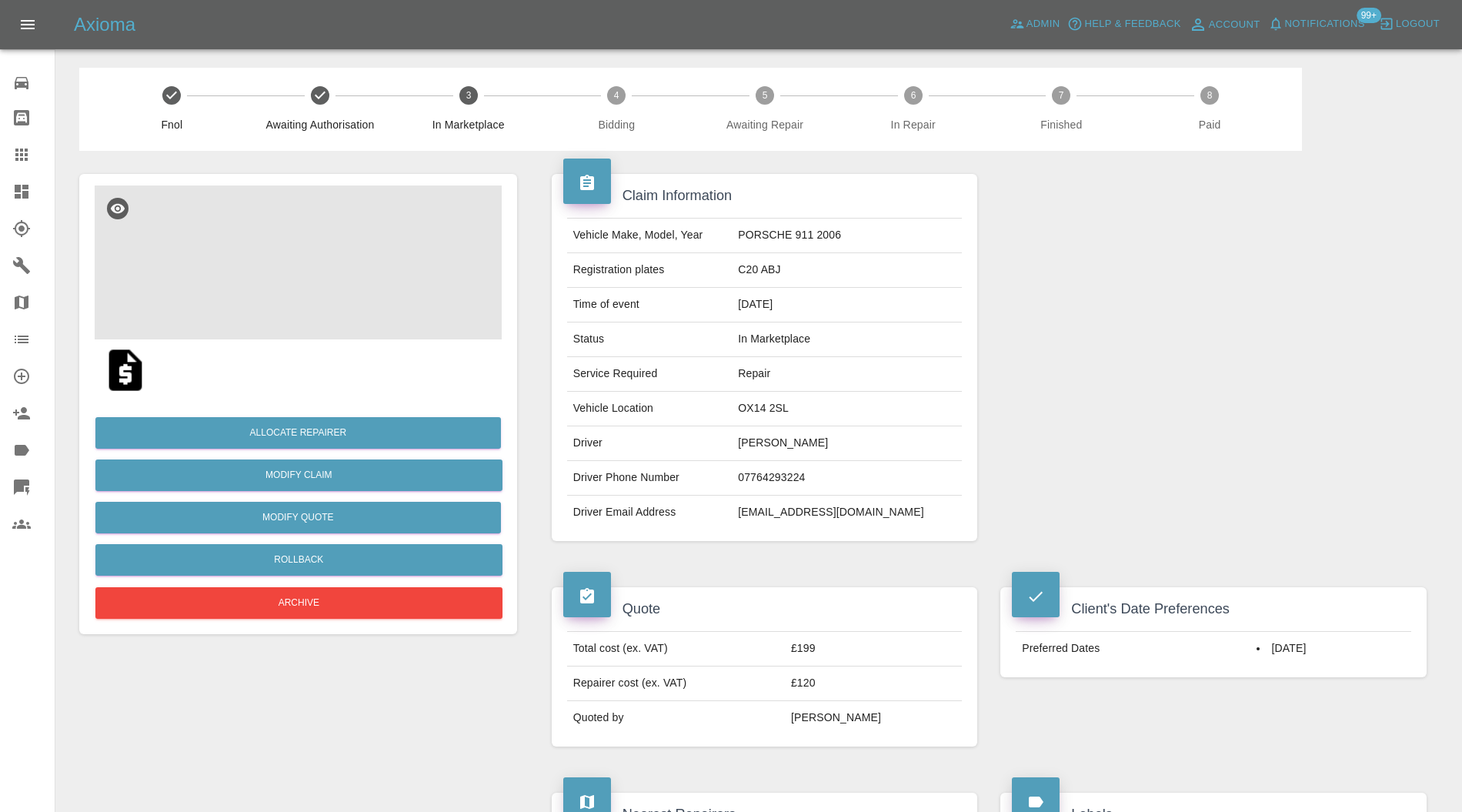
click at [333, 275] on img at bounding box center [298, 263] width 407 height 154
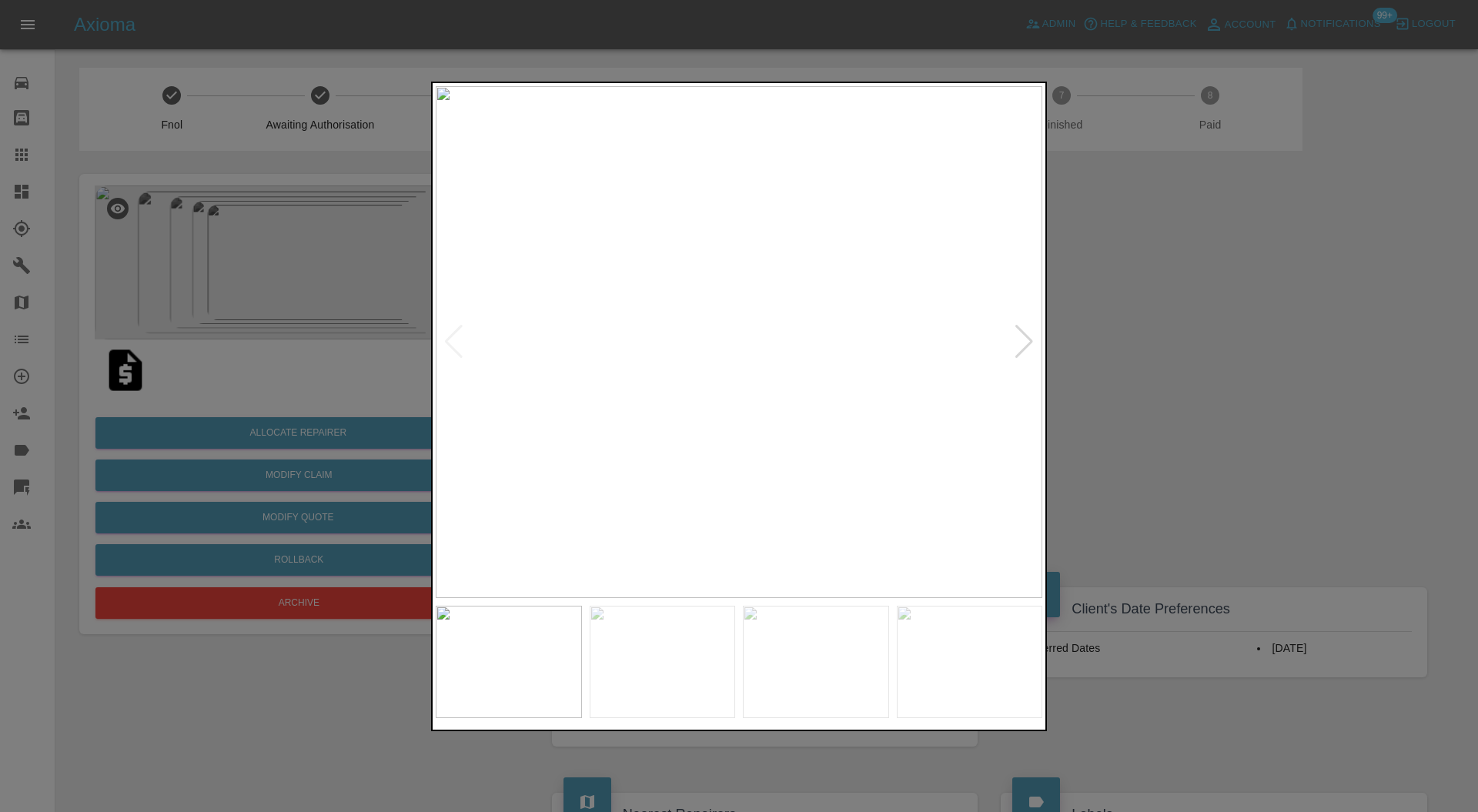
click at [1030, 331] on div at bounding box center [1024, 342] width 21 height 34
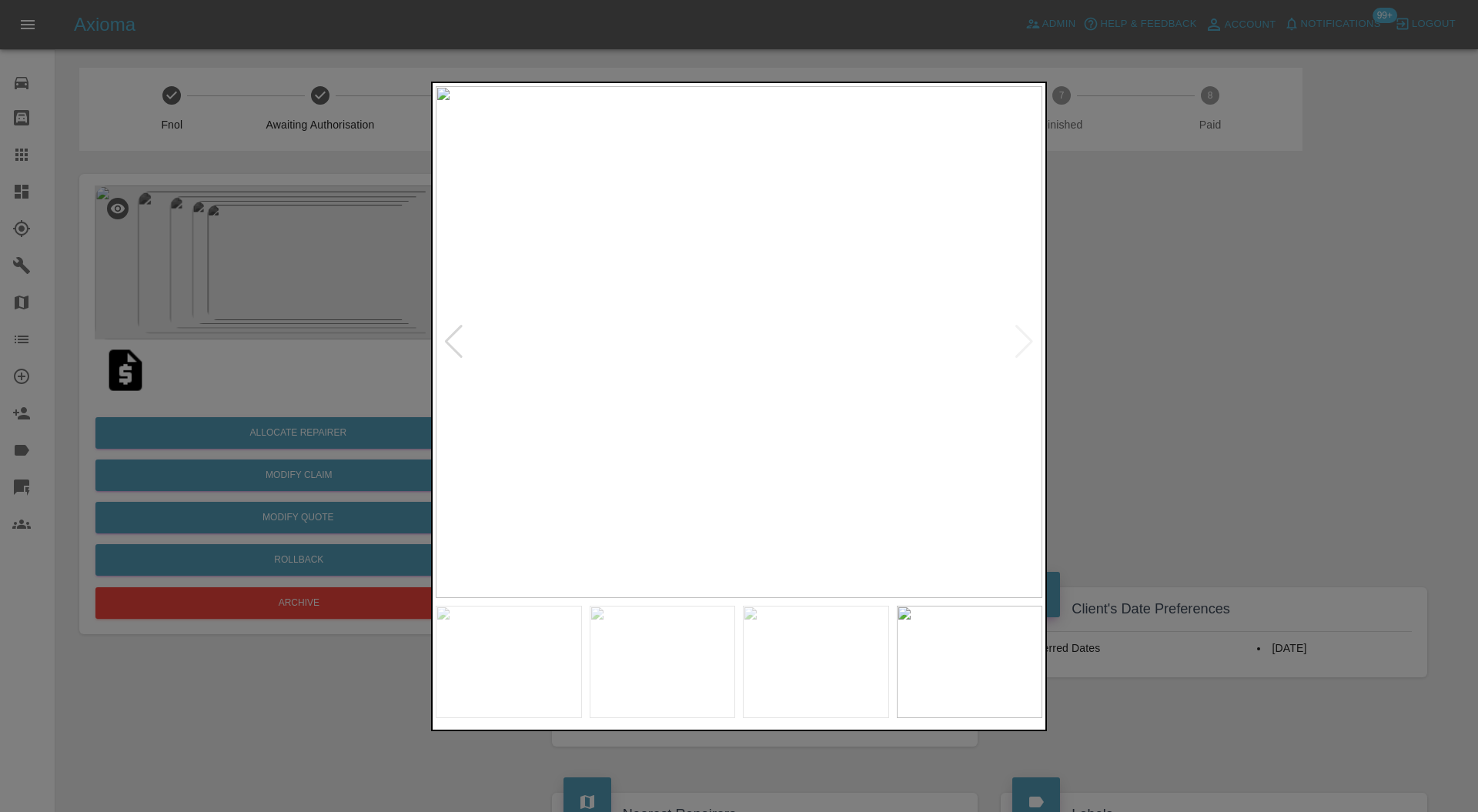
click at [1166, 329] on div at bounding box center [739, 406] width 1478 height 812
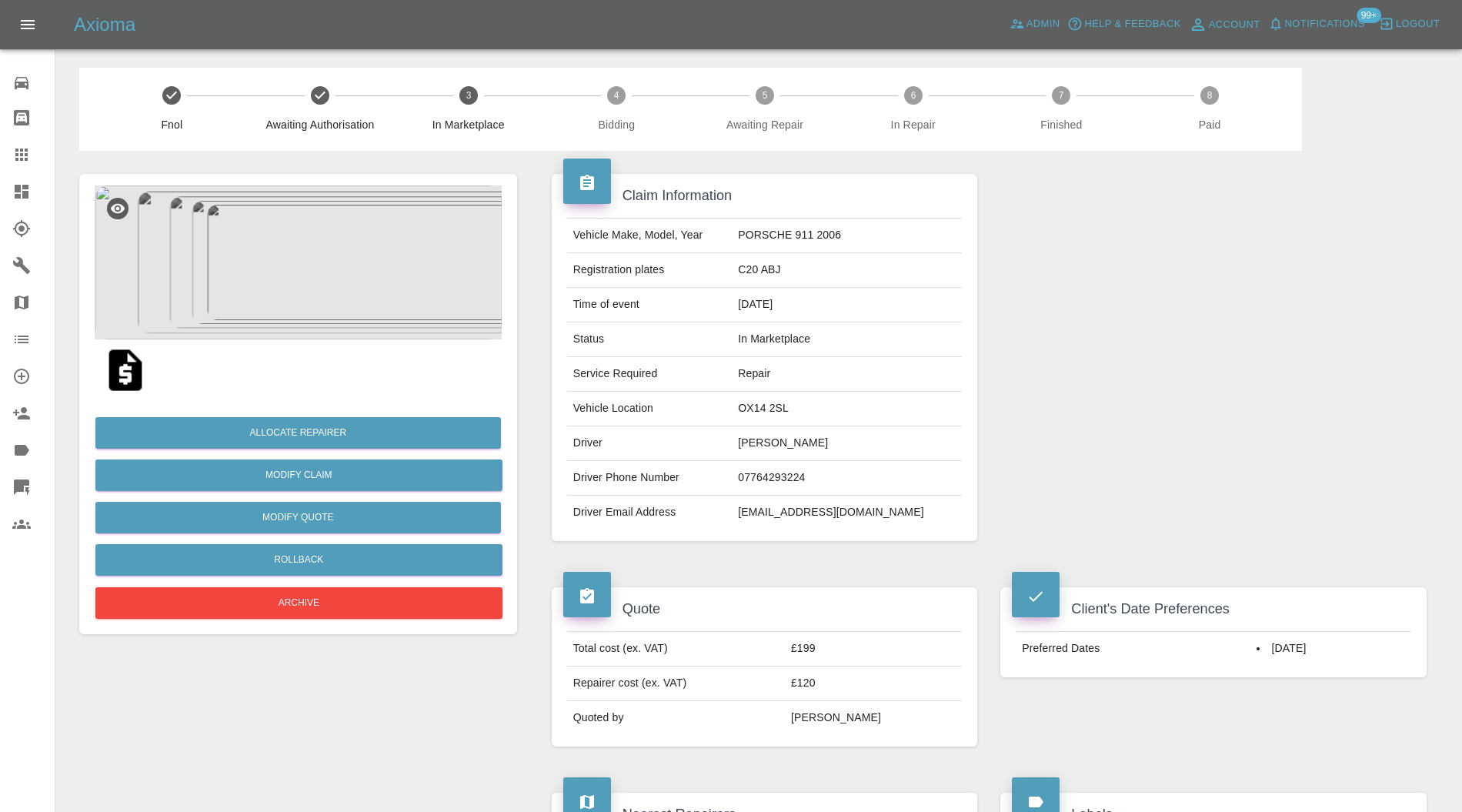
click at [349, 276] on img at bounding box center [298, 263] width 407 height 154
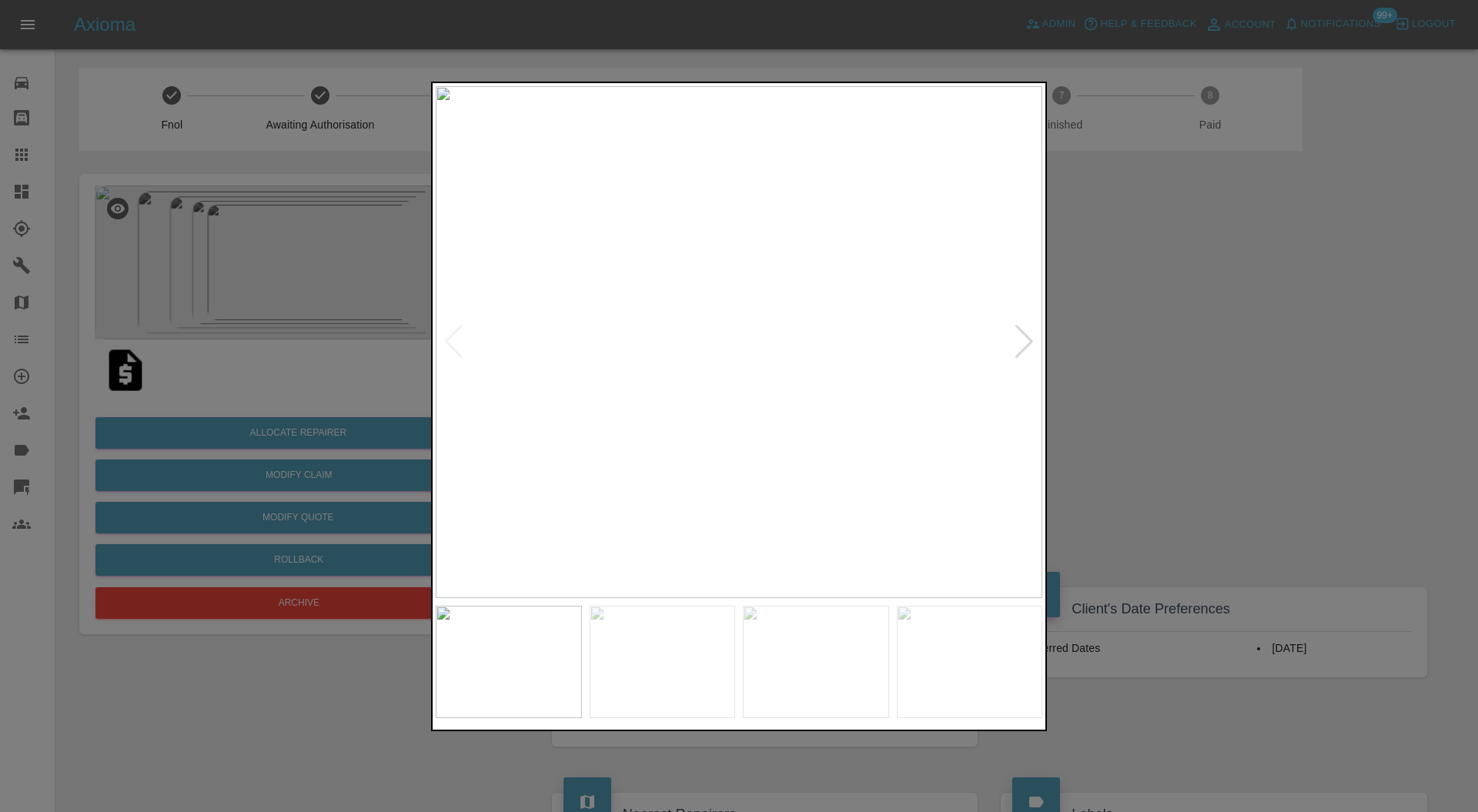
click at [1022, 325] on div at bounding box center [1024, 342] width 21 height 34
click at [1022, 326] on div at bounding box center [1024, 342] width 21 height 34
click at [1206, 326] on div at bounding box center [739, 406] width 1478 height 812
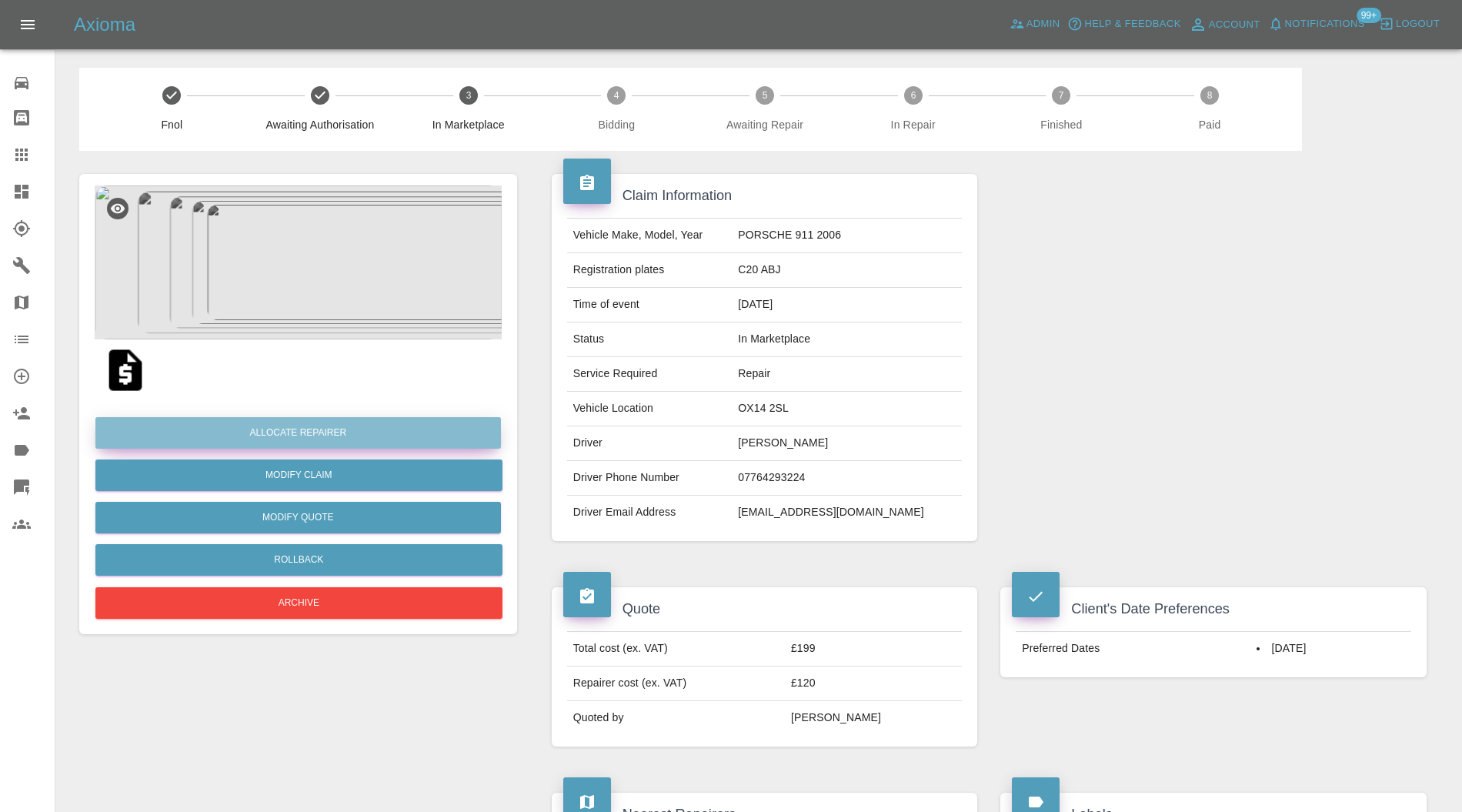
click at [439, 437] on button "Allocate Repairer" at bounding box center [298, 432] width 405 height 31
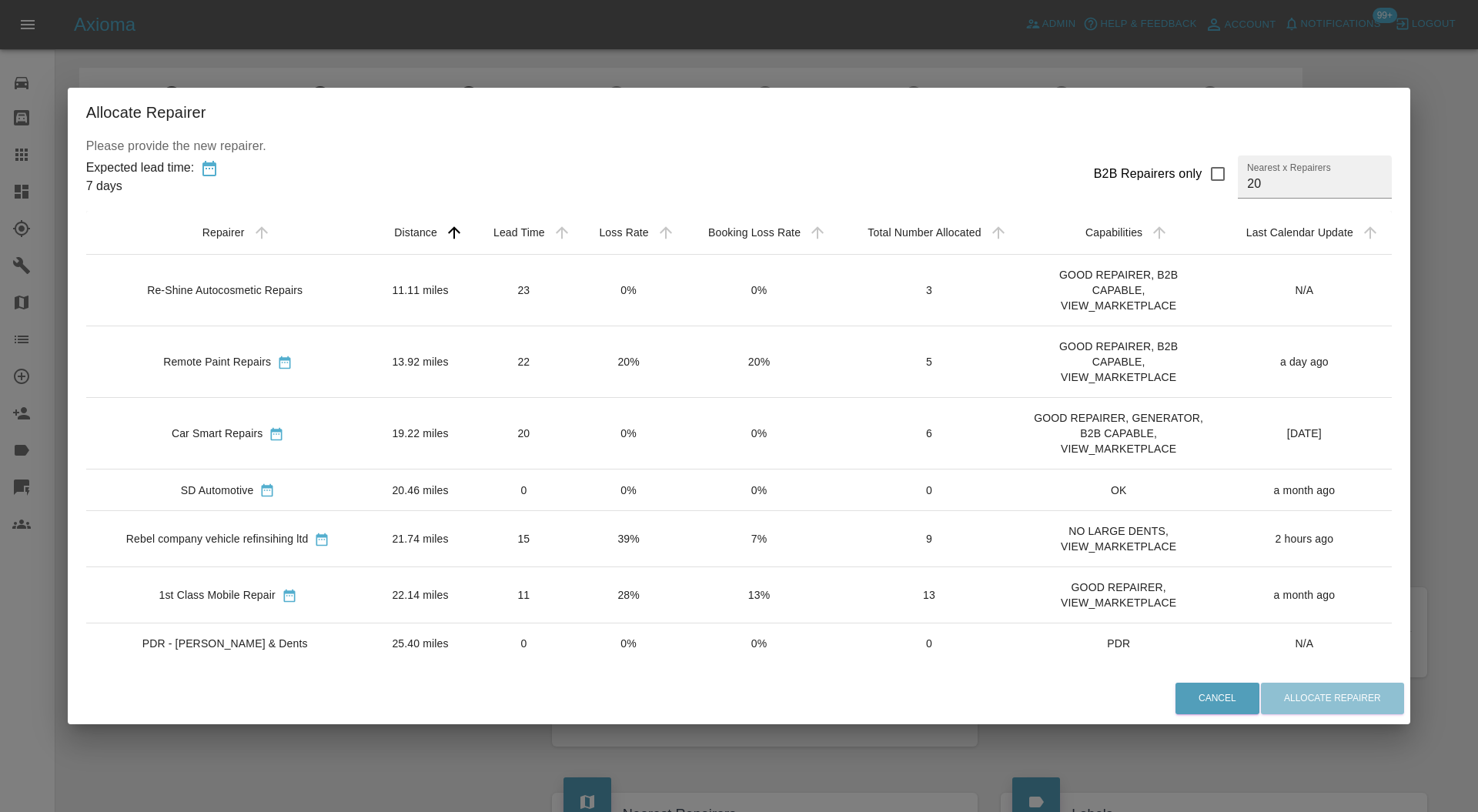
click at [472, 528] on td "15" at bounding box center [524, 539] width 106 height 57
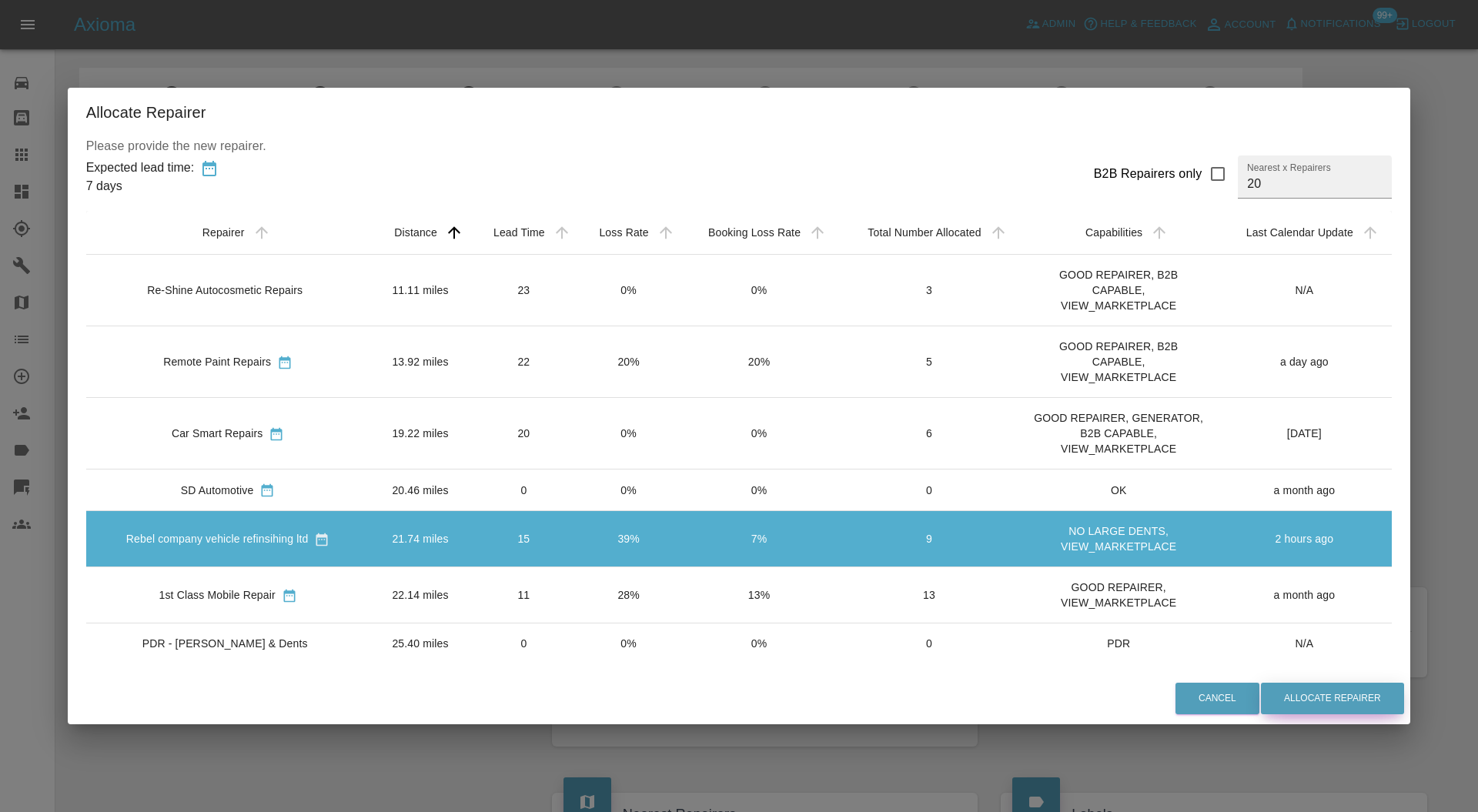
click at [1319, 699] on button "Allocate Repairer" at bounding box center [1333, 697] width 144 height 31
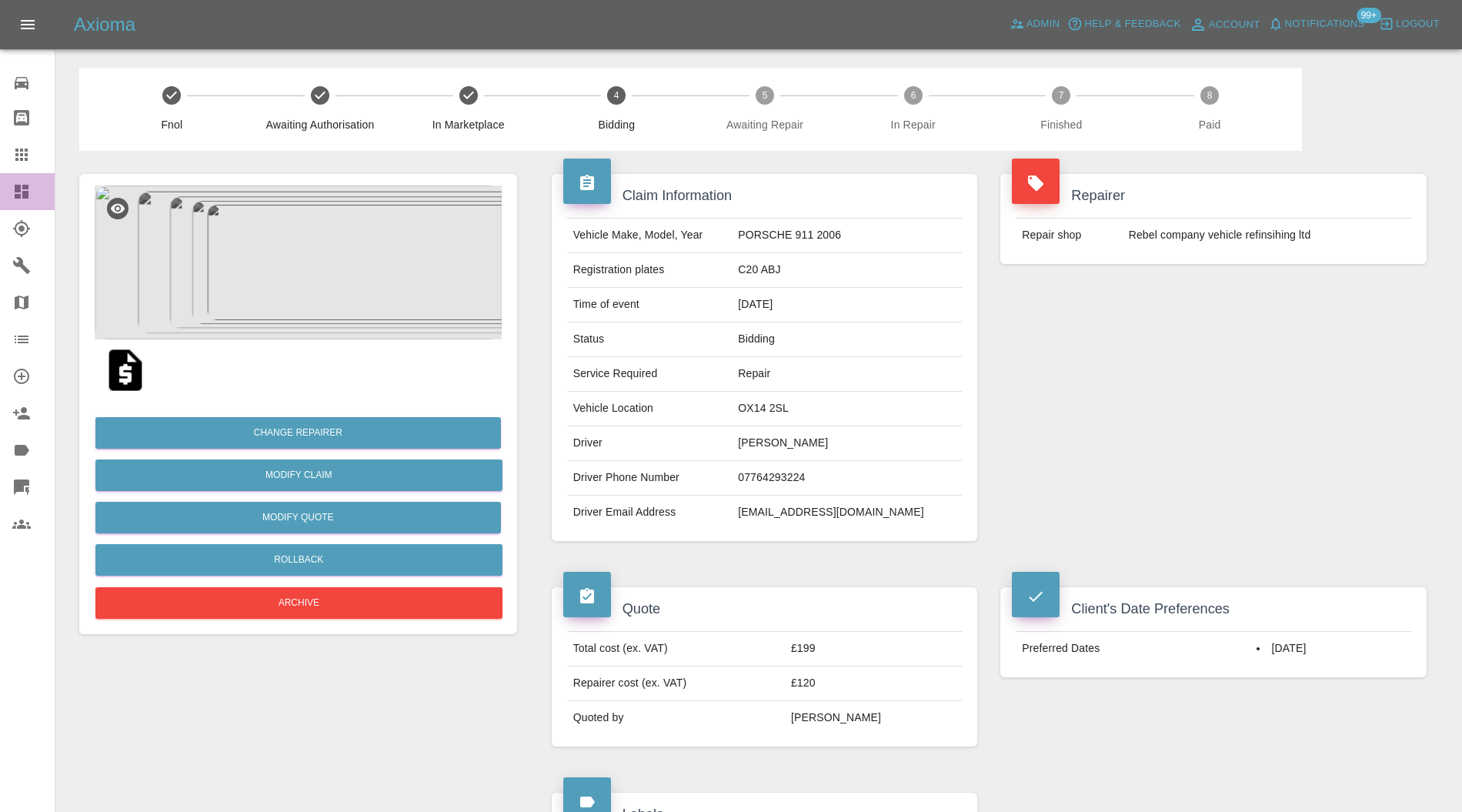
click at [23, 193] on icon at bounding box center [21, 192] width 14 height 14
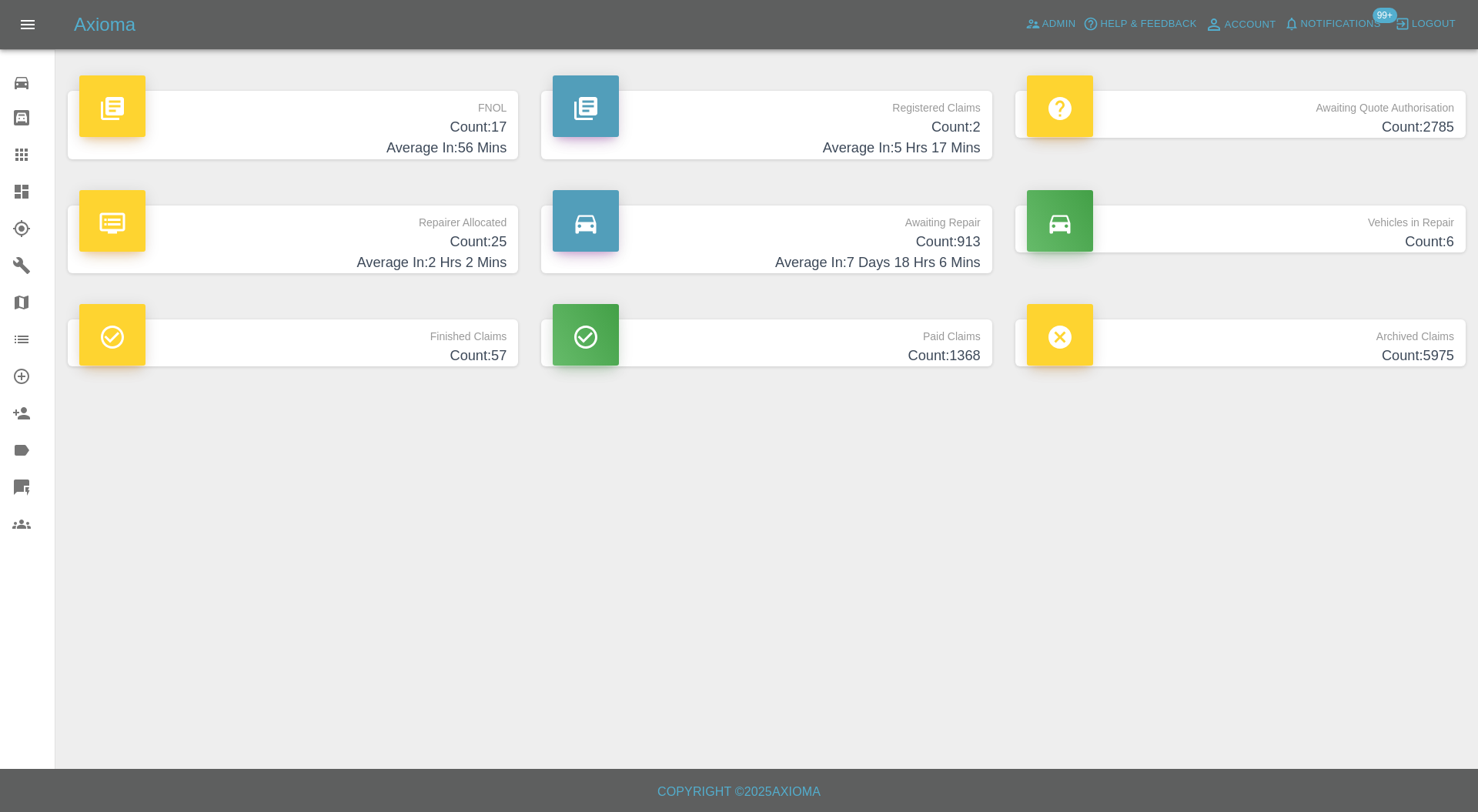
click at [442, 252] on h4 "Average In: 2 Hrs 2 Mins" at bounding box center [293, 263] width 427 height 21
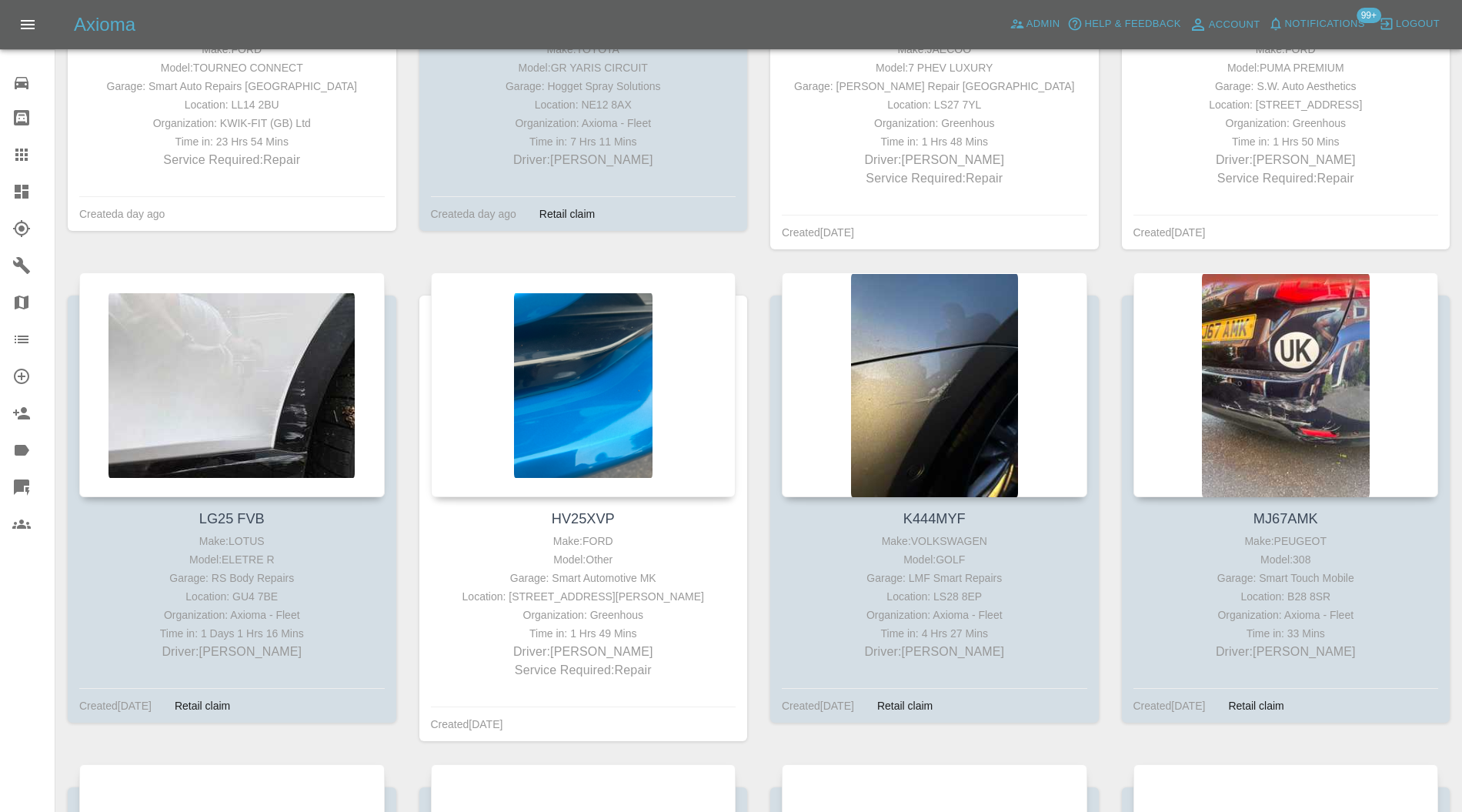
scroll to position [1094, 0]
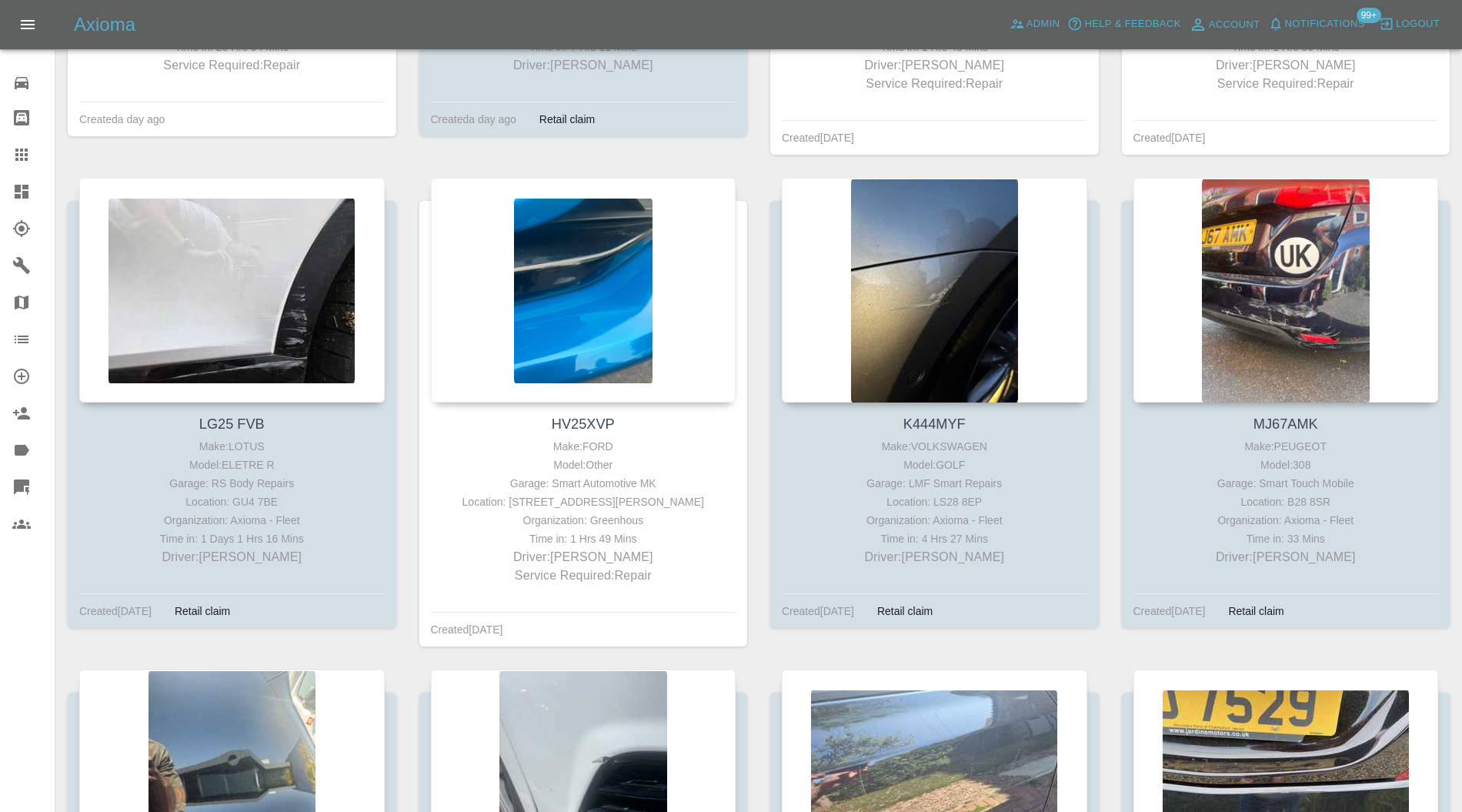
click at [983, 291] on div at bounding box center [934, 290] width 306 height 225
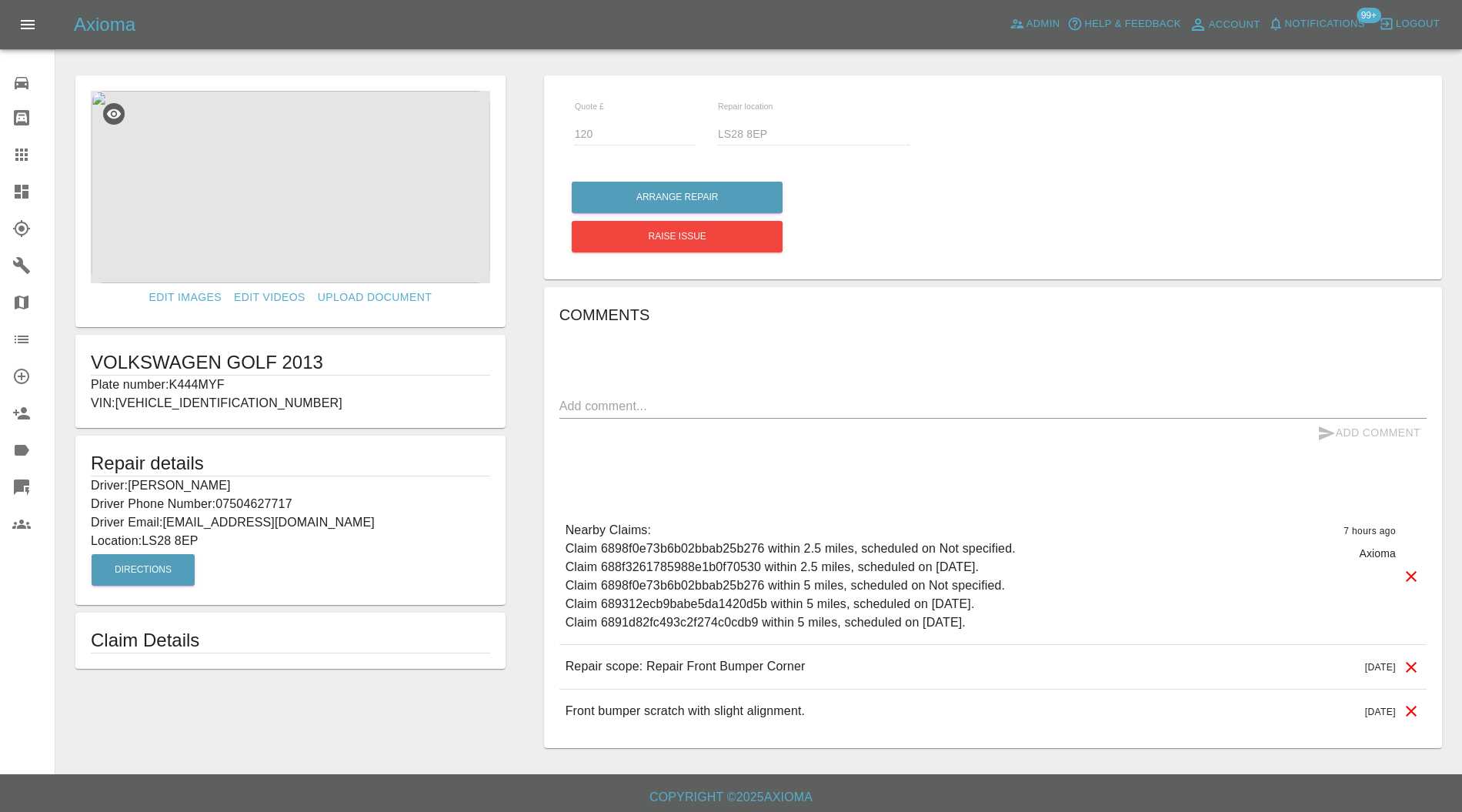
click at [13, 187] on icon at bounding box center [22, 192] width 19 height 19
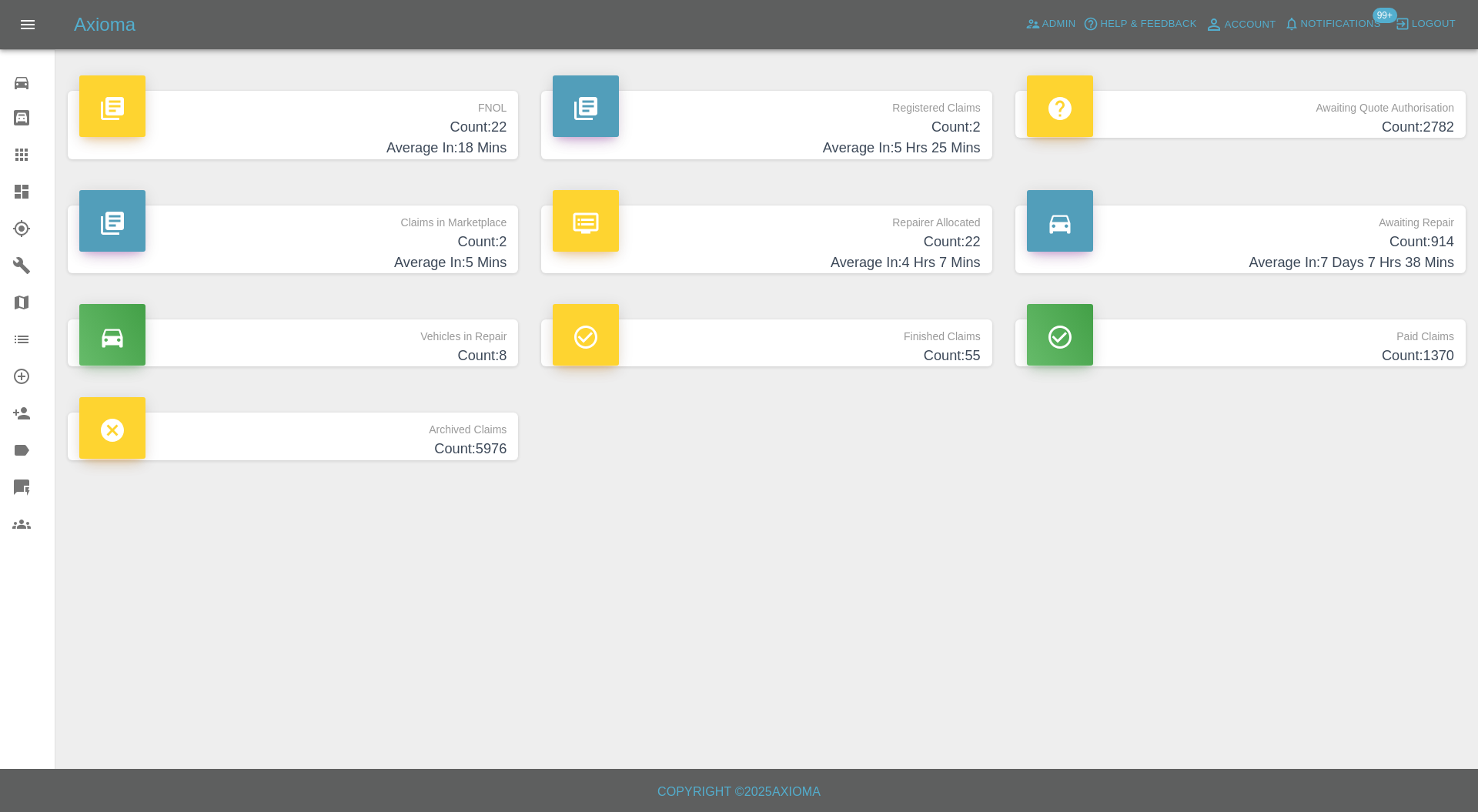
click at [334, 235] on h4 "Count: 2" at bounding box center [293, 241] width 427 height 21
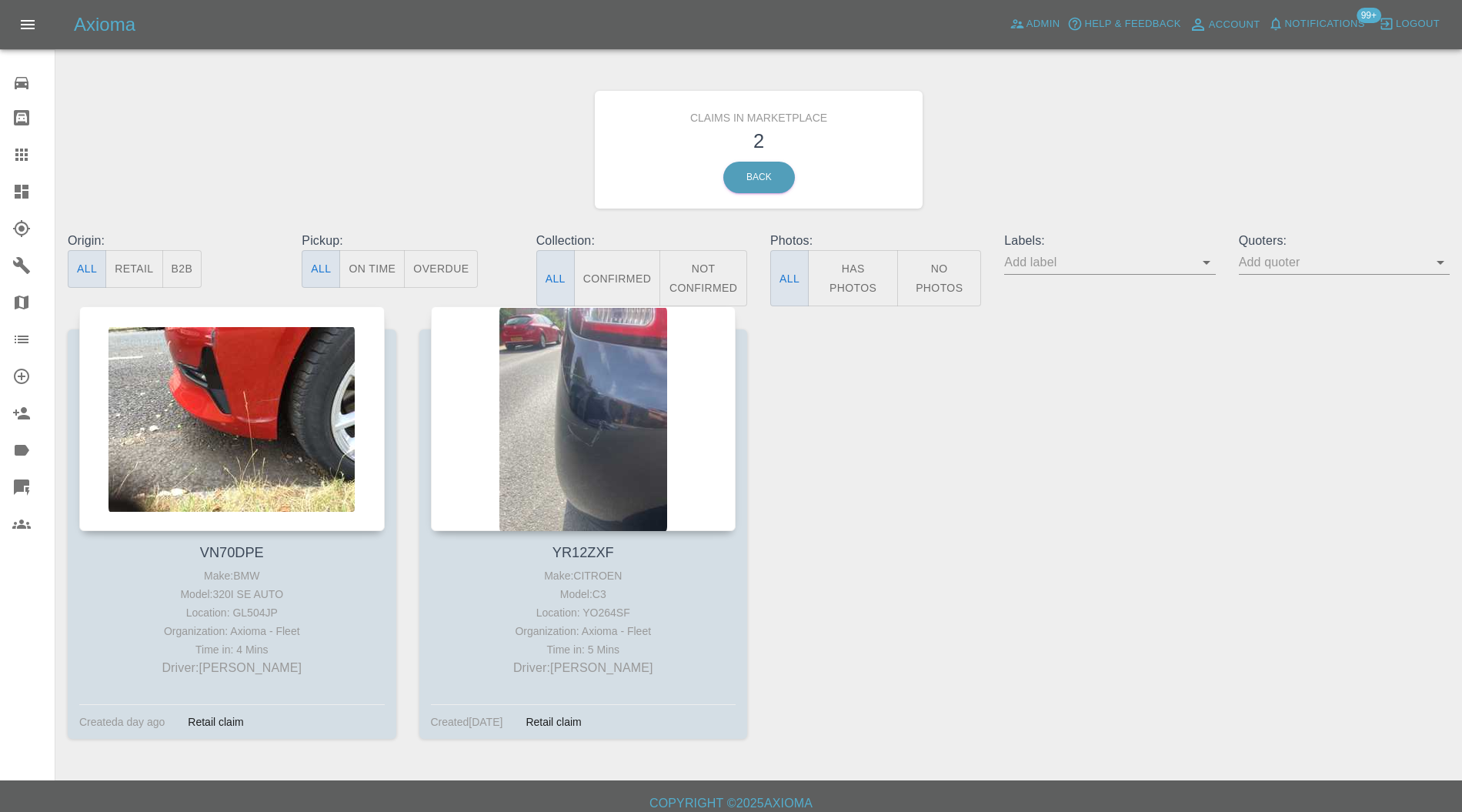
click at [557, 373] on div at bounding box center [583, 419] width 306 height 225
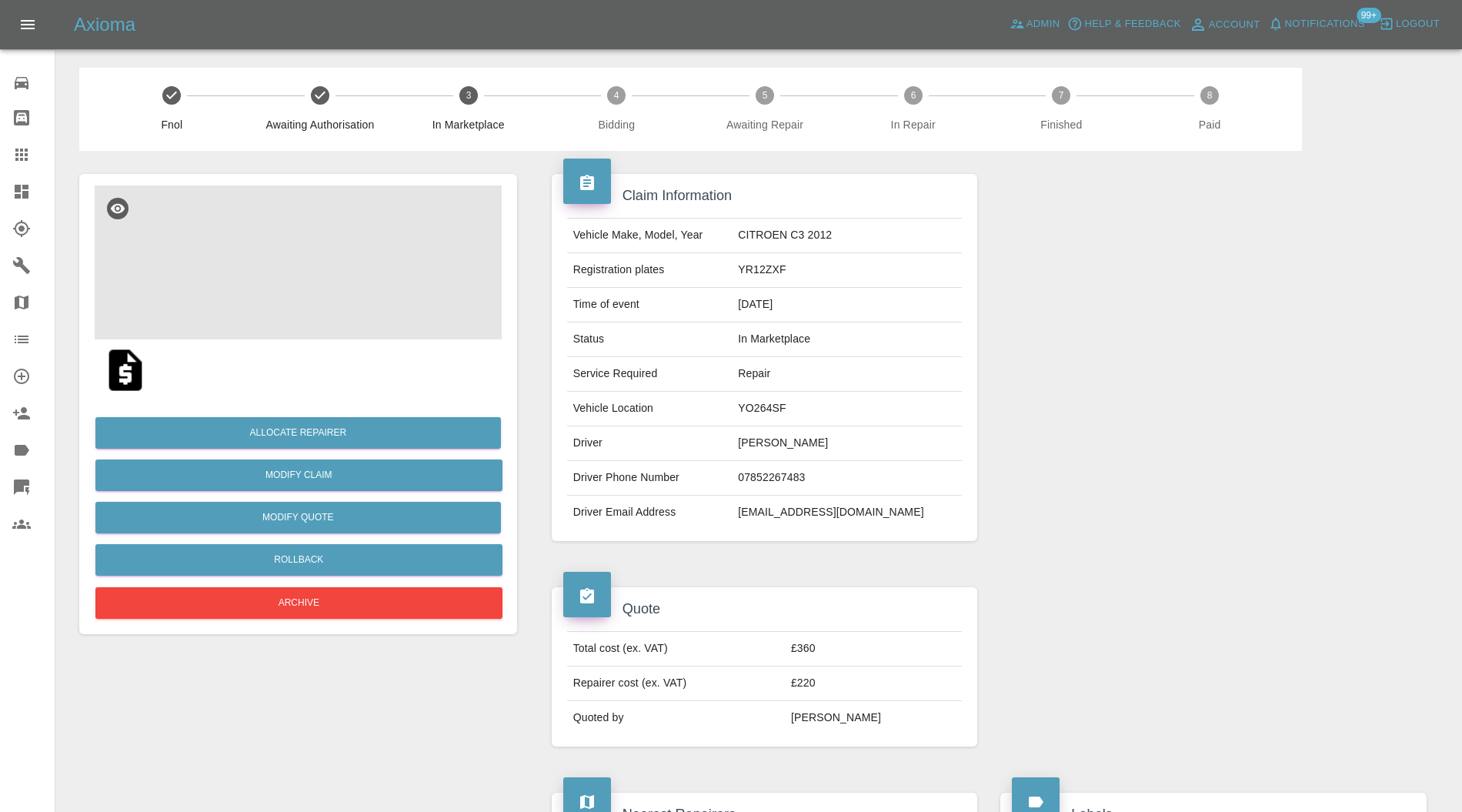
click at [321, 271] on img at bounding box center [298, 263] width 407 height 154
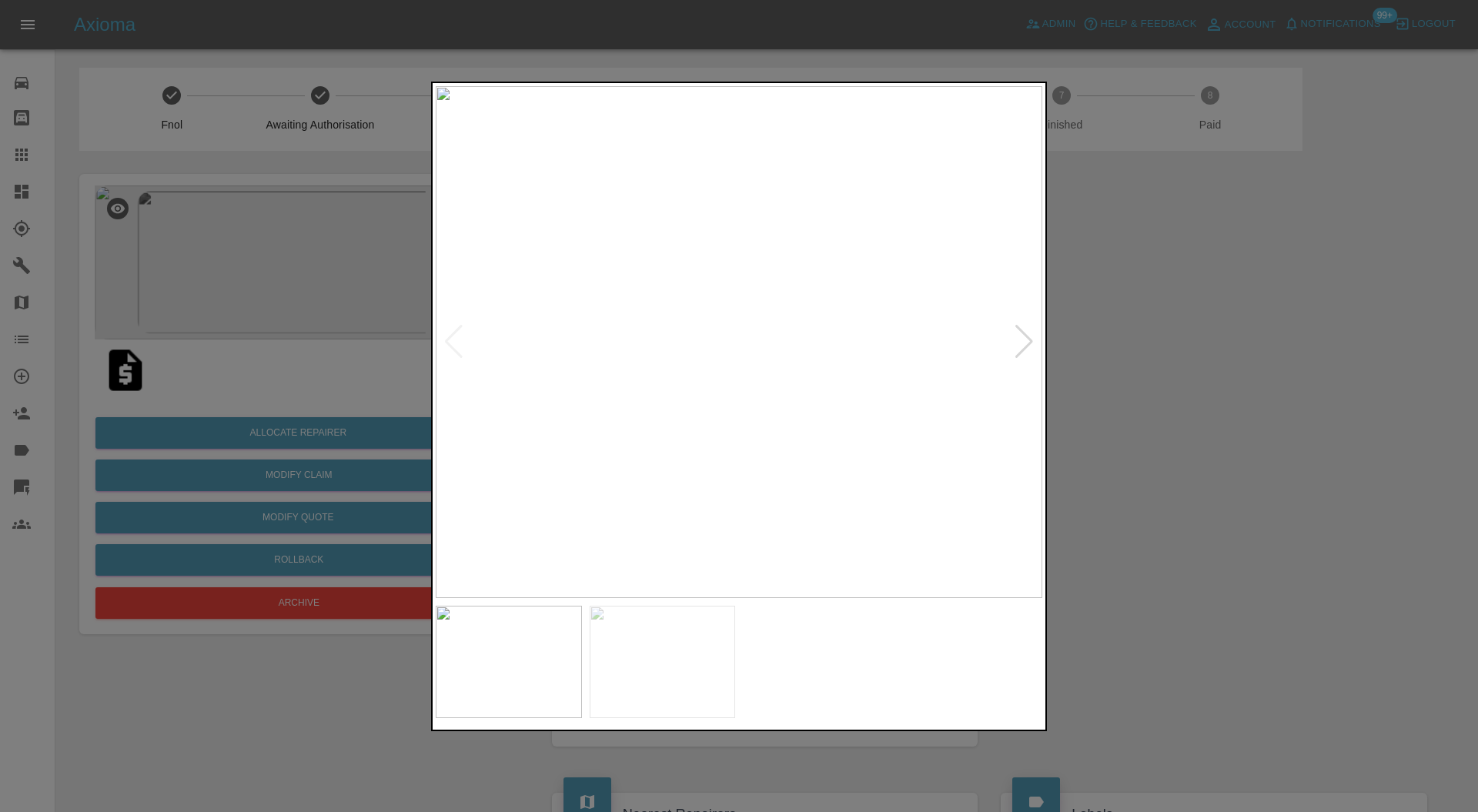
click at [1032, 337] on div at bounding box center [1024, 342] width 21 height 34
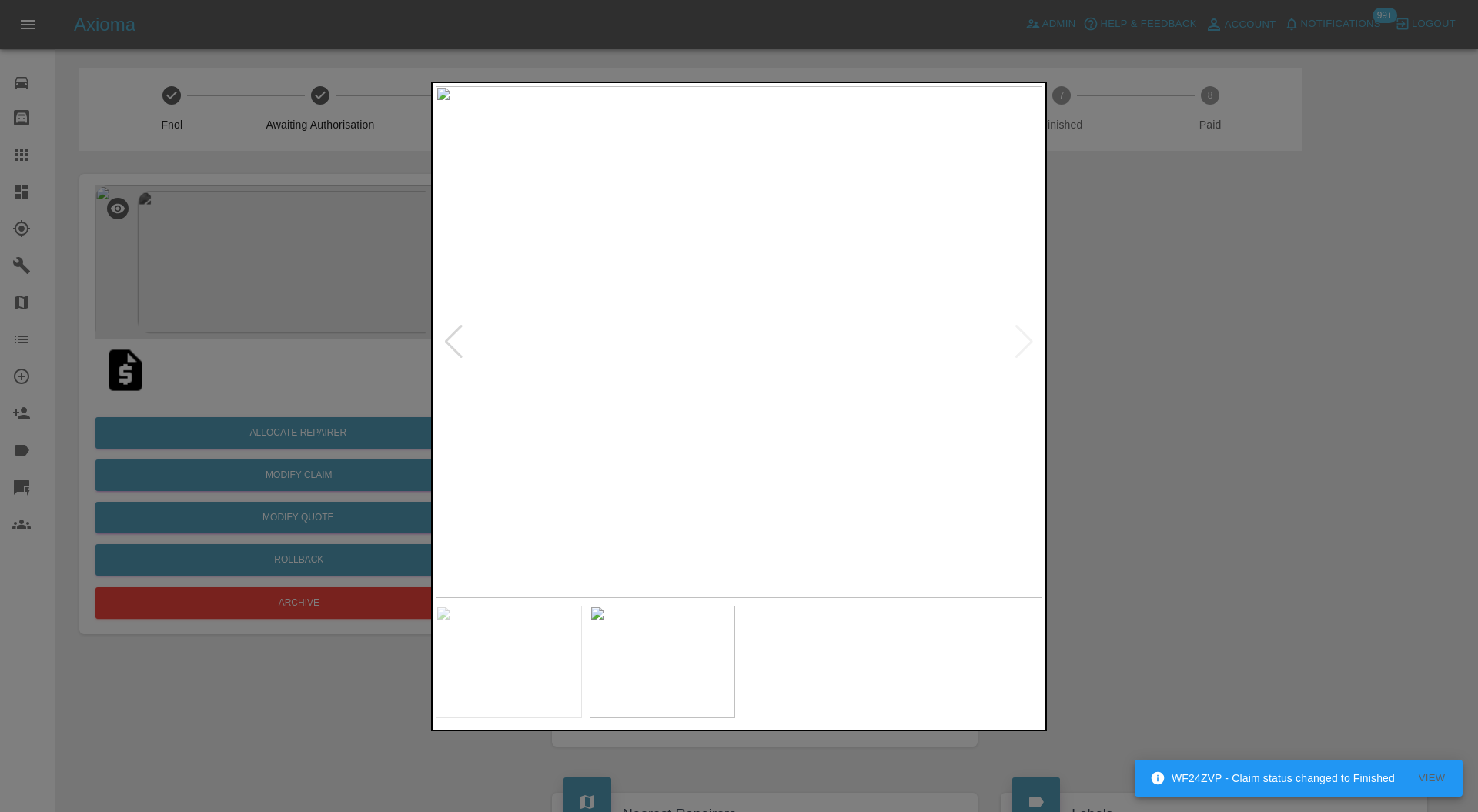
click at [1032, 337] on img at bounding box center [739, 342] width 606 height 512
click at [457, 334] on div at bounding box center [454, 342] width 21 height 34
click at [1251, 335] on div at bounding box center [739, 406] width 1478 height 812
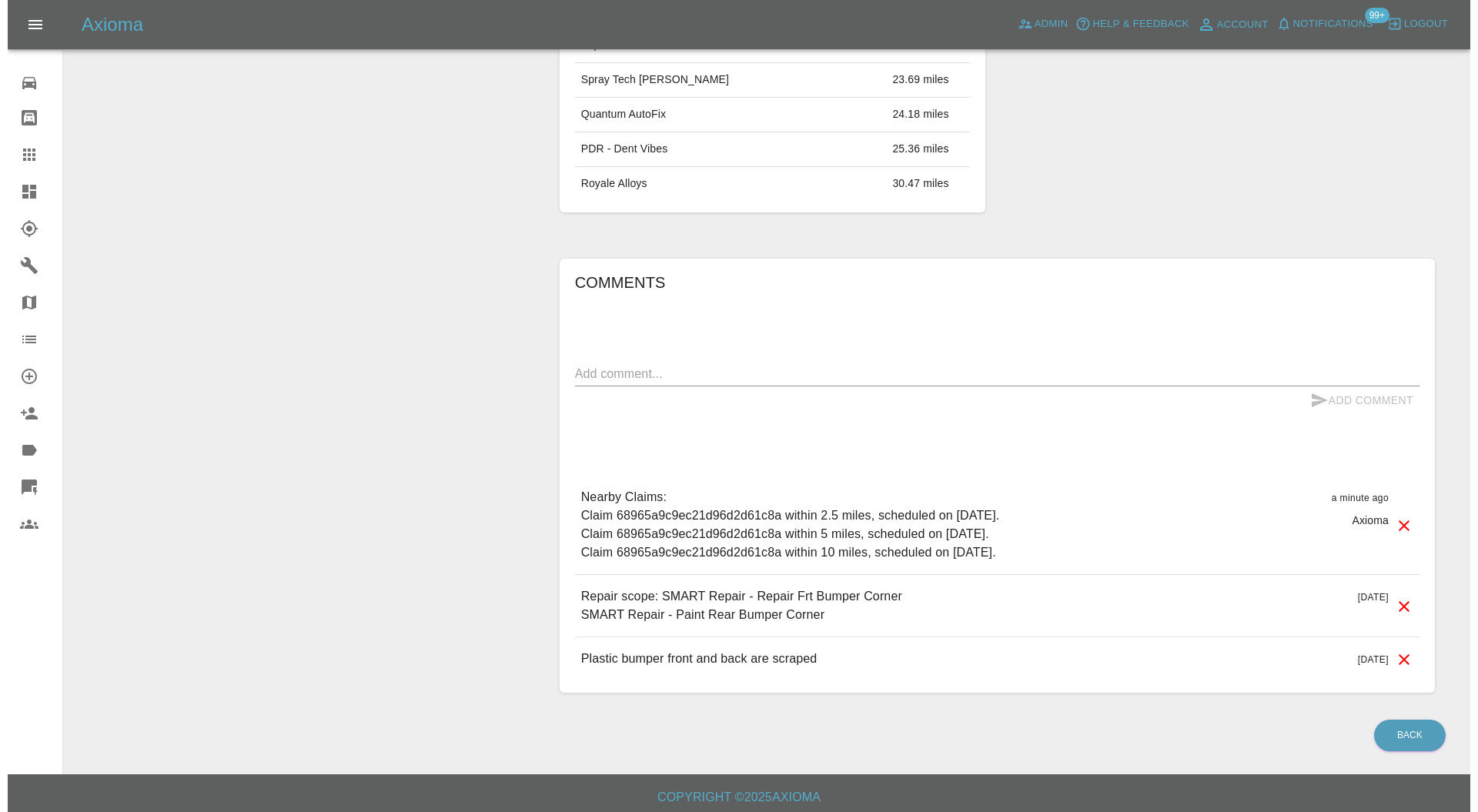
scroll to position [24, 0]
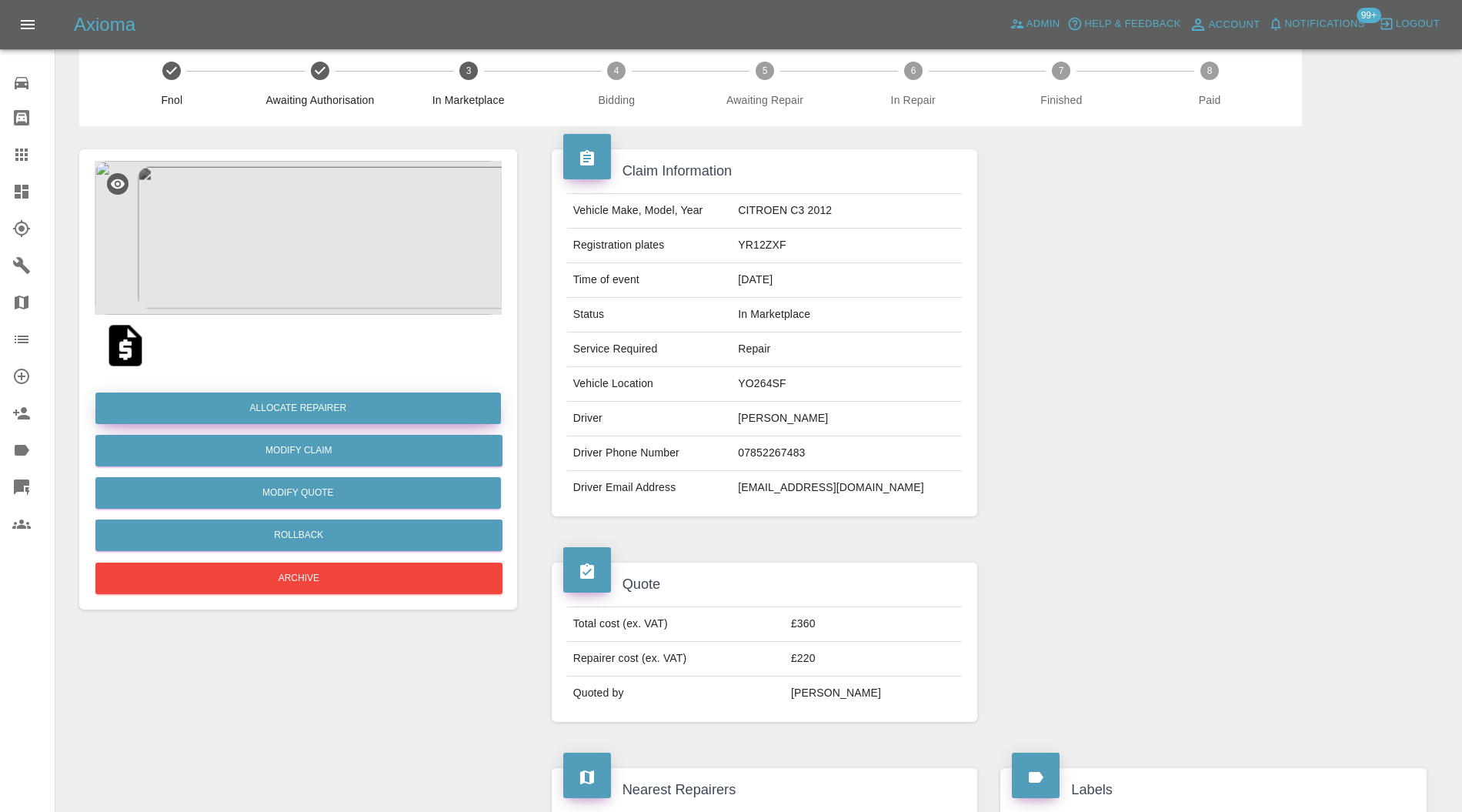
click at [360, 397] on button "Allocate Repairer" at bounding box center [298, 408] width 405 height 31
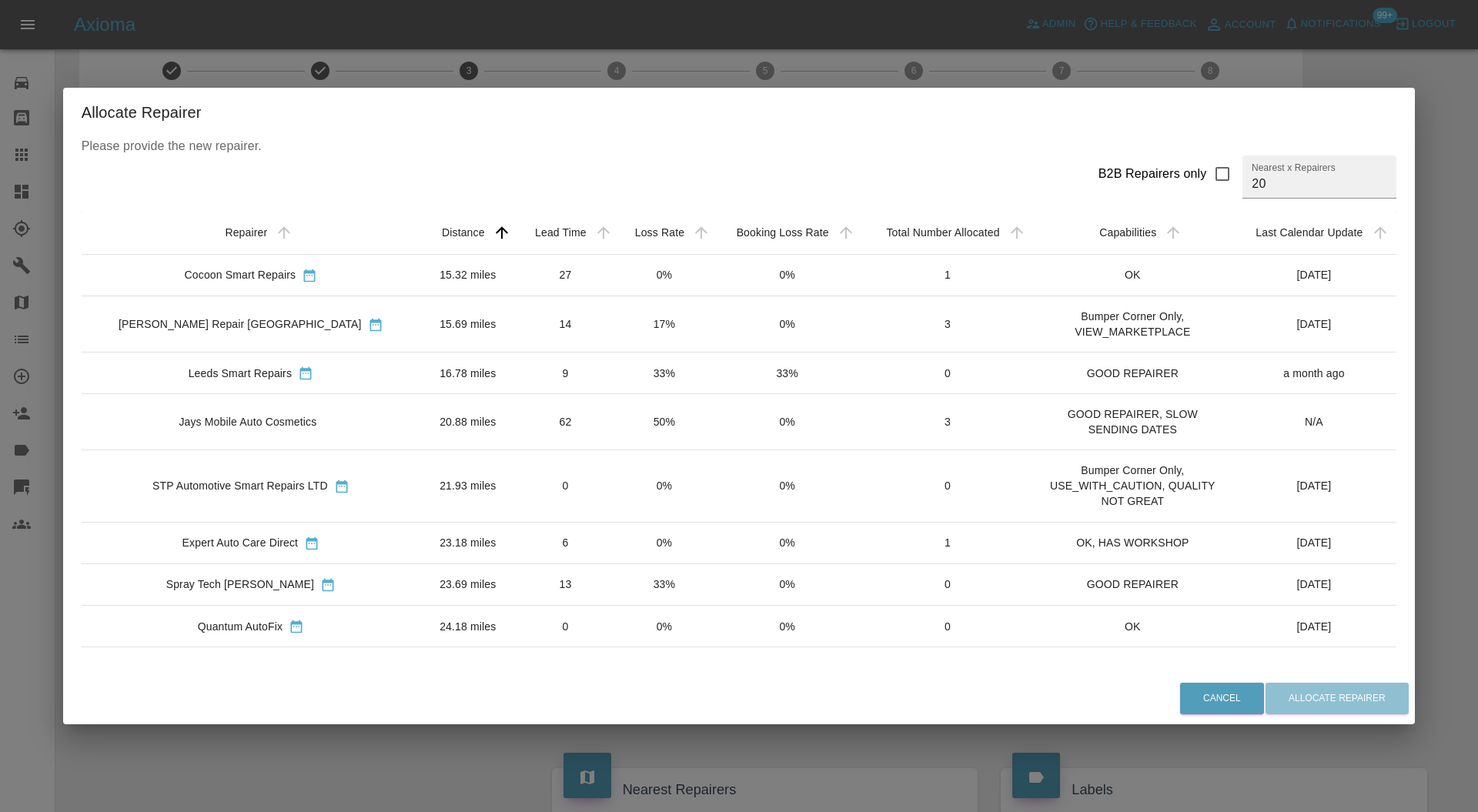
scroll to position [273, 0]
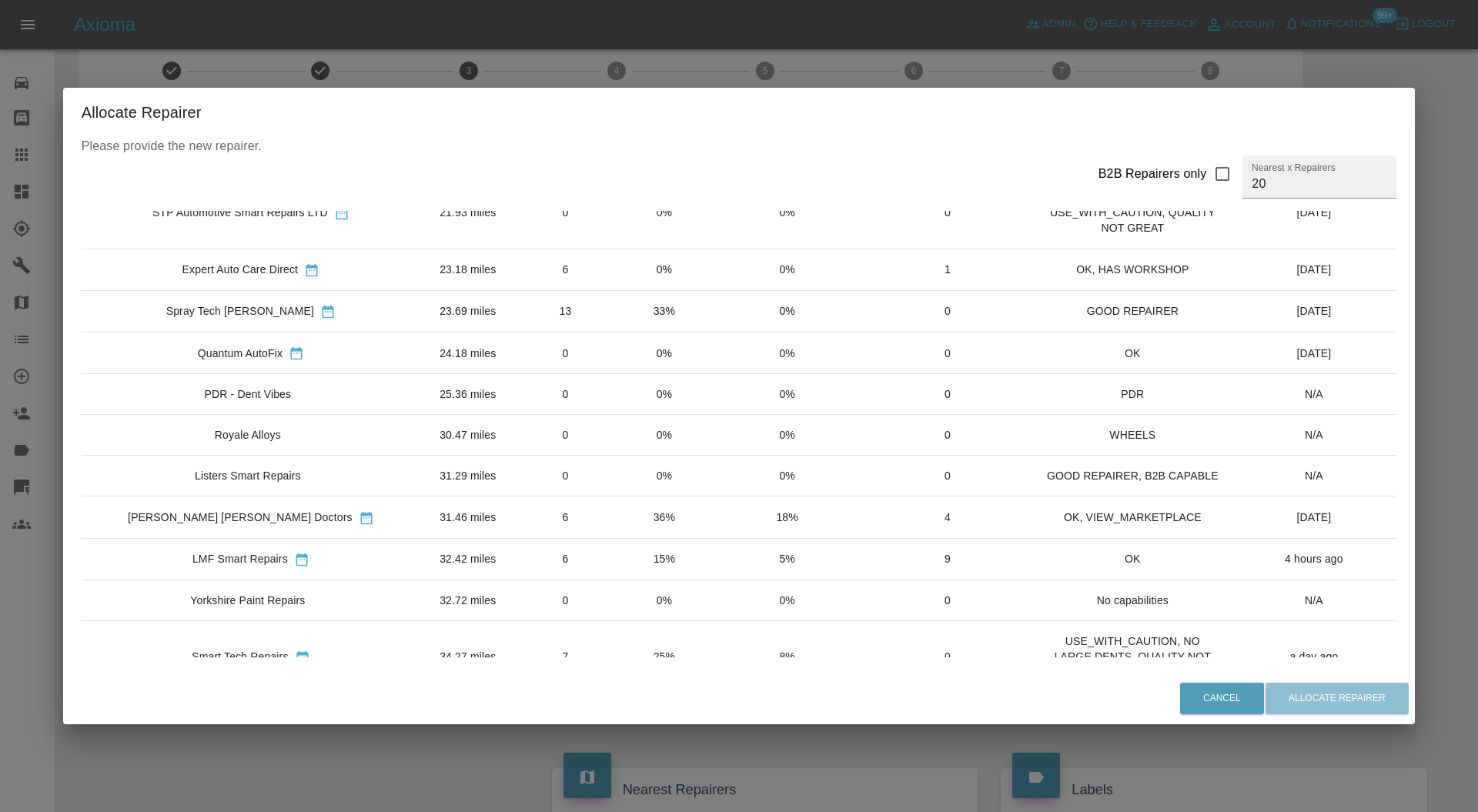
click at [524, 569] on td "6" at bounding box center [566, 558] width 100 height 41
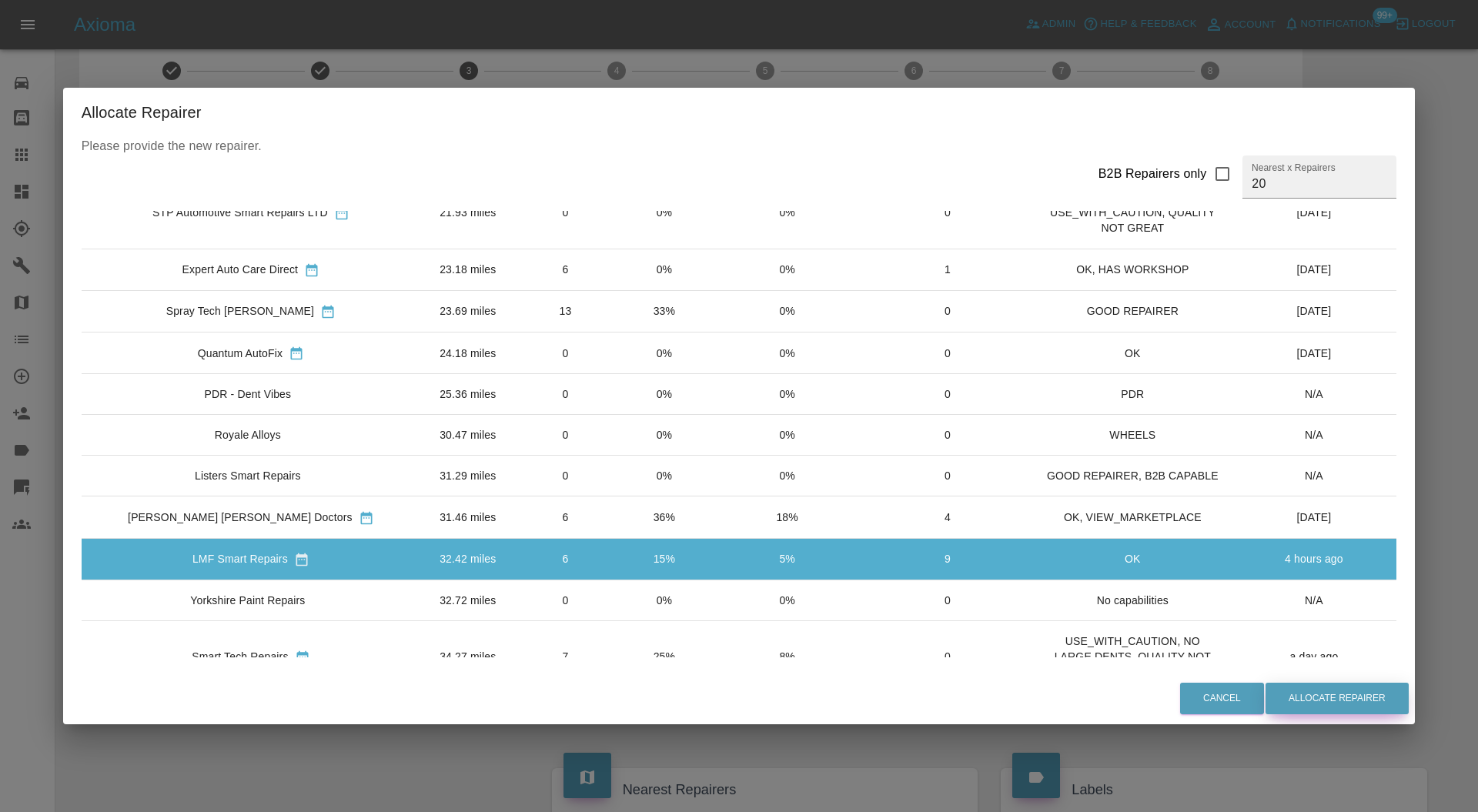
click at [1283, 697] on button "Allocate Repairer" at bounding box center [1337, 697] width 144 height 31
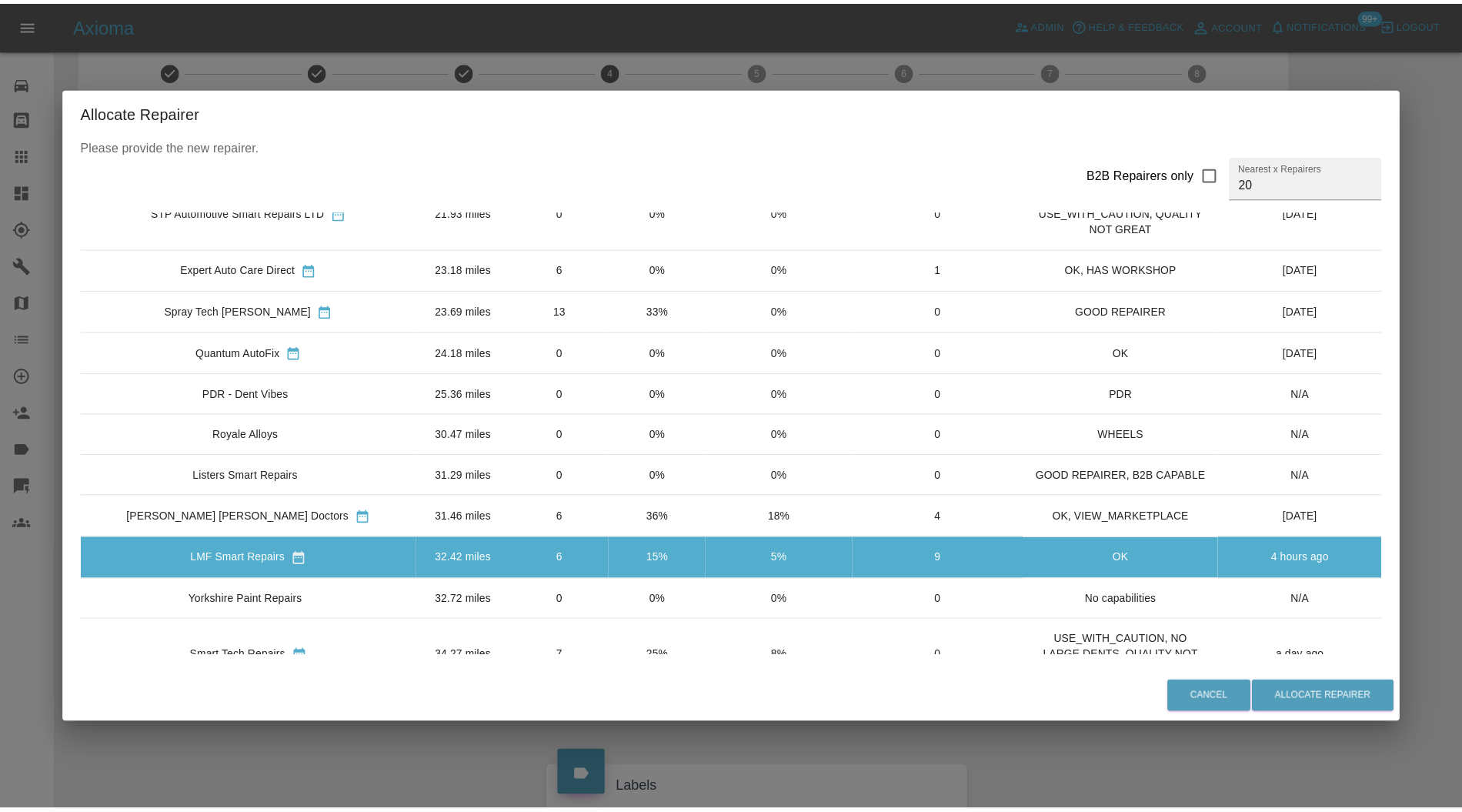
scroll to position [0, 0]
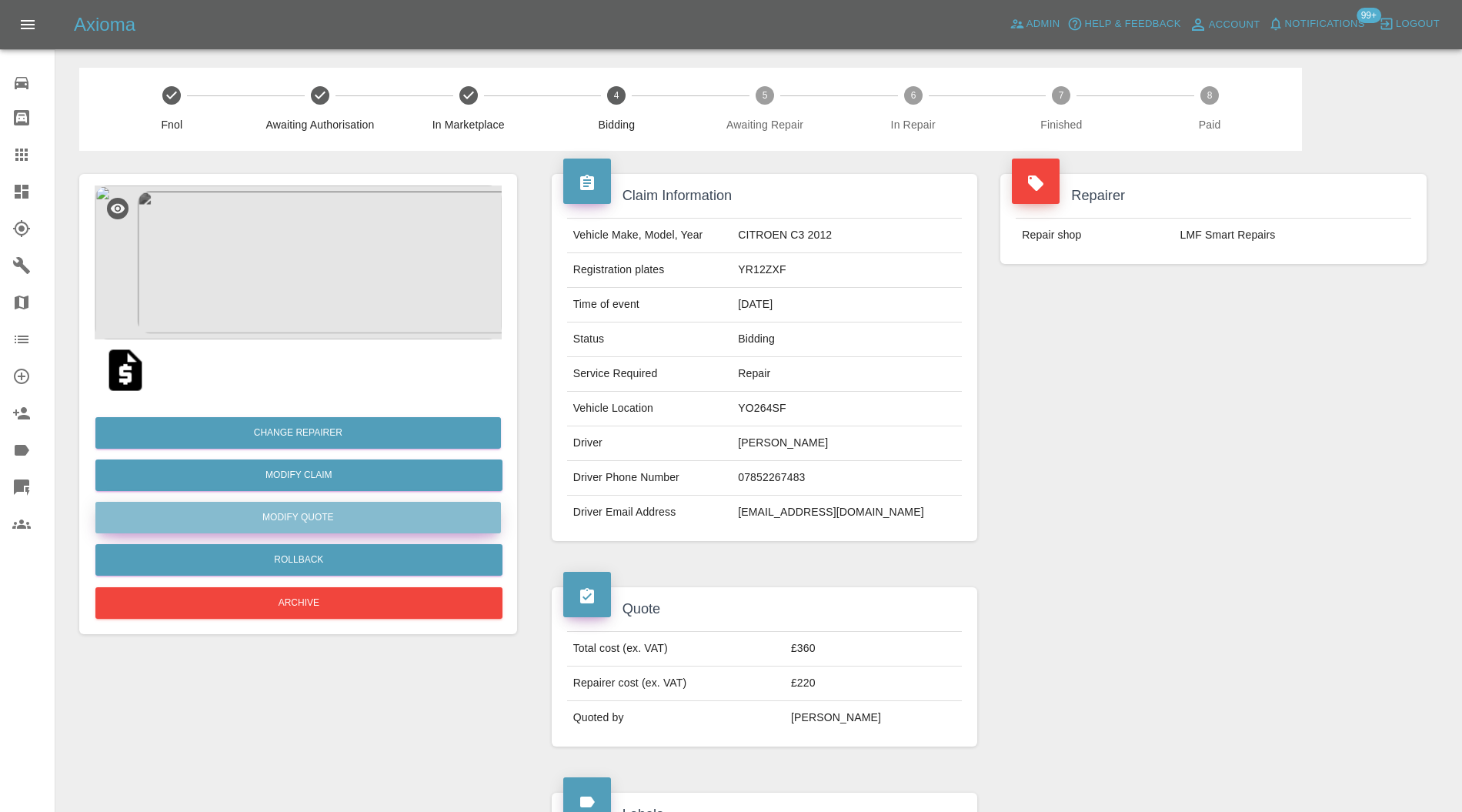
click at [355, 509] on button "Modify Quote" at bounding box center [298, 517] width 405 height 31
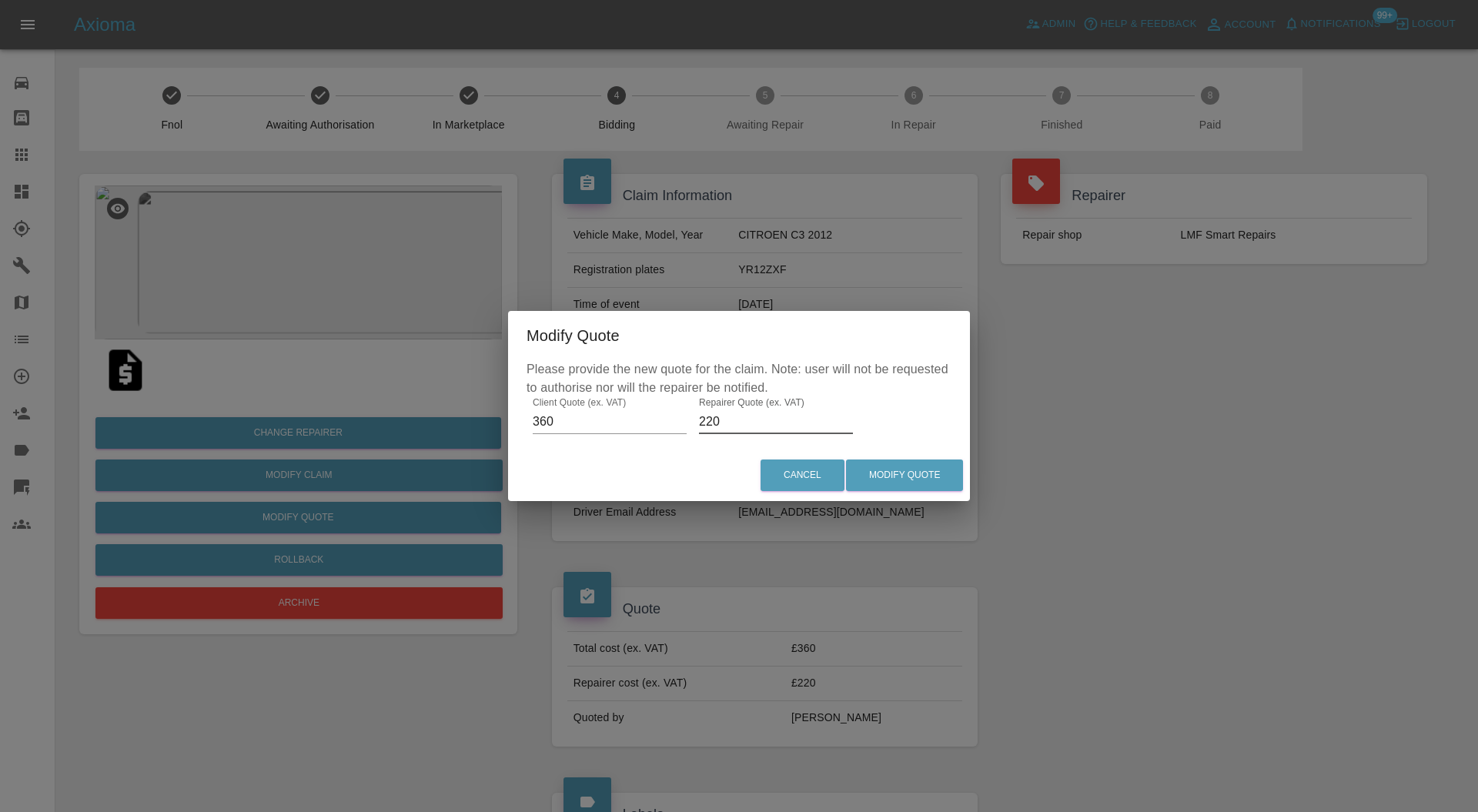
click at [767, 428] on input "220" at bounding box center [776, 421] width 154 height 24
type input "240"
click at [900, 484] on button "Modify Quote" at bounding box center [905, 474] width 117 height 31
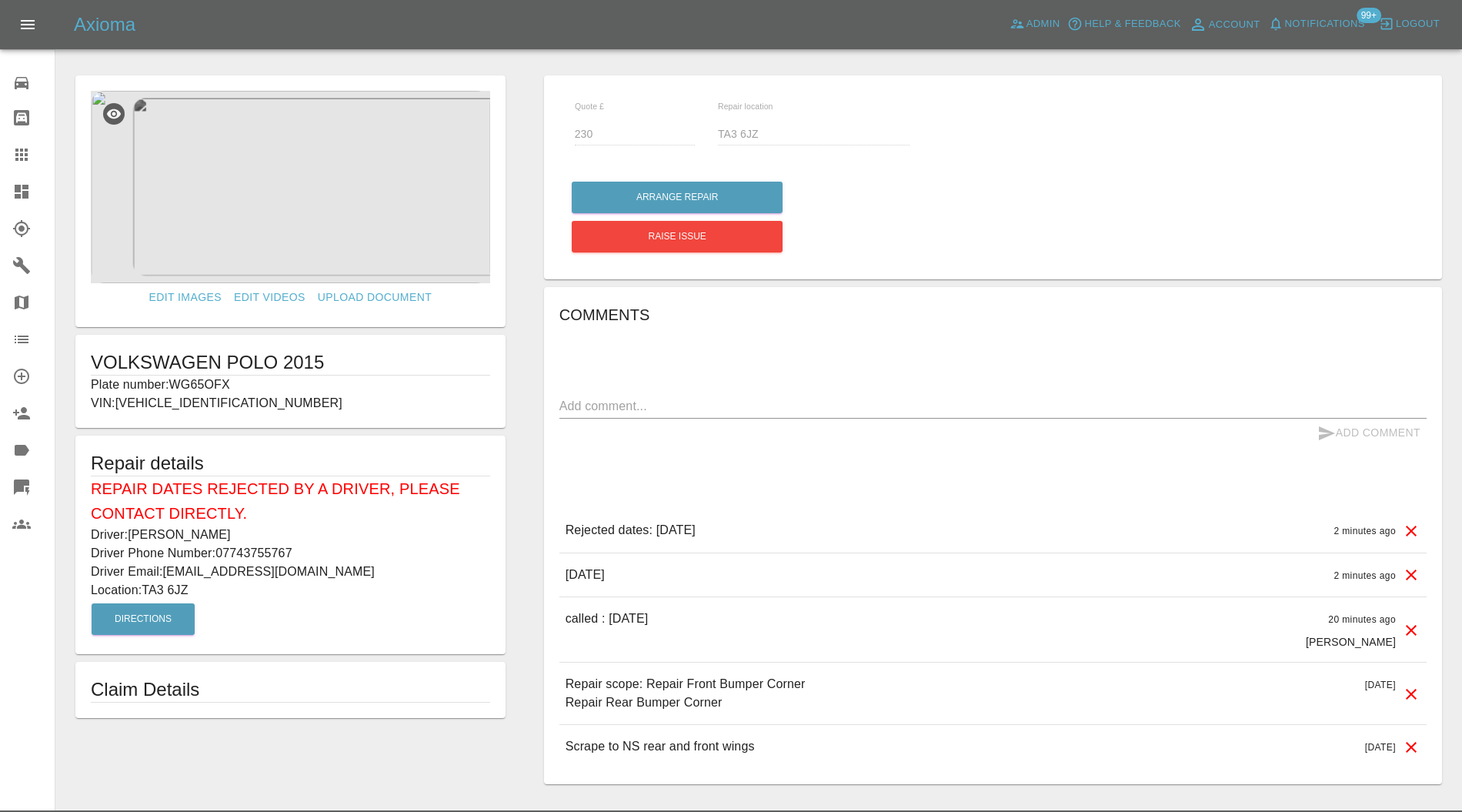
click at [215, 387] on p "Plate number: WG65OFX" at bounding box center [290, 385] width 399 height 19
click at [18, 157] on icon at bounding box center [22, 154] width 19 height 19
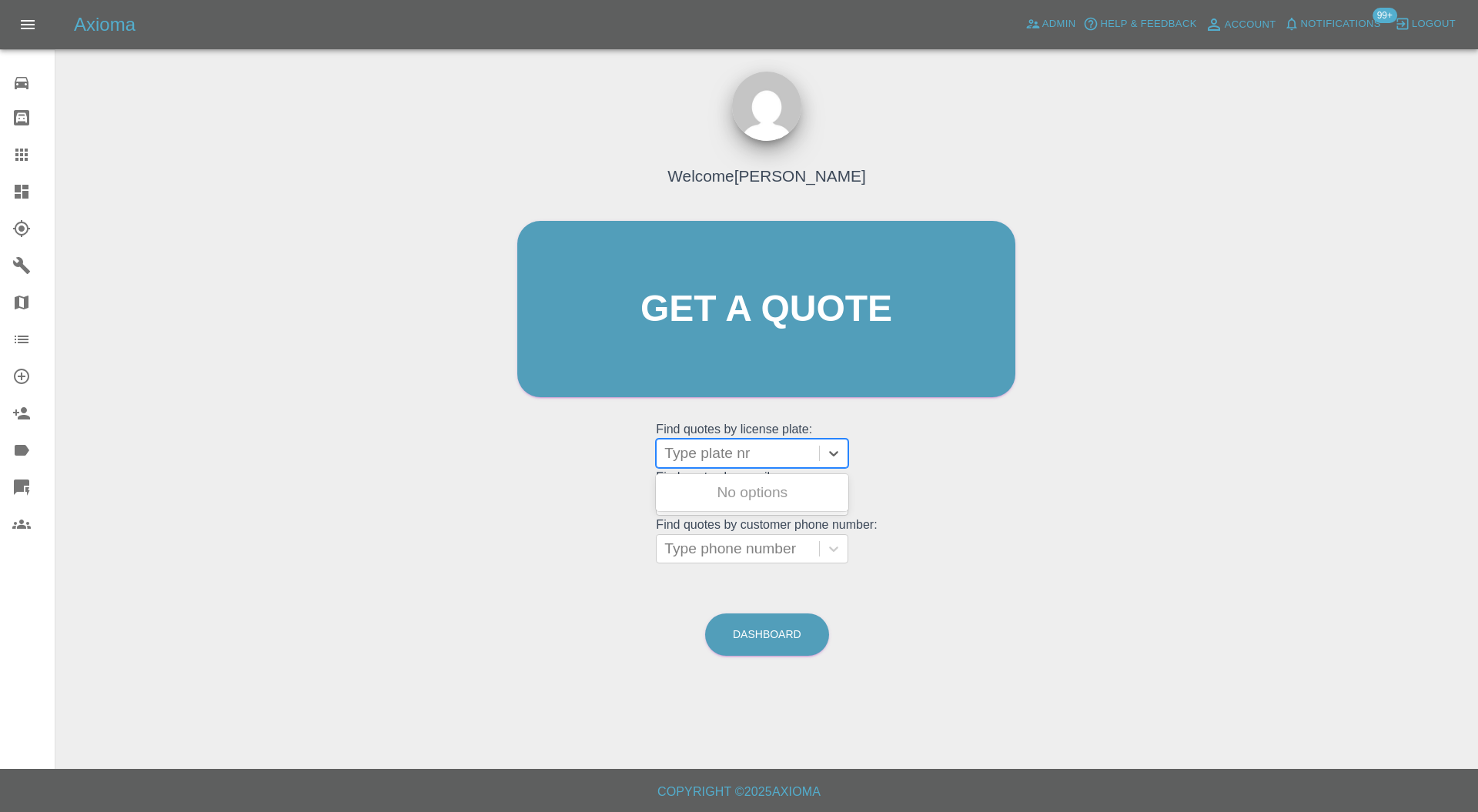
click at [732, 465] on div "Type plate nr" at bounding box center [737, 452] width 162 height 28
paste input "WG65OFX"
type input "WG65OFX"
click at [764, 484] on div "WG65OFX, Bidding" at bounding box center [753, 492] width 193 height 30
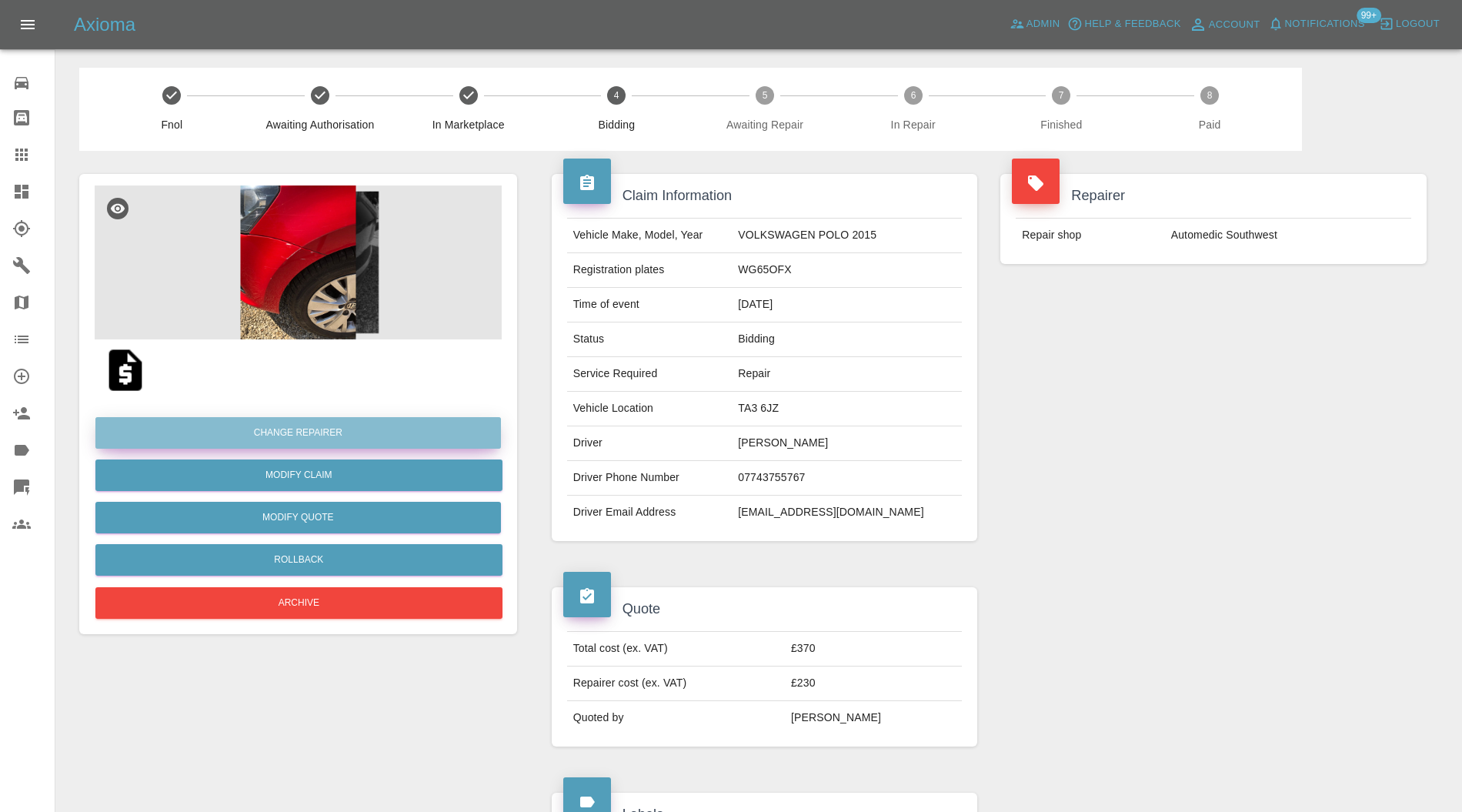
click at [394, 426] on button "Change Repairer" at bounding box center [298, 432] width 405 height 31
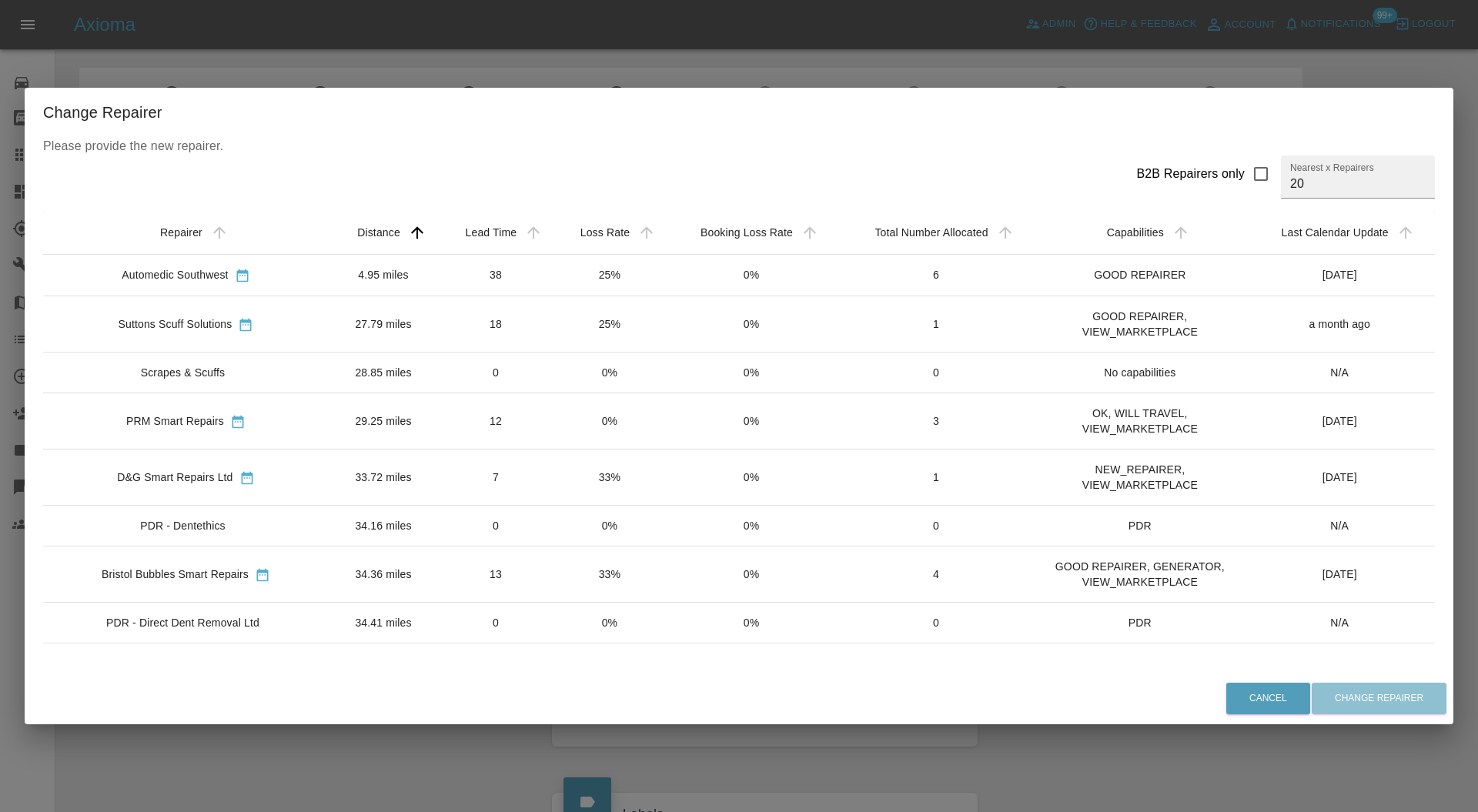
click at [1134, 60] on div "Change Repairer Please provide the new repairer. B2B Repairers only Nearest x R…" at bounding box center [739, 406] width 1478 height 812
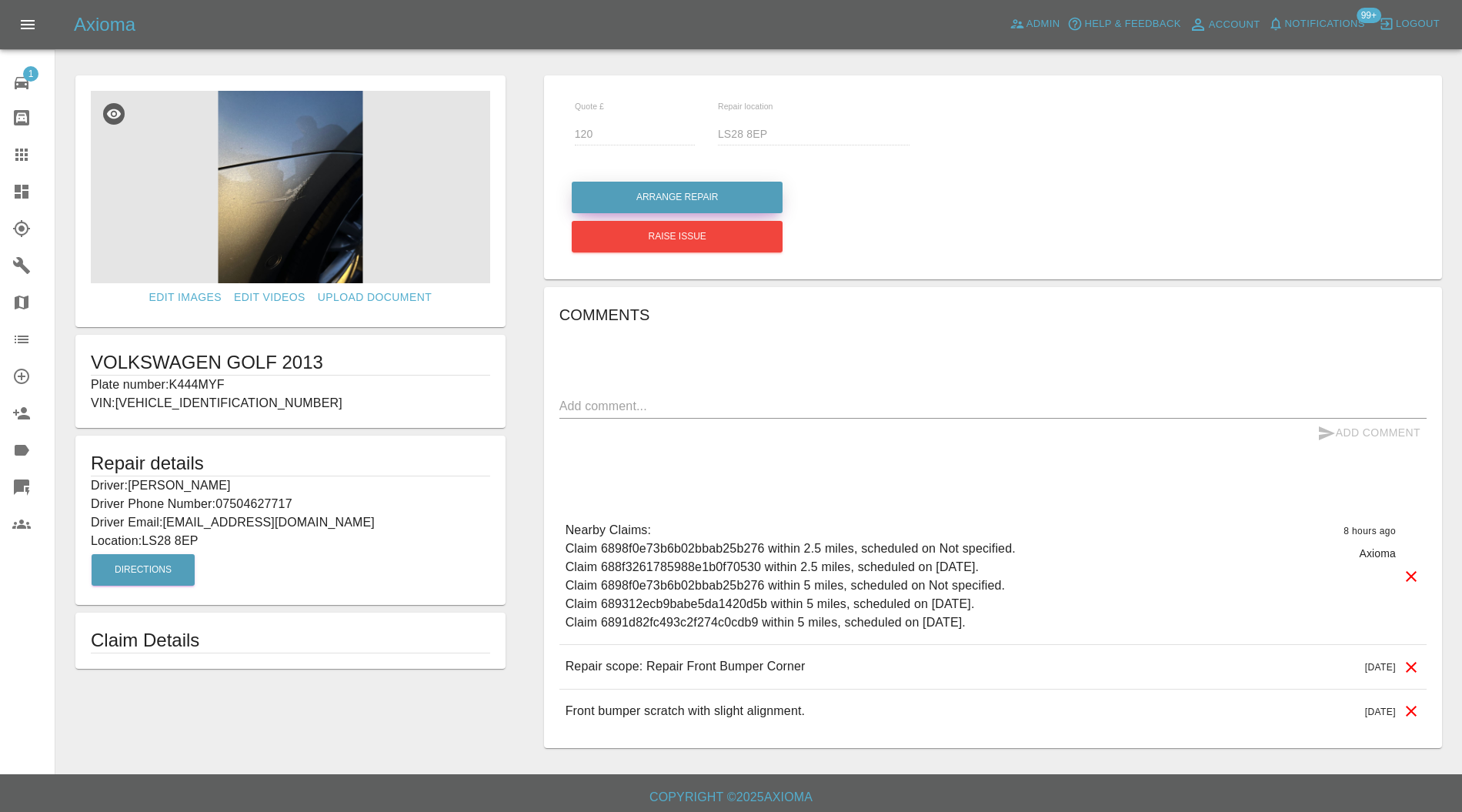
click at [701, 197] on button "Arrange Repair" at bounding box center [677, 197] width 211 height 31
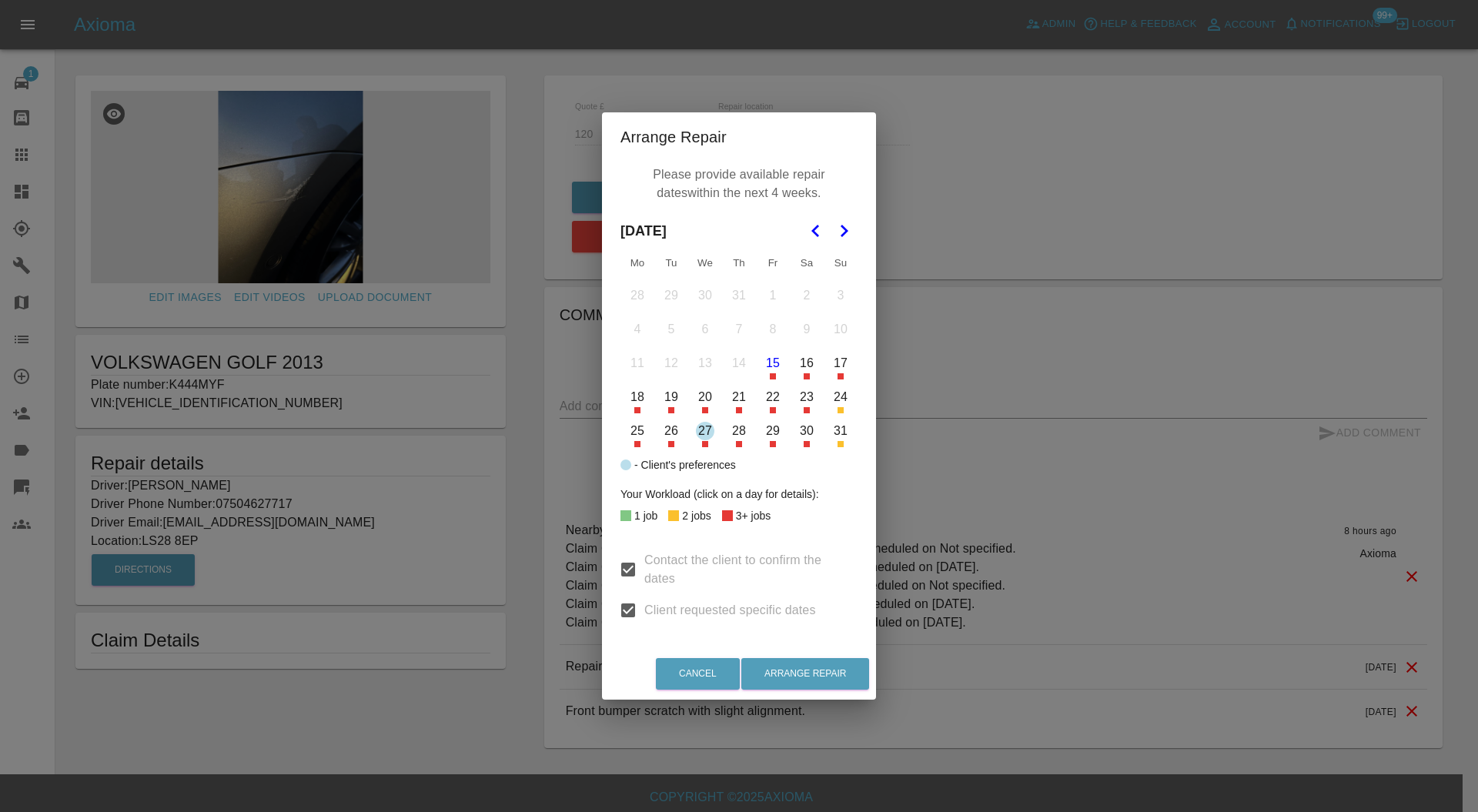
click at [709, 428] on button "27" at bounding box center [705, 430] width 32 height 32
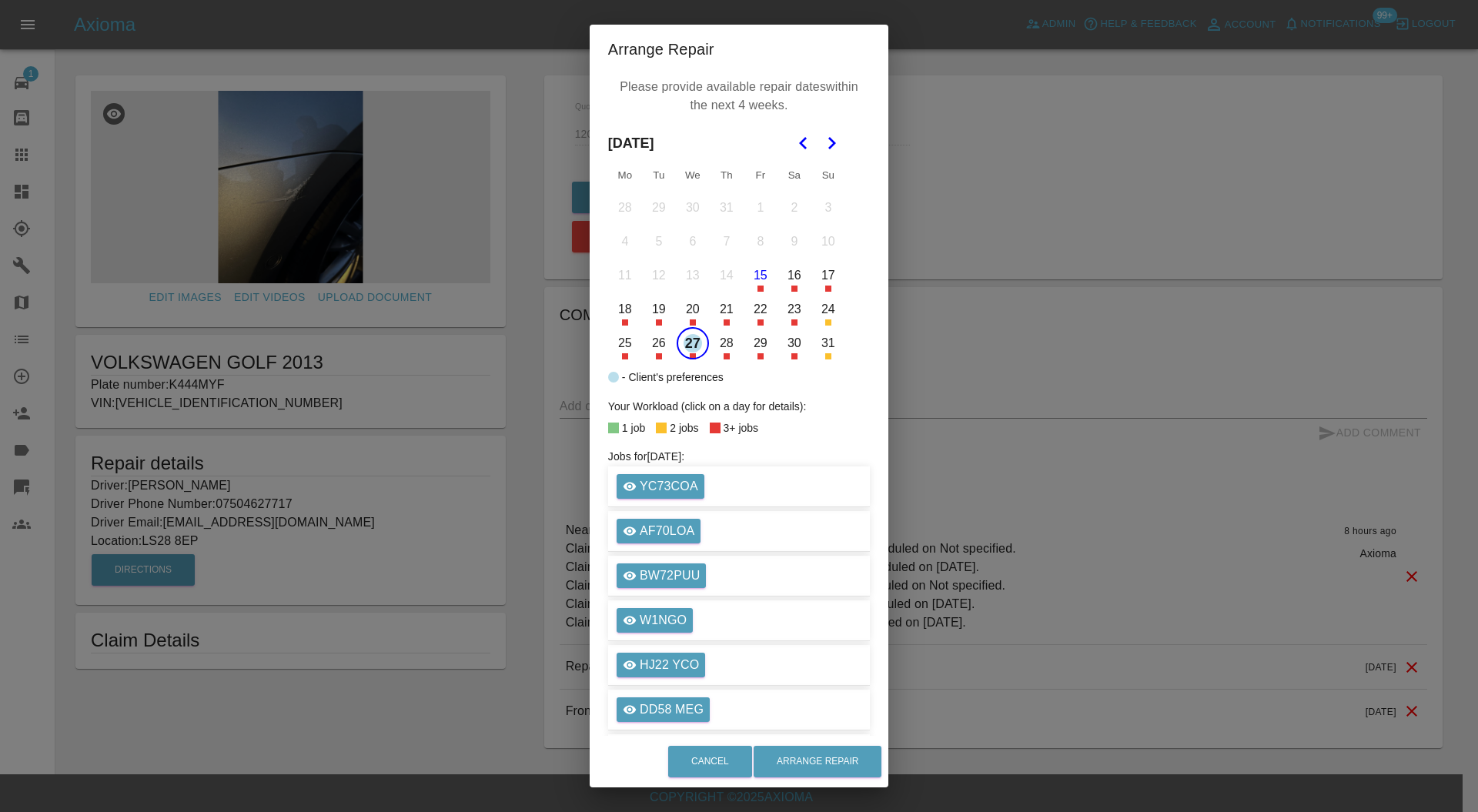
click at [802, 741] on div "Cancel Arrange Repair" at bounding box center [739, 761] width 299 height 51
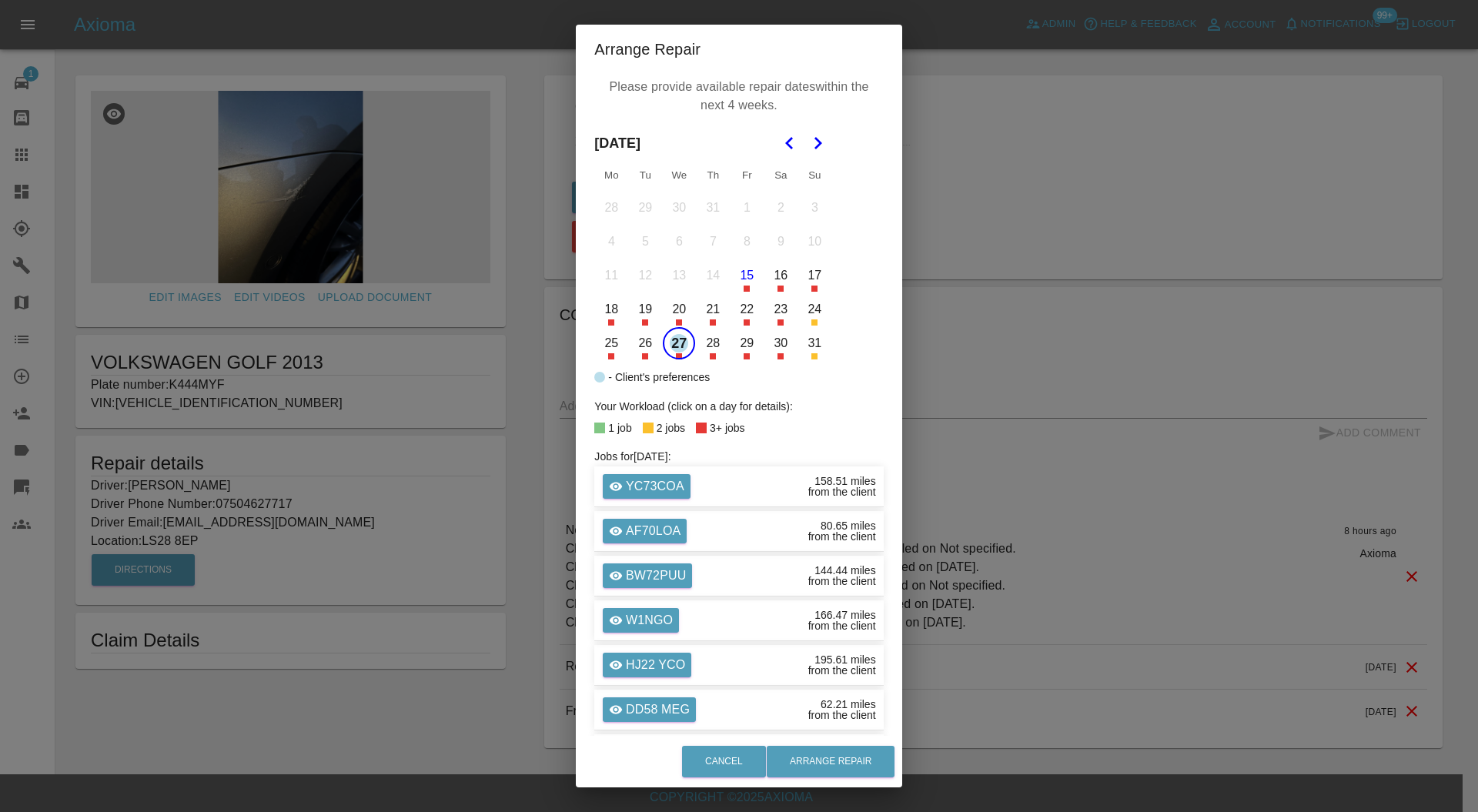
click at [803, 744] on div "Cancel Arrange Repair" at bounding box center [739, 761] width 326 height 51
click at [805, 759] on button "Arrange Repair" at bounding box center [830, 761] width 128 height 31
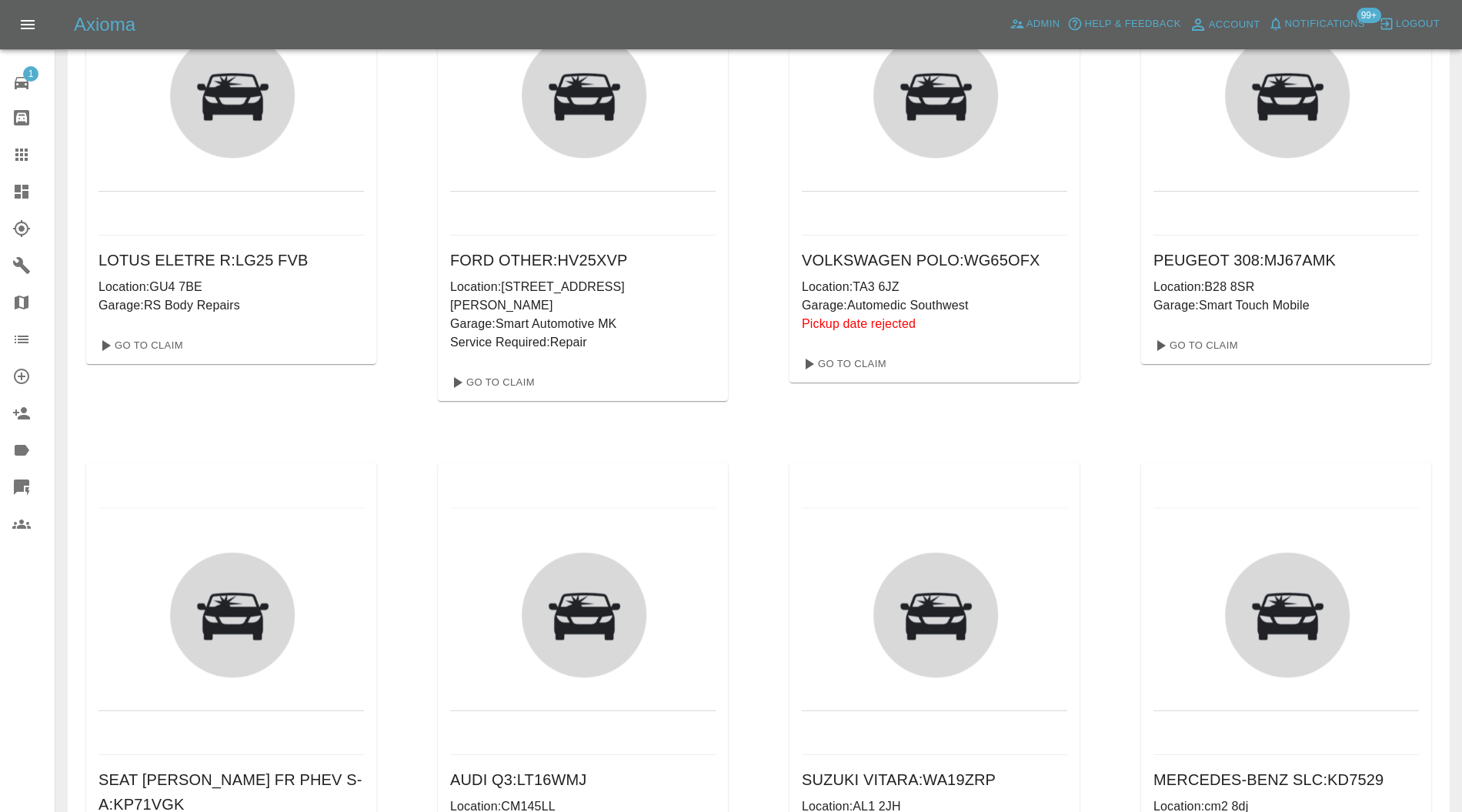
scroll to position [1240, 0]
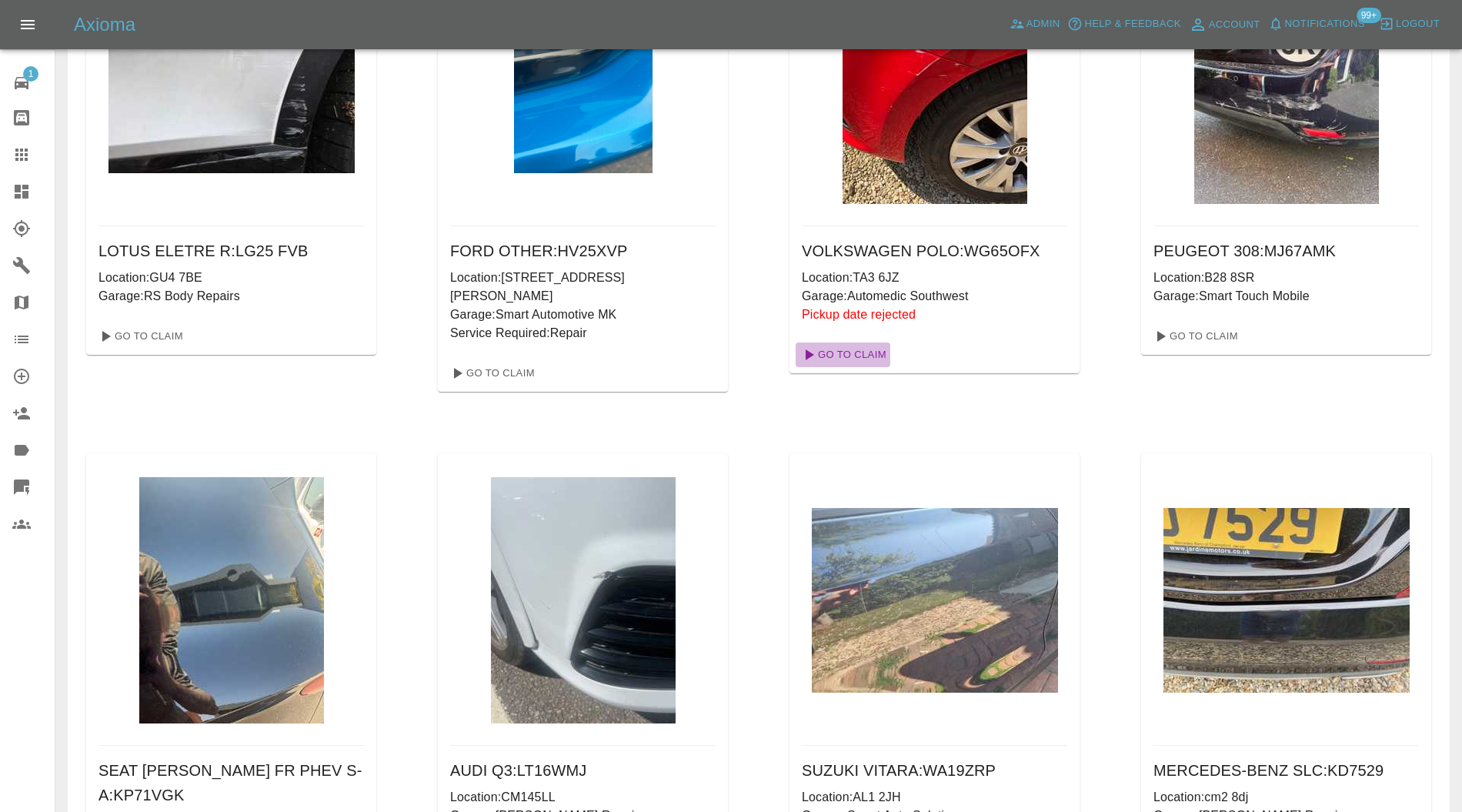
click at [826, 344] on link "Go To Claim" at bounding box center [842, 355] width 95 height 24
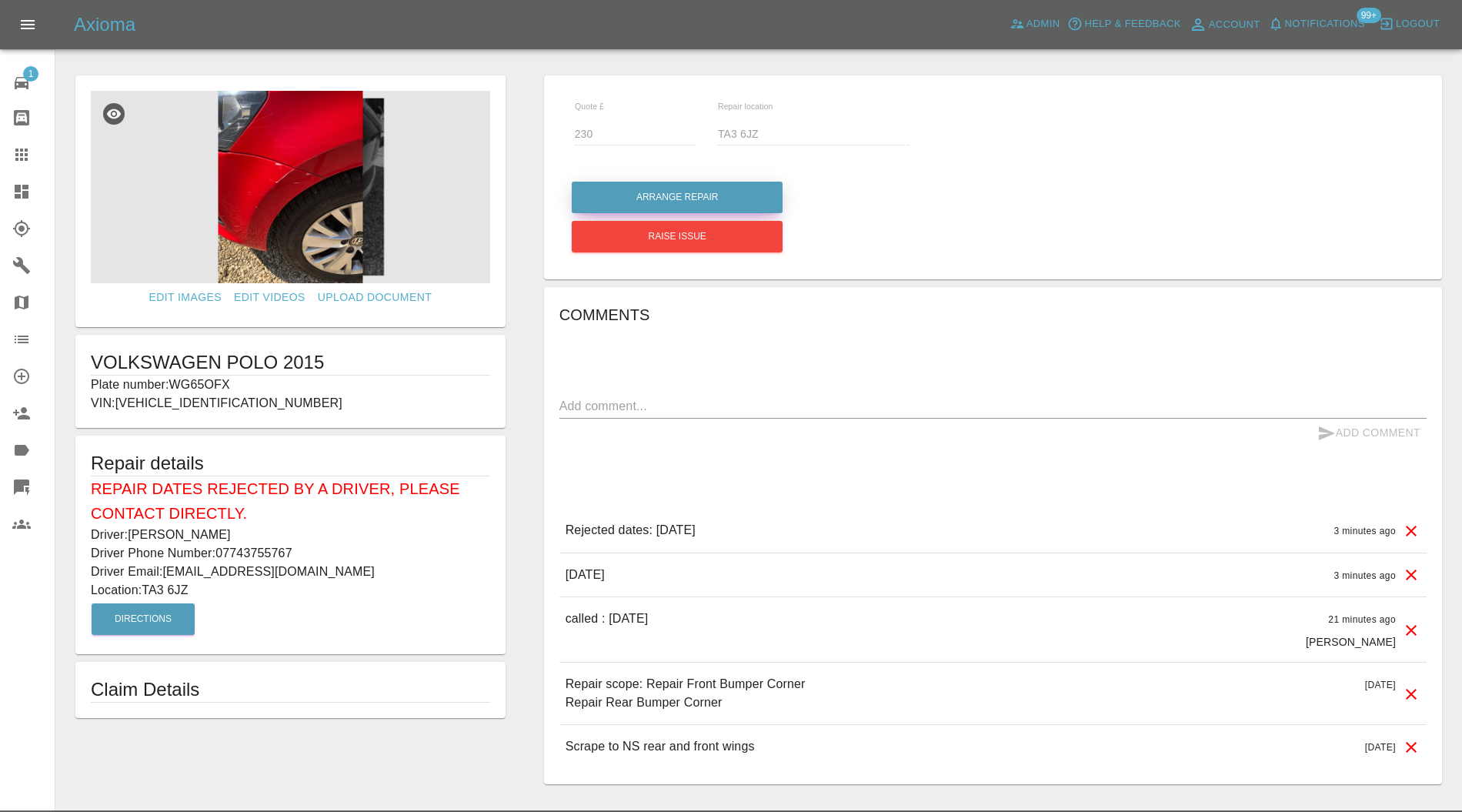
click at [737, 188] on button "Arrange Repair" at bounding box center [677, 197] width 211 height 31
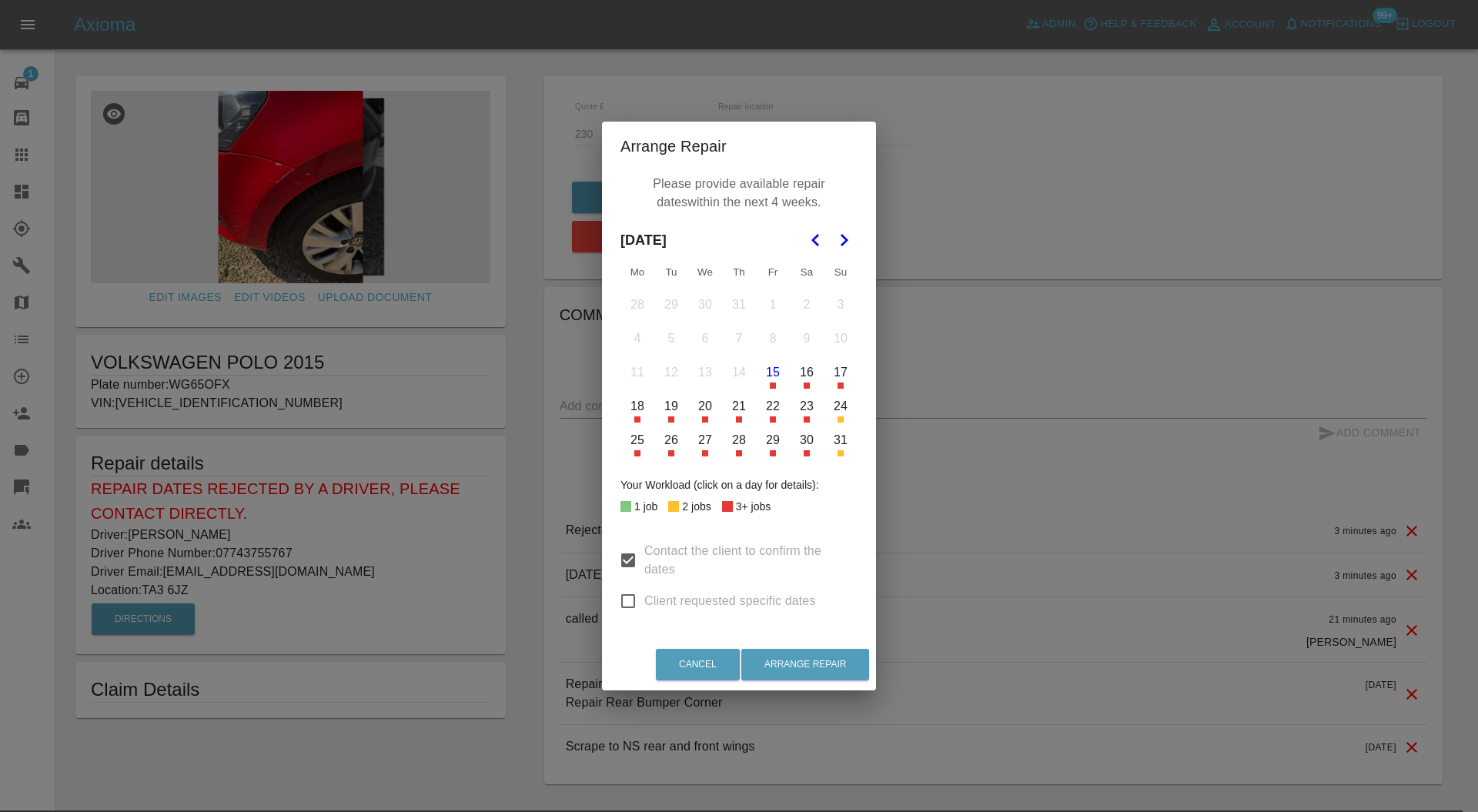
click at [946, 387] on div "Arrange Repair Please provide available repair dates within the next 4 weeks. A…" at bounding box center [739, 406] width 1478 height 812
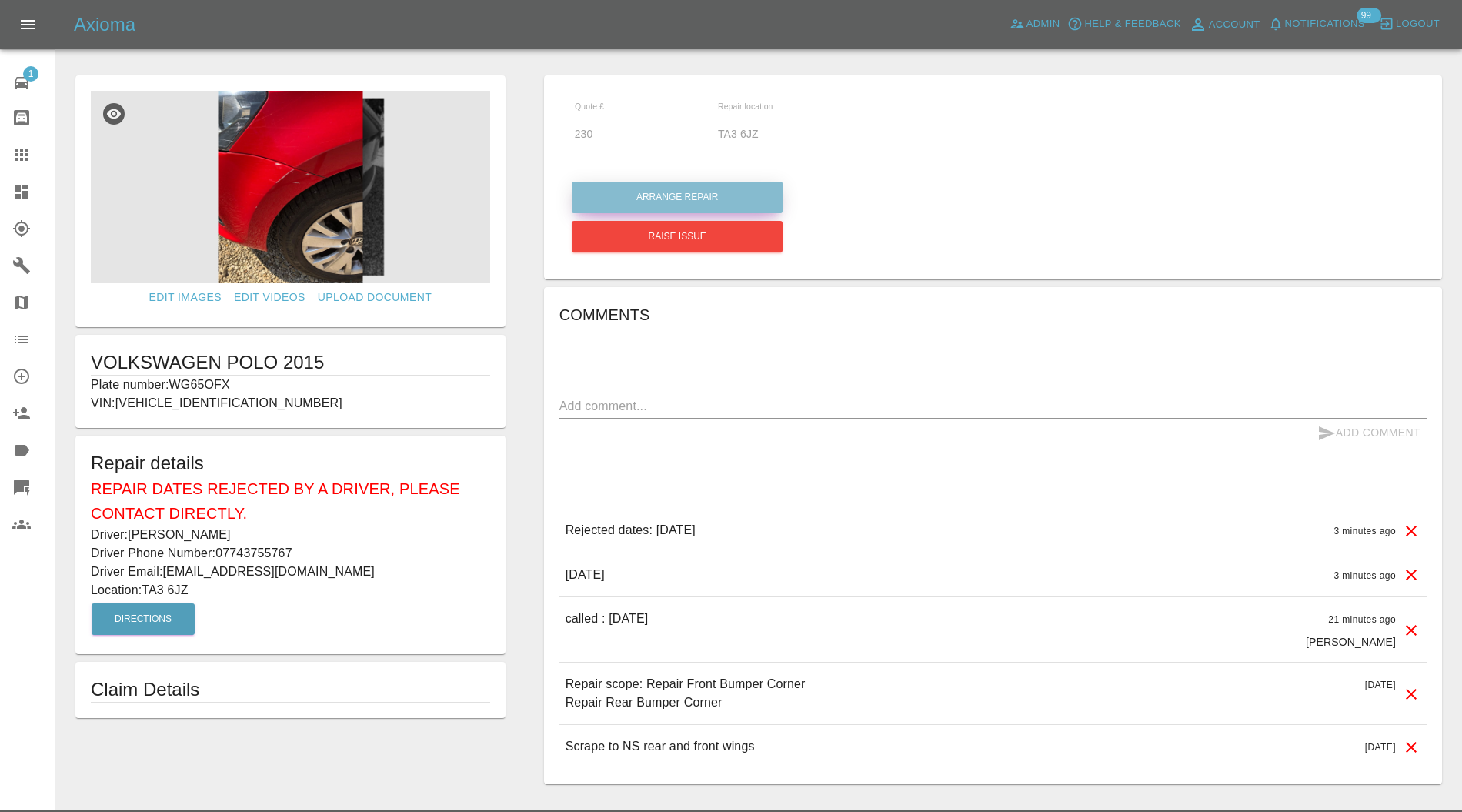
click at [677, 192] on button "Arrange Repair" at bounding box center [677, 197] width 211 height 31
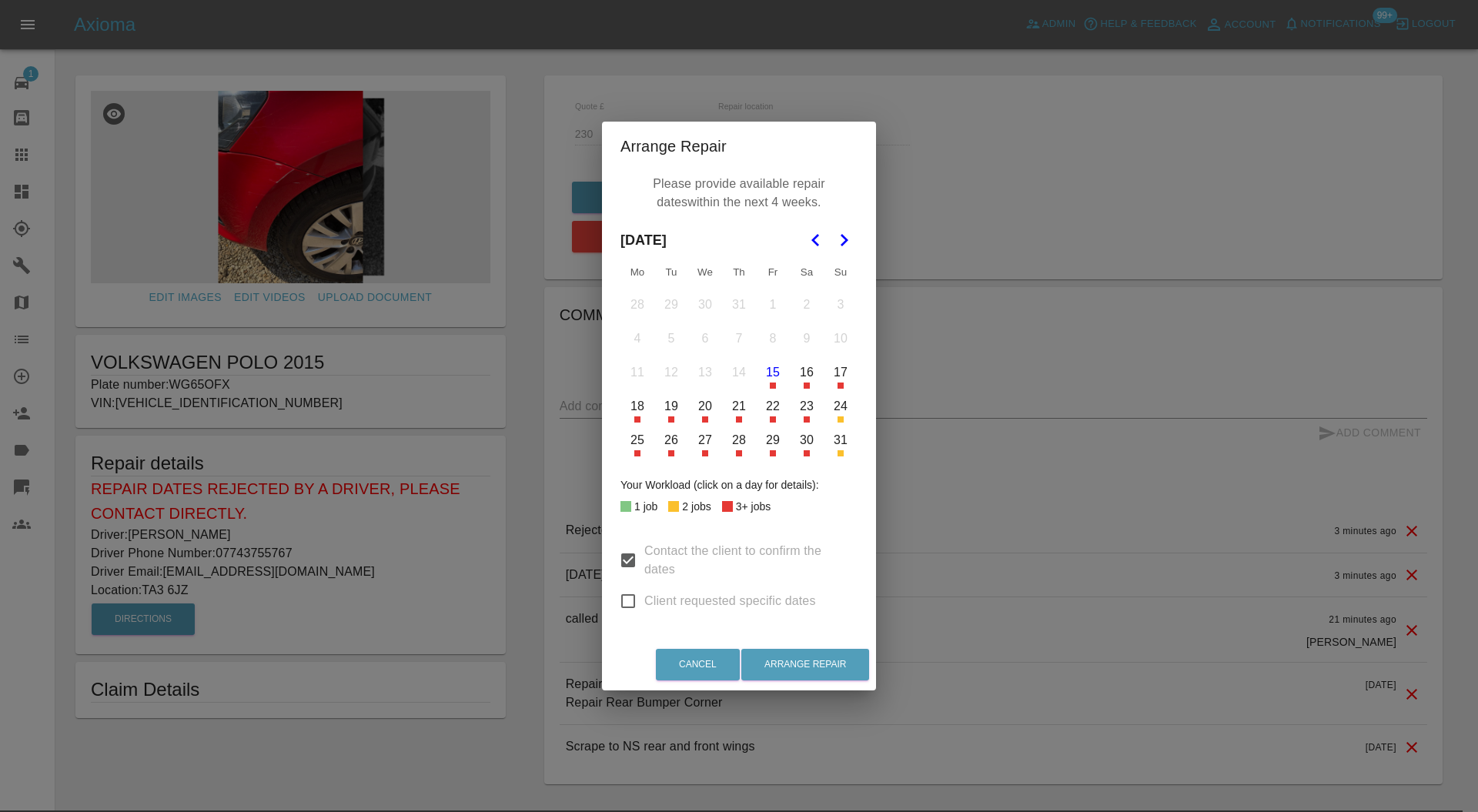
click at [771, 408] on button "22" at bounding box center [773, 406] width 32 height 32
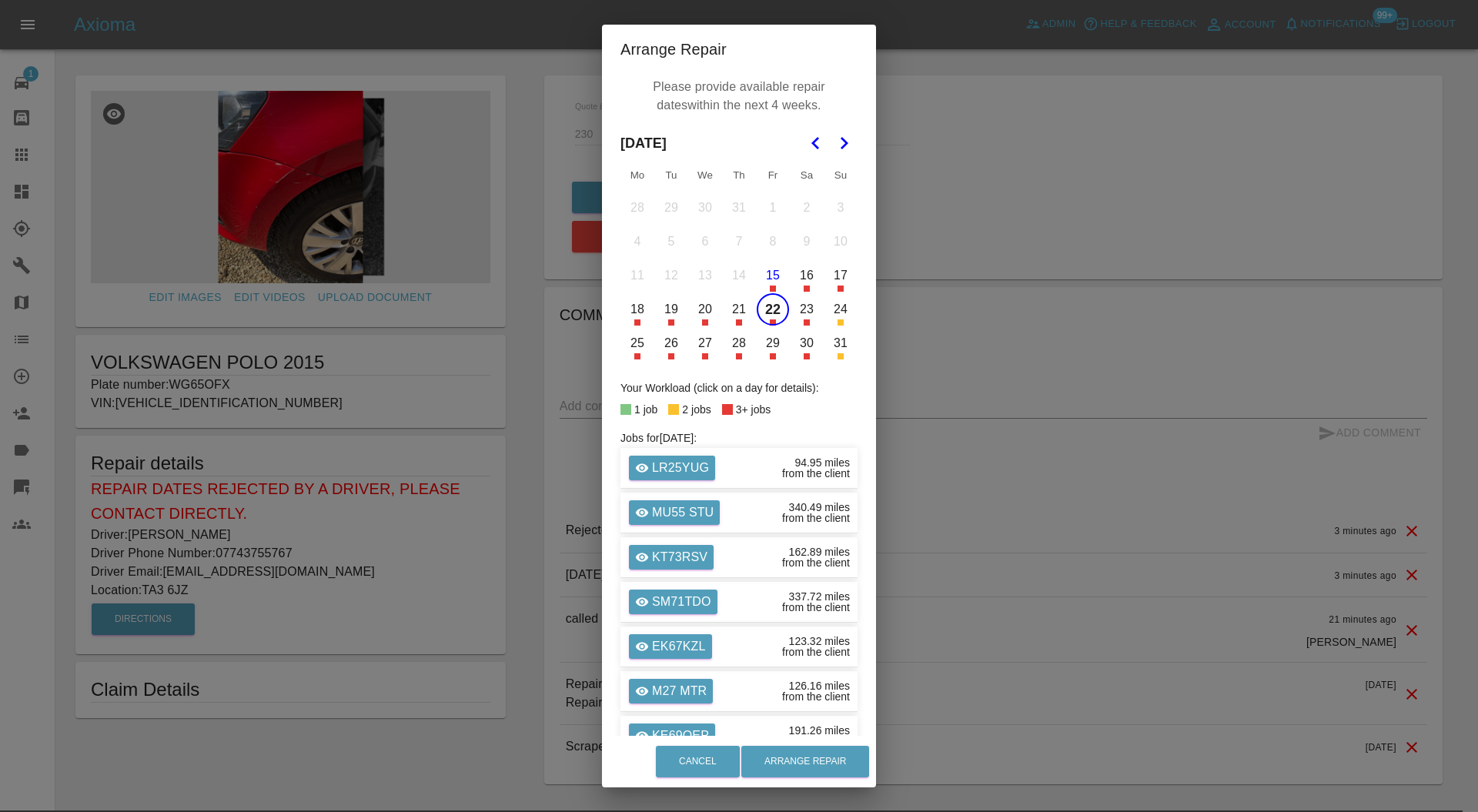
click at [839, 149] on icon "Go to the Next Month" at bounding box center [844, 143] width 19 height 19
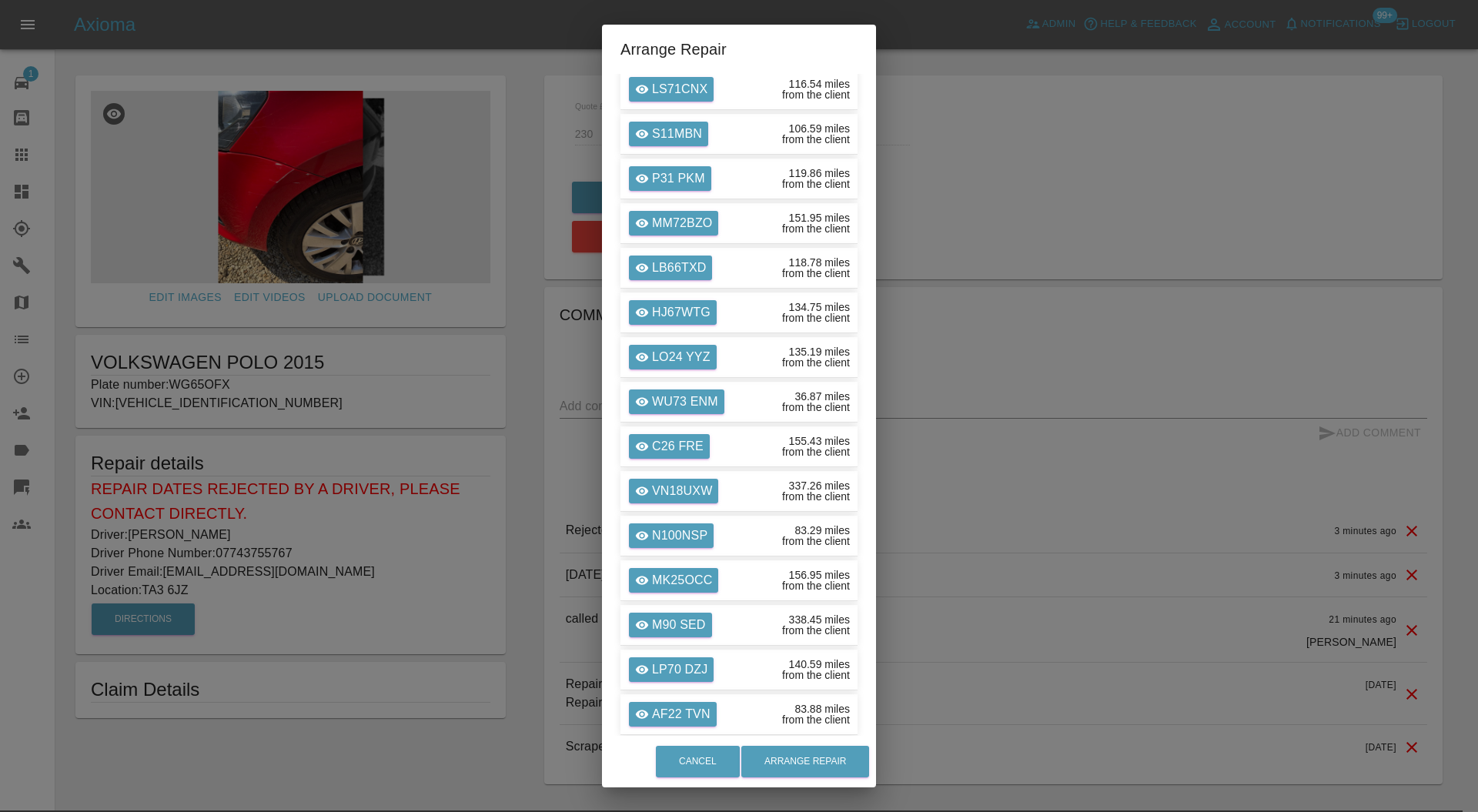
scroll to position [1959, 0]
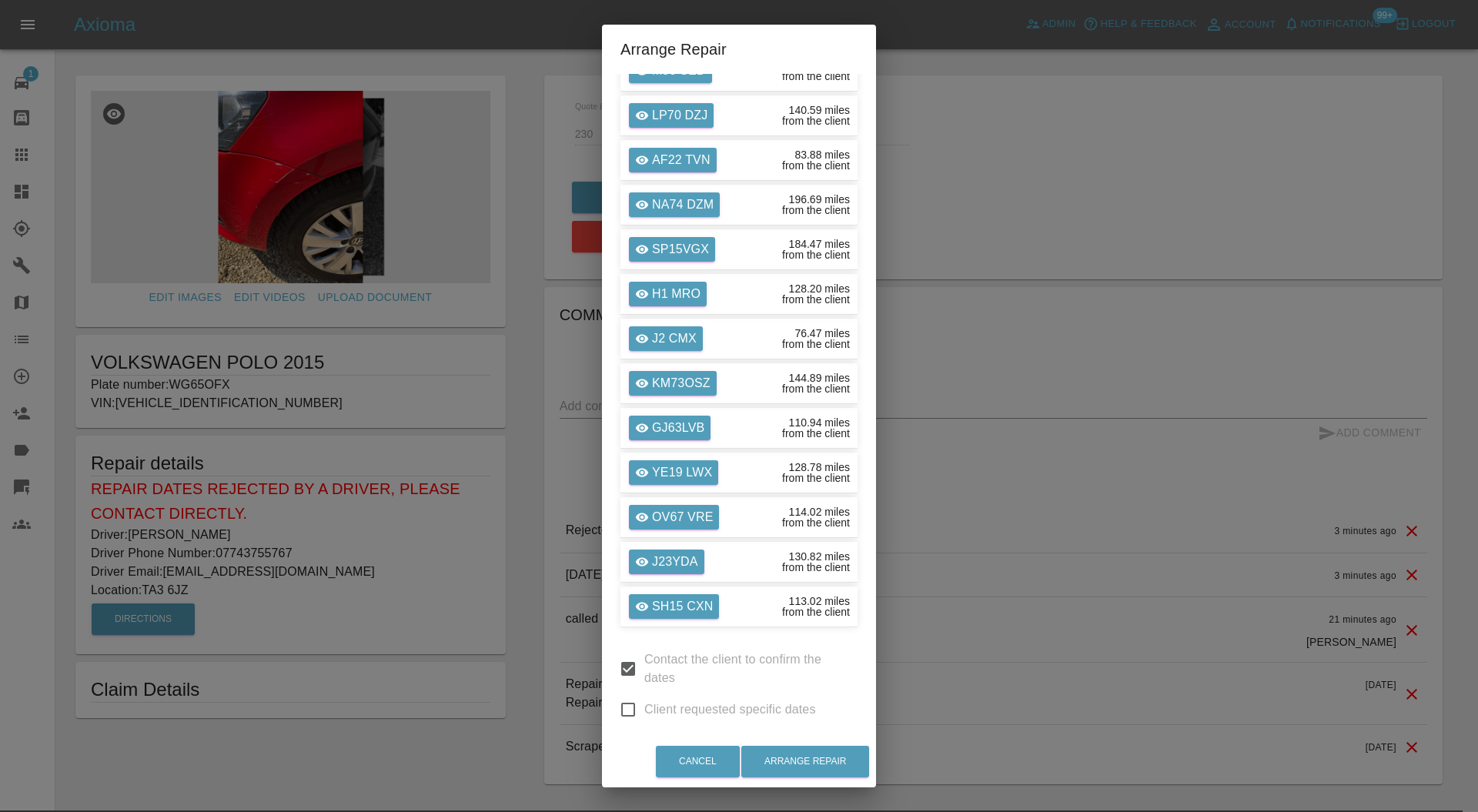
click at [622, 696] on input "Client requested specific dates" at bounding box center [628, 709] width 32 height 32
checkbox input "true"
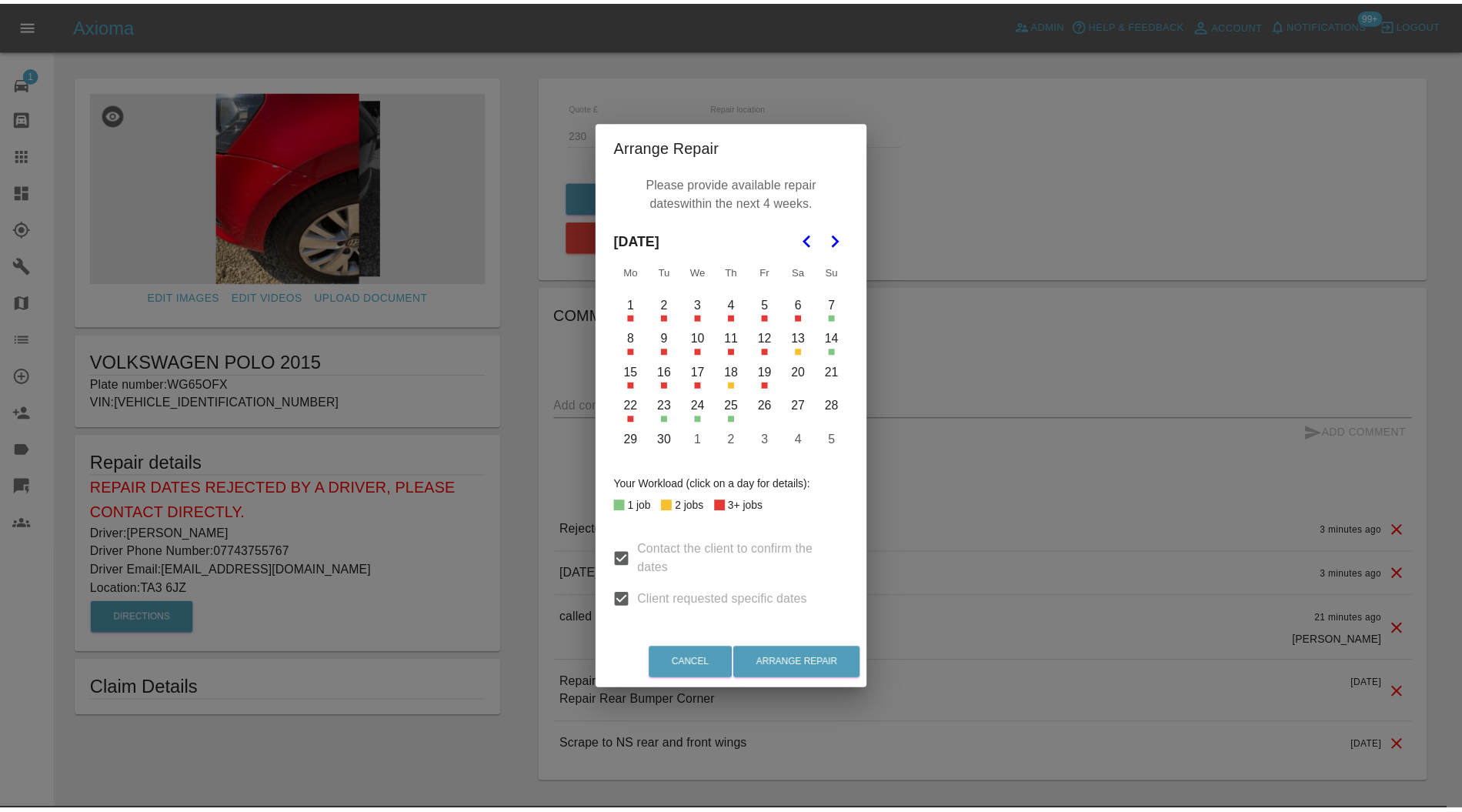
scroll to position [0, 0]
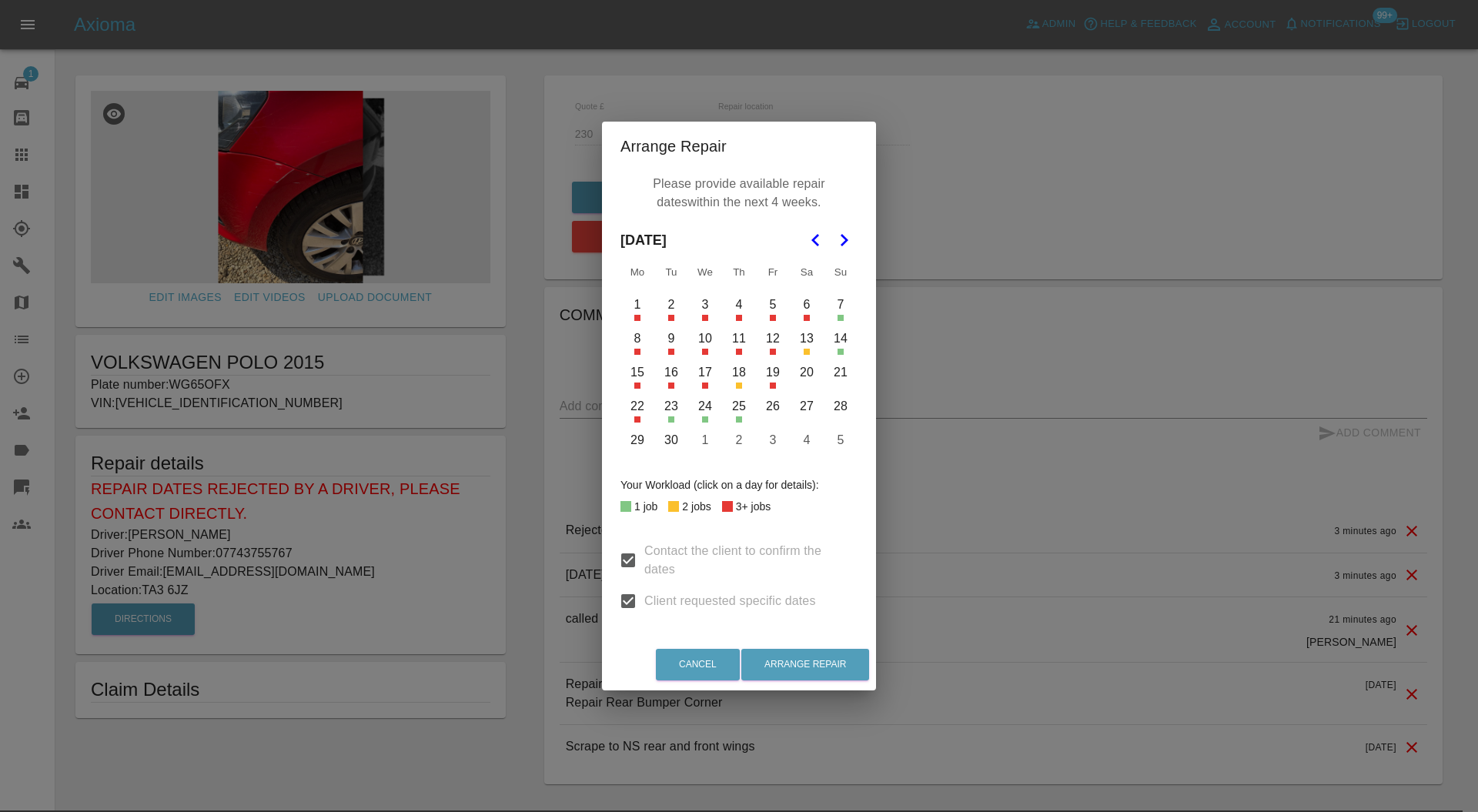
click at [842, 235] on icon "Go to the Next Month" at bounding box center [844, 240] width 19 height 19
click at [769, 301] on button "3" at bounding box center [773, 305] width 32 height 32
click at [671, 336] on button "7" at bounding box center [671, 338] width 32 height 32
click at [704, 337] on button "8" at bounding box center [705, 338] width 32 height 32
click at [737, 339] on button "9" at bounding box center [739, 338] width 32 height 32
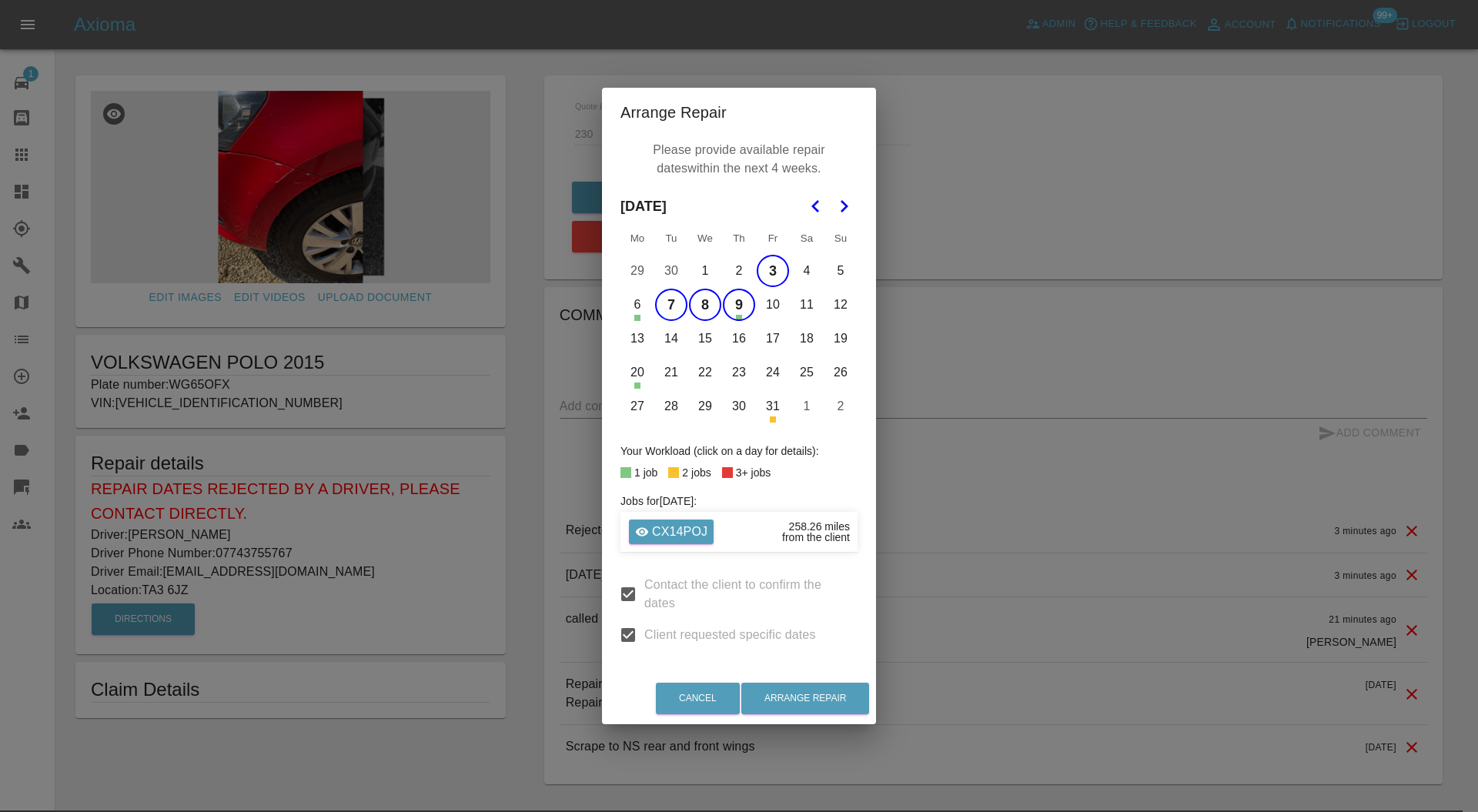
click at [768, 338] on button "17" at bounding box center [773, 338] width 32 height 32
click at [769, 316] on button "10" at bounding box center [773, 305] width 32 height 32
click at [780, 333] on button "17" at bounding box center [773, 338] width 32 height 32
click at [813, 695] on button "Arrange Repair" at bounding box center [805, 697] width 128 height 31
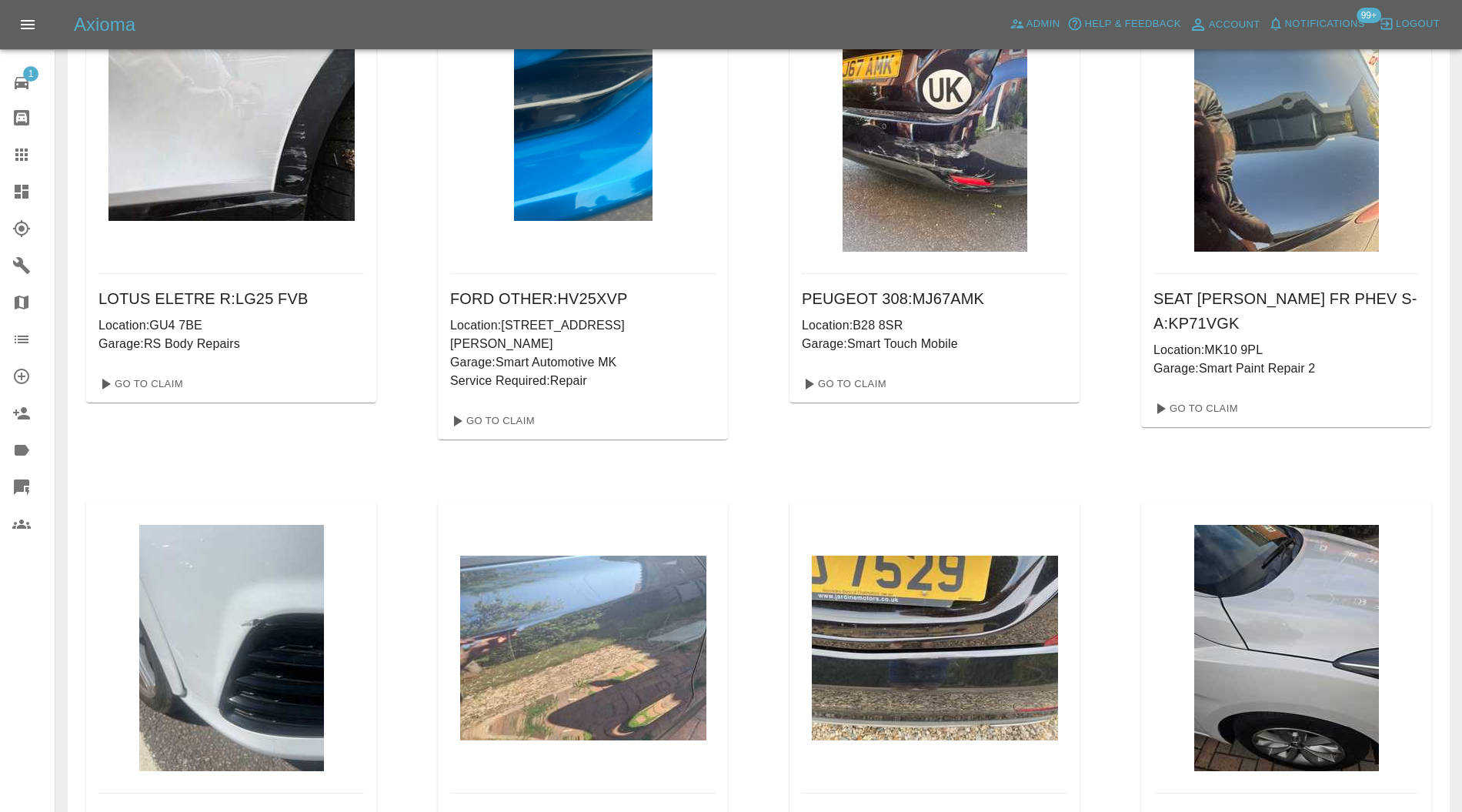
scroll to position [1466, 0]
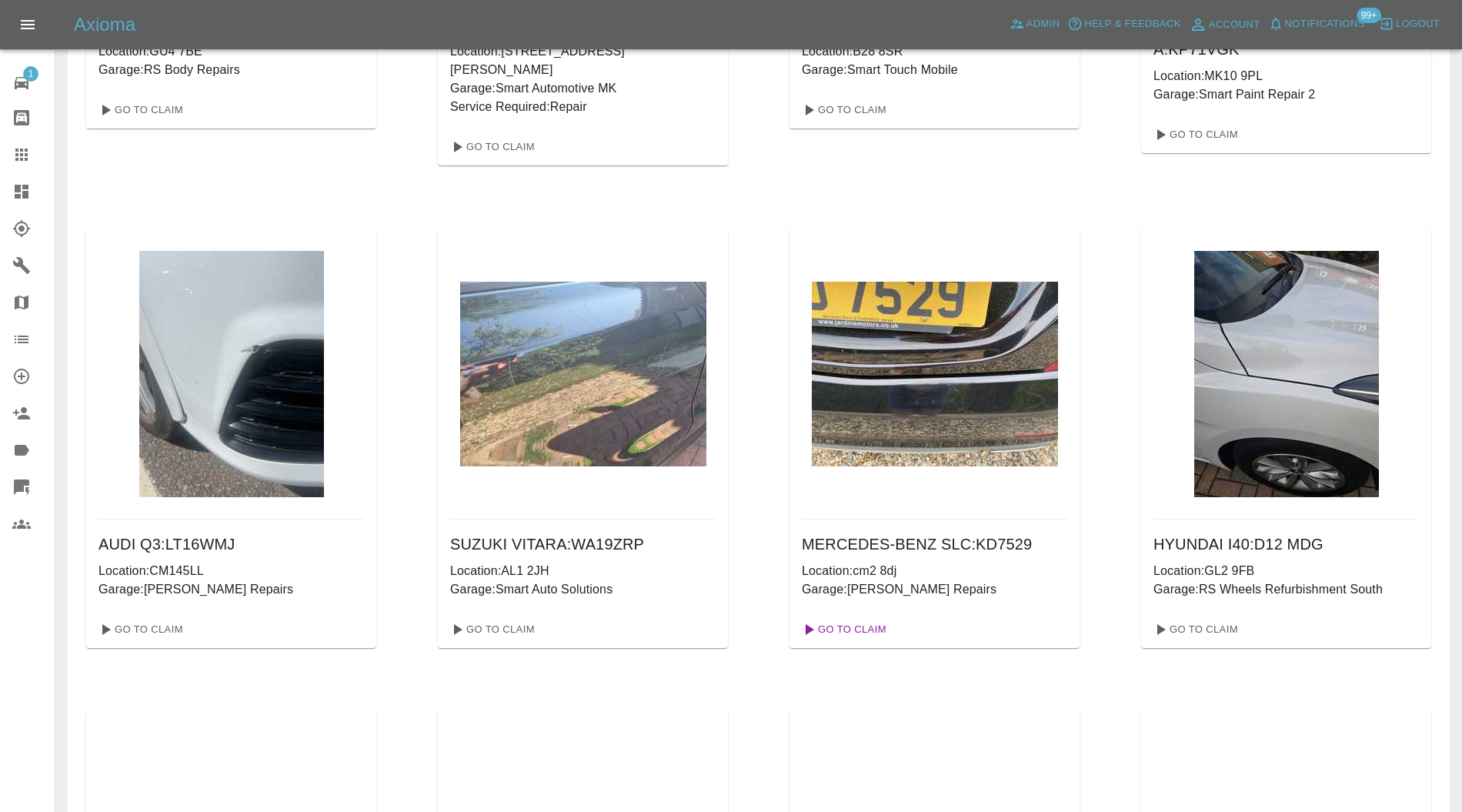
click at [862, 617] on link "Go To Claim" at bounding box center [842, 629] width 95 height 24
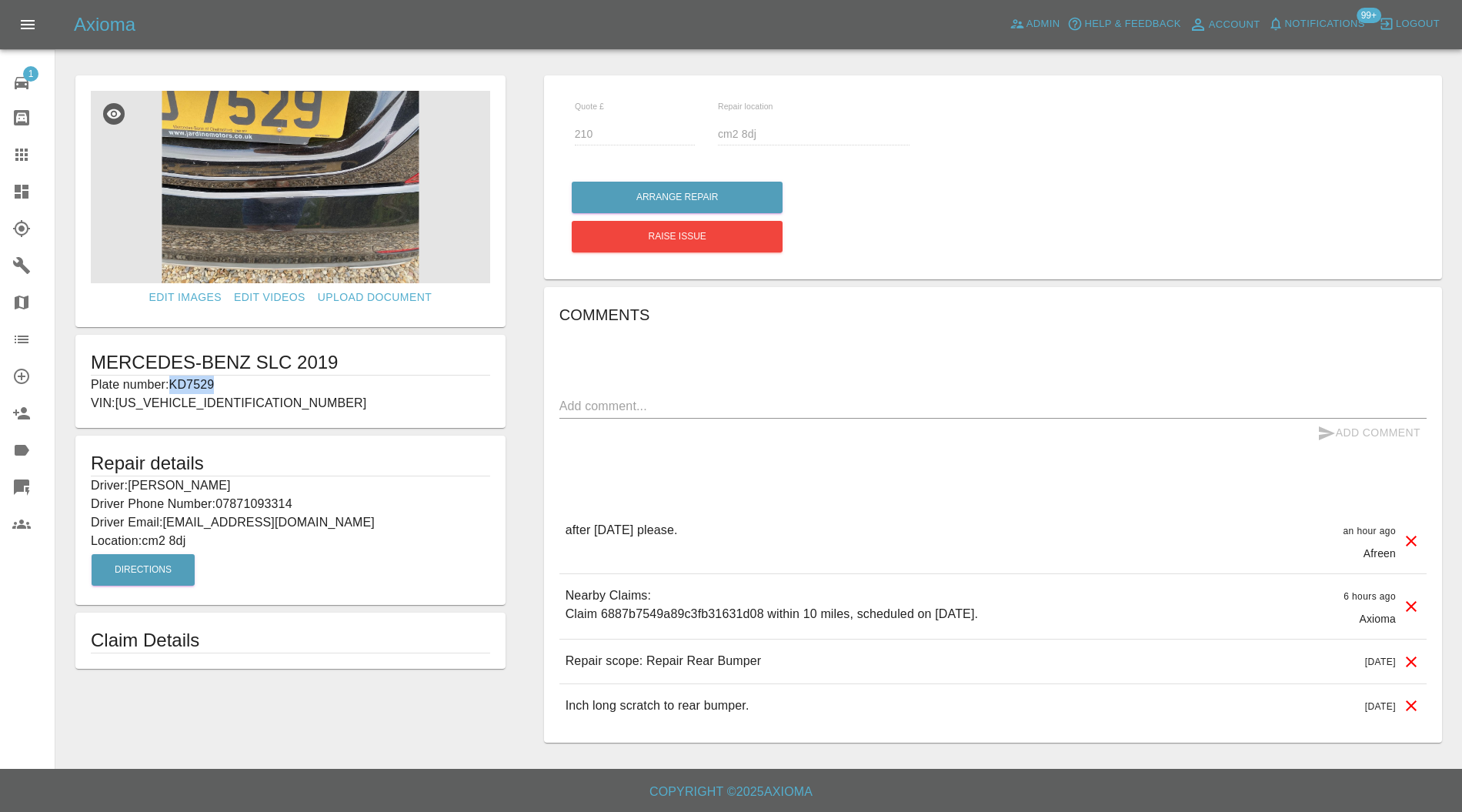
drag, startPoint x: 238, startPoint y: 378, endPoint x: 176, endPoint y: 387, distance: 62.6
click at [176, 387] on p "Plate number: KD7529" at bounding box center [290, 385] width 399 height 19
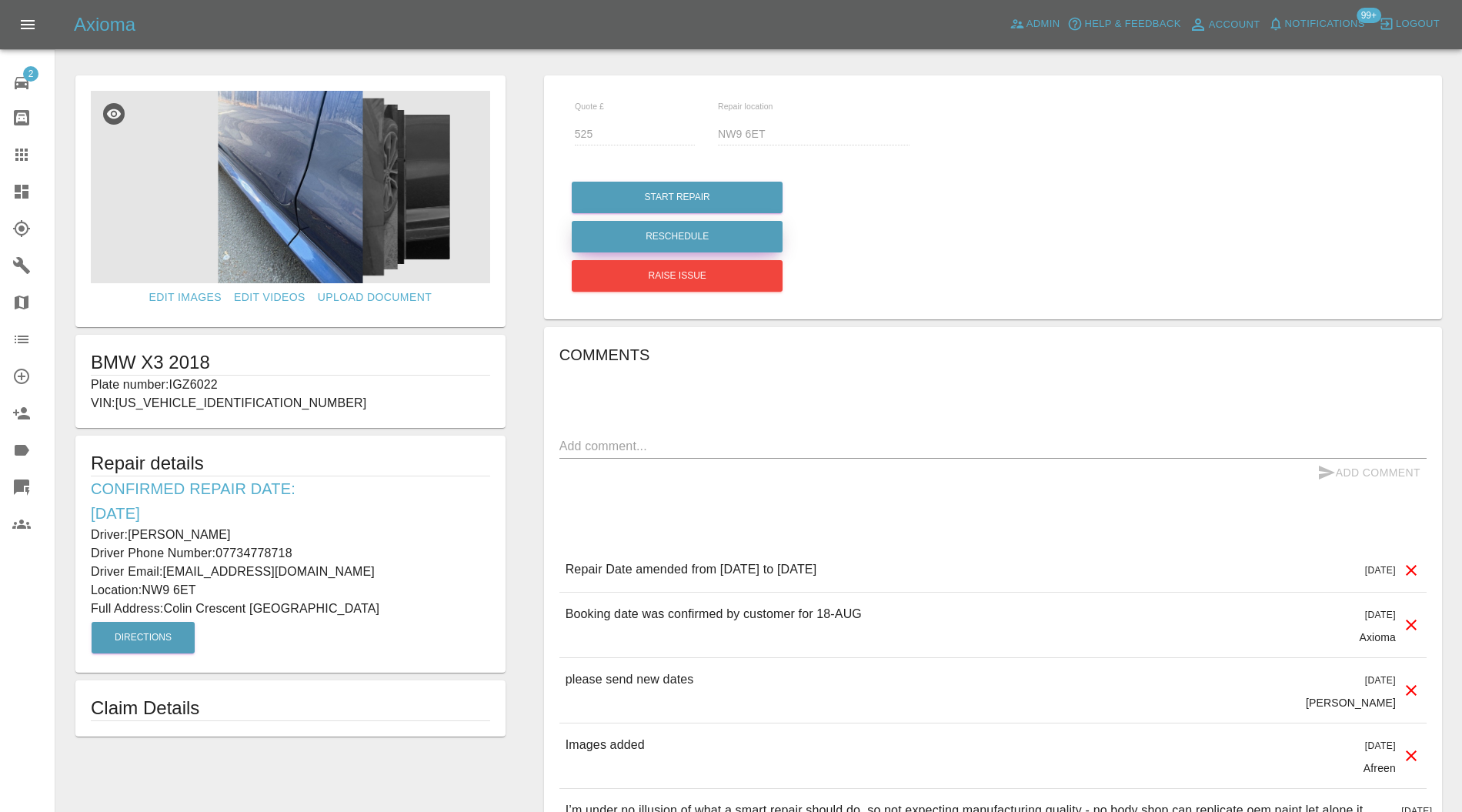
click at [638, 235] on button "Reschedule" at bounding box center [677, 236] width 211 height 31
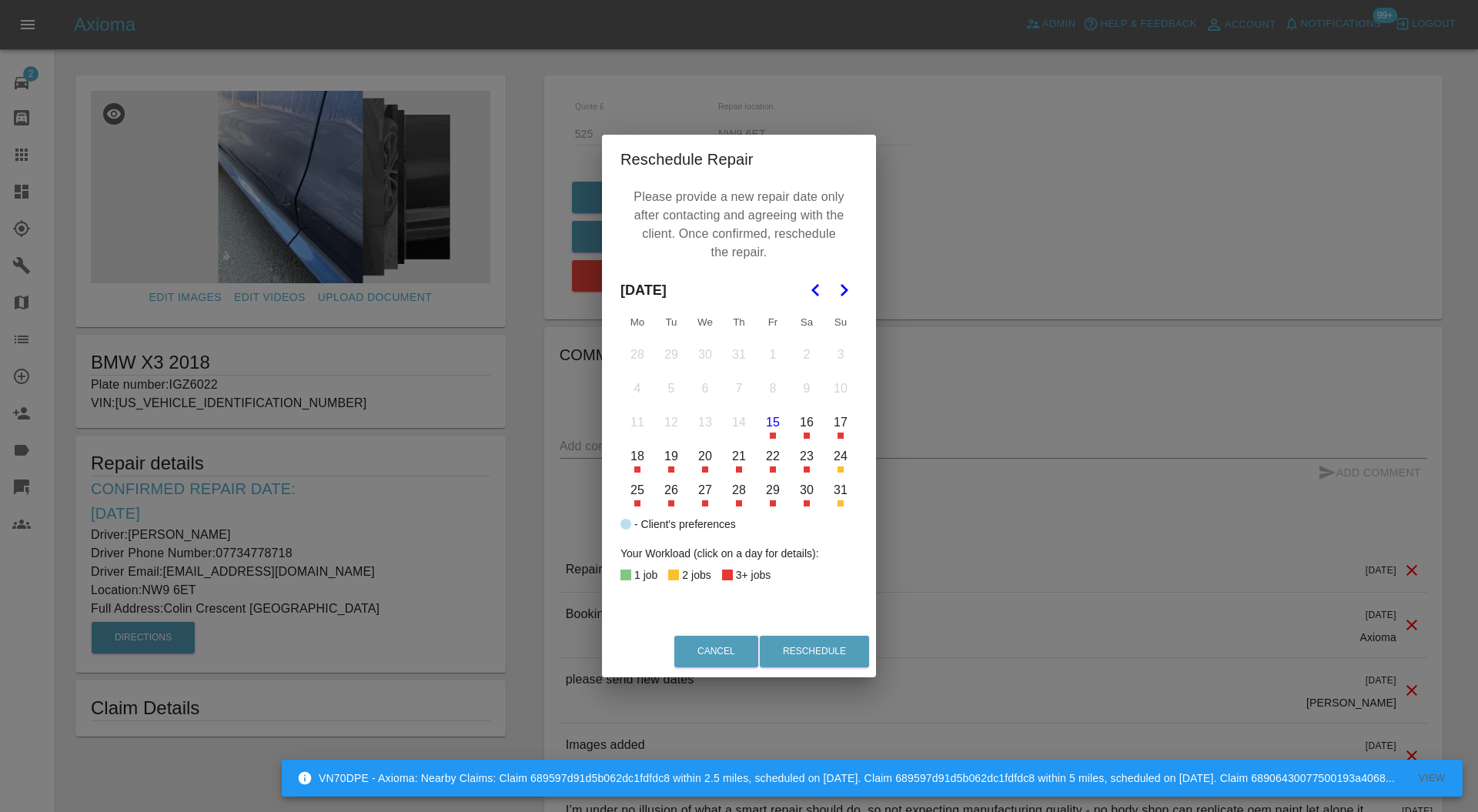
click at [638, 462] on button "18" at bounding box center [638, 456] width 32 height 32
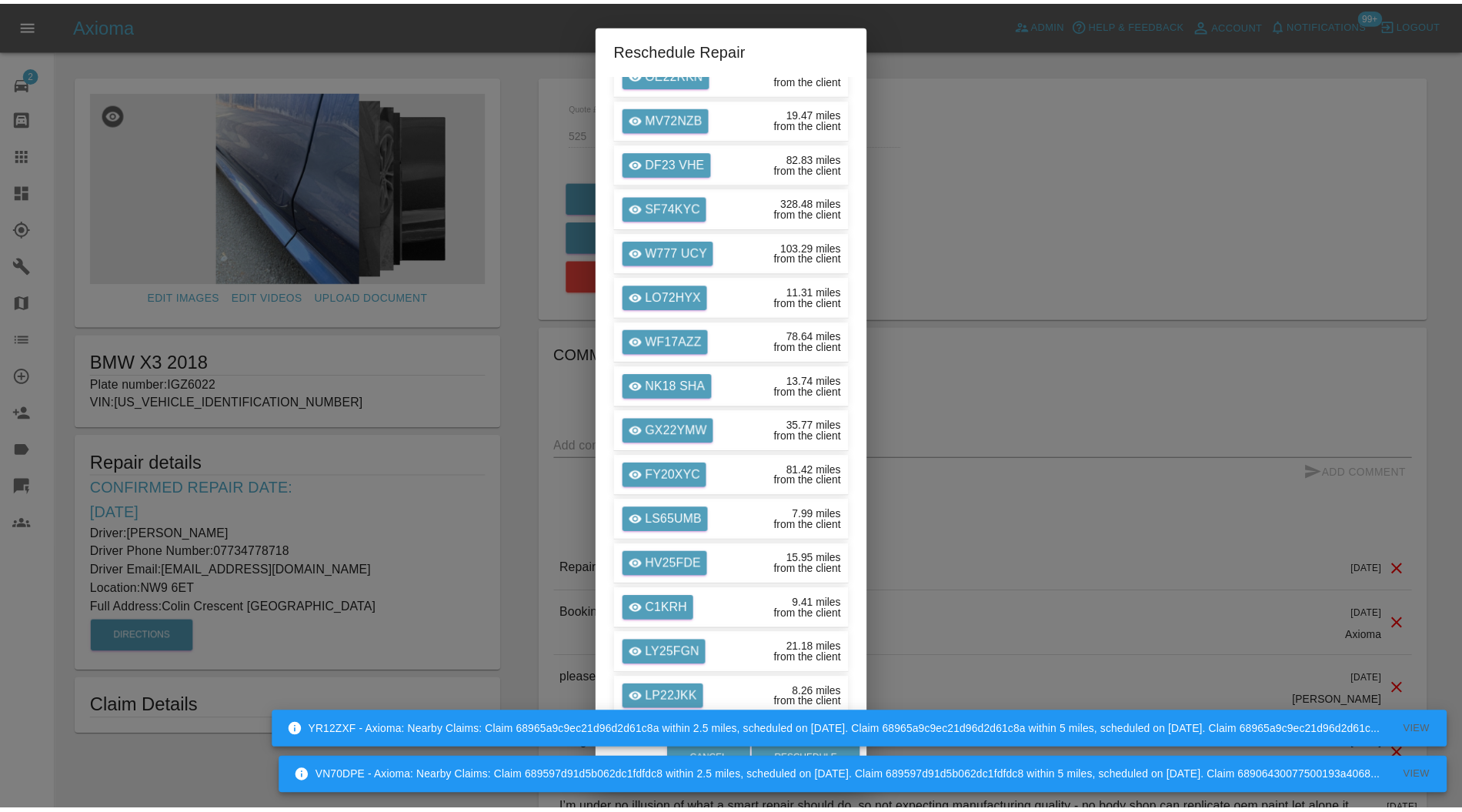
scroll to position [2509, 0]
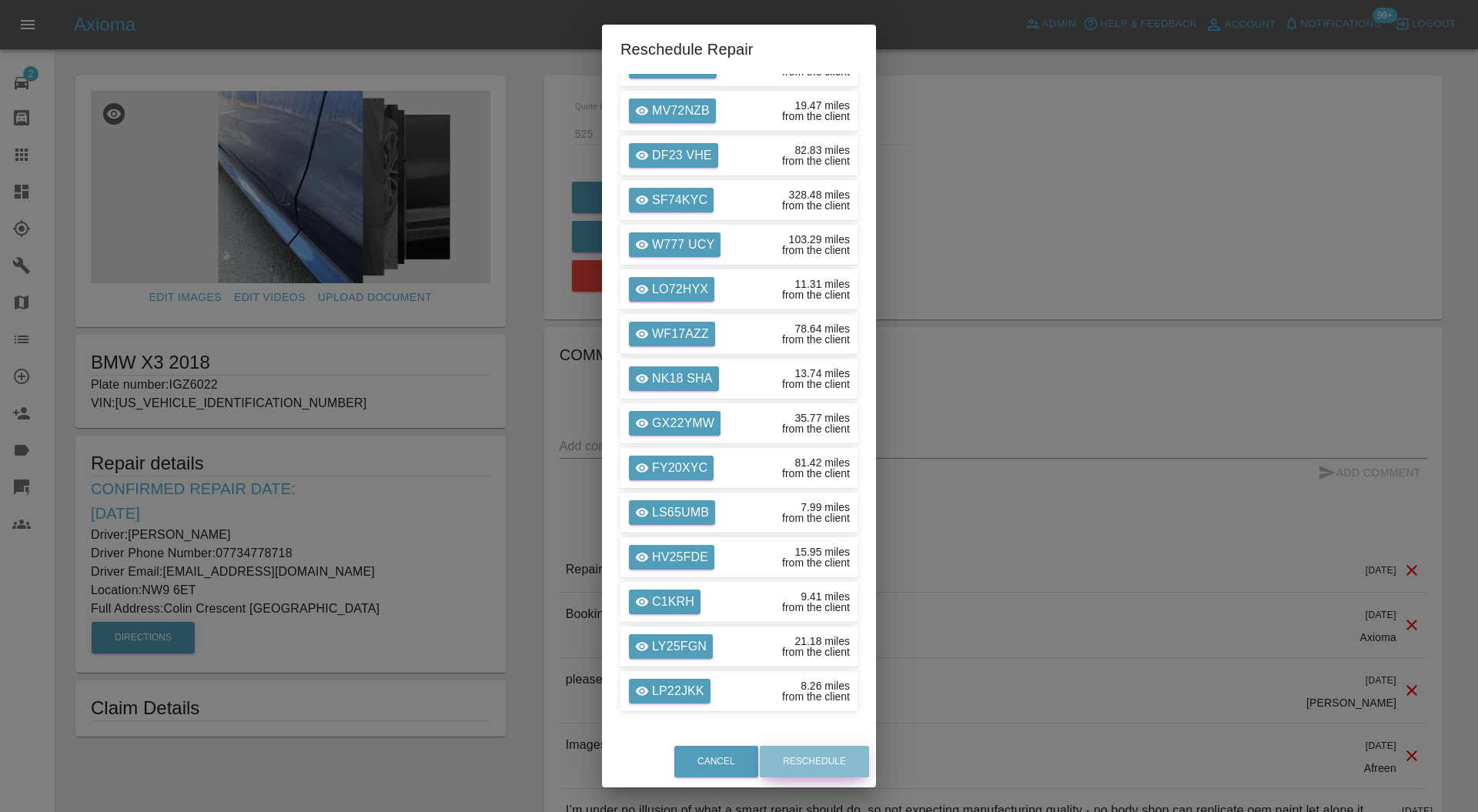
click at [829, 761] on button "Reschedule" at bounding box center [814, 761] width 109 height 31
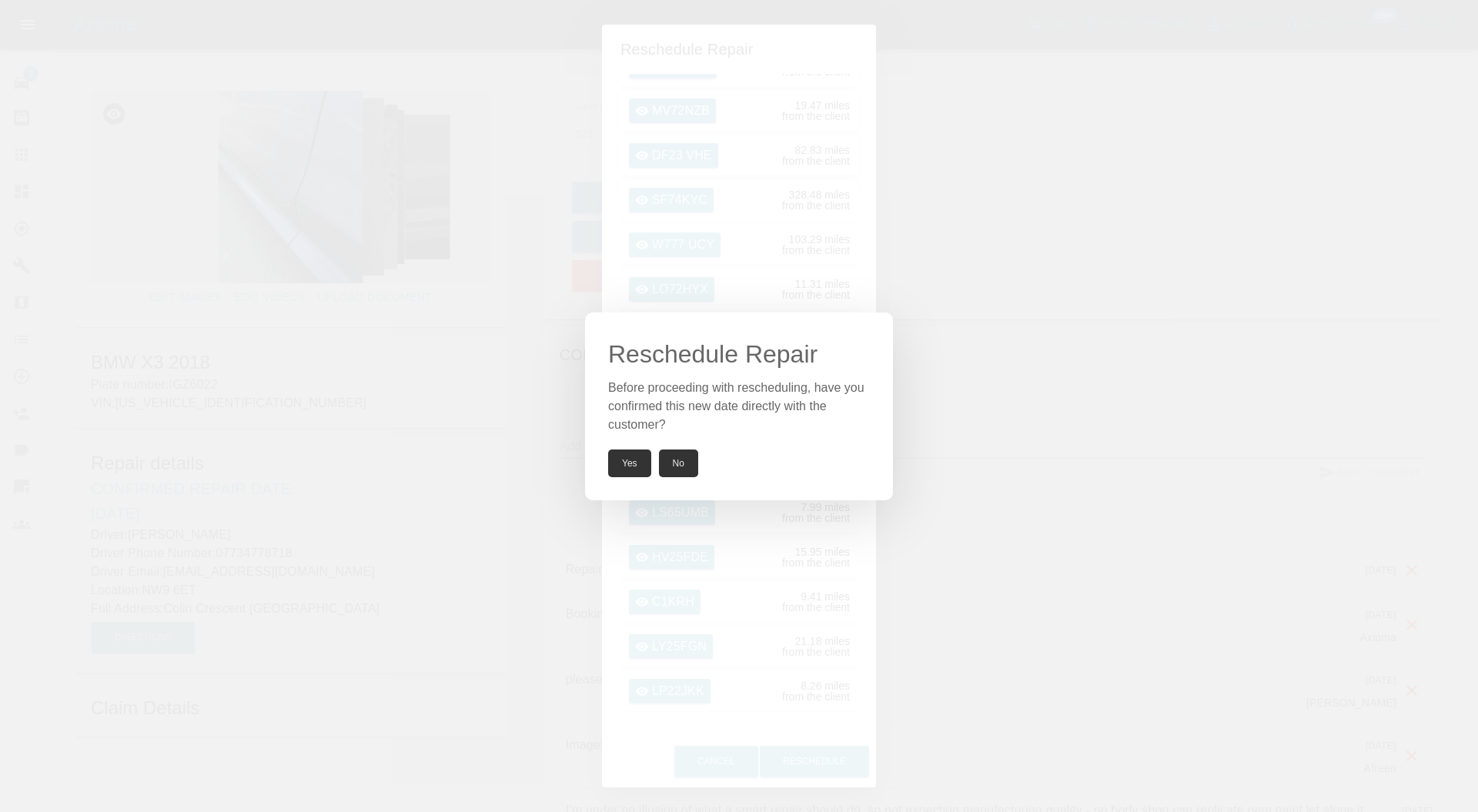
click at [622, 463] on button "Yes" at bounding box center [629, 463] width 43 height 28
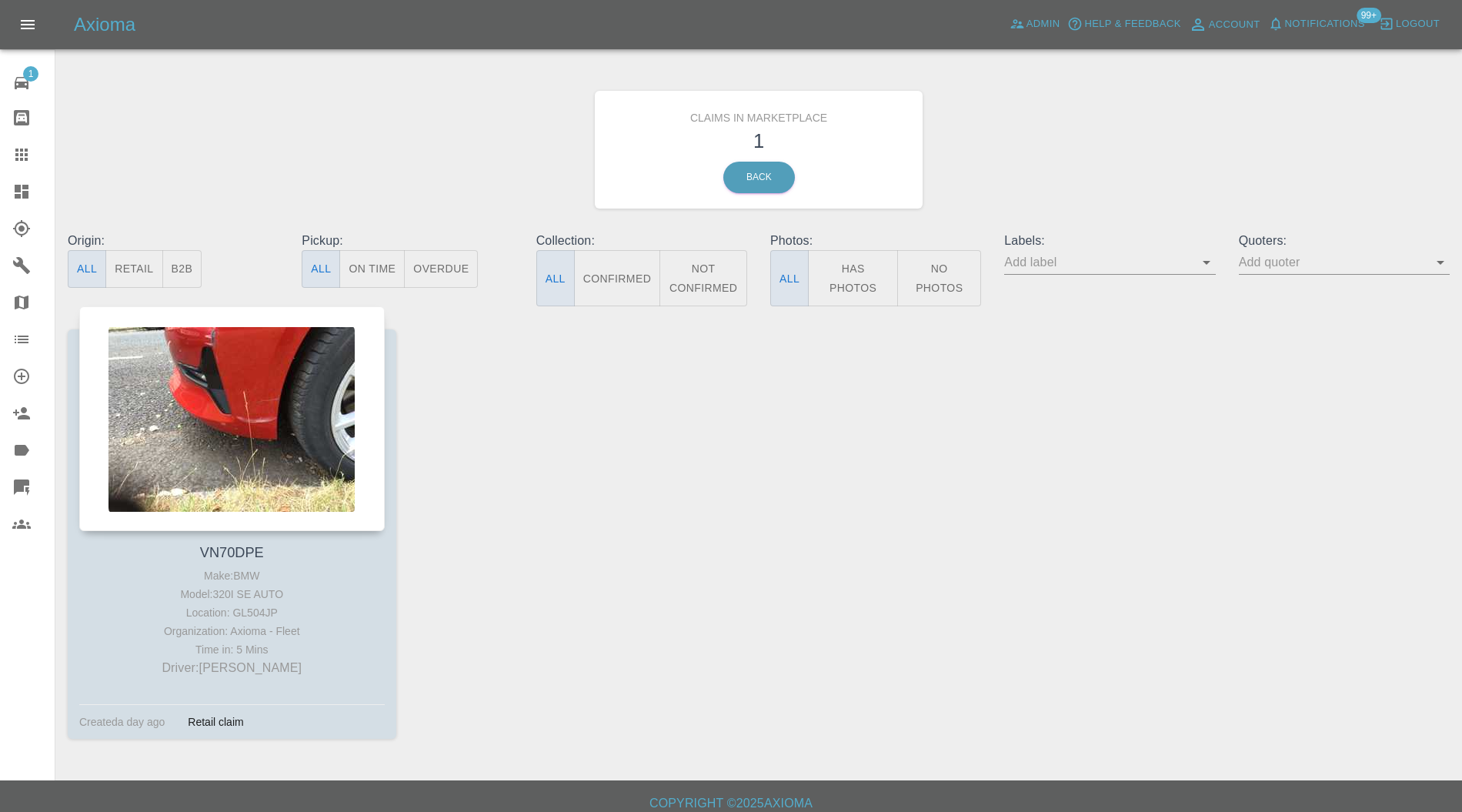
click at [235, 400] on div at bounding box center [232, 419] width 306 height 225
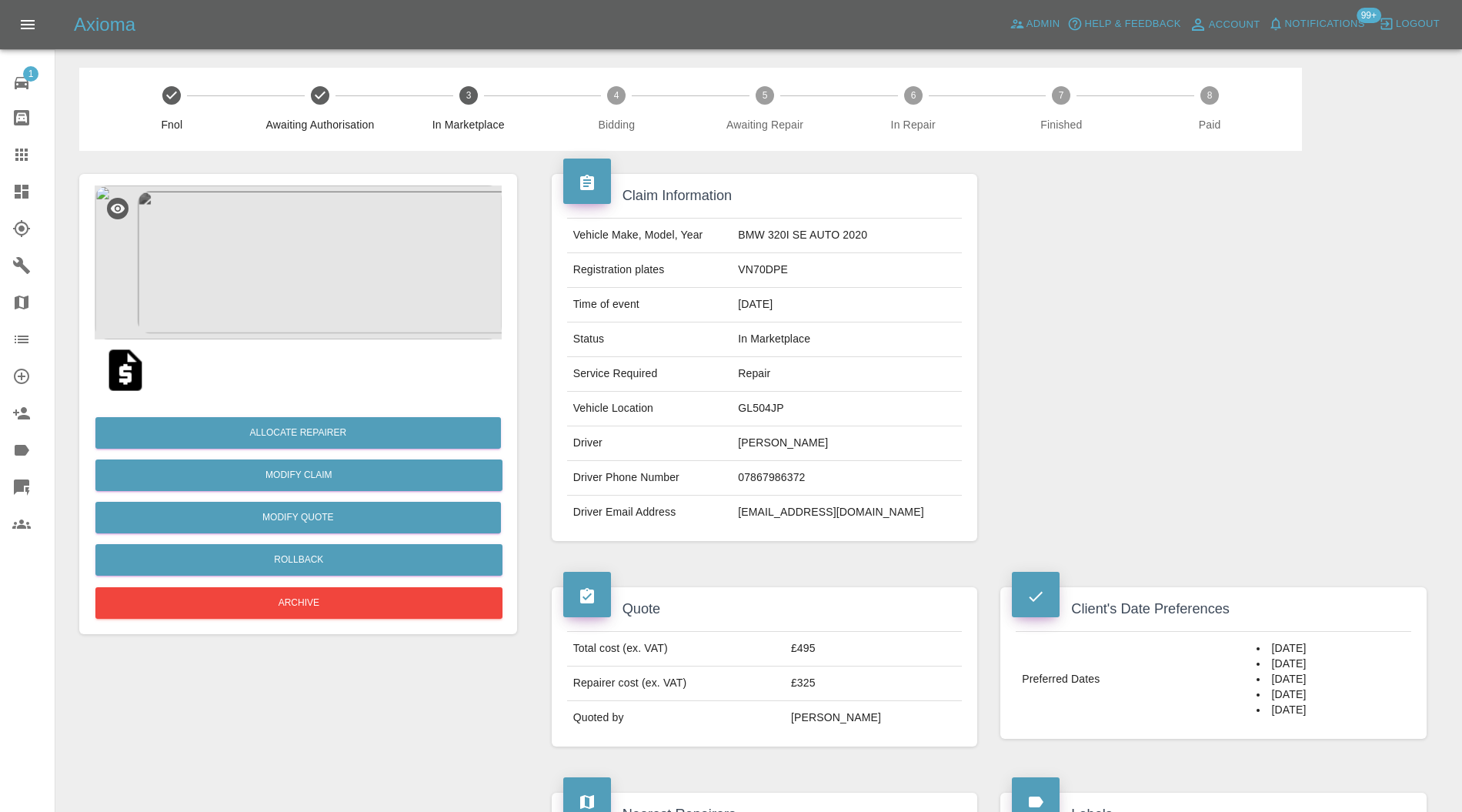
click at [357, 315] on img at bounding box center [298, 263] width 407 height 154
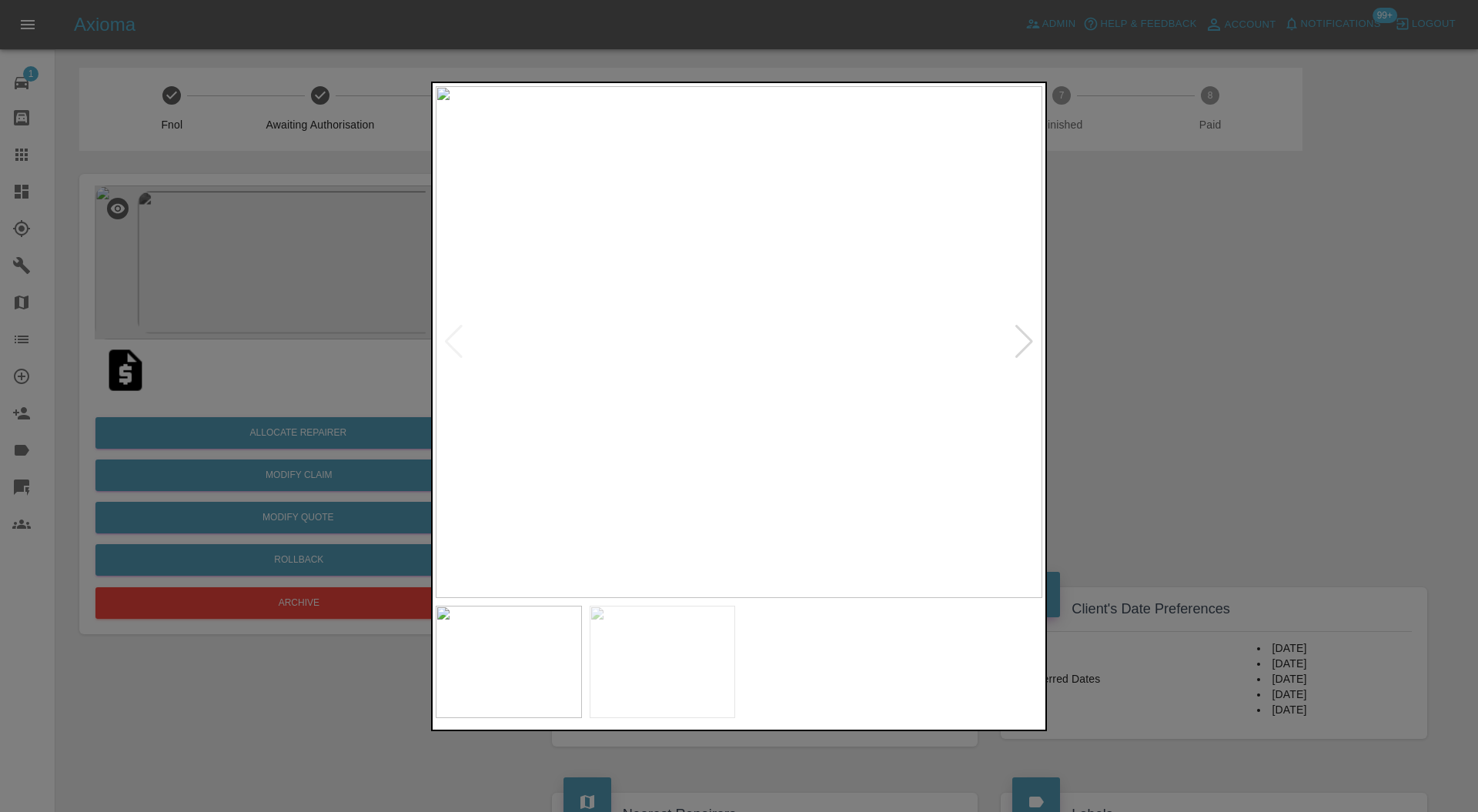
click at [1022, 334] on div at bounding box center [1024, 342] width 21 height 34
click at [1022, 334] on img at bounding box center [739, 342] width 606 height 512
click at [456, 342] on div at bounding box center [454, 342] width 21 height 34
click at [1027, 349] on div at bounding box center [1024, 342] width 21 height 34
click at [1091, 323] on div at bounding box center [739, 406] width 1478 height 812
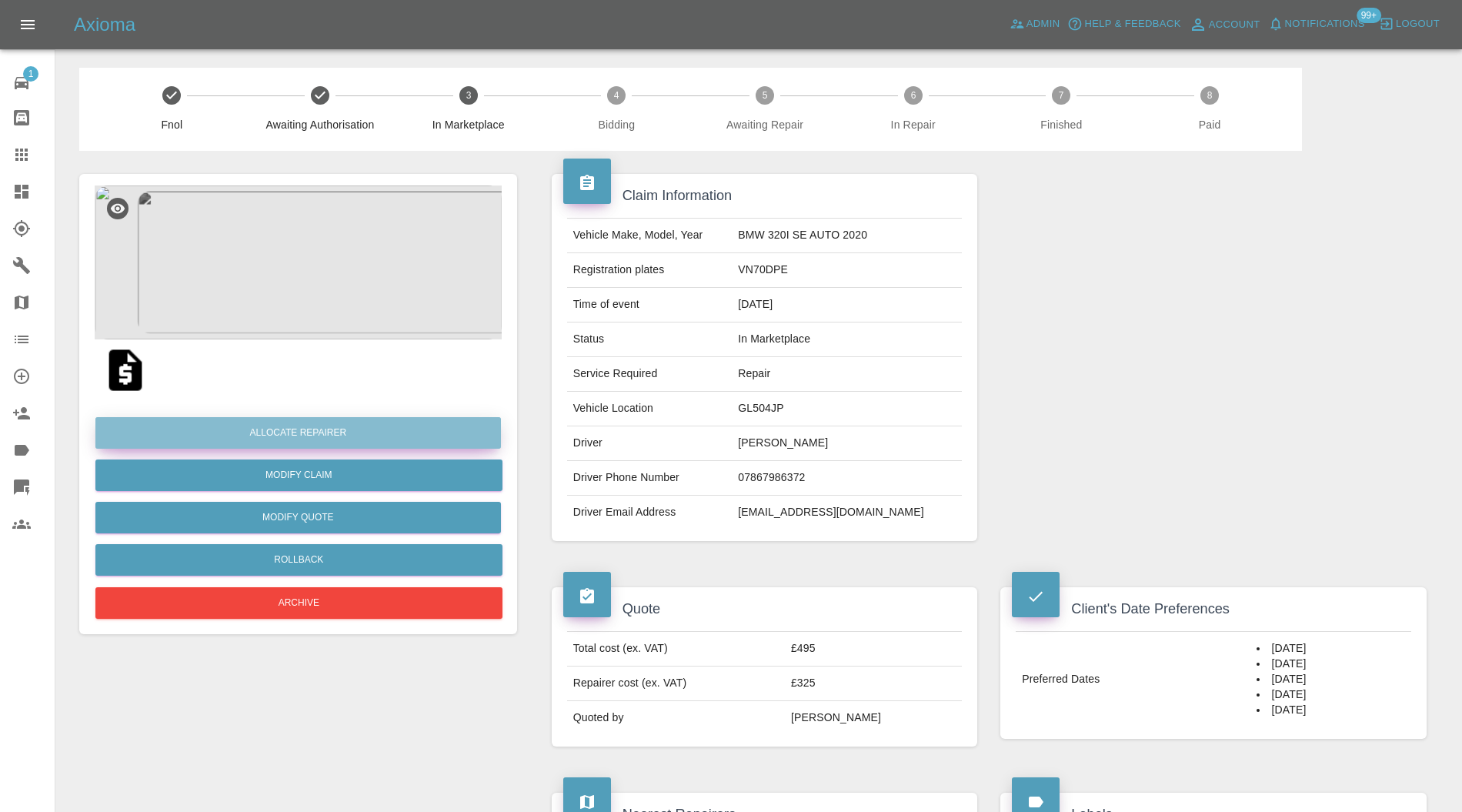
click at [421, 426] on button "Allocate Repairer" at bounding box center [298, 432] width 405 height 31
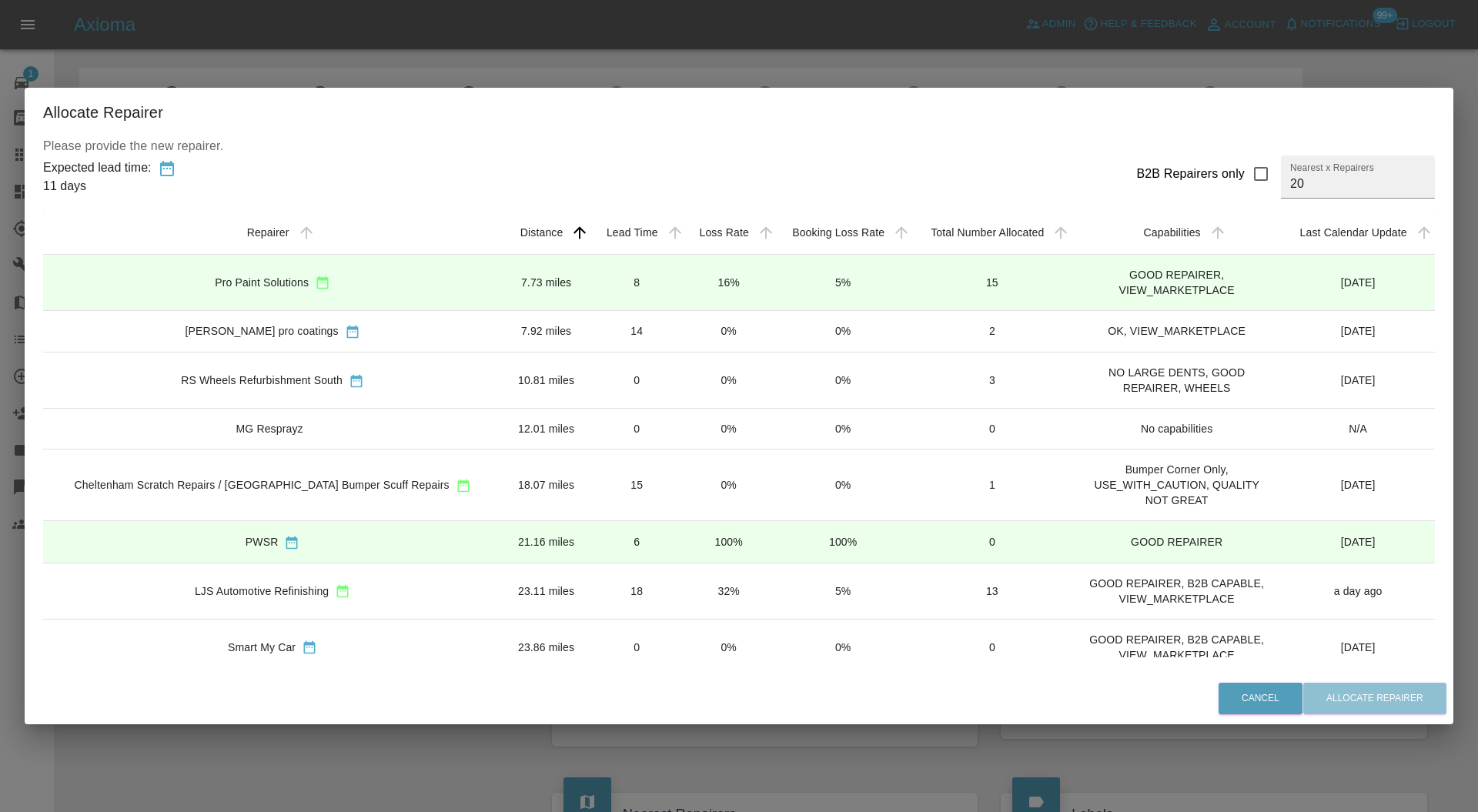
click at [413, 291] on td "Pro Paint Solutions" at bounding box center [272, 282] width 459 height 57
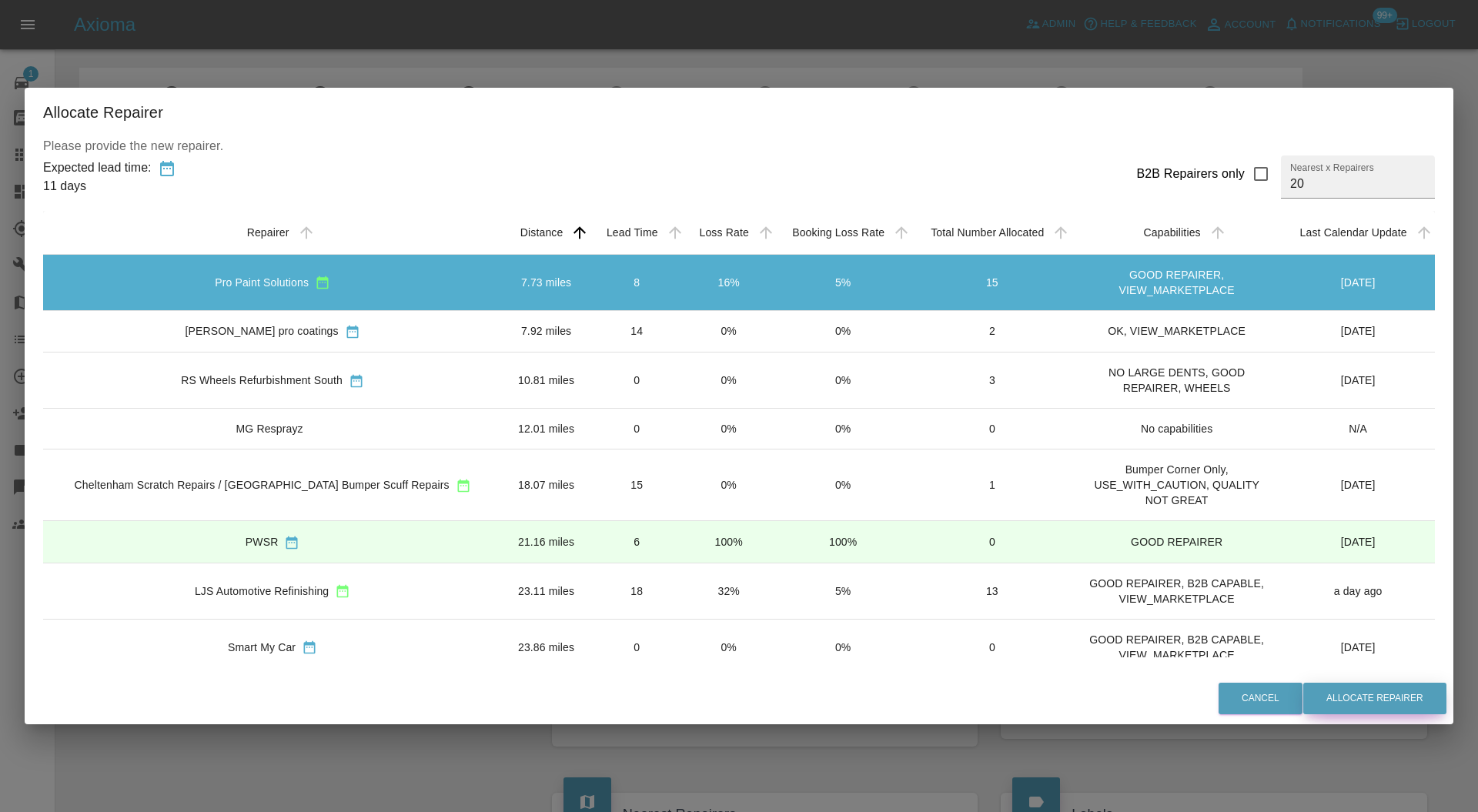
click at [1332, 690] on button "Allocate Repairer" at bounding box center [1375, 697] width 144 height 31
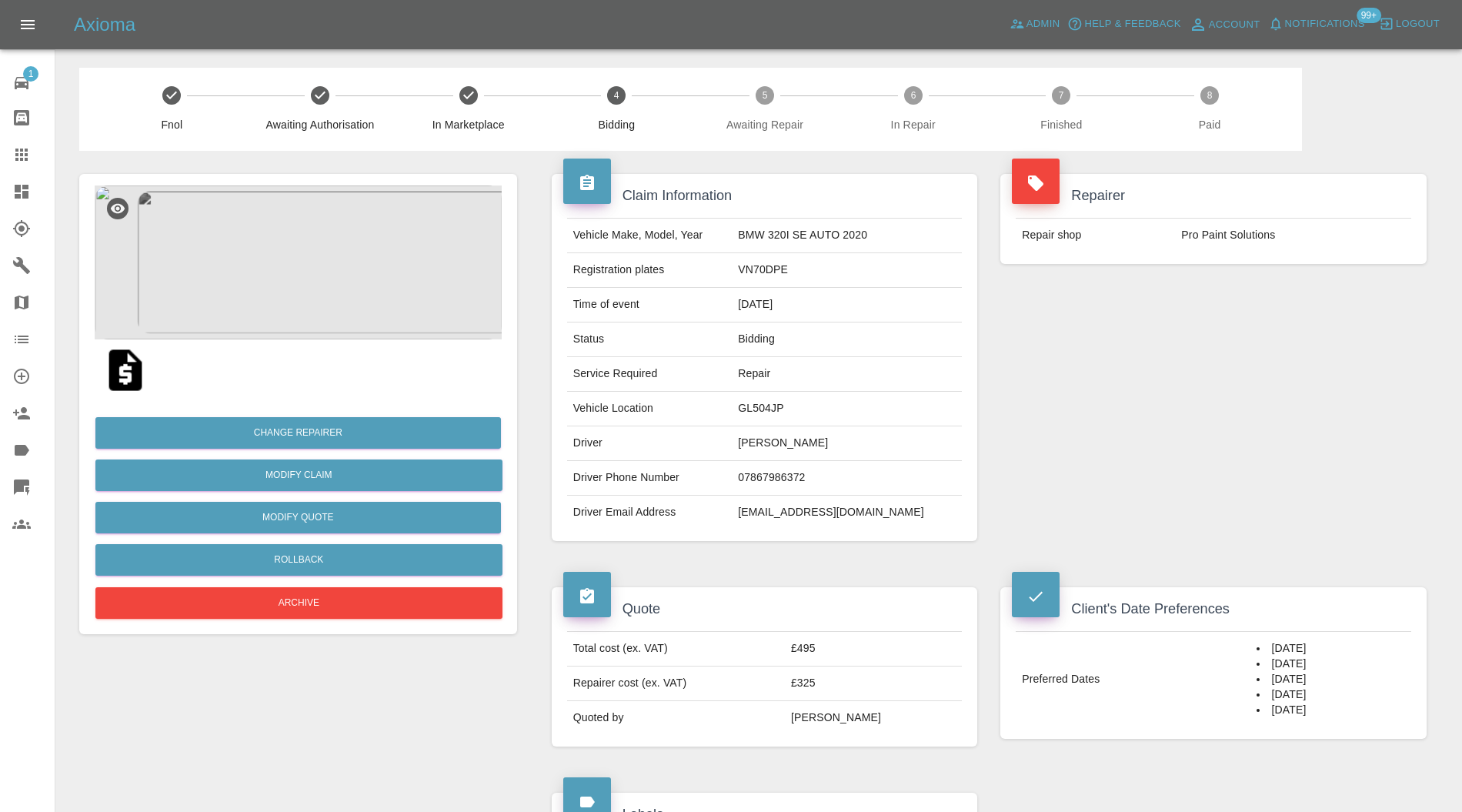
click at [303, 278] on img at bounding box center [298, 263] width 407 height 154
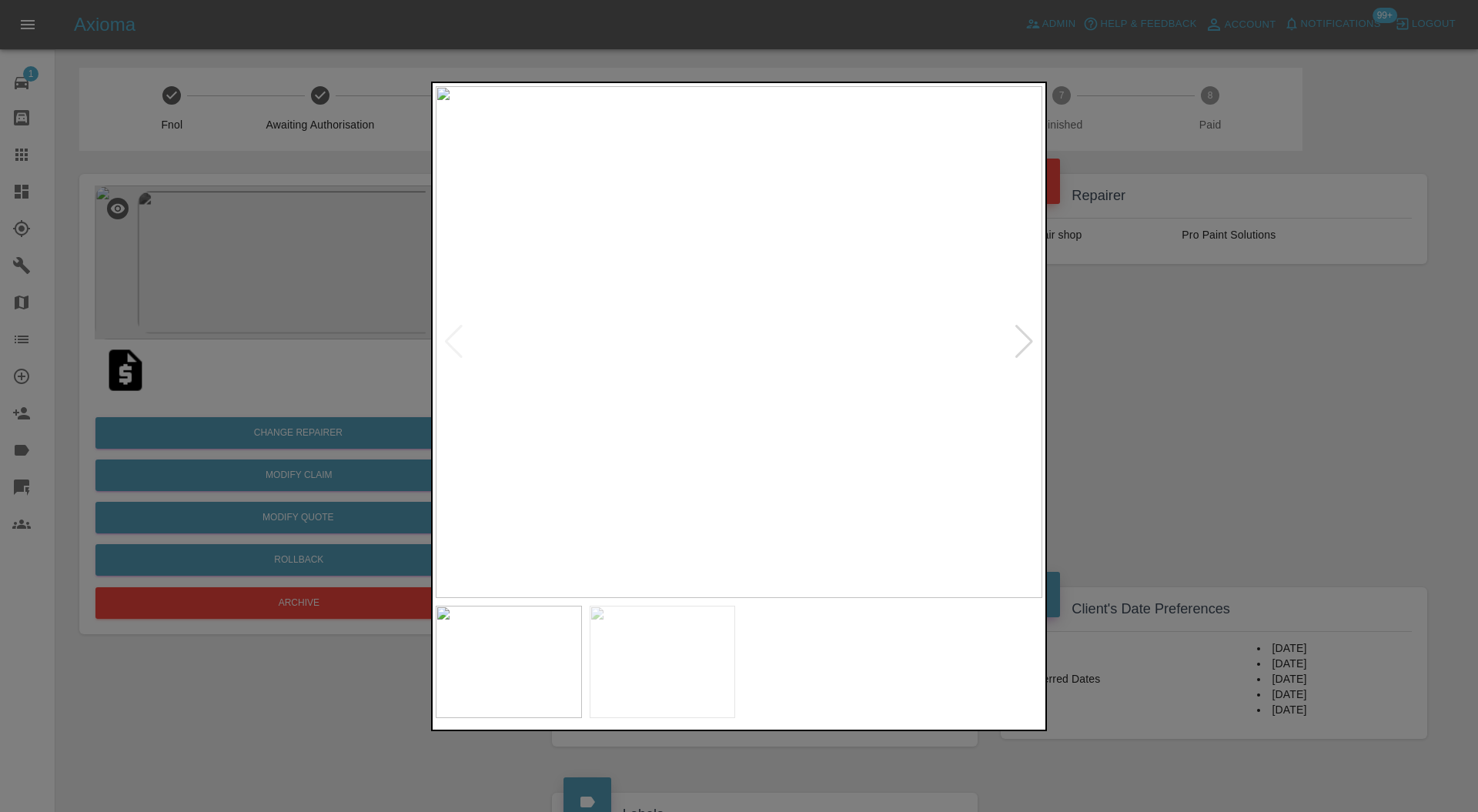
click at [686, 657] on img at bounding box center [662, 661] width 146 height 112
click at [1214, 337] on div at bounding box center [739, 406] width 1478 height 812
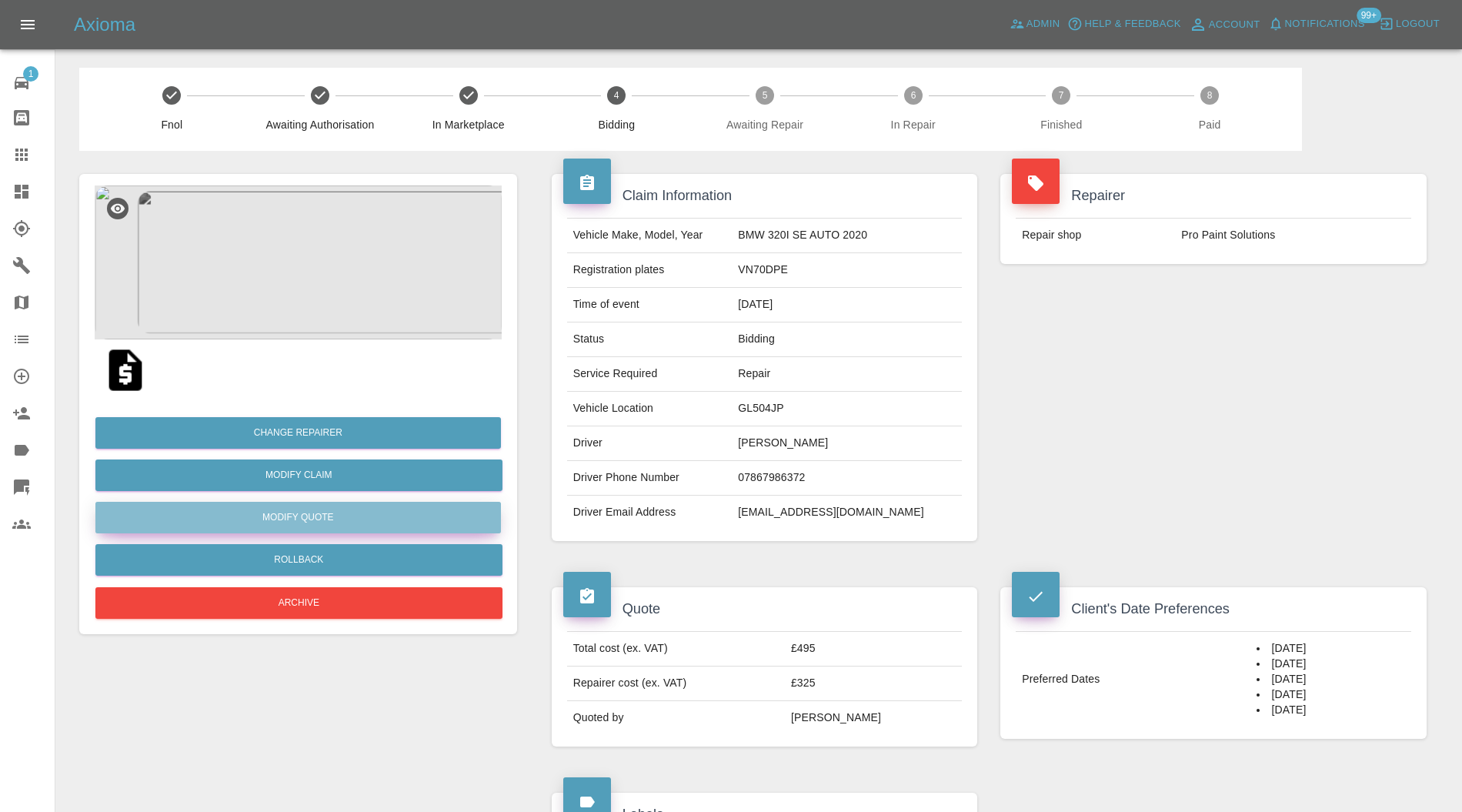
click at [393, 518] on button "Modify Quote" at bounding box center [298, 517] width 405 height 31
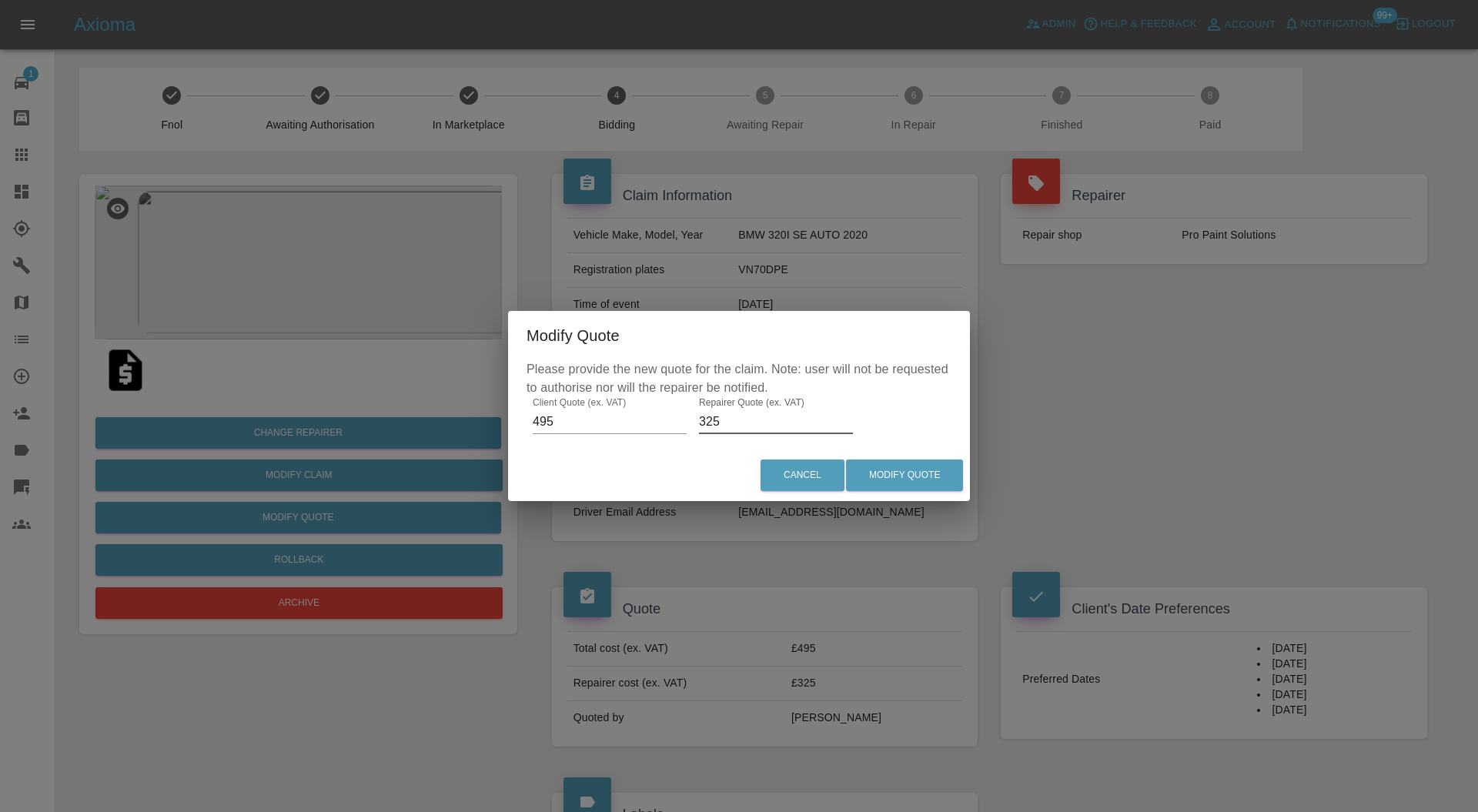
click at [735, 417] on input "325" at bounding box center [776, 421] width 154 height 24
type input "345"
click at [912, 466] on button "Modify Quote" at bounding box center [905, 474] width 117 height 31
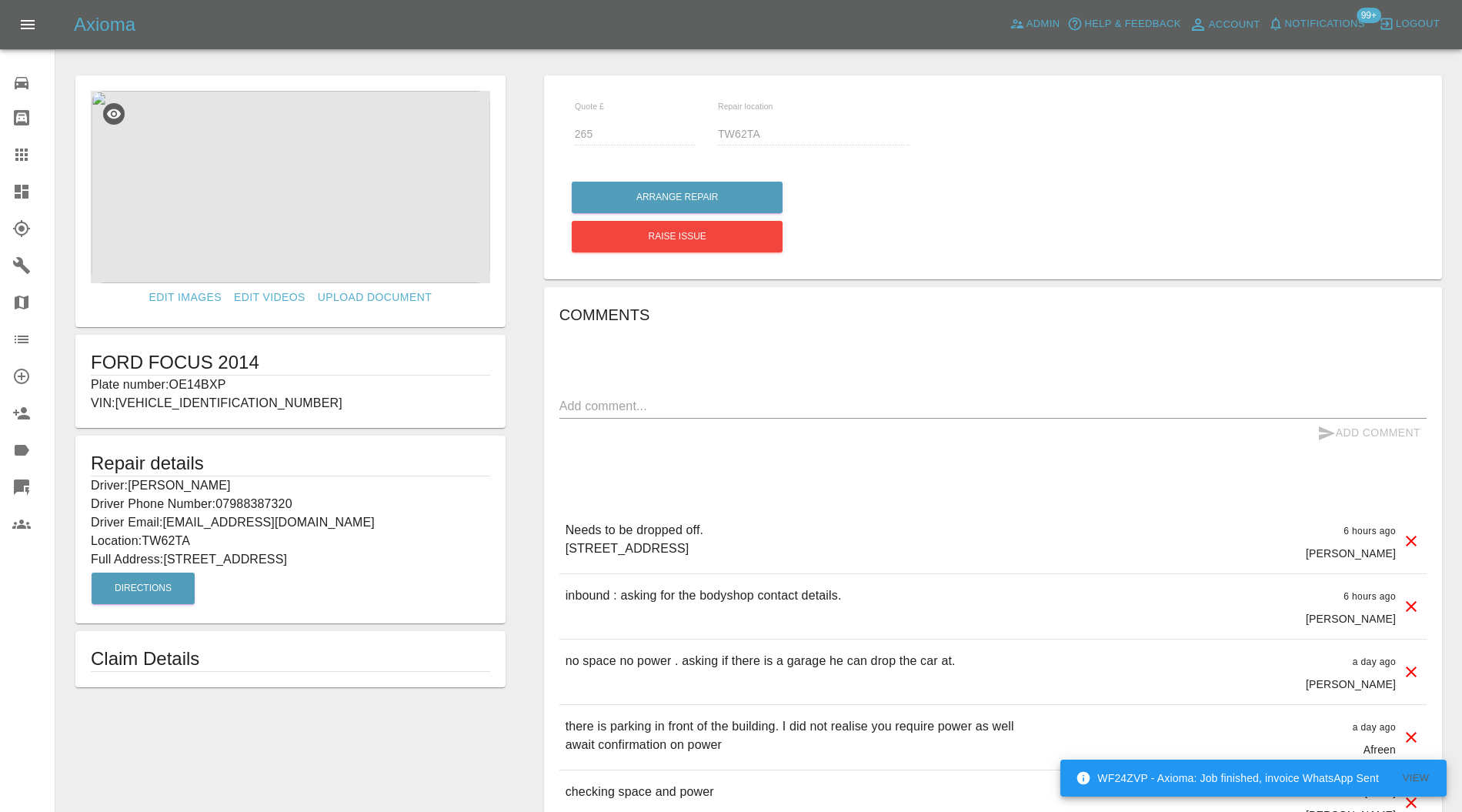
click at [221, 386] on p "Plate number: OE14BXP" at bounding box center [290, 385] width 399 height 19
copy p "OE14BXP"
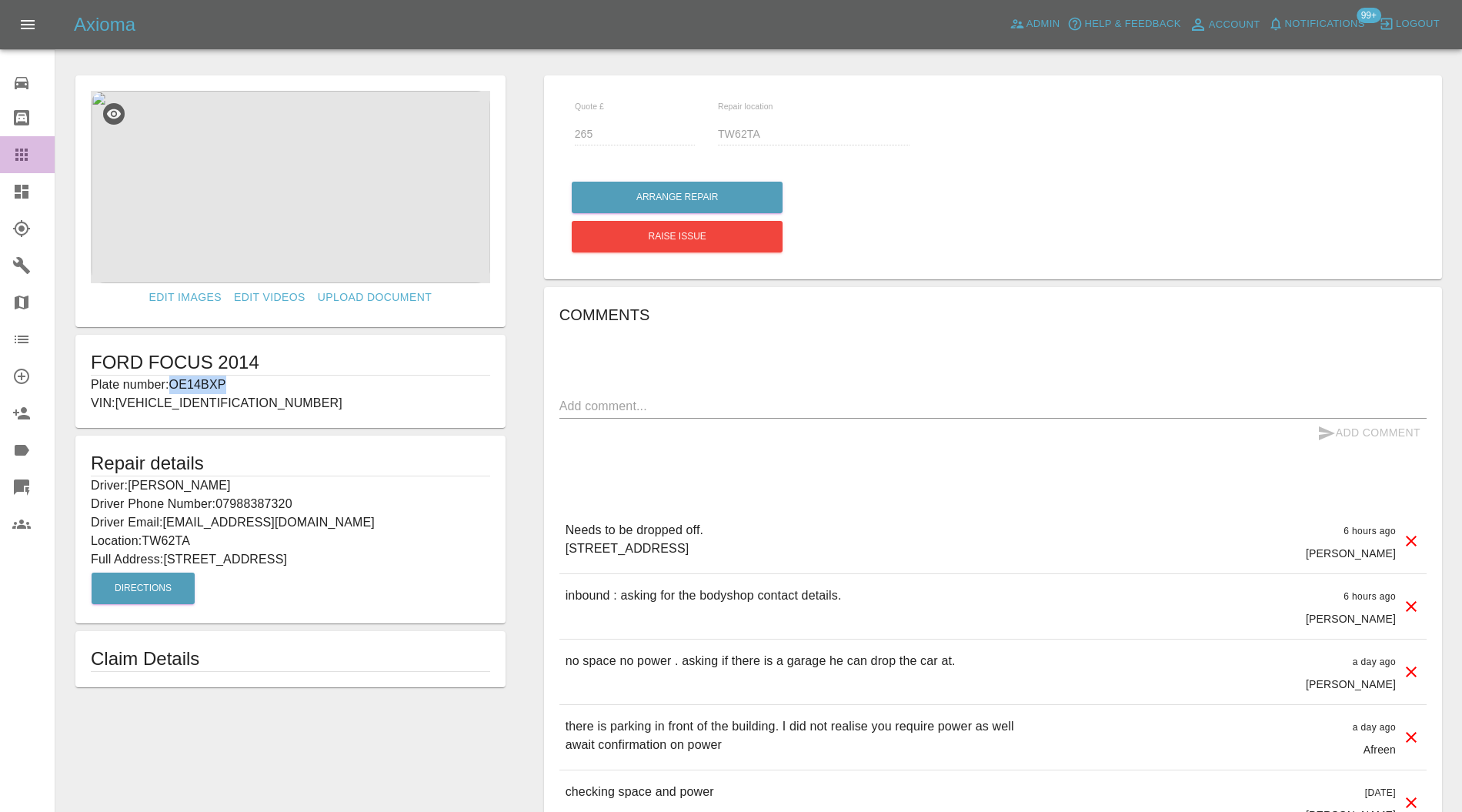
click at [20, 149] on icon at bounding box center [21, 154] width 13 height 13
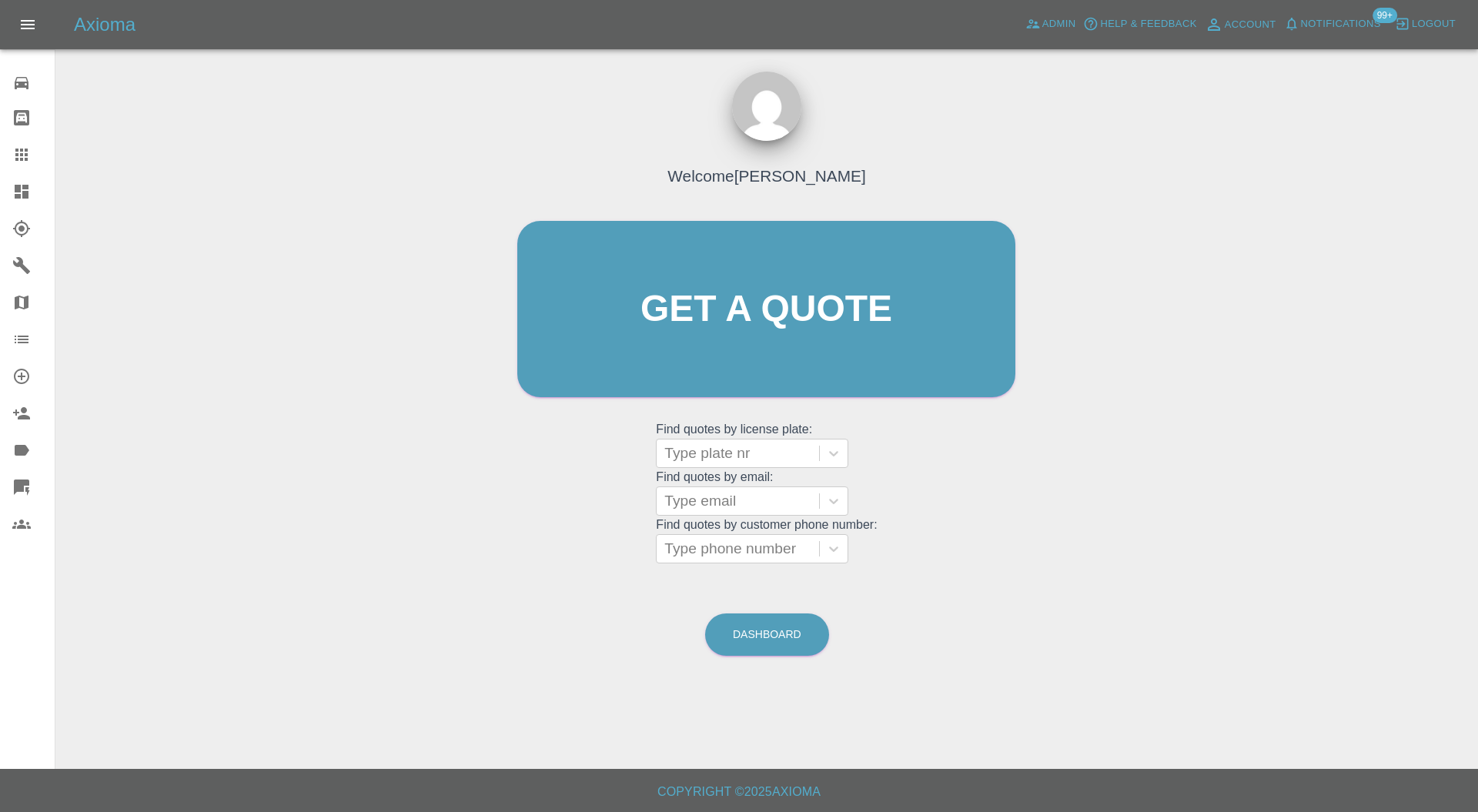
click at [748, 447] on div at bounding box center [738, 453] width 147 height 22
paste input "OE14BXP"
type input "OE14BXP"
click at [798, 477] on div "OE14BXP, Bidding" at bounding box center [753, 492] width 193 height 30
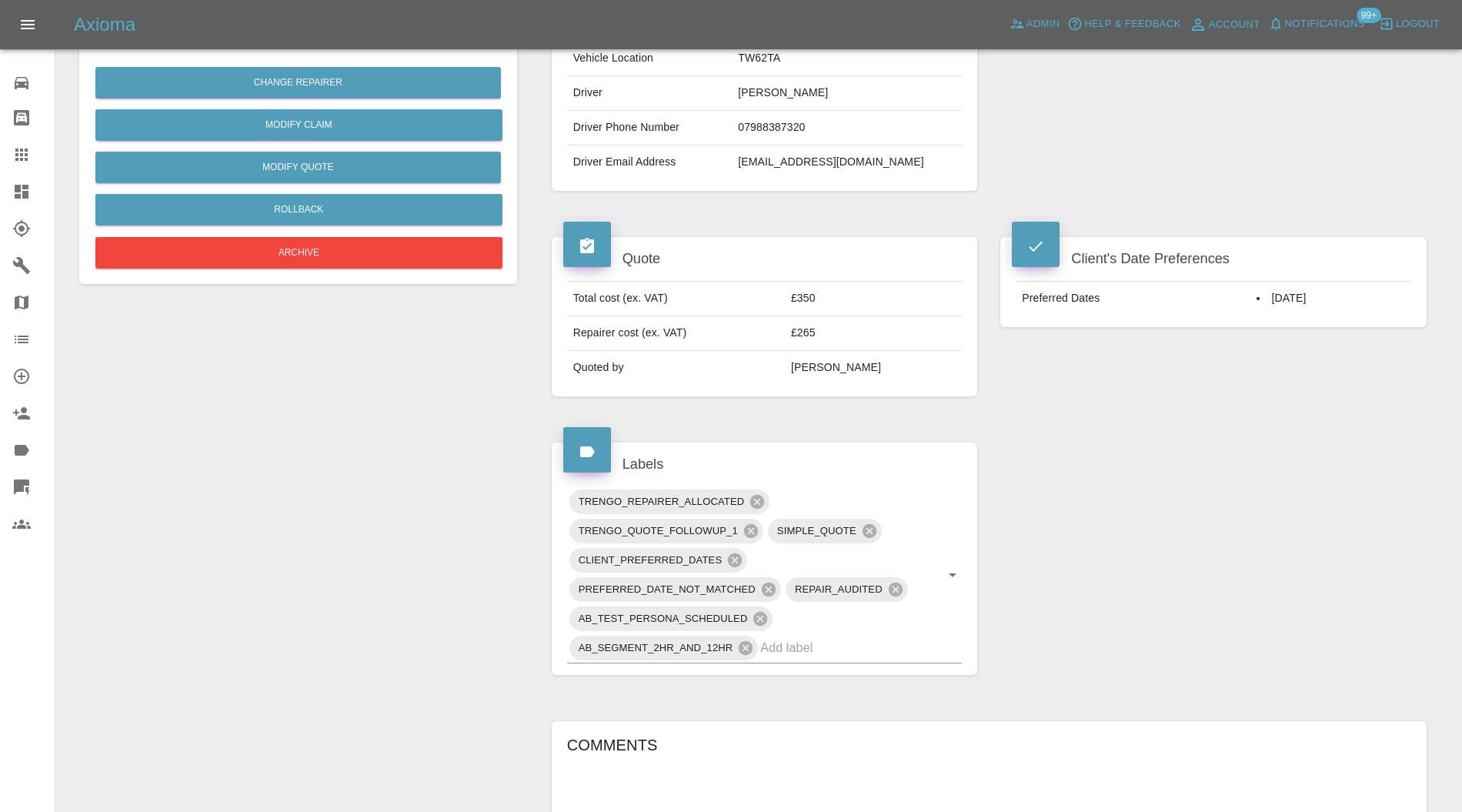
scroll to position [957, 0]
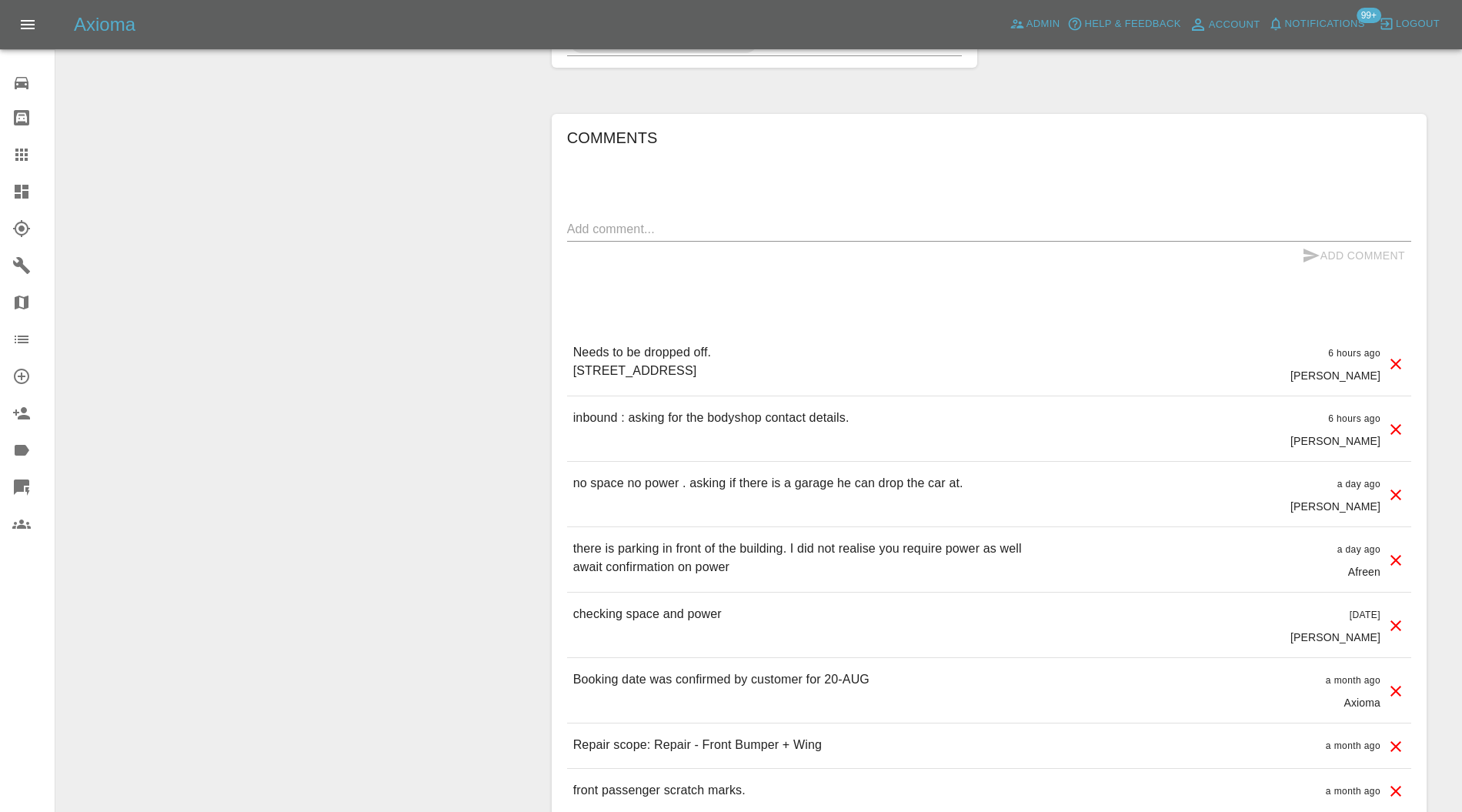
click at [766, 220] on textarea at bounding box center [989, 229] width 844 height 18
click at [723, 228] on textarea "revising quote. Awaiting resonse" at bounding box center [989, 229] width 844 height 18
type textarea "revising quote. Awaiting response"
click at [1320, 251] on button "Add Comment" at bounding box center [1353, 256] width 116 height 29
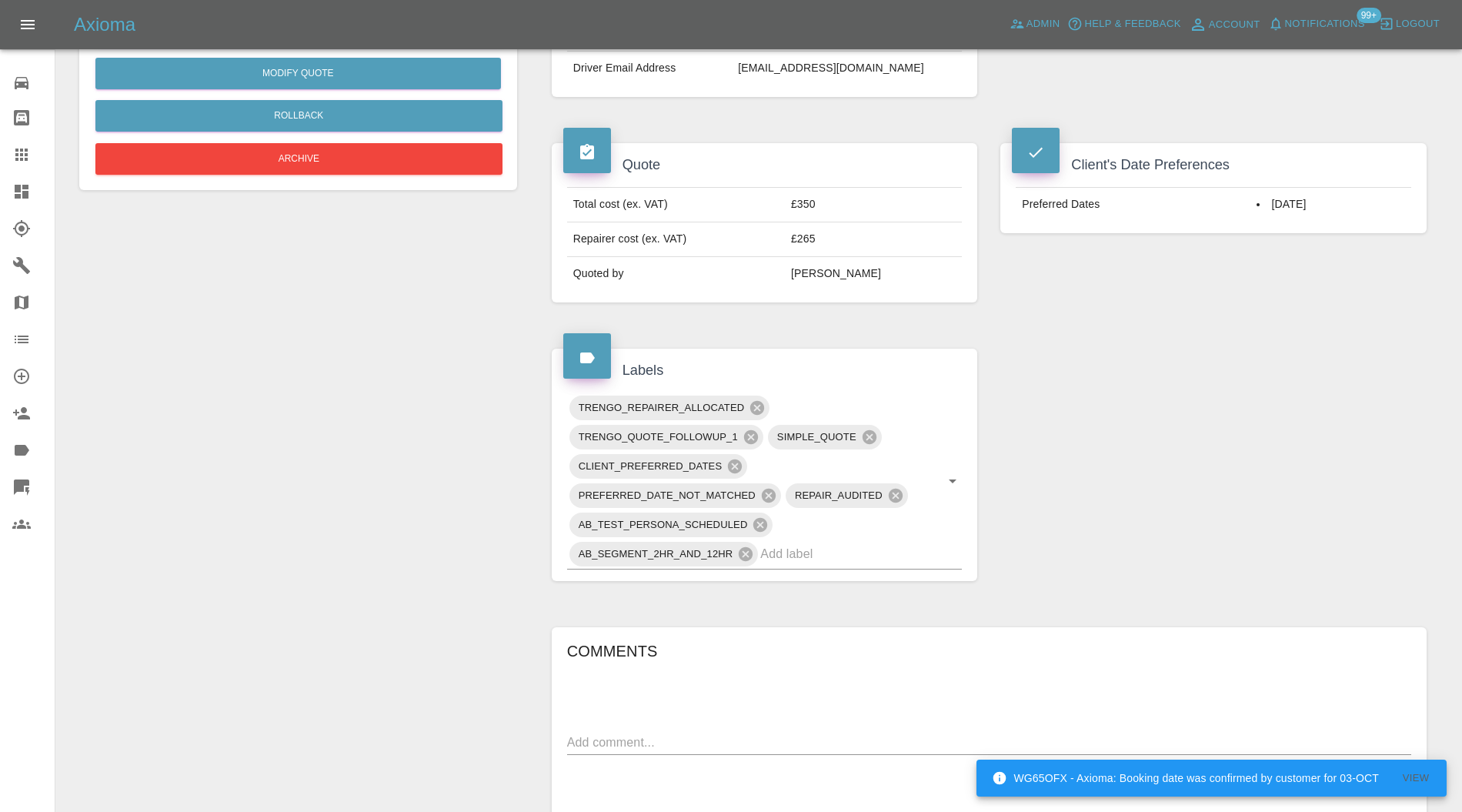
scroll to position [137, 0]
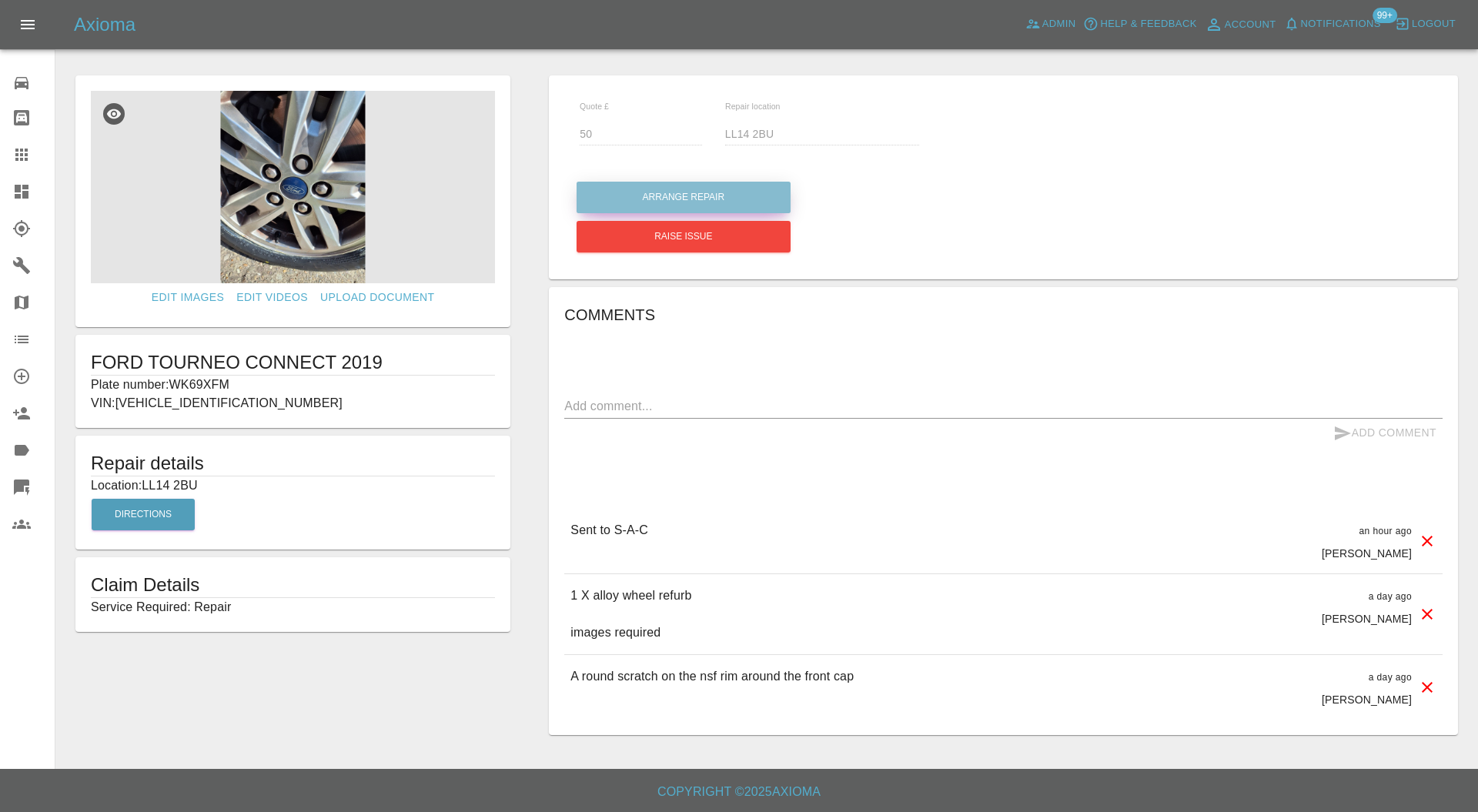
click at [741, 189] on button "Arrange Repair" at bounding box center [683, 197] width 214 height 31
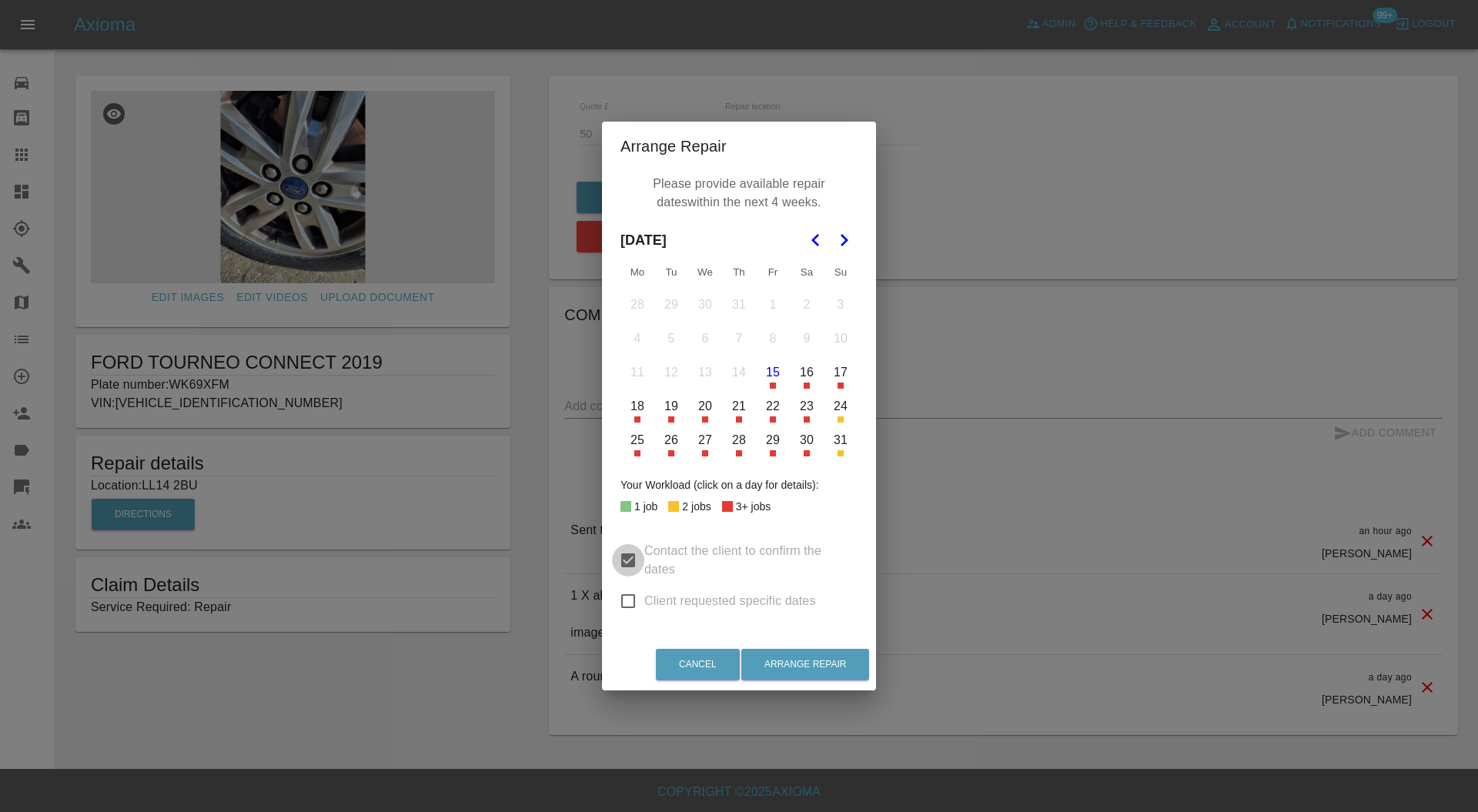
click at [630, 557] on input "Contact the client to confirm the dates" at bounding box center [628, 560] width 32 height 32
checkbox input "false"
click at [630, 604] on input "Client requested specific dates" at bounding box center [628, 601] width 32 height 32
checkbox input "true"
click at [845, 238] on polygon "Go to the Next Month" at bounding box center [844, 240] width 8 height 13
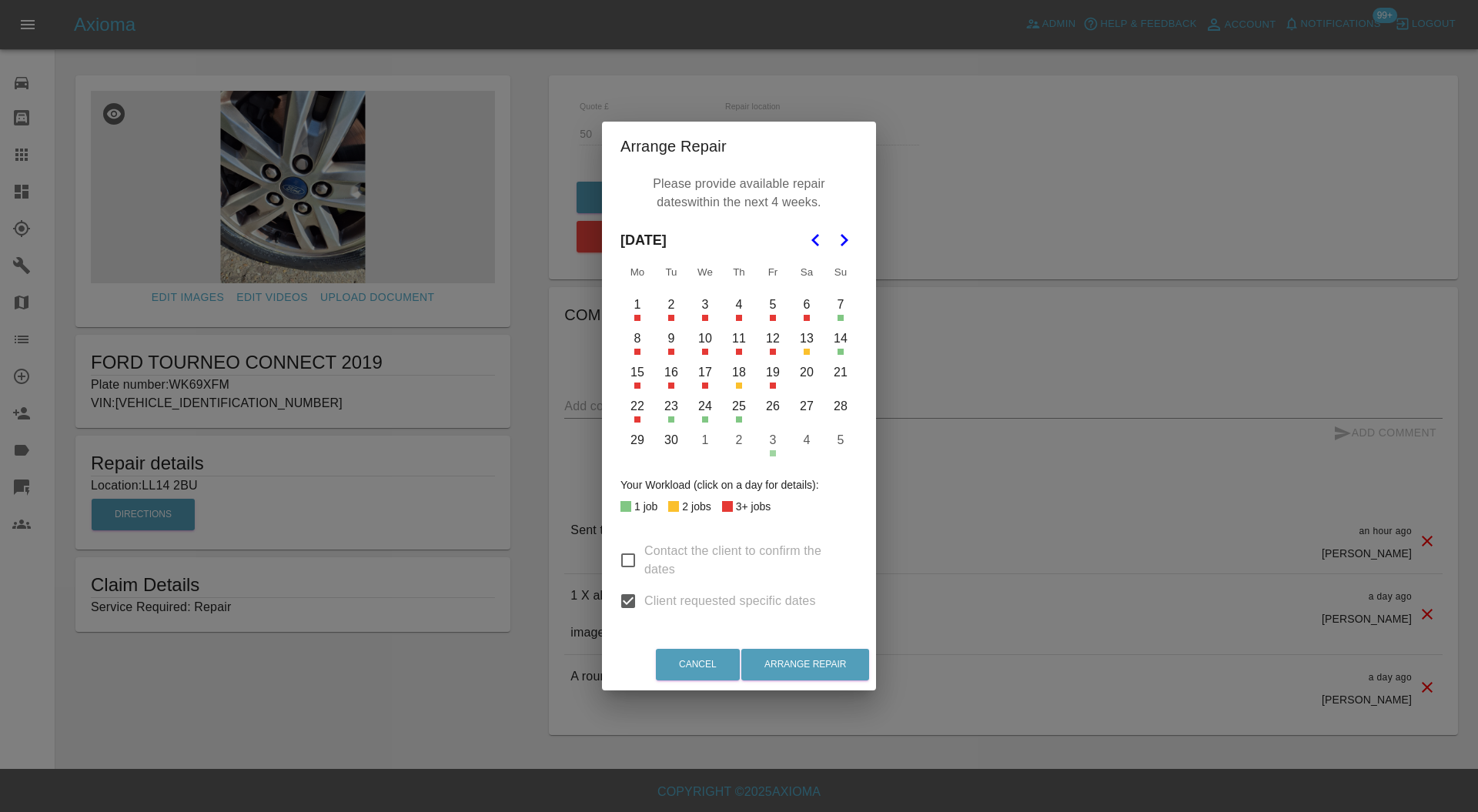
click at [638, 308] on button "1" at bounding box center [638, 305] width 32 height 32
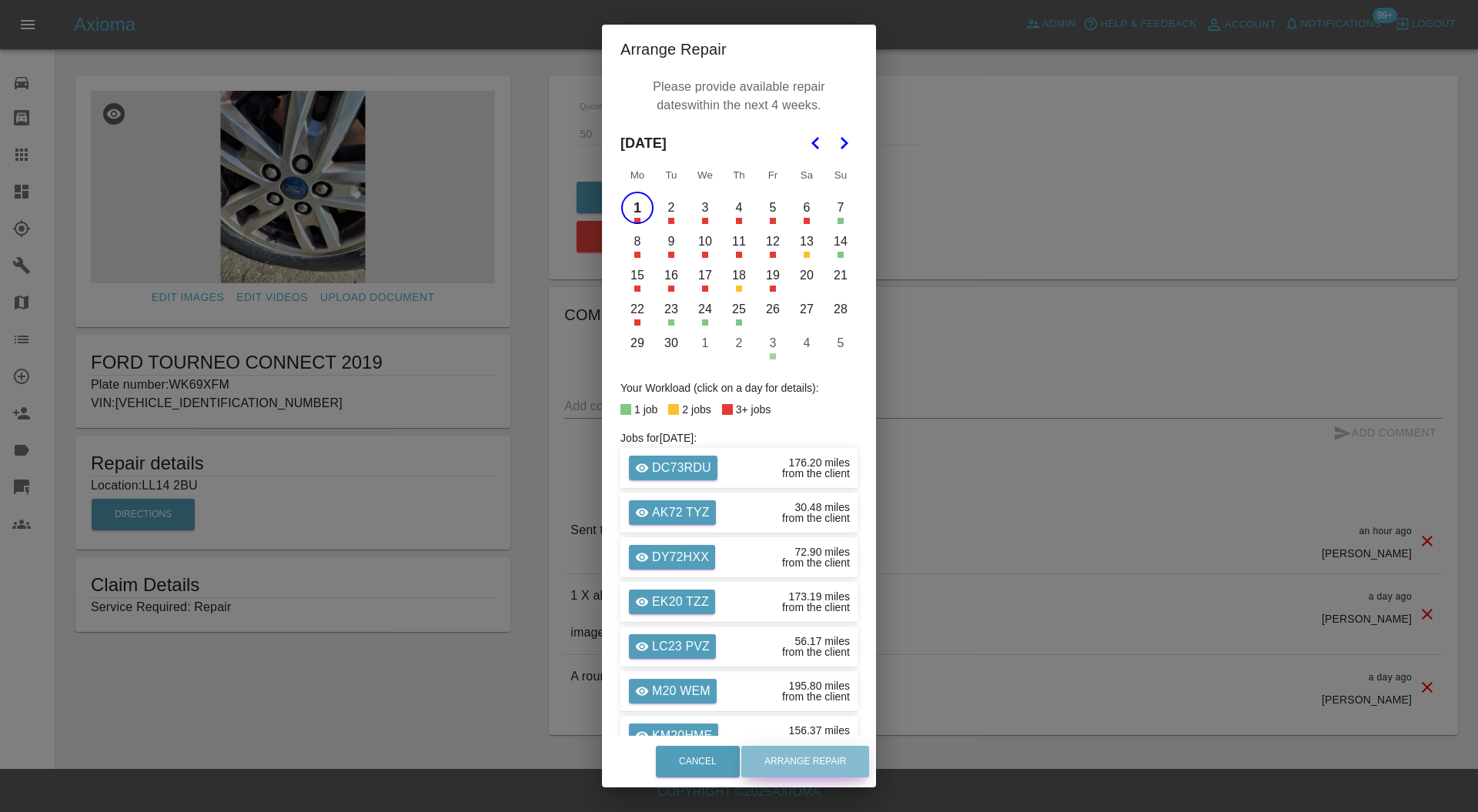
click at [807, 752] on button "Arrange Repair" at bounding box center [805, 761] width 128 height 31
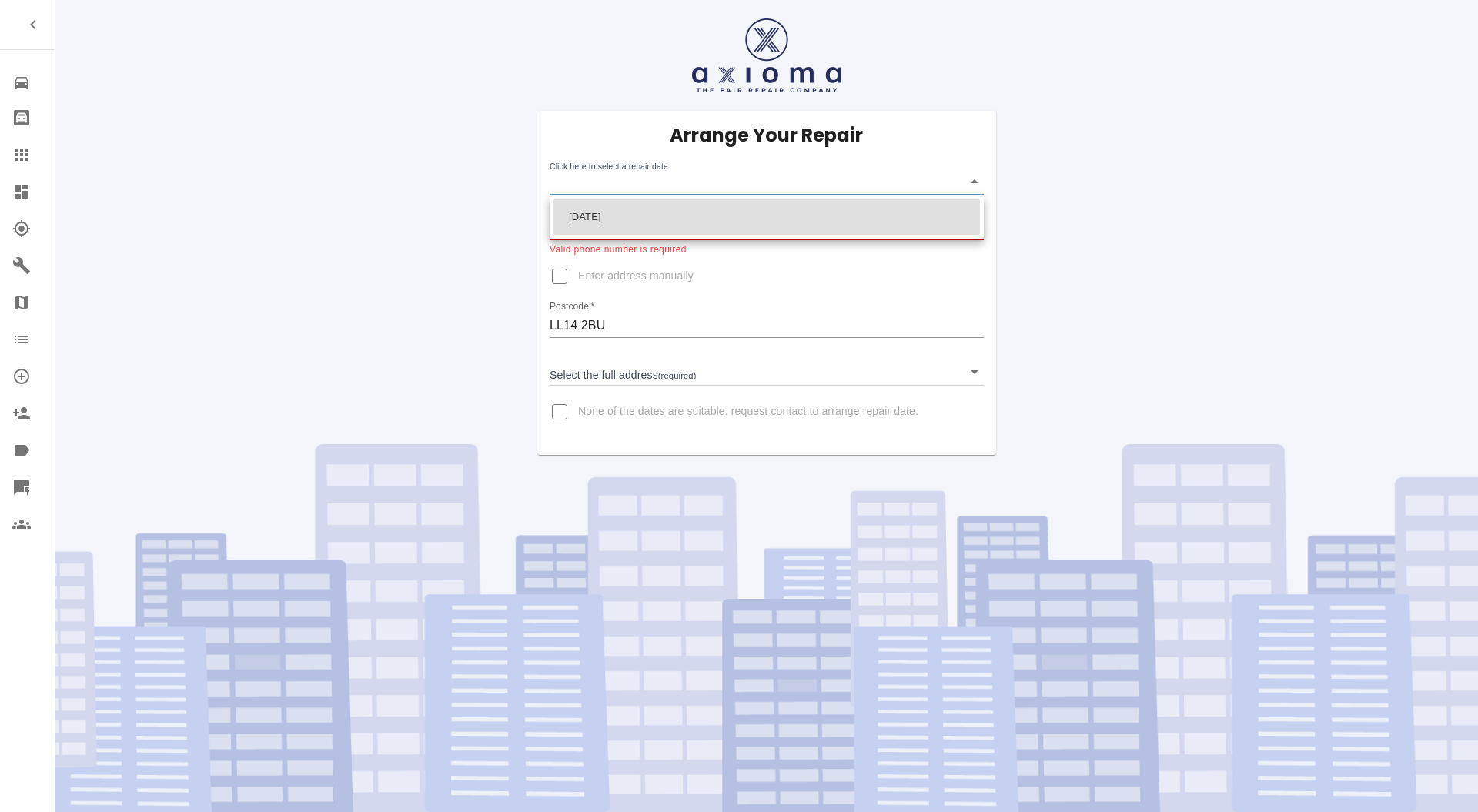
click at [726, 187] on body "Repair home Bodyshop home Claims Dashboard Explorer Garages Map Organization Cr…" at bounding box center [739, 406] width 1478 height 812
click at [698, 221] on li "[DATE]" at bounding box center [766, 217] width 427 height 35
type input "[DATE]T00:00:00.000Z"
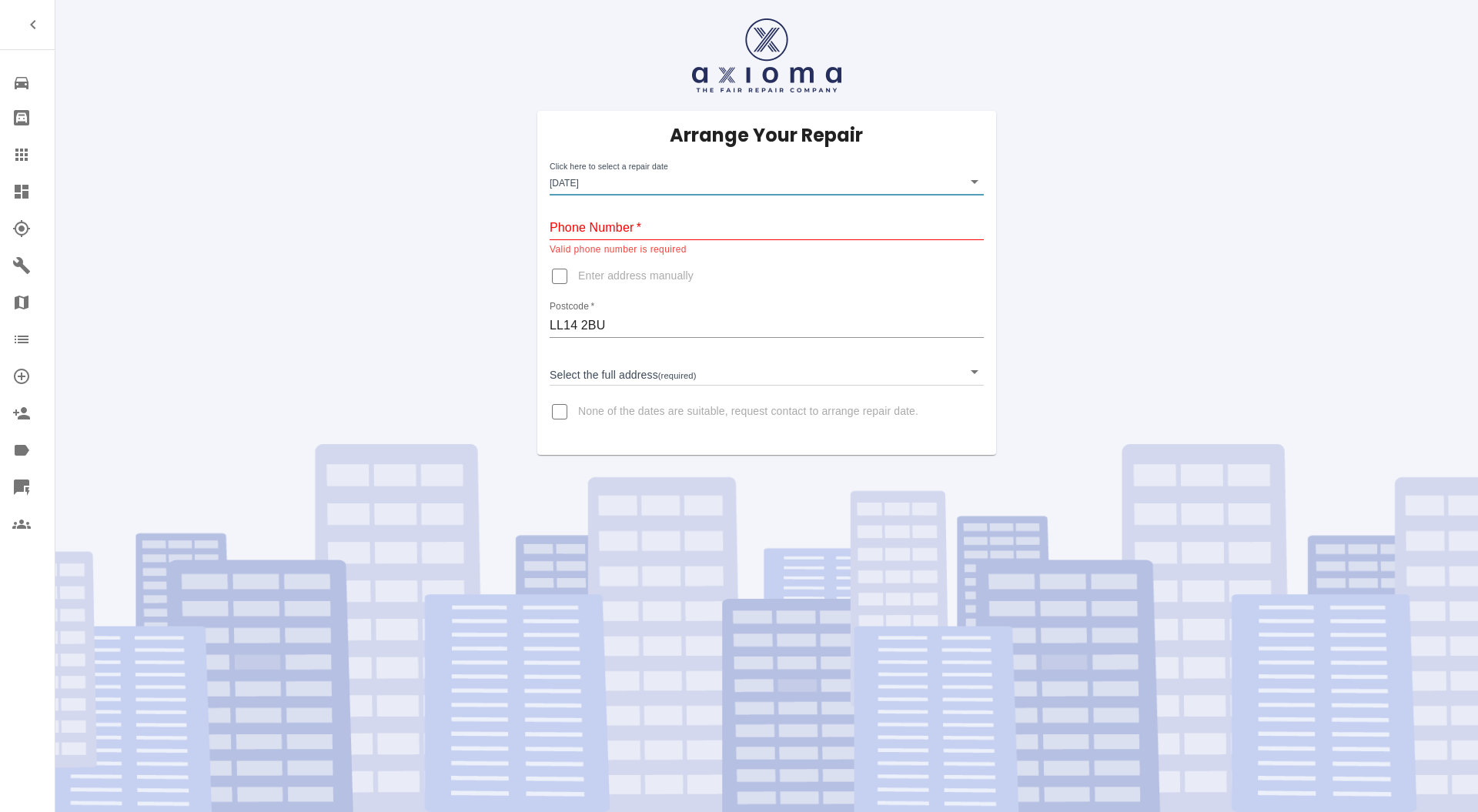
click at [561, 275] on input "Enter address manually" at bounding box center [560, 276] width 37 height 37
checkbox input "true"
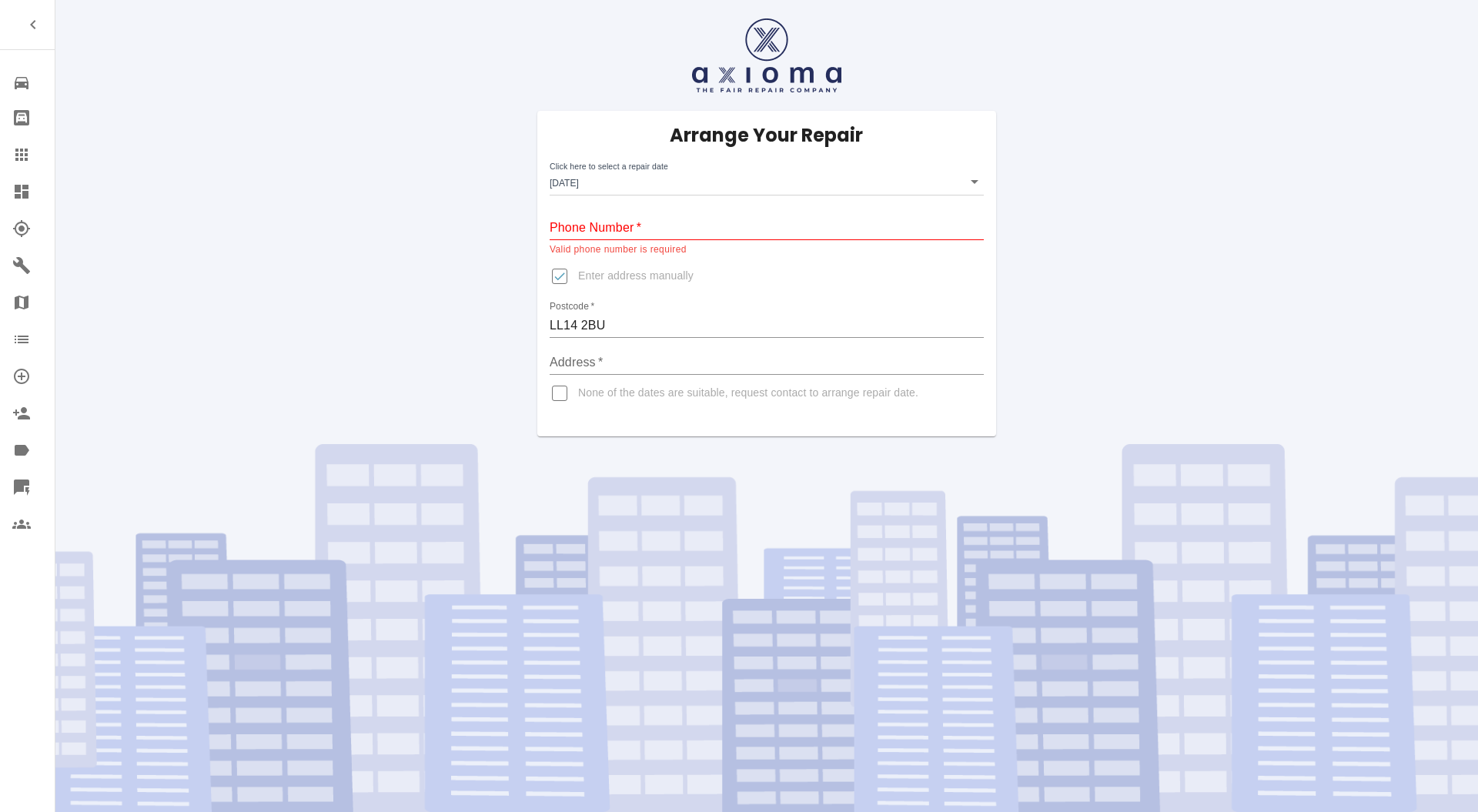
drag, startPoint x: 595, startPoint y: 361, endPoint x: 625, endPoint y: 383, distance: 37.2
click at [595, 361] on input "Address   *" at bounding box center [767, 362] width 434 height 24
type input "1"
click at [1051, 352] on div "Arrange Your Repair Click here to select a repair date [DATE] [DATE]T00:00:00.0…" at bounding box center [767, 218] width 1446 height 436
click at [754, 222] on input "Phone Number   *" at bounding box center [767, 227] width 434 height 24
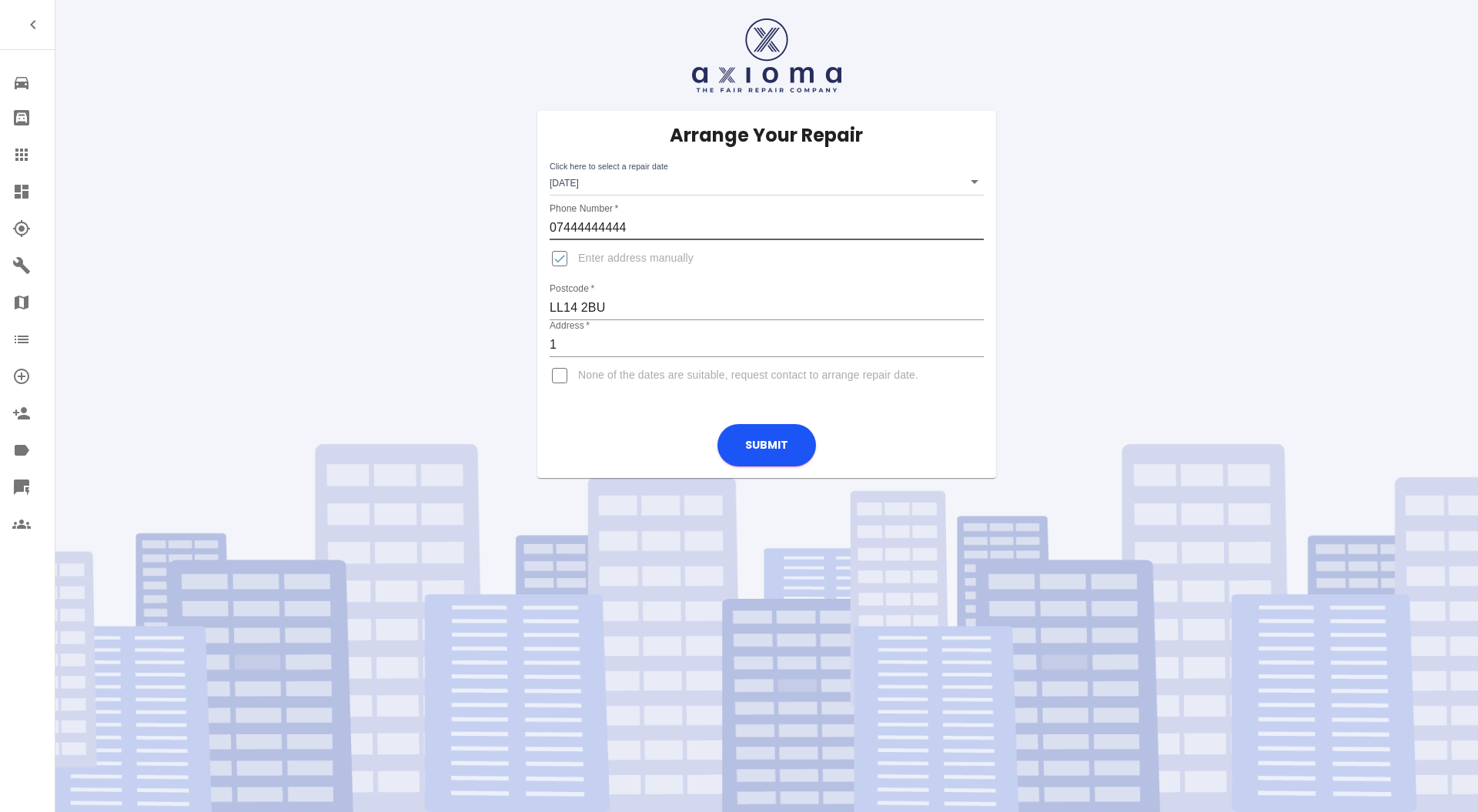
type input "07444444444"
click at [754, 432] on button "Submit" at bounding box center [766, 445] width 99 height 42
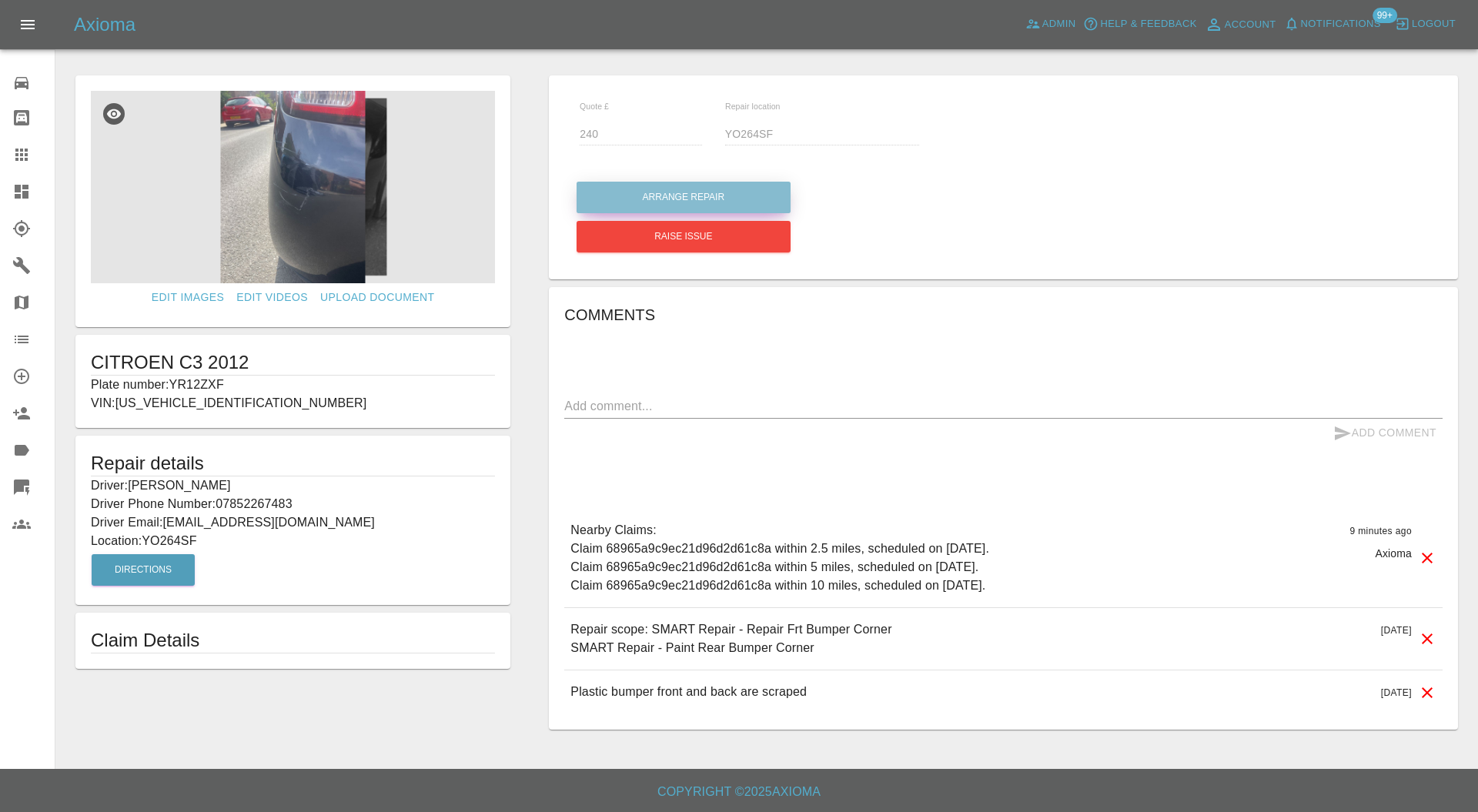
click at [645, 200] on button "Arrange Repair" at bounding box center [683, 197] width 214 height 31
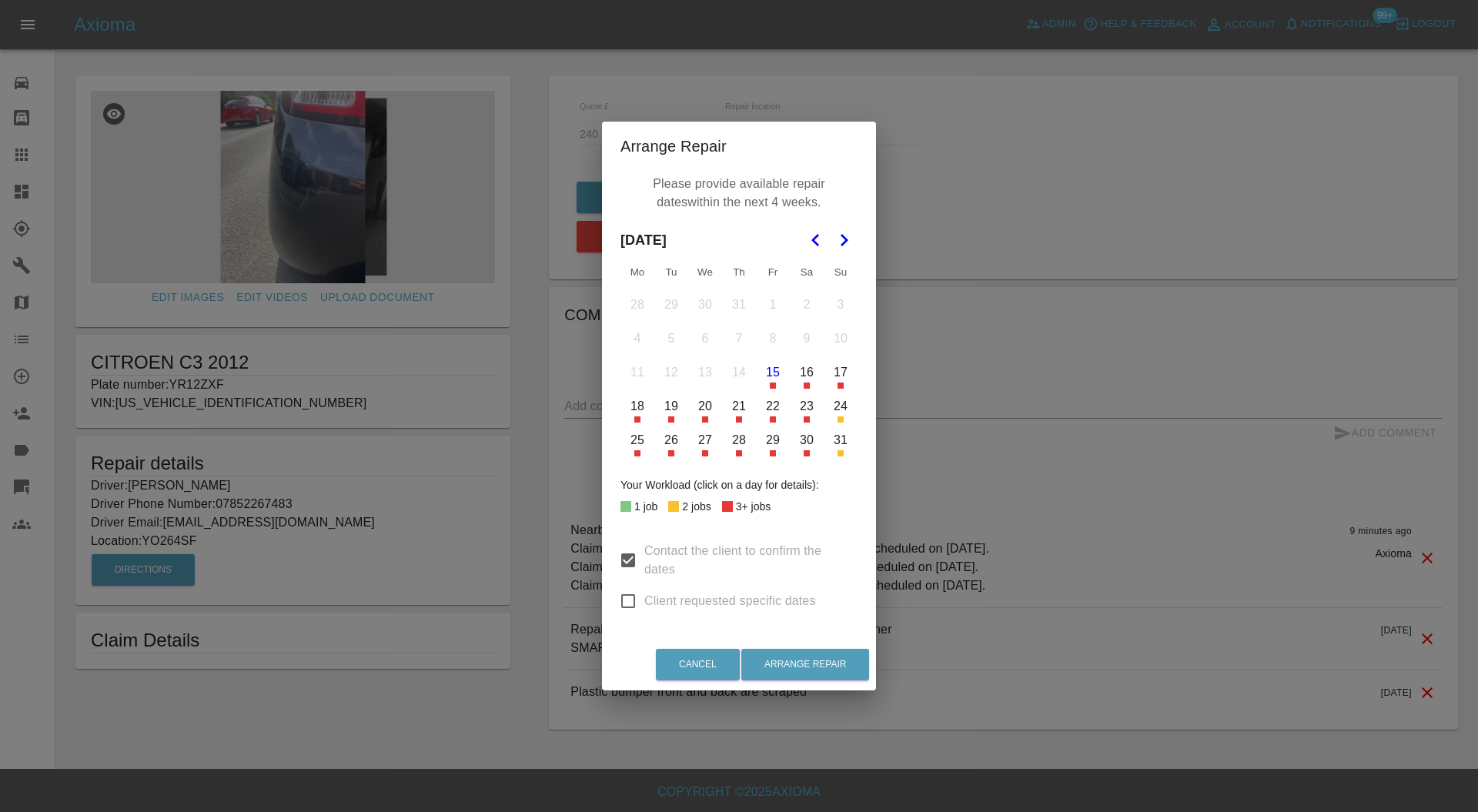
click at [670, 408] on button "19" at bounding box center [671, 406] width 32 height 32
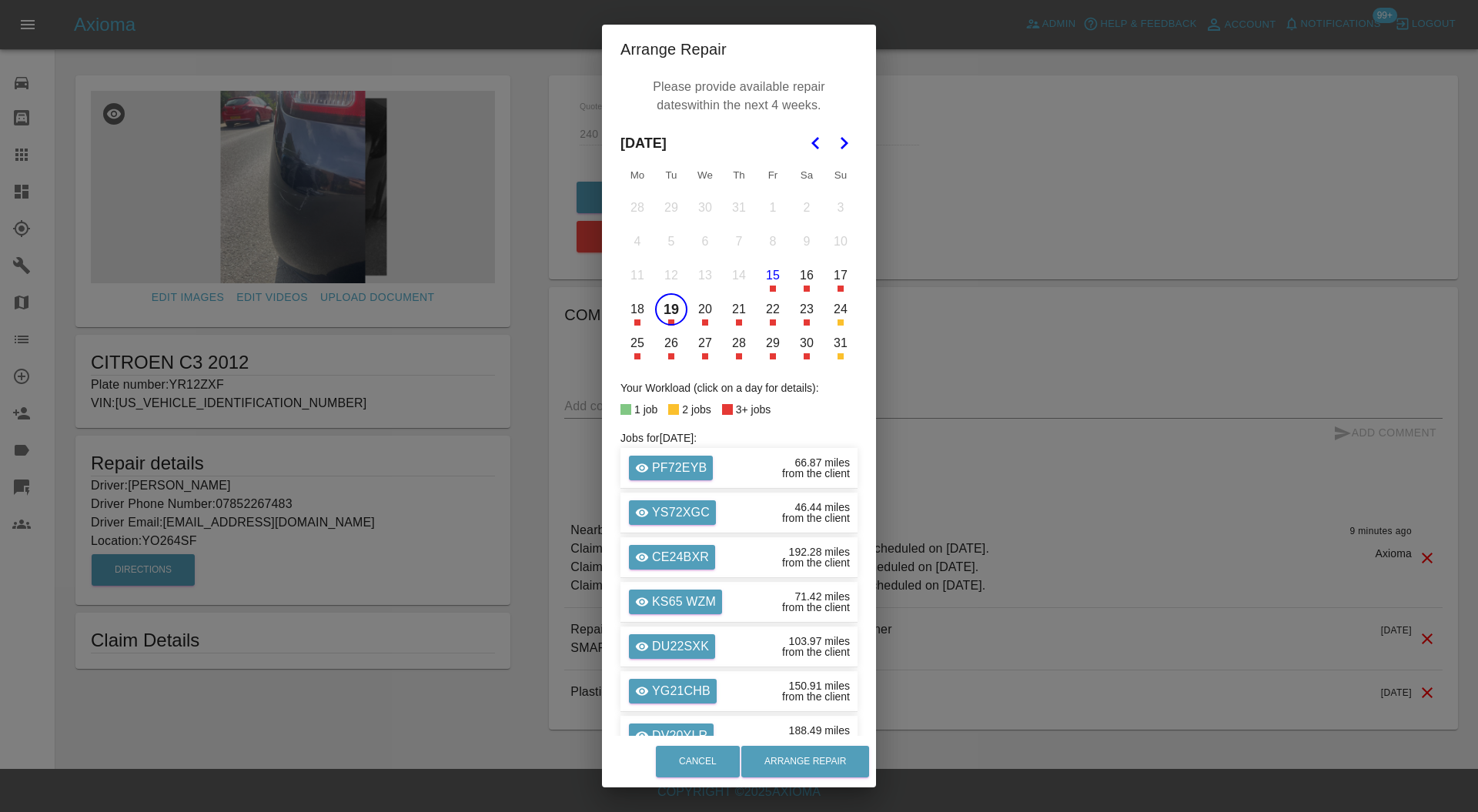
click at [769, 312] on button "22" at bounding box center [773, 309] width 32 height 32
click at [731, 346] on button "28" at bounding box center [739, 343] width 32 height 32
click at [786, 751] on button "Arrange Repair" at bounding box center [805, 761] width 128 height 31
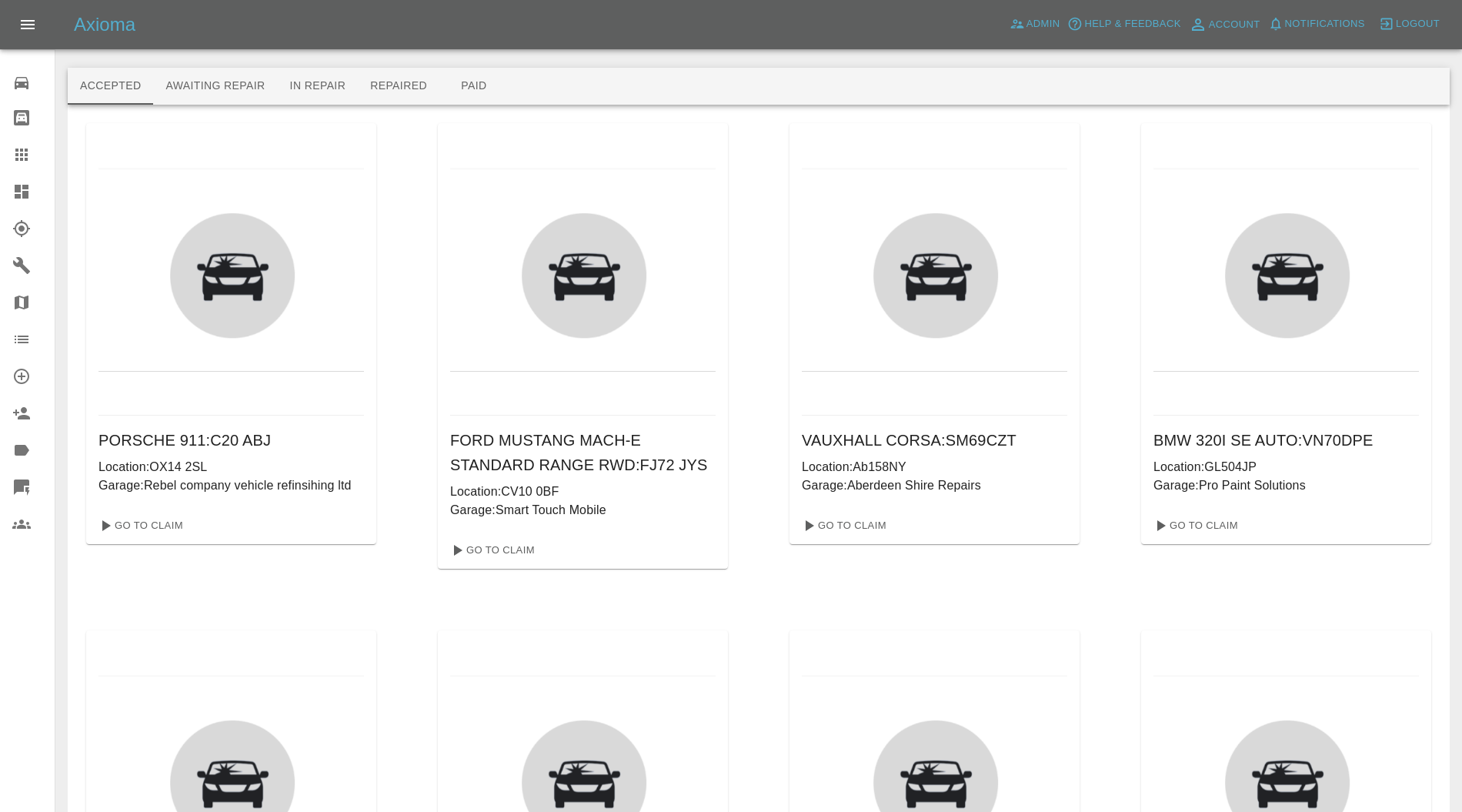
click at [30, 192] on icon at bounding box center [22, 192] width 19 height 19
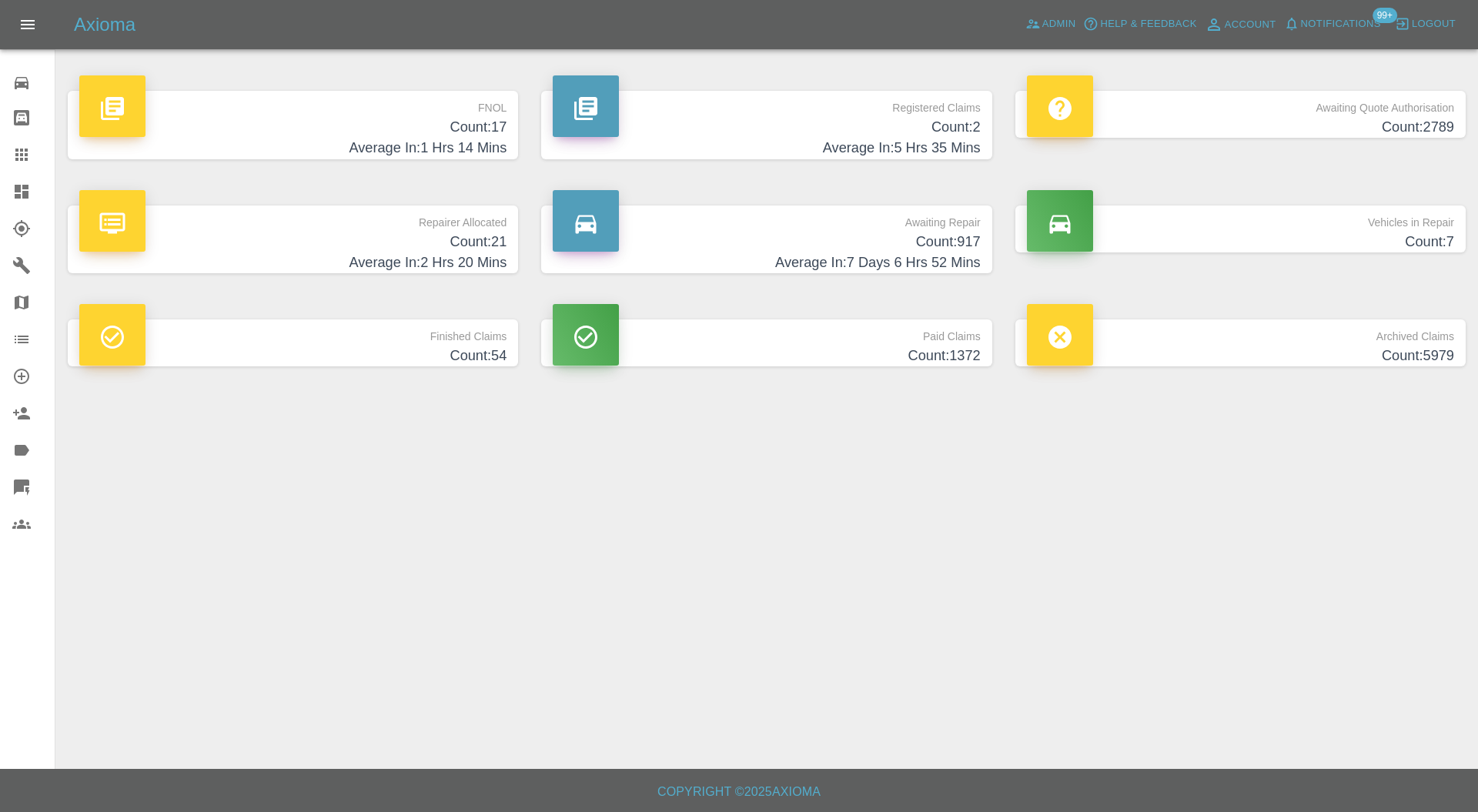
click at [424, 236] on h4 "Count: 21" at bounding box center [293, 241] width 427 height 21
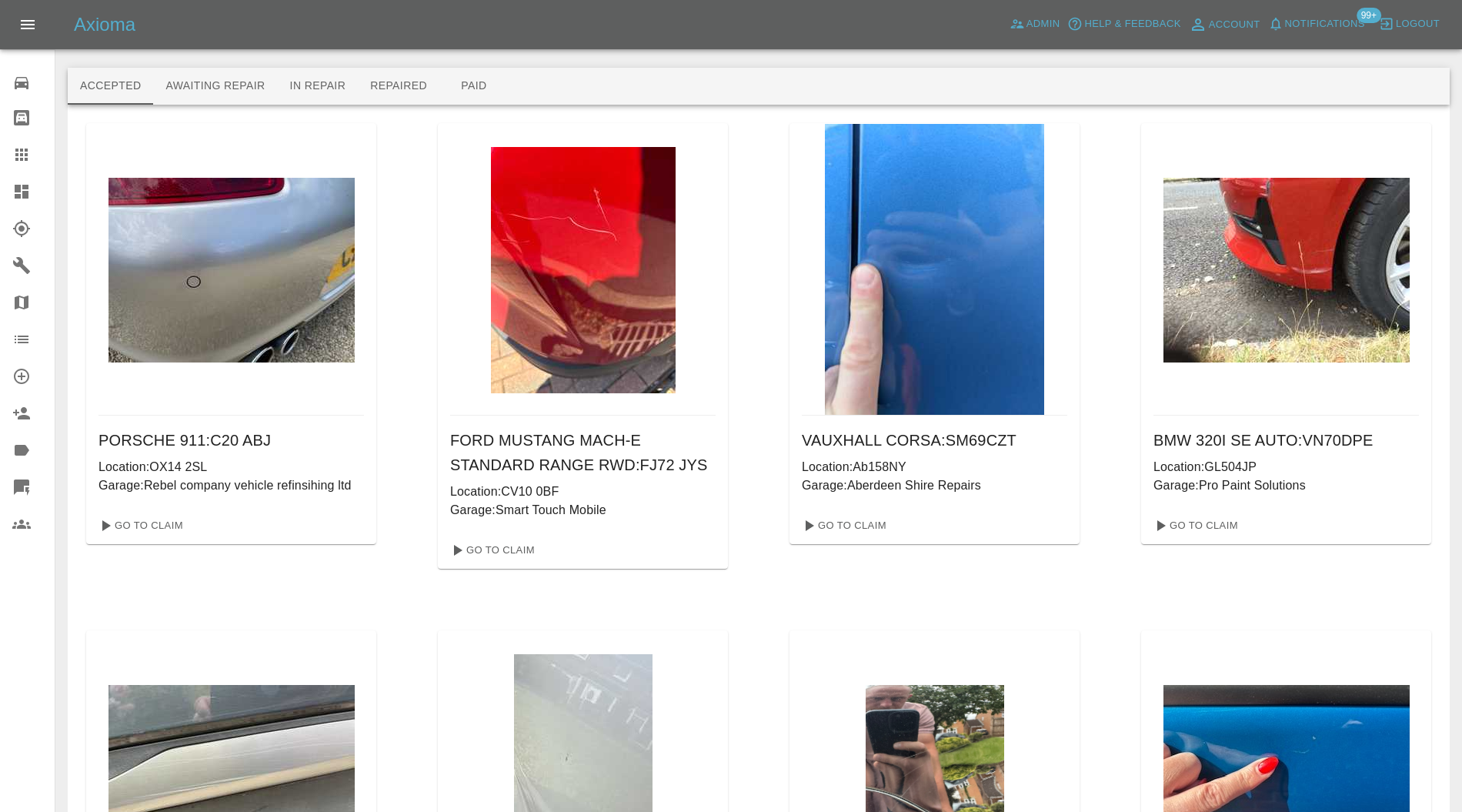
click at [24, 192] on icon at bounding box center [21, 192] width 14 height 14
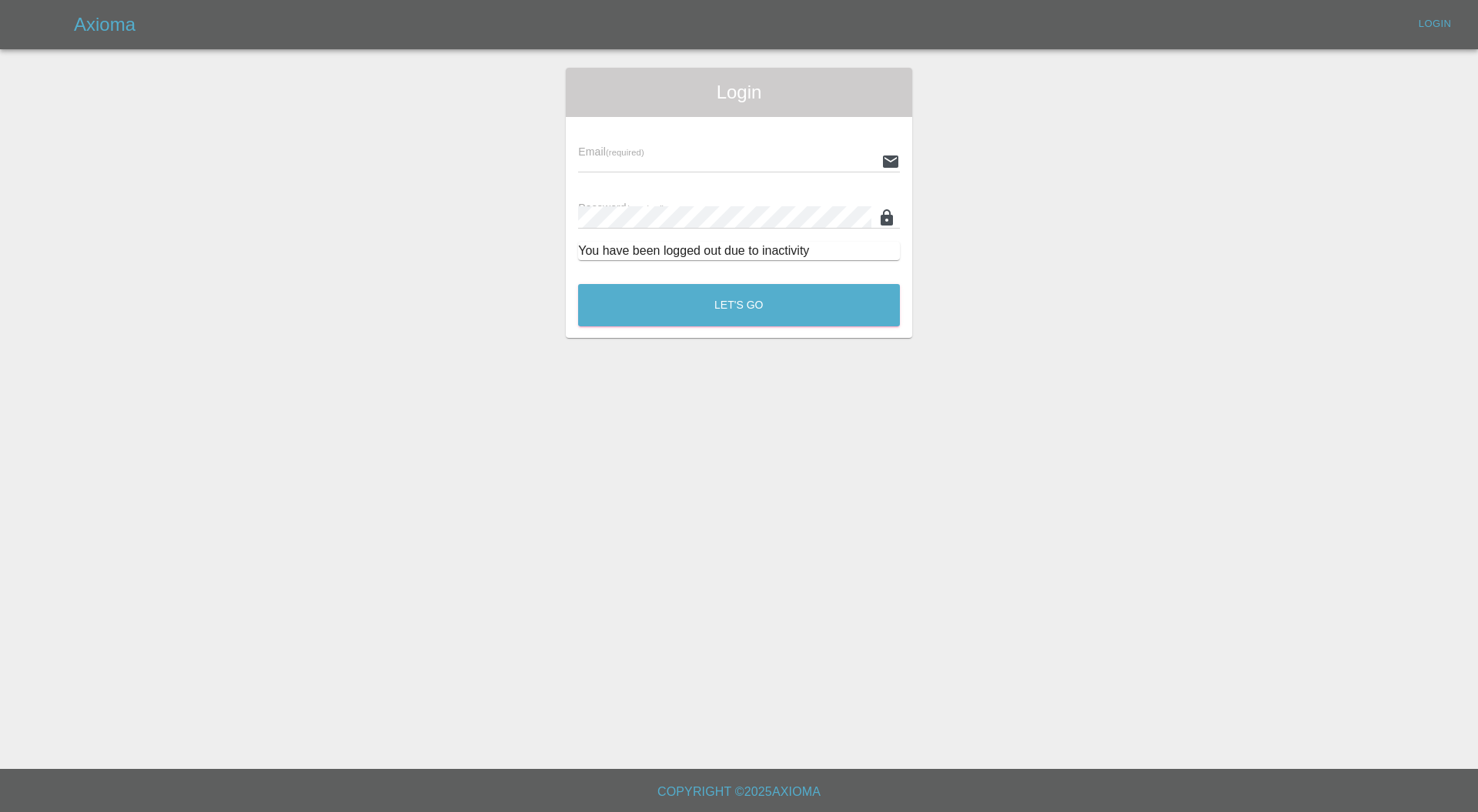
type input "[PERSON_NAME][EMAIL_ADDRESS][PERSON_NAME][DOMAIN_NAME]"
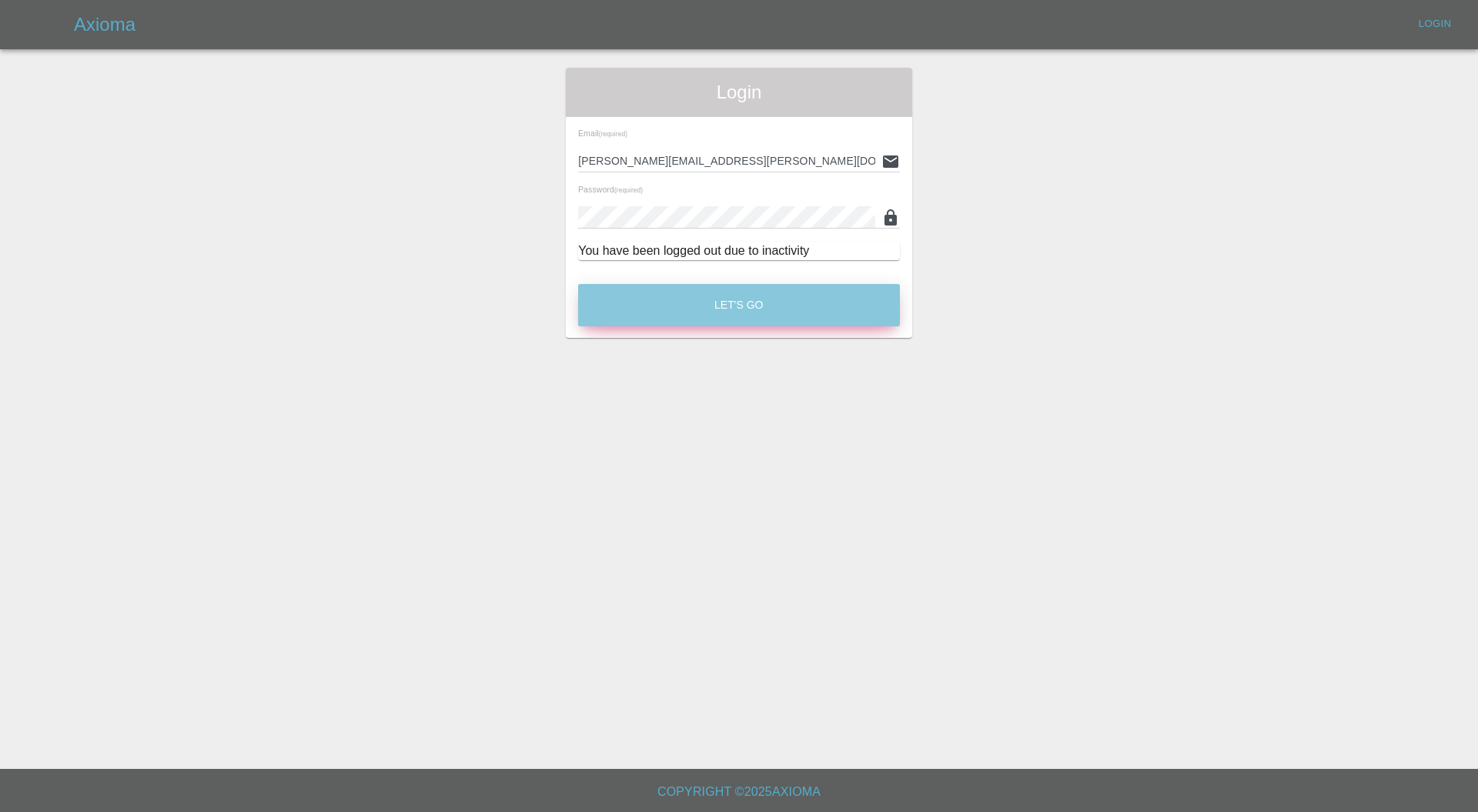
click at [649, 287] on button "Let's Go" at bounding box center [738, 305] width 322 height 42
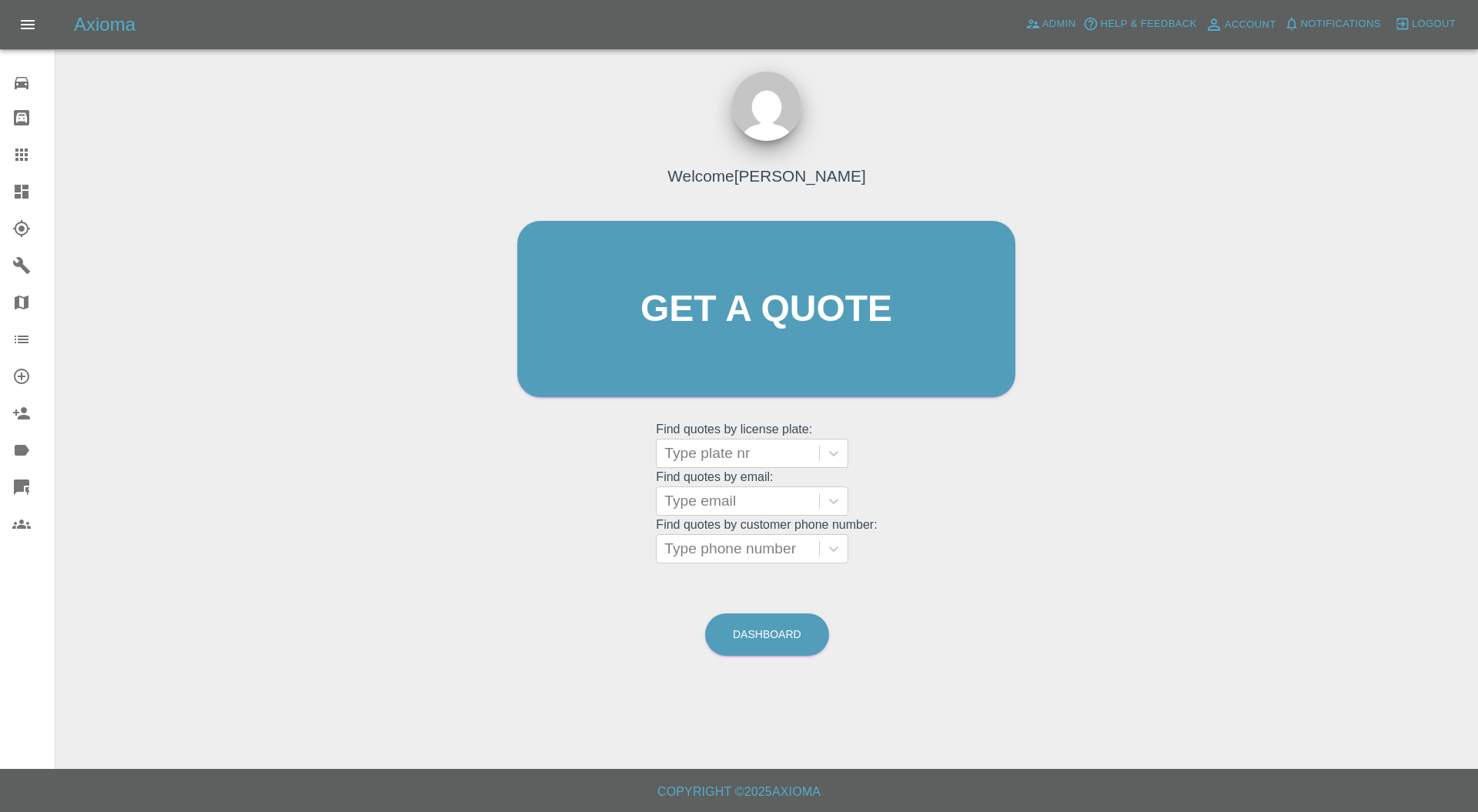
click at [16, 182] on icon at bounding box center [22, 192] width 19 height 19
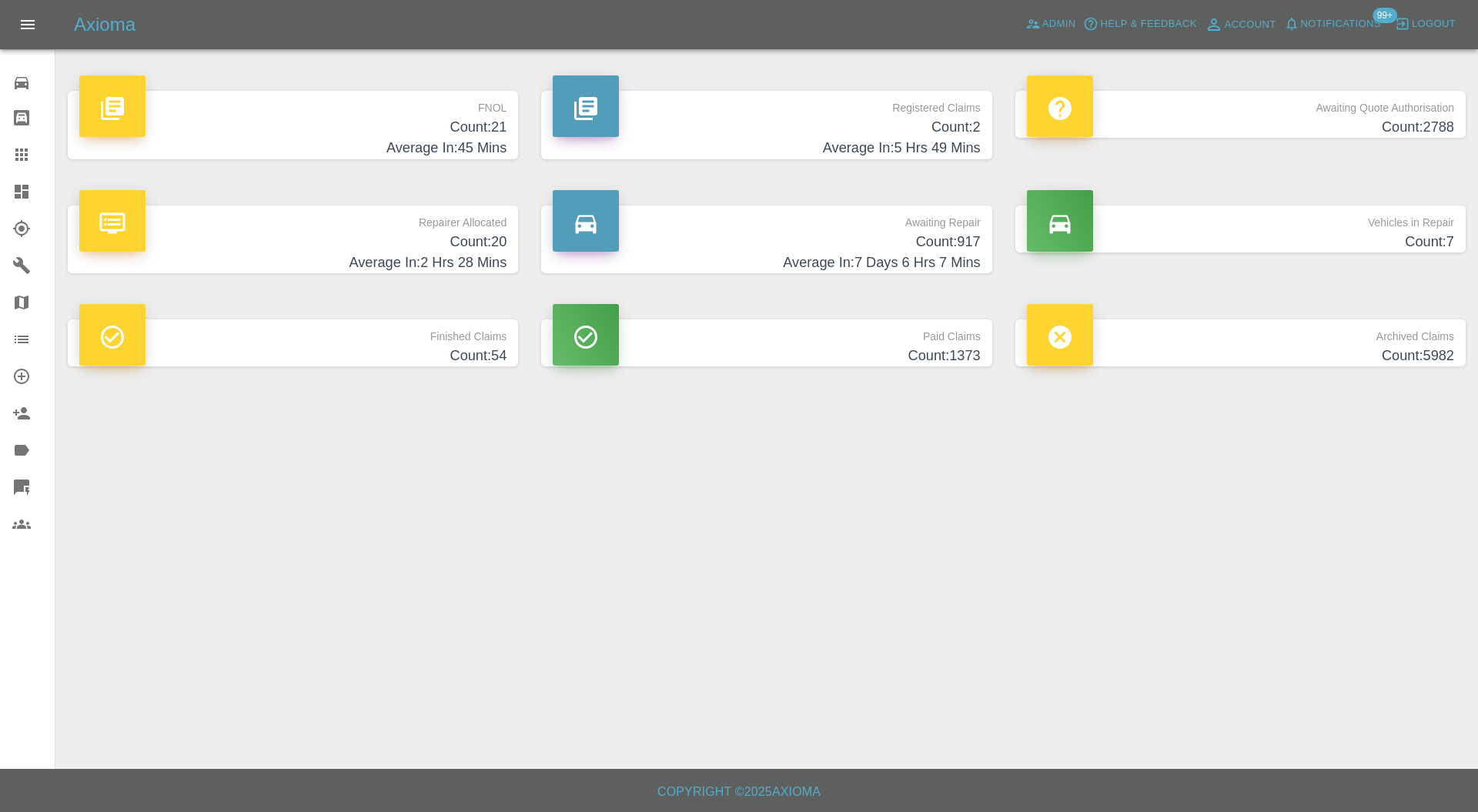
click at [382, 223] on p "Repairer Allocated" at bounding box center [293, 218] width 427 height 26
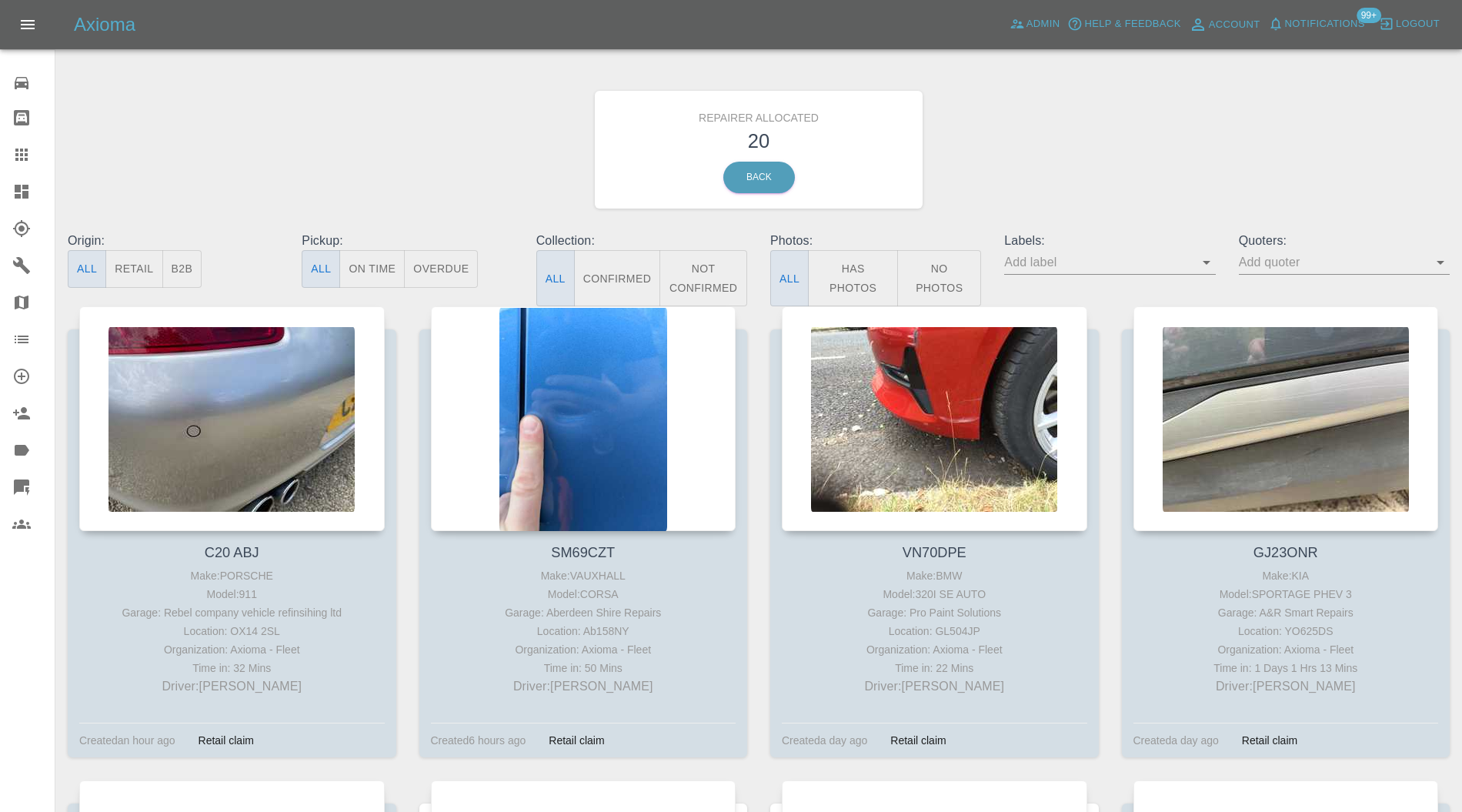
click at [247, 387] on div at bounding box center [232, 419] width 306 height 225
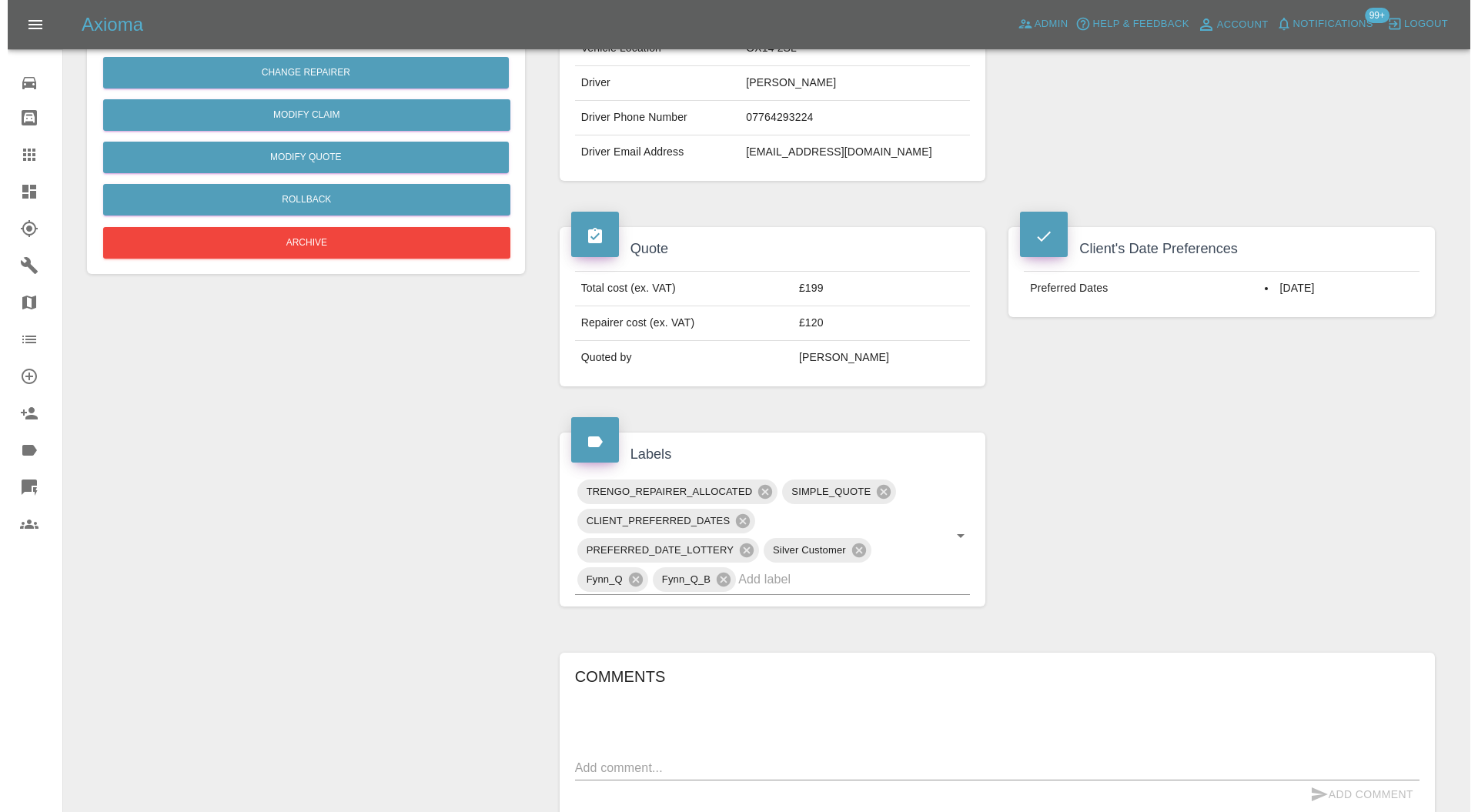
scroll to position [93, 0]
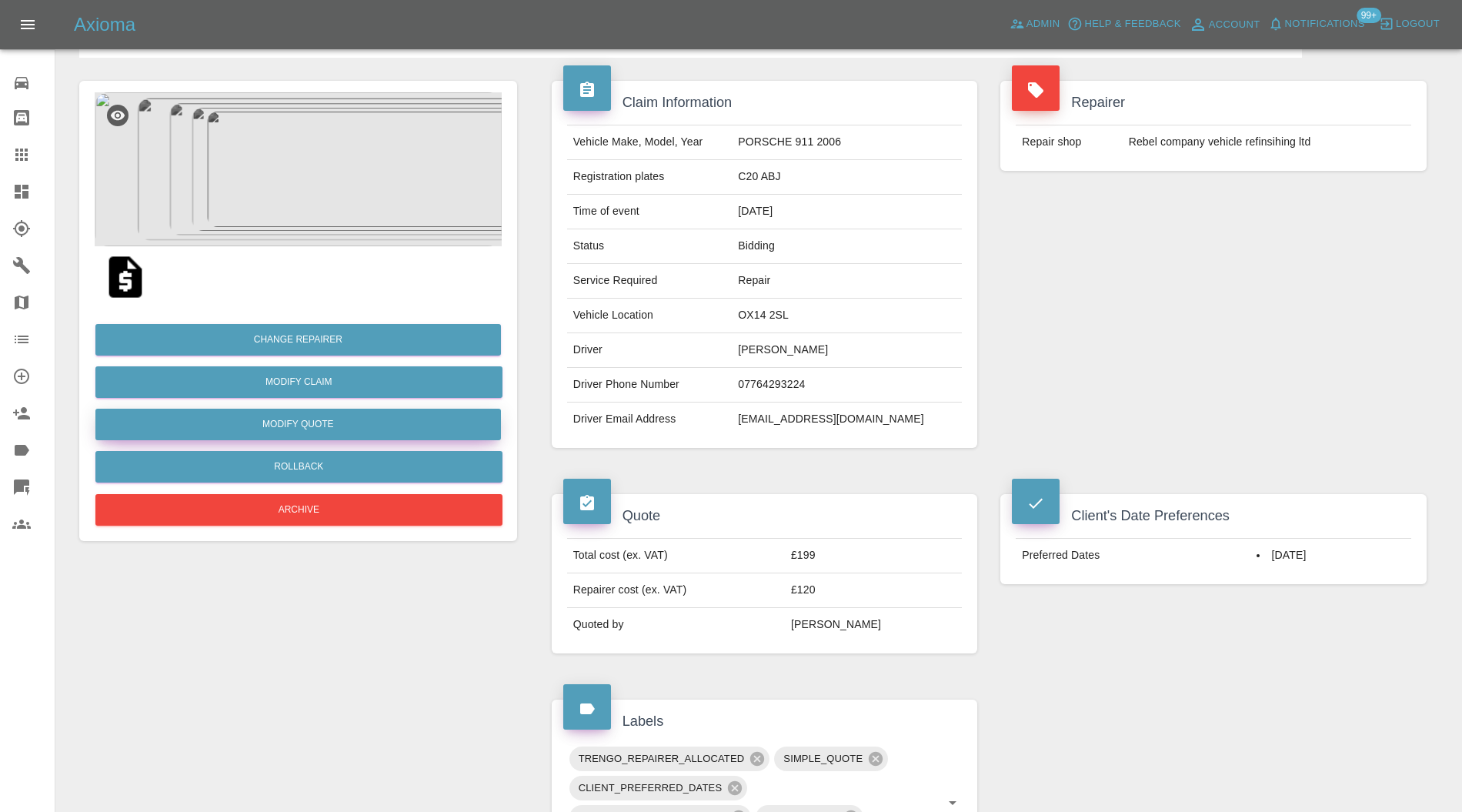
click at [359, 423] on button "Modify Quote" at bounding box center [298, 424] width 405 height 31
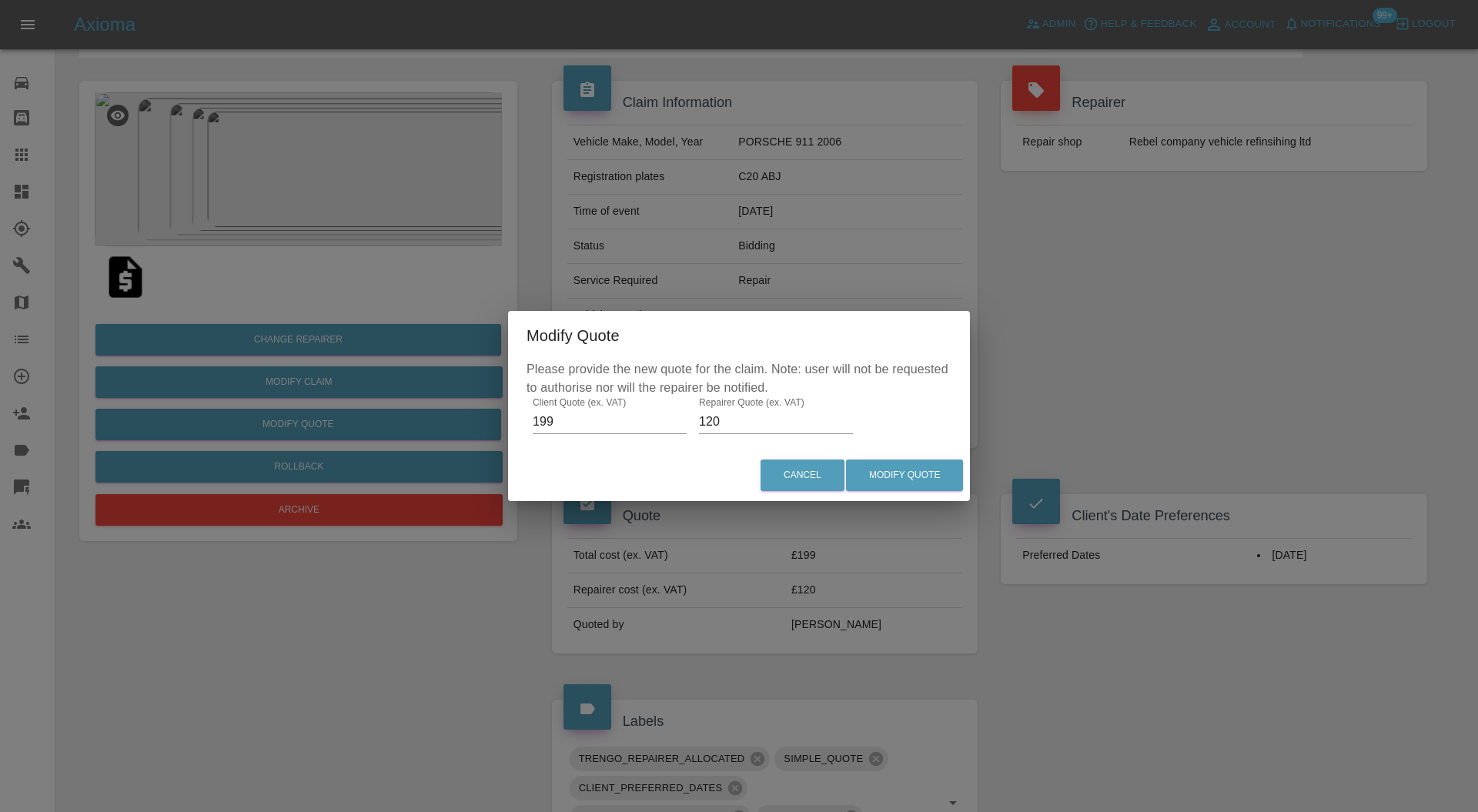
click at [723, 420] on input "120" at bounding box center [776, 421] width 154 height 24
type input "135"
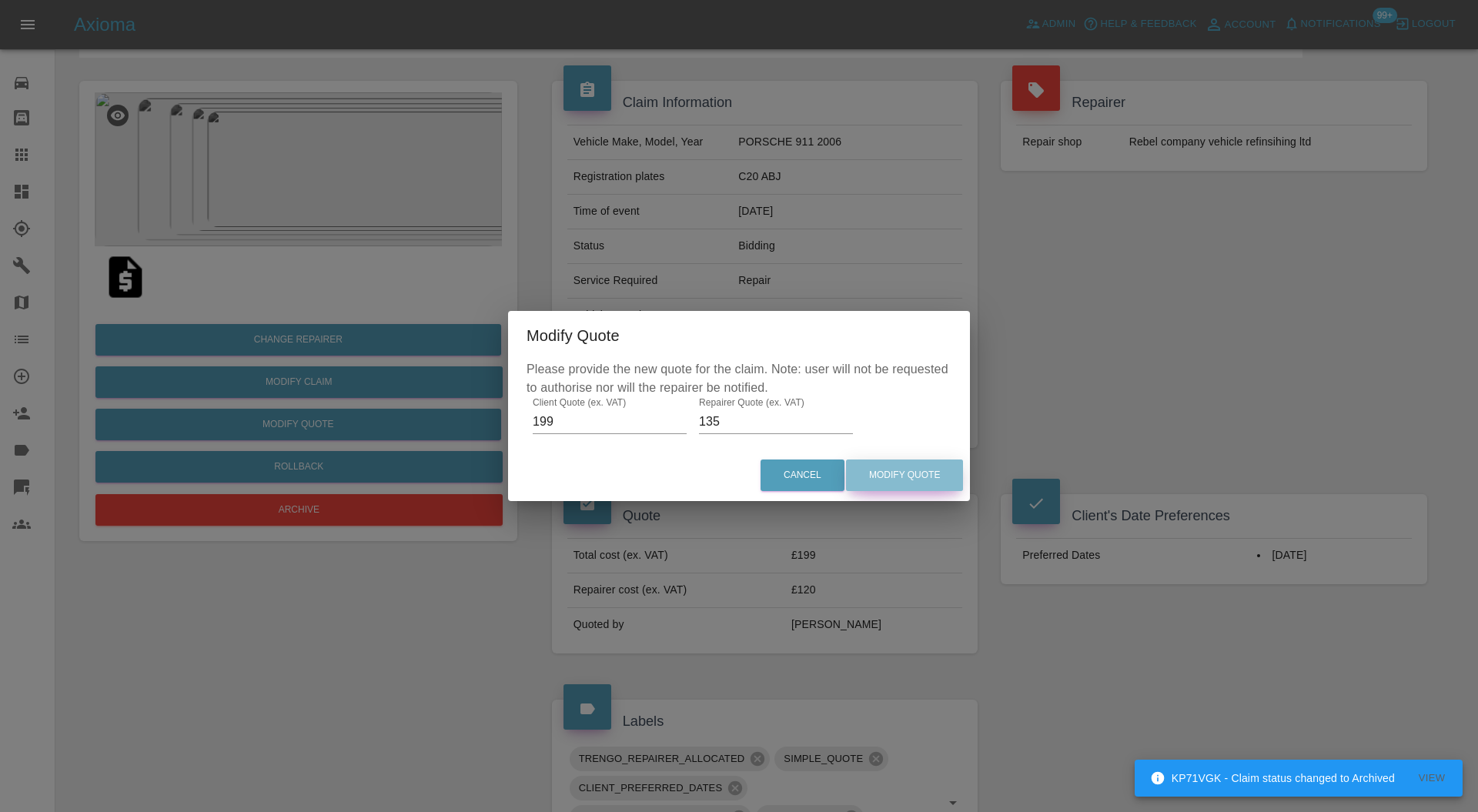
click at [883, 468] on button "Modify Quote" at bounding box center [905, 474] width 117 height 31
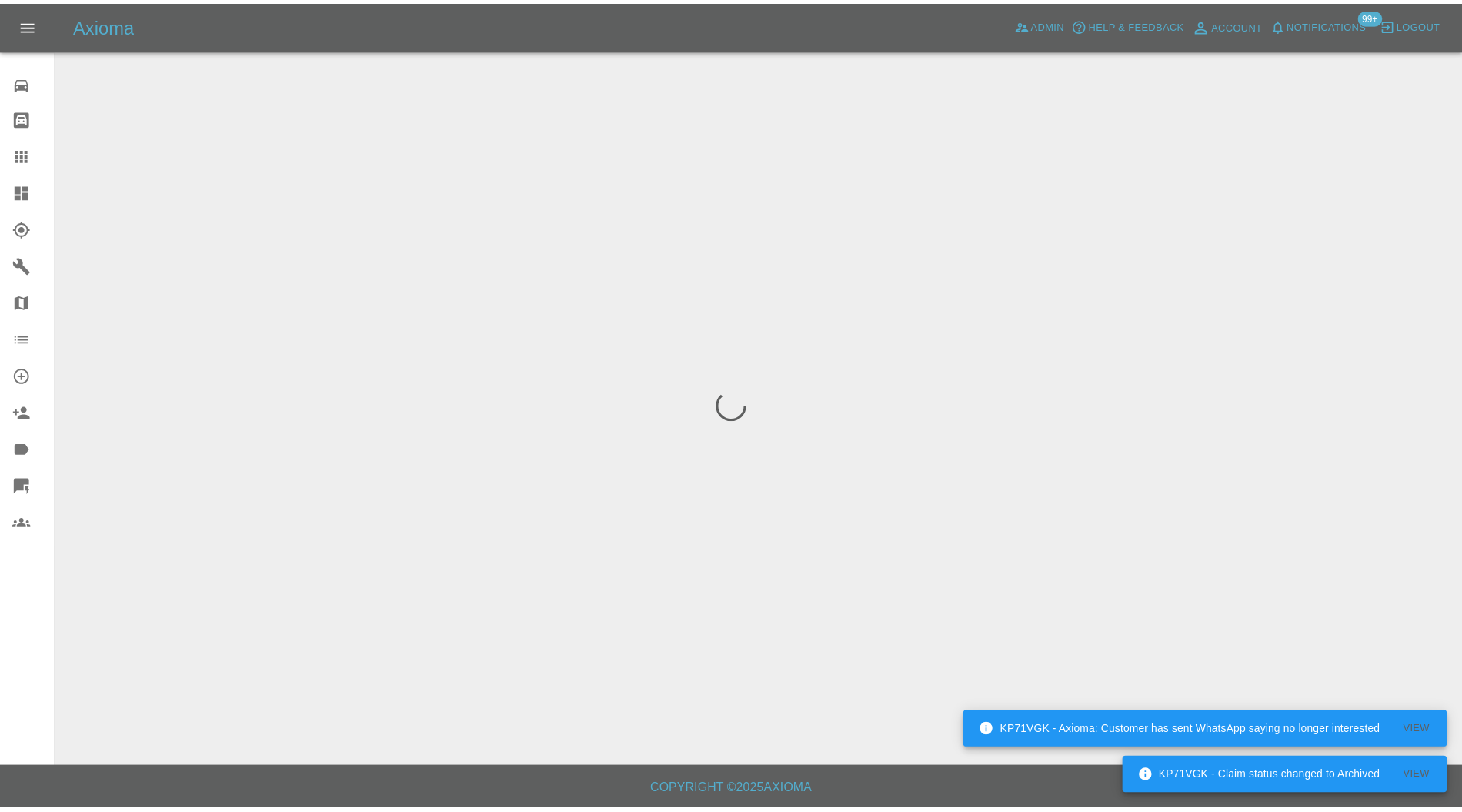
scroll to position [0, 0]
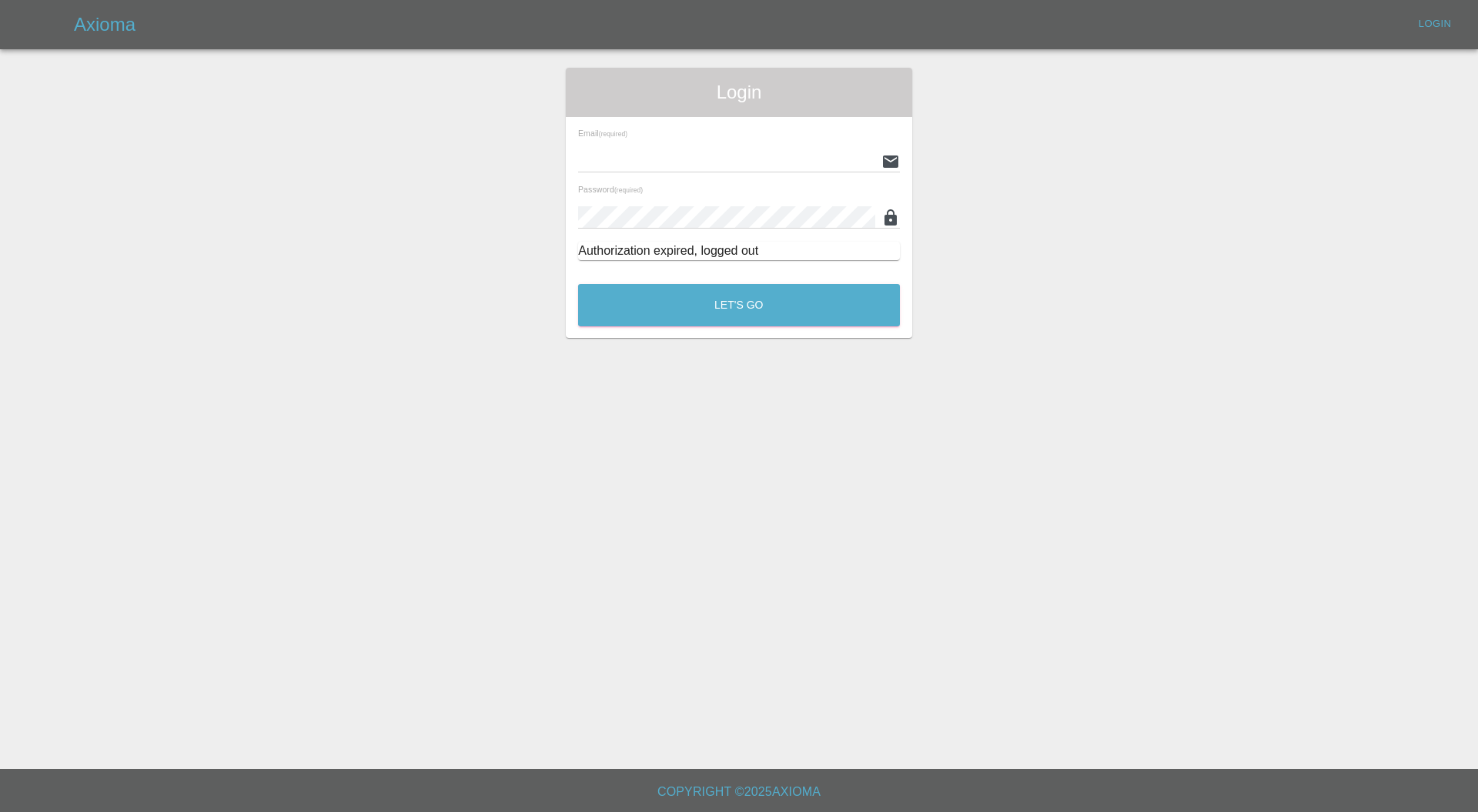
type input "[PERSON_NAME][EMAIL_ADDRESS][PERSON_NAME][DOMAIN_NAME]"
click at [697, 311] on button "Let's Go" at bounding box center [738, 305] width 322 height 42
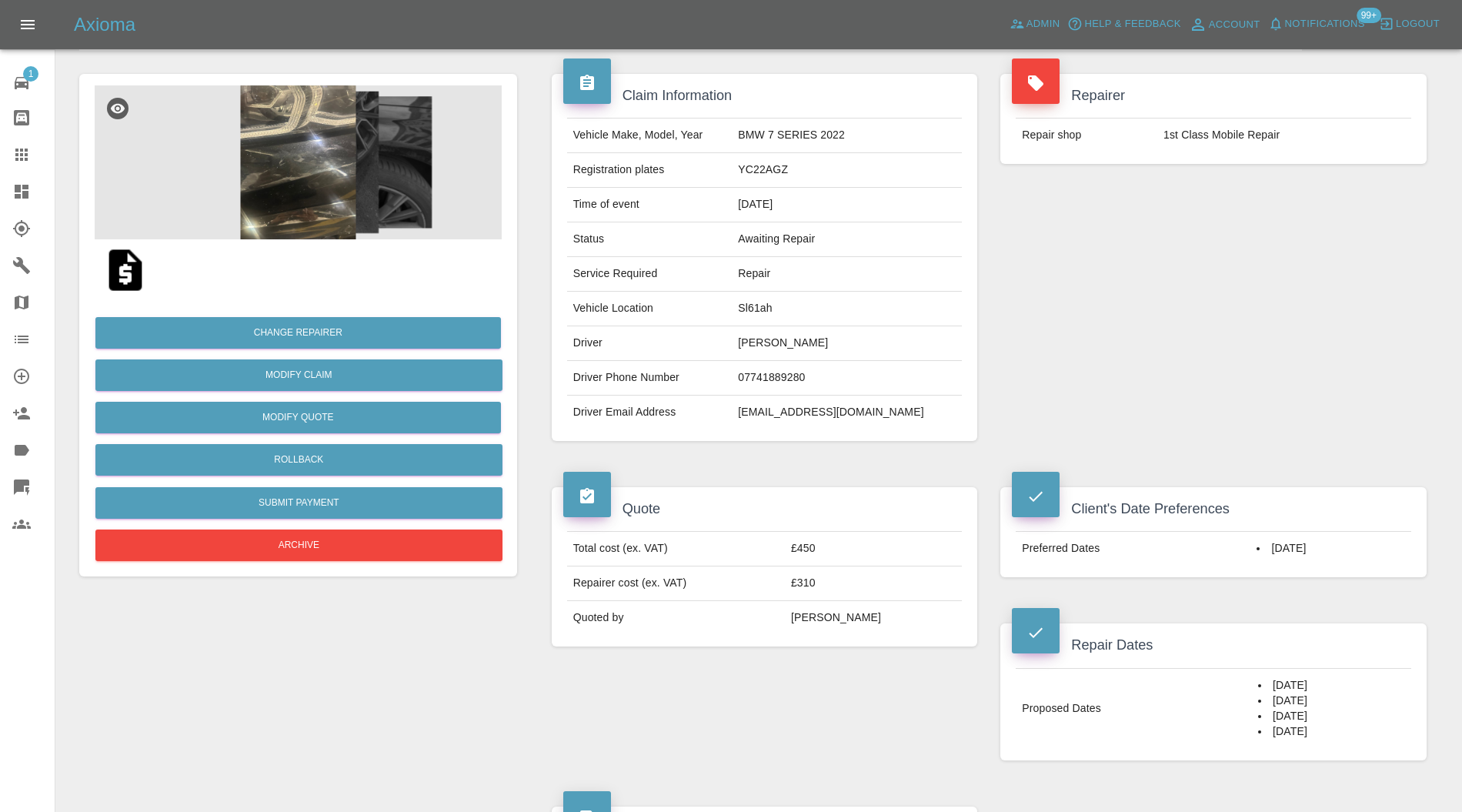
scroll to position [137, 0]
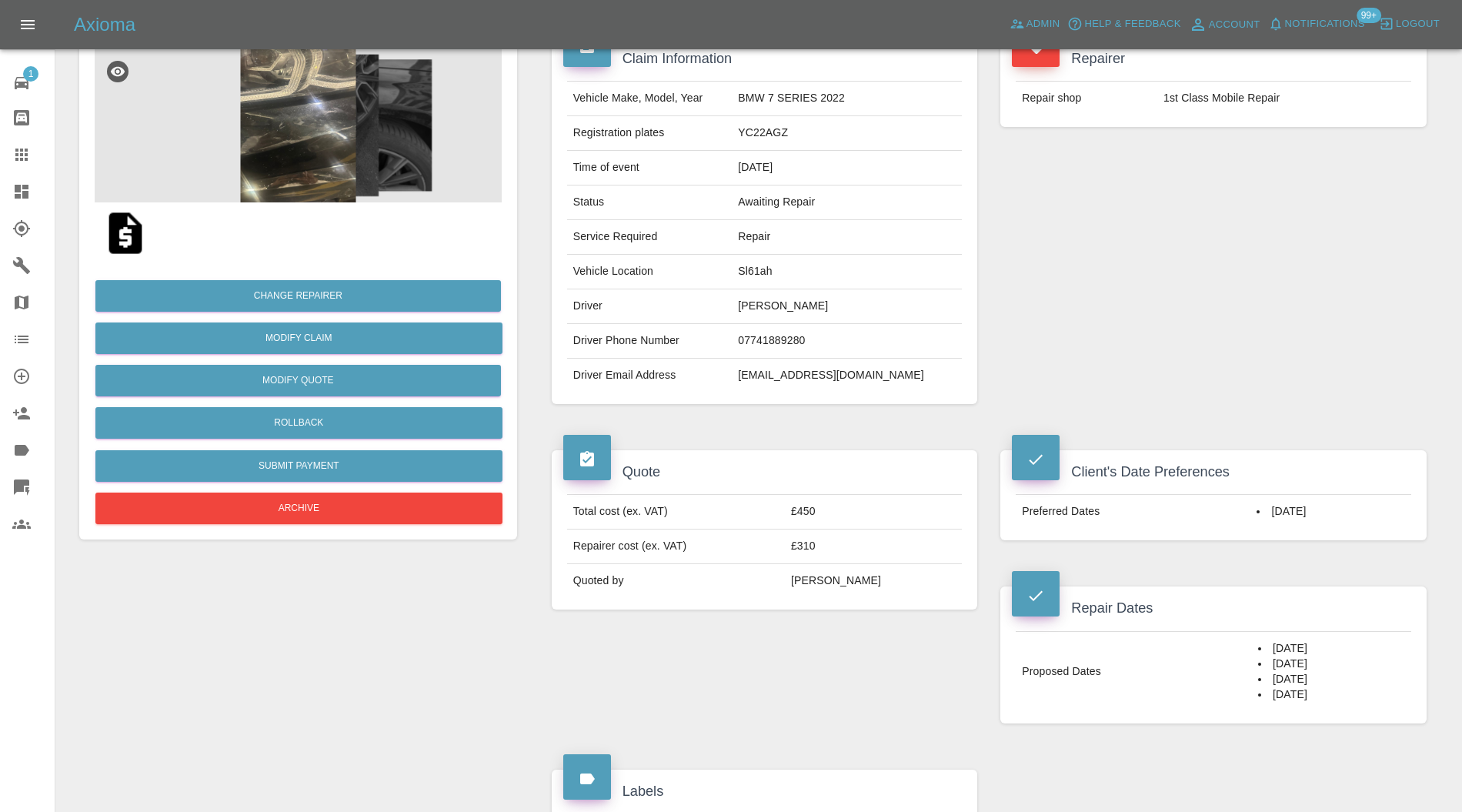
click at [308, 149] on img at bounding box center [298, 125] width 407 height 154
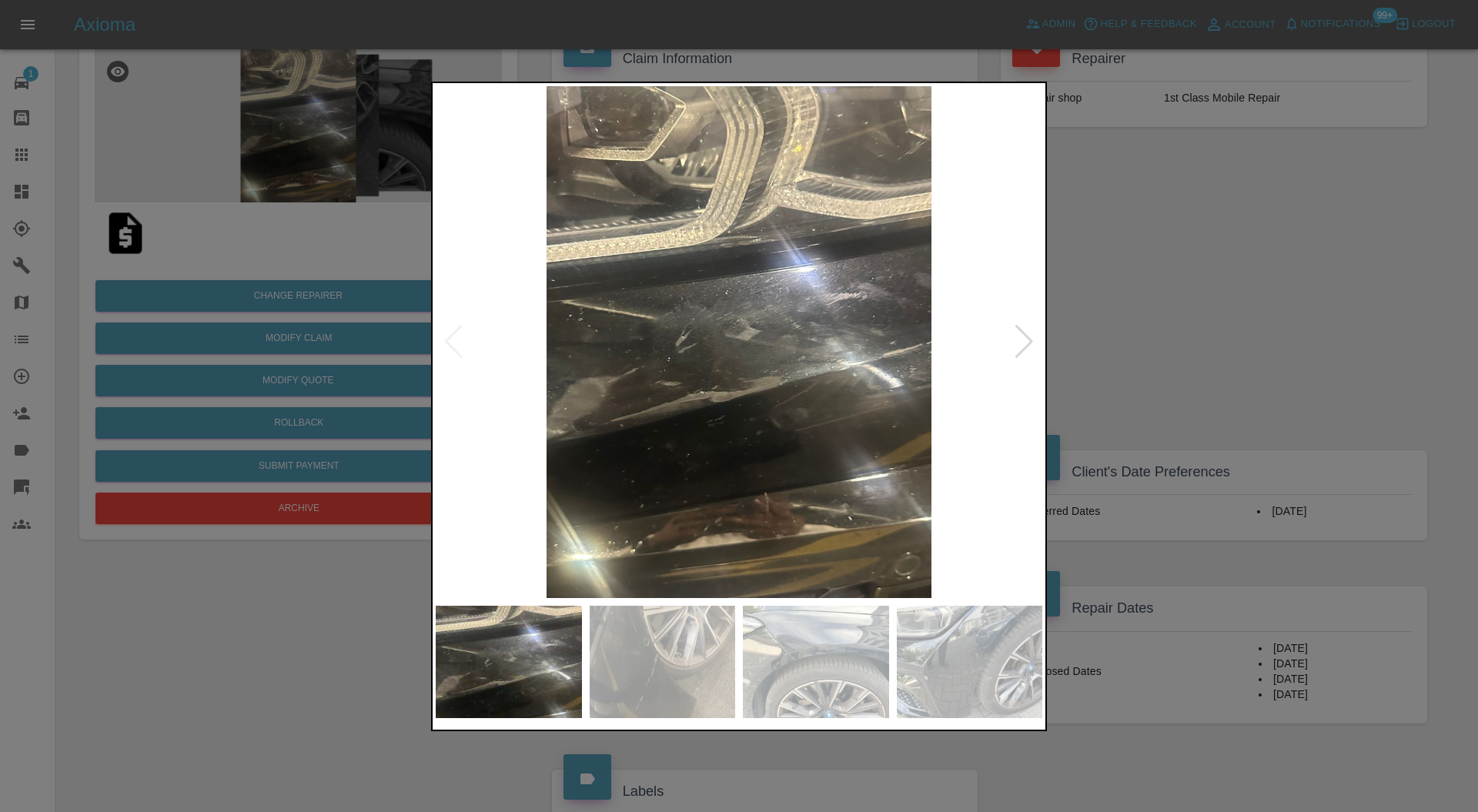
click at [1019, 338] on div at bounding box center [1024, 342] width 21 height 34
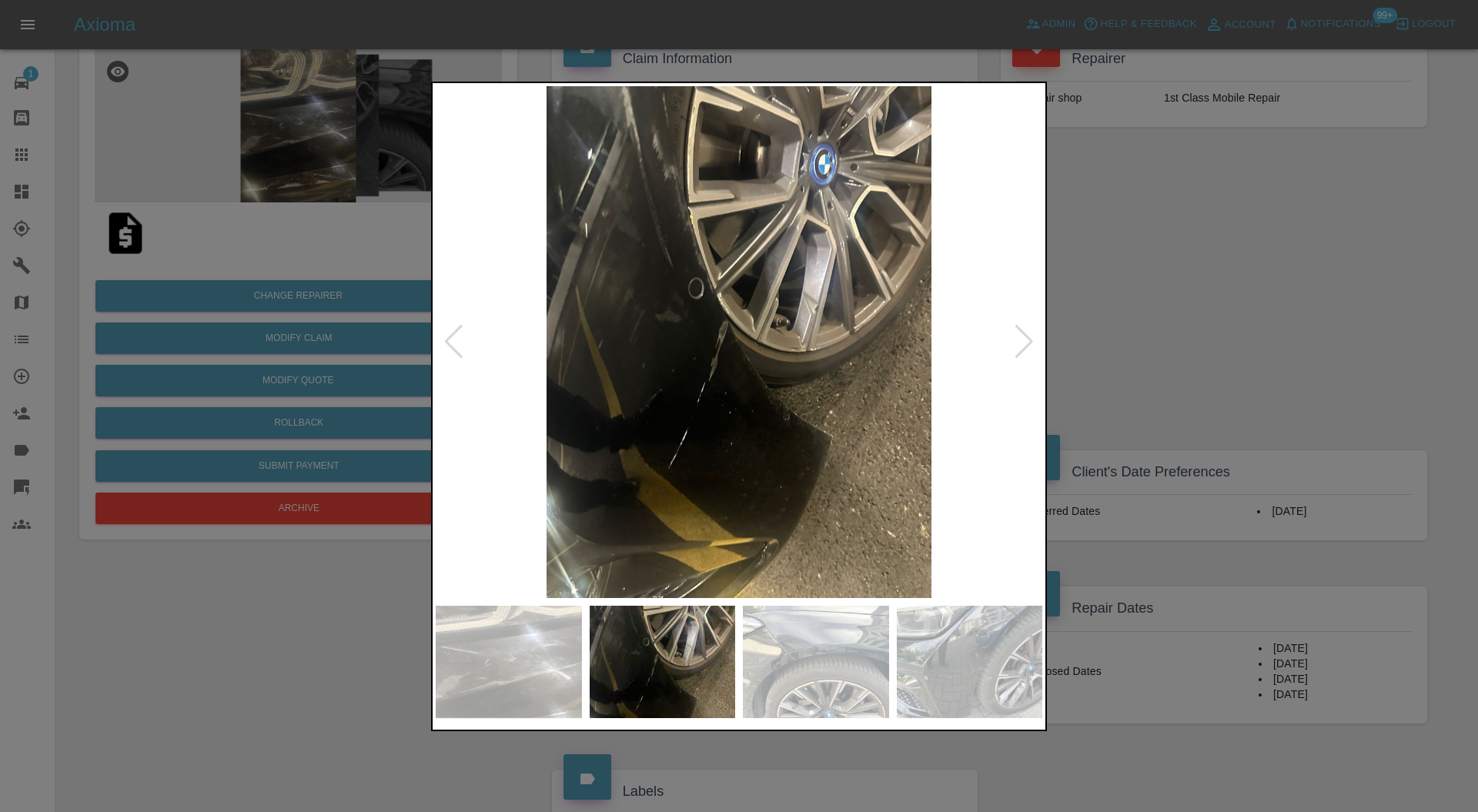
click at [1022, 338] on div at bounding box center [1024, 342] width 21 height 34
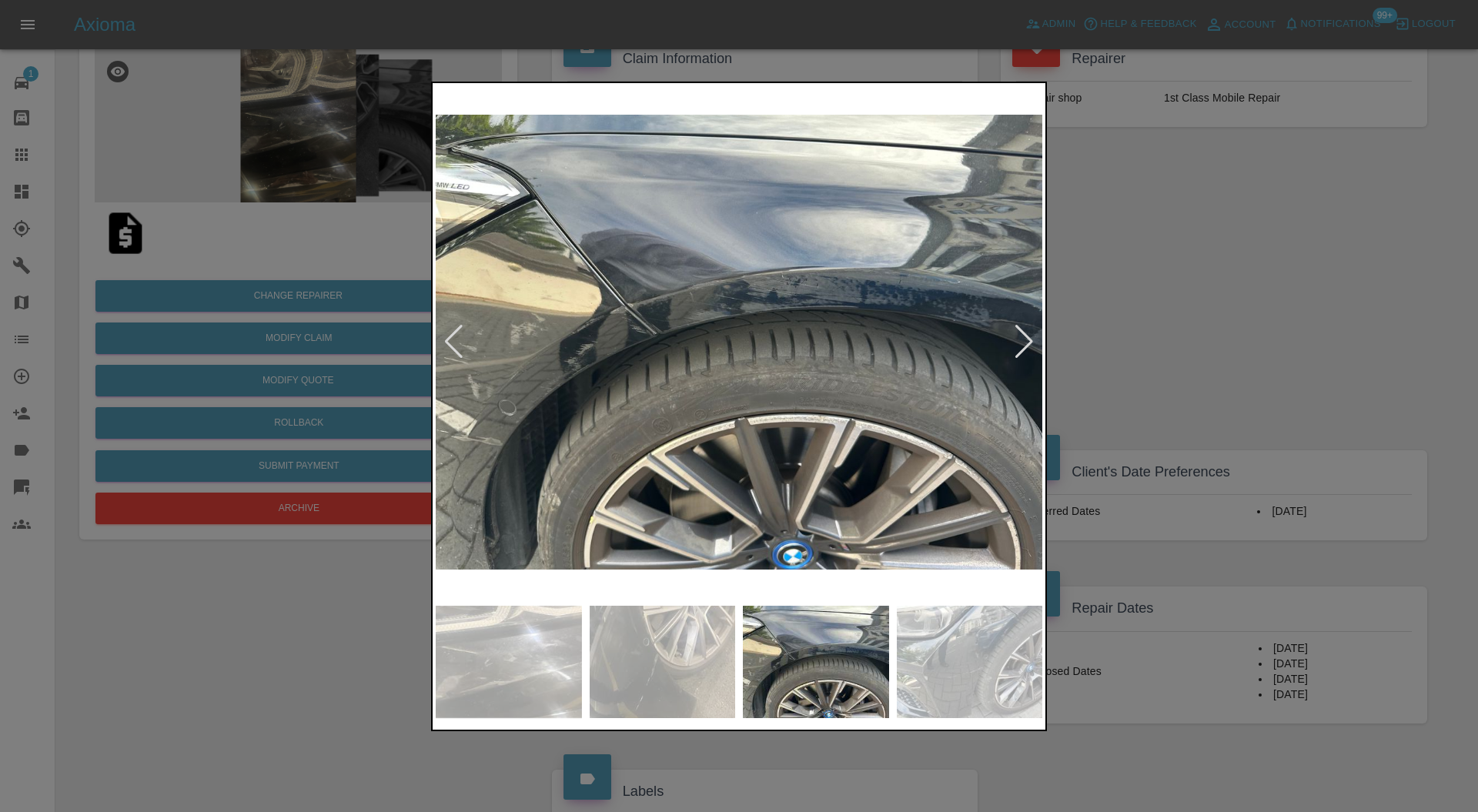
click at [1022, 338] on div at bounding box center [1024, 342] width 21 height 34
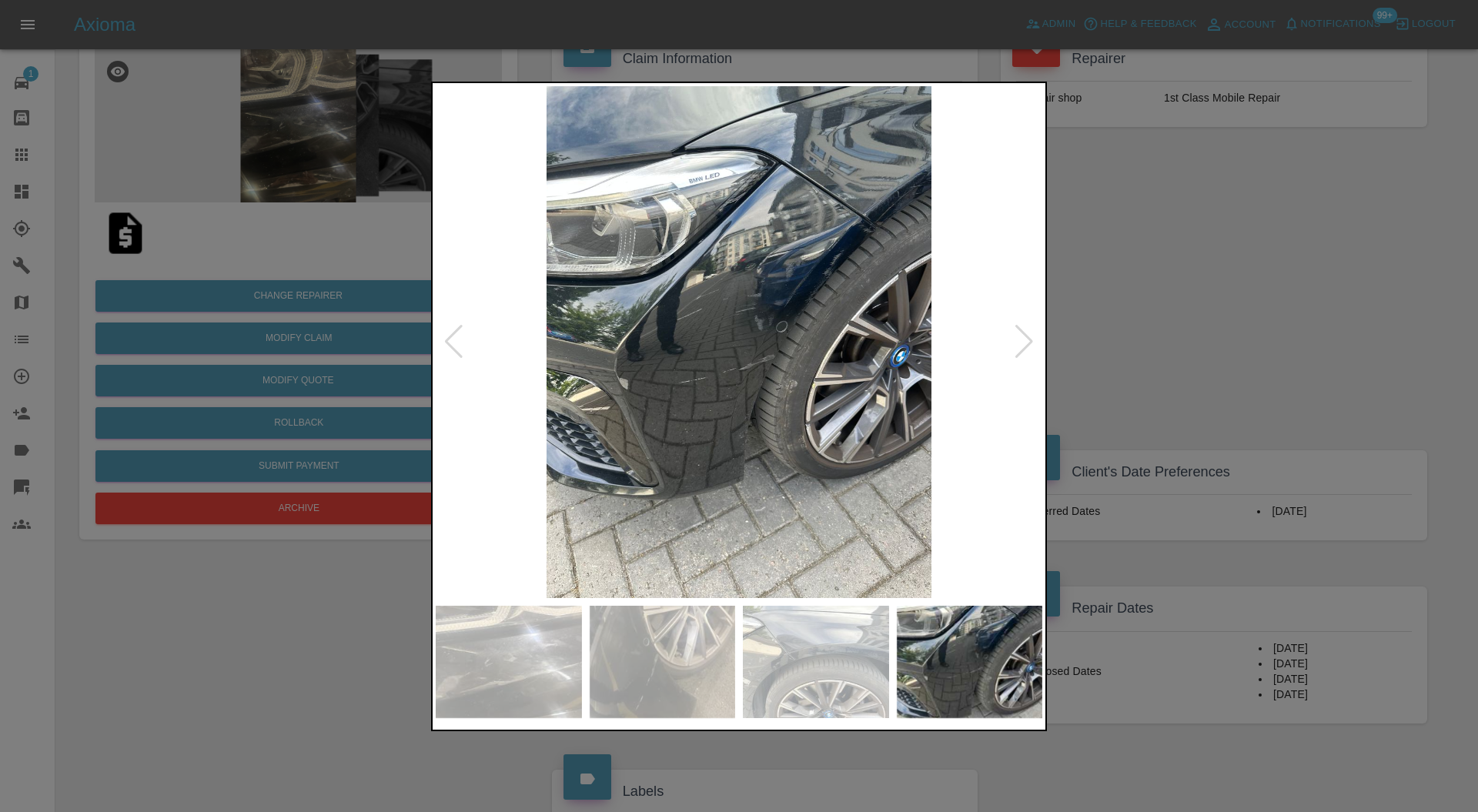
click at [1022, 338] on div at bounding box center [1024, 342] width 21 height 34
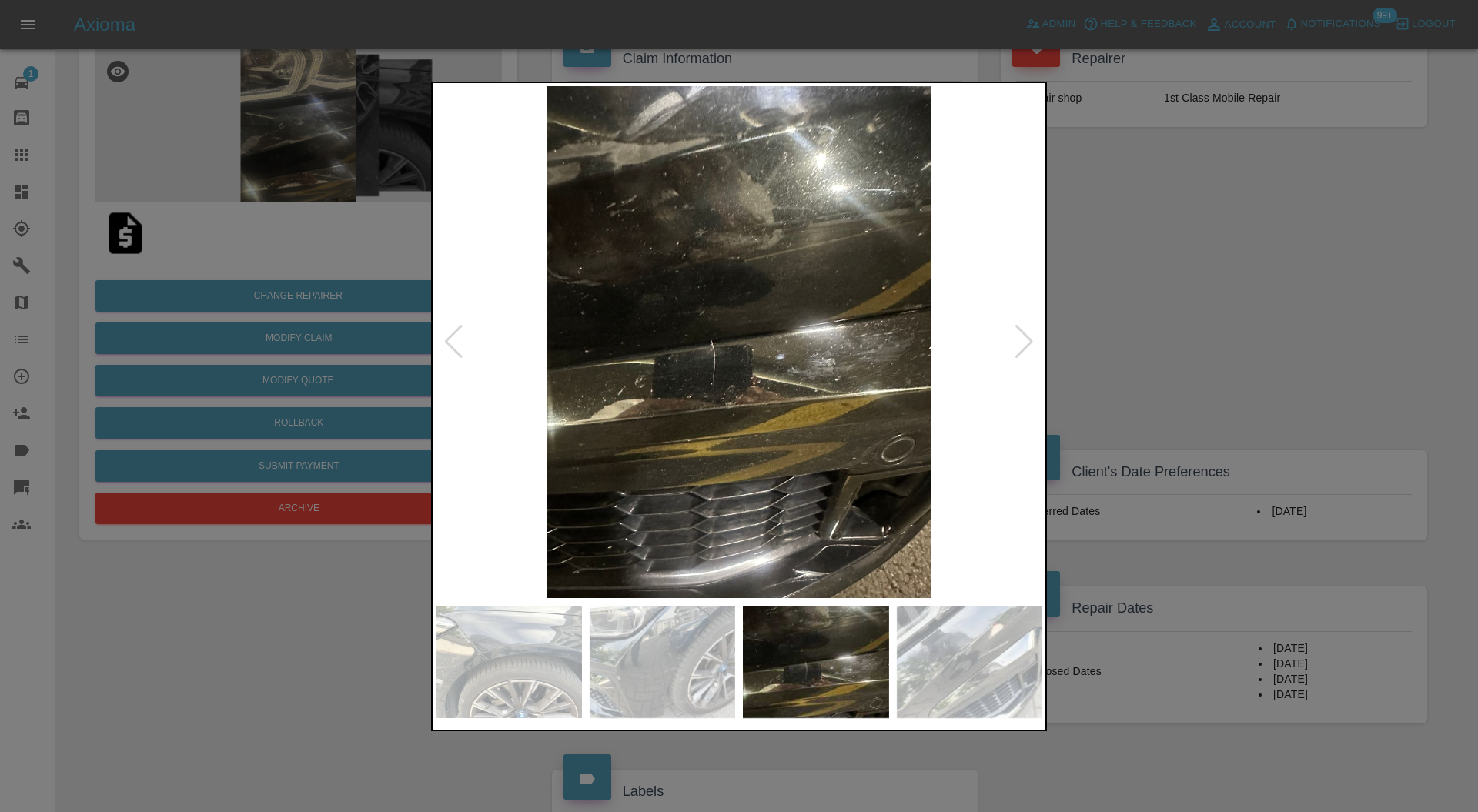
click at [1022, 338] on div at bounding box center [1024, 342] width 21 height 34
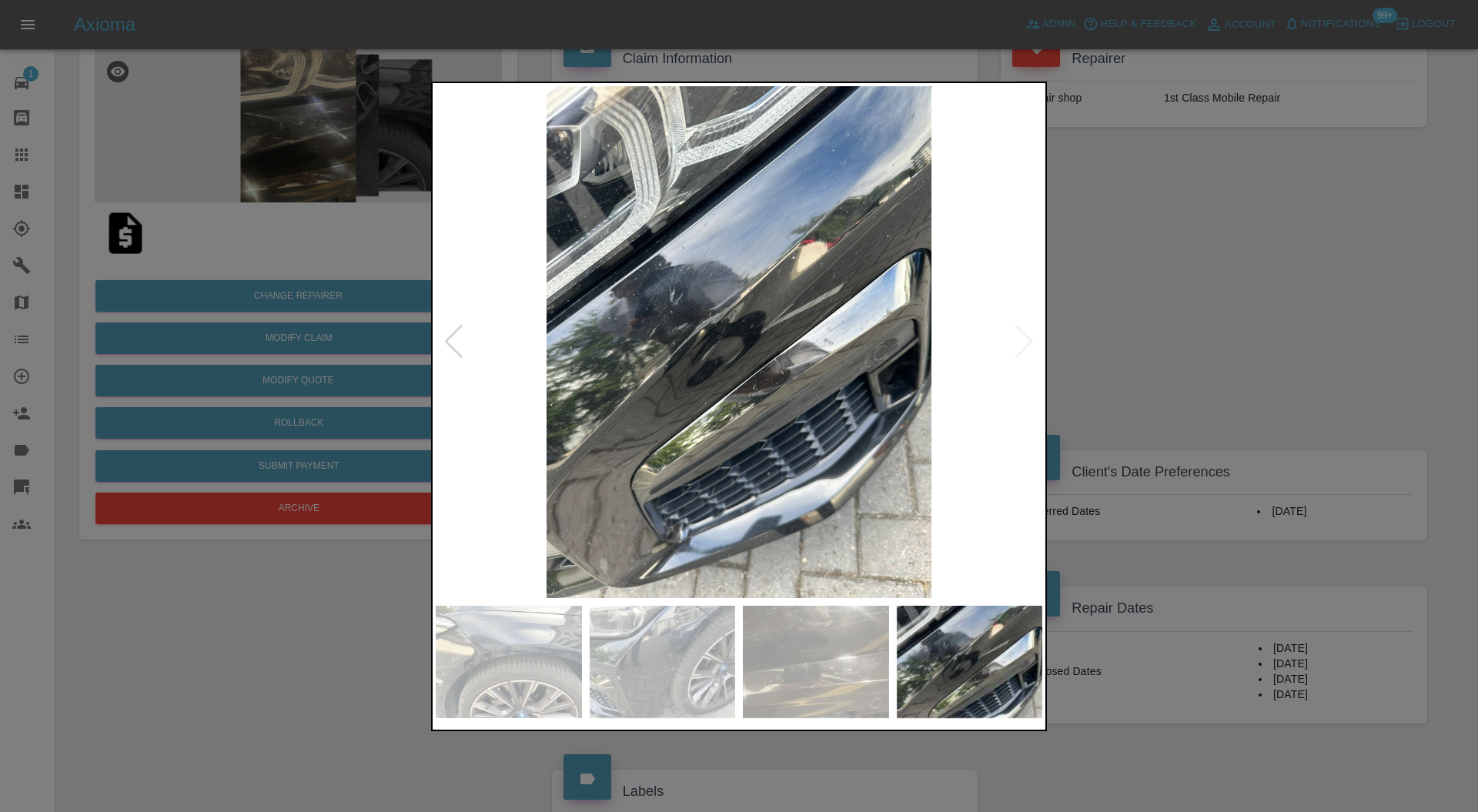
click at [1022, 338] on img at bounding box center [739, 342] width 606 height 512
click at [1150, 276] on div at bounding box center [739, 406] width 1478 height 812
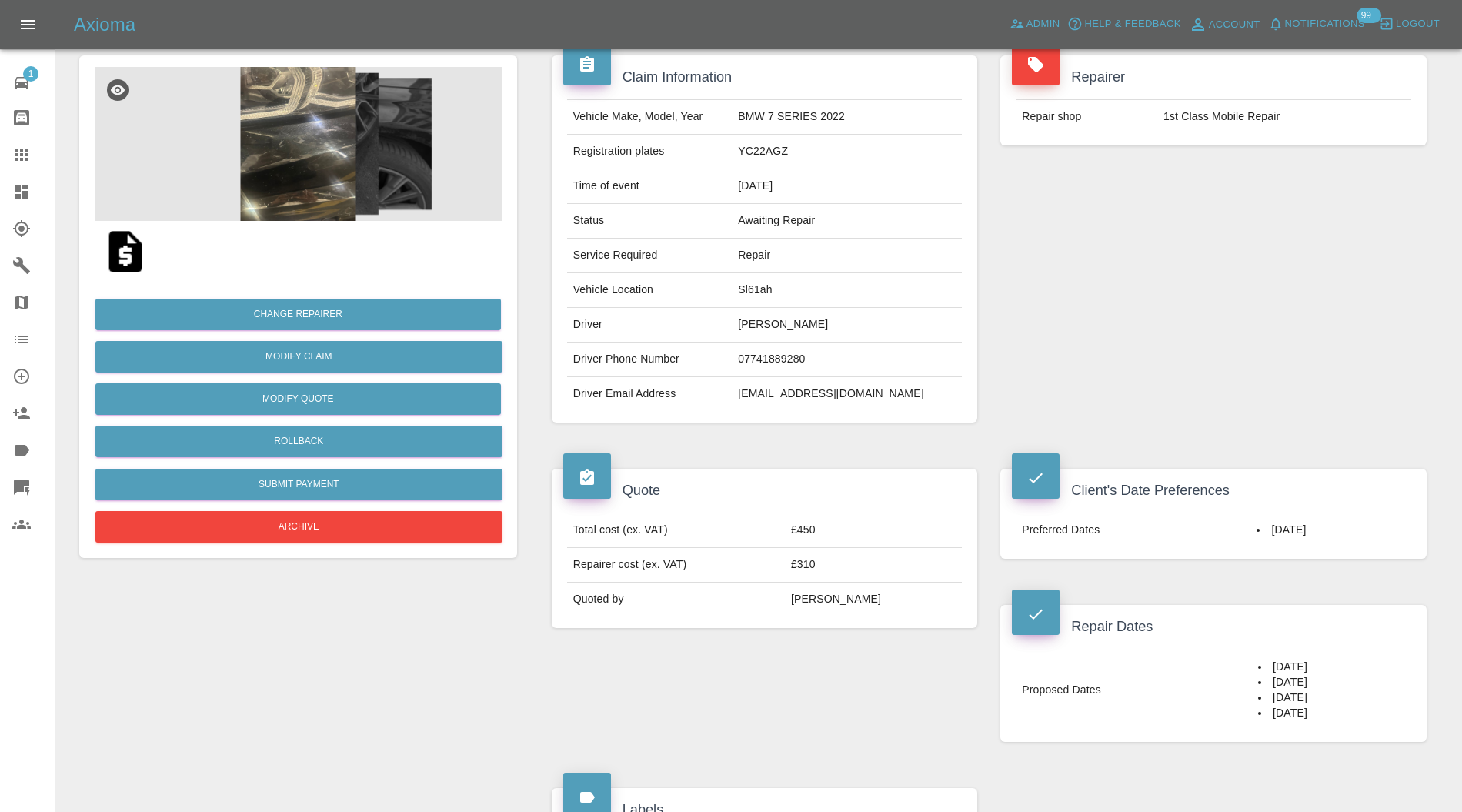
scroll to position [116, 0]
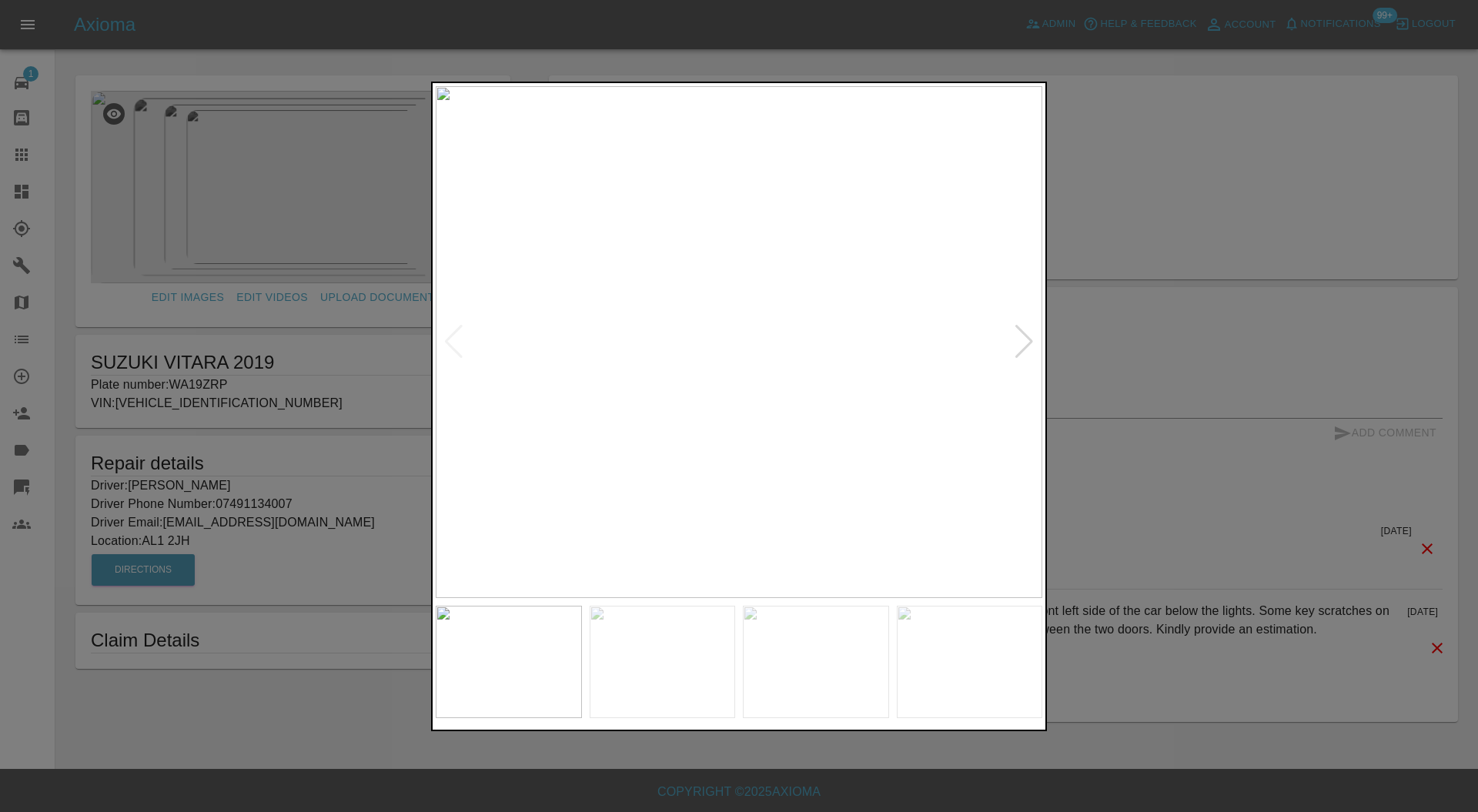
click at [1029, 333] on div at bounding box center [1024, 342] width 21 height 34
click at [1029, 333] on img at bounding box center [739, 342] width 606 height 512
click at [1106, 295] on div at bounding box center [739, 406] width 1478 height 812
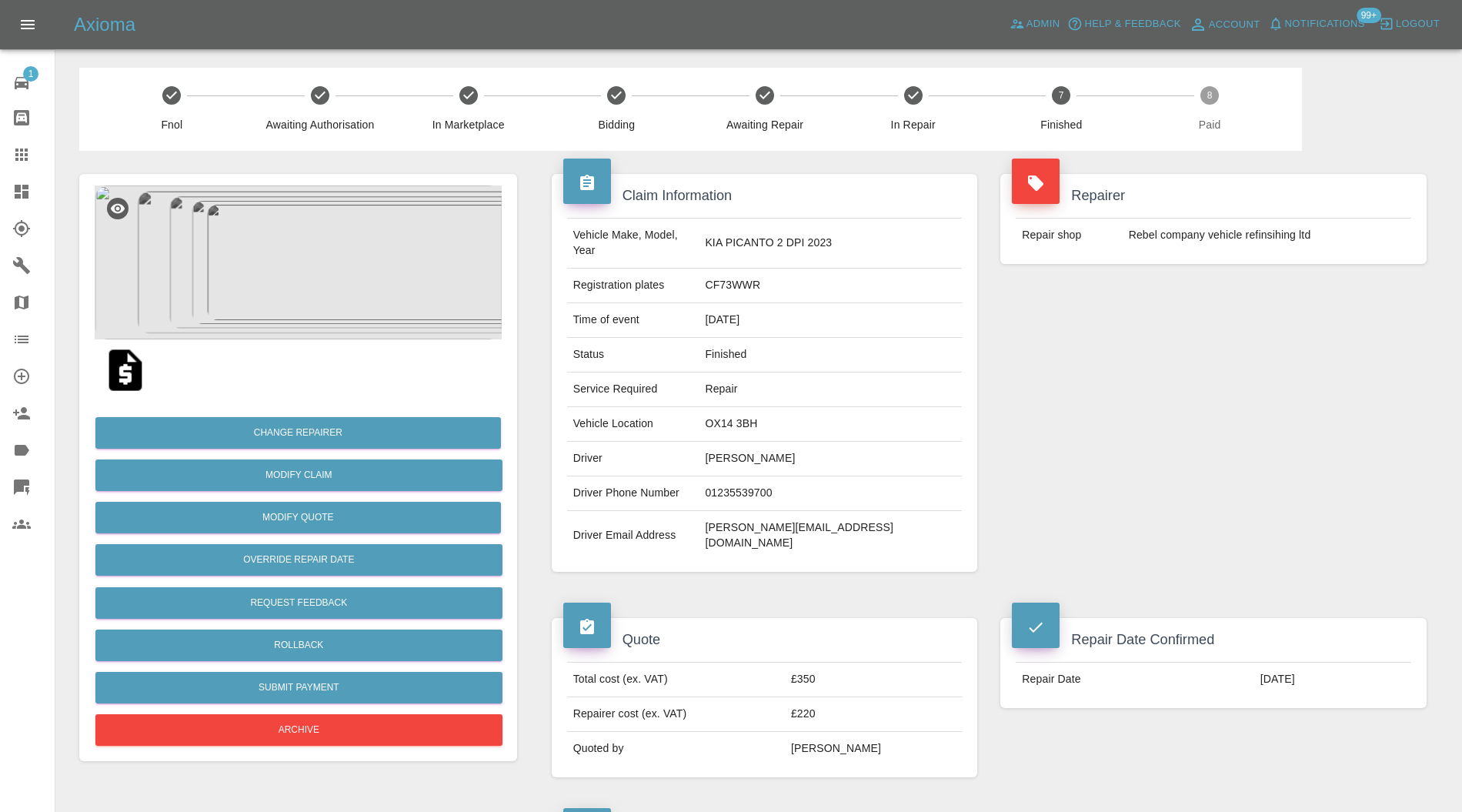
click at [358, 284] on img at bounding box center [298, 263] width 407 height 154
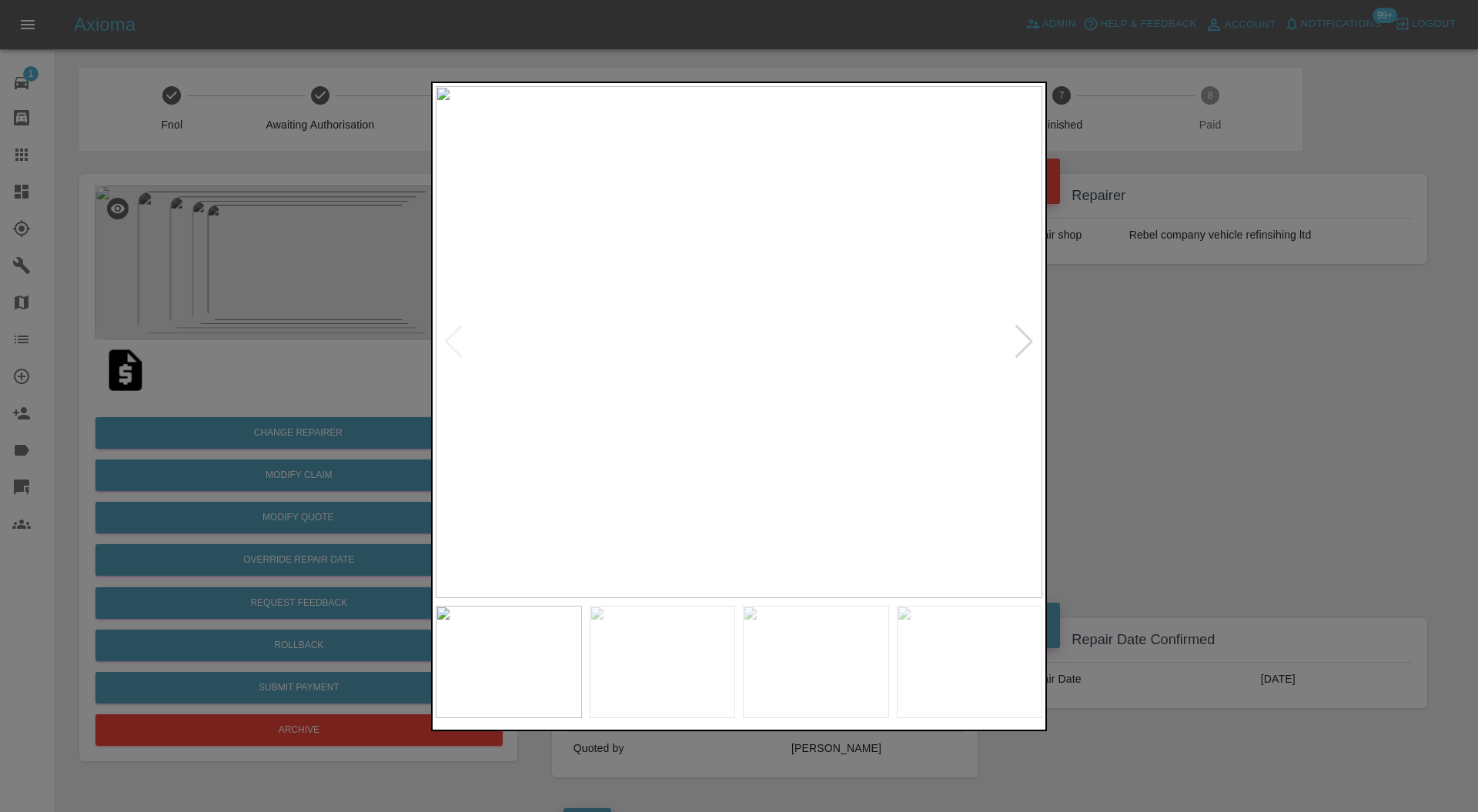
click at [1029, 346] on div at bounding box center [1024, 342] width 21 height 34
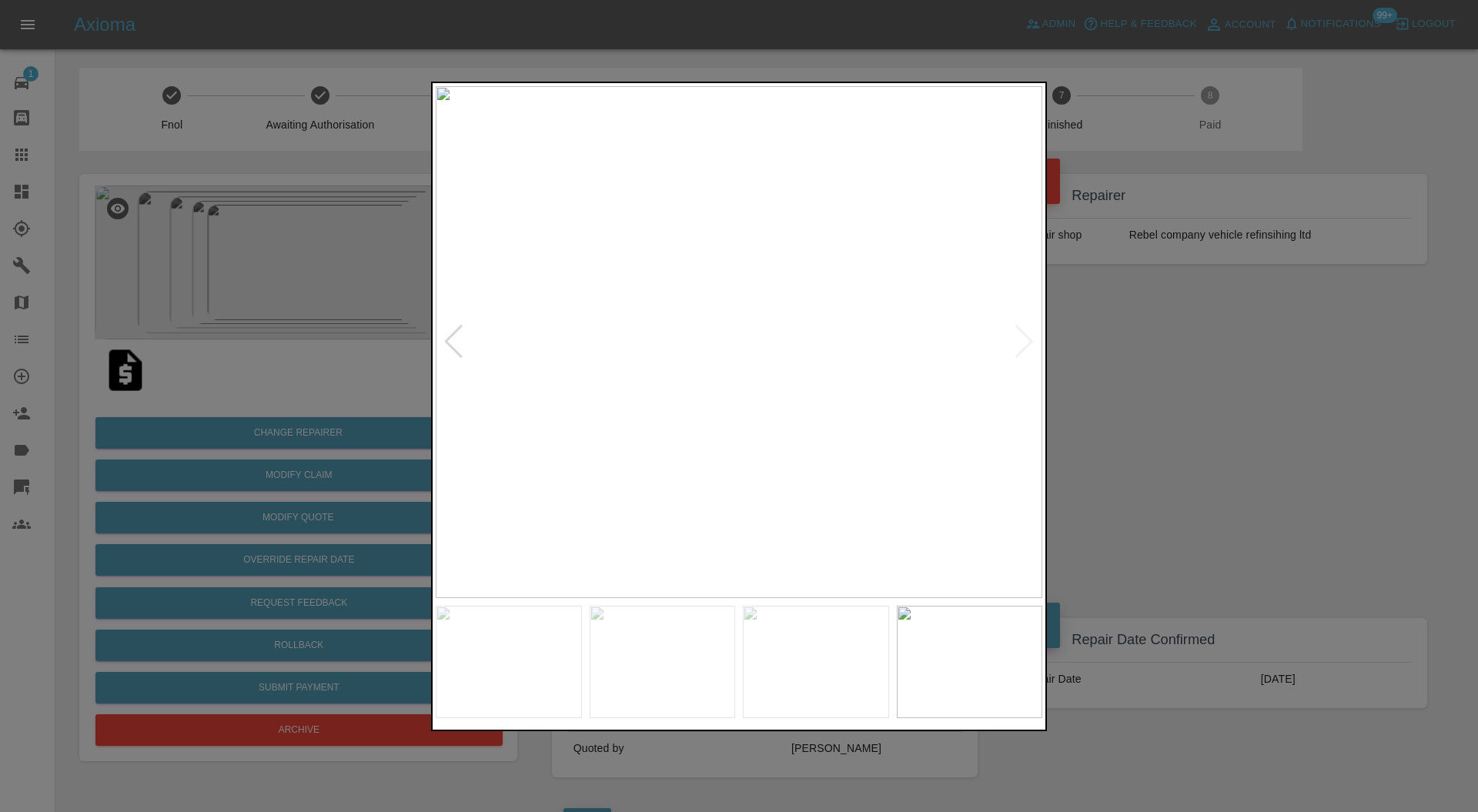
click at [1029, 346] on img at bounding box center [739, 342] width 606 height 512
click at [1138, 346] on div at bounding box center [739, 406] width 1478 height 812
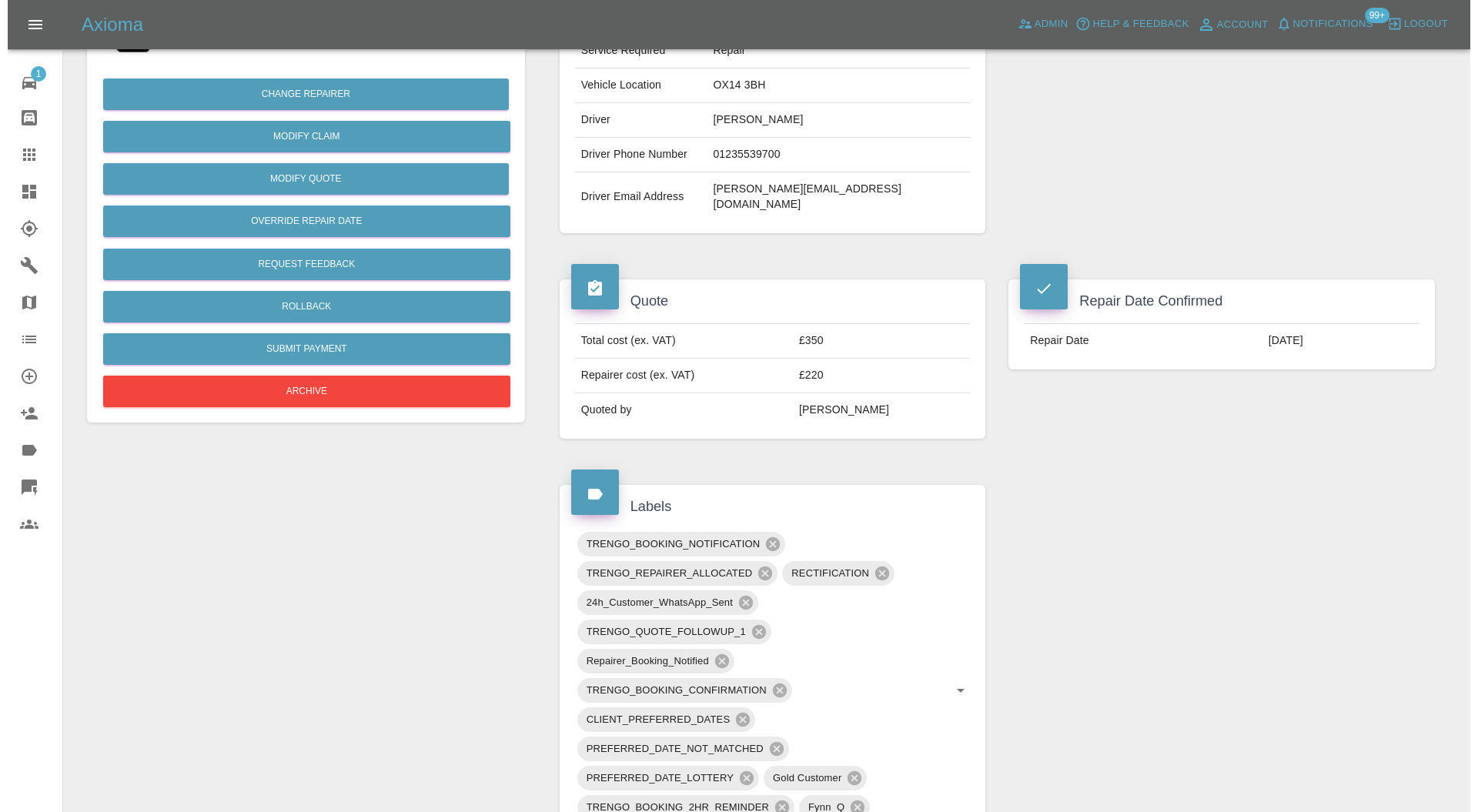
scroll to position [137, 0]
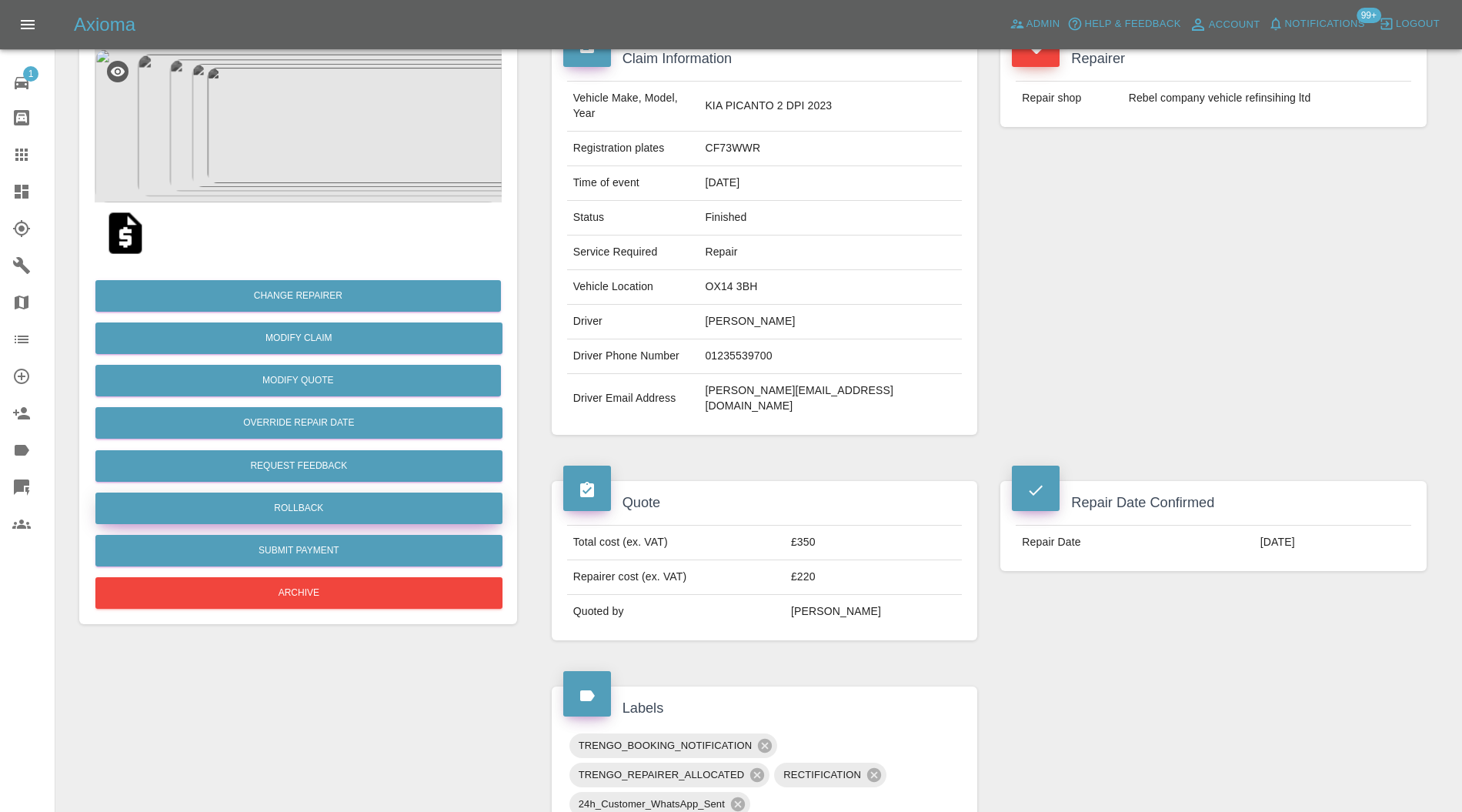
click at [334, 508] on button "Rollback" at bounding box center [299, 507] width 407 height 31
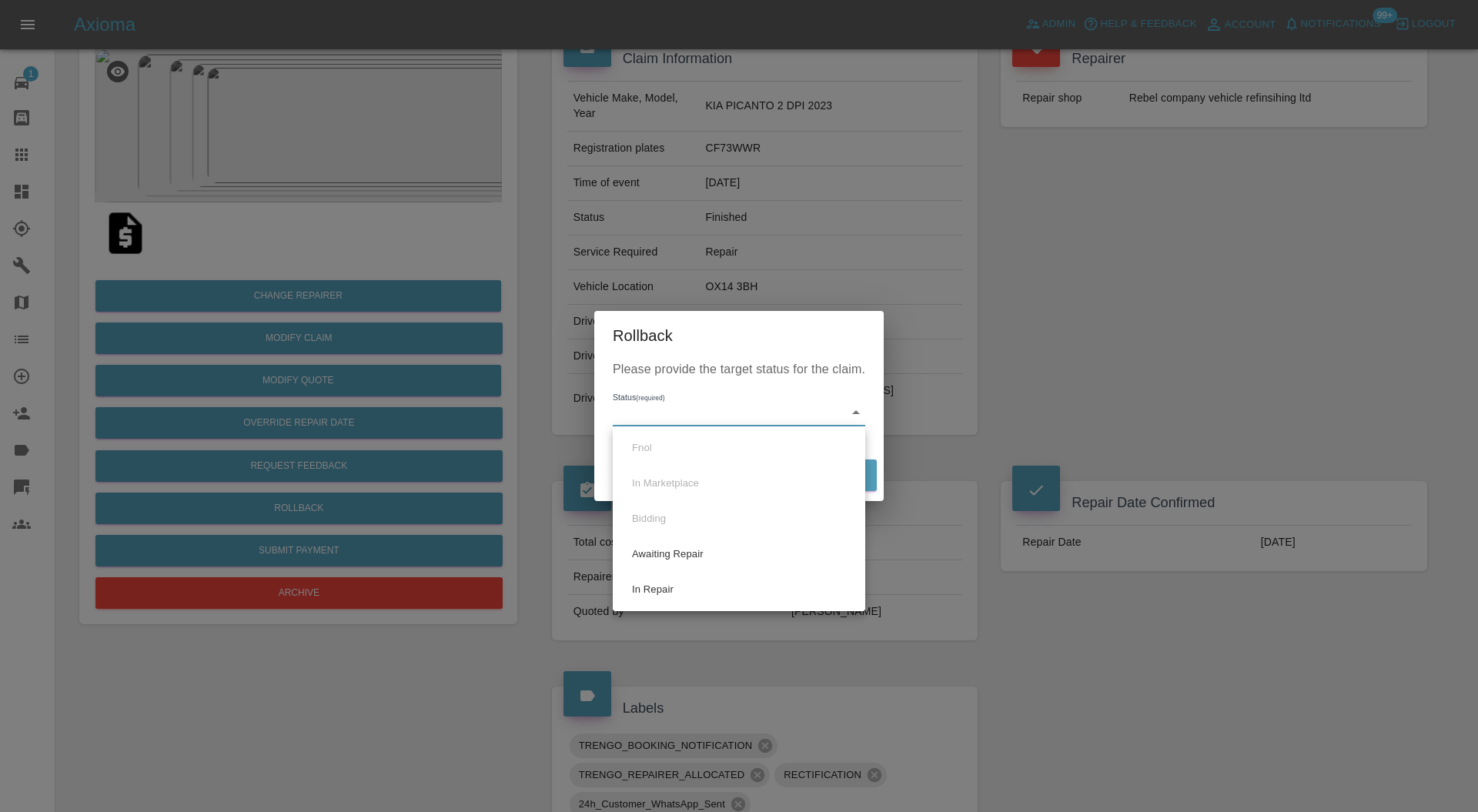
click at [690, 554] on li "Awaiting Repair" at bounding box center [739, 554] width 245 height 35
type input "awaiting-pickup"
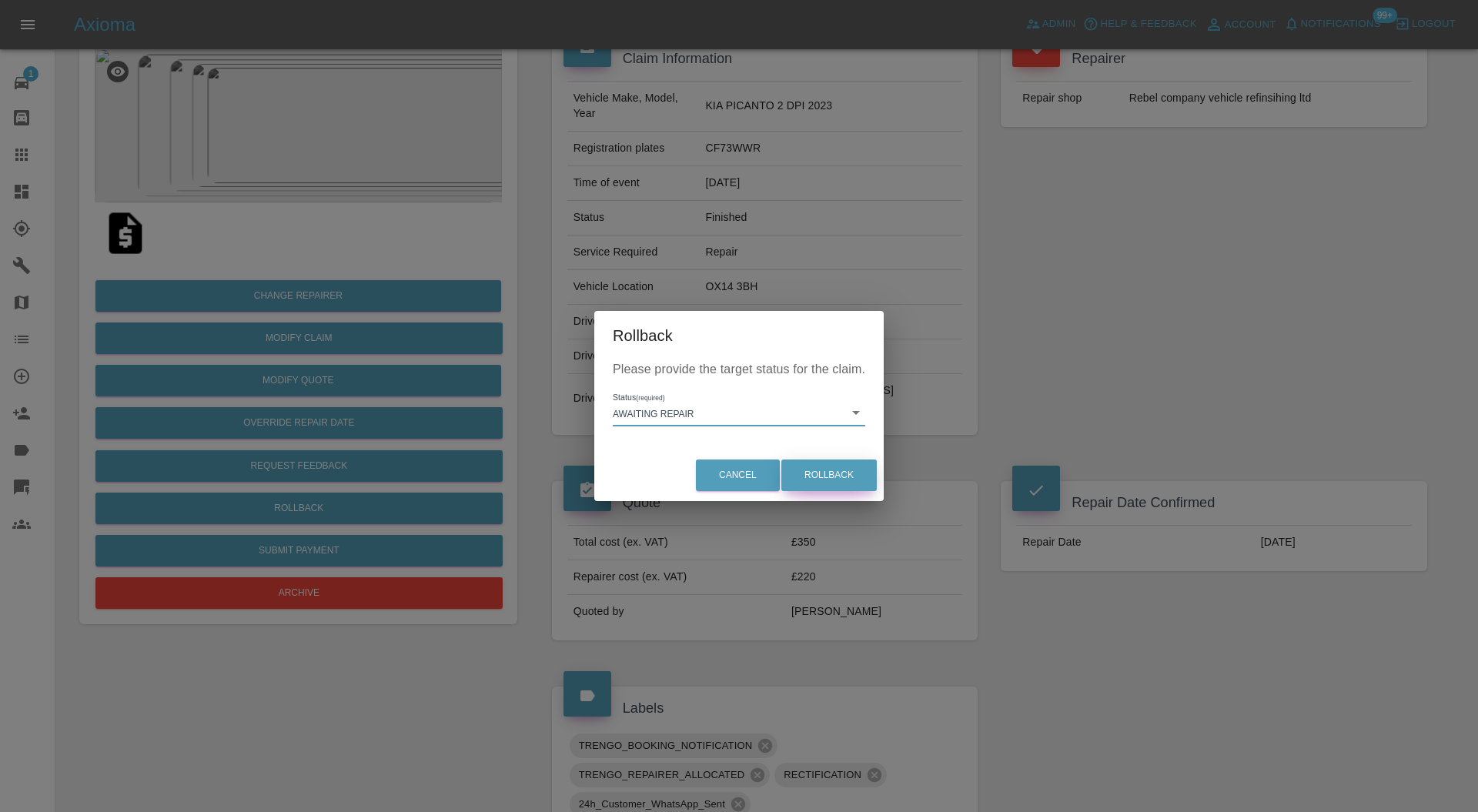
click at [842, 469] on button "Rollback" at bounding box center [829, 474] width 95 height 31
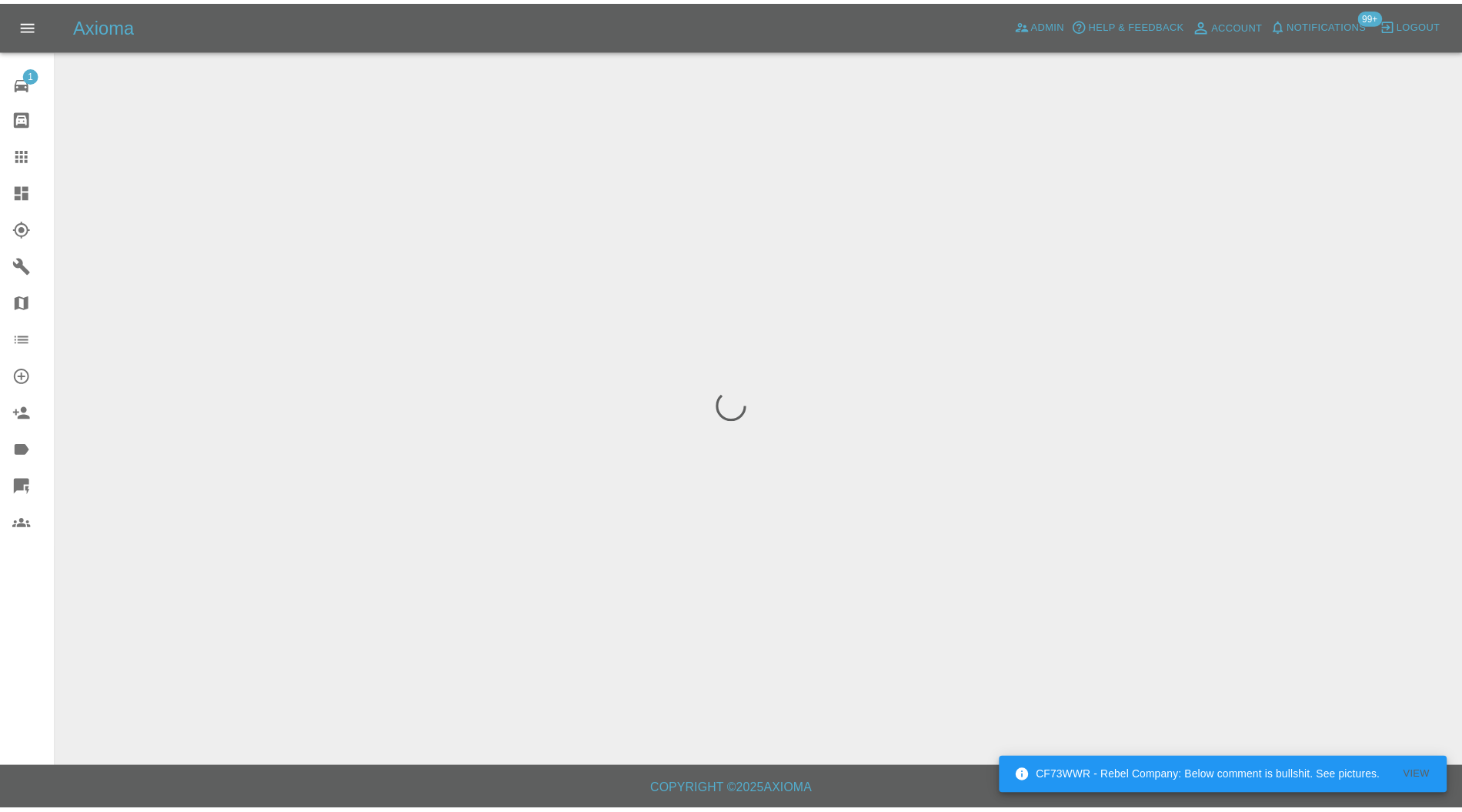
scroll to position [0, 0]
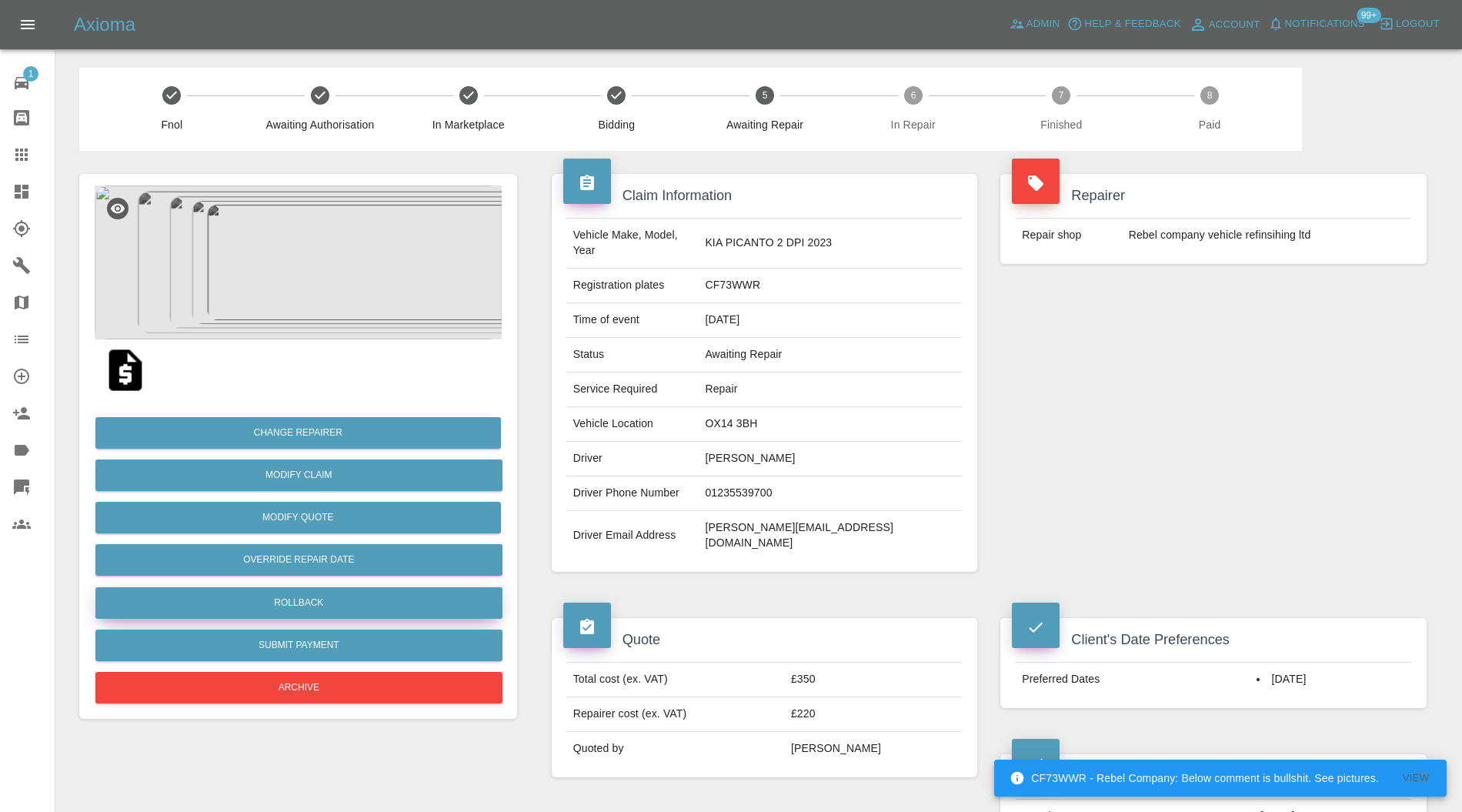
click at [398, 598] on button "Rollback" at bounding box center [299, 602] width 407 height 31
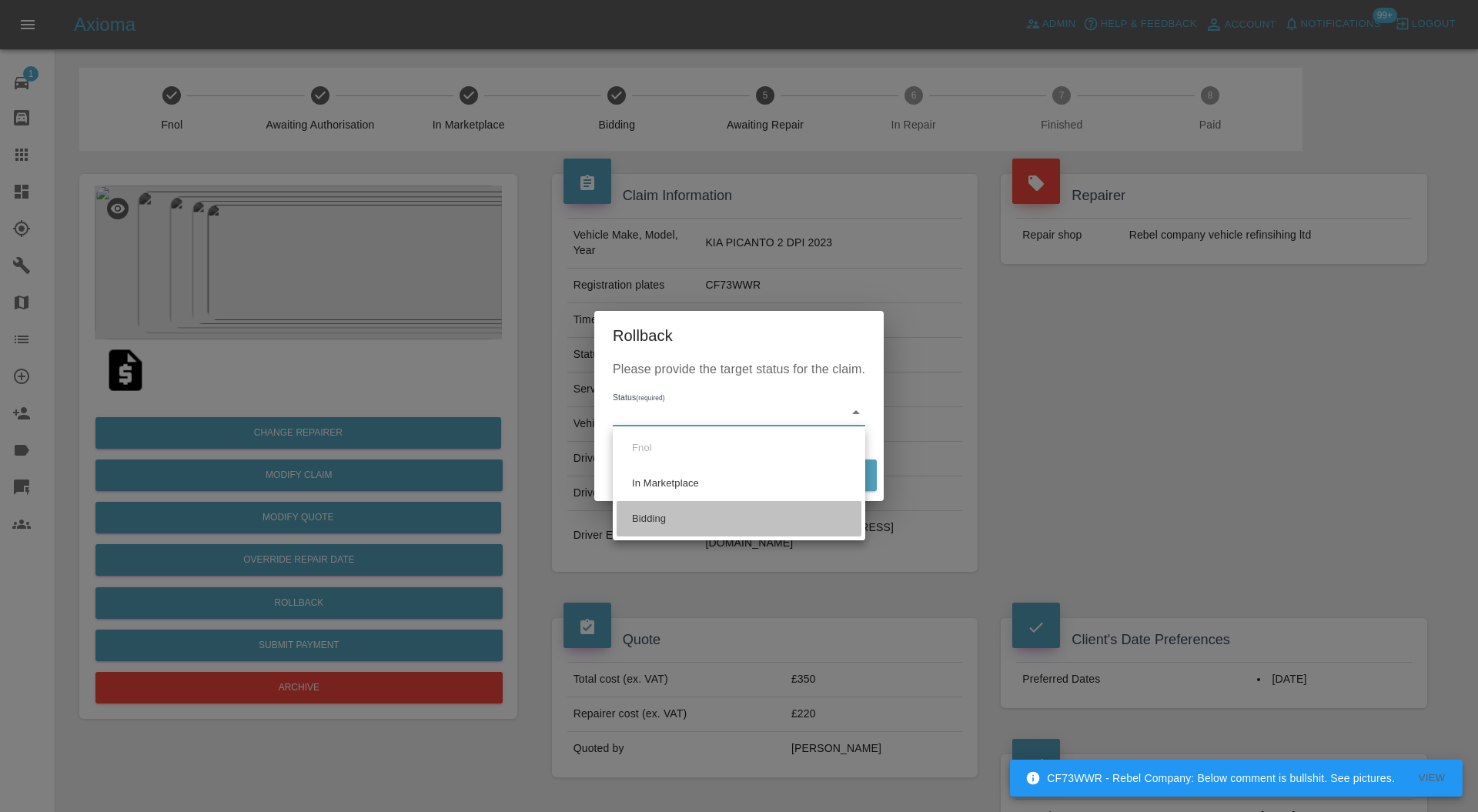
click at [729, 528] on li "Bidding" at bounding box center [739, 518] width 245 height 35
type input "bidding"
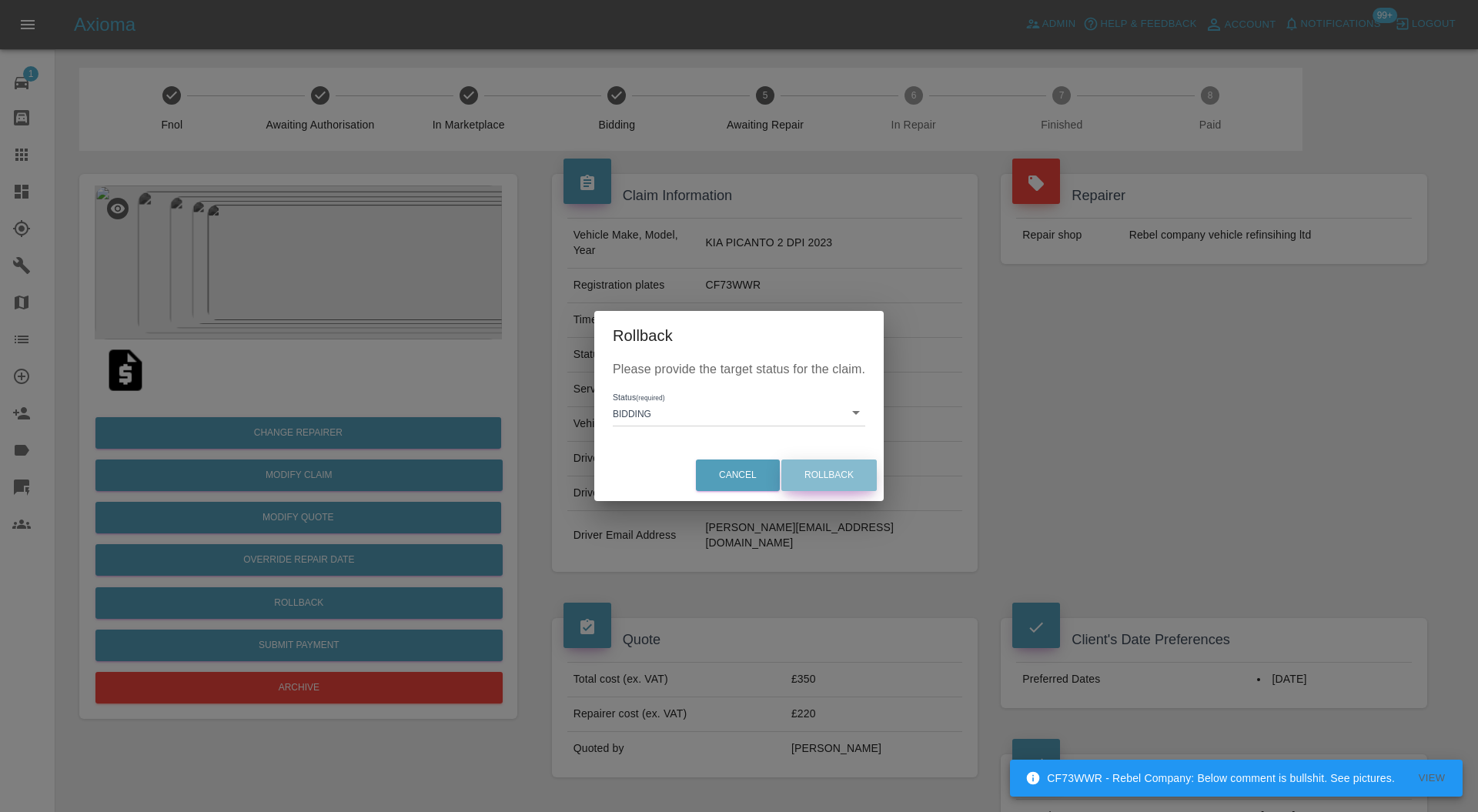
click at [859, 460] on button "Rollback" at bounding box center [829, 474] width 95 height 31
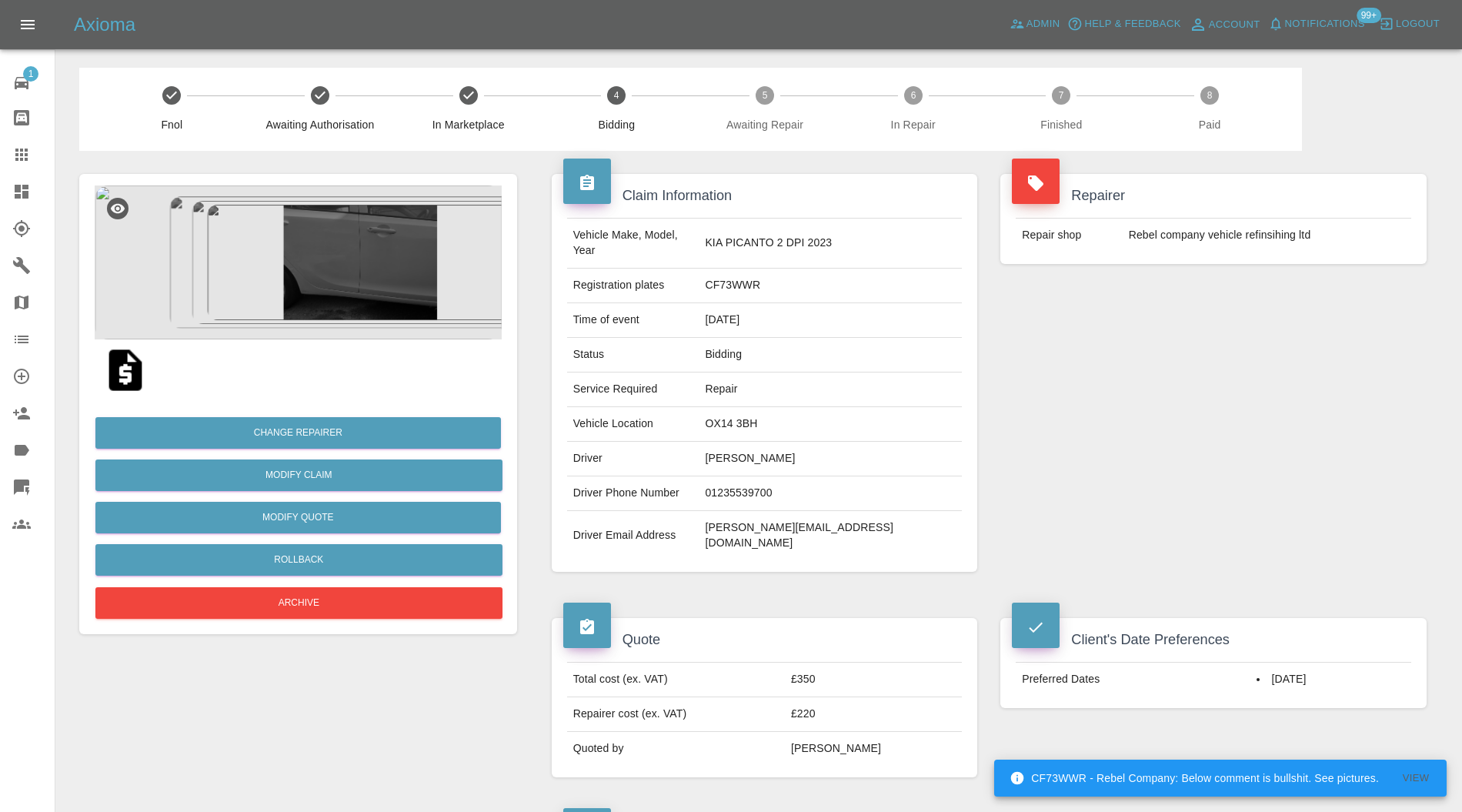
scroll to position [683, 0]
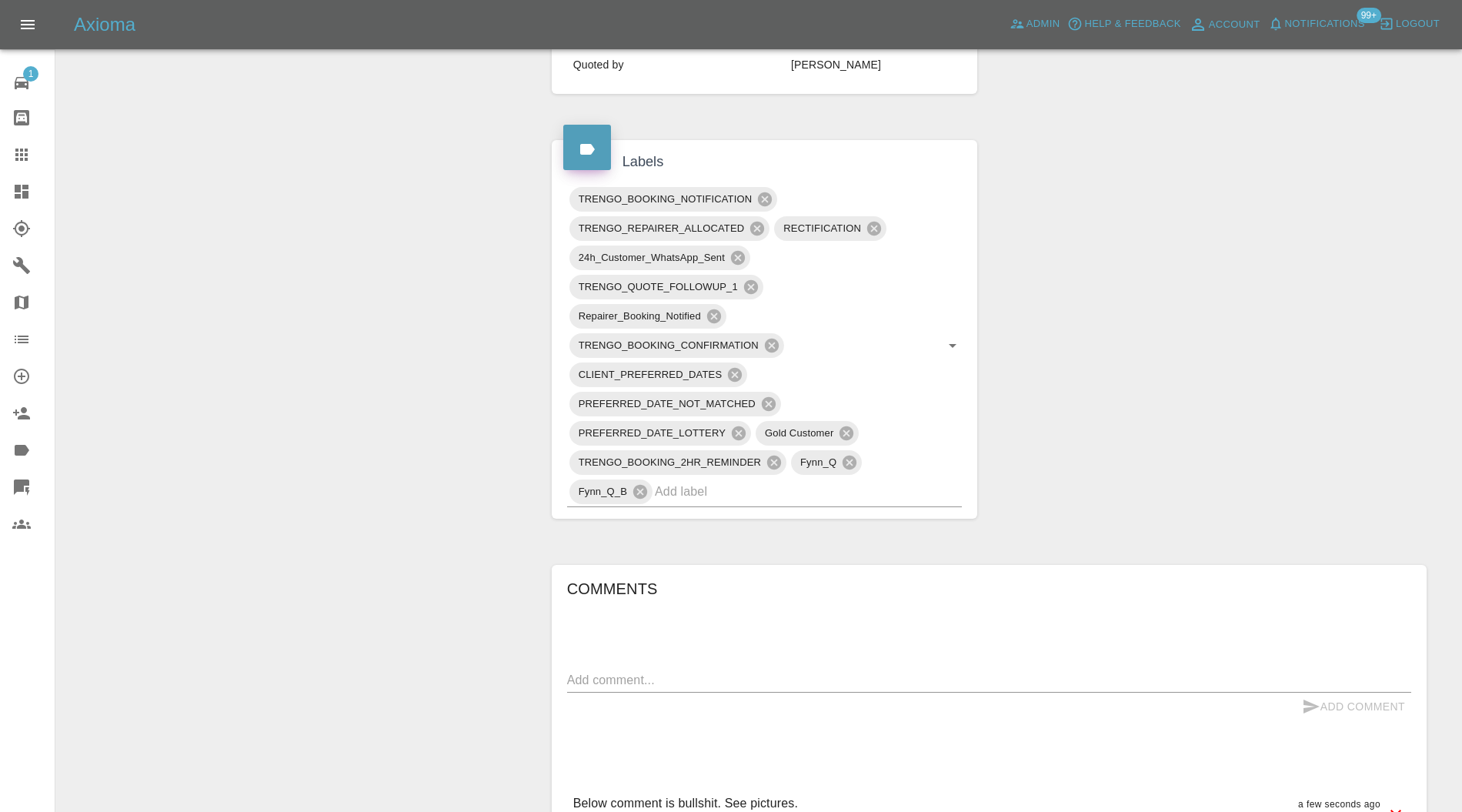
click at [760, 191] on icon at bounding box center [765, 199] width 17 height 17
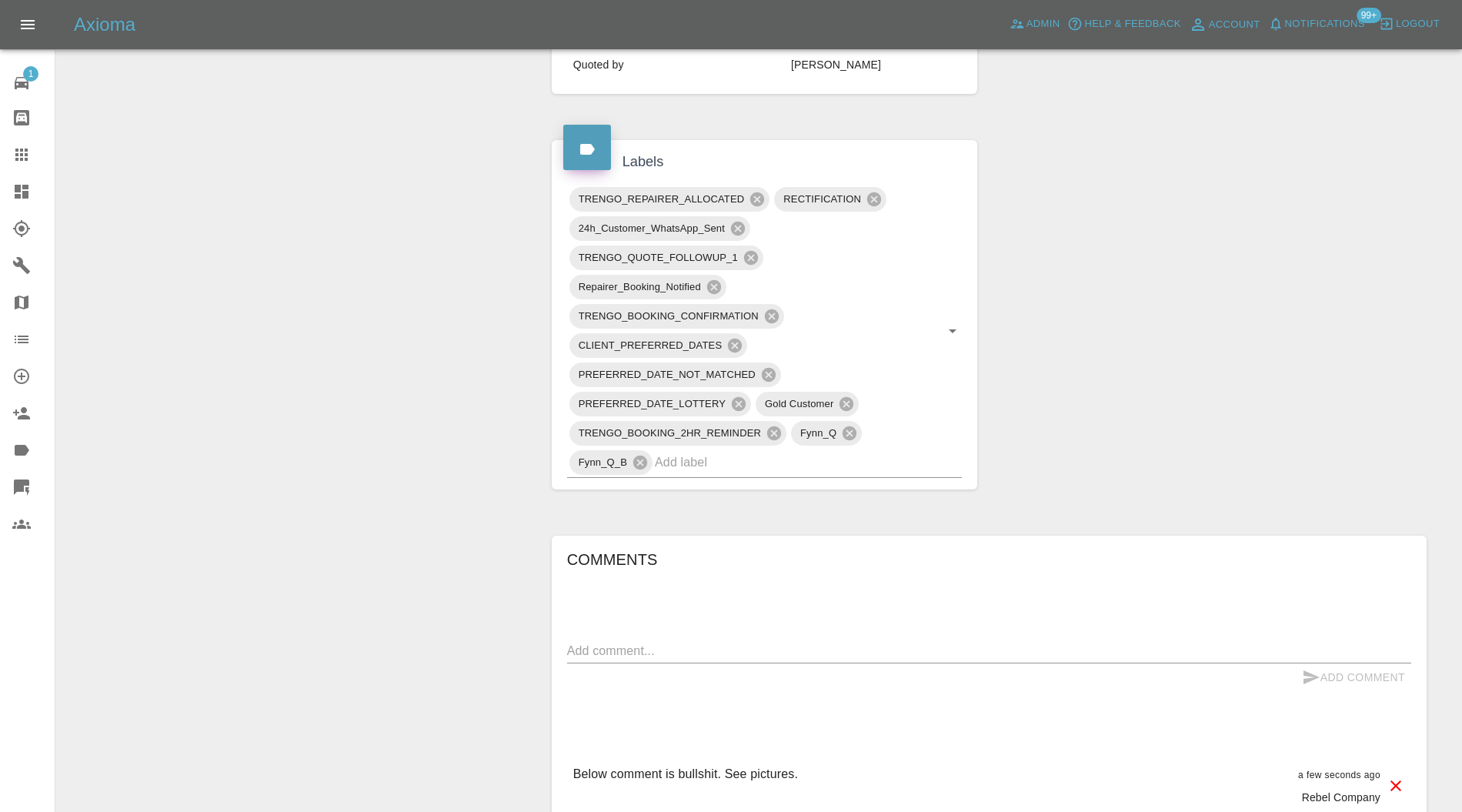
click at [755, 191] on icon at bounding box center [757, 199] width 17 height 17
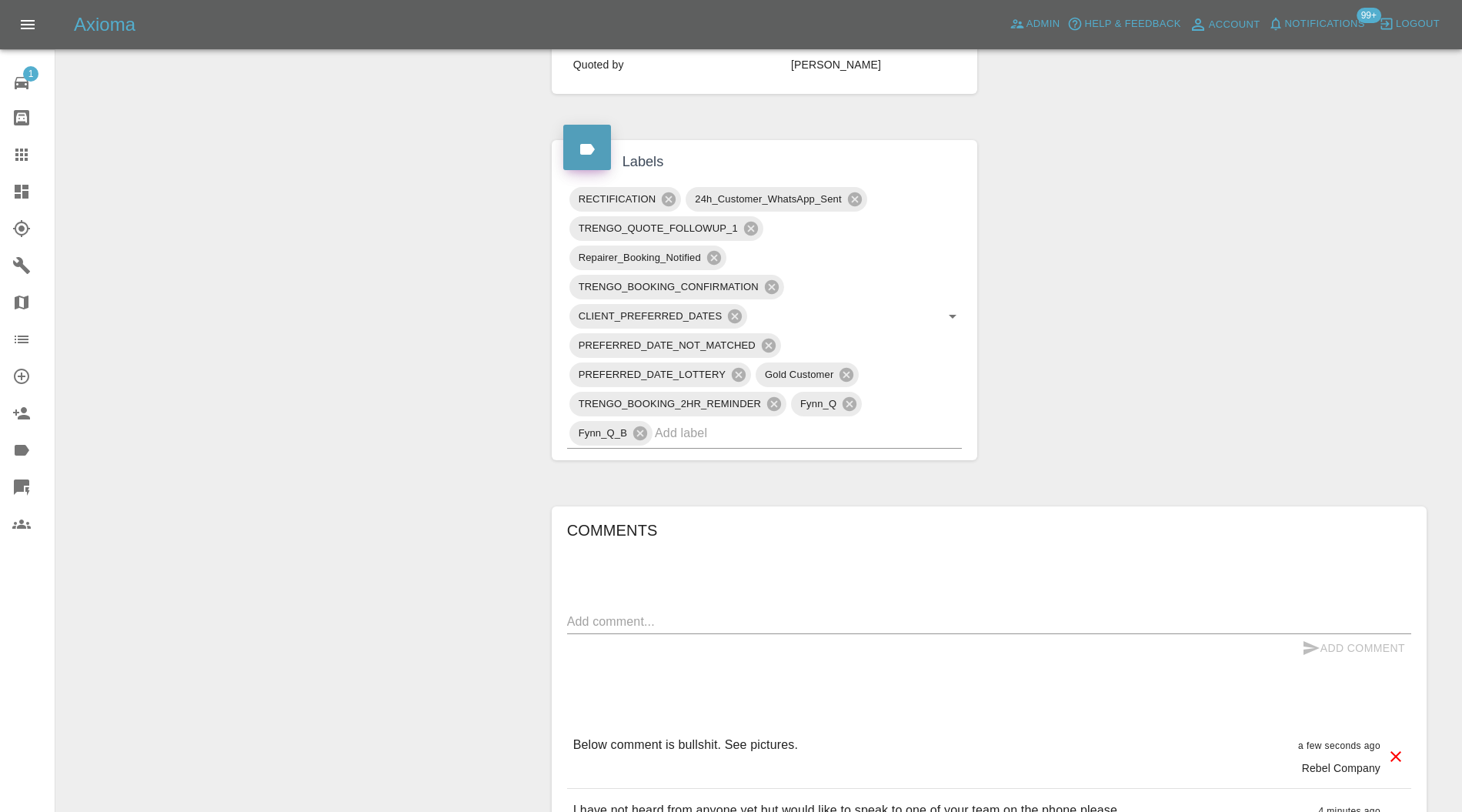
click at [772, 397] on icon at bounding box center [774, 403] width 14 height 14
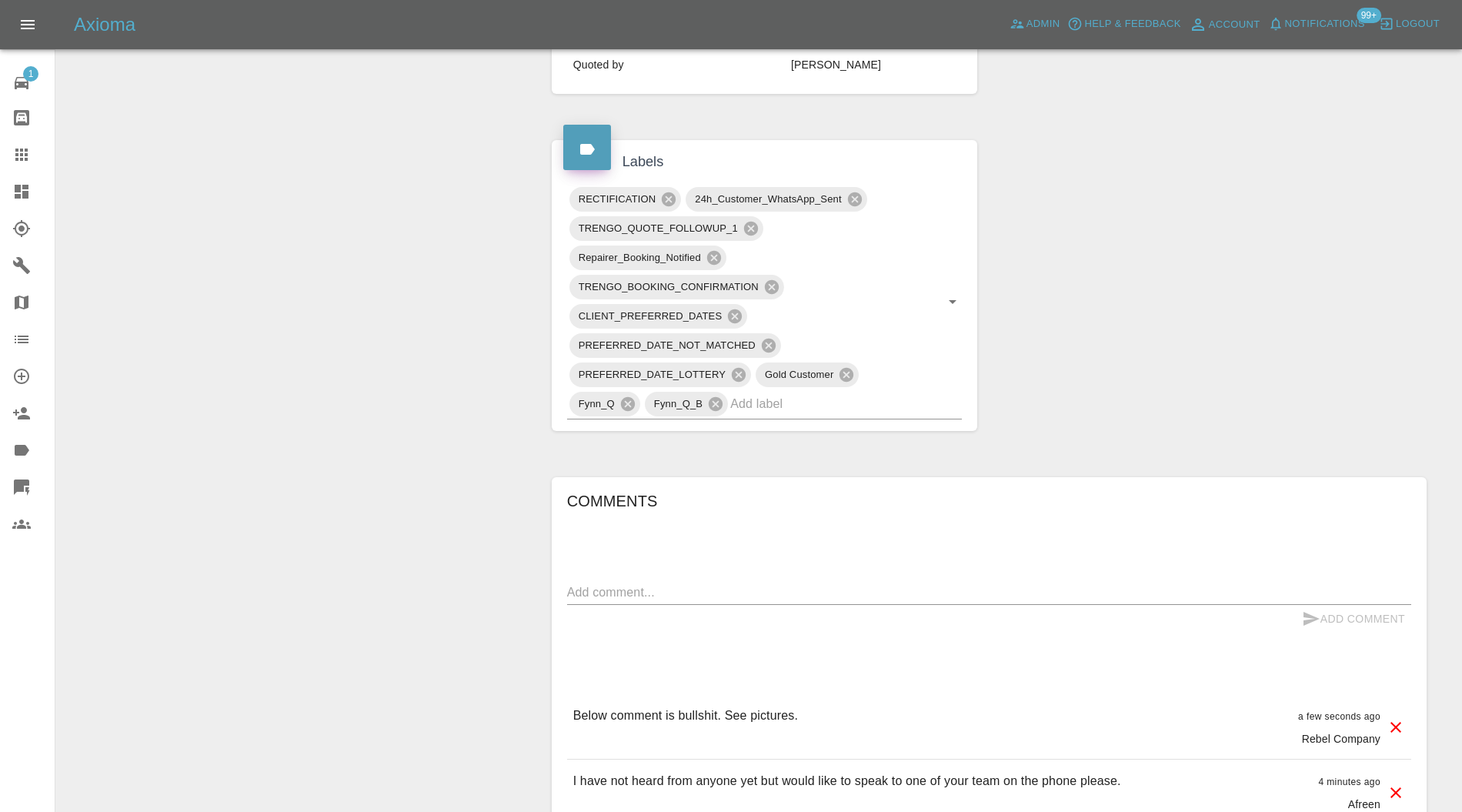
click at [766, 337] on icon at bounding box center [768, 345] width 17 height 17
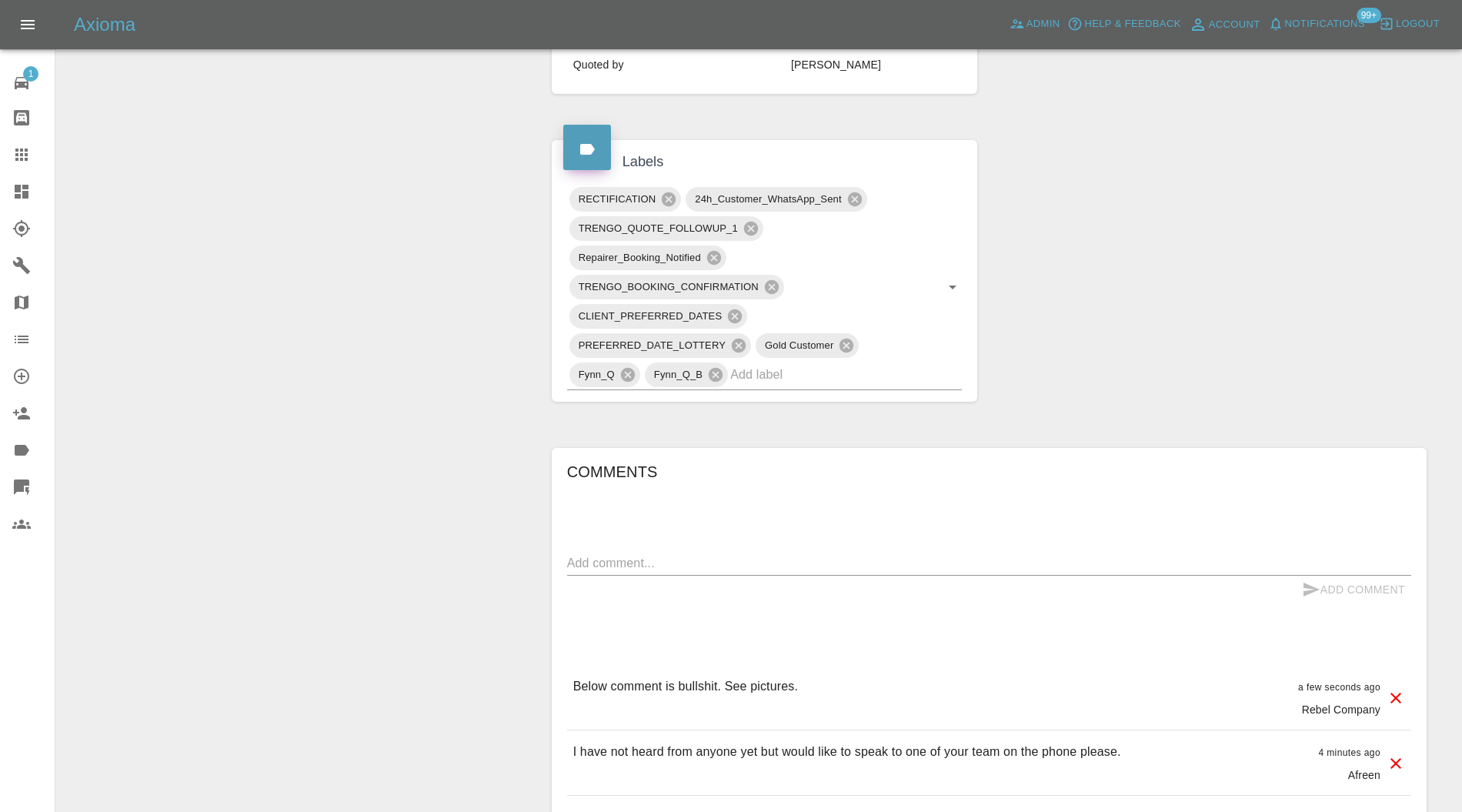
click at [769, 280] on icon at bounding box center [772, 287] width 14 height 14
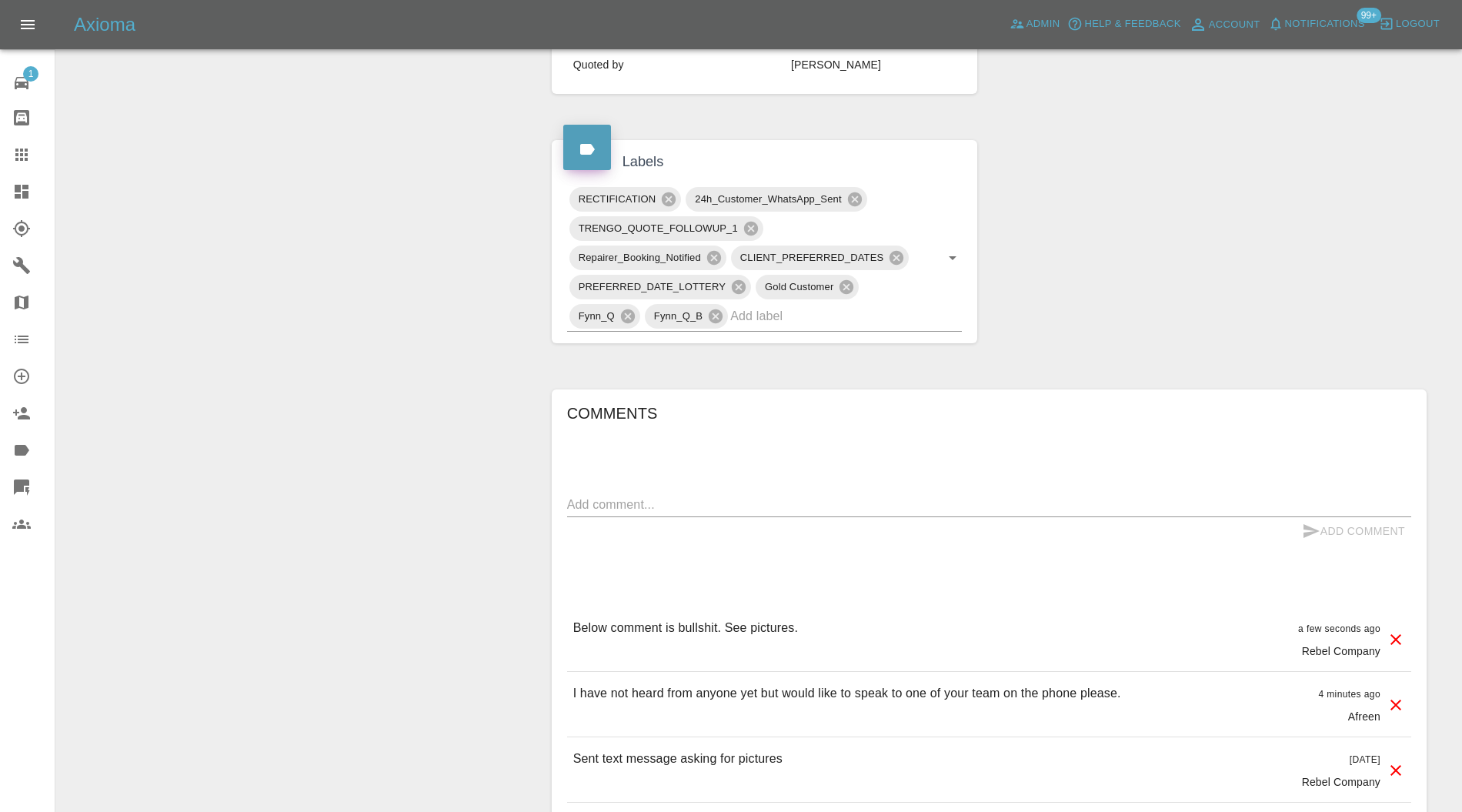
click at [710, 251] on icon at bounding box center [714, 257] width 14 height 14
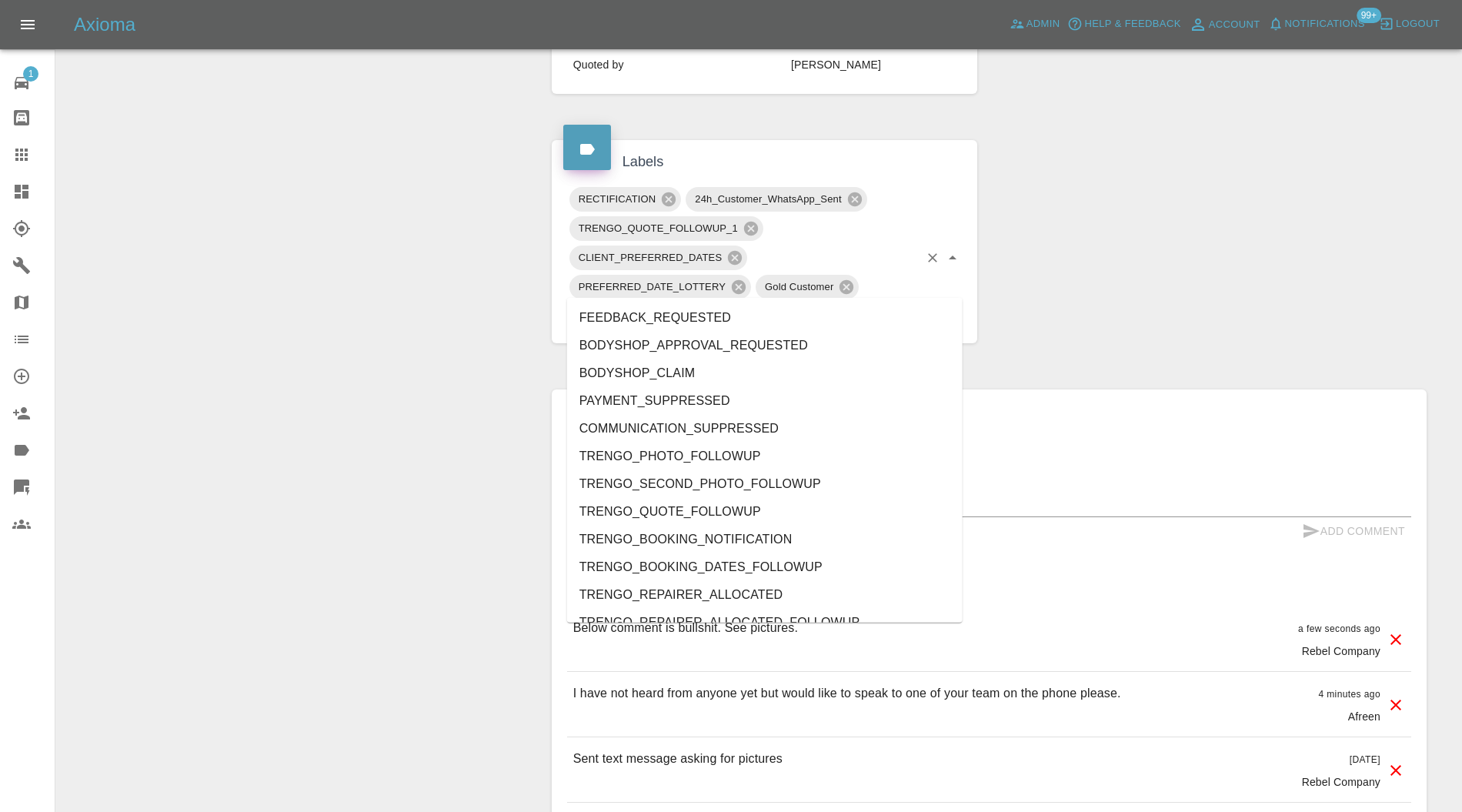
click at [795, 304] on input "text" at bounding box center [824, 316] width 188 height 24
type input "do"
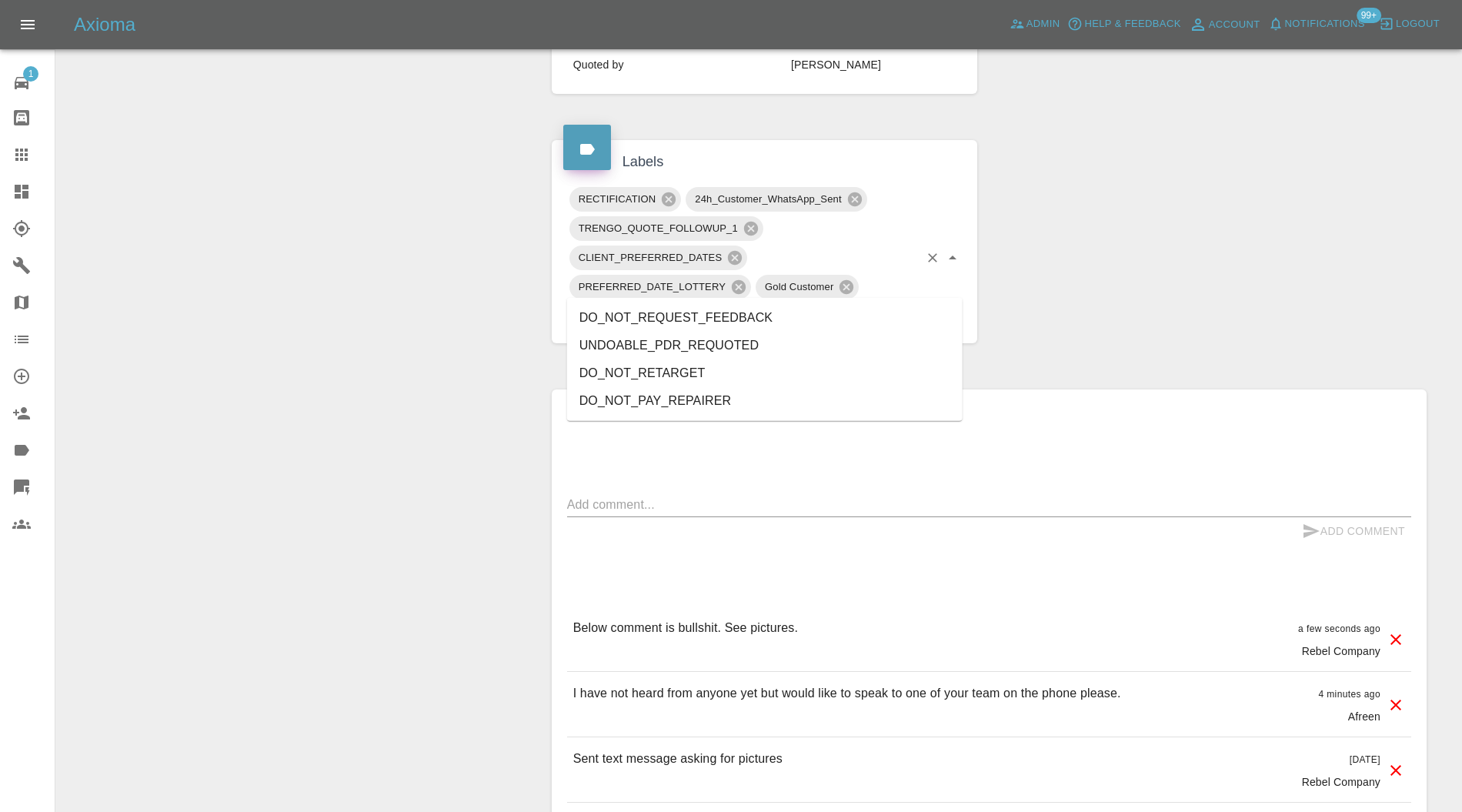
click at [769, 312] on li "DO_NOT_REQUEST_FEEDBACK" at bounding box center [765, 317] width 395 height 28
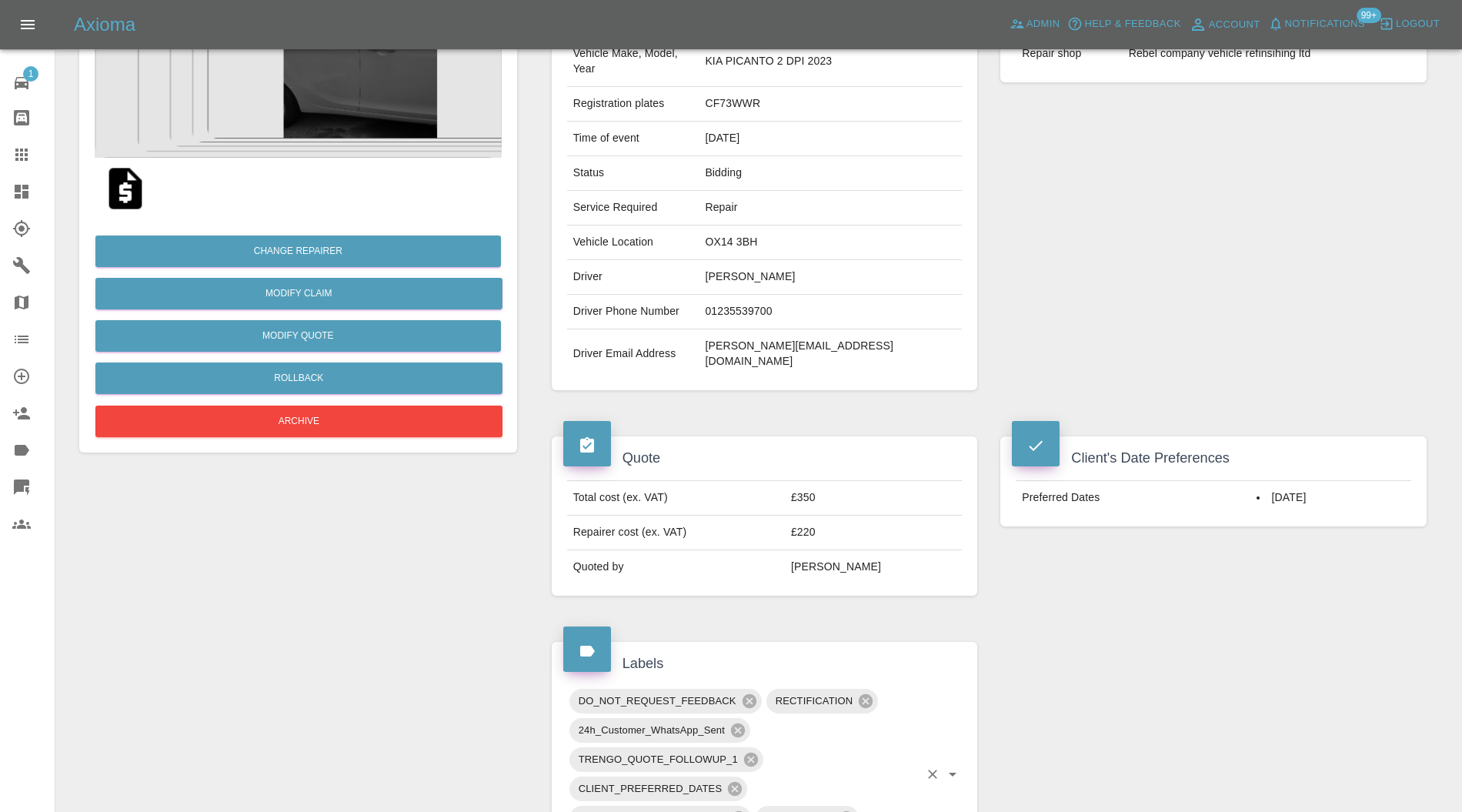
scroll to position [0, 0]
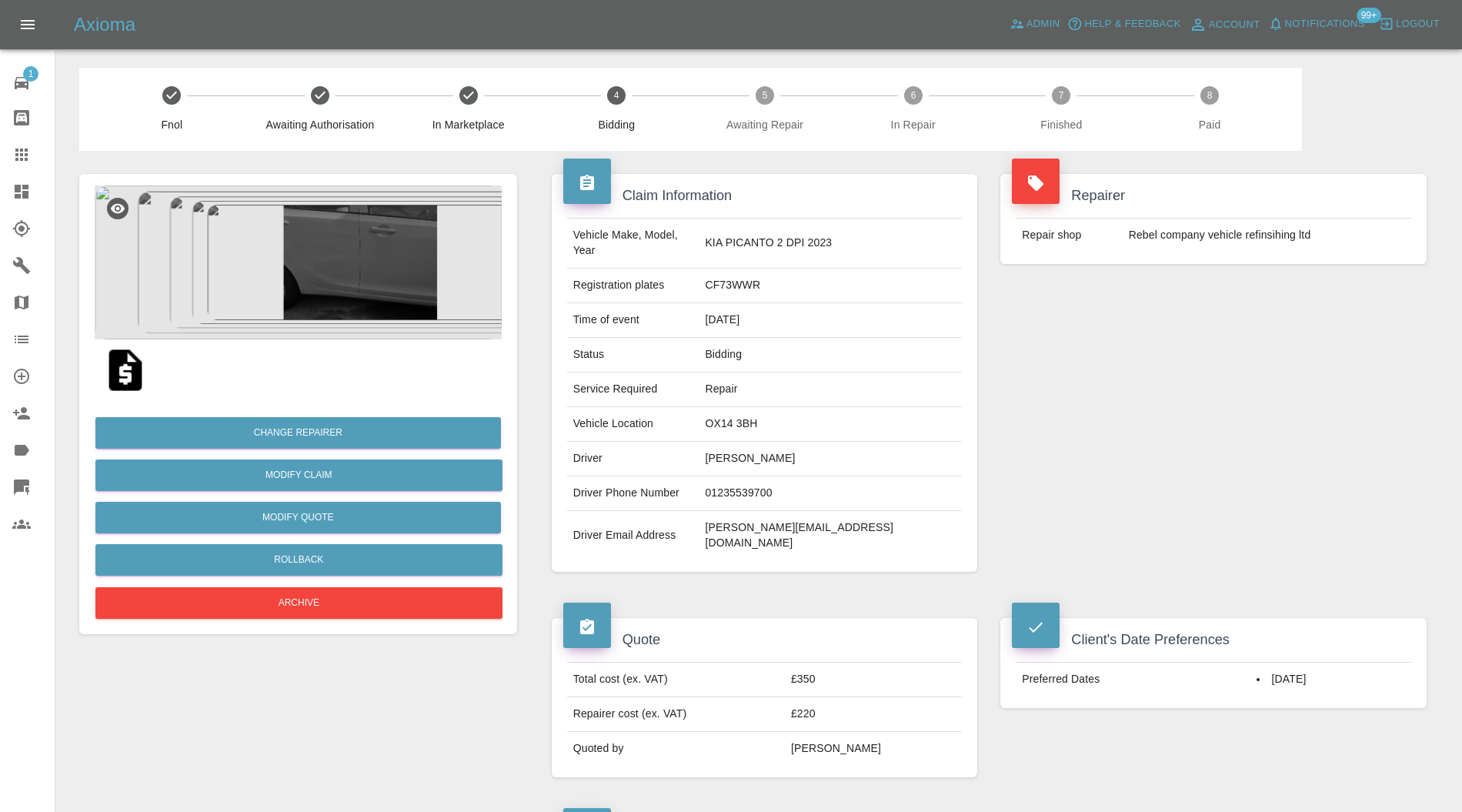
click at [382, 284] on img at bounding box center [298, 263] width 407 height 154
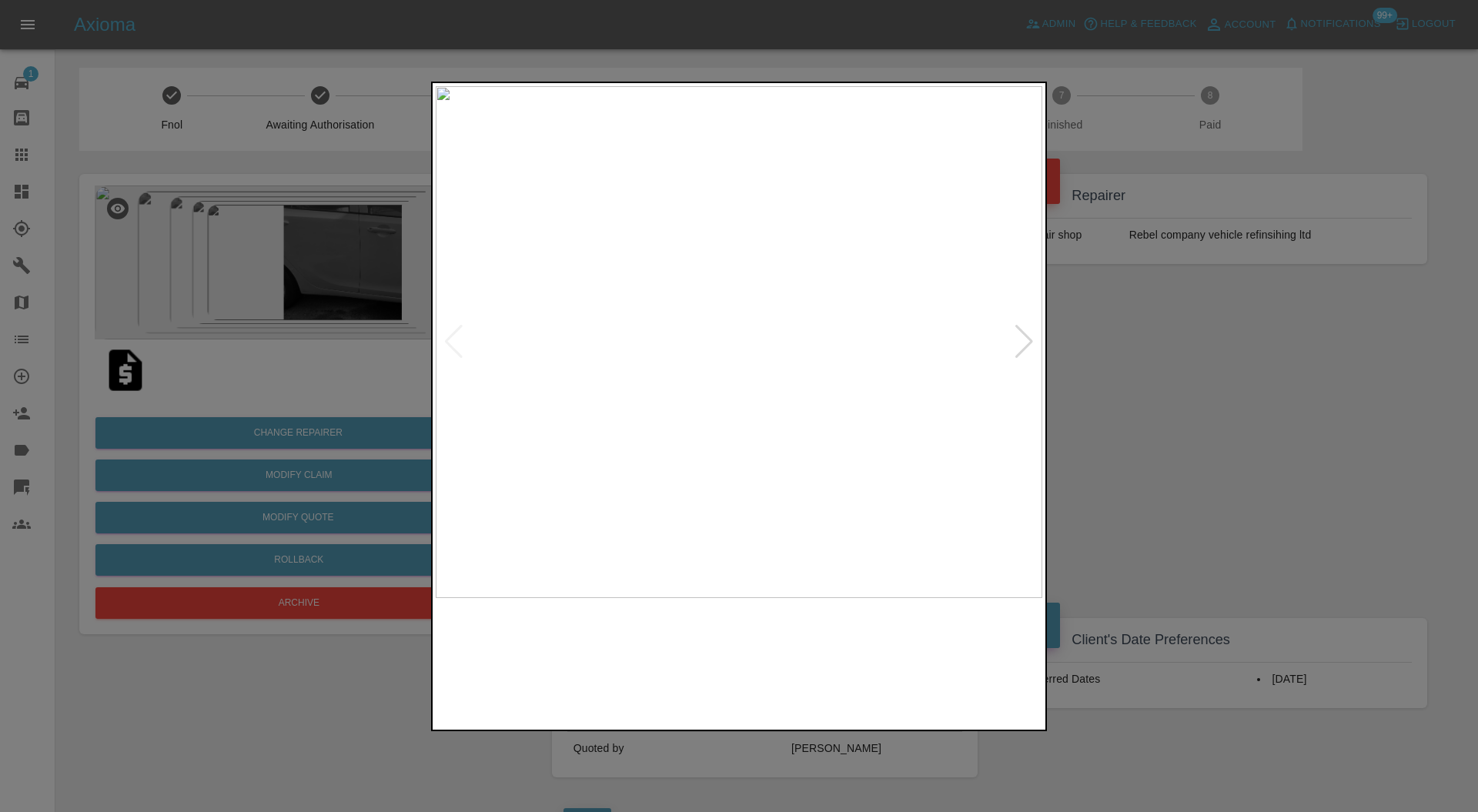
click at [934, 623] on img at bounding box center [970, 661] width 146 height 112
click at [1033, 342] on div at bounding box center [1024, 342] width 21 height 34
click at [1027, 340] on div at bounding box center [1024, 342] width 21 height 34
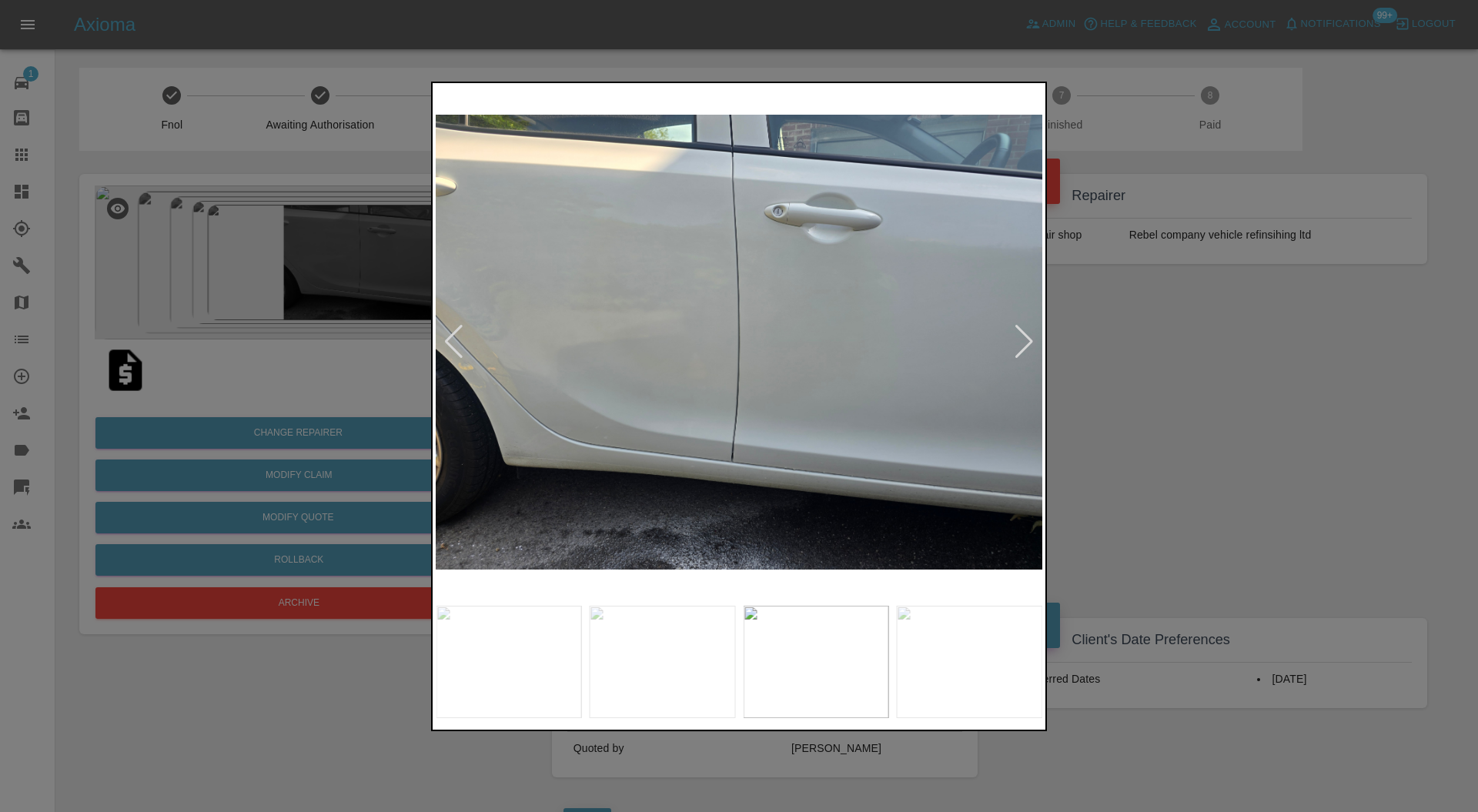
click at [1024, 340] on div at bounding box center [1024, 342] width 21 height 34
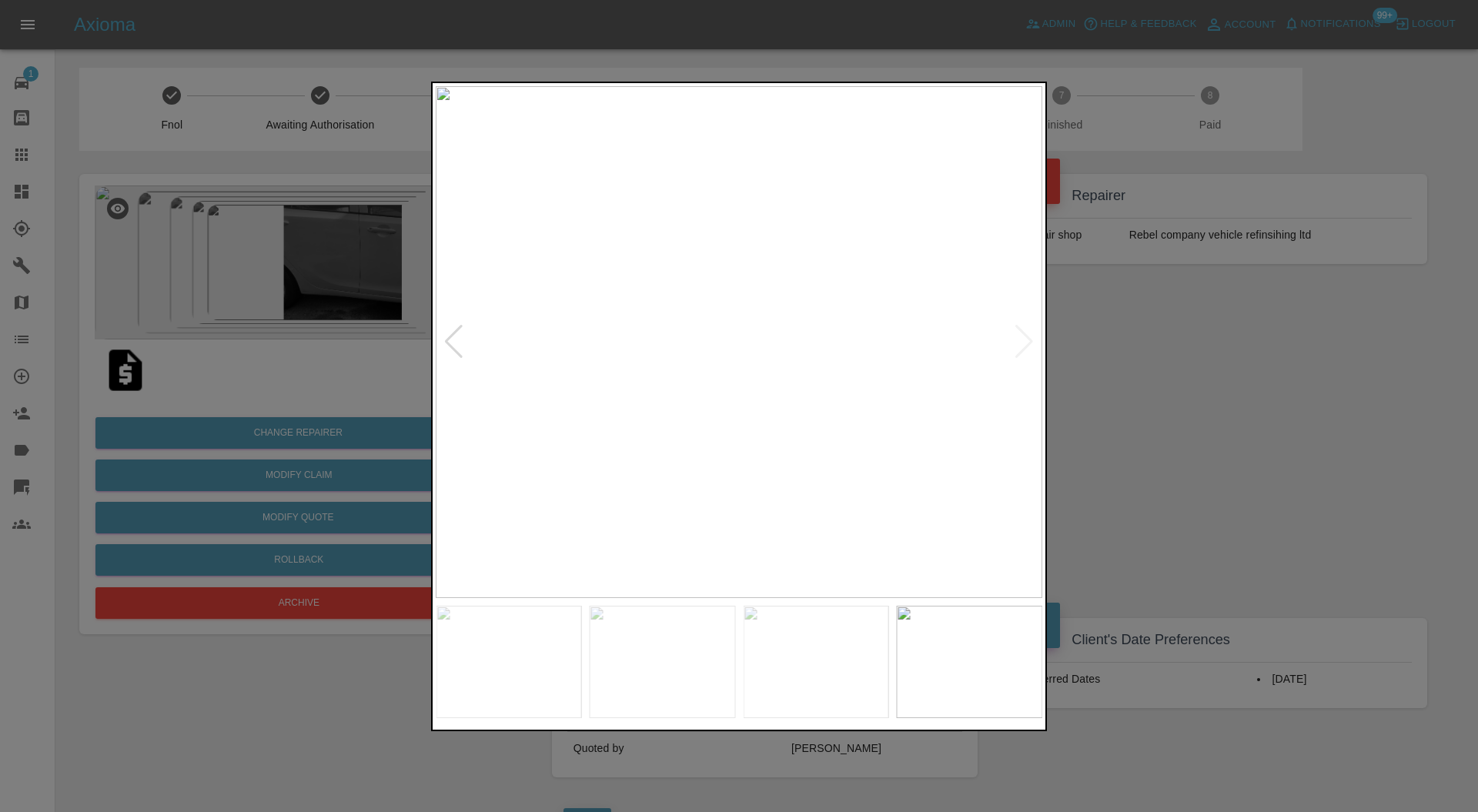
click at [1024, 340] on img at bounding box center [739, 342] width 606 height 512
click at [1166, 419] on div at bounding box center [739, 406] width 1478 height 812
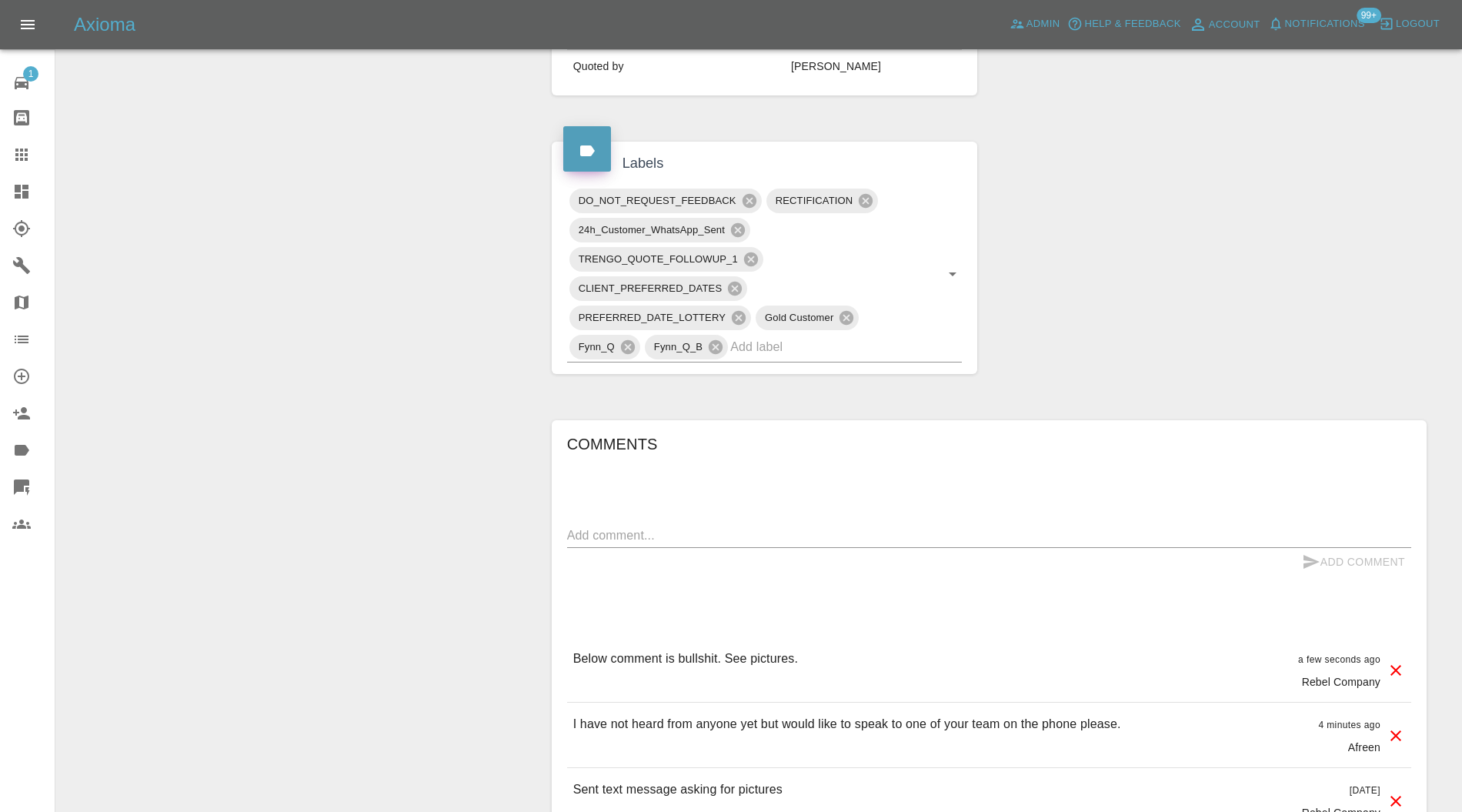
scroll to position [683, 0]
click at [912, 525] on textarea at bounding box center [989, 533] width 844 height 18
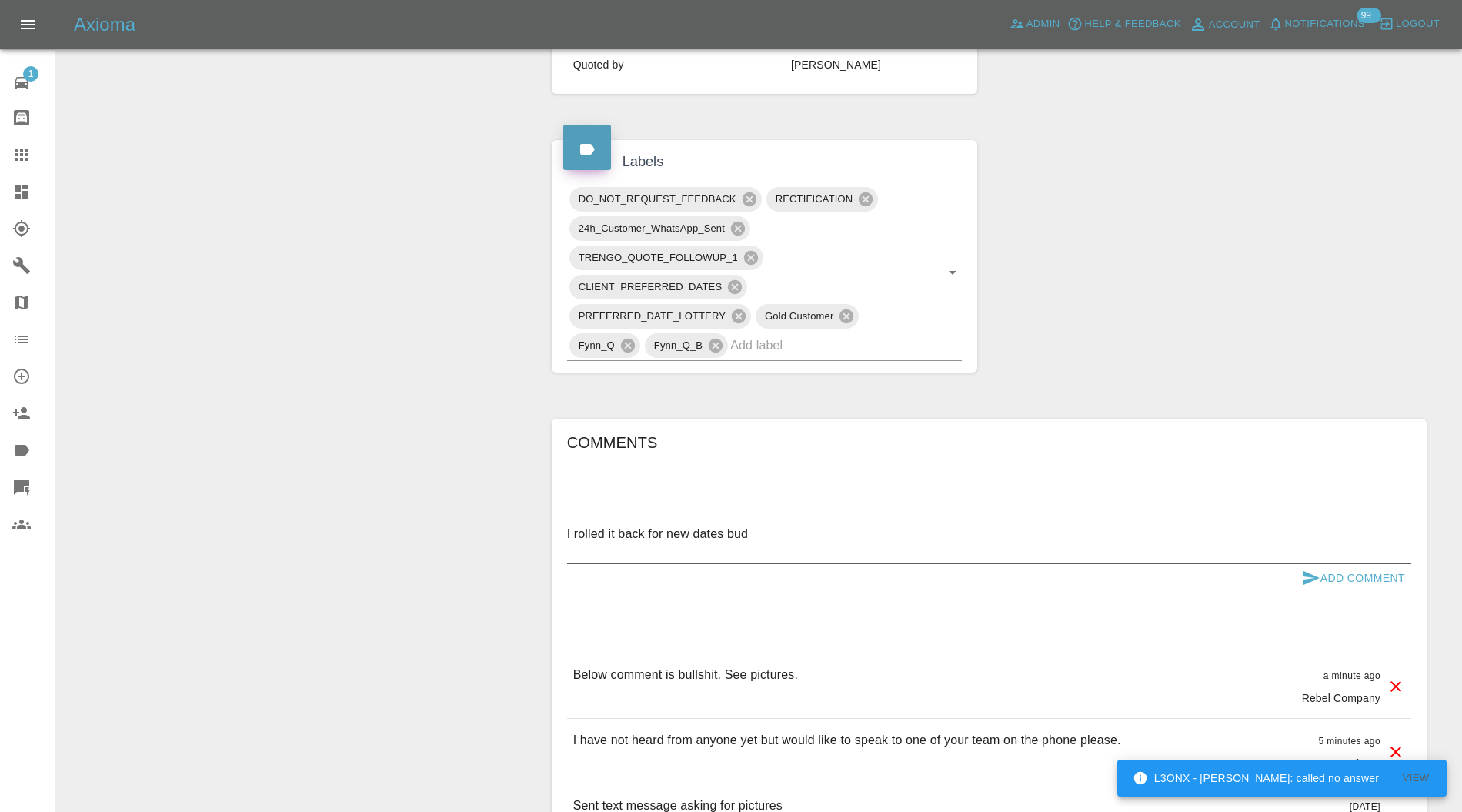
type textarea "I rolled it back for new dates bud"
click at [1308, 564] on button "Add Comment" at bounding box center [1353, 578] width 116 height 29
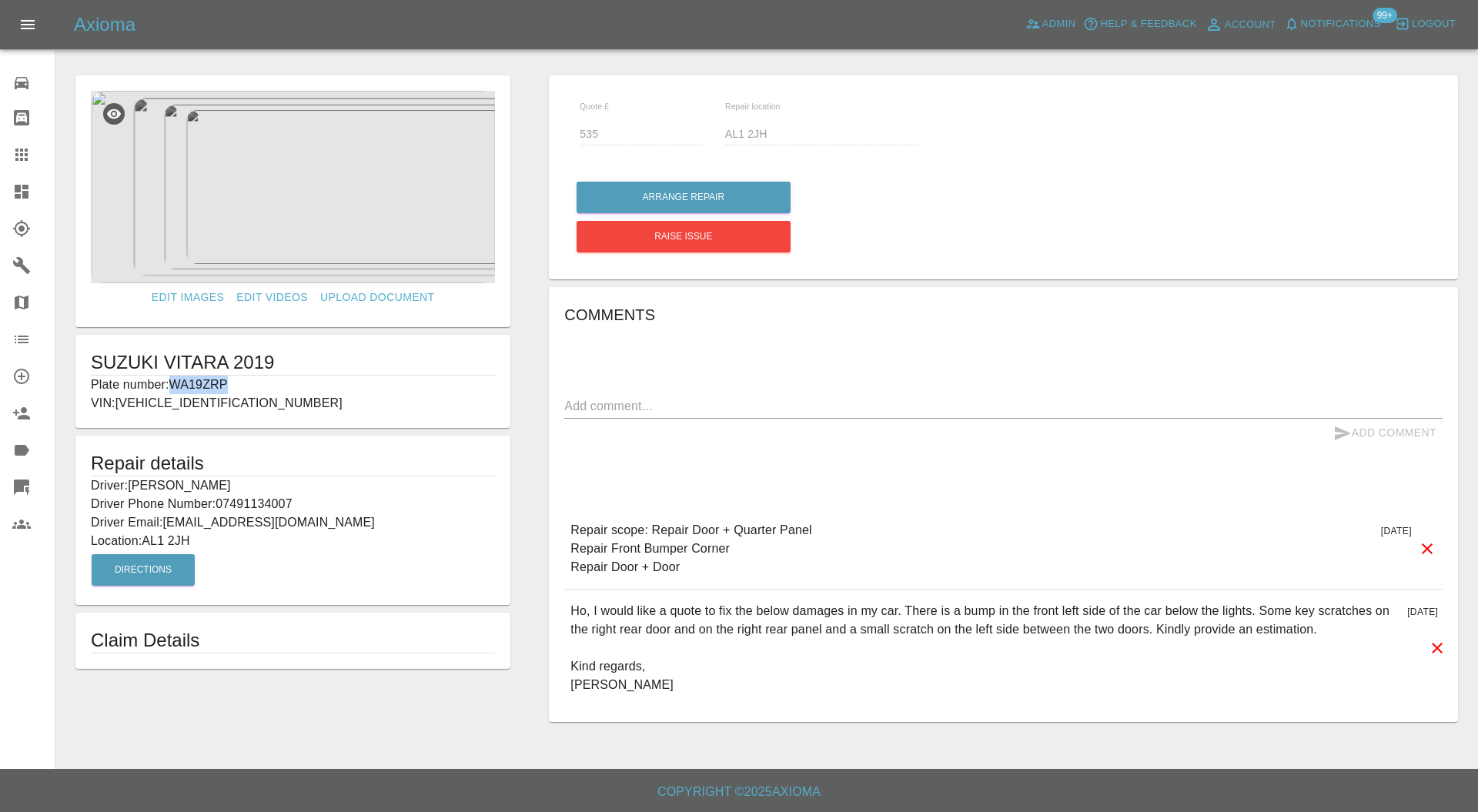
drag, startPoint x: 242, startPoint y: 382, endPoint x: 177, endPoint y: 383, distance: 65.0
click at [177, 383] on p "Plate number: WA19ZRP" at bounding box center [293, 385] width 405 height 19
copy p "WA19ZRP"
click at [18, 152] on icon at bounding box center [22, 154] width 19 height 19
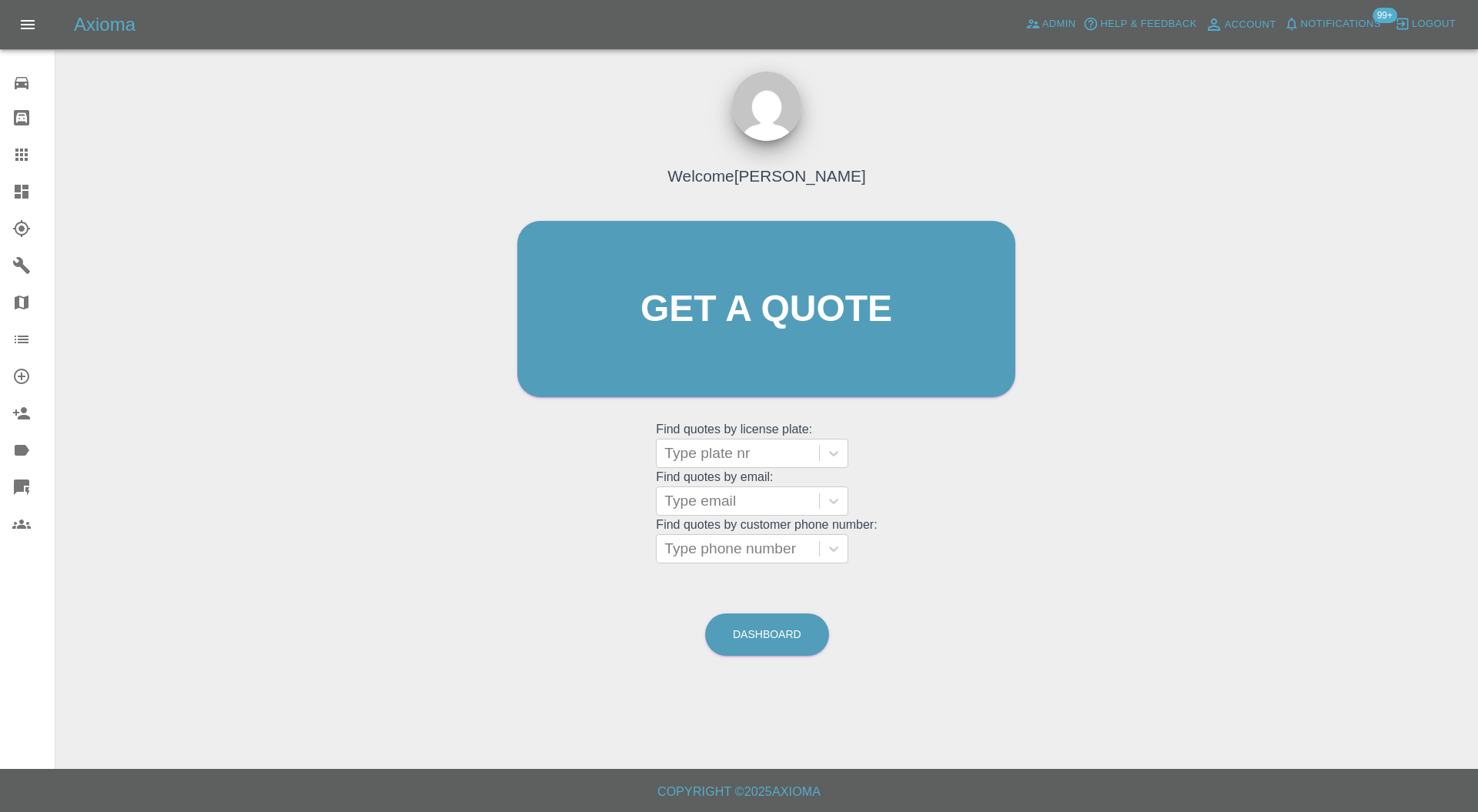
click at [746, 449] on div at bounding box center [738, 453] width 147 height 22
paste input "WA19ZRP"
type input "WA19ZRP"
click at [770, 486] on div "WA19ZRP, Bidding" at bounding box center [753, 492] width 193 height 30
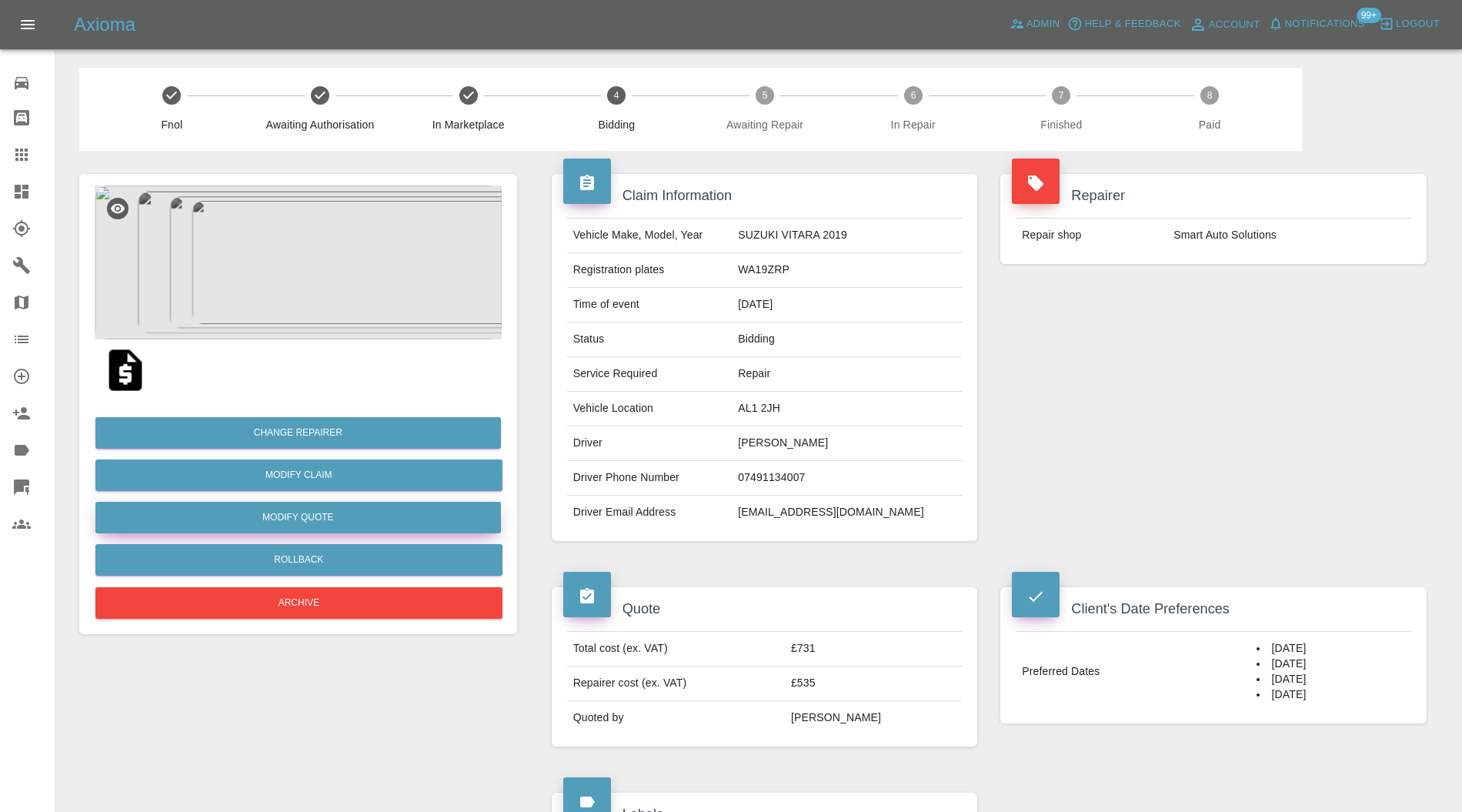
click at [414, 518] on button "Modify Quote" at bounding box center [298, 517] width 405 height 31
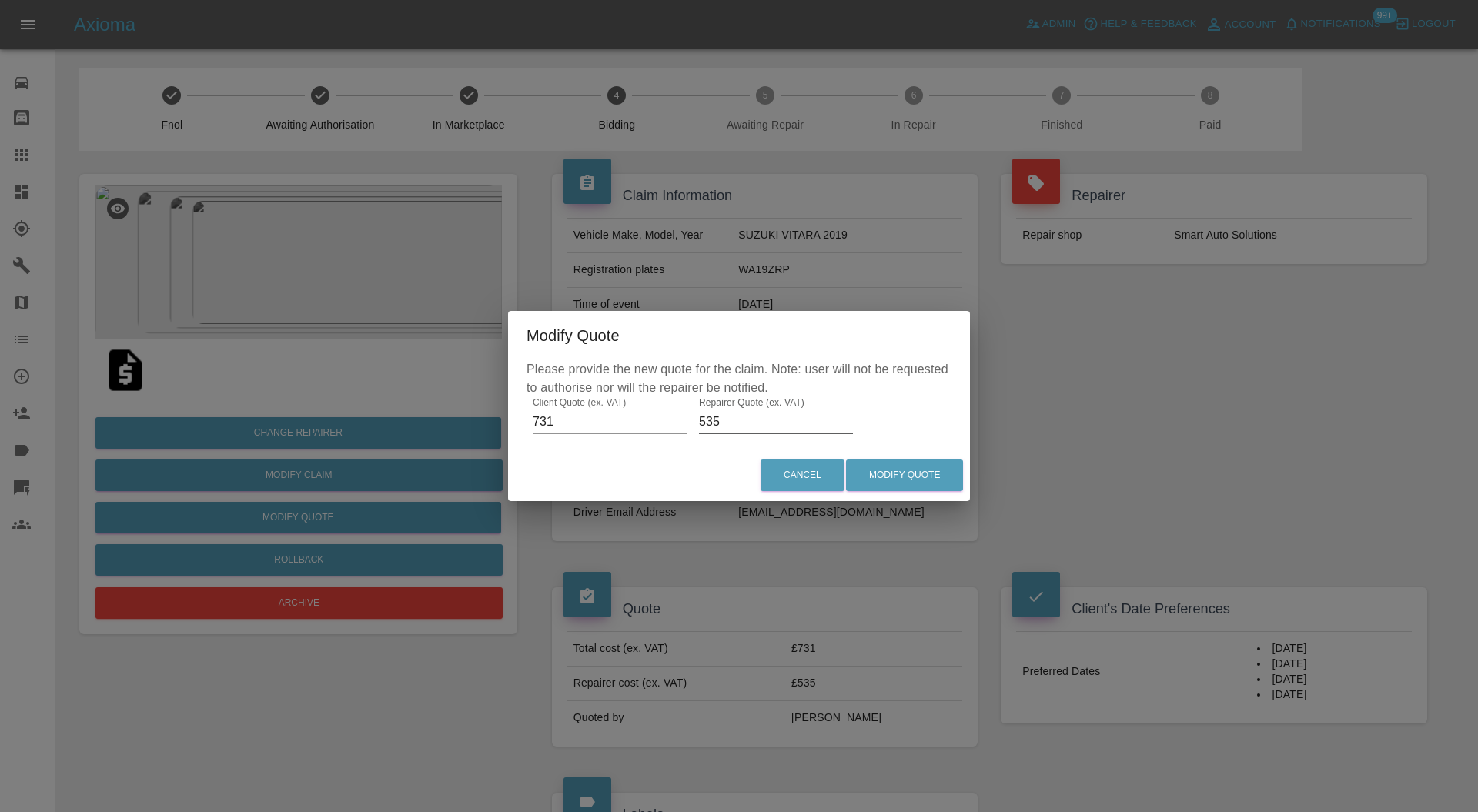
drag, startPoint x: 720, startPoint y: 422, endPoint x: 701, endPoint y: 423, distance: 19.0
click at [701, 423] on input "535" at bounding box center [776, 421] width 154 height 24
type input "580"
click at [911, 475] on button "Modify Quote" at bounding box center [905, 474] width 117 height 31
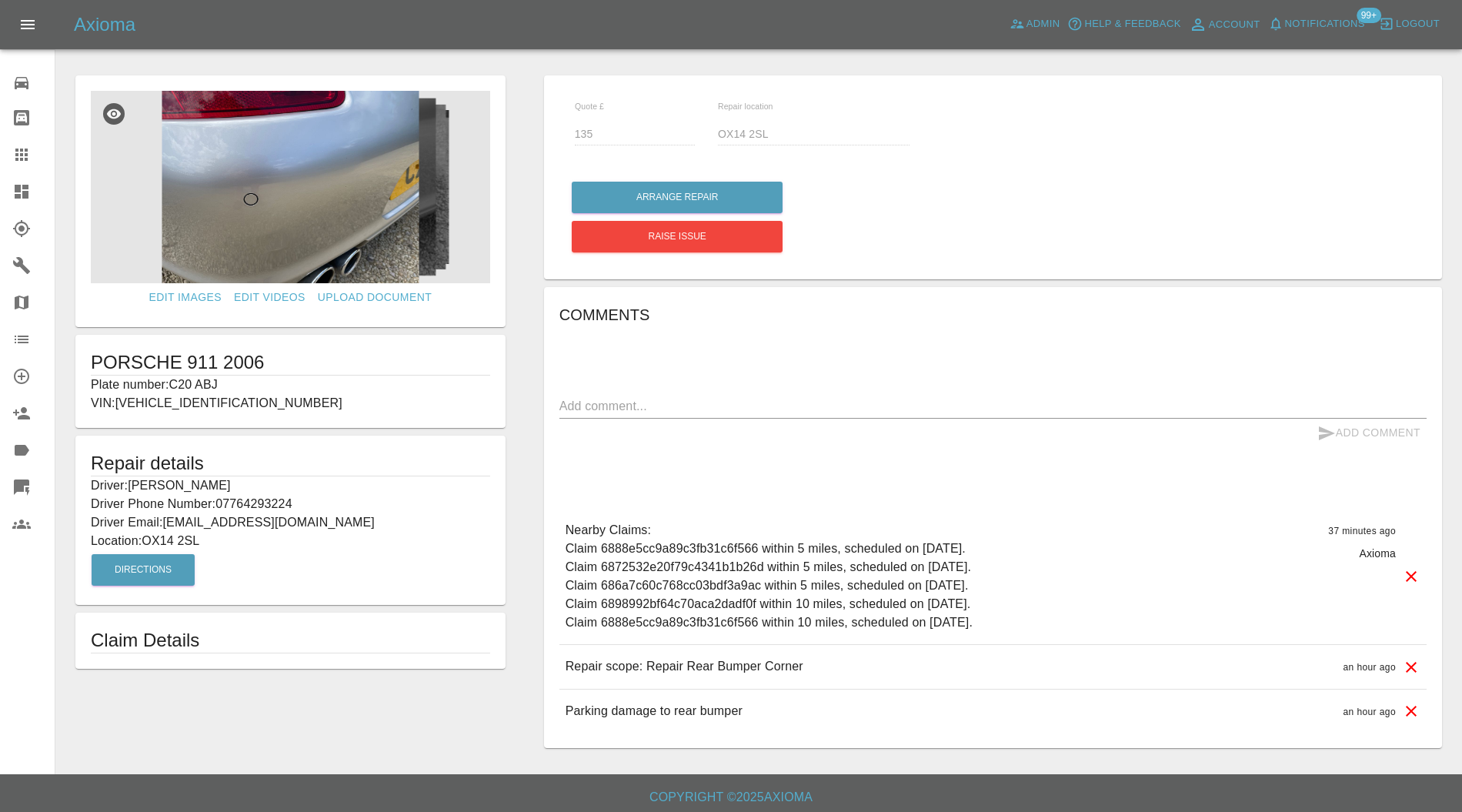
click at [27, 194] on icon at bounding box center [21, 192] width 14 height 14
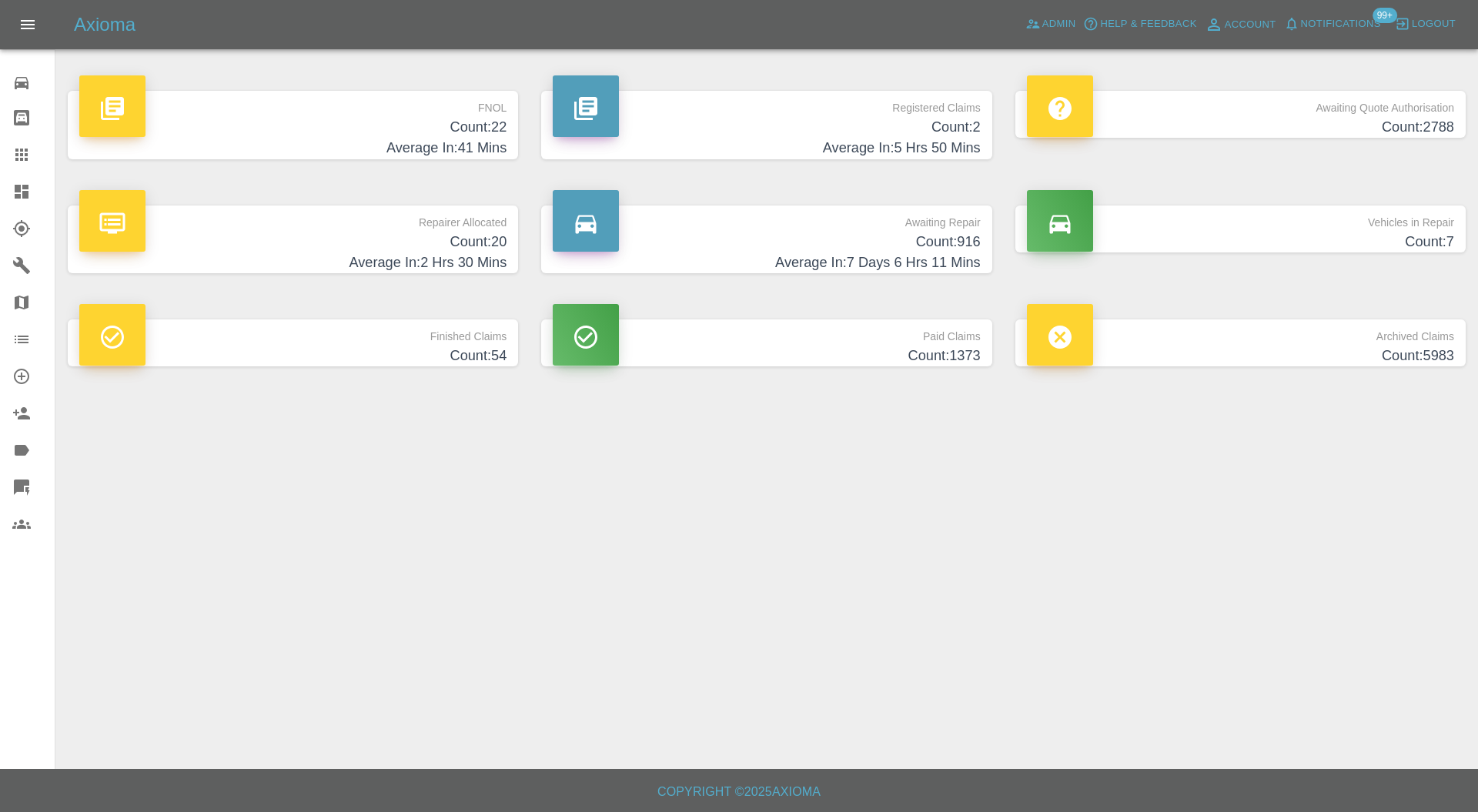
click at [430, 239] on h4 "Count: 20" at bounding box center [293, 241] width 427 height 21
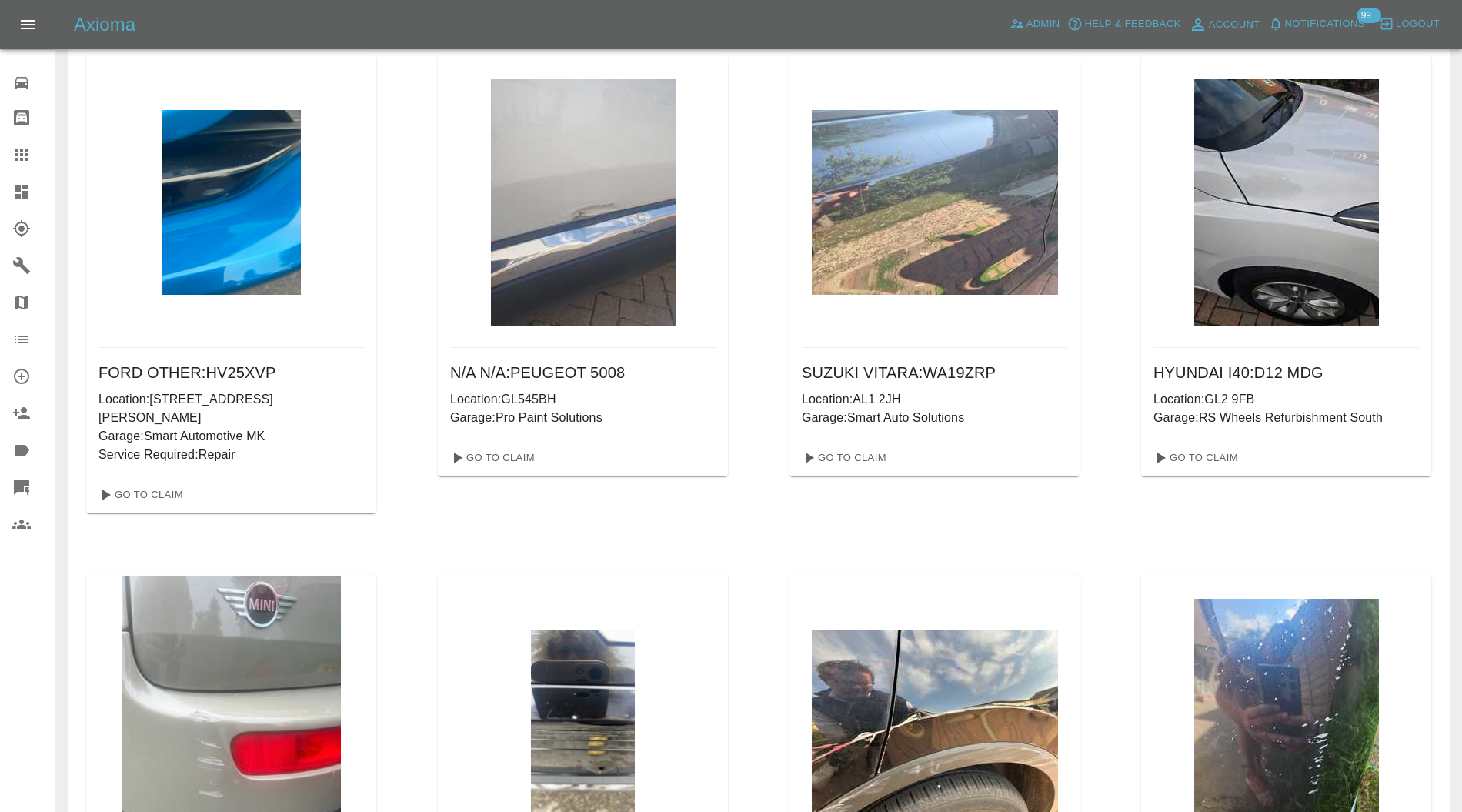
scroll to position [1504, 0]
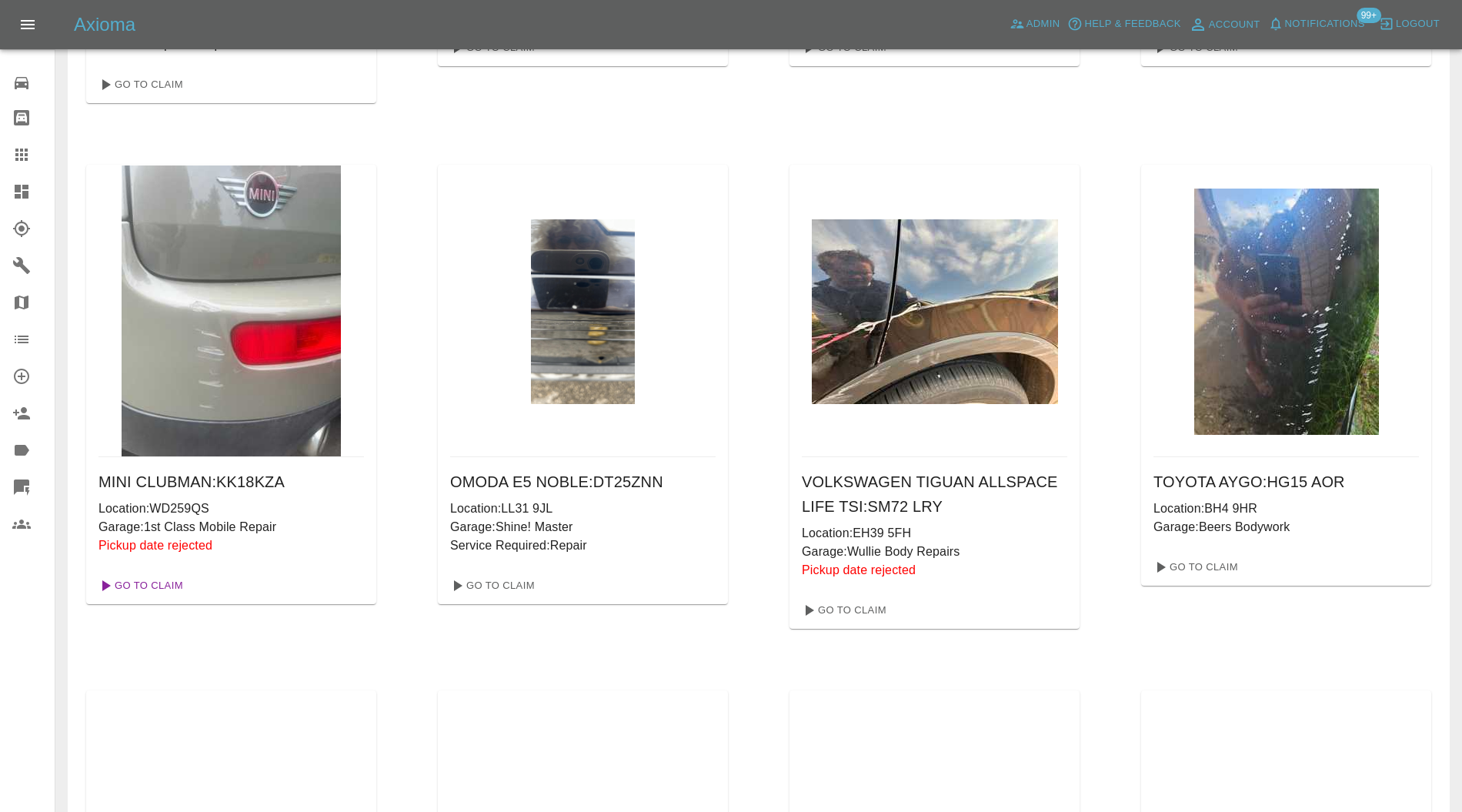
click at [158, 573] on link "Go To Claim" at bounding box center [139, 585] width 95 height 24
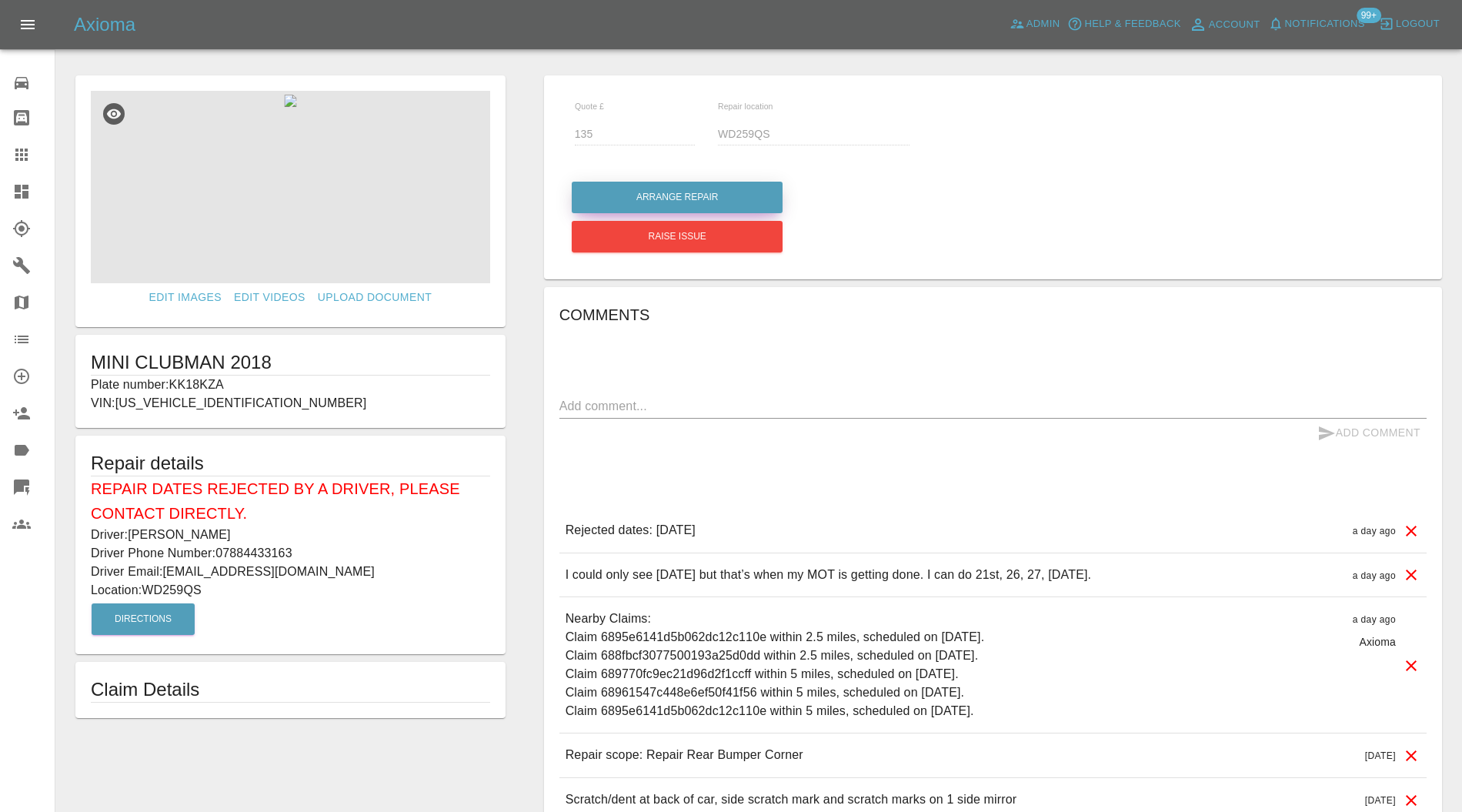
click at [725, 196] on button "Arrange Repair" at bounding box center [677, 197] width 211 height 31
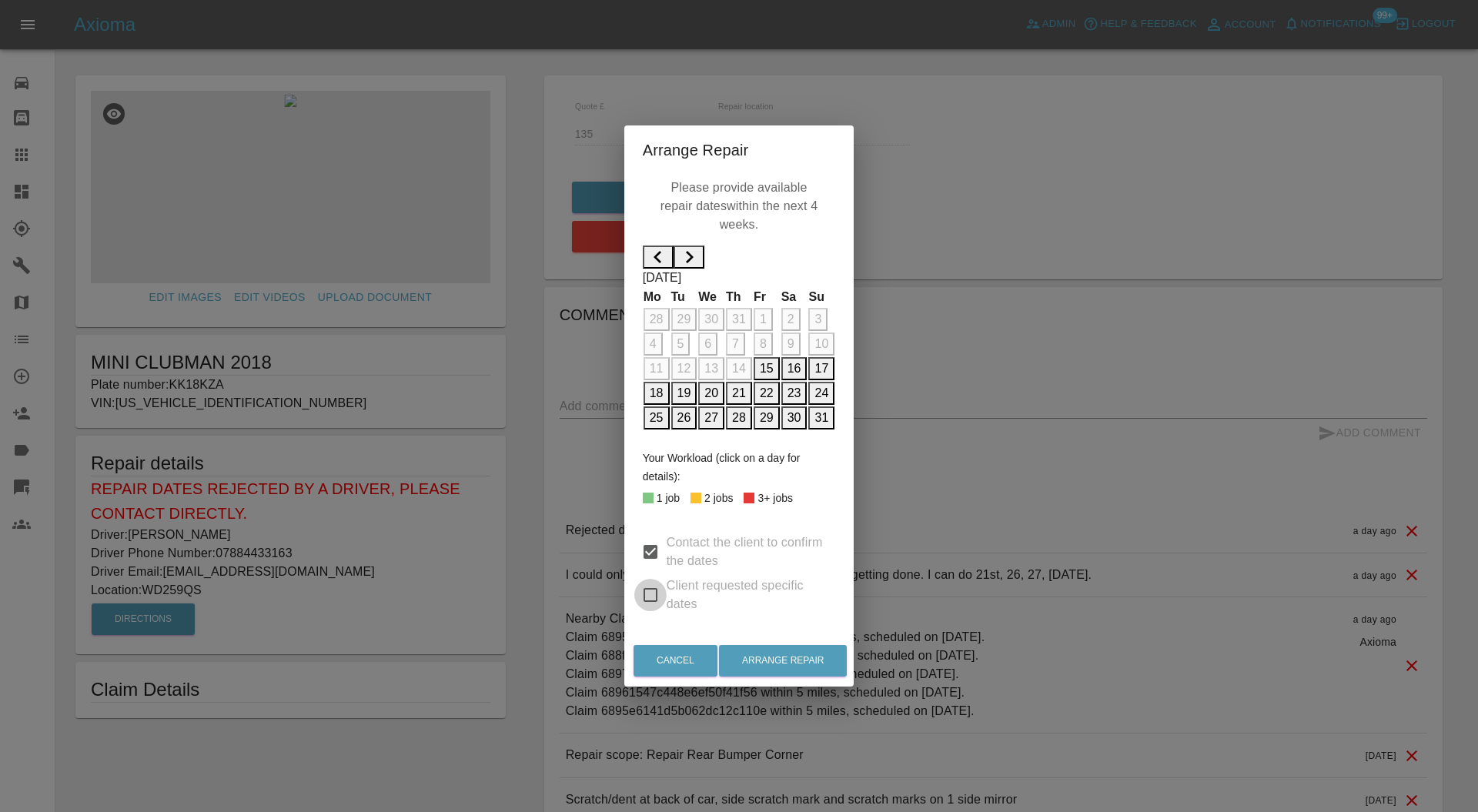
click at [634, 598] on input "Client requested specific dates" at bounding box center [650, 594] width 32 height 32
checkbox input "true"
click at [735, 430] on button "28" at bounding box center [738, 417] width 26 height 23
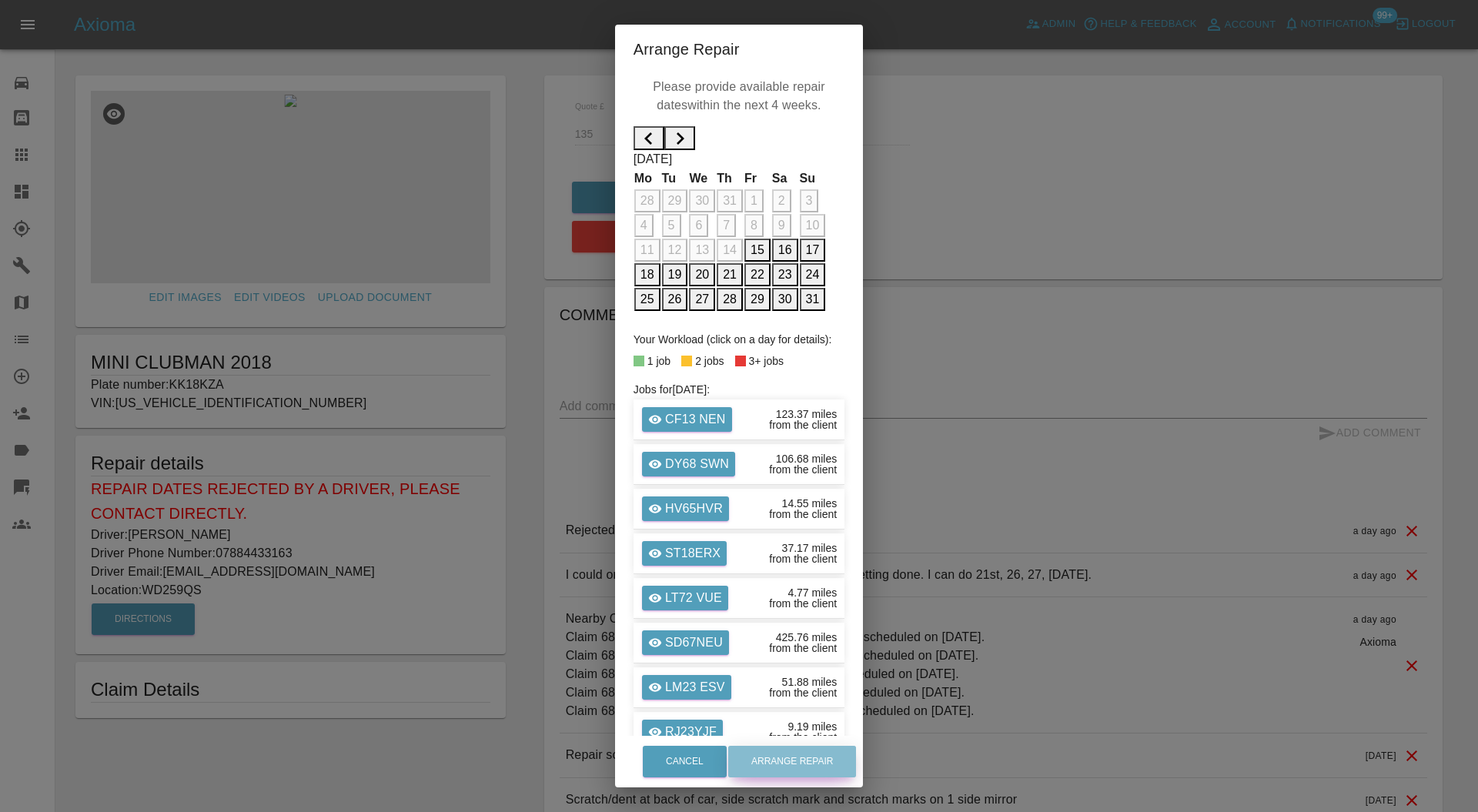
click at [823, 763] on button "Arrange Repair" at bounding box center [791, 761] width 128 height 31
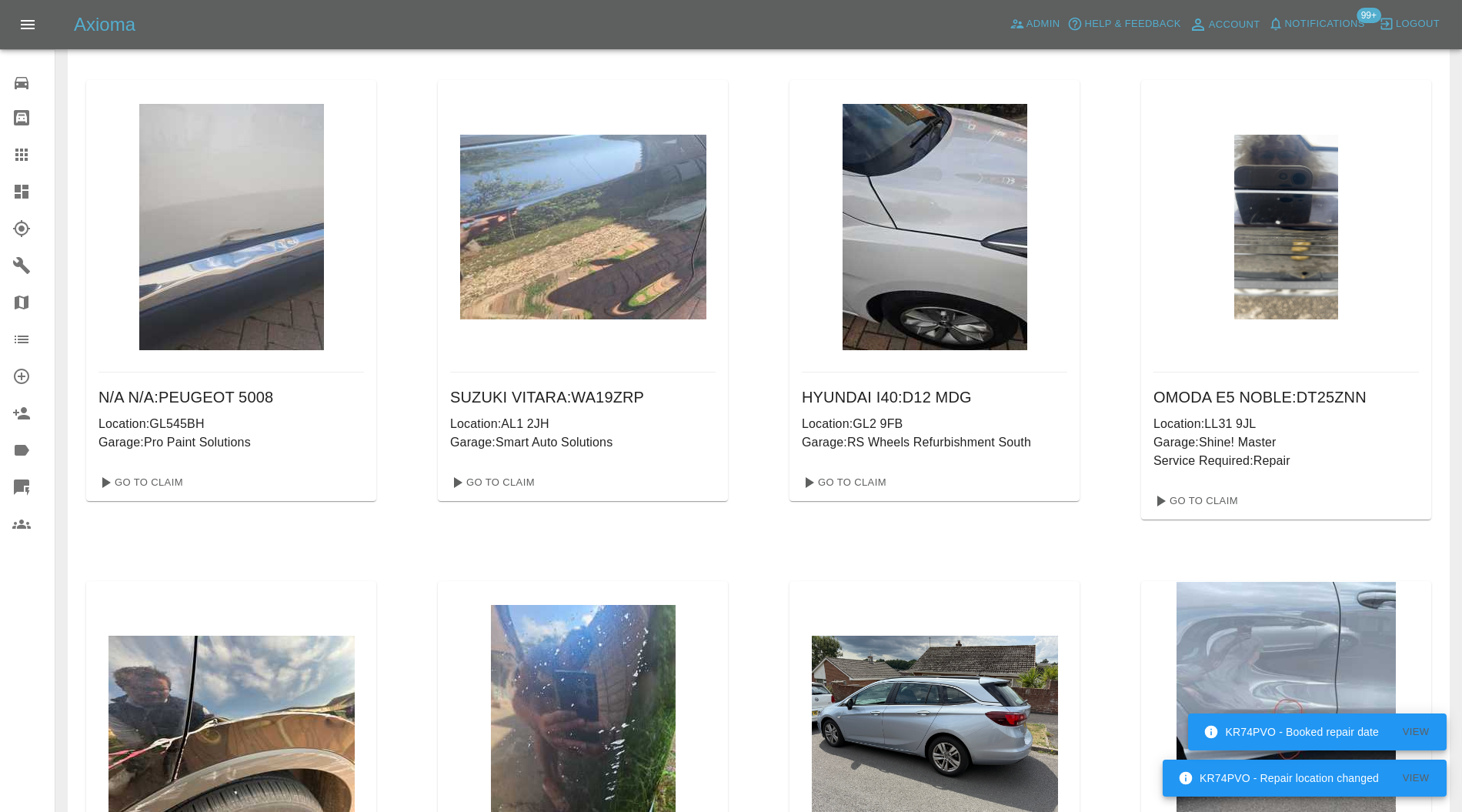
scroll to position [683, 0]
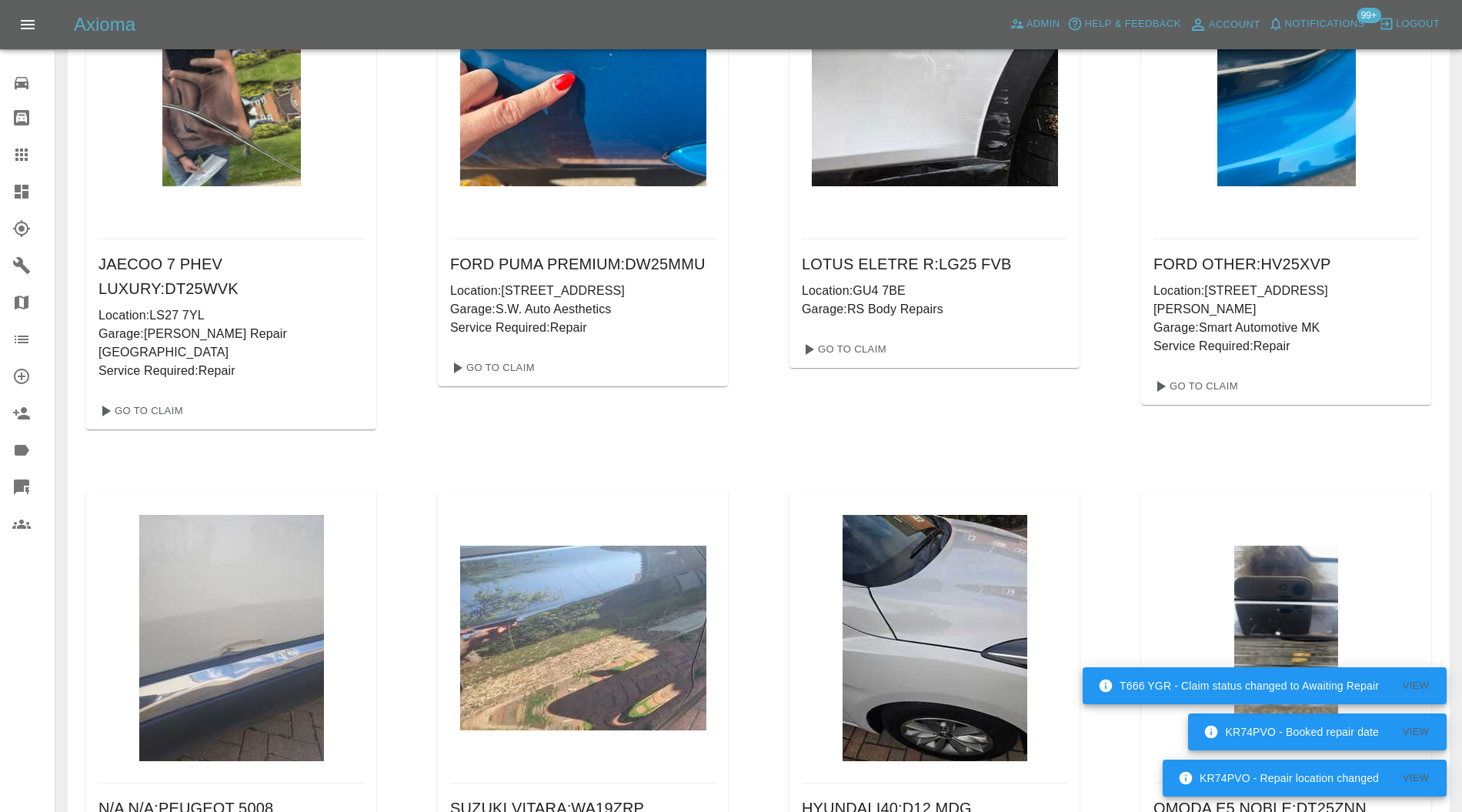
click at [1006, 258] on h6 "LOTUS ELETRE R : LG25 FVB" at bounding box center [934, 263] width 265 height 24
click at [1036, 268] on h6 "LOTUS ELETRE R : LG25 FVB" at bounding box center [934, 263] width 265 height 24
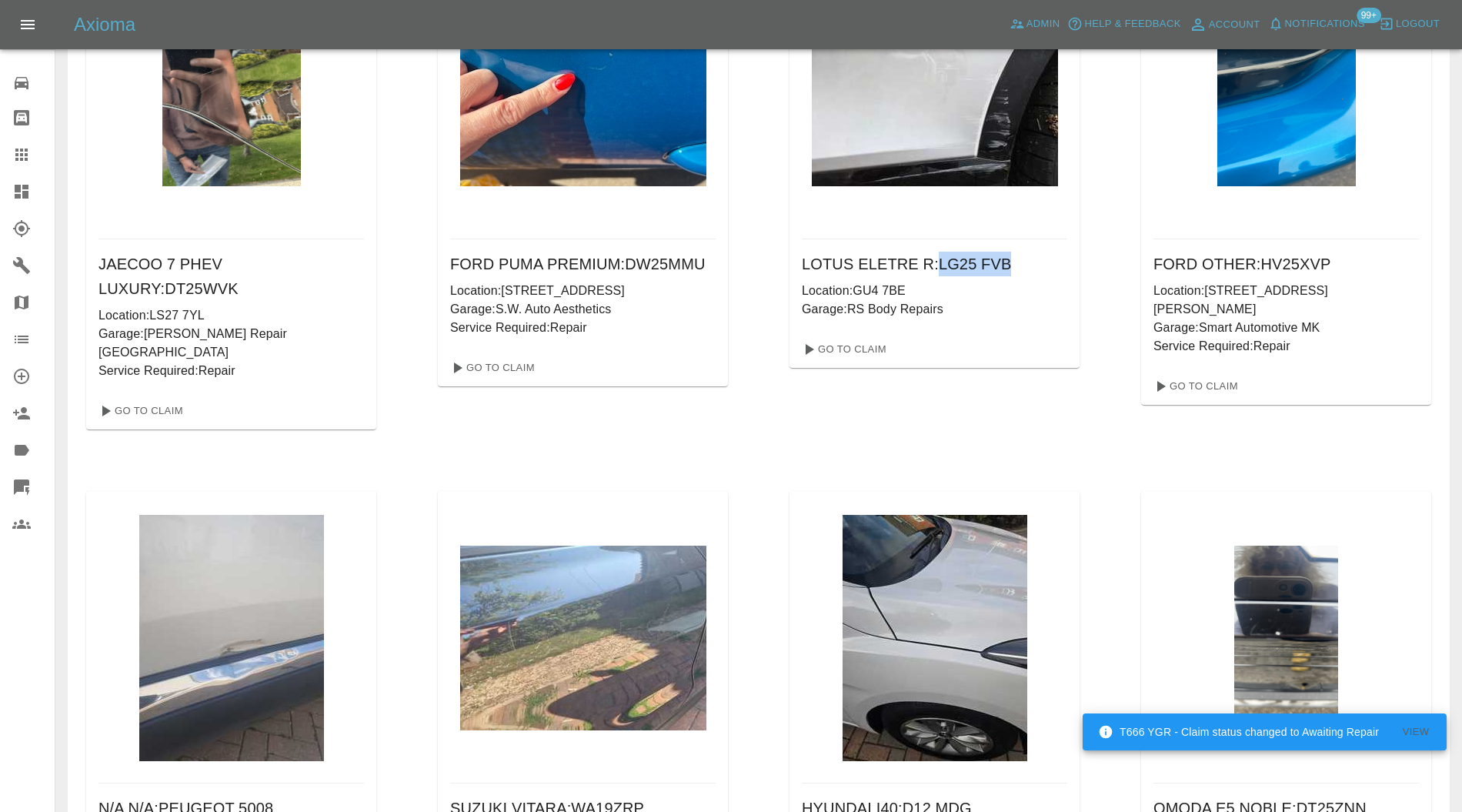
drag, startPoint x: 1006, startPoint y: 269, endPoint x: 943, endPoint y: 271, distance: 63.0
click at [943, 271] on h6 "LOTUS ELETRE R : LG25 FVB" at bounding box center [934, 263] width 265 height 24
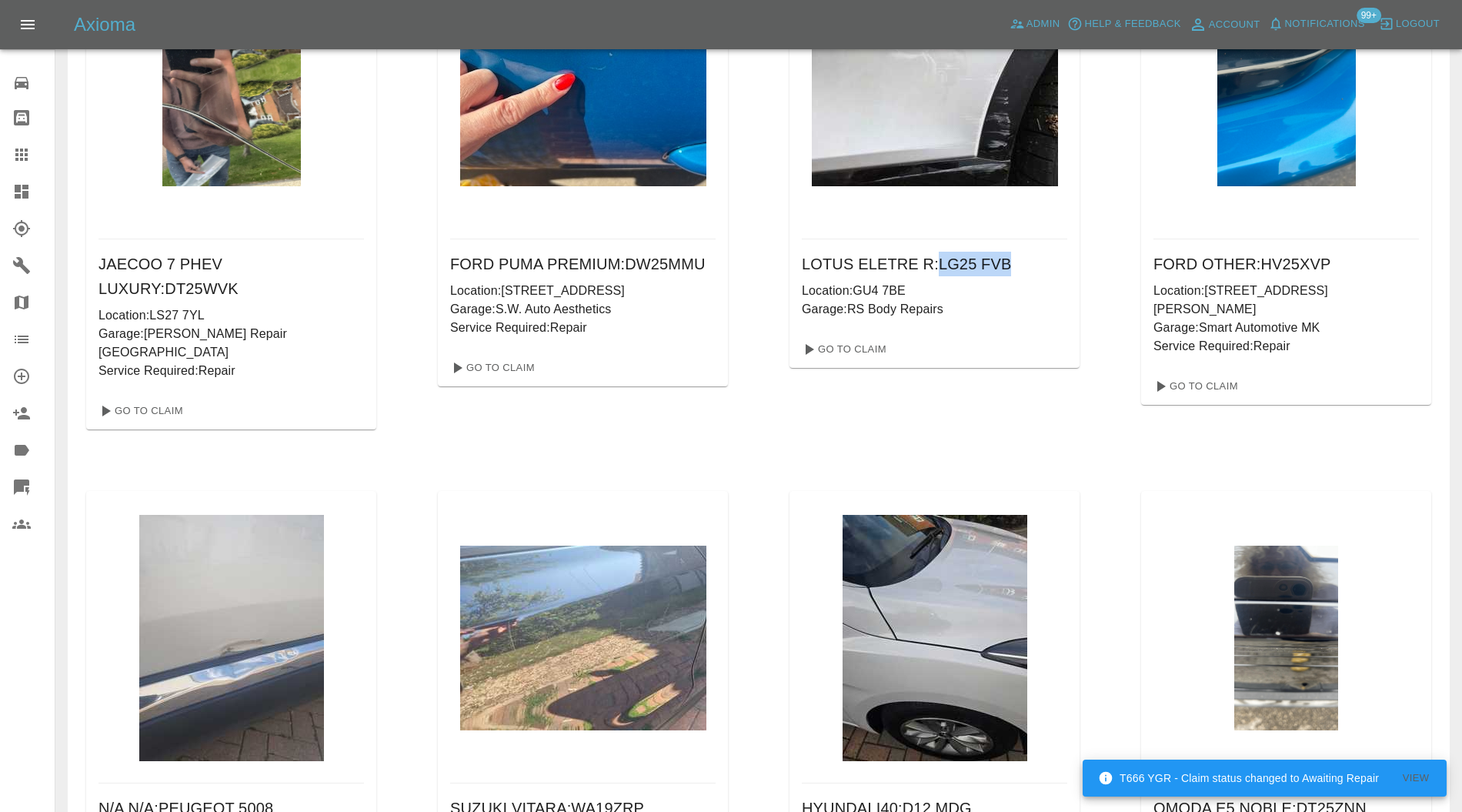
copy h6 "LG25 FVB"
click at [20, 143] on link "Claims" at bounding box center [27, 154] width 55 height 37
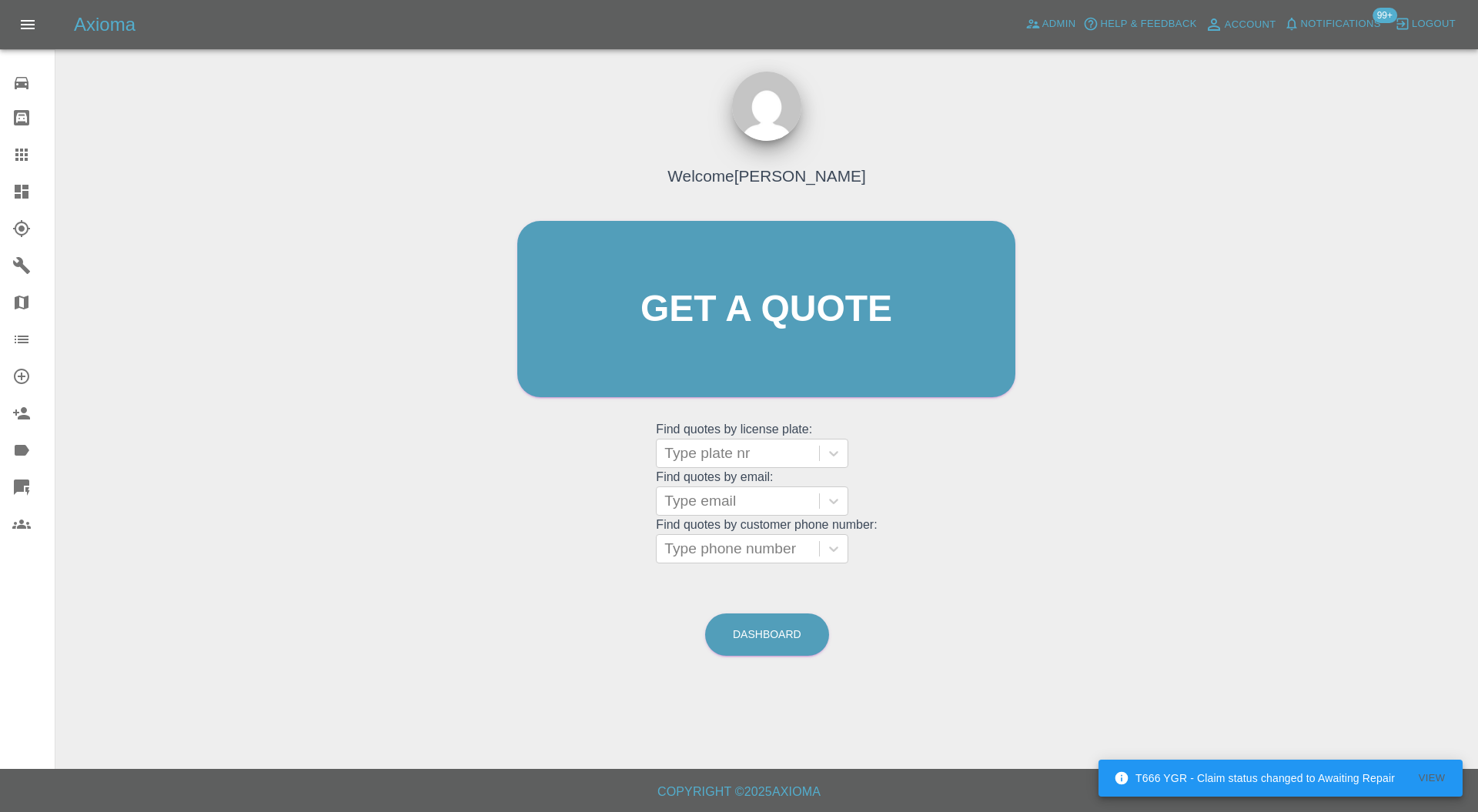
click at [730, 447] on div at bounding box center [738, 453] width 147 height 22
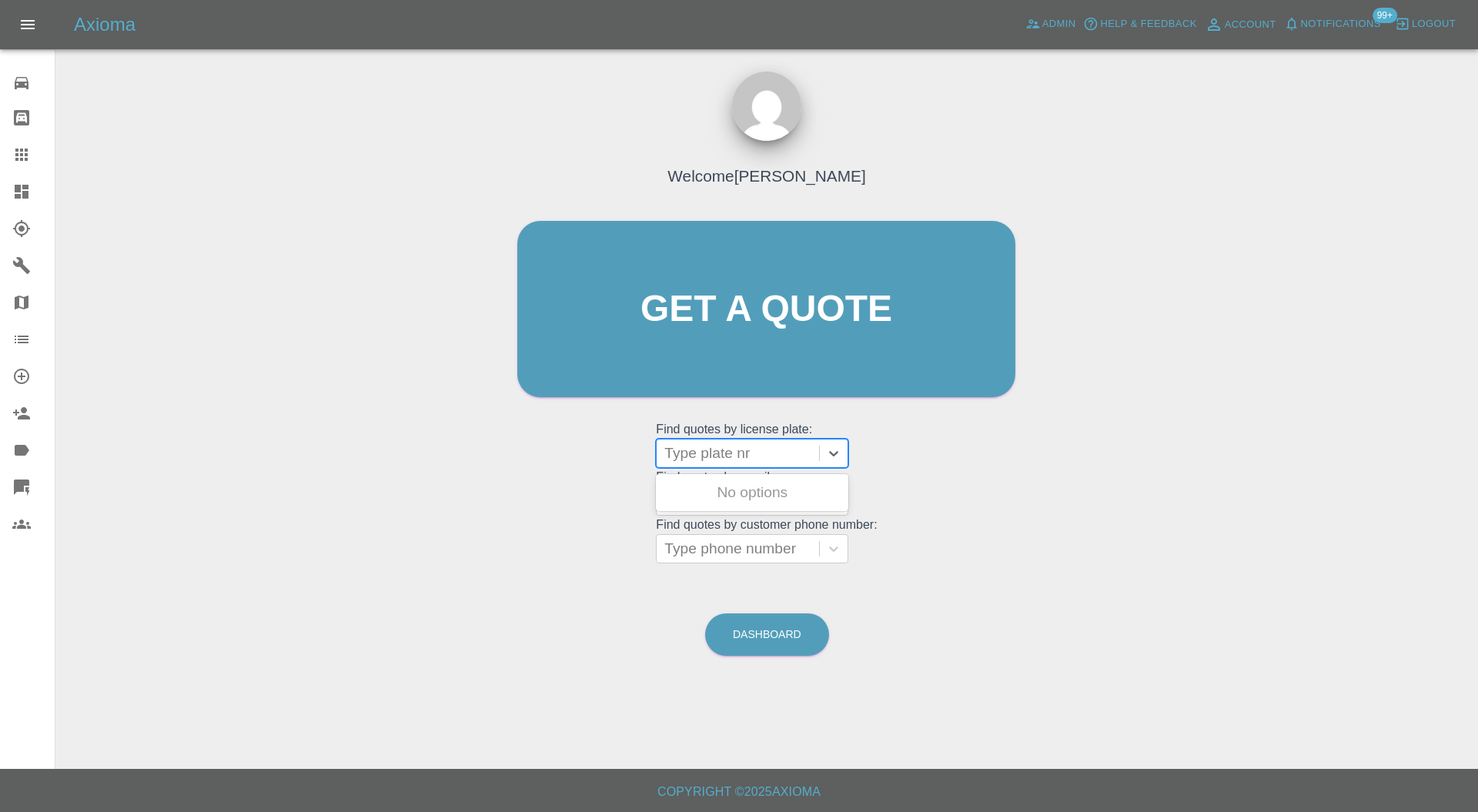
paste input "LG25 FVB"
type input "LG25 FVB"
click at [742, 483] on div "LG25 FVB, Bidding" at bounding box center [753, 492] width 193 height 30
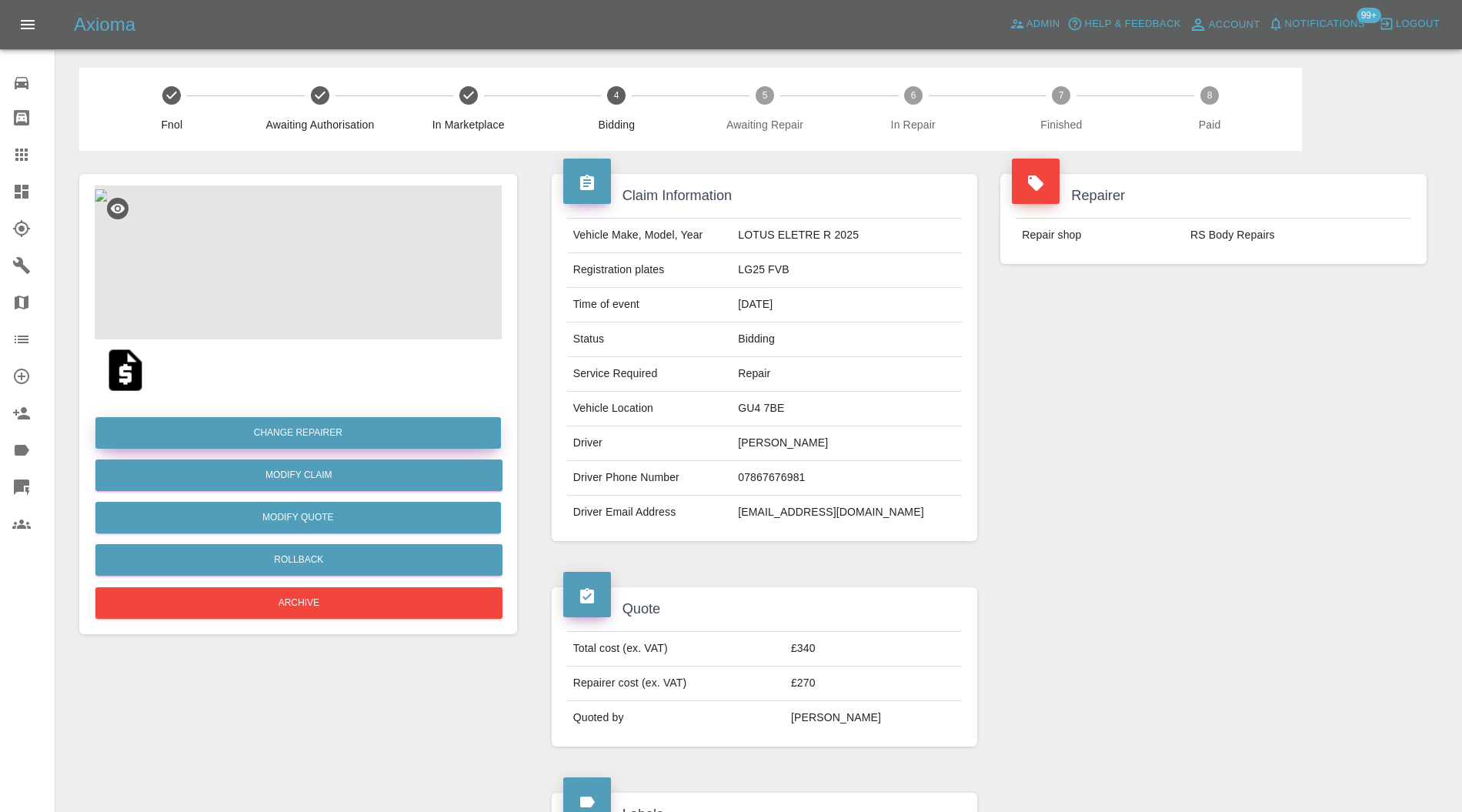
click at [353, 438] on button "Change Repairer" at bounding box center [298, 432] width 405 height 31
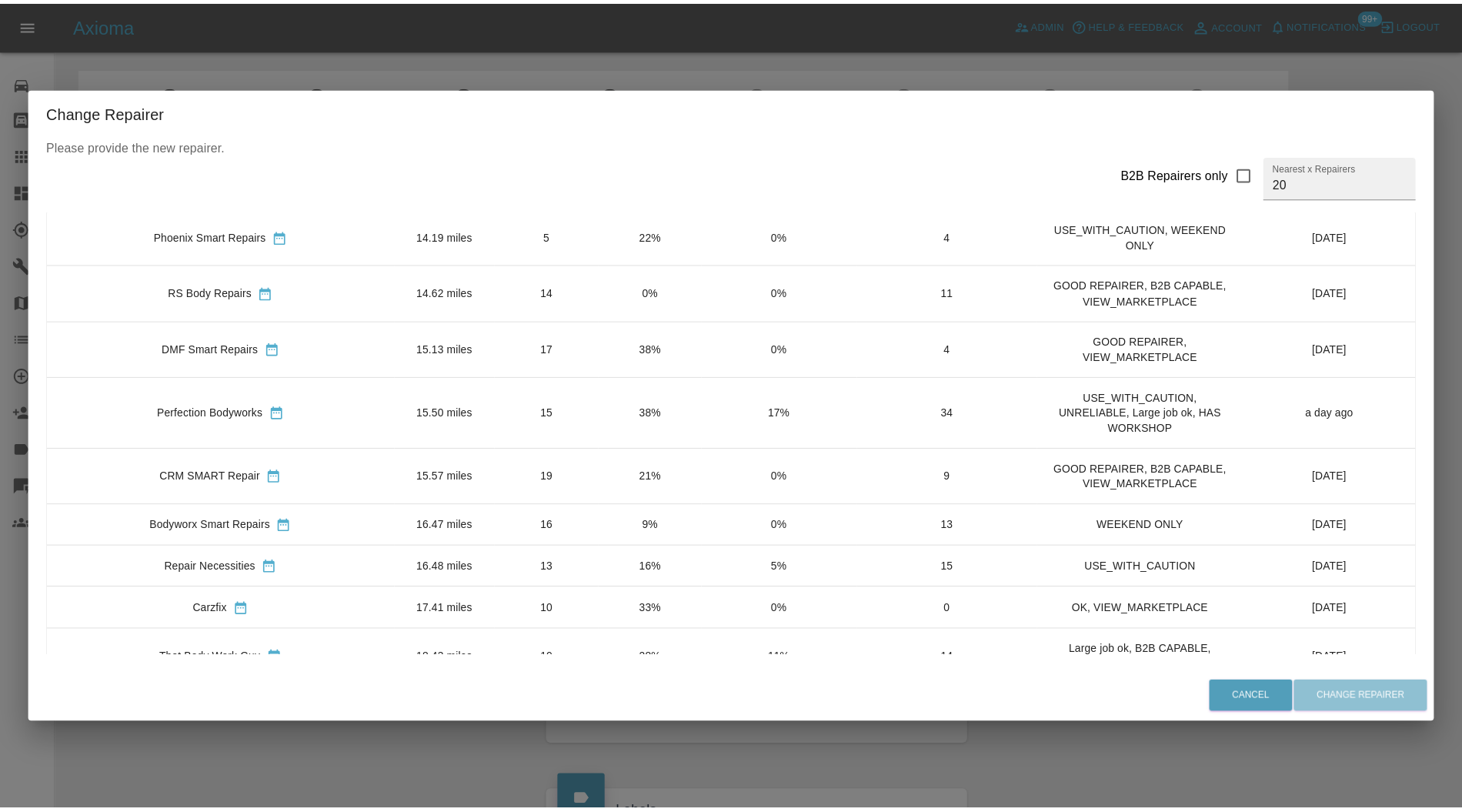
scroll to position [273, 0]
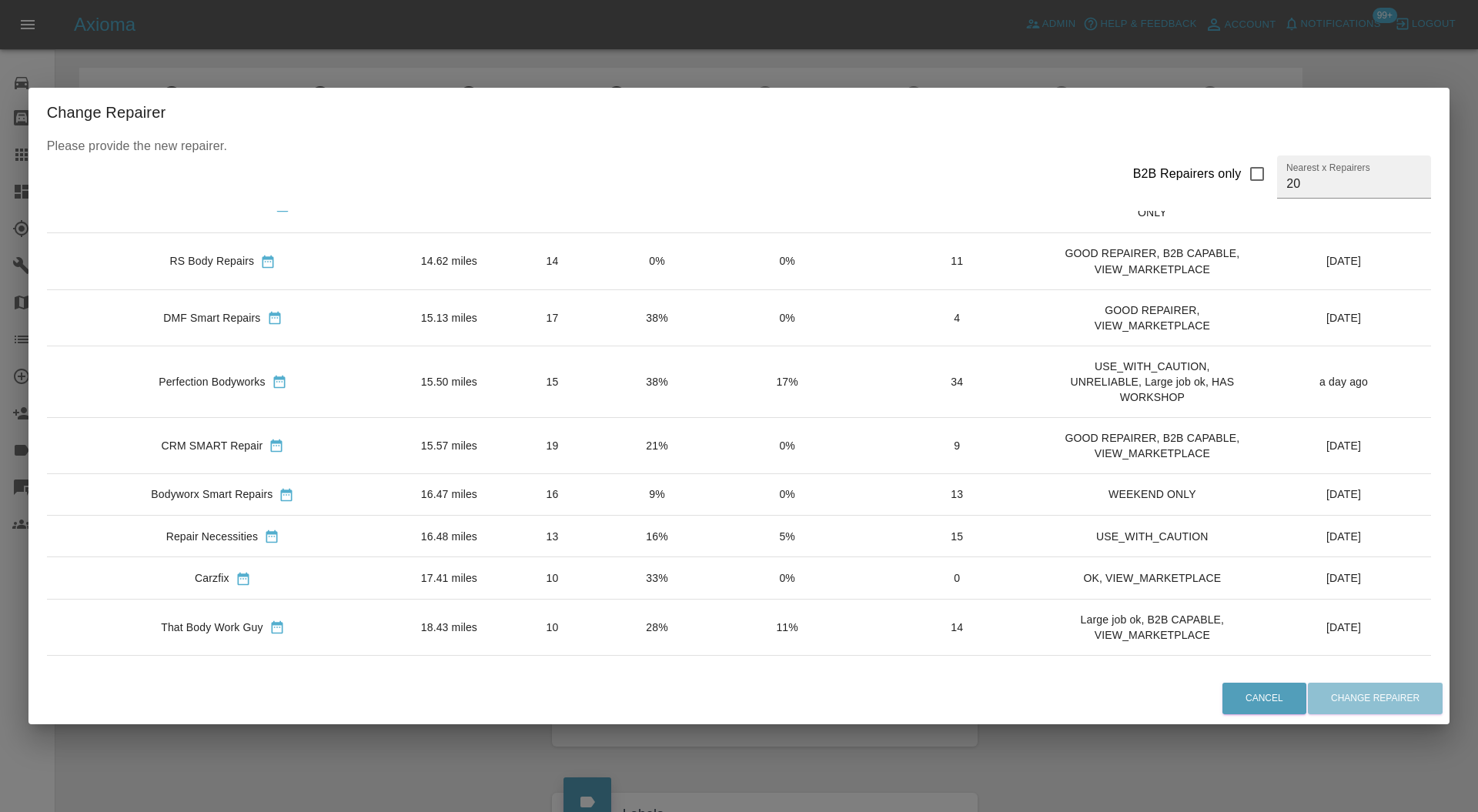
click at [411, 413] on td "15.50 miles" at bounding box center [448, 381] width 101 height 72
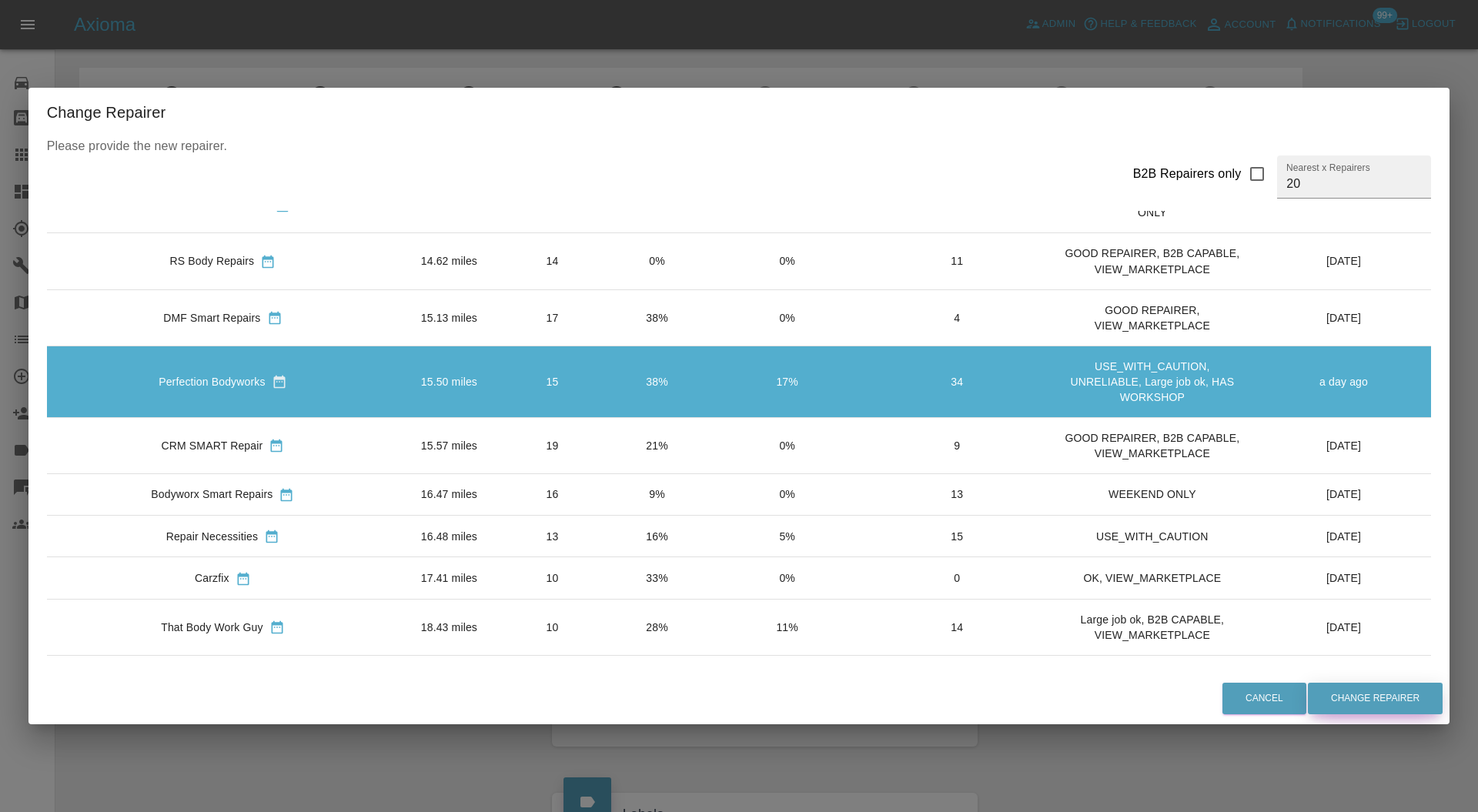
click at [1321, 698] on button "Change Repairer" at bounding box center [1376, 697] width 135 height 31
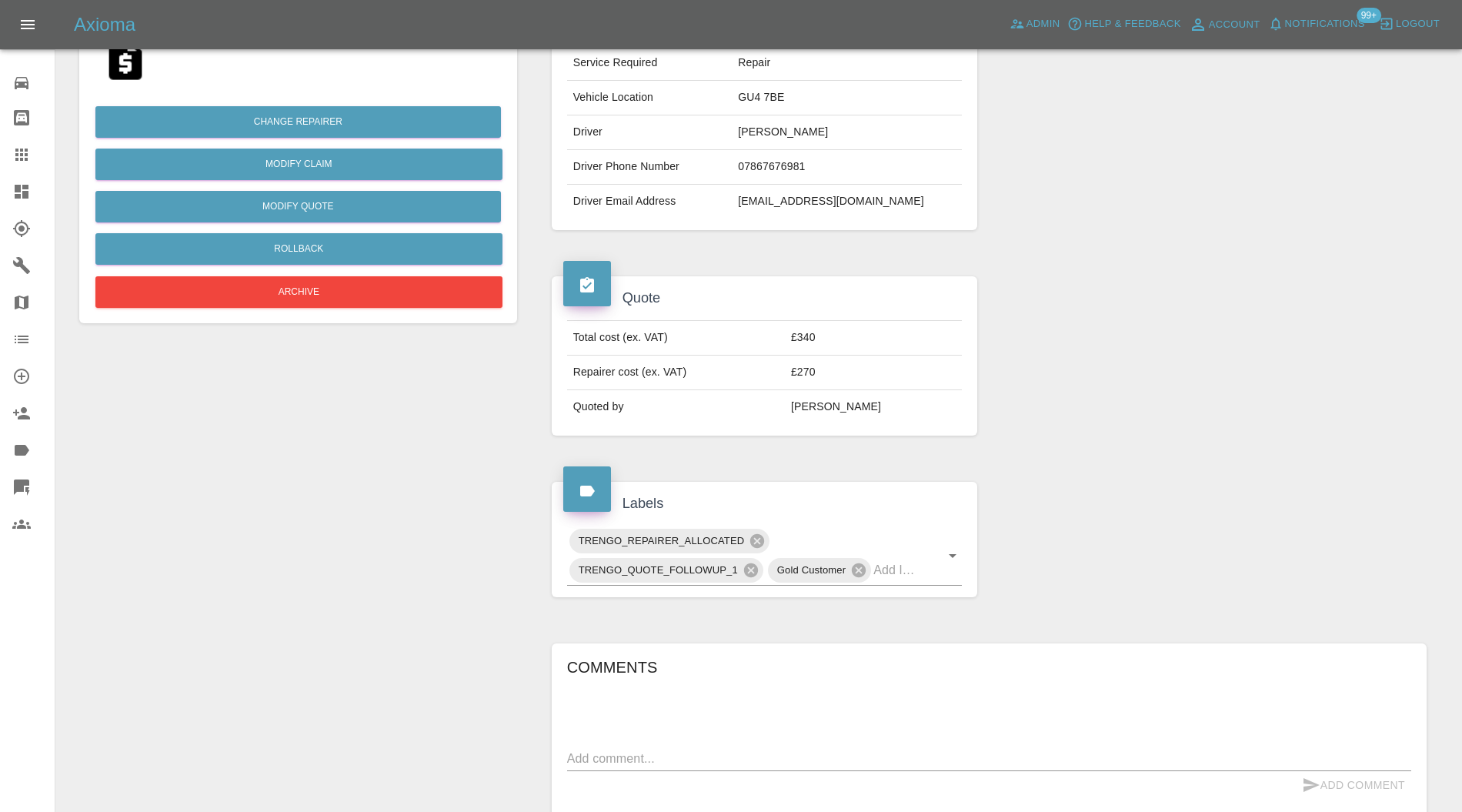
scroll to position [410, 0]
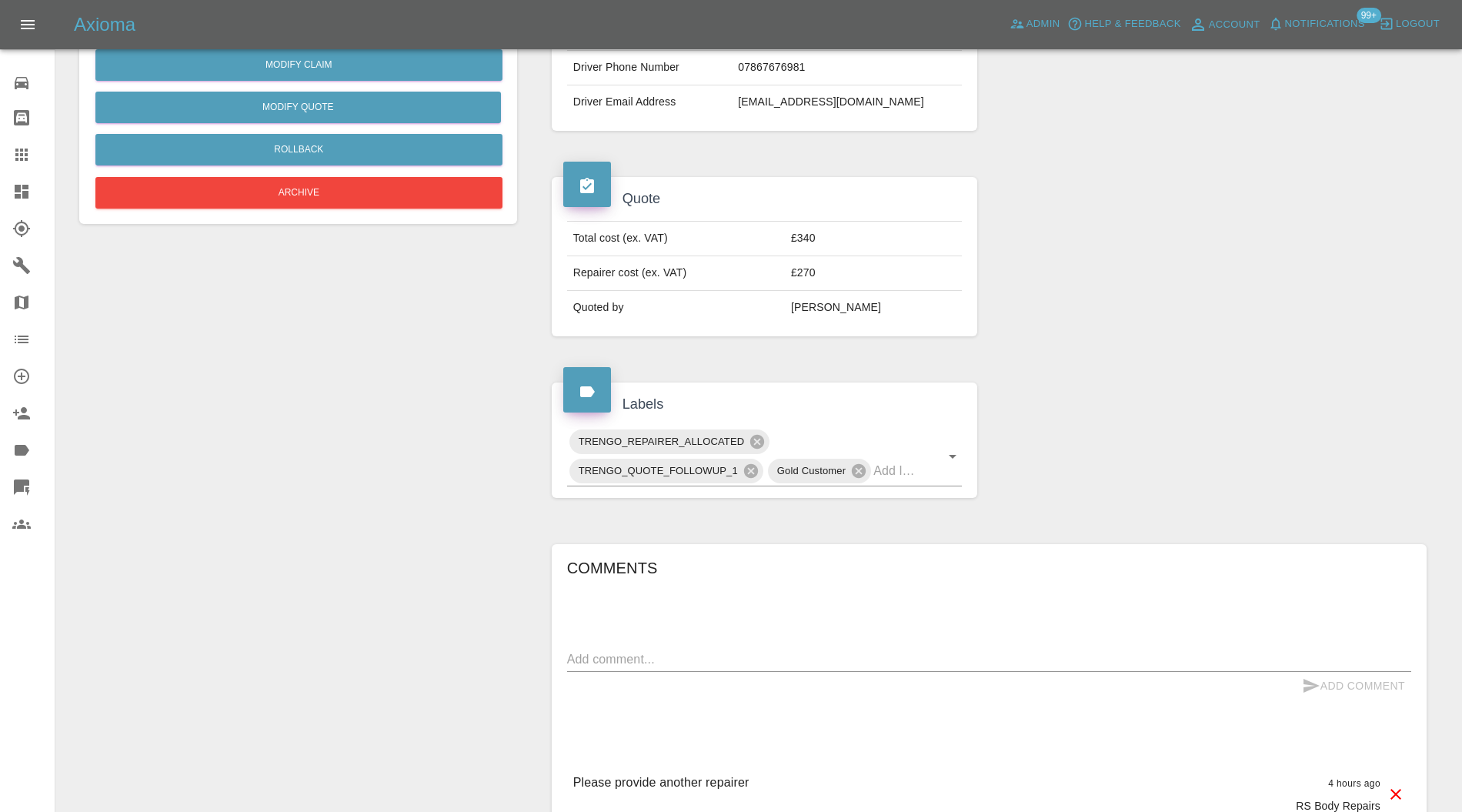
click at [760, 436] on icon at bounding box center [757, 441] width 14 height 14
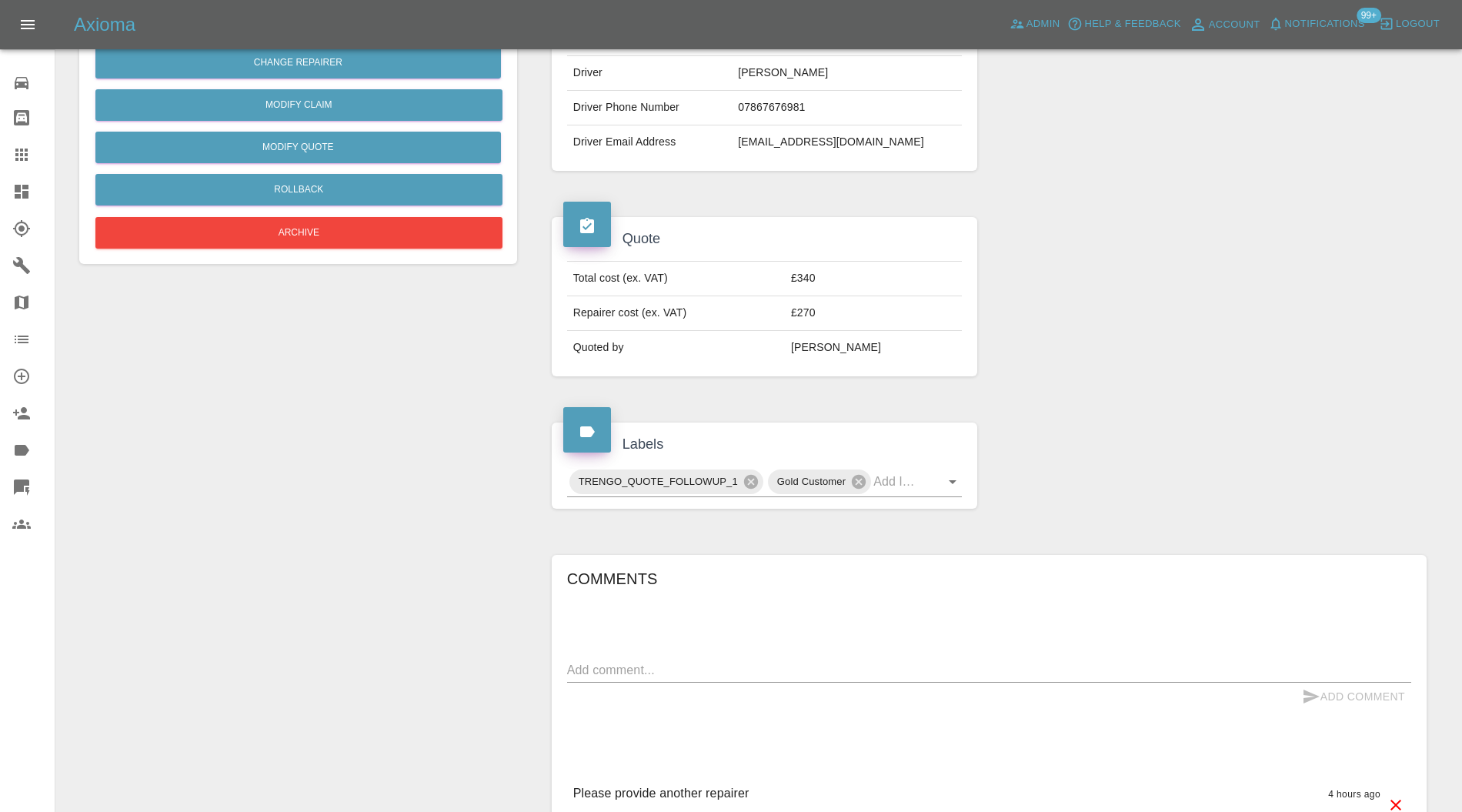
scroll to position [547, 0]
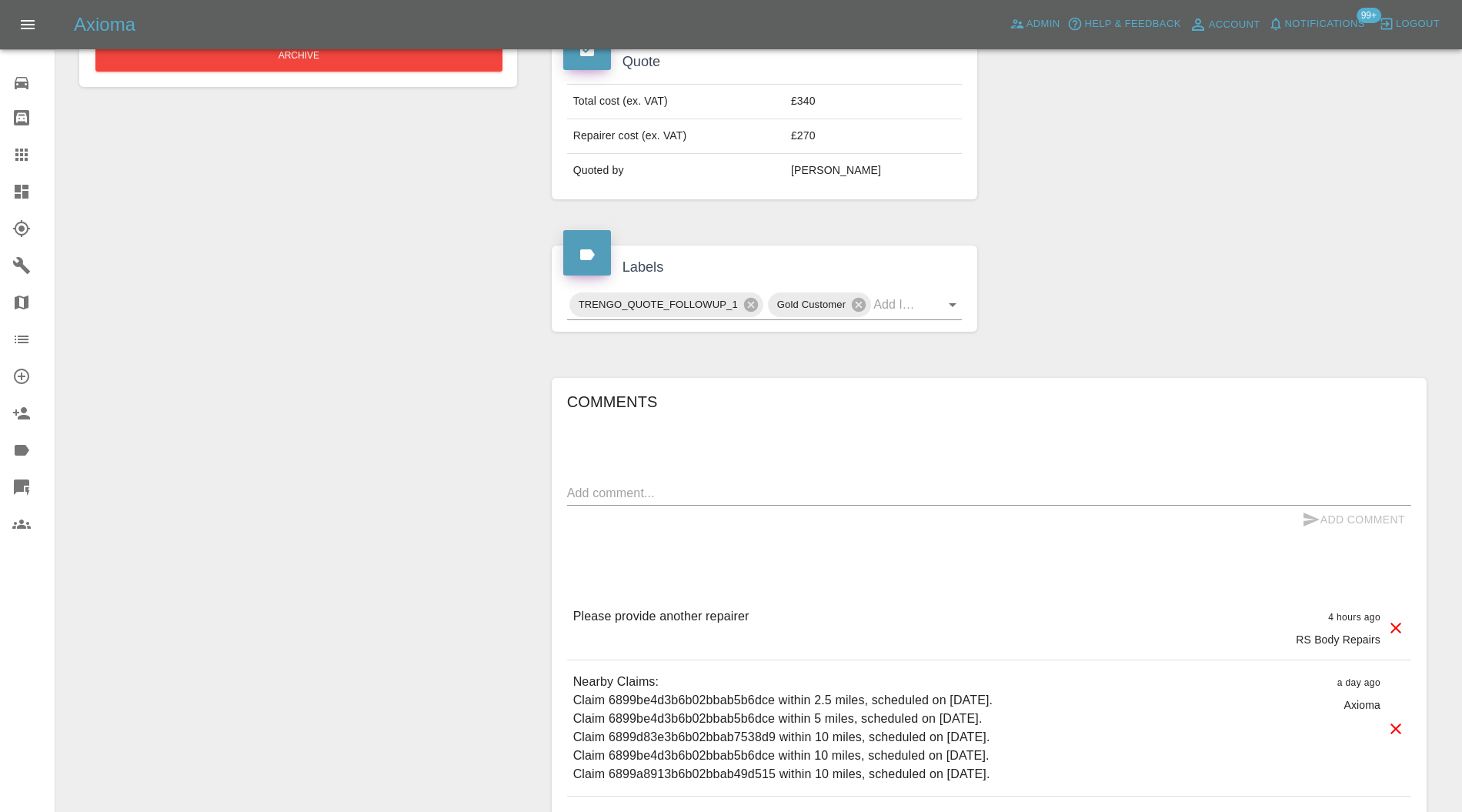
click at [1395, 619] on icon at bounding box center [1395, 628] width 19 height 19
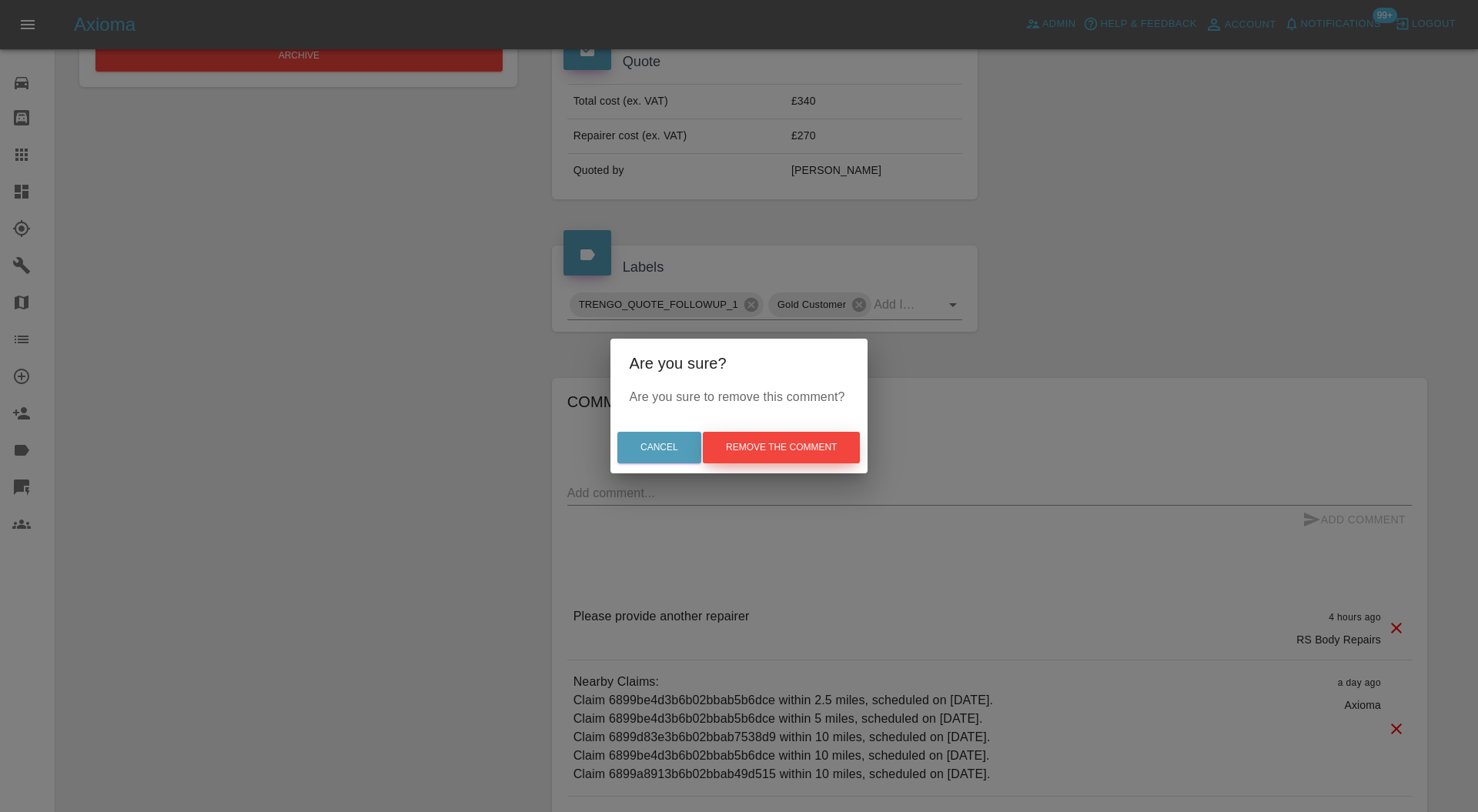
click at [780, 432] on button "Remove the comment" at bounding box center [781, 447] width 157 height 31
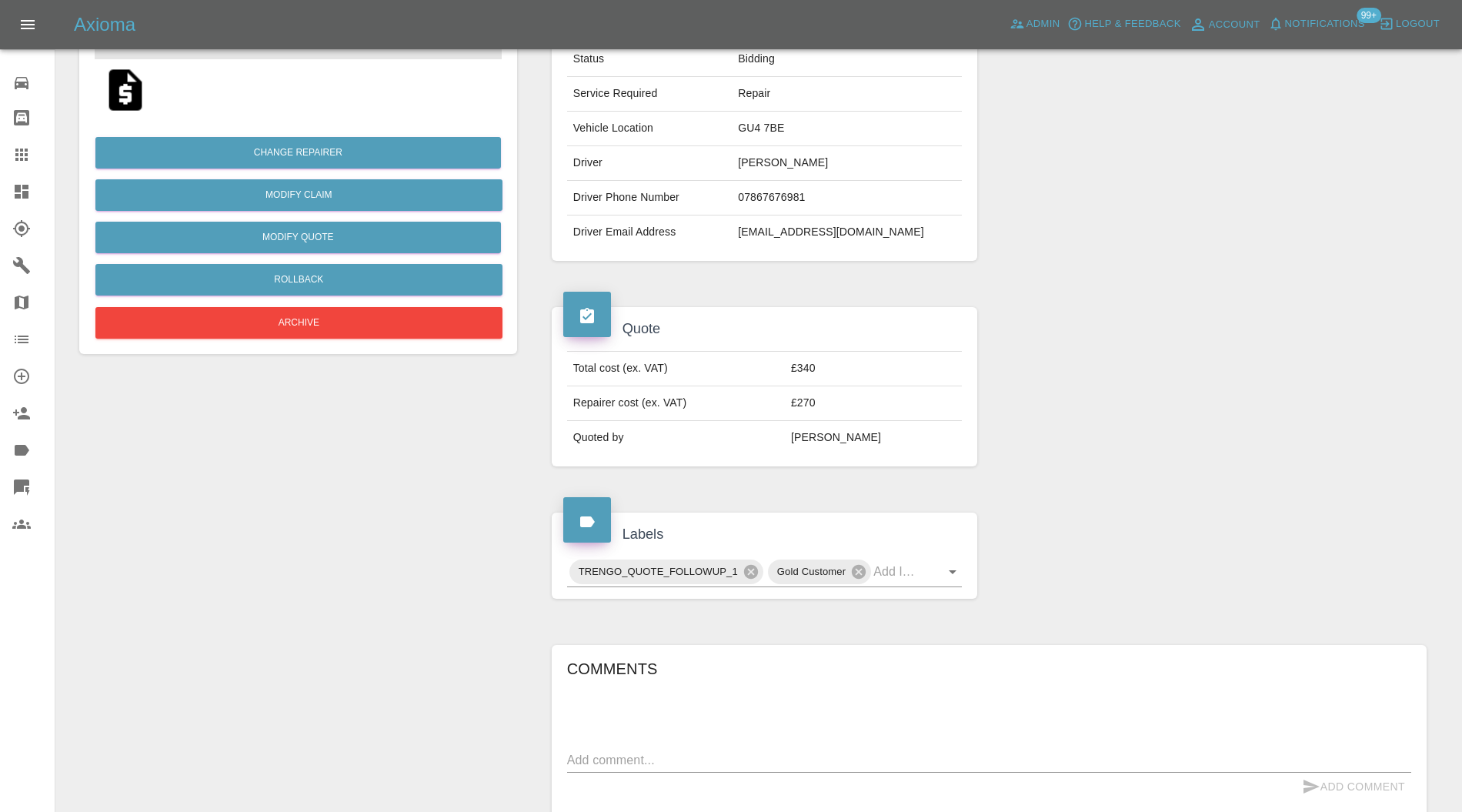
scroll to position [0, 0]
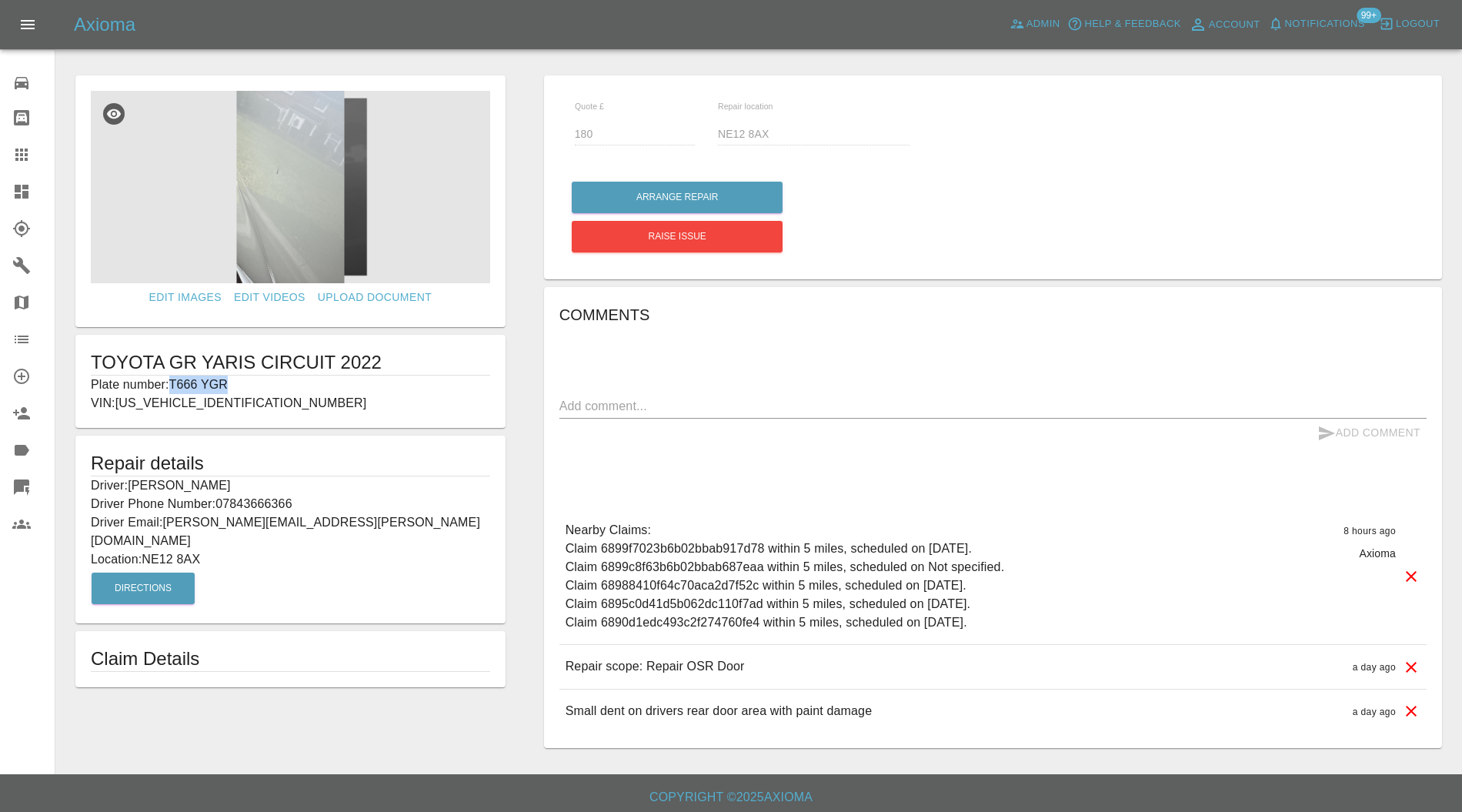
drag, startPoint x: 268, startPoint y: 387, endPoint x: 174, endPoint y: 387, distance: 94.0
click at [174, 387] on p "Plate number: T666 YGR" at bounding box center [290, 385] width 399 height 19
copy p "T666 YGR"
click at [17, 152] on icon at bounding box center [22, 154] width 19 height 19
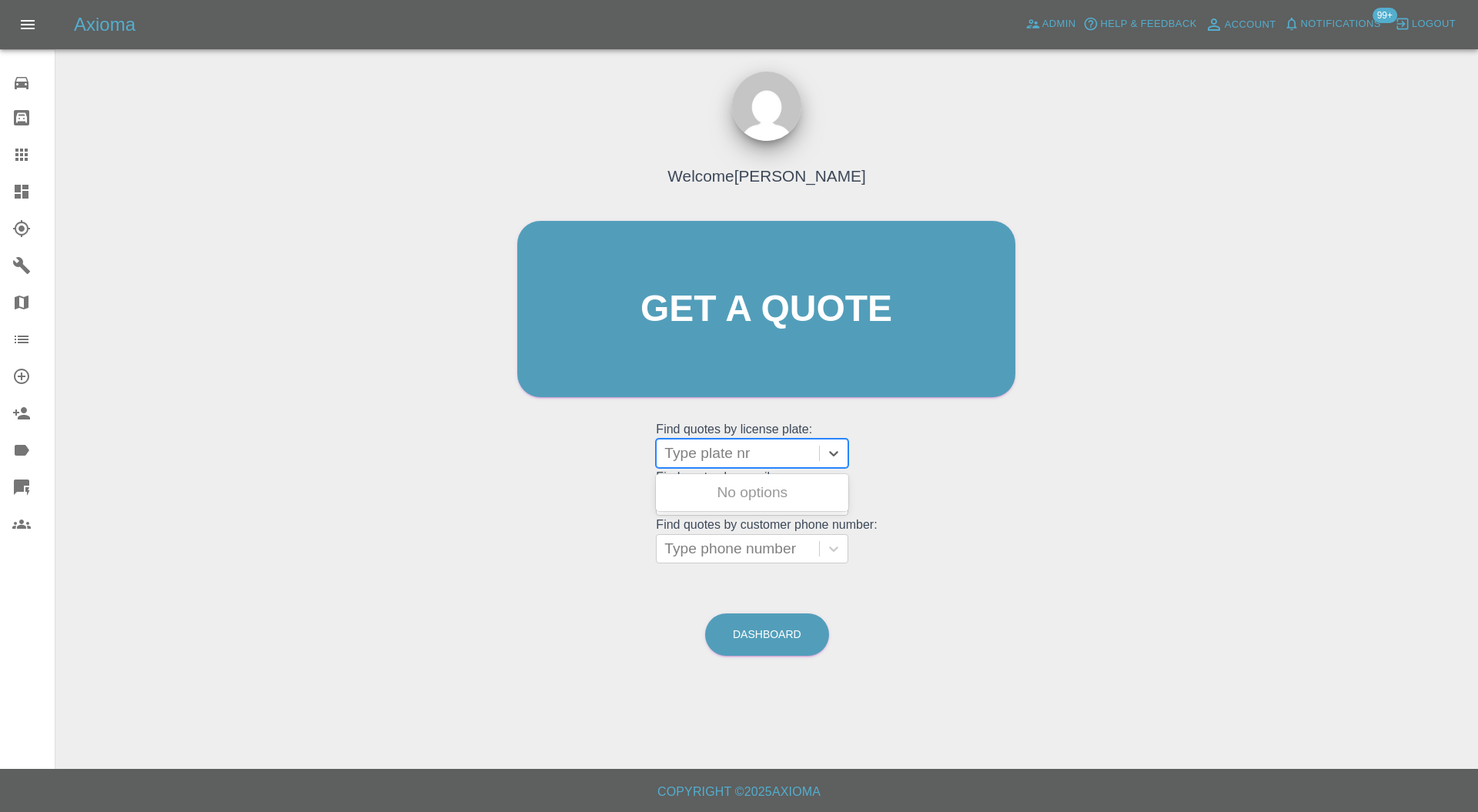
click at [717, 443] on div at bounding box center [738, 453] width 147 height 22
paste input "T666 YGR"
click at [707, 453] on input "T666 YGR" at bounding box center [701, 453] width 73 height 19
type input "T666YGR"
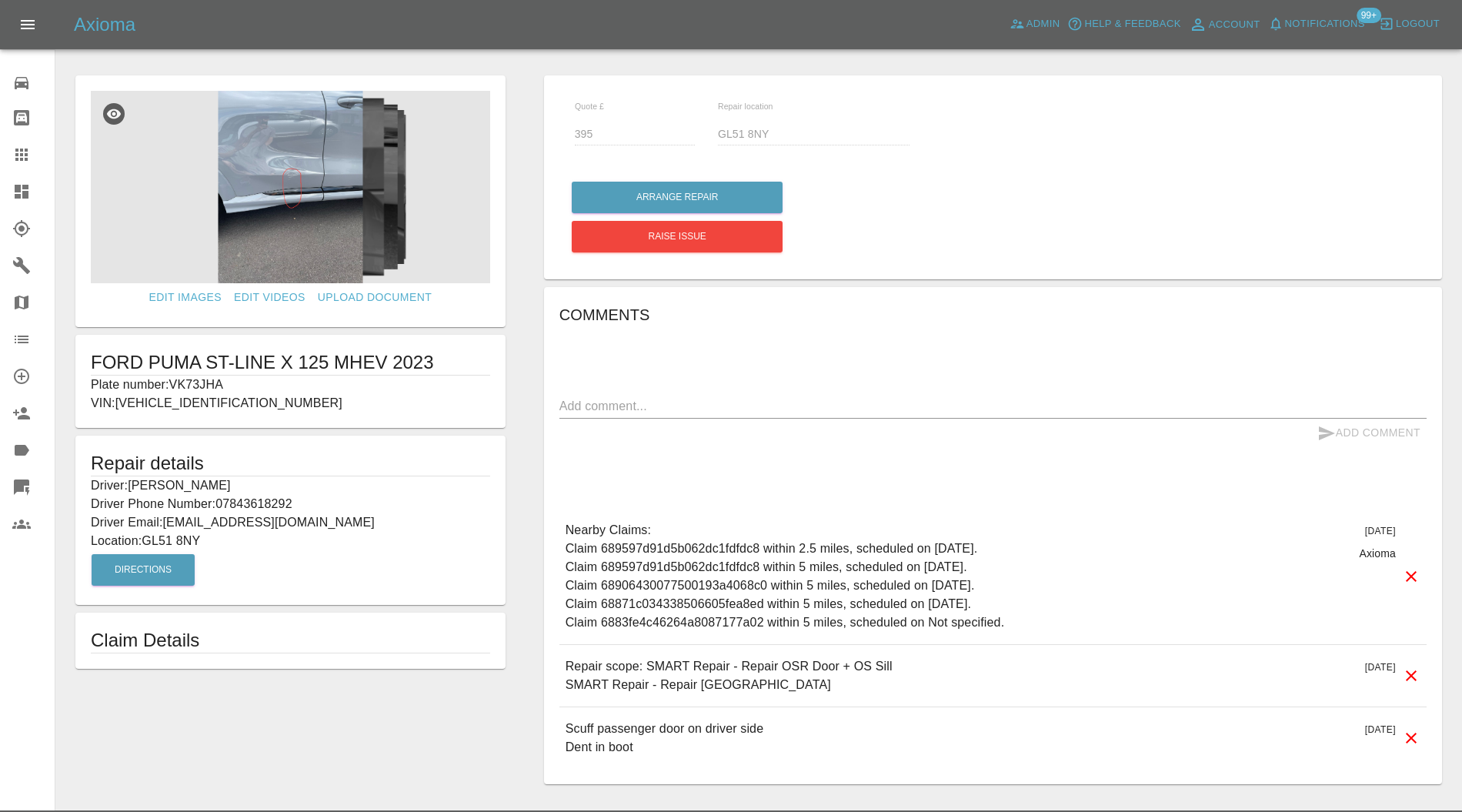
click at [211, 380] on p "Plate number: VK73JHA" at bounding box center [290, 385] width 399 height 19
copy p "VK73JHA"
click at [11, 137] on link "Claims" at bounding box center [27, 154] width 55 height 37
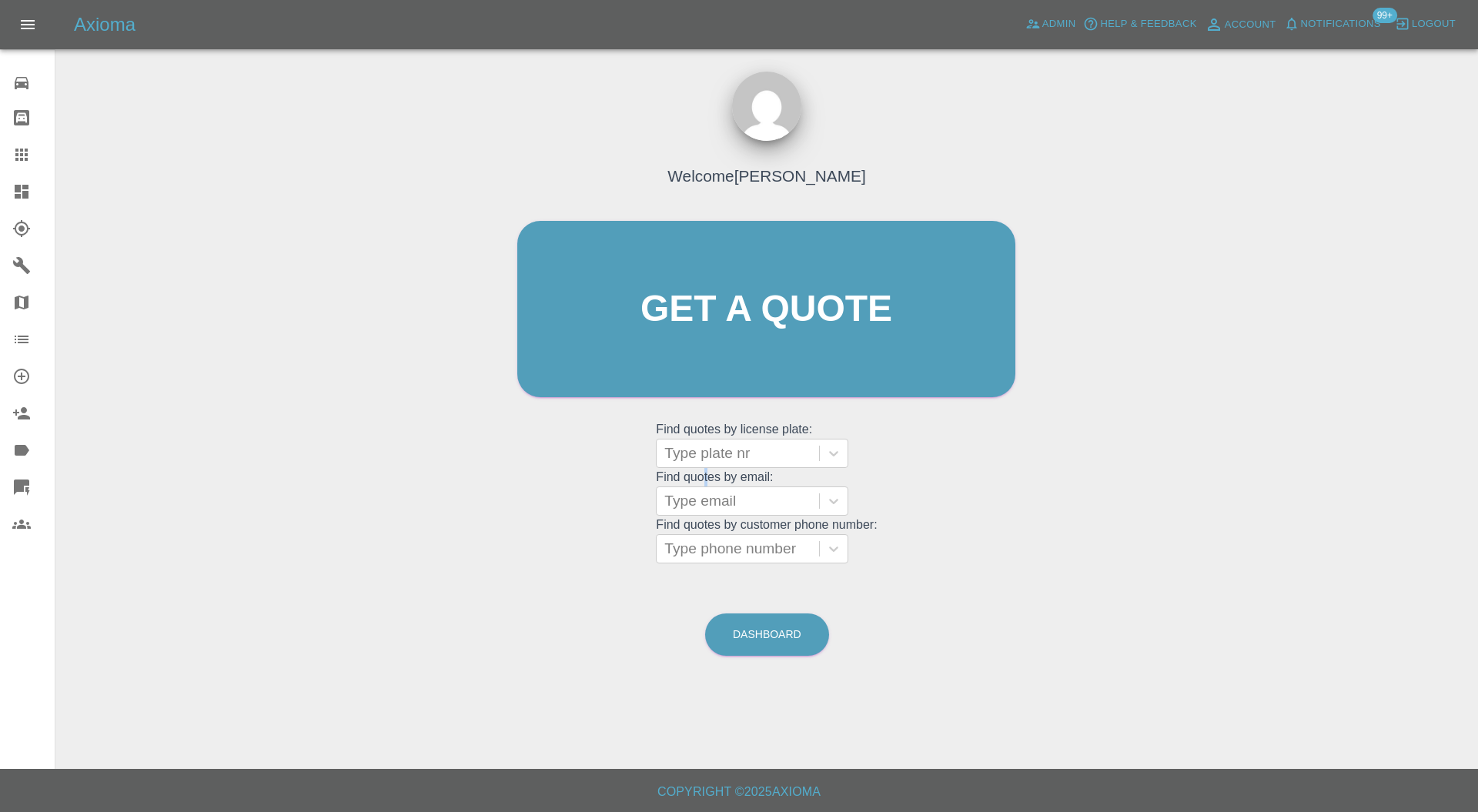
click at [709, 471] on grid "Find quotes by email: Type email" at bounding box center [767, 493] width 221 height 46
click at [721, 459] on div at bounding box center [738, 453] width 147 height 22
paste input "VK73JHA"
type input "VK73JHA"
click at [749, 490] on div "VK73JHA, Bidding" at bounding box center [753, 492] width 193 height 30
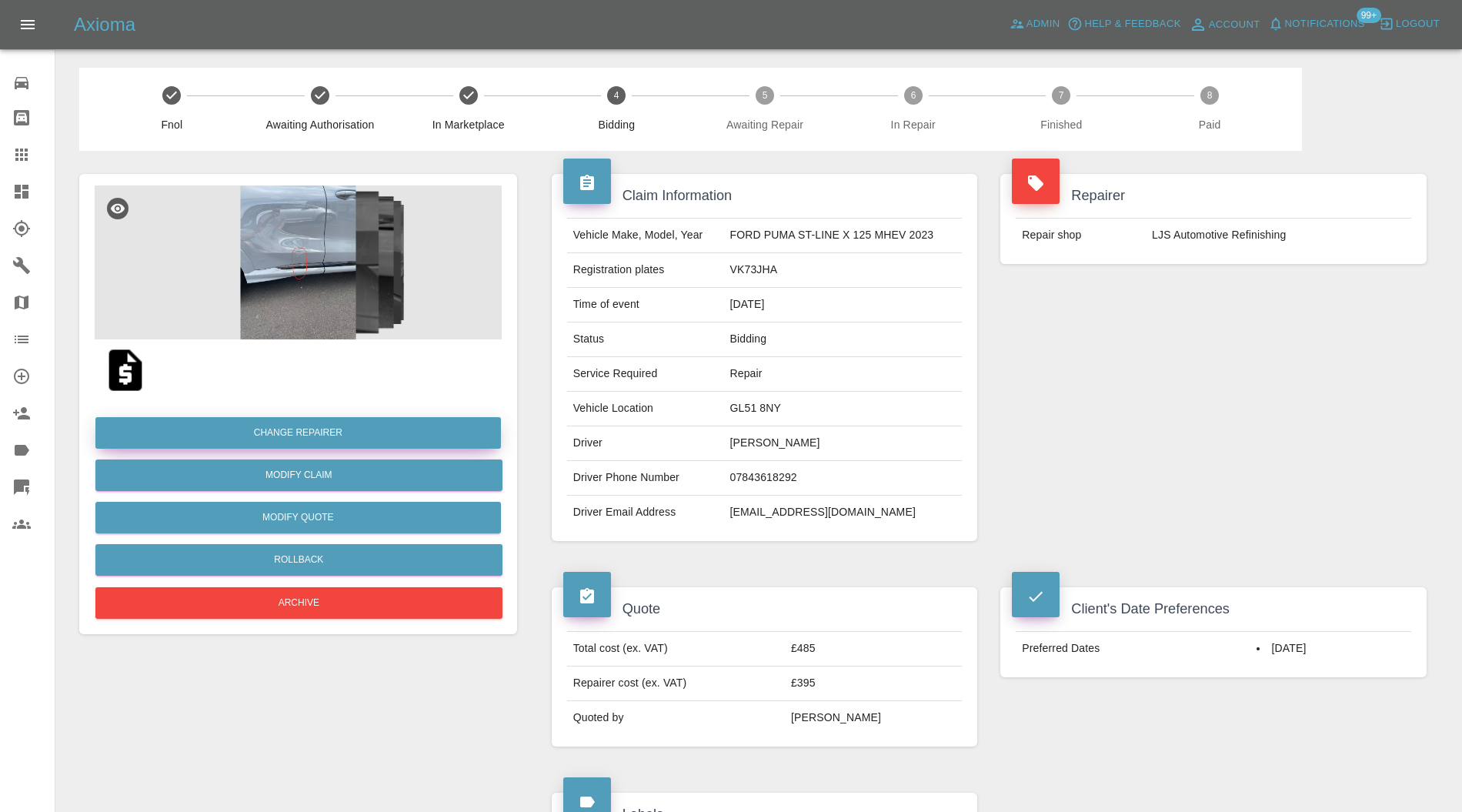
click at [389, 430] on button "Change Repairer" at bounding box center [298, 432] width 405 height 31
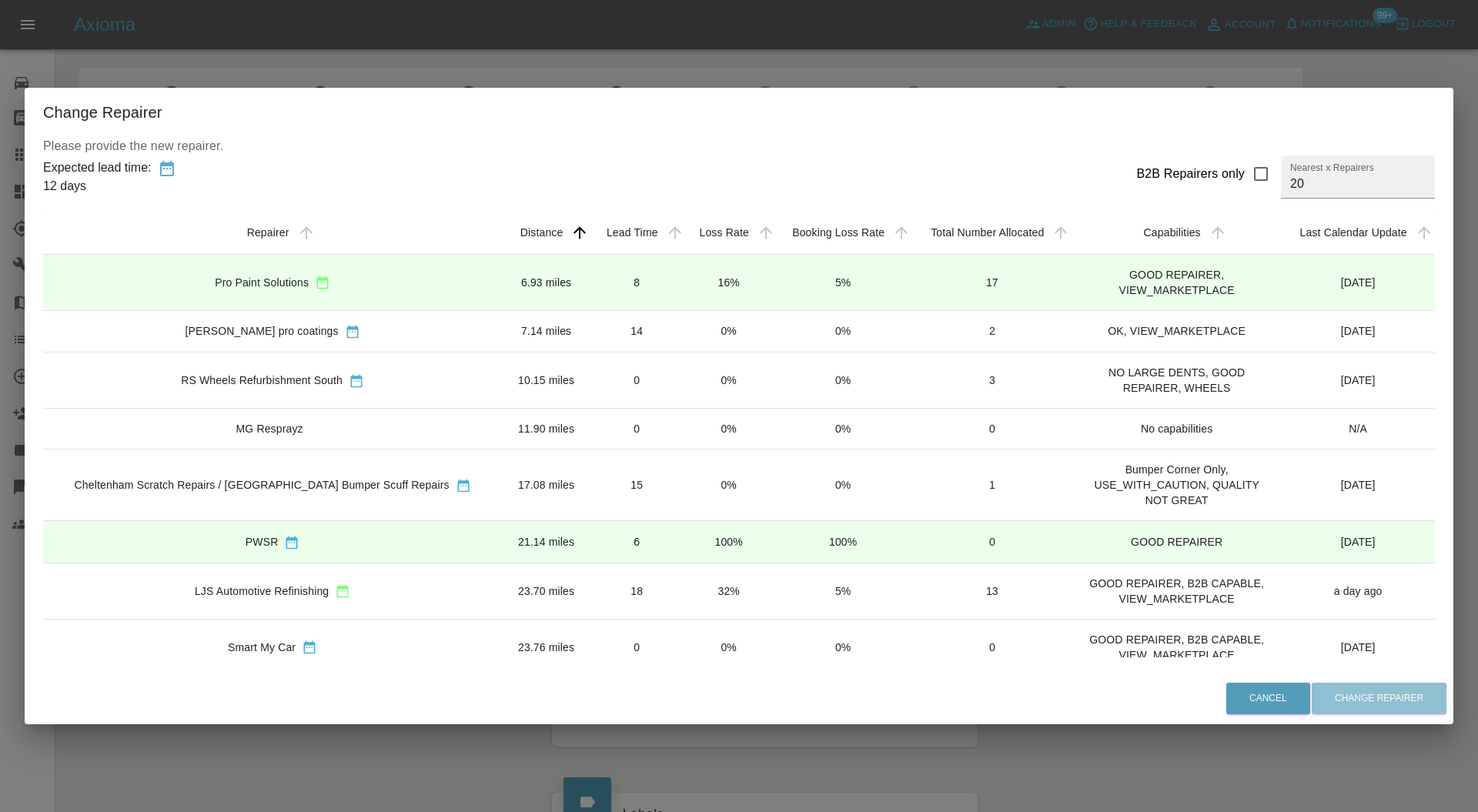
click at [590, 267] on td "8" at bounding box center [637, 282] width 93 height 57
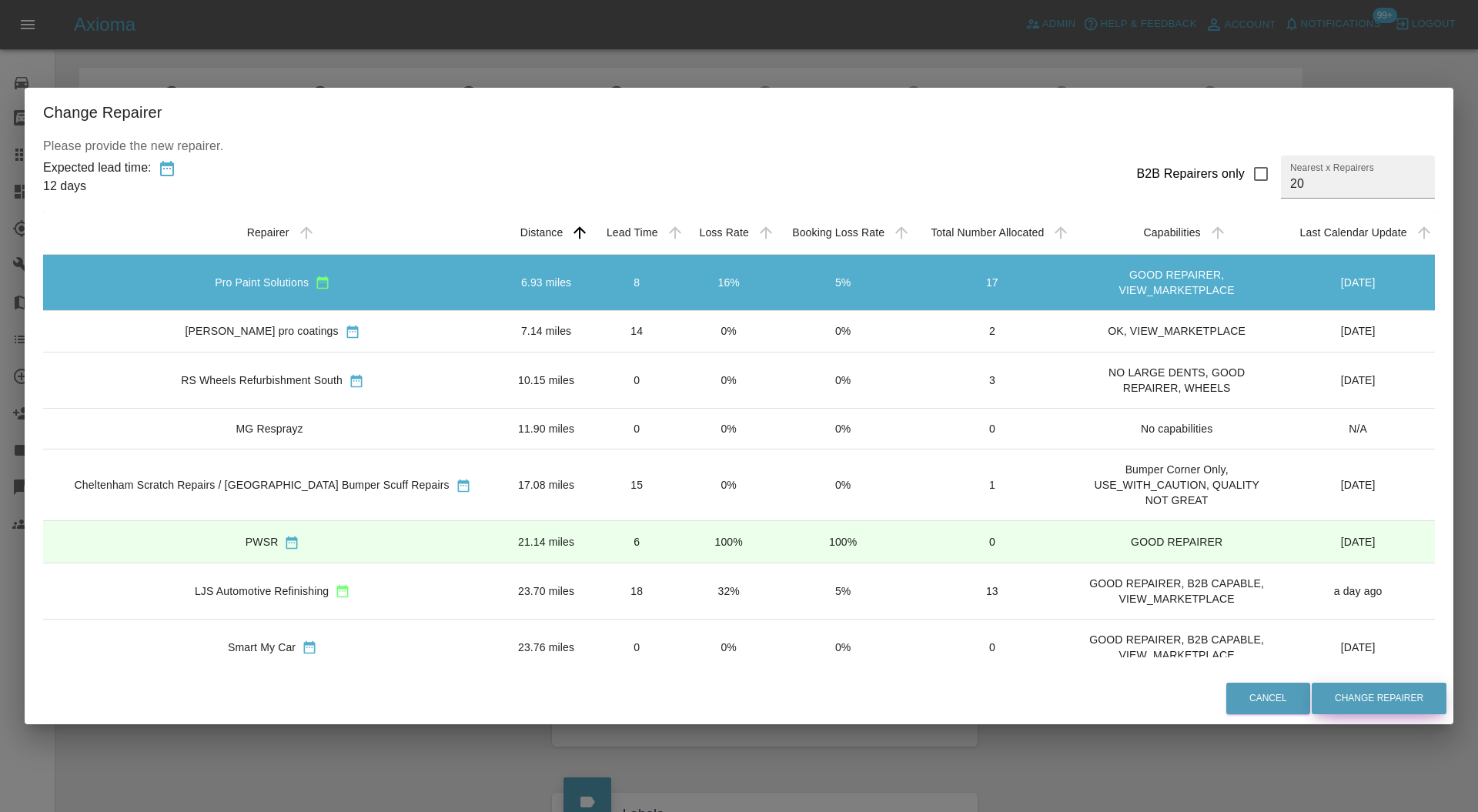
click at [1377, 688] on button "Change Repairer" at bounding box center [1379, 697] width 135 height 31
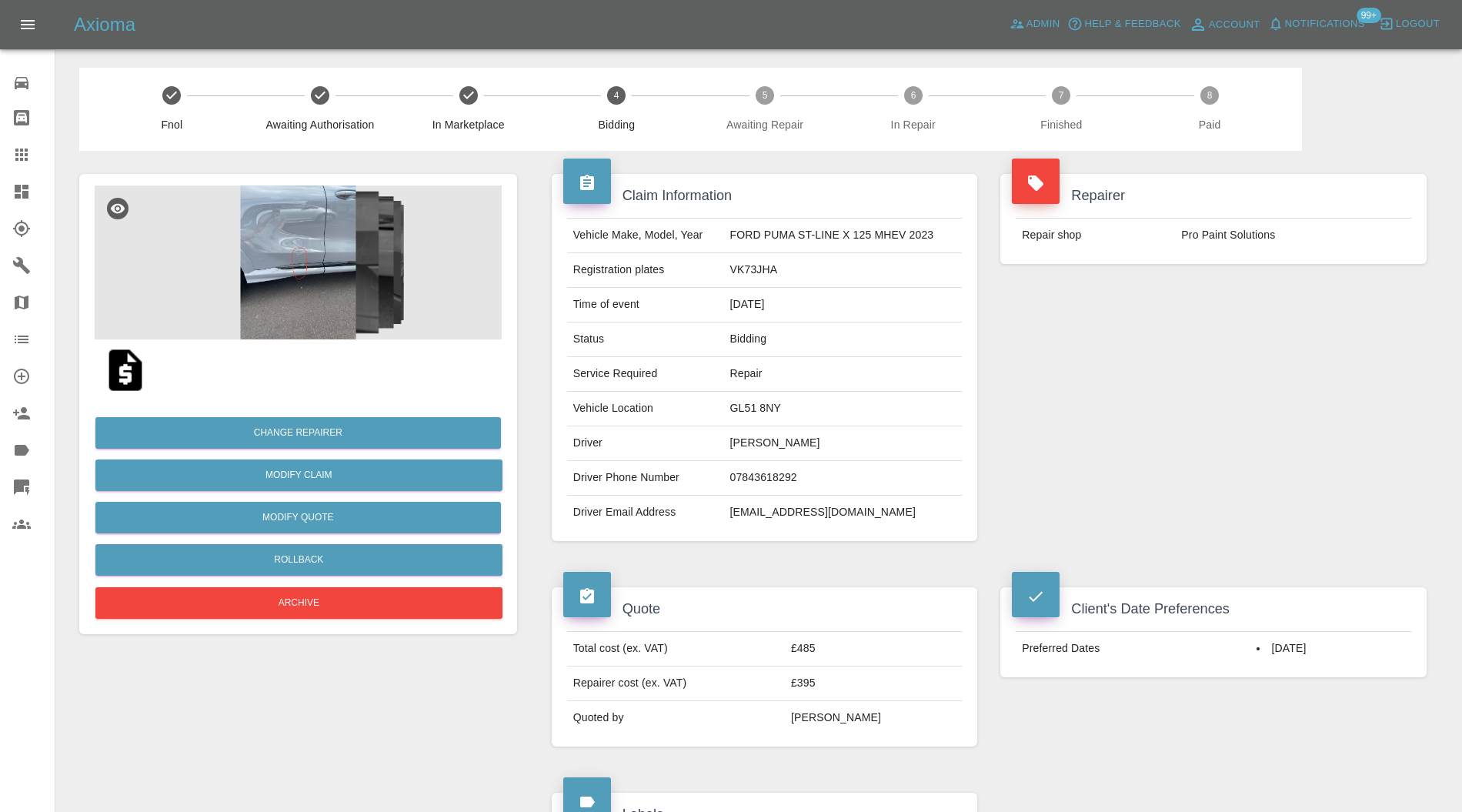
scroll to position [547, 0]
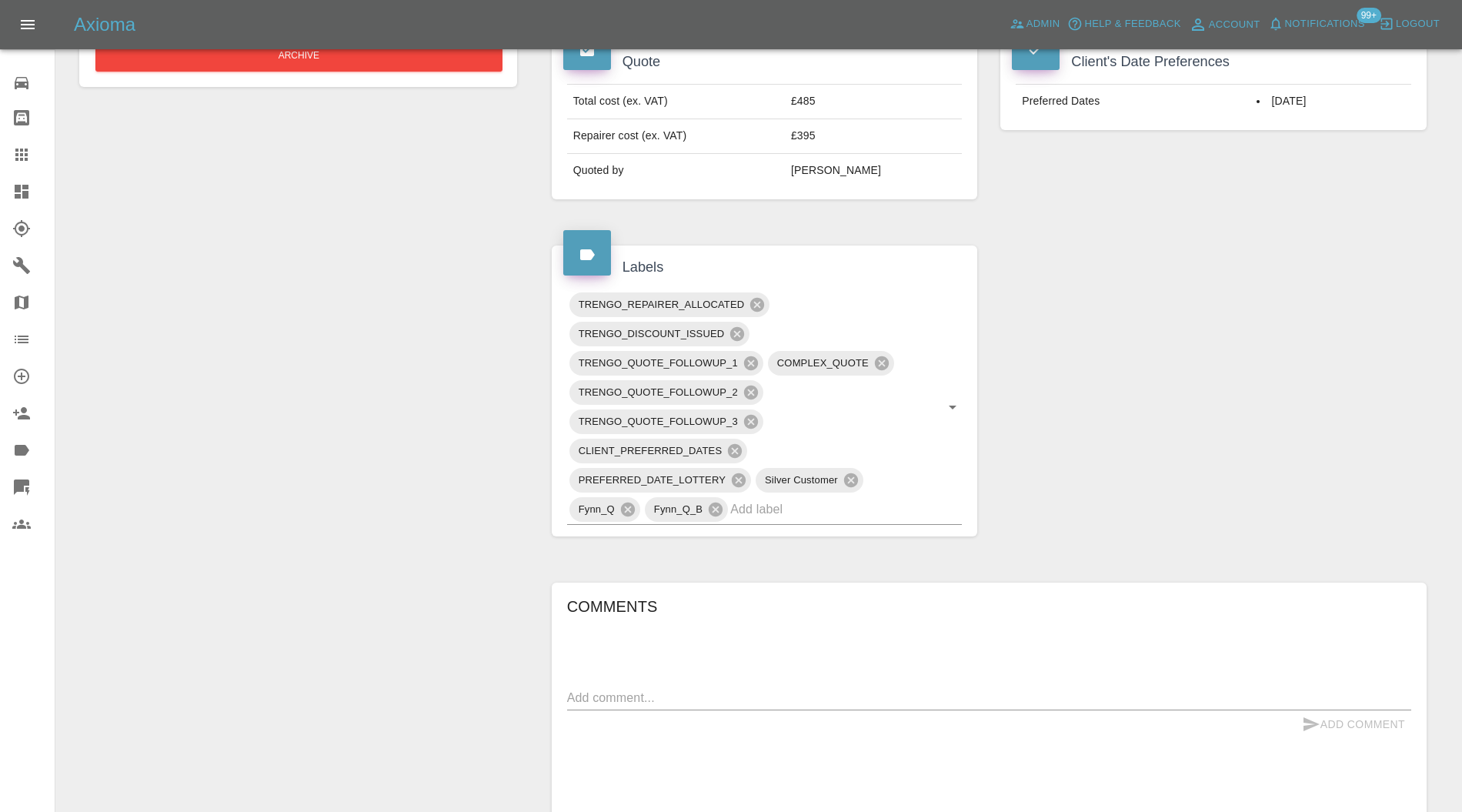
click at [755, 300] on icon at bounding box center [757, 305] width 17 height 17
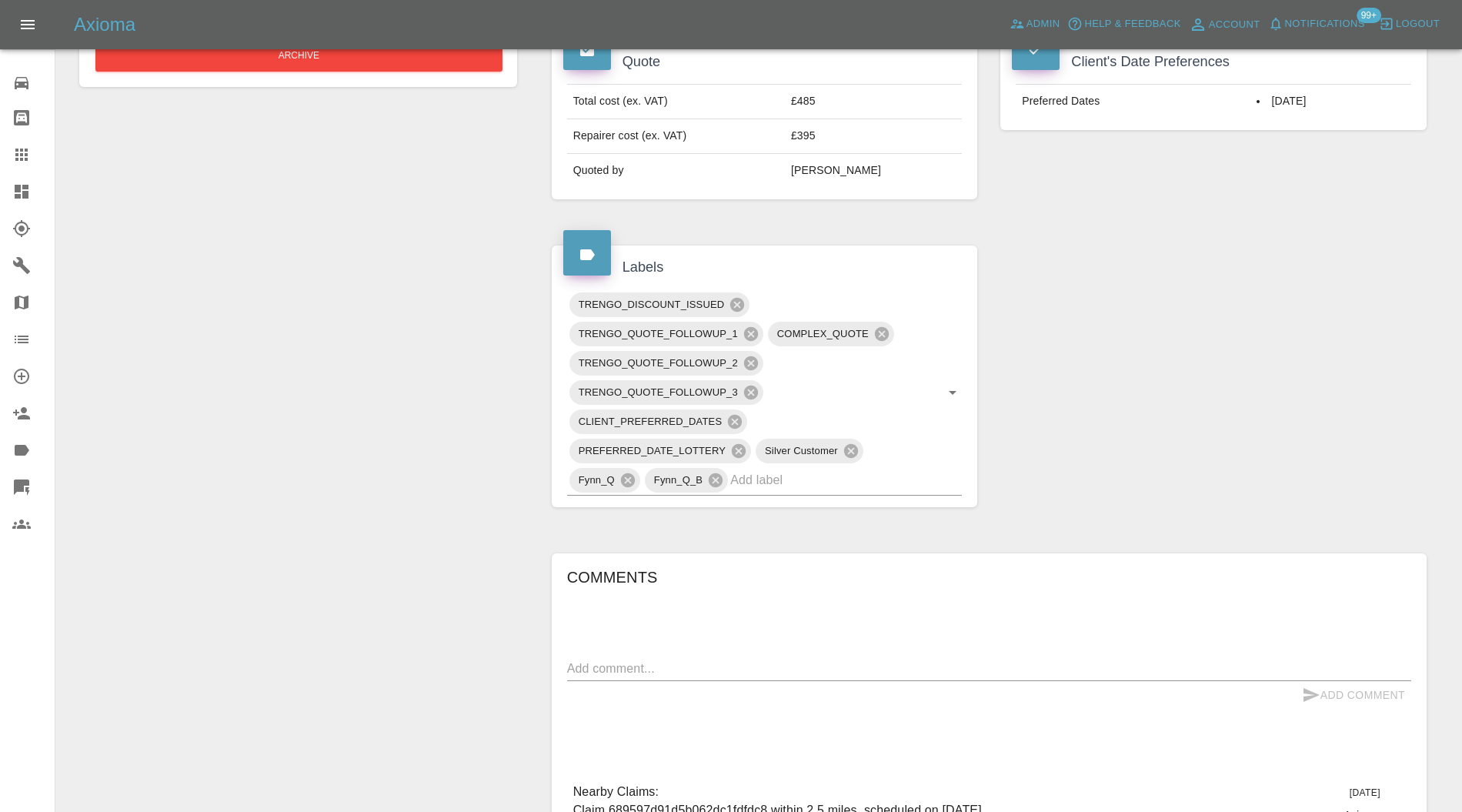
scroll to position [0, 0]
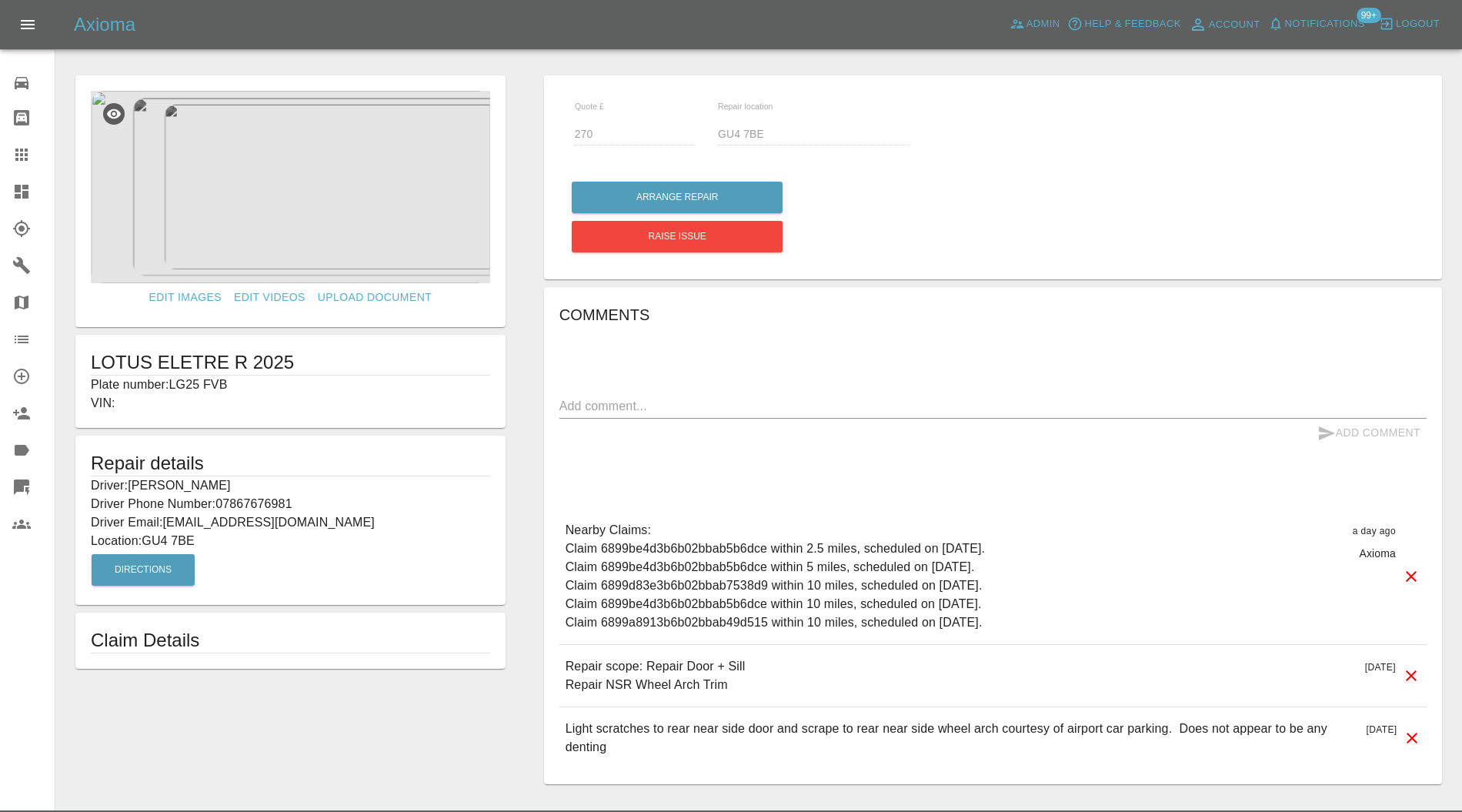
drag, startPoint x: 30, startPoint y: 157, endPoint x: 157, endPoint y: 181, distance: 129.2
click at [30, 157] on div at bounding box center [34, 154] width 43 height 19
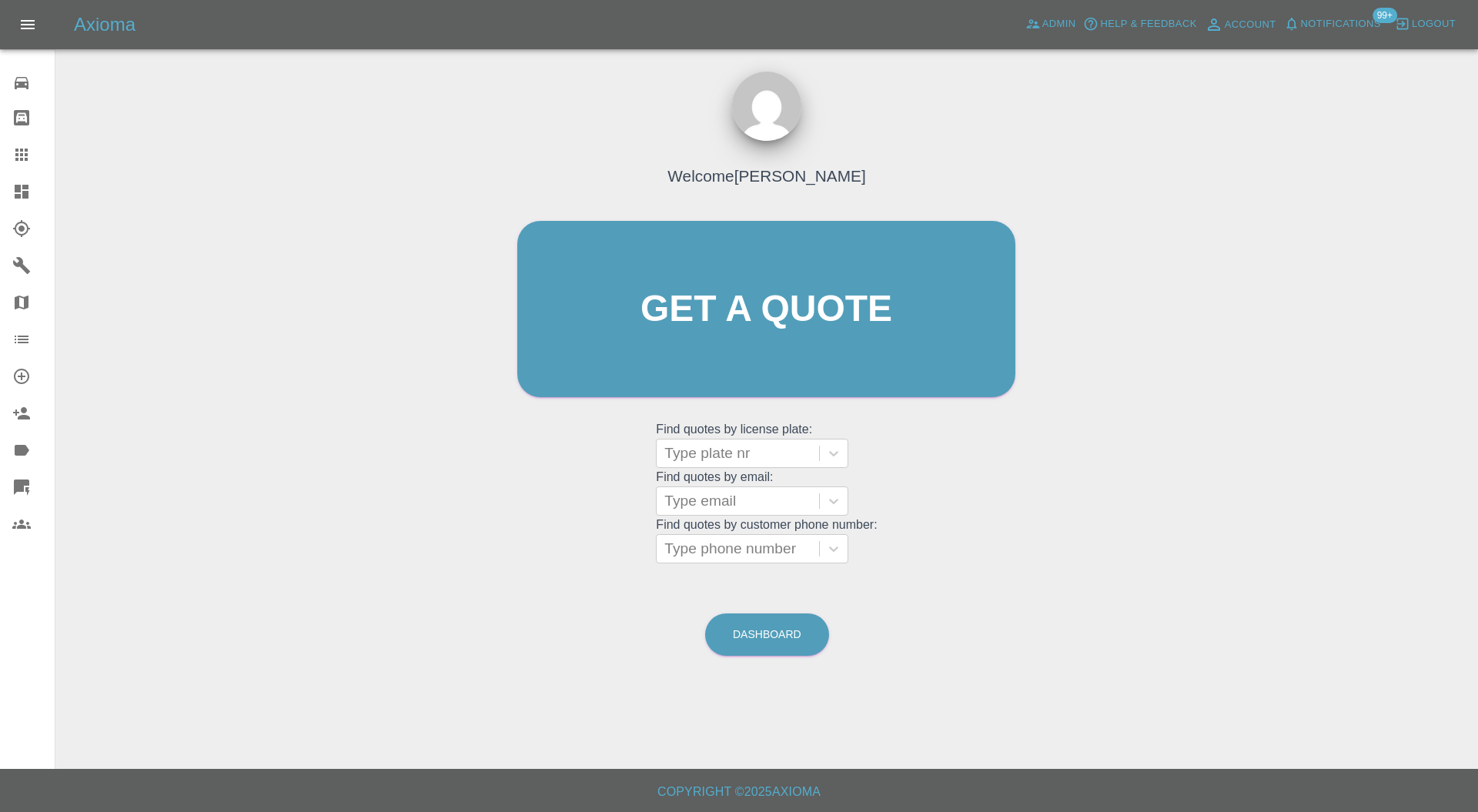
click at [755, 448] on div at bounding box center [738, 453] width 147 height 22
paste input "NJ73TBU"
type input "NJ73TBU"
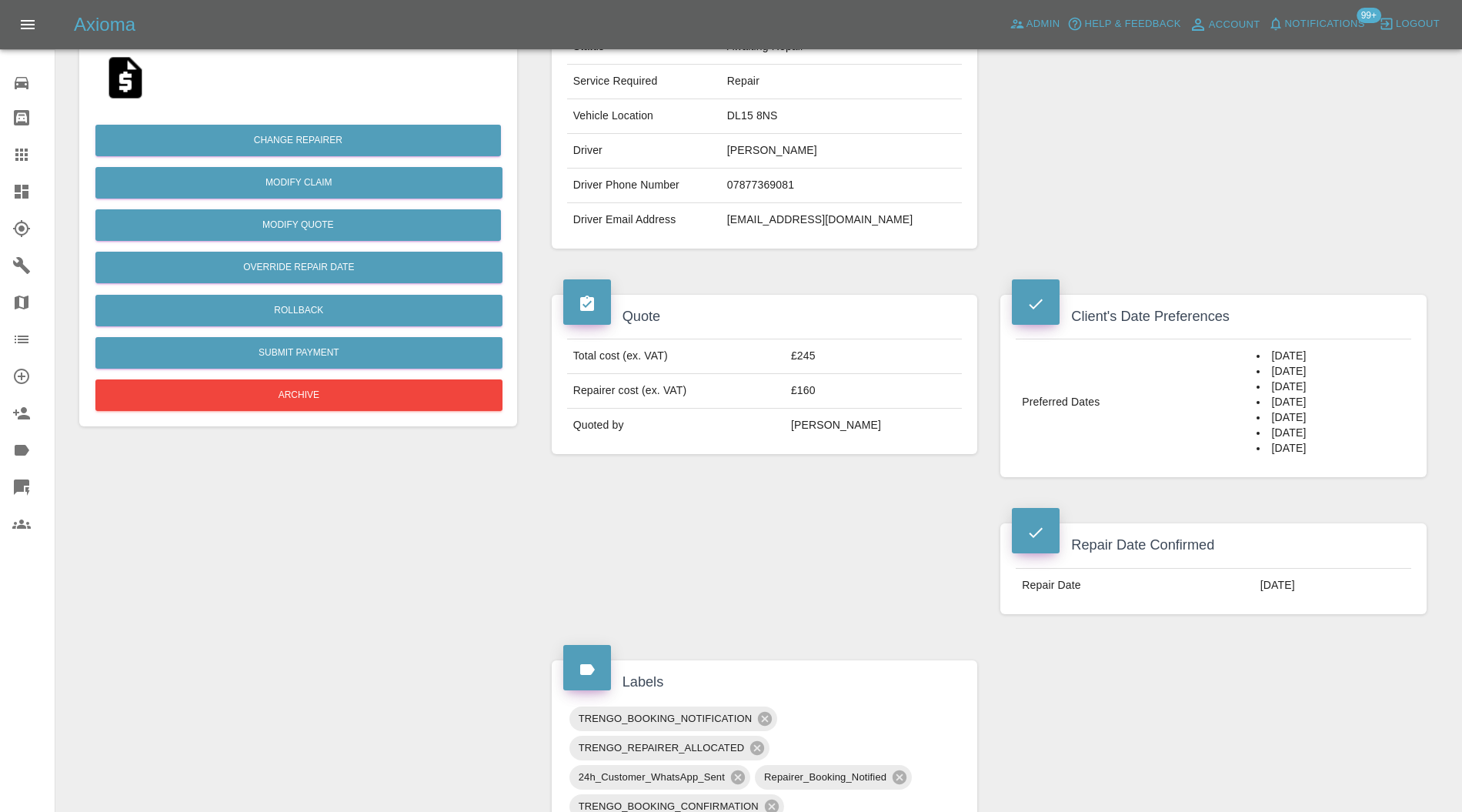
scroll to position [273, 0]
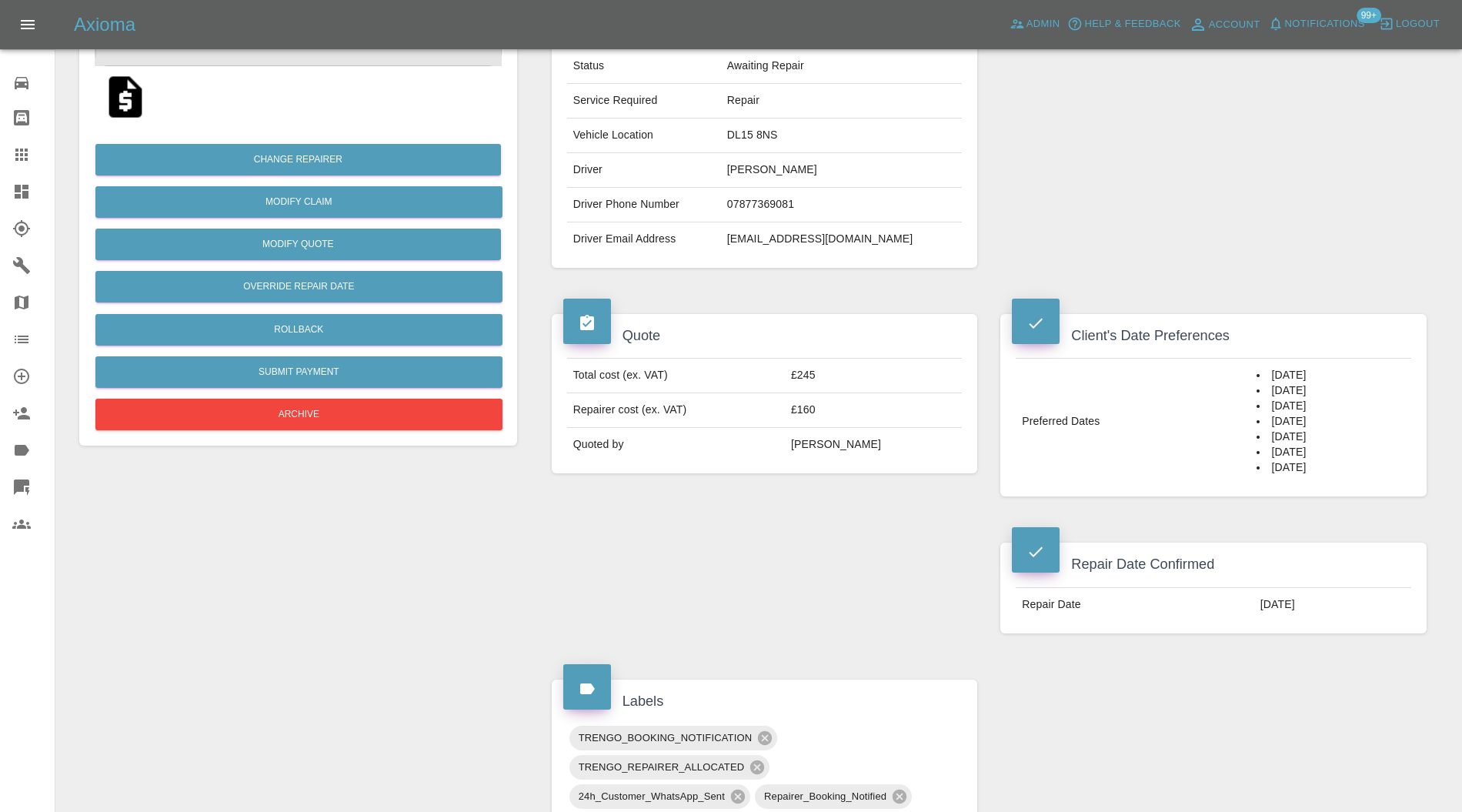
drag, startPoint x: 1315, startPoint y: 473, endPoint x: 1240, endPoint y: 377, distance: 121.8
click at [1250, 377] on td "[DATE] [DATE] [DATE] [DATE] [DATE] [DATE] [DATE]" at bounding box center [1330, 421] width 160 height 126
copy td "[DATE] [DATE] [DATE] [DATE] [DATE] [DATE] [DATE]"
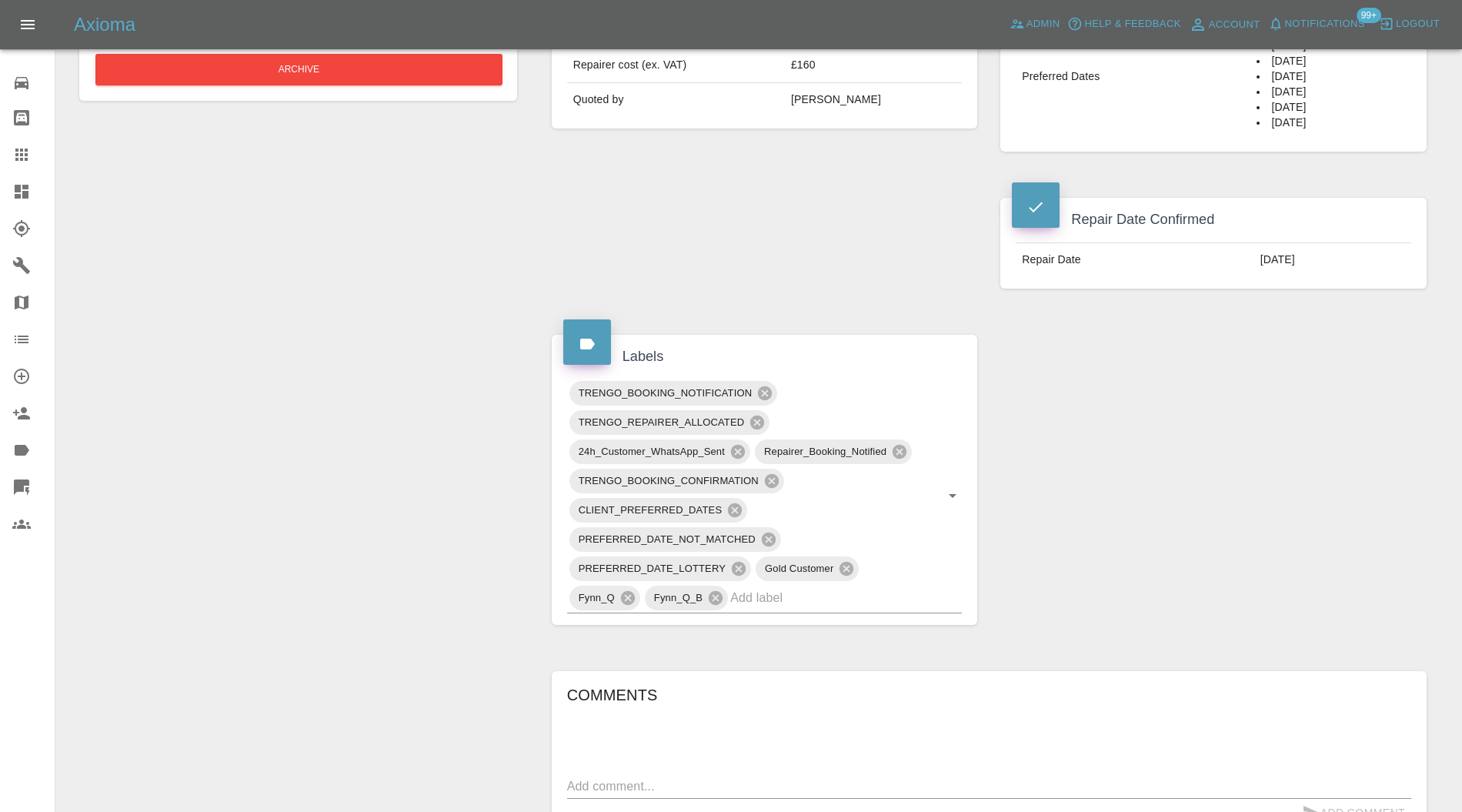
scroll to position [0, 0]
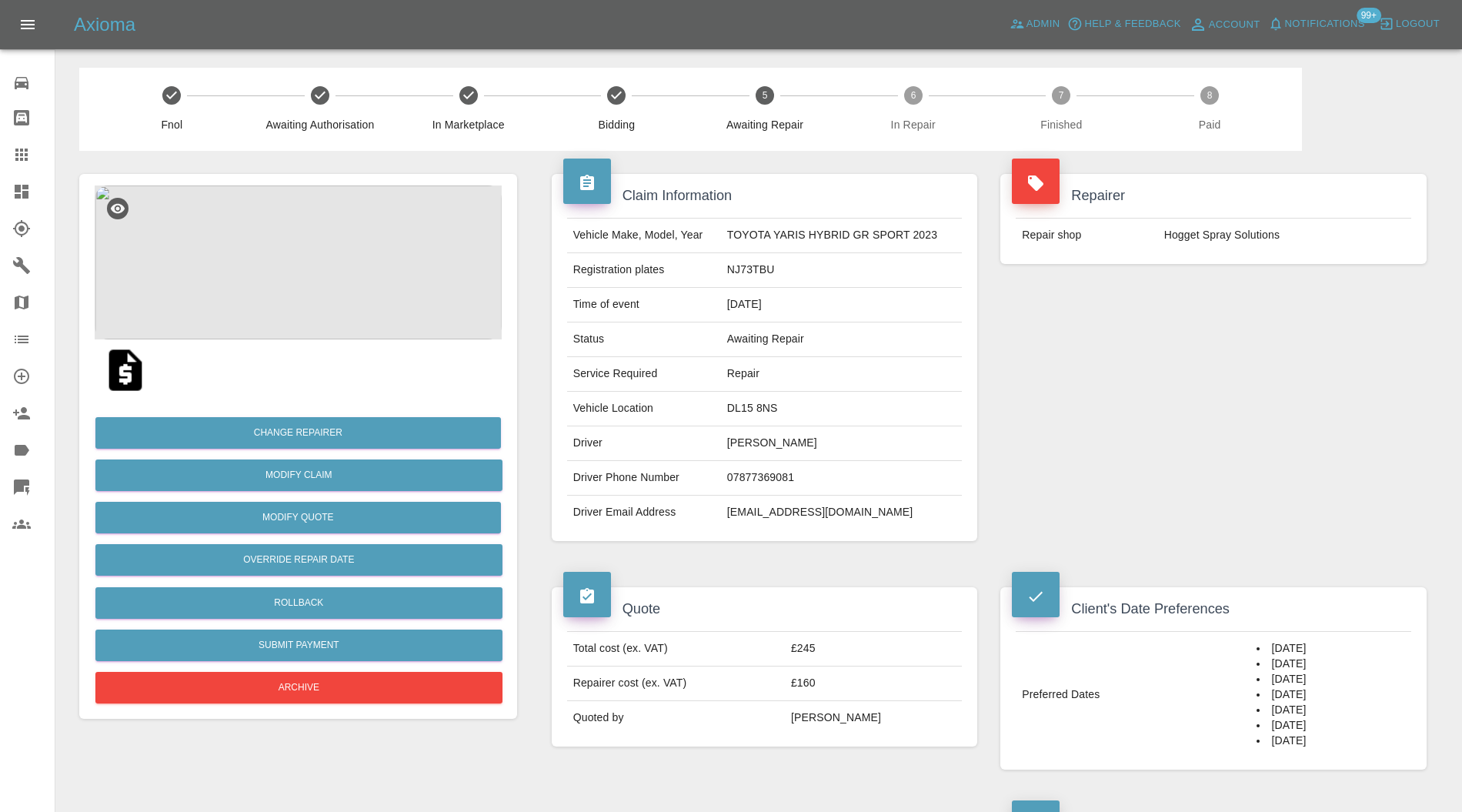
click at [30, 188] on icon at bounding box center [22, 192] width 19 height 19
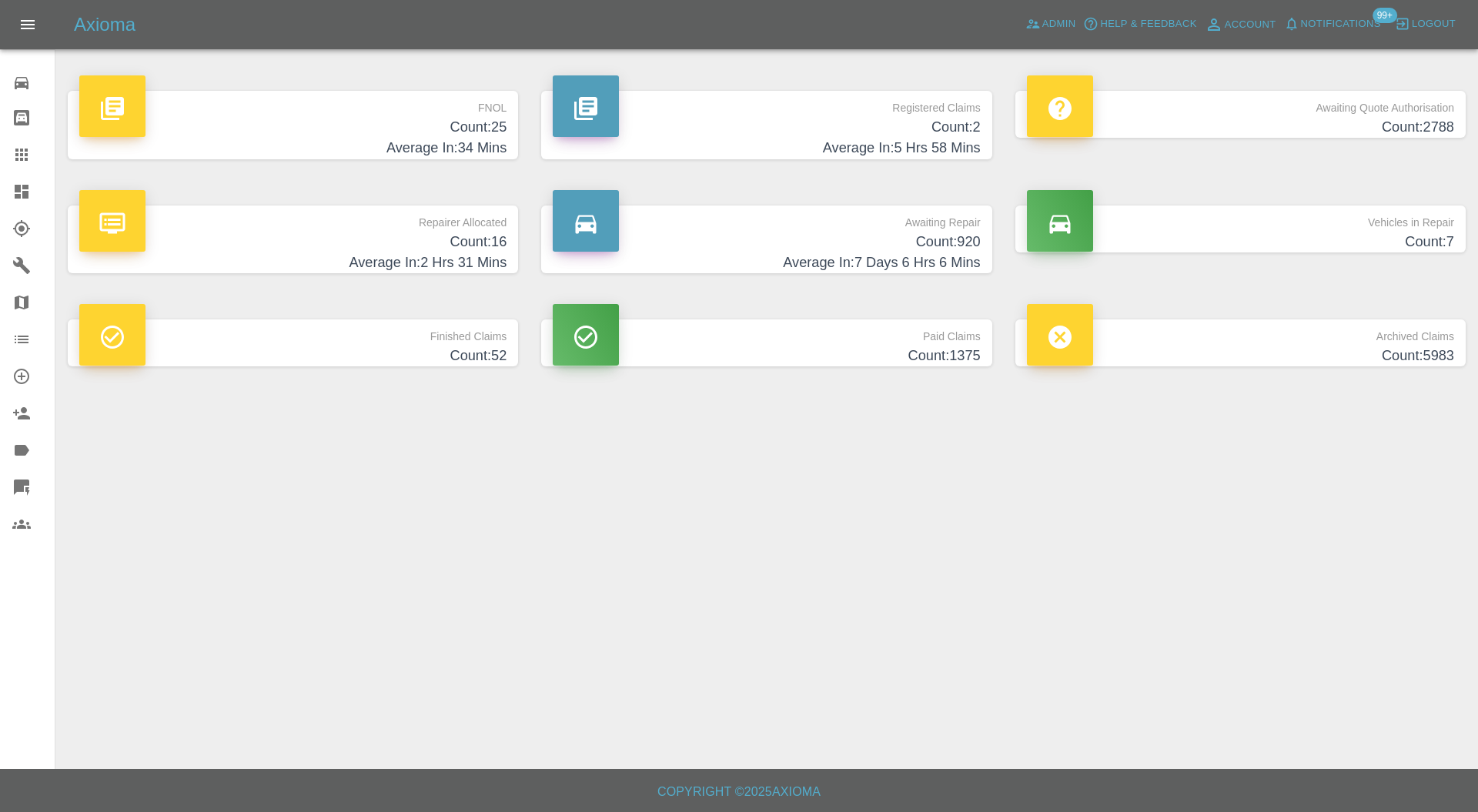
click at [1388, 237] on h4 "Count: 7" at bounding box center [1241, 241] width 427 height 21
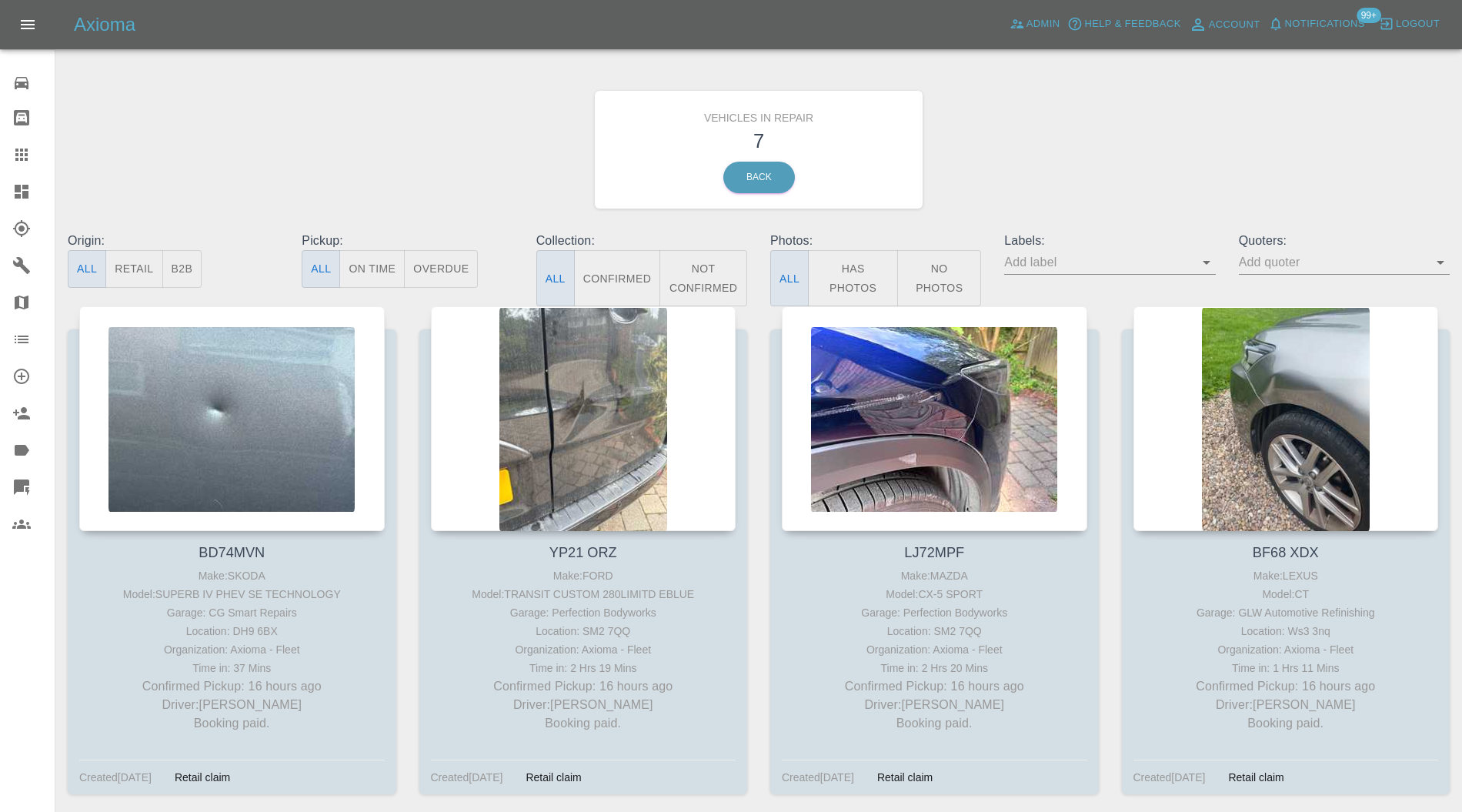
click at [19, 189] on icon at bounding box center [21, 192] width 14 height 14
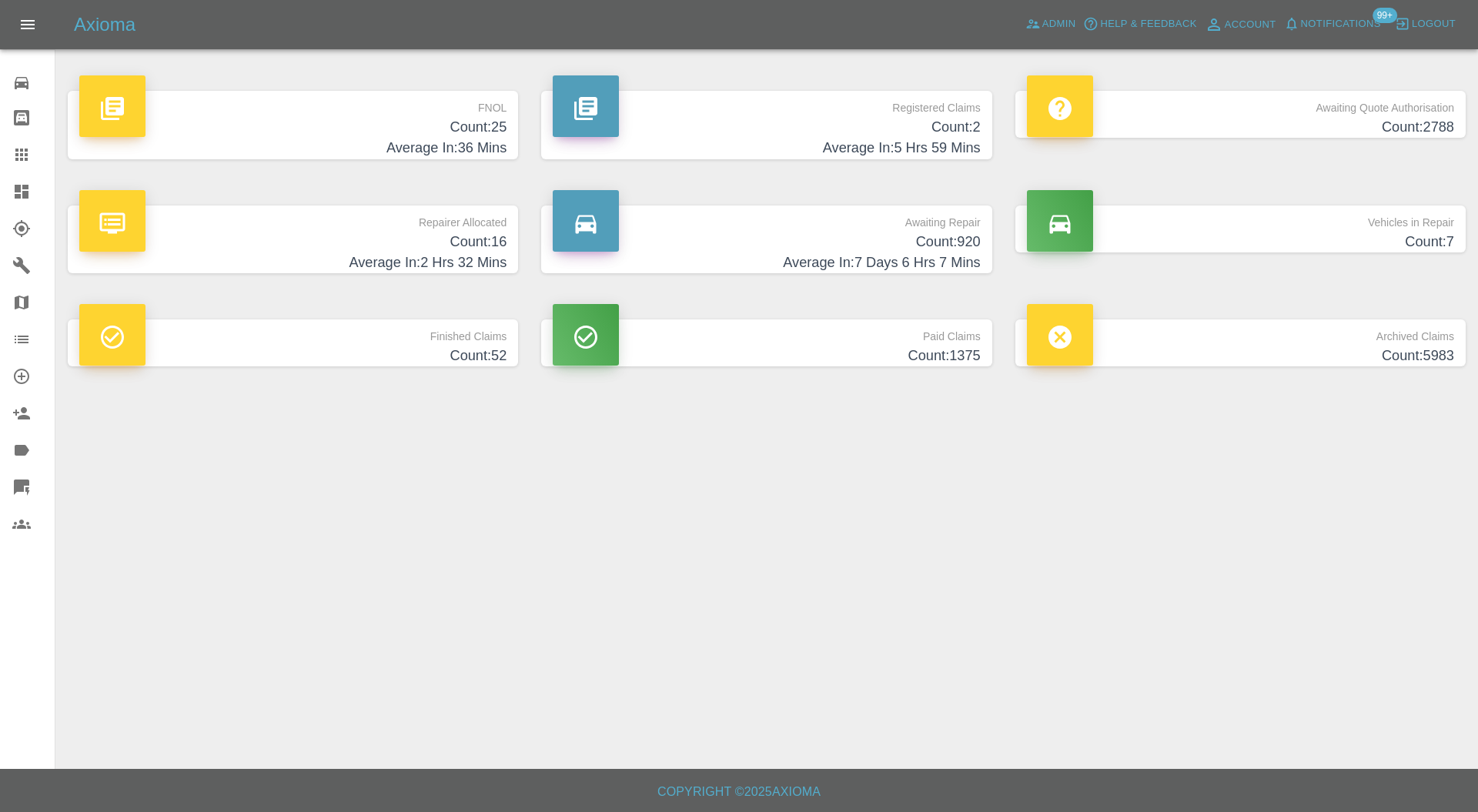
click at [439, 241] on h4 "Count: 16" at bounding box center [293, 241] width 427 height 21
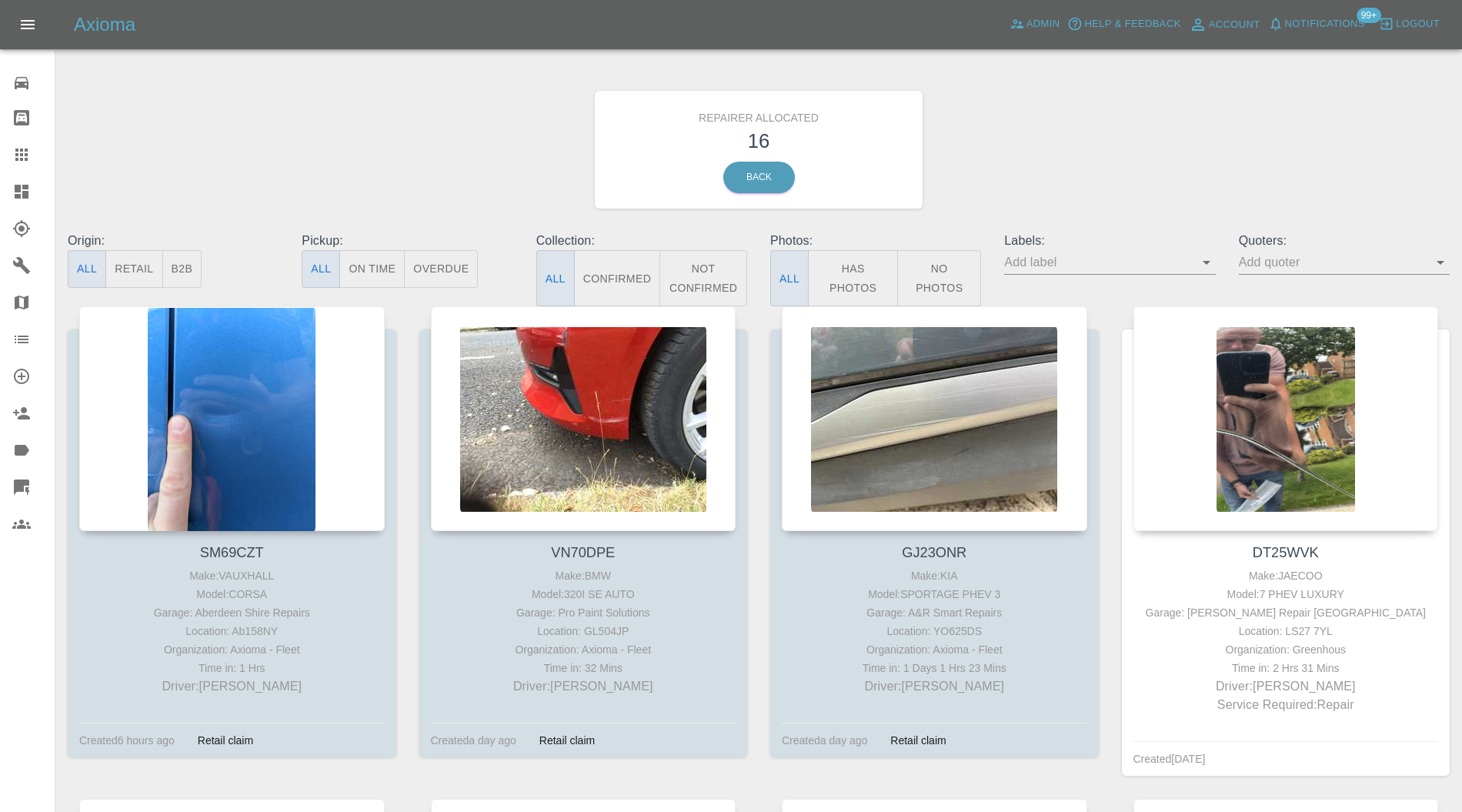
click at [23, 152] on icon at bounding box center [22, 154] width 19 height 19
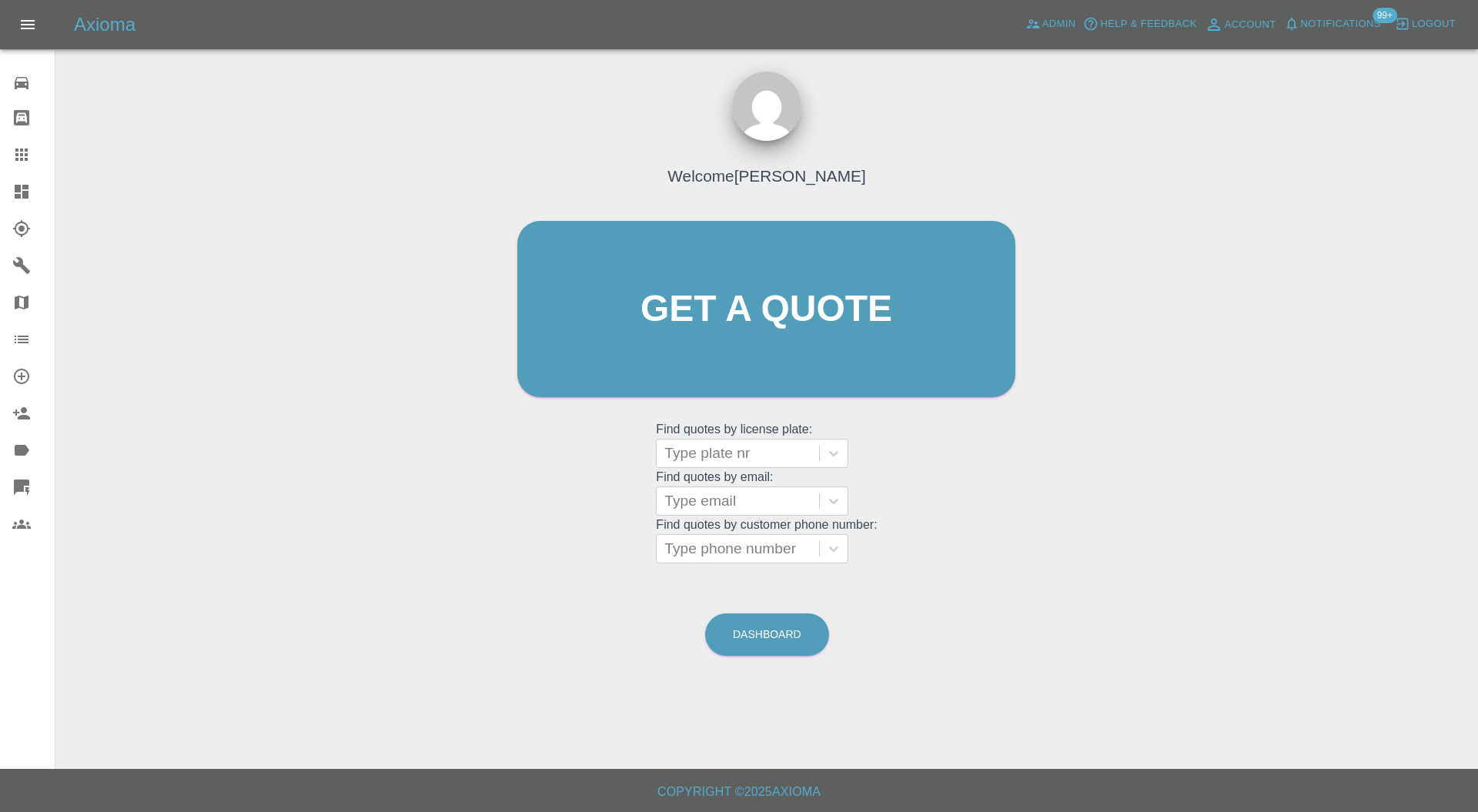
click at [746, 455] on div at bounding box center [738, 453] width 147 height 22
type input "nj73"
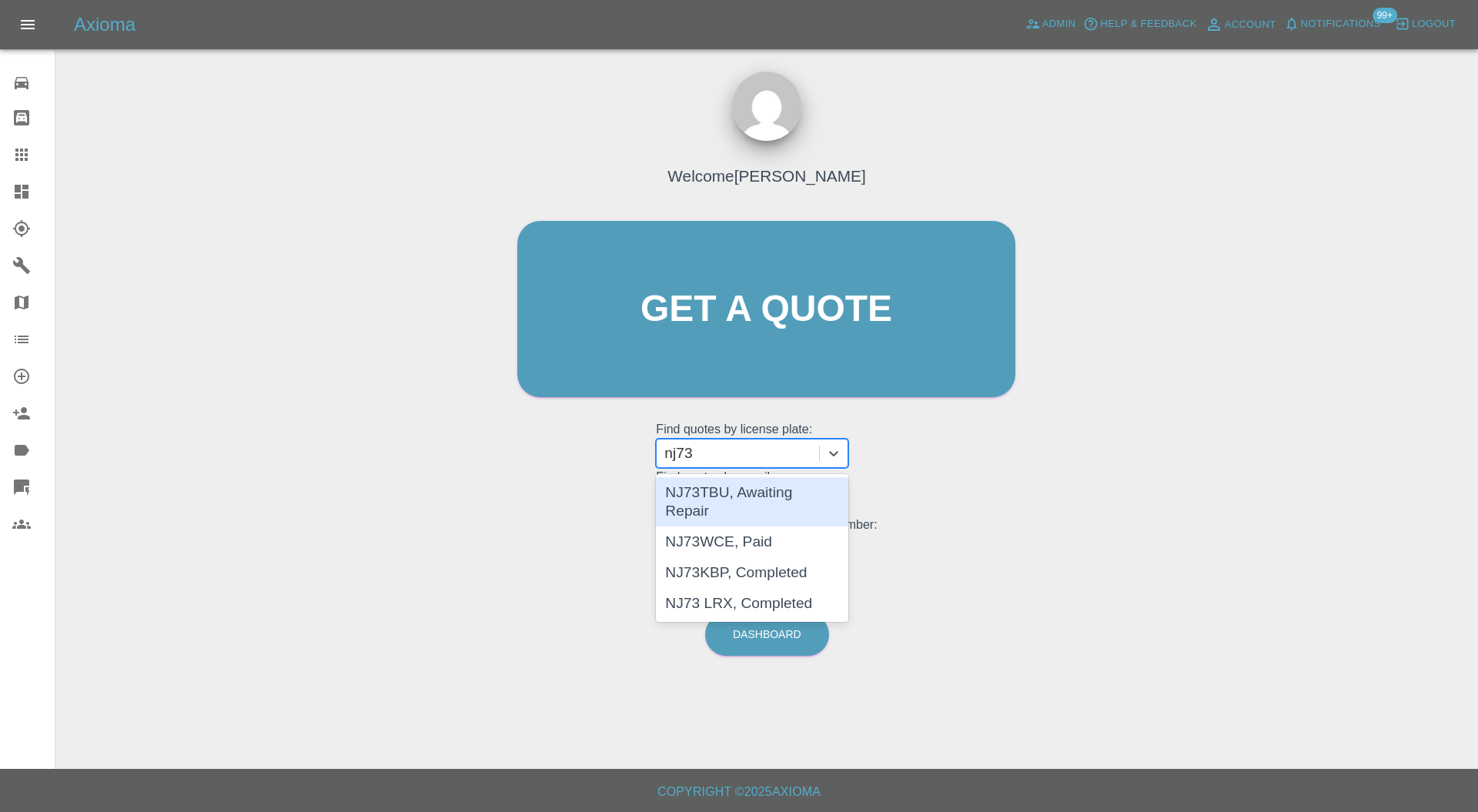
click at [752, 487] on div "NJ73TBU, Awaiting Repair" at bounding box center [753, 501] width 193 height 49
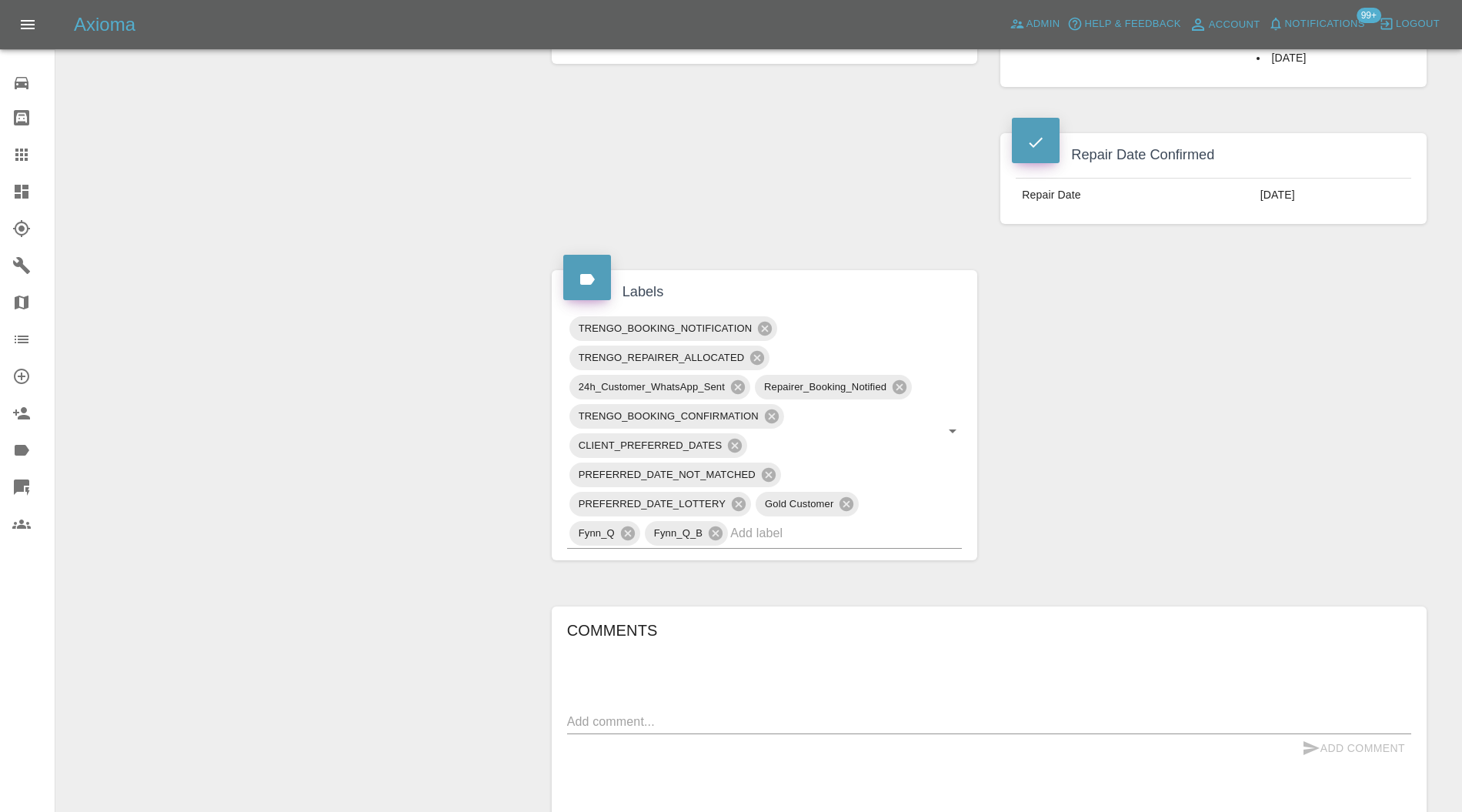
scroll to position [683, 0]
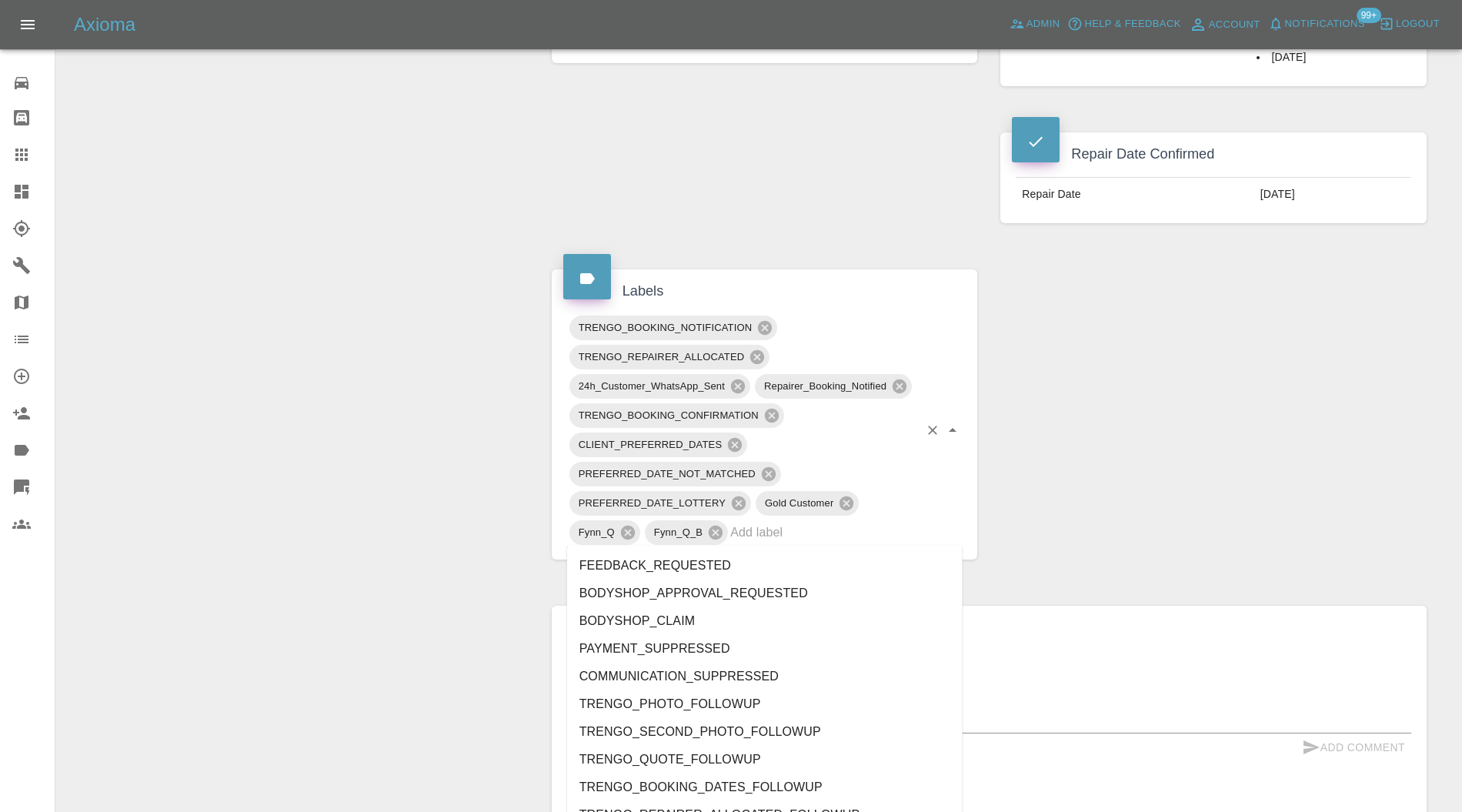
click at [847, 533] on input "text" at bounding box center [824, 532] width 188 height 24
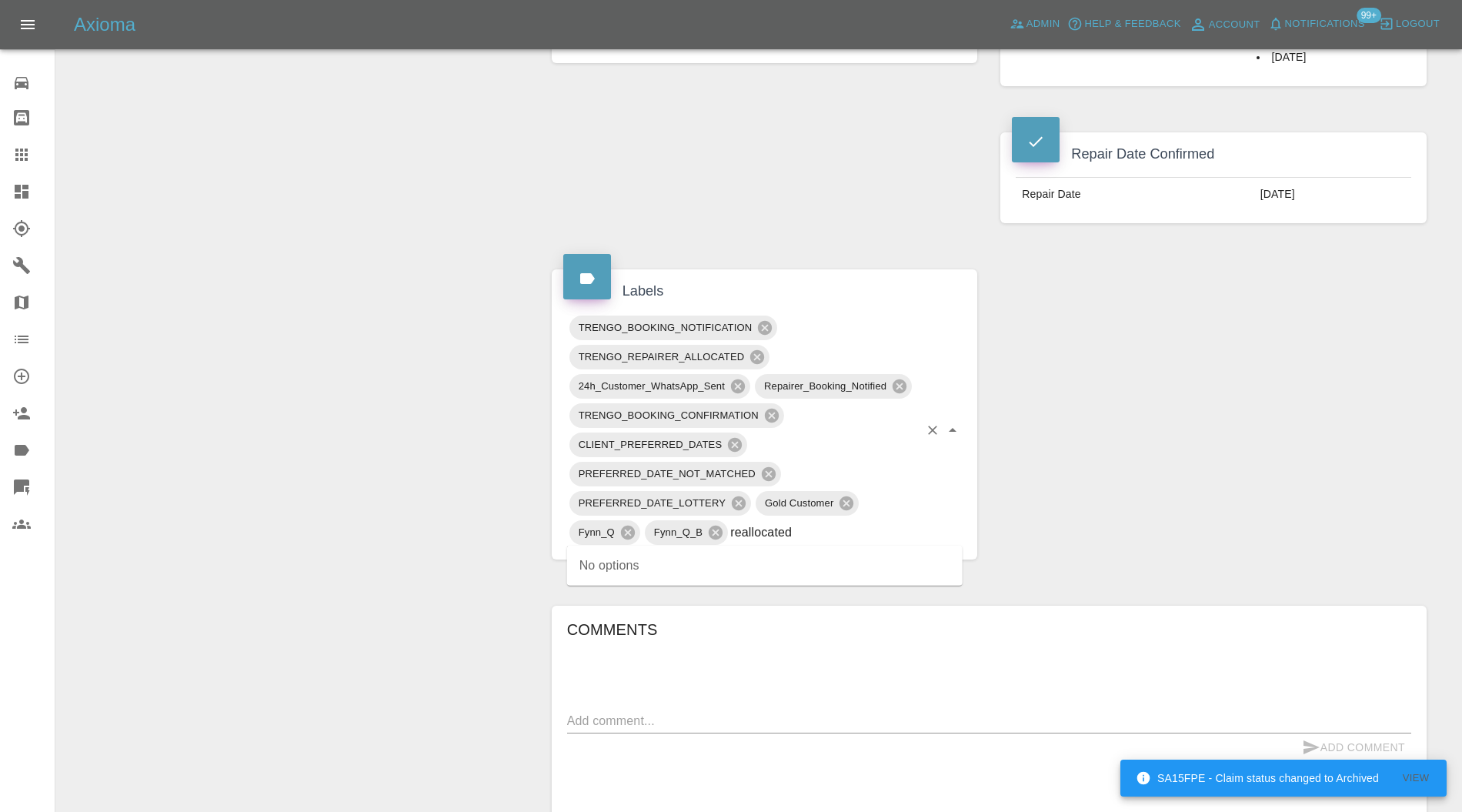
type input "reallocated"
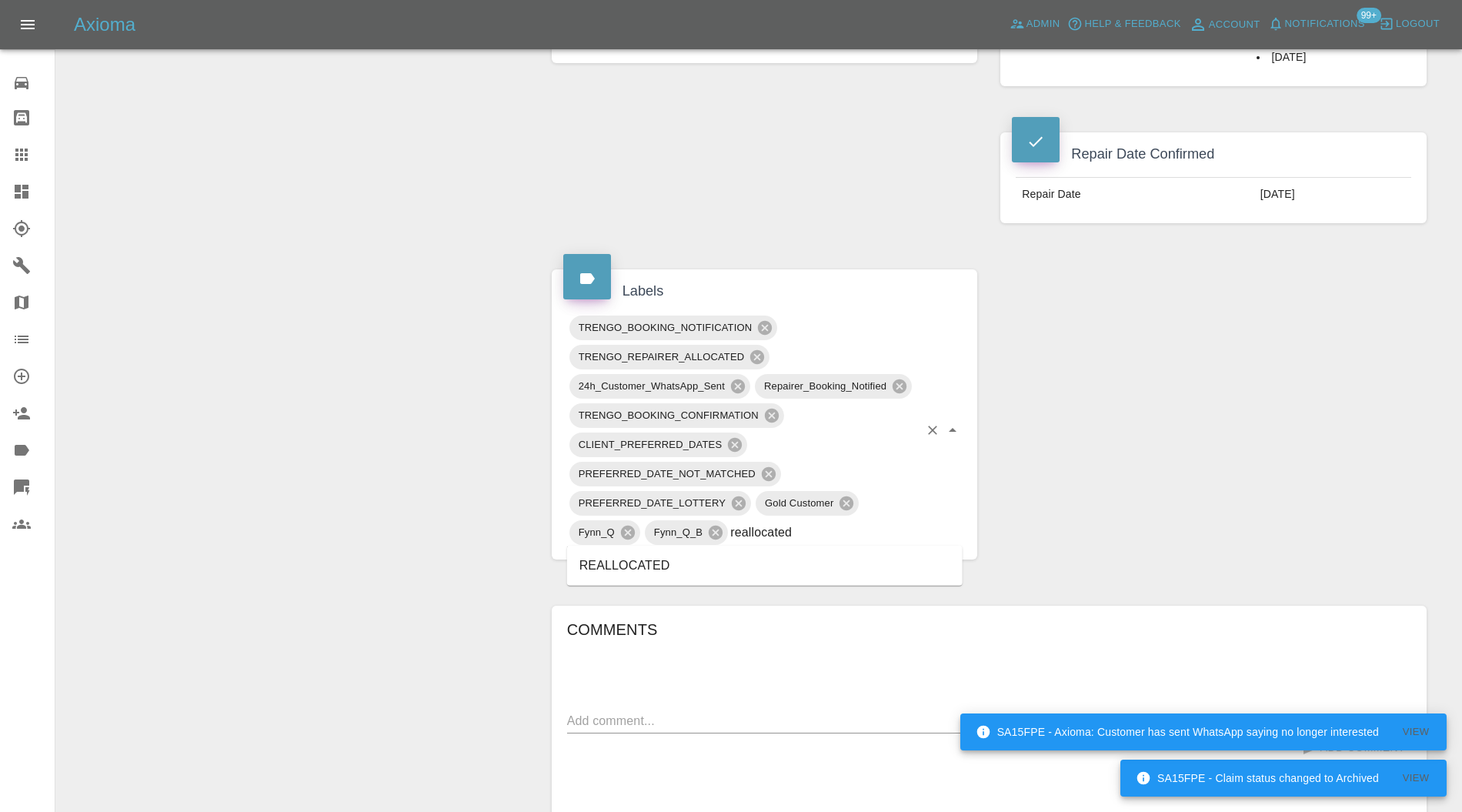
click at [677, 560] on li "REALLOCATED" at bounding box center [765, 566] width 395 height 28
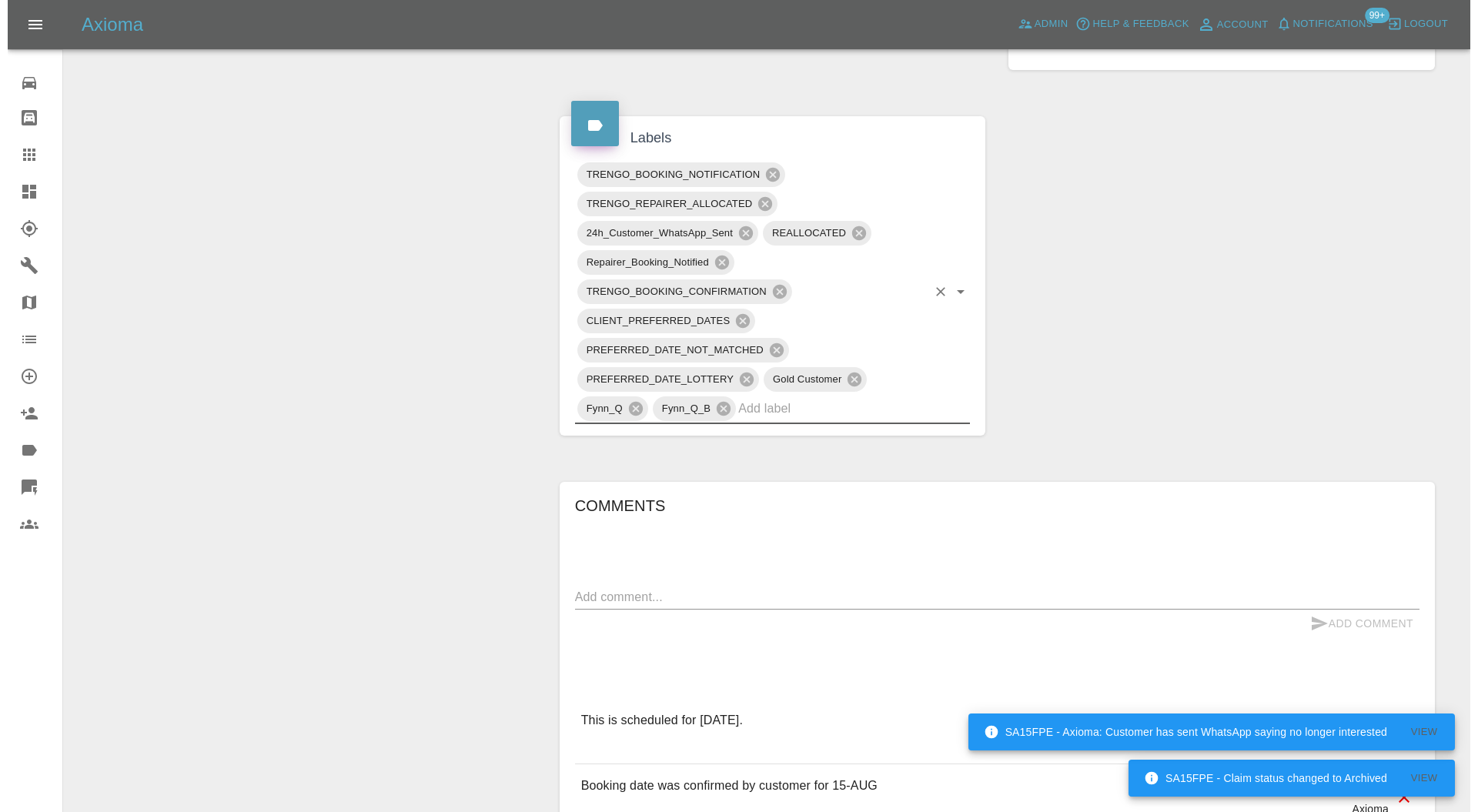
scroll to position [1095, 0]
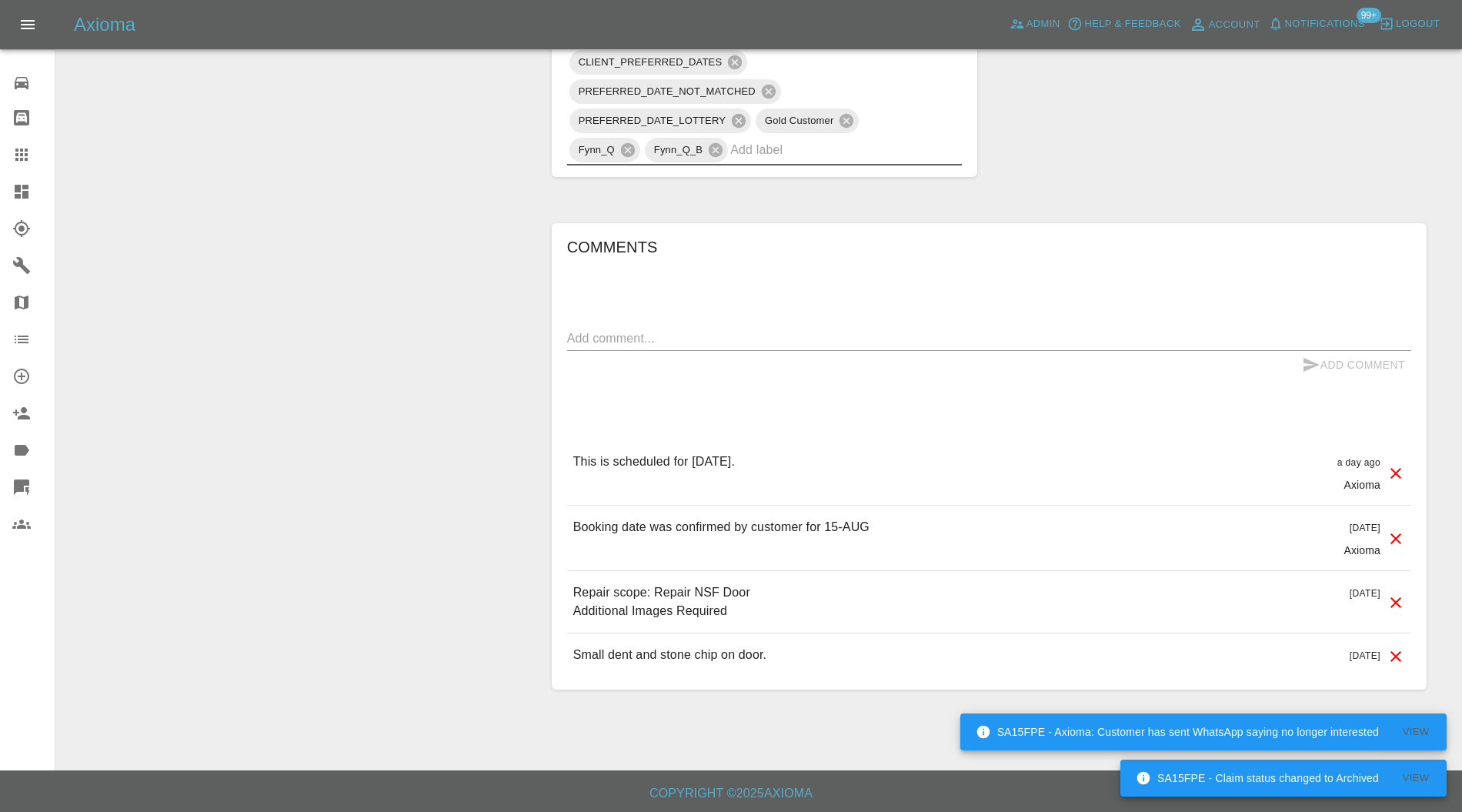
click at [806, 329] on textarea at bounding box center [989, 338] width 844 height 18
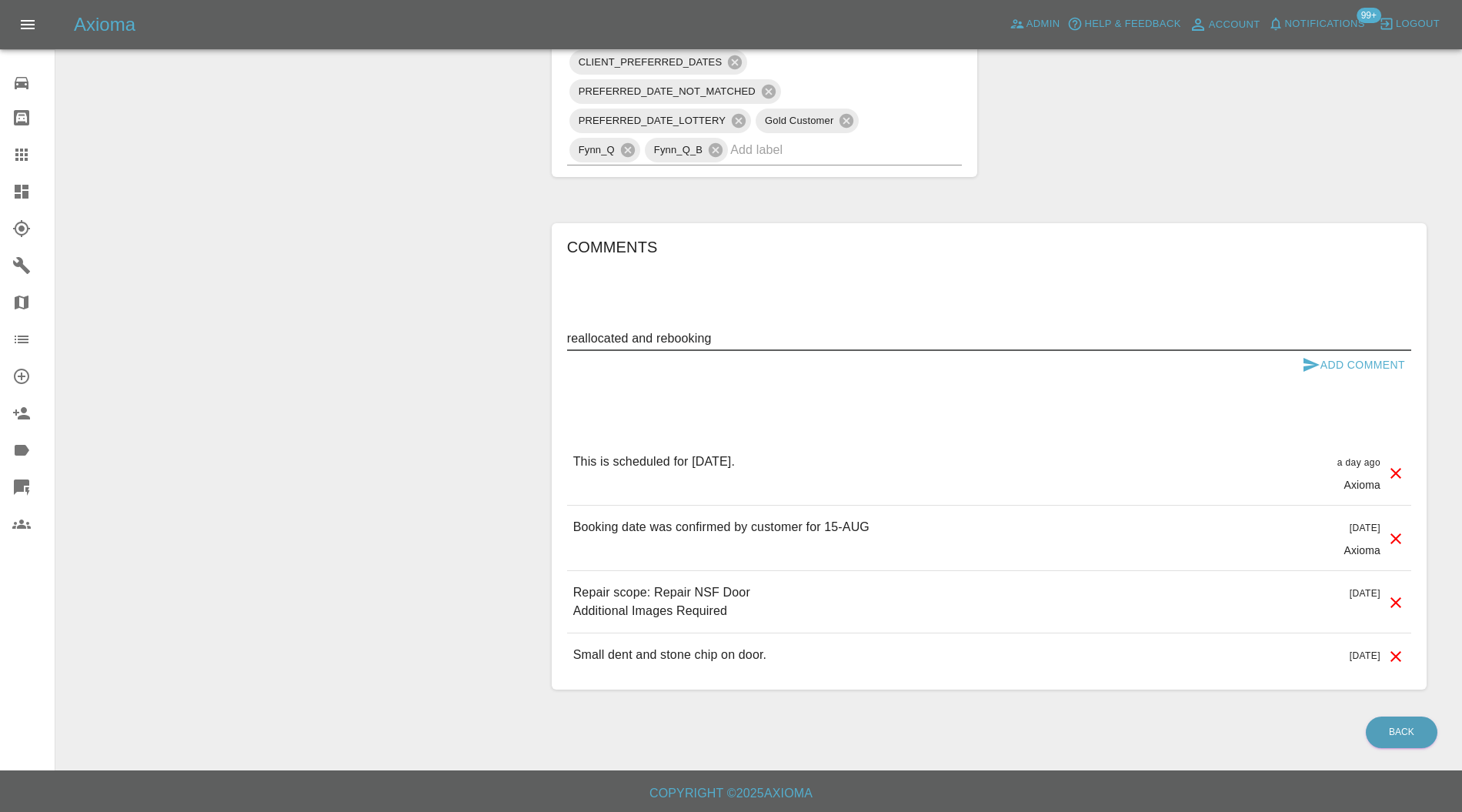
type textarea "reallocated and rebooking"
click at [1315, 355] on icon "submit" at bounding box center [1311, 365] width 19 height 19
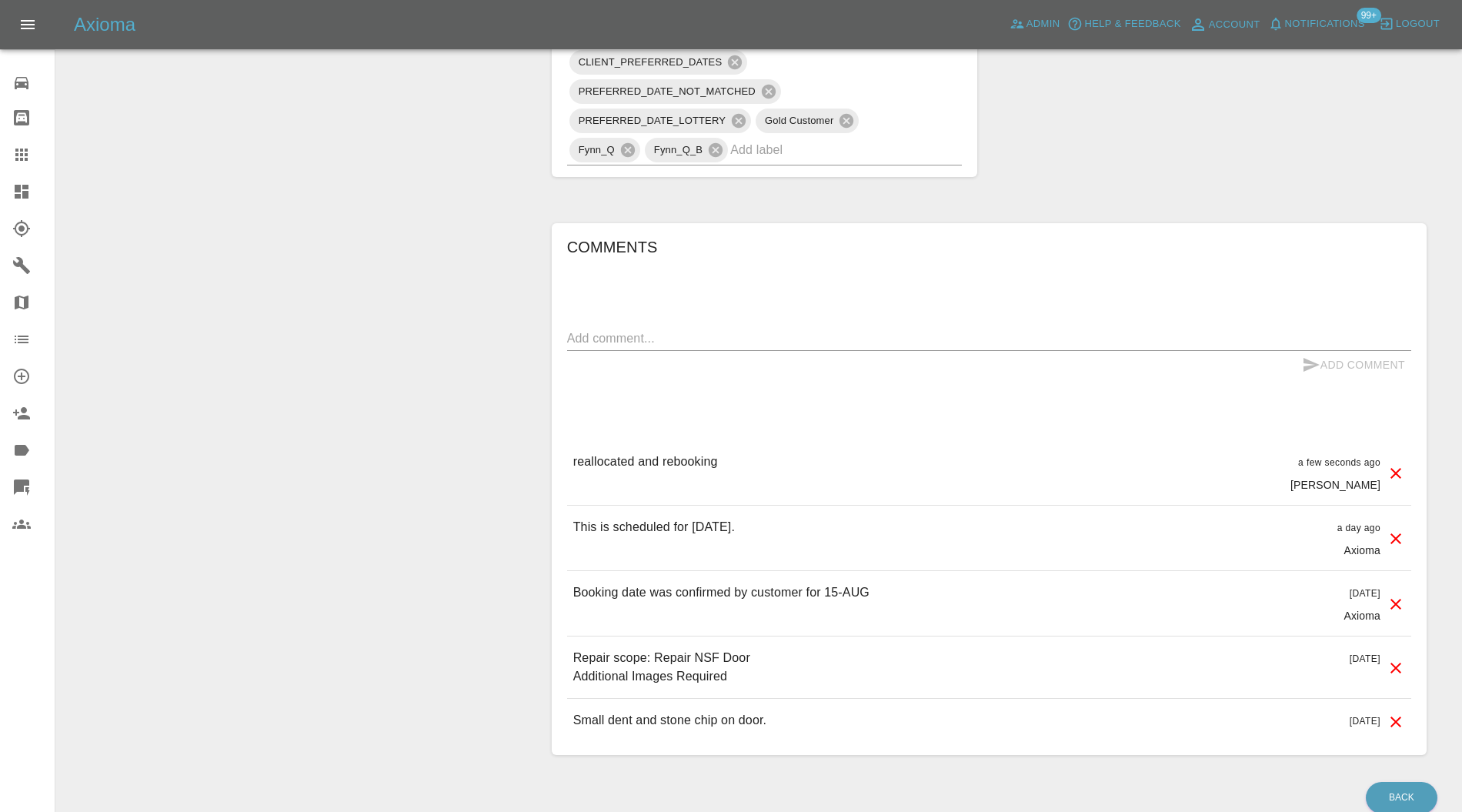
click at [1394, 530] on icon at bounding box center [1395, 539] width 19 height 19
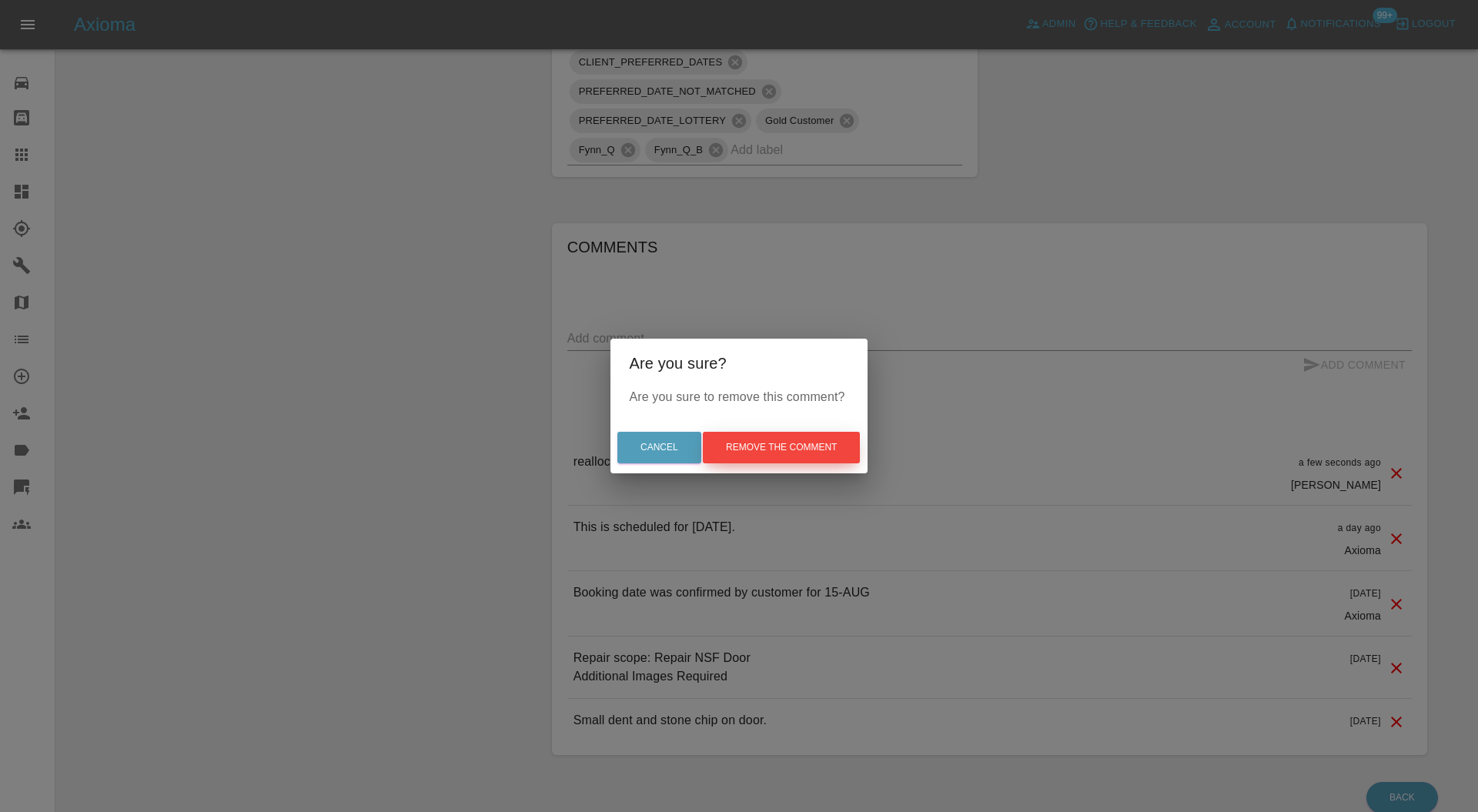
click at [814, 445] on button "Remove the comment" at bounding box center [781, 447] width 157 height 31
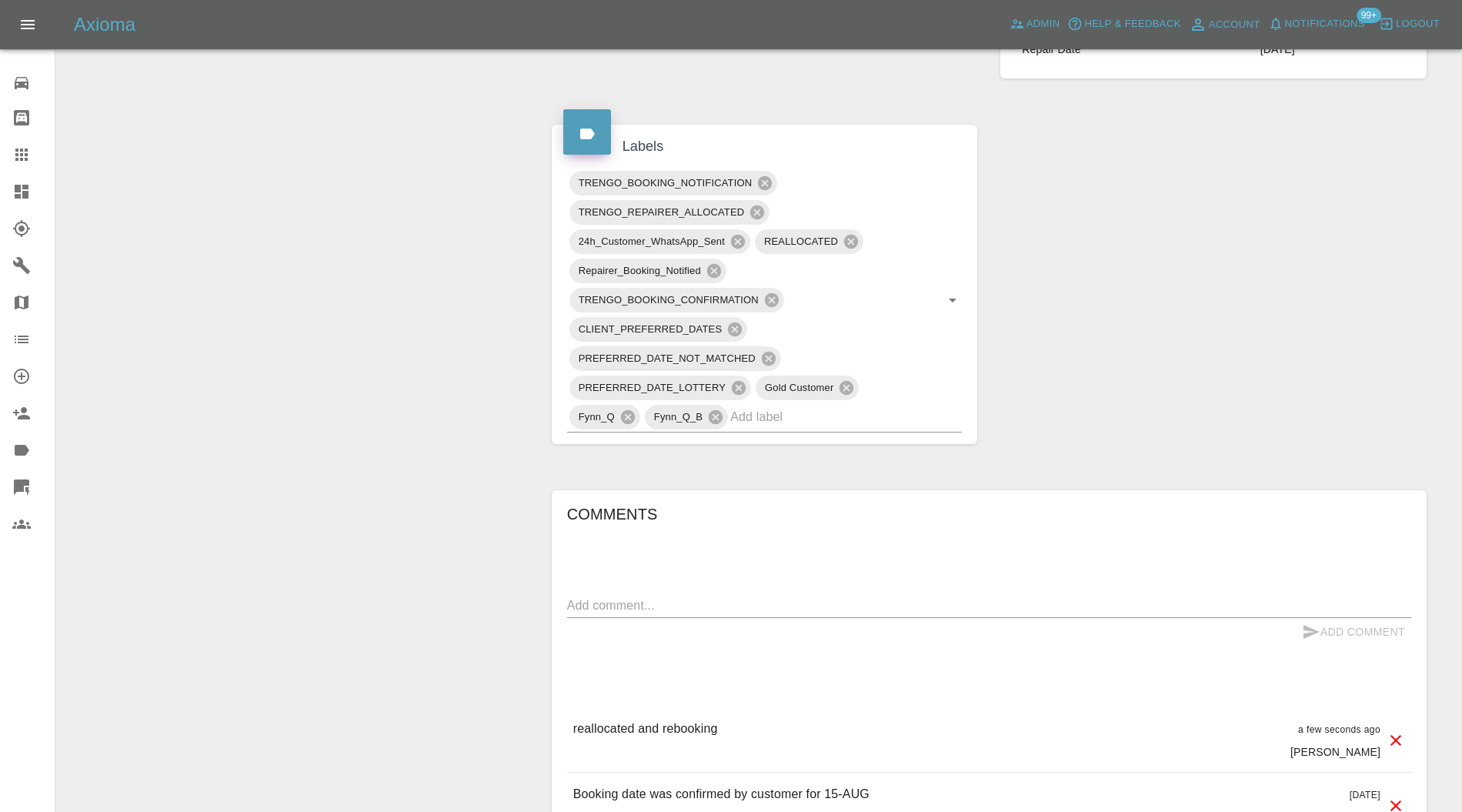
scroll to position [821, 0]
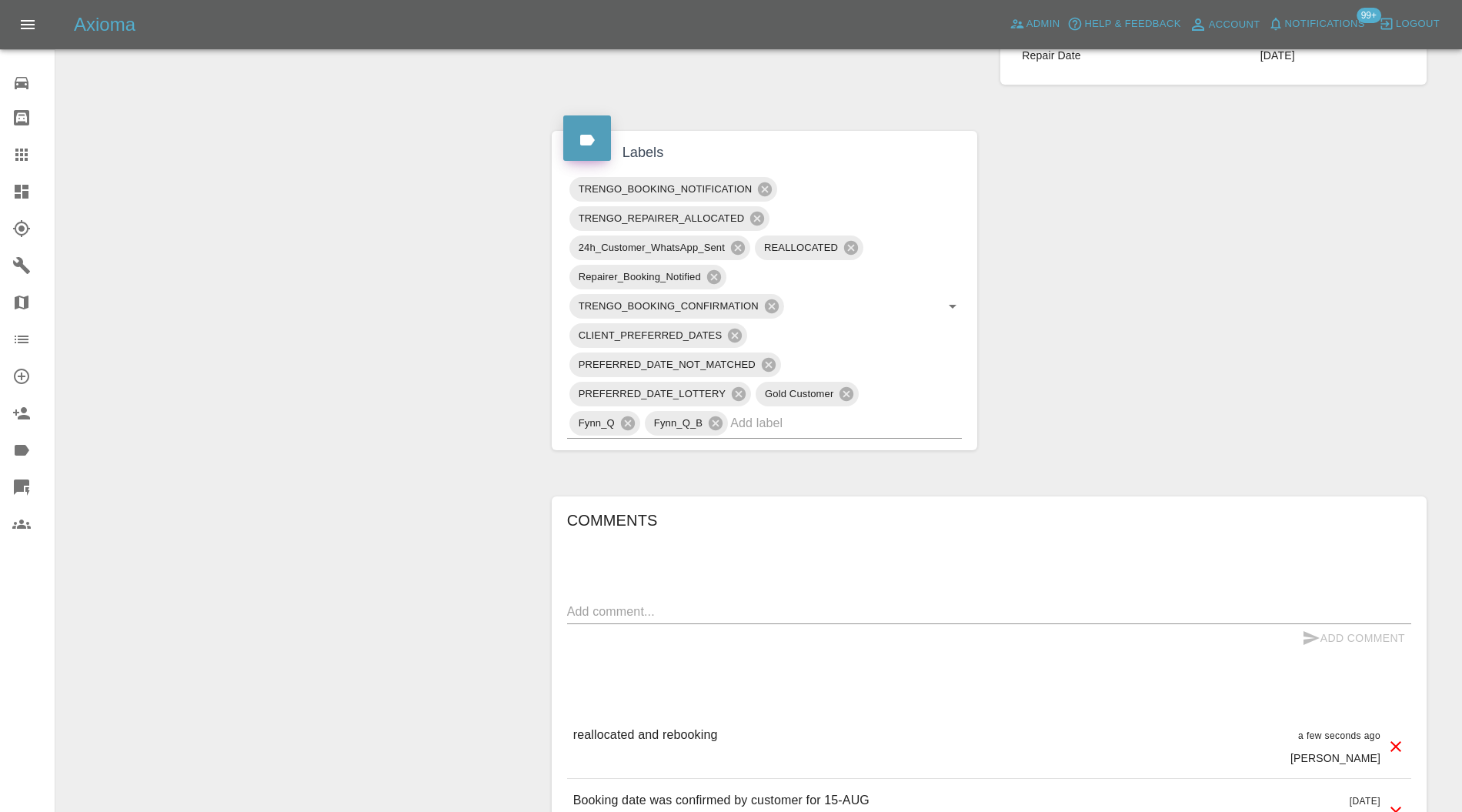
click at [765, 359] on icon at bounding box center [768, 365] width 14 height 14
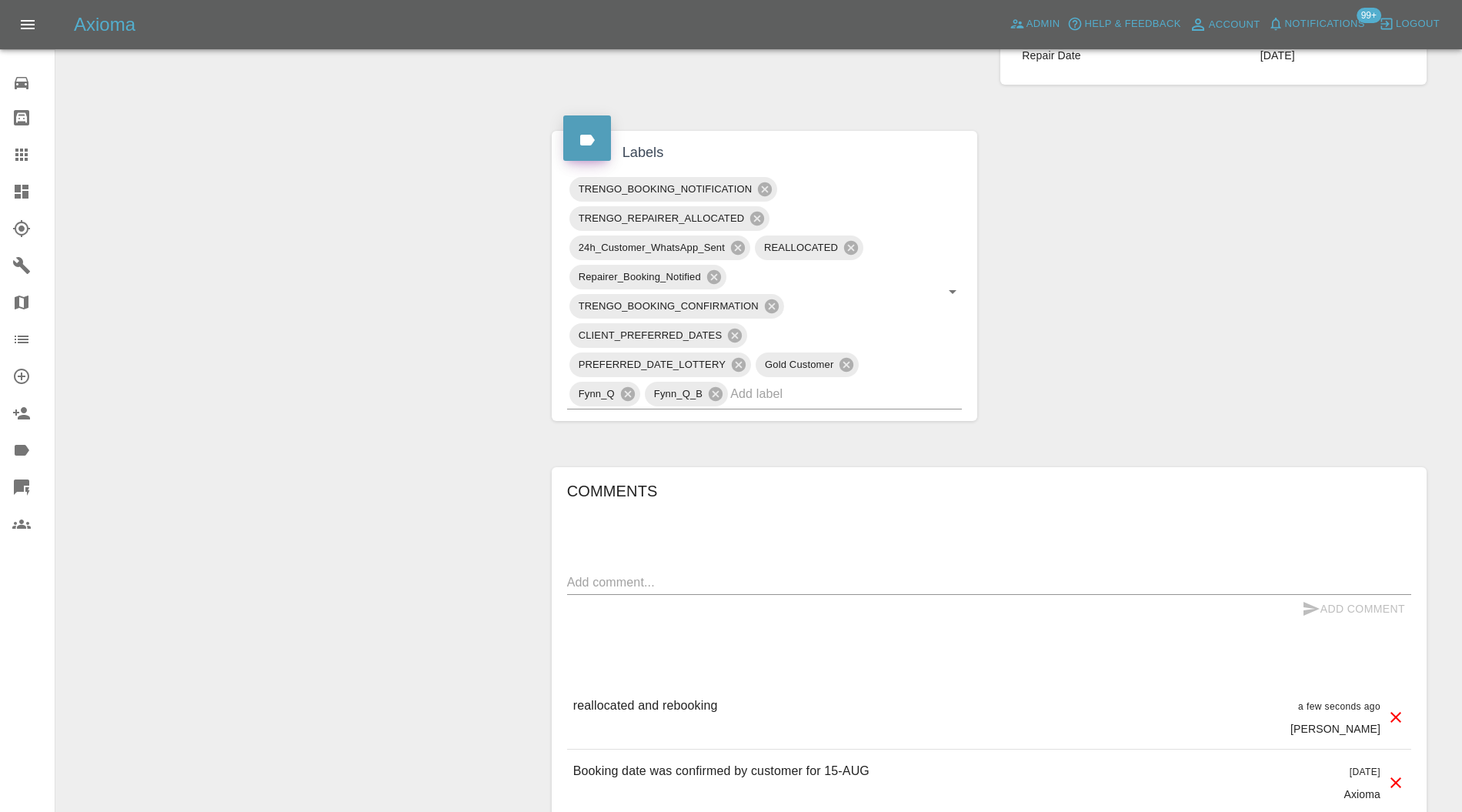
click at [769, 302] on icon at bounding box center [772, 306] width 17 height 17
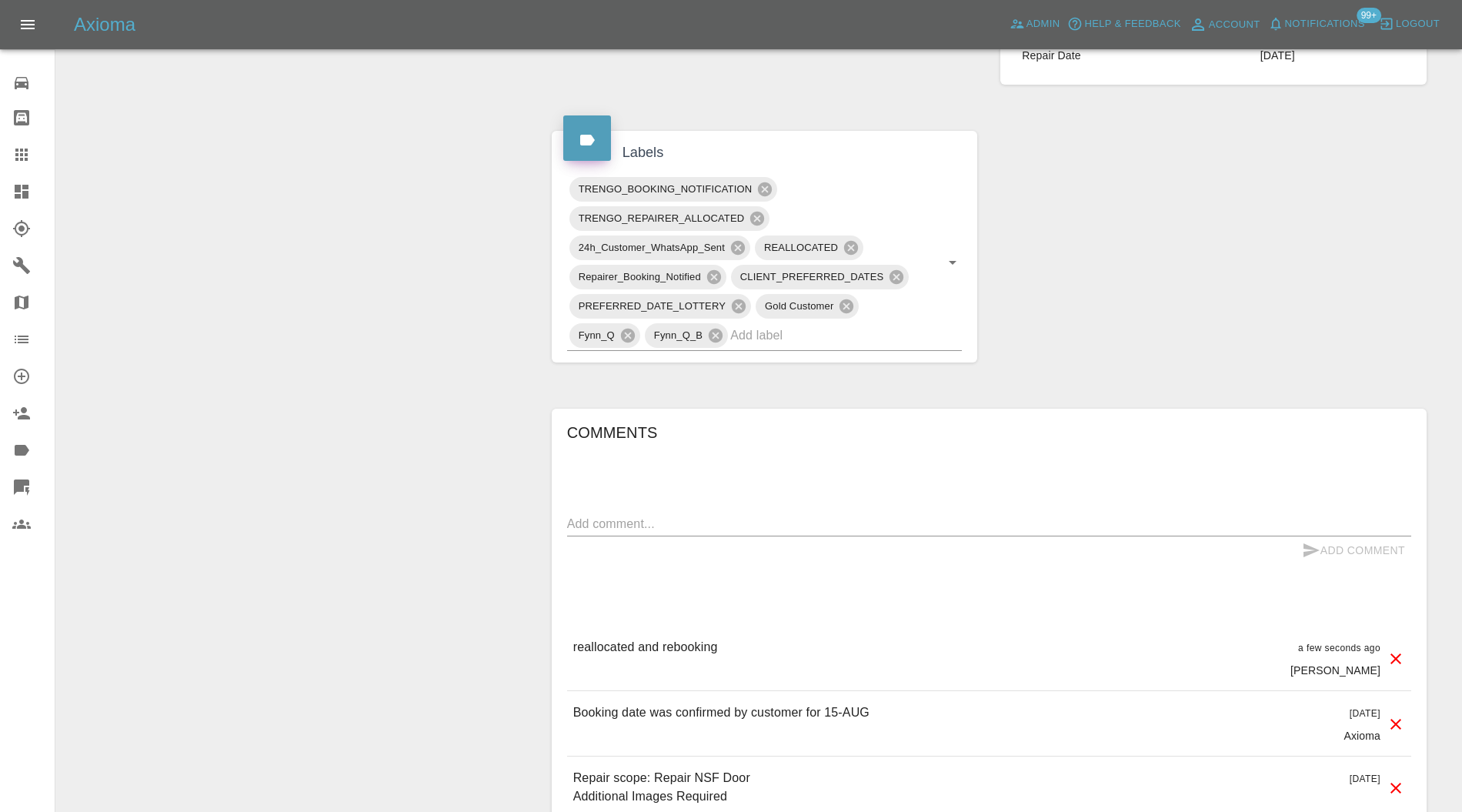
click at [717, 277] on icon at bounding box center [714, 277] width 14 height 14
click at [739, 244] on icon at bounding box center [738, 247] width 17 height 17
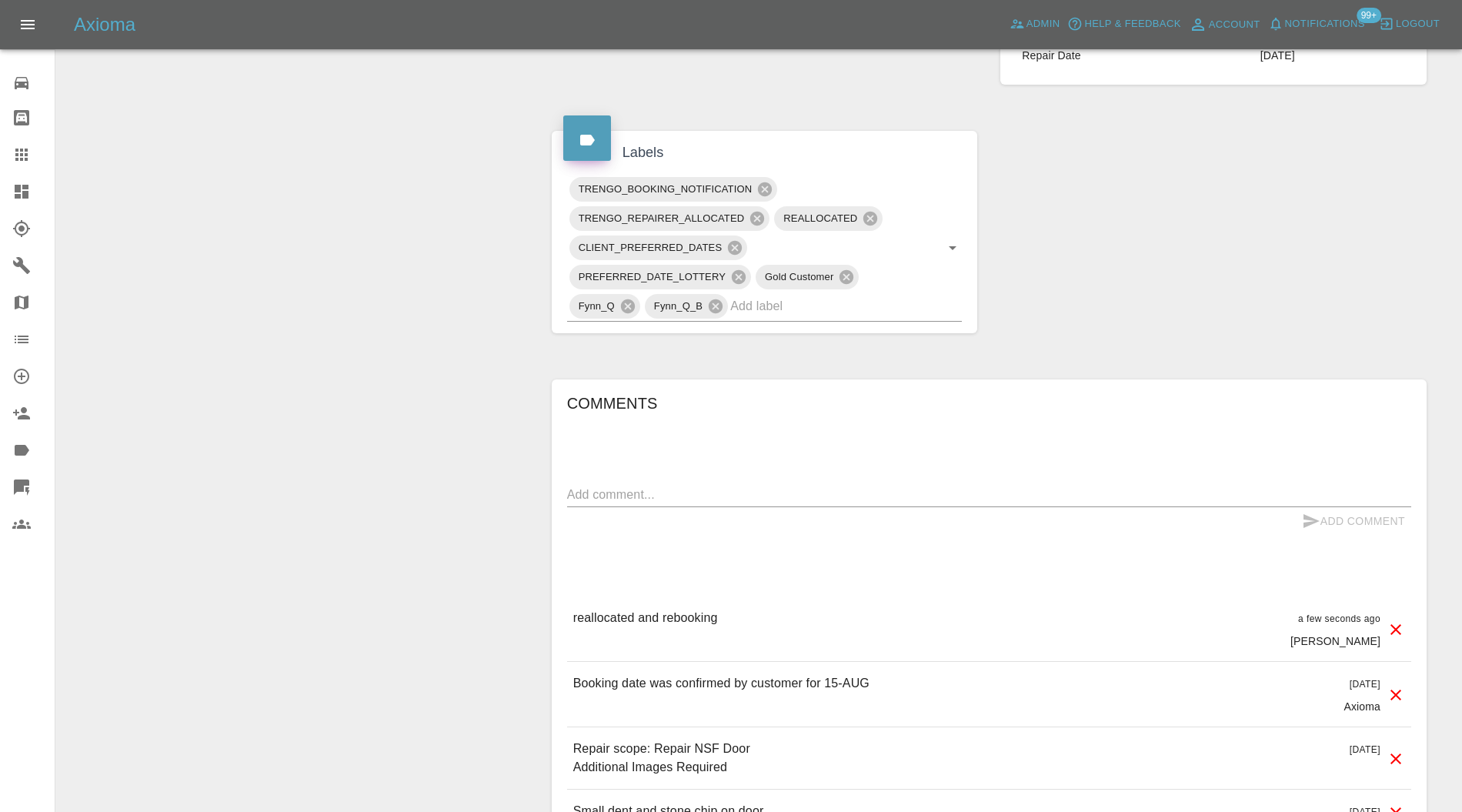
click at [759, 187] on icon at bounding box center [765, 189] width 14 height 14
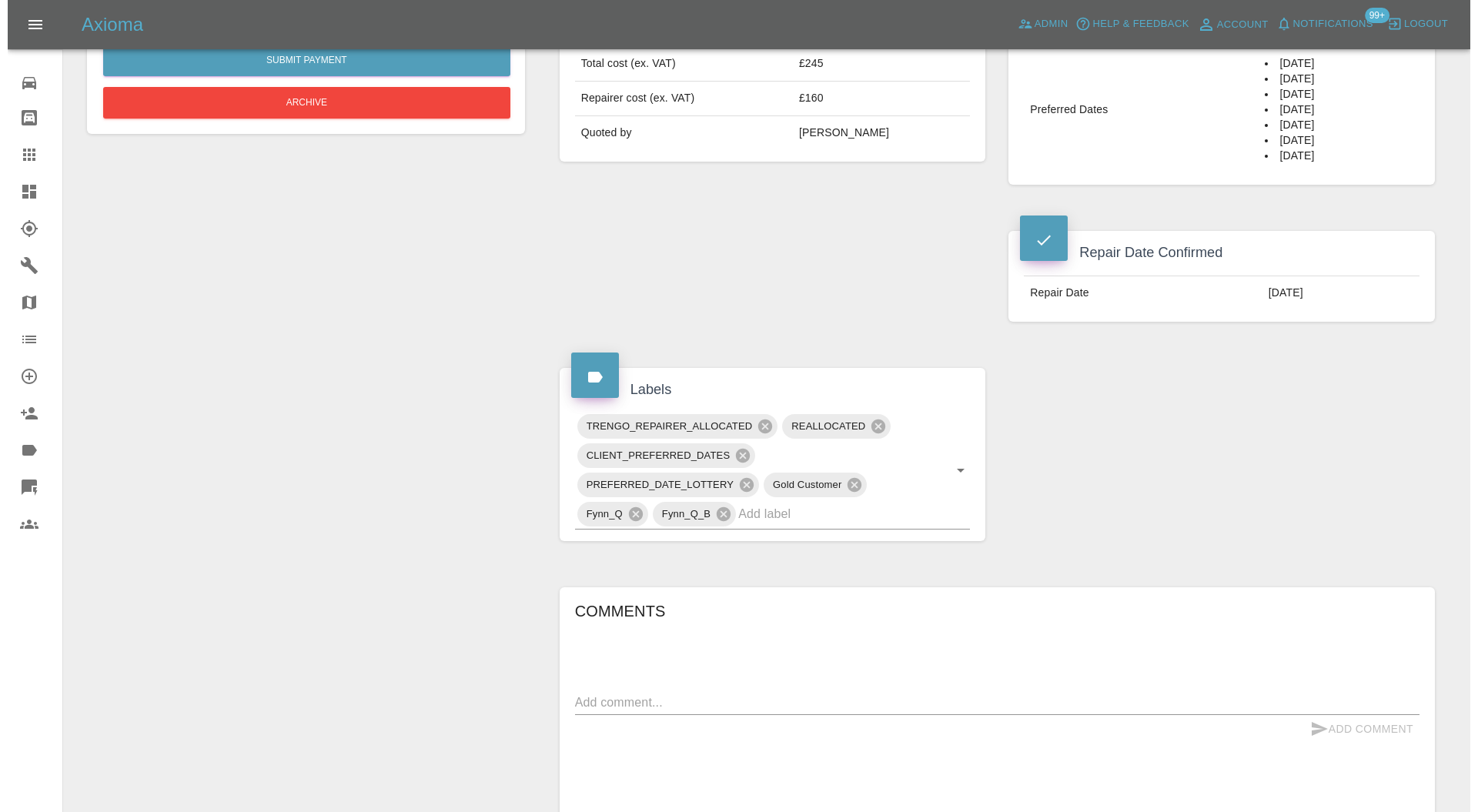
scroll to position [411, 0]
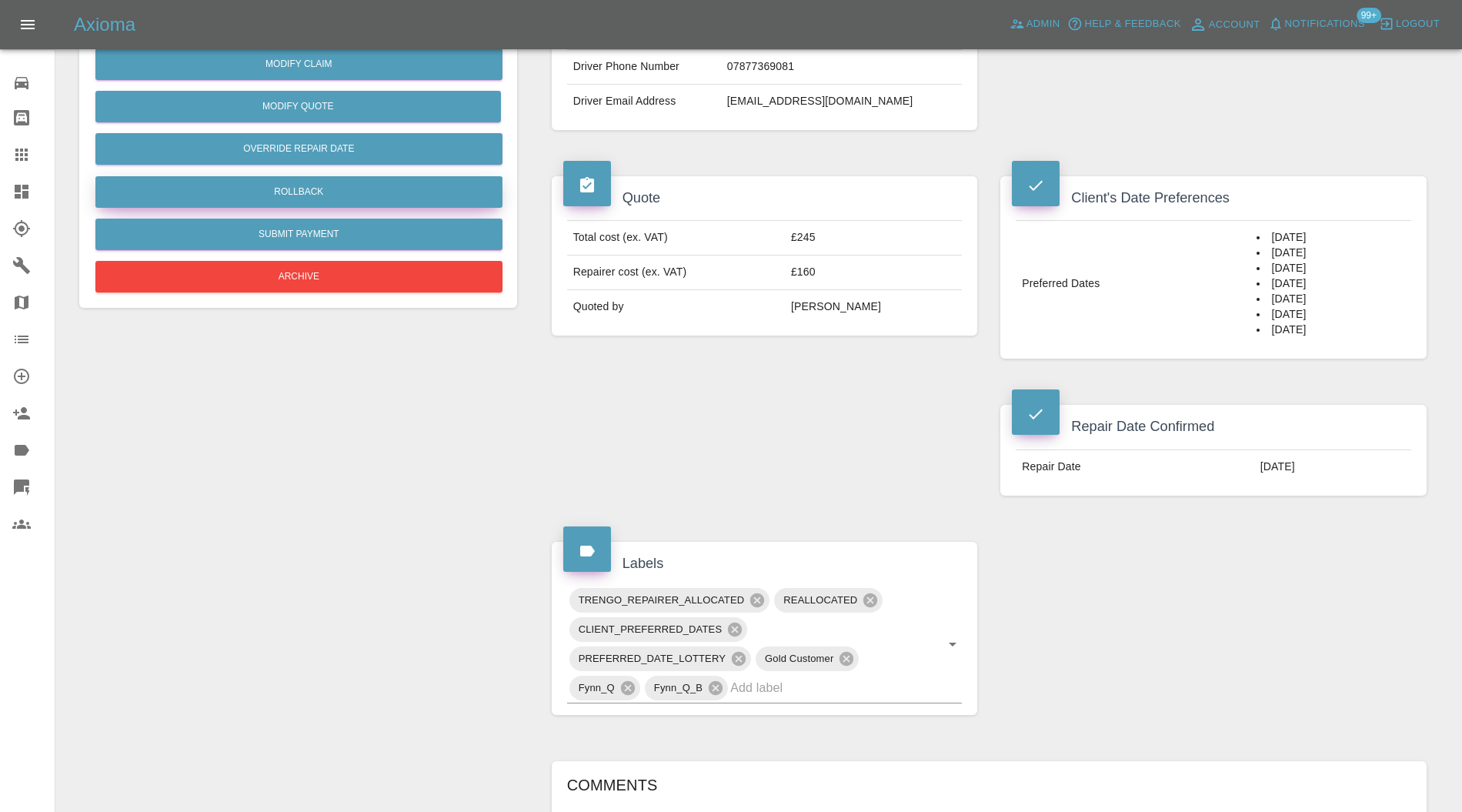
click at [425, 198] on button "Rollback" at bounding box center [299, 192] width 407 height 31
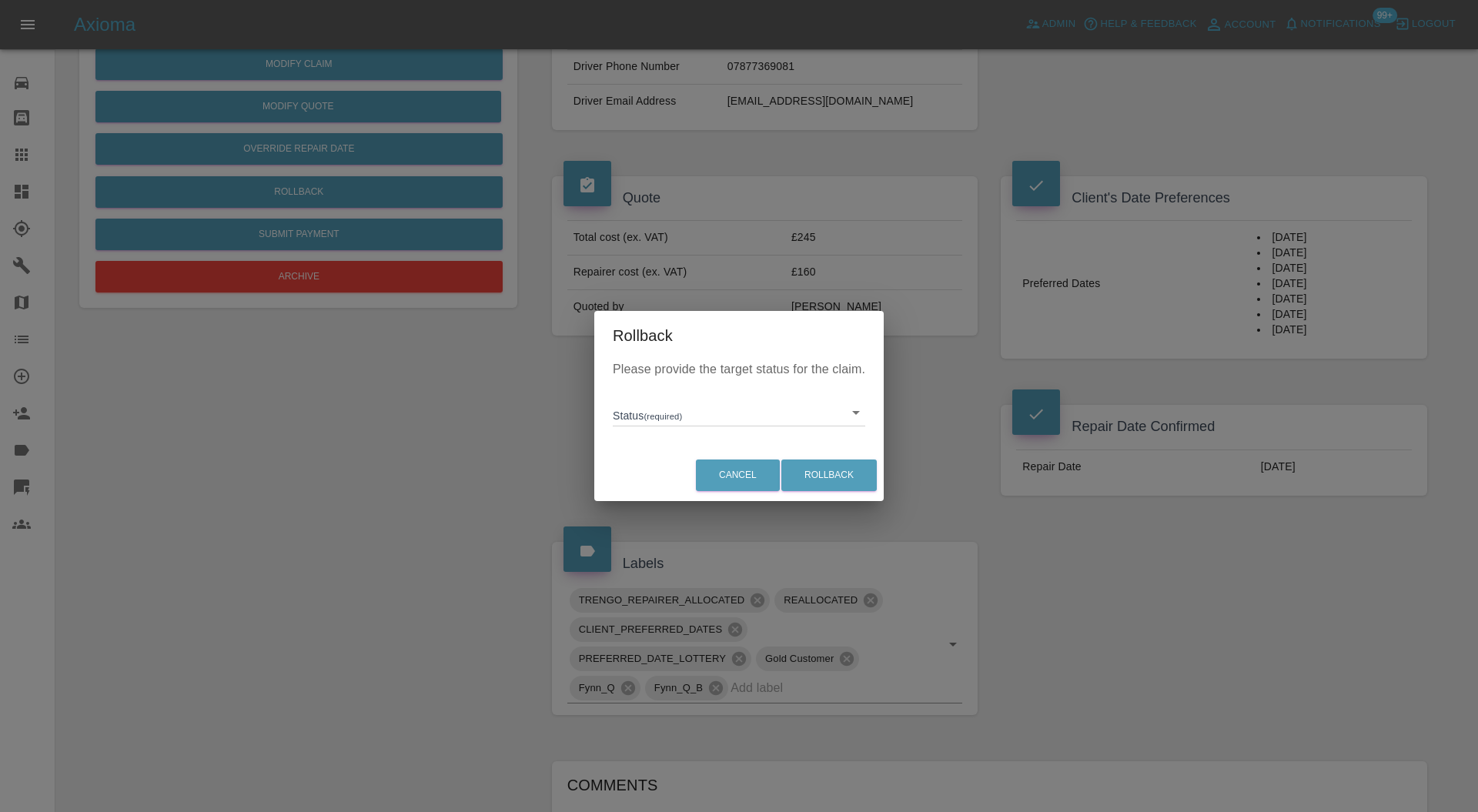
click at [702, 414] on body "Axioma Admin Help & Feedback Account Notifications 99+ Logout 0 Repair home Bod…" at bounding box center [739, 469] width 1478 height 1762
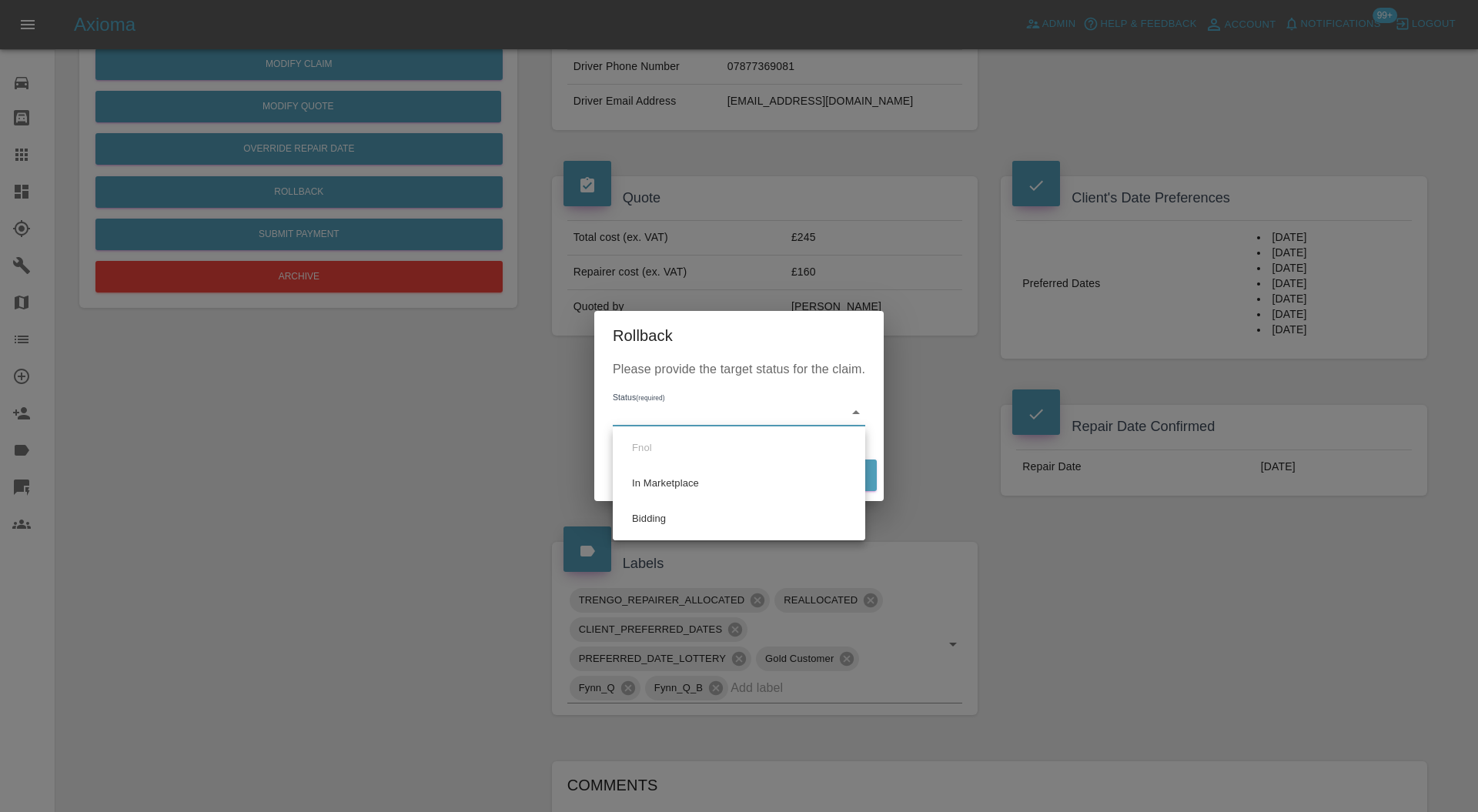
click at [698, 514] on li "Bidding" at bounding box center [739, 518] width 245 height 35
type input "bidding"
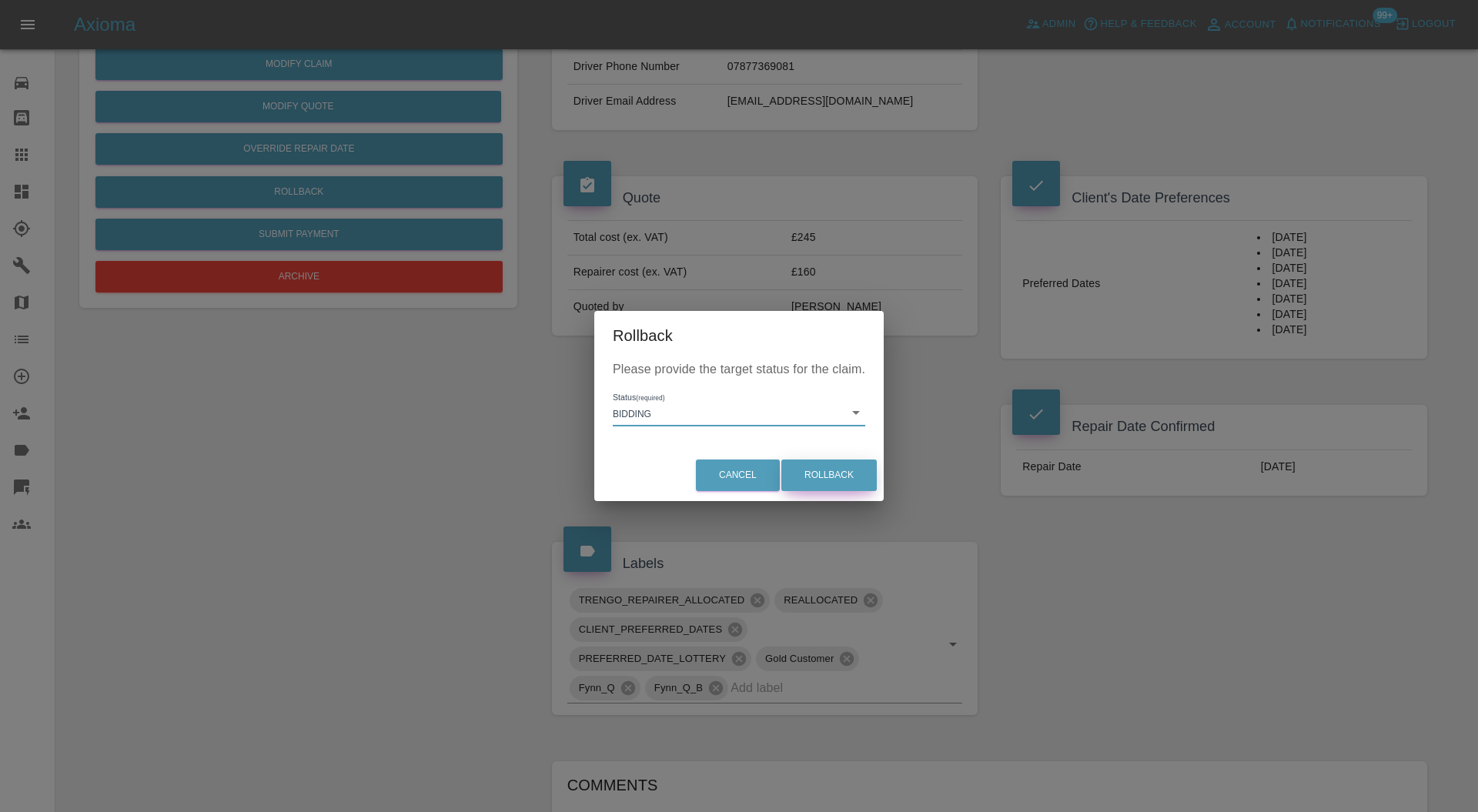
click at [822, 479] on button "Rollback" at bounding box center [829, 474] width 95 height 31
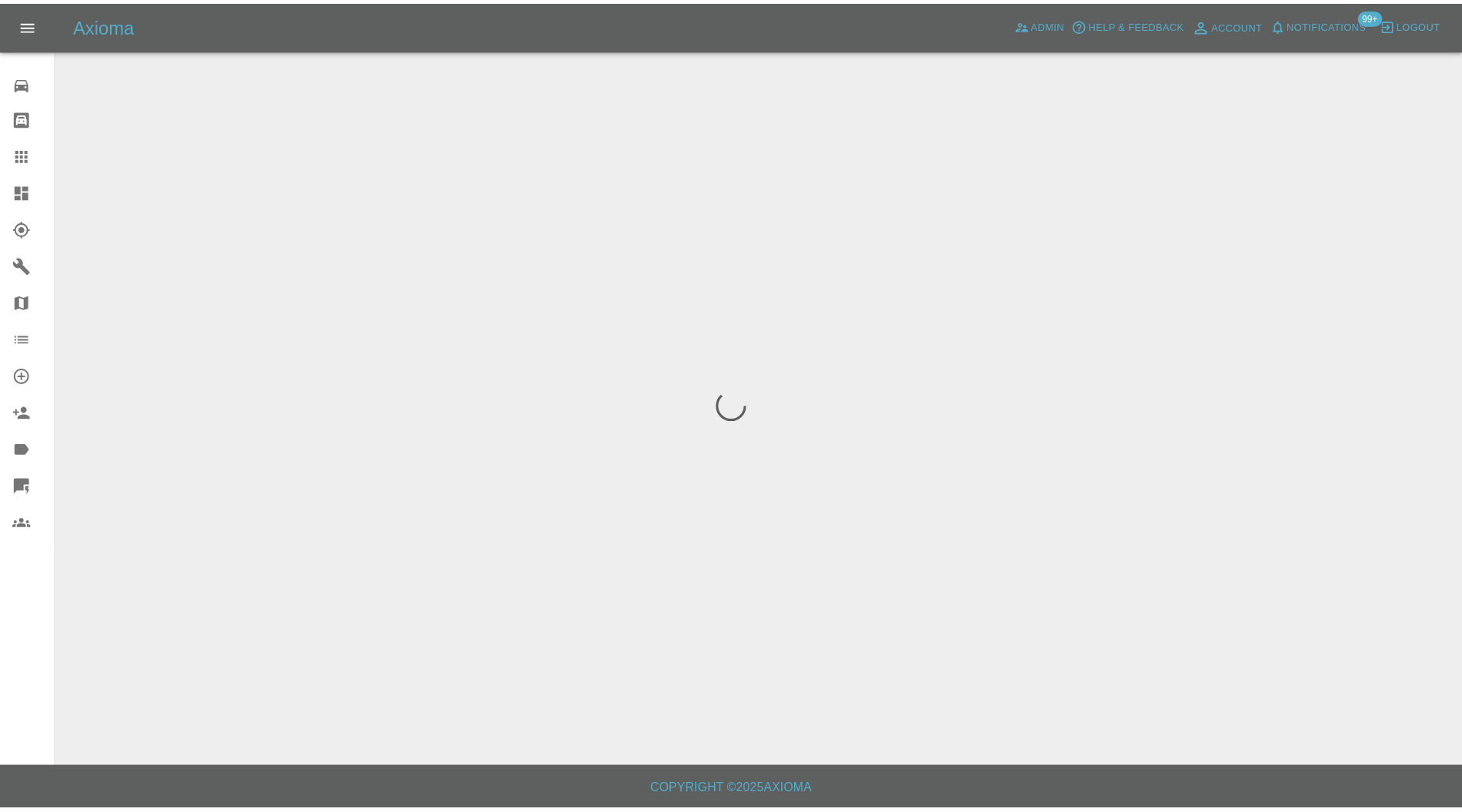
scroll to position [0, 0]
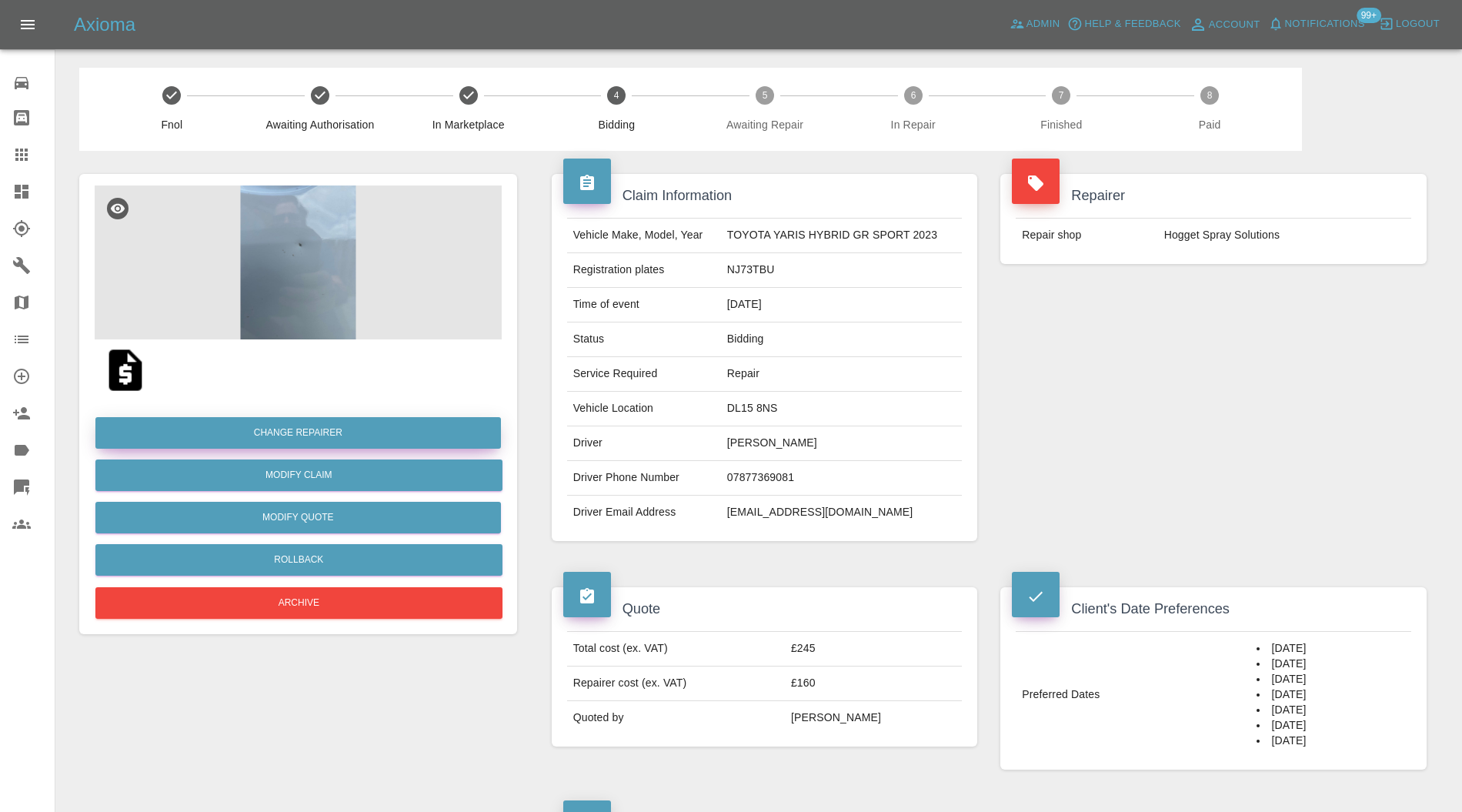
click at [413, 436] on button "Change Repairer" at bounding box center [298, 432] width 405 height 31
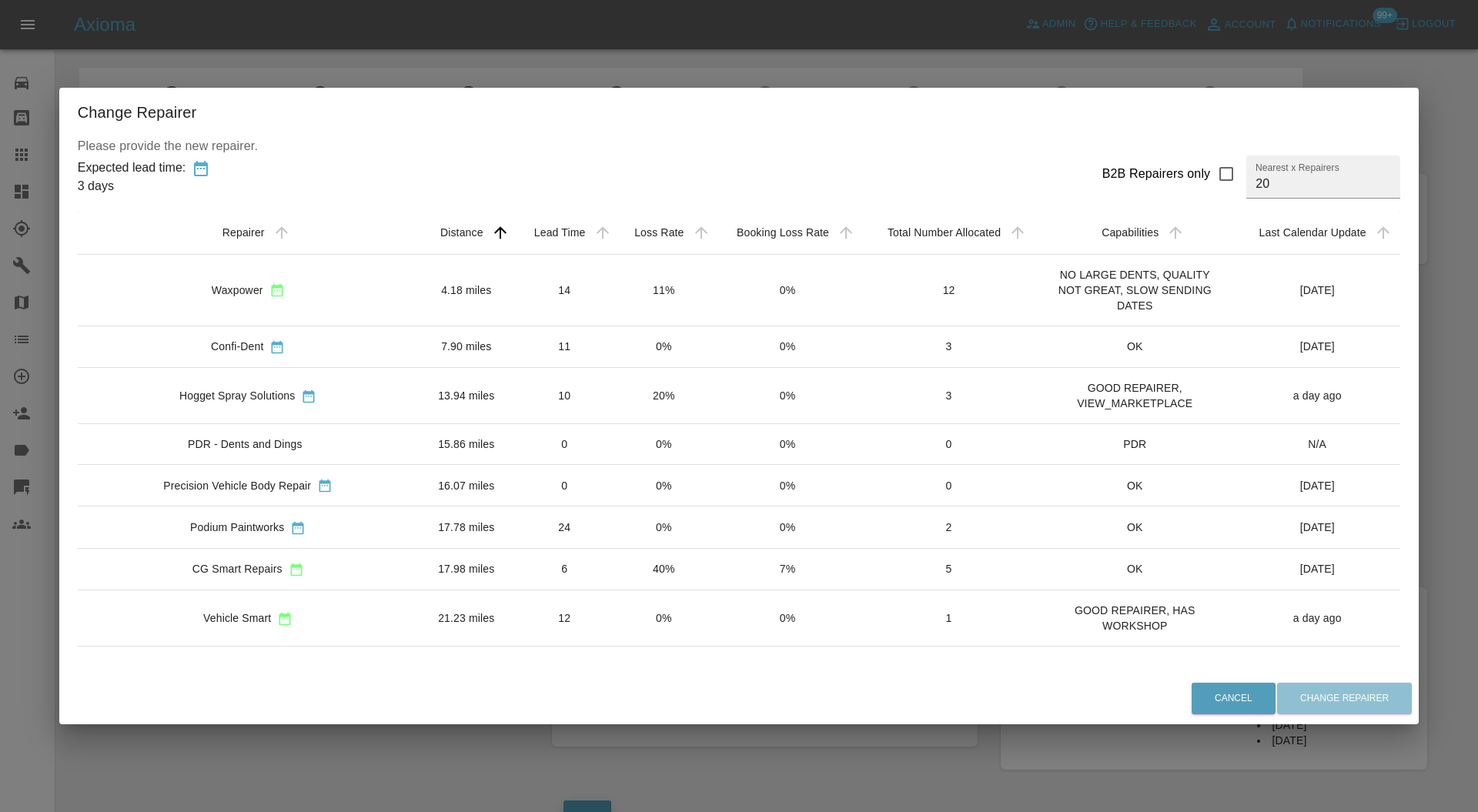
click at [419, 306] on td "4.18 miles" at bounding box center [466, 290] width 95 height 72
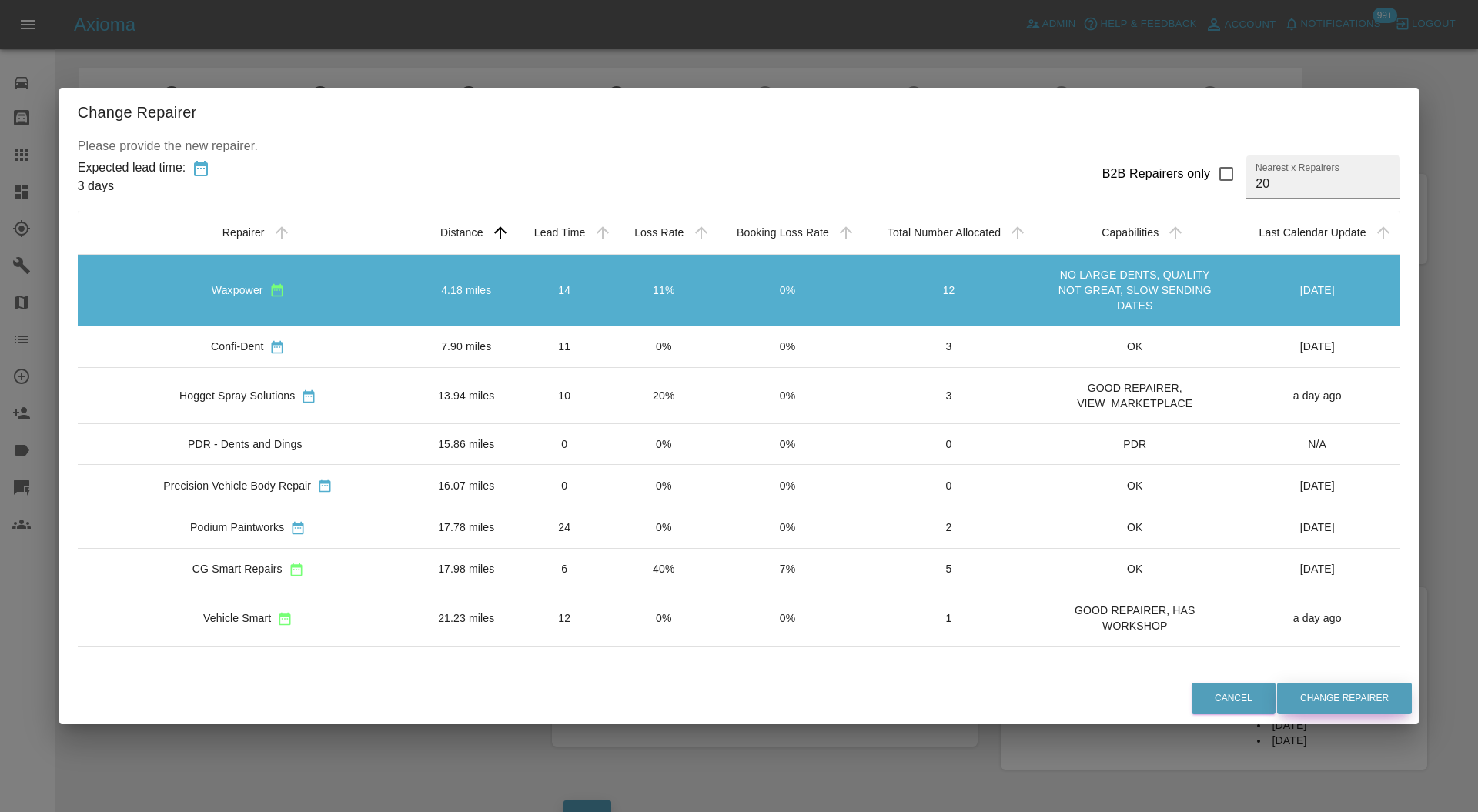
click at [1288, 690] on button "Change Repairer" at bounding box center [1345, 697] width 135 height 31
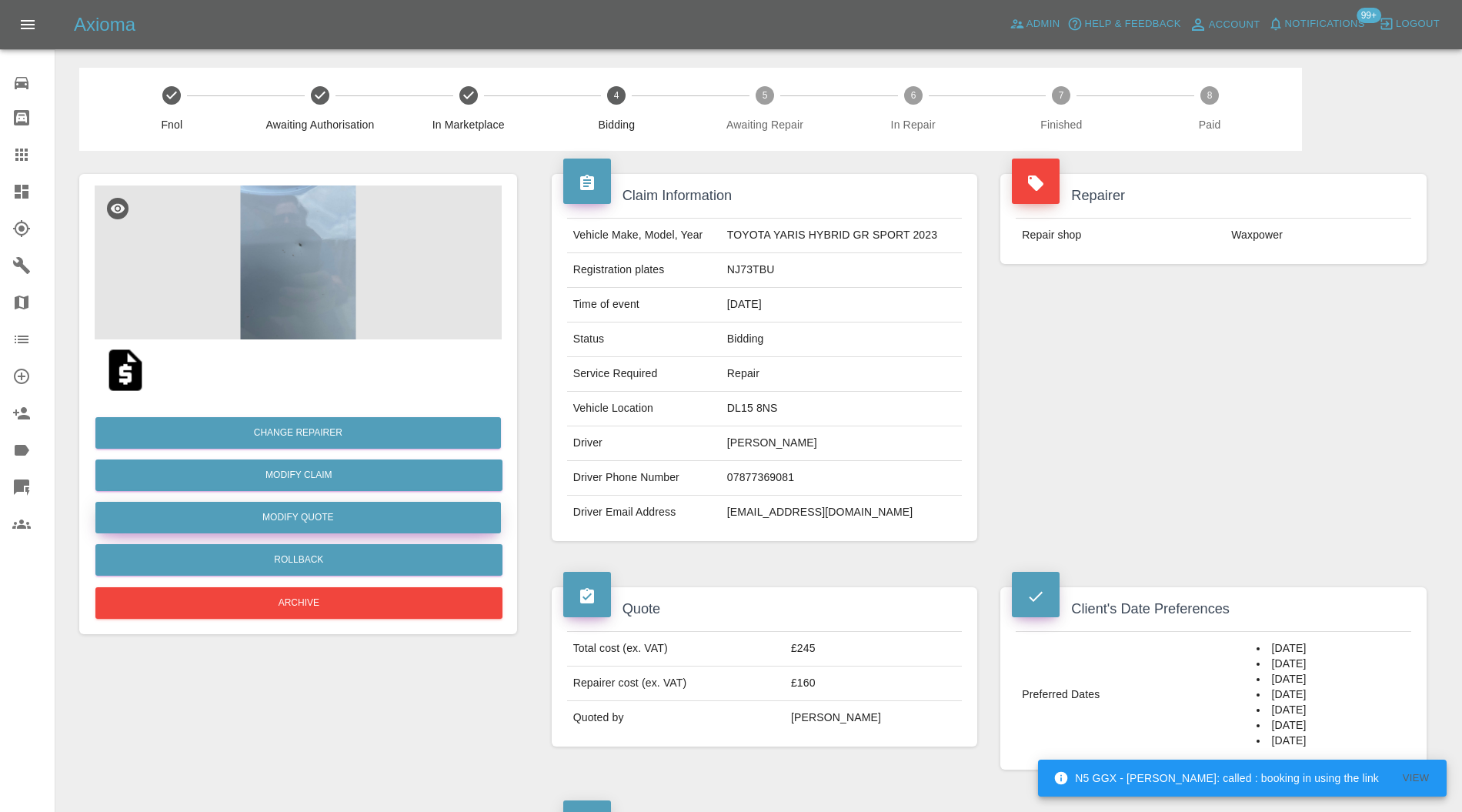
click at [377, 514] on button "Modify Quote" at bounding box center [298, 517] width 405 height 31
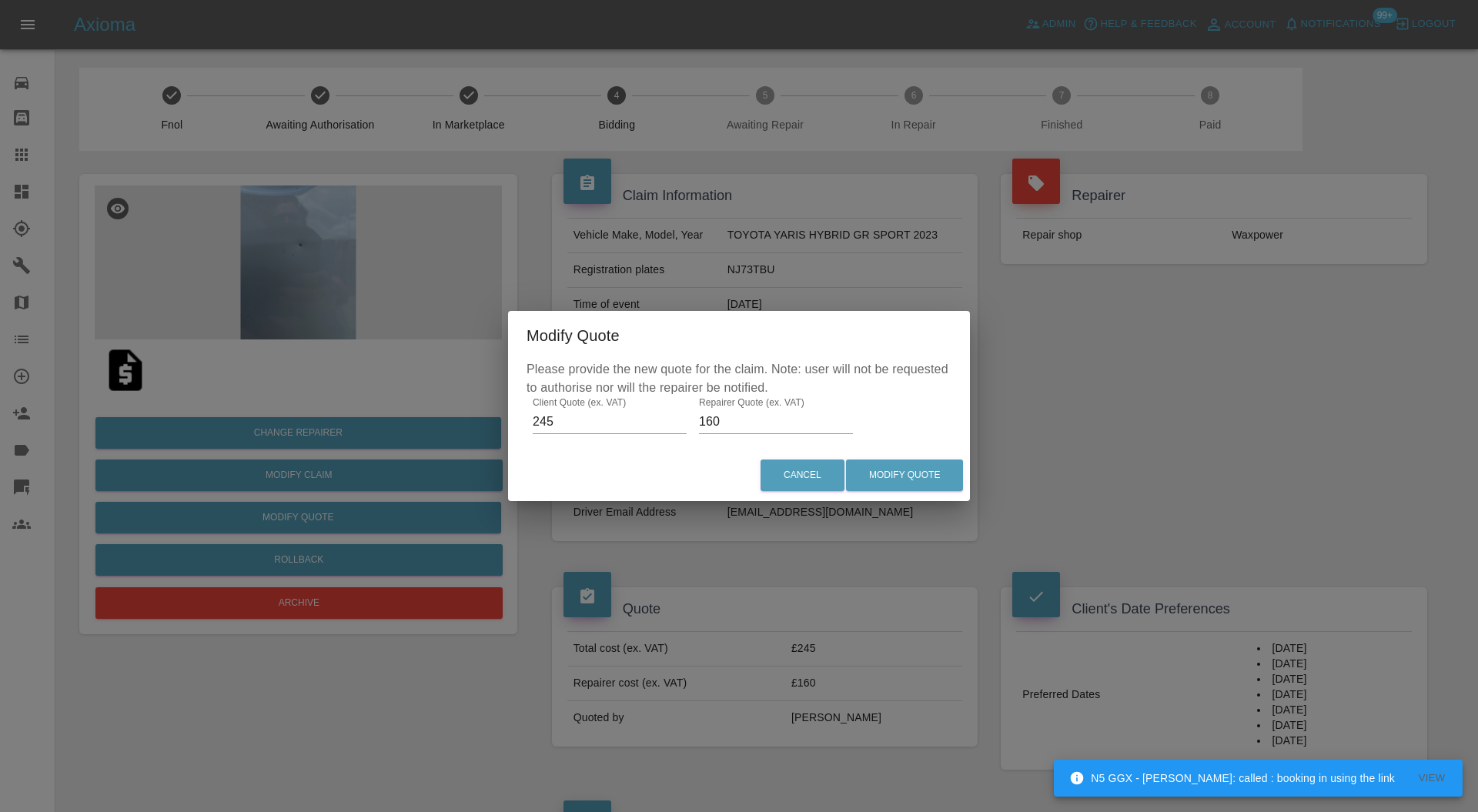
click at [758, 408] on label "Repairer Quote (ex. VAT)" at bounding box center [752, 401] width 106 height 13
click at [758, 409] on input "160" at bounding box center [776, 421] width 154 height 24
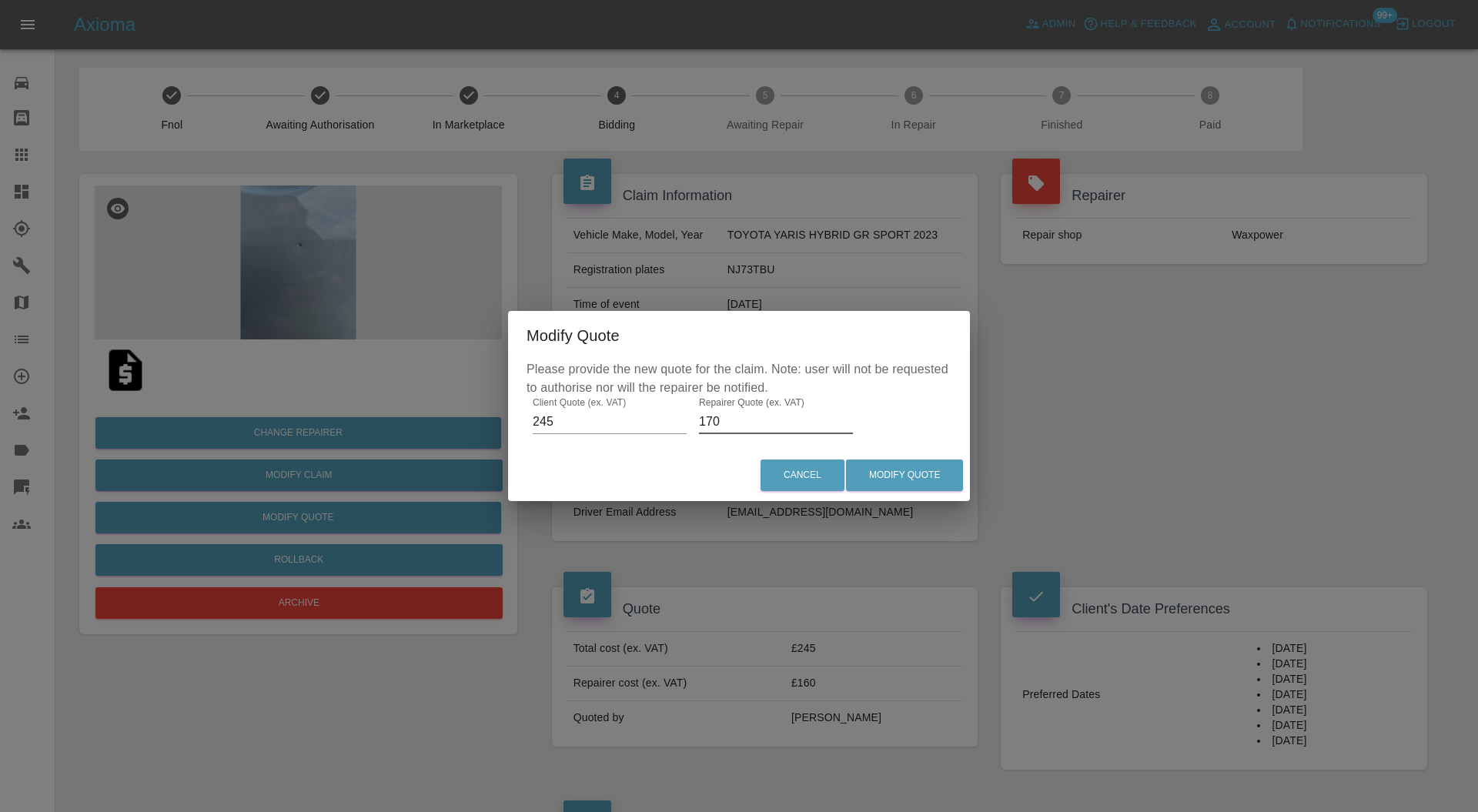
type input "170"
click at [921, 474] on button "Modify Quote" at bounding box center [905, 474] width 117 height 31
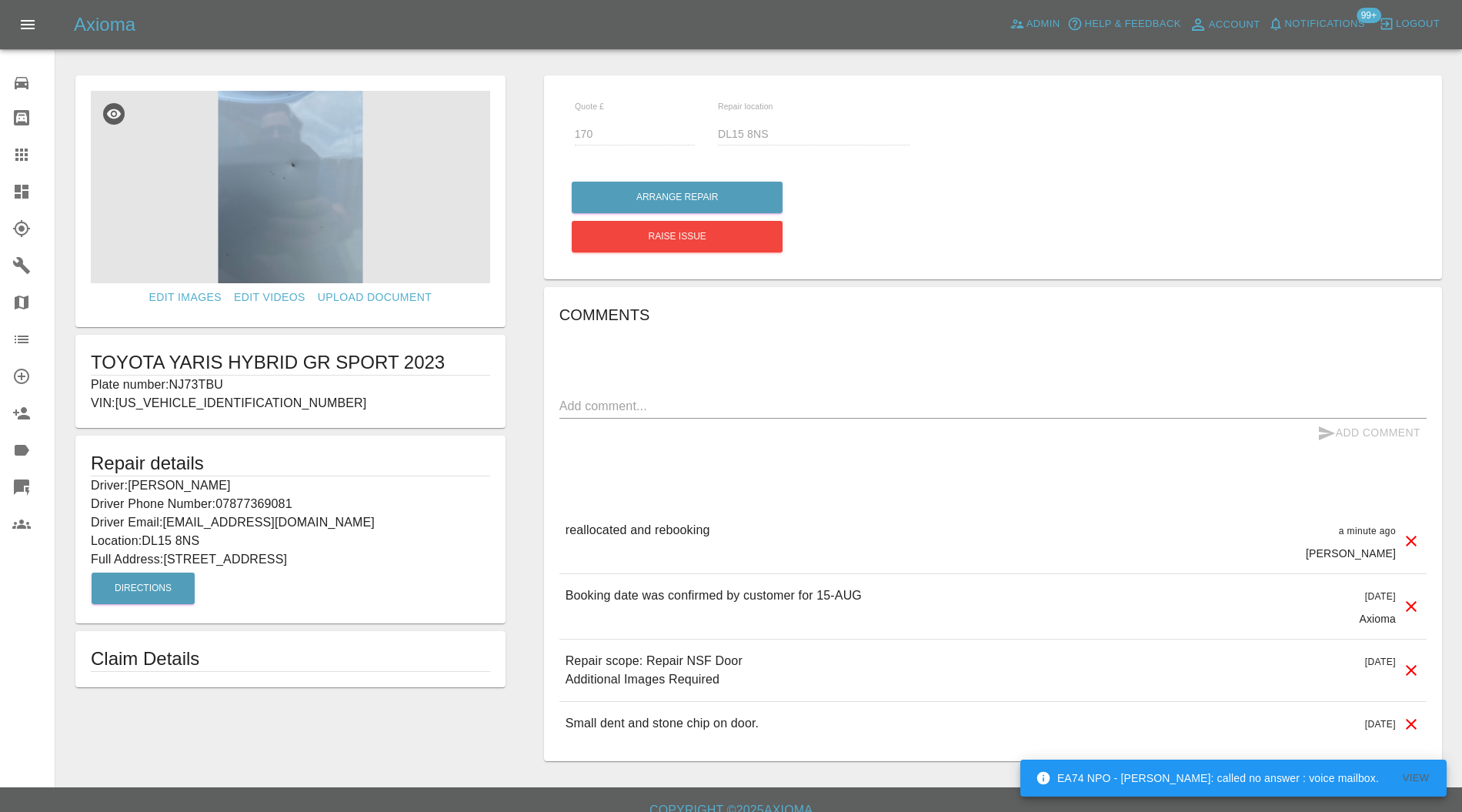
click at [20, 188] on icon at bounding box center [21, 192] width 14 height 14
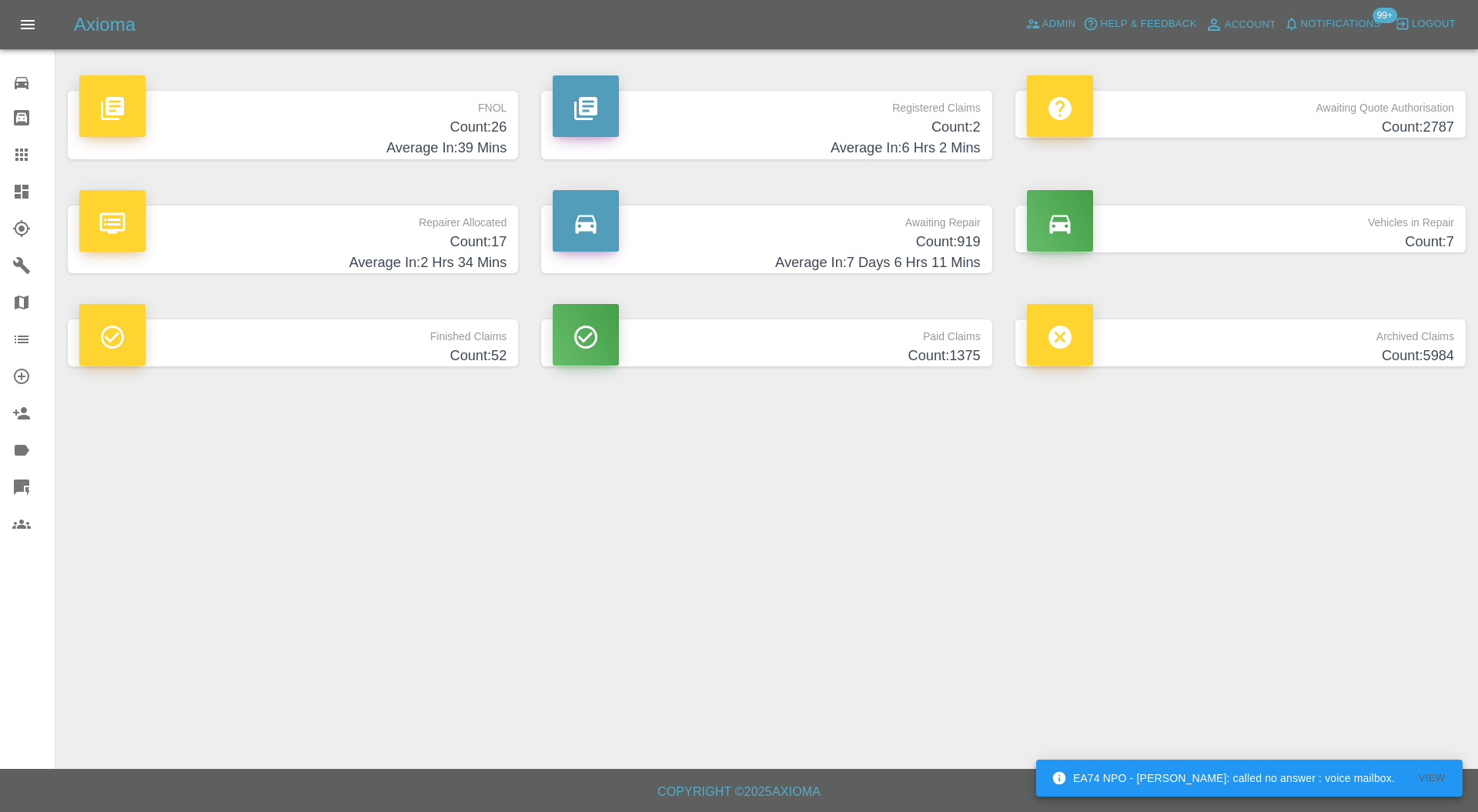
click at [432, 243] on h4 "Count: 17" at bounding box center [293, 241] width 427 height 21
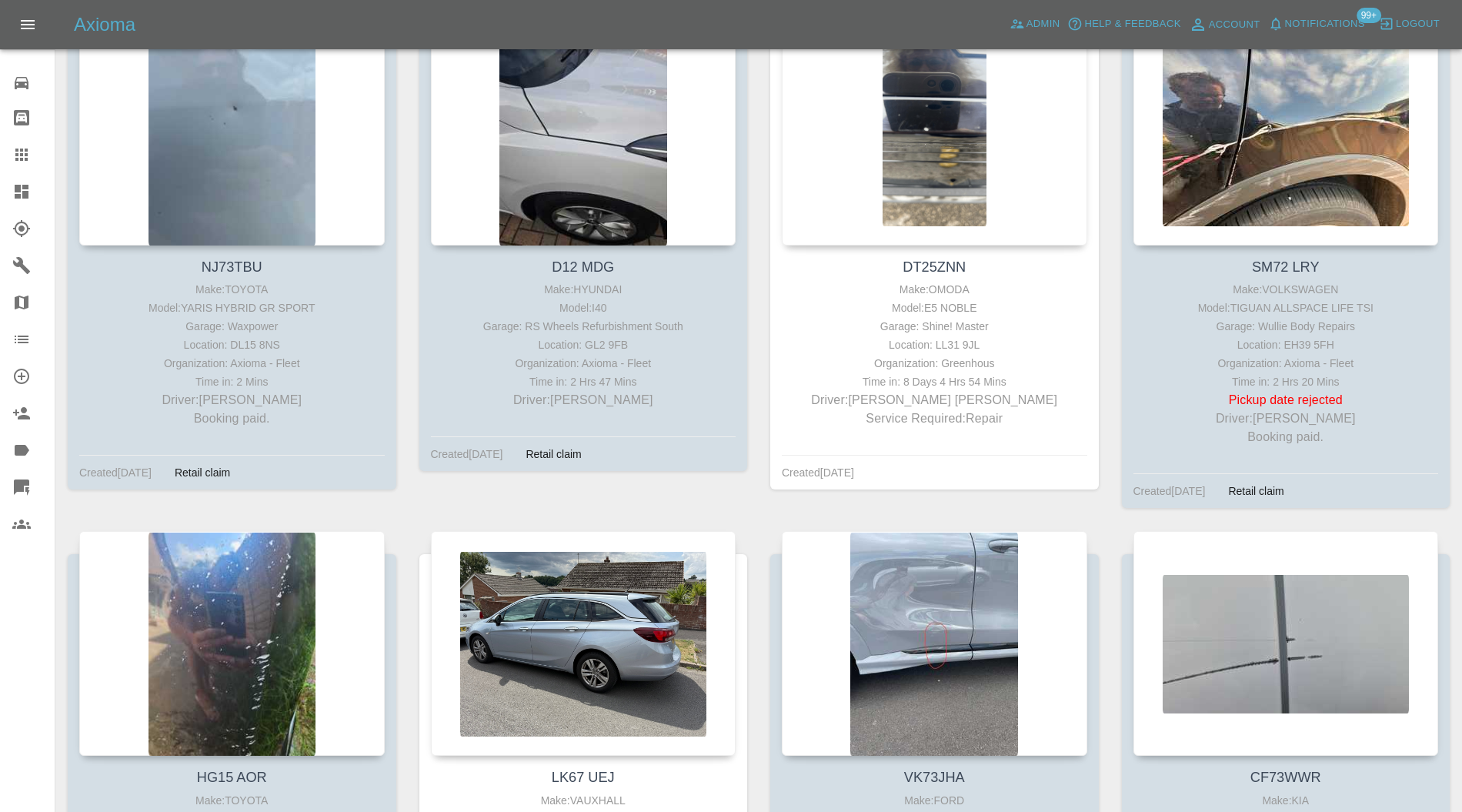
scroll to position [1250, 0]
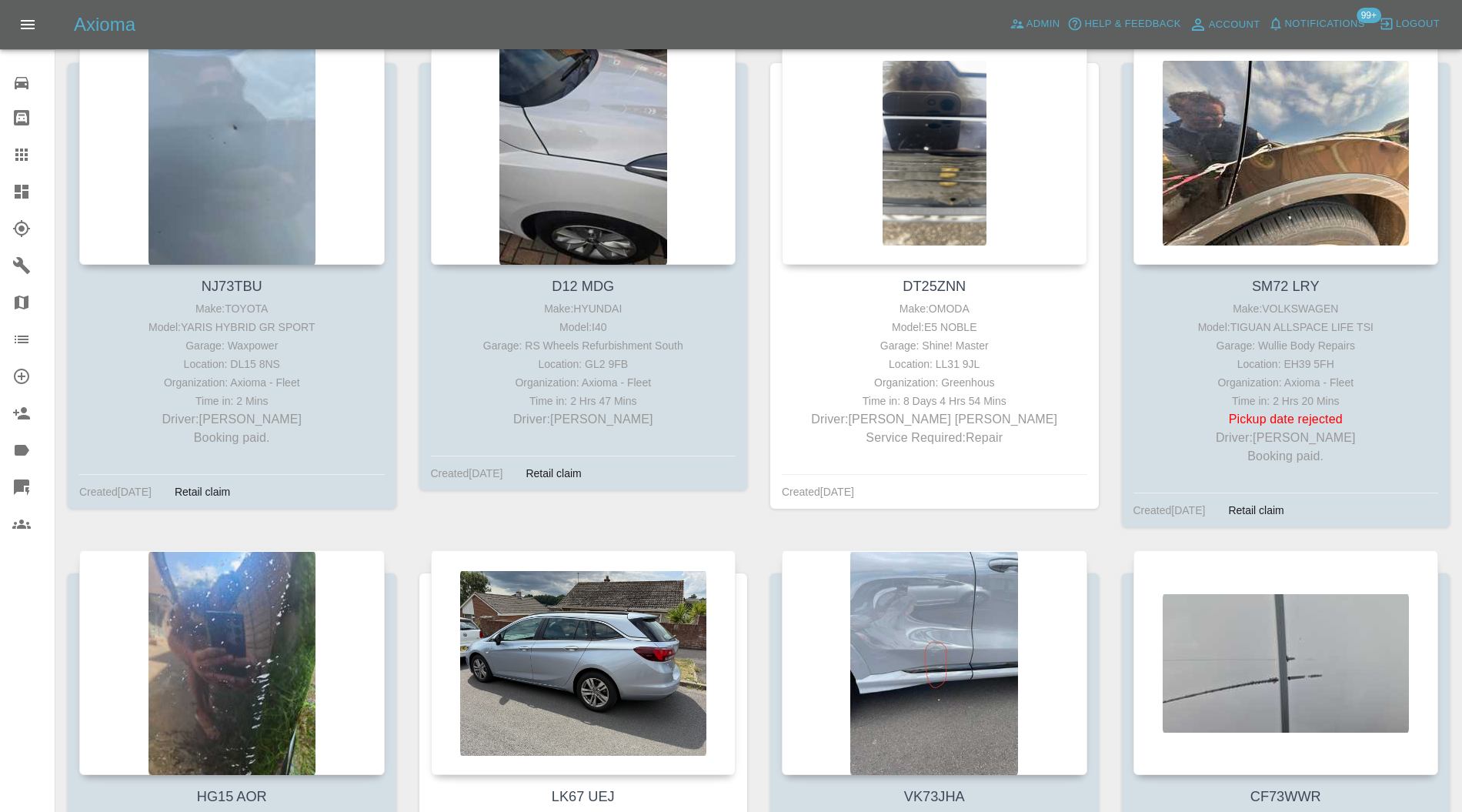
click at [1303, 104] on div at bounding box center [1286, 152] width 306 height 225
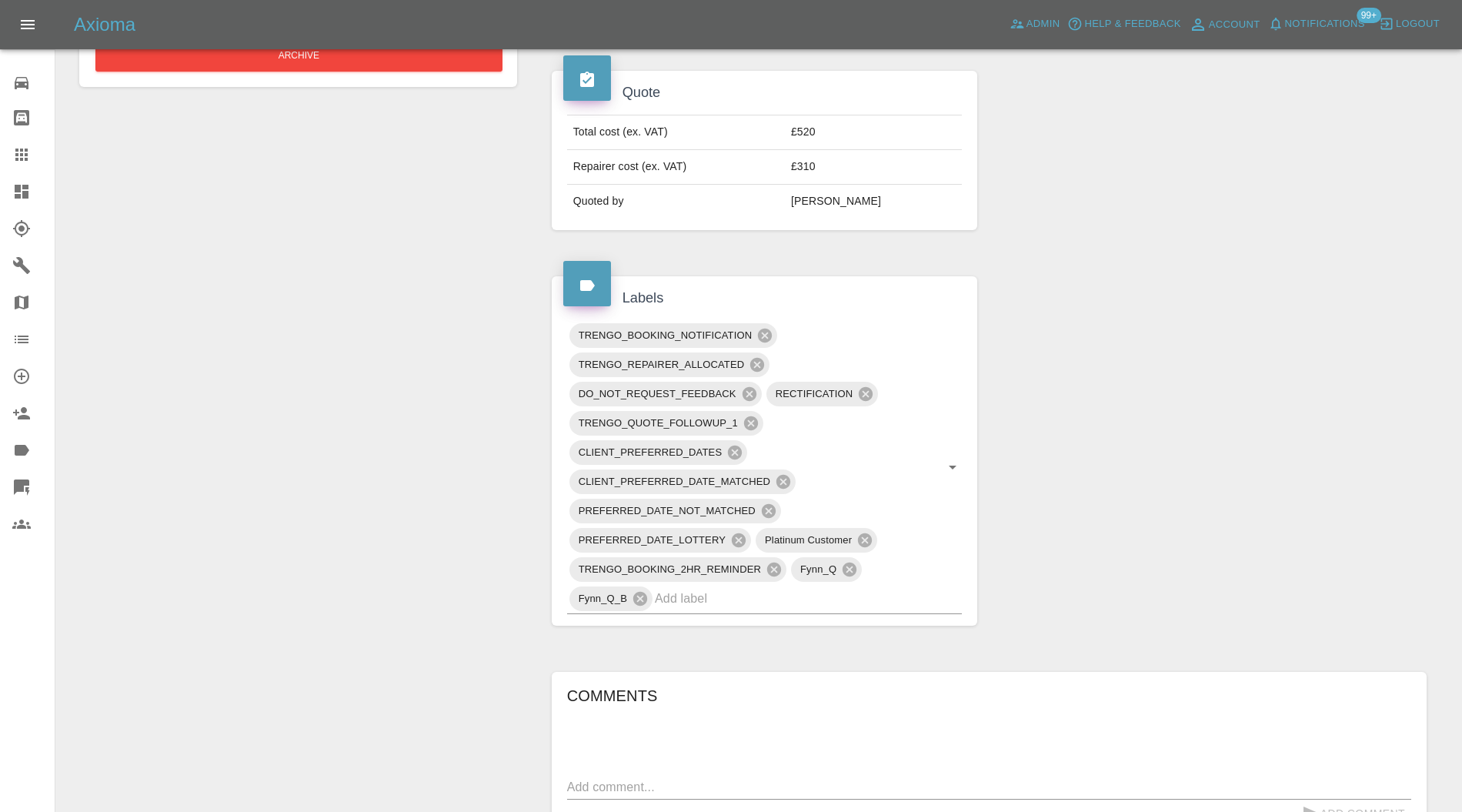
scroll to position [820, 0]
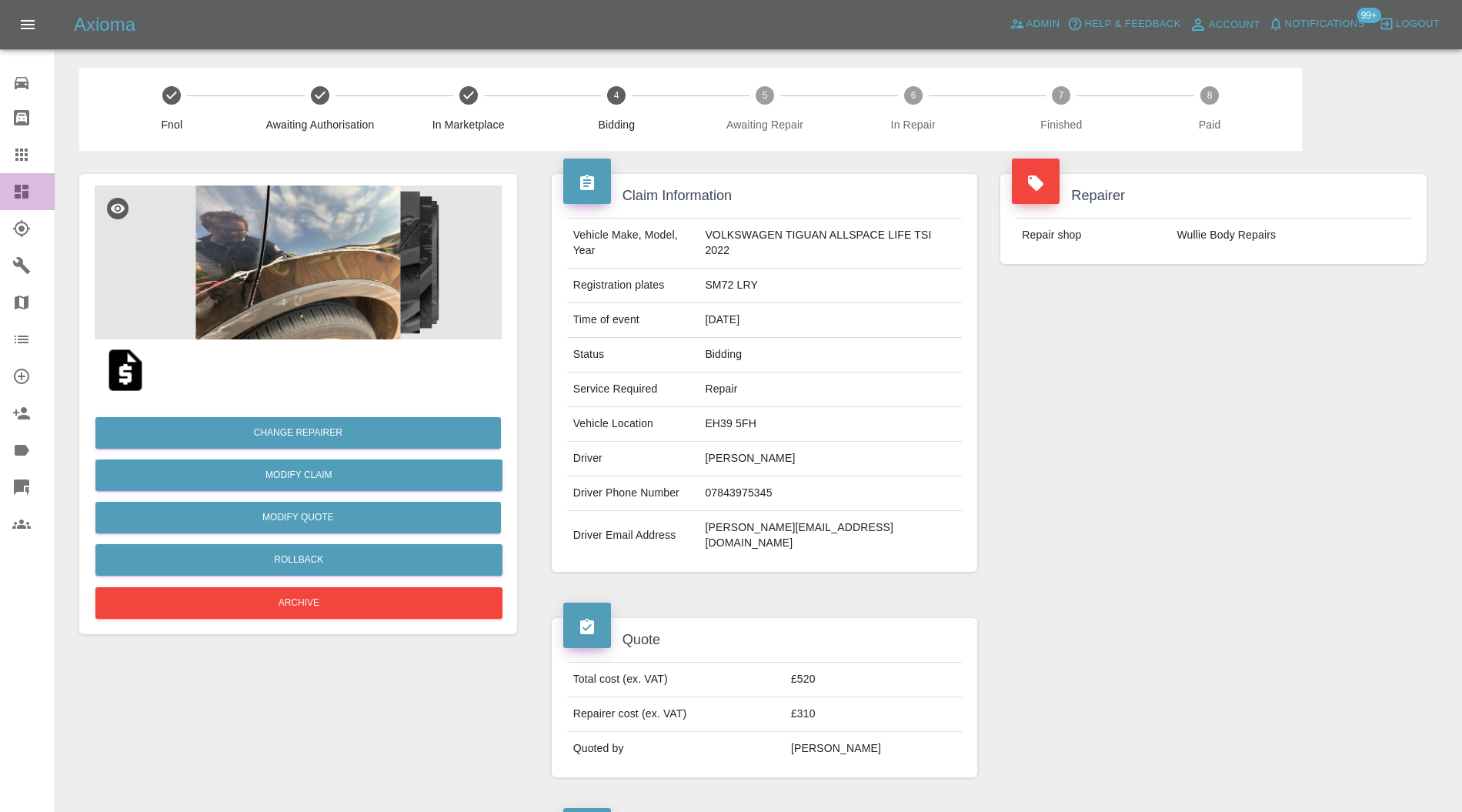
click at [23, 192] on icon at bounding box center [21, 192] width 14 height 14
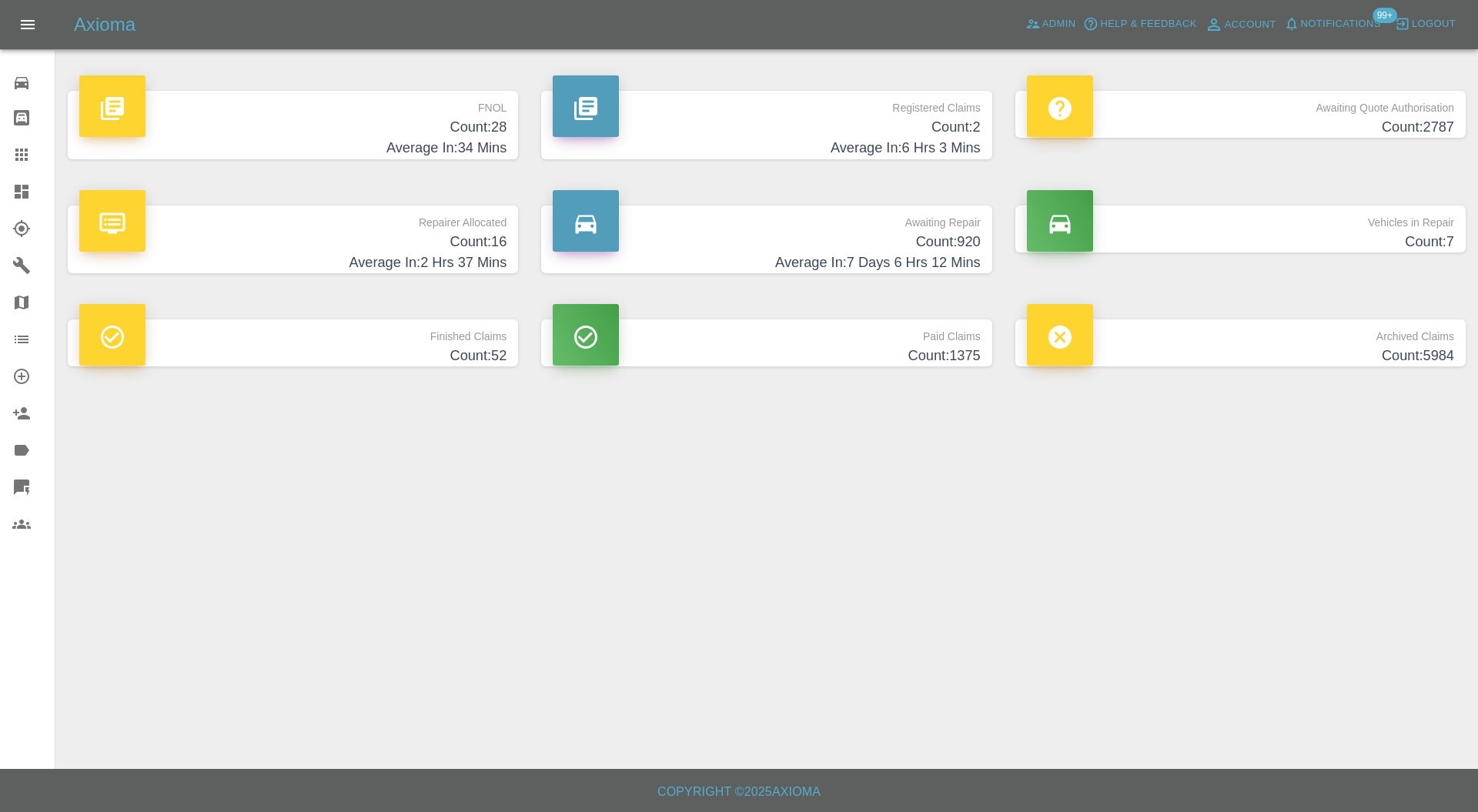
click at [415, 239] on h4 "Count: 16" at bounding box center [293, 241] width 427 height 21
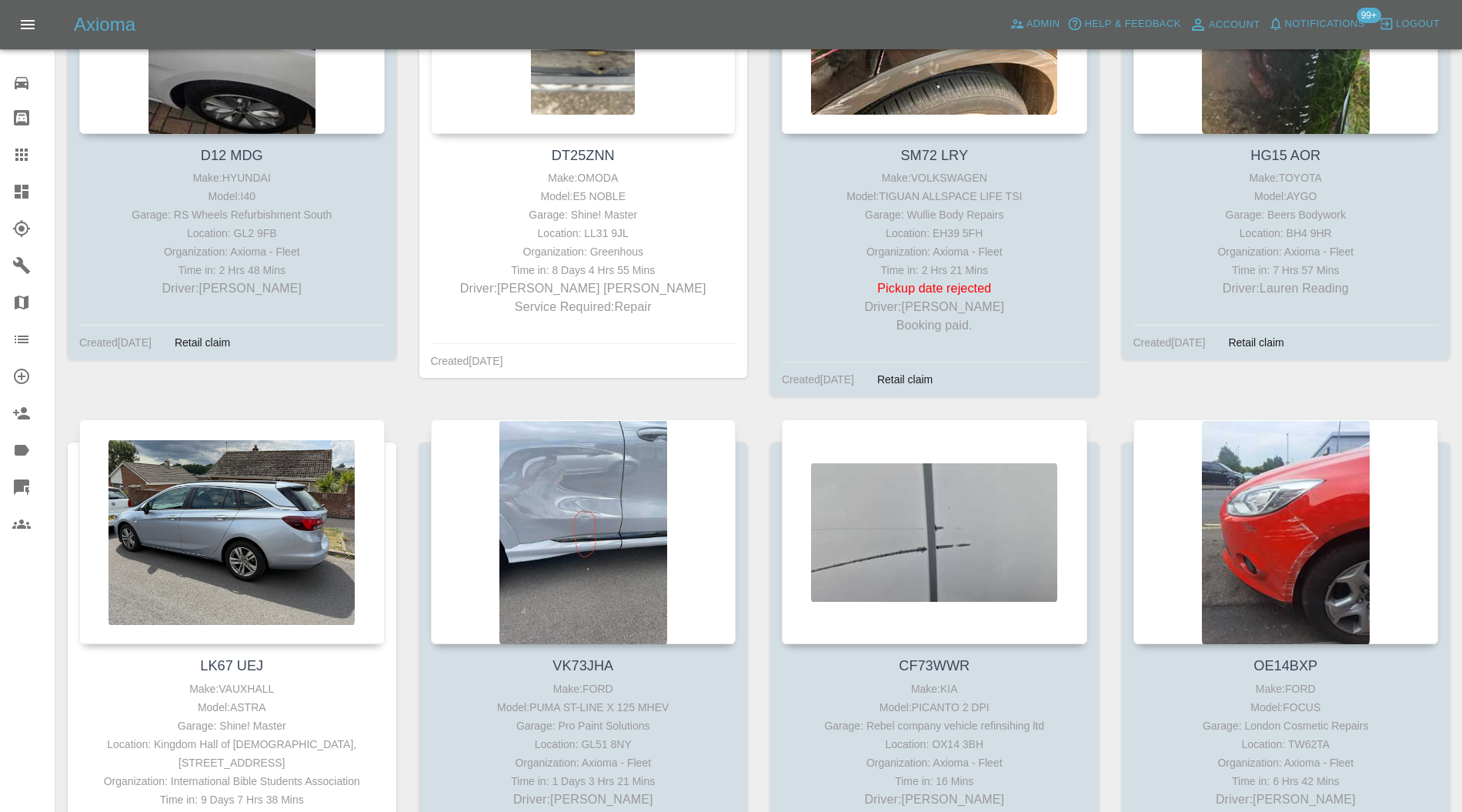
scroll to position [1559, 0]
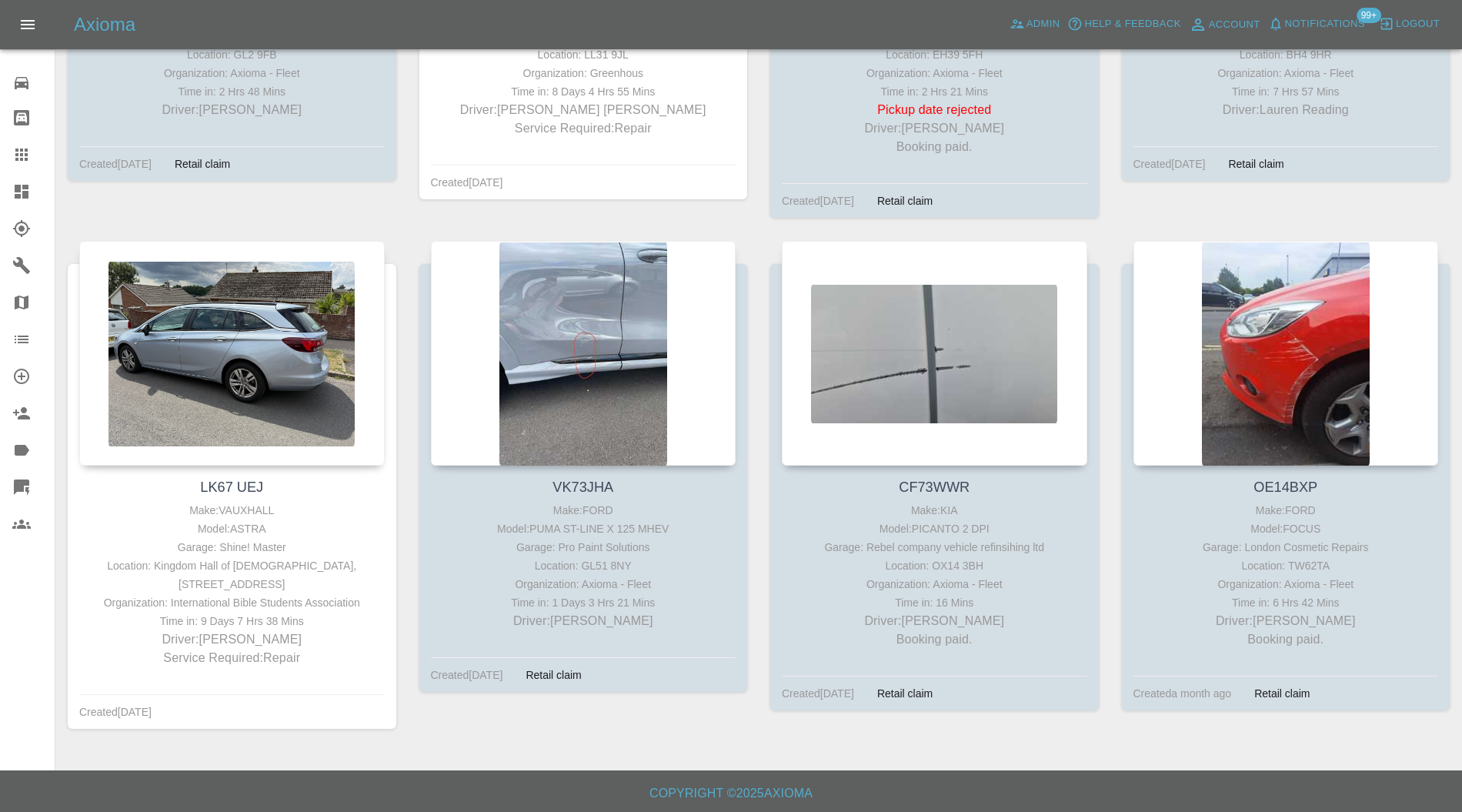
drag, startPoint x: 1355, startPoint y: 198, endPoint x: 1285, endPoint y: 212, distance: 71.4
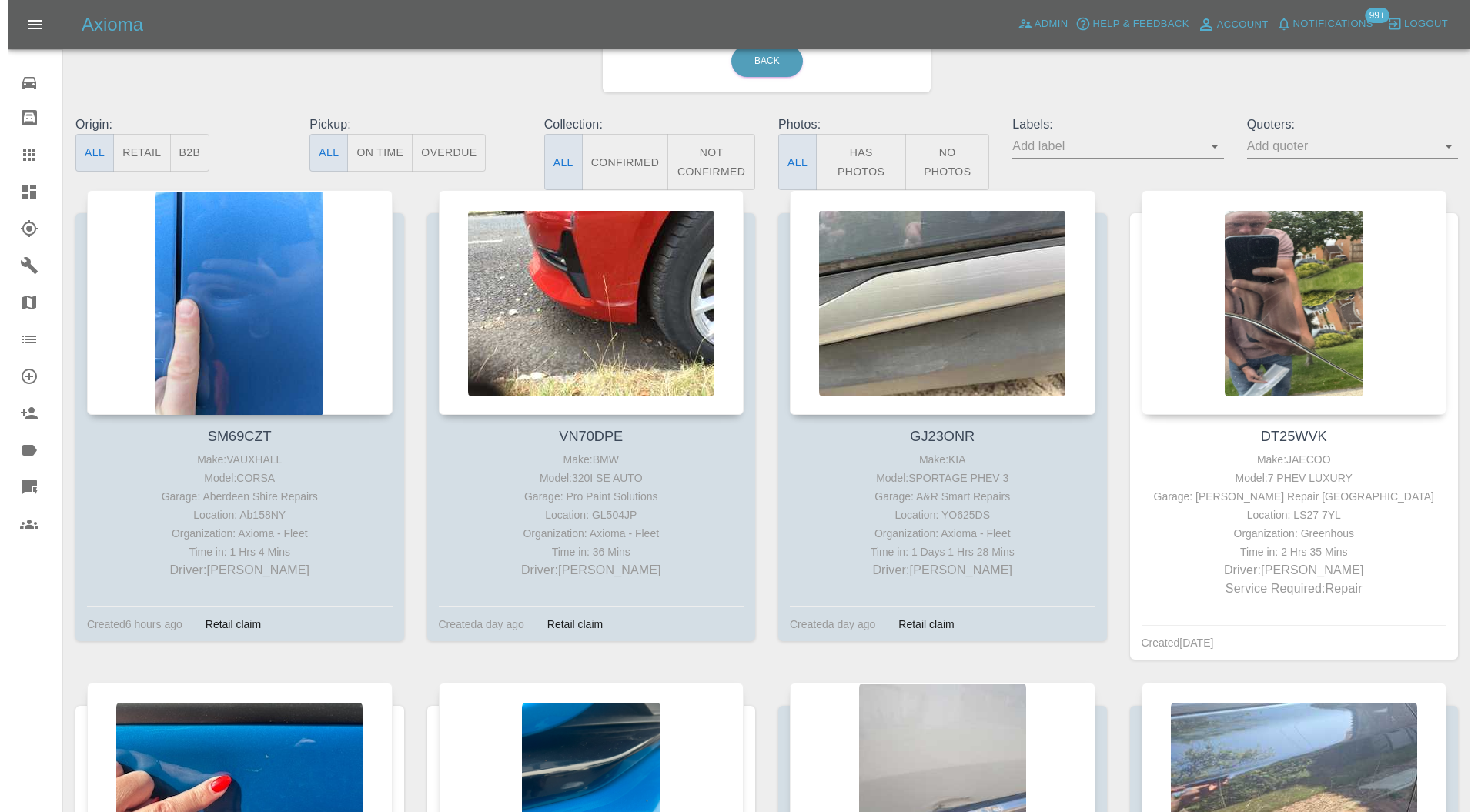
scroll to position [0, 0]
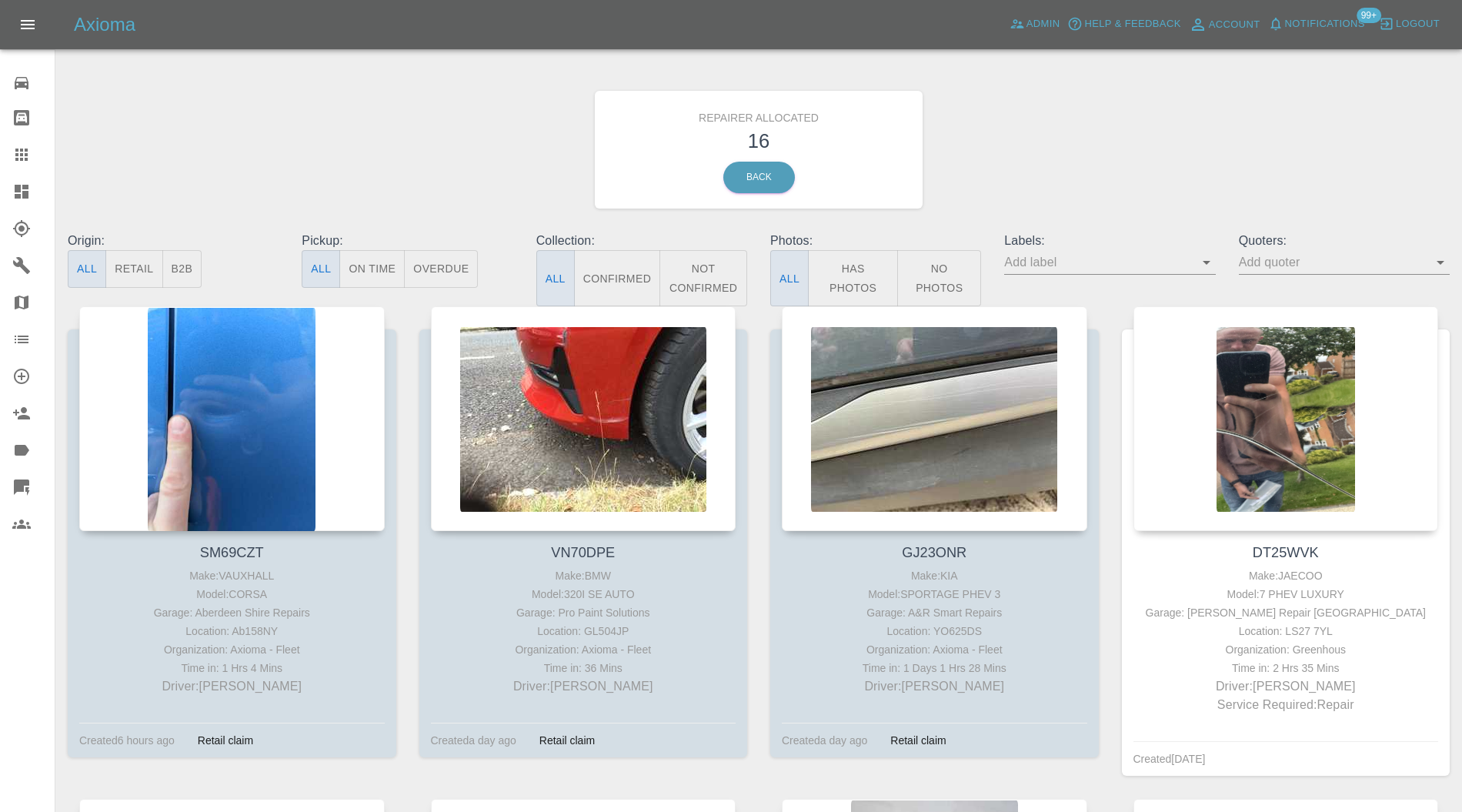
click at [130, 263] on button "Retail" at bounding box center [133, 268] width 57 height 38
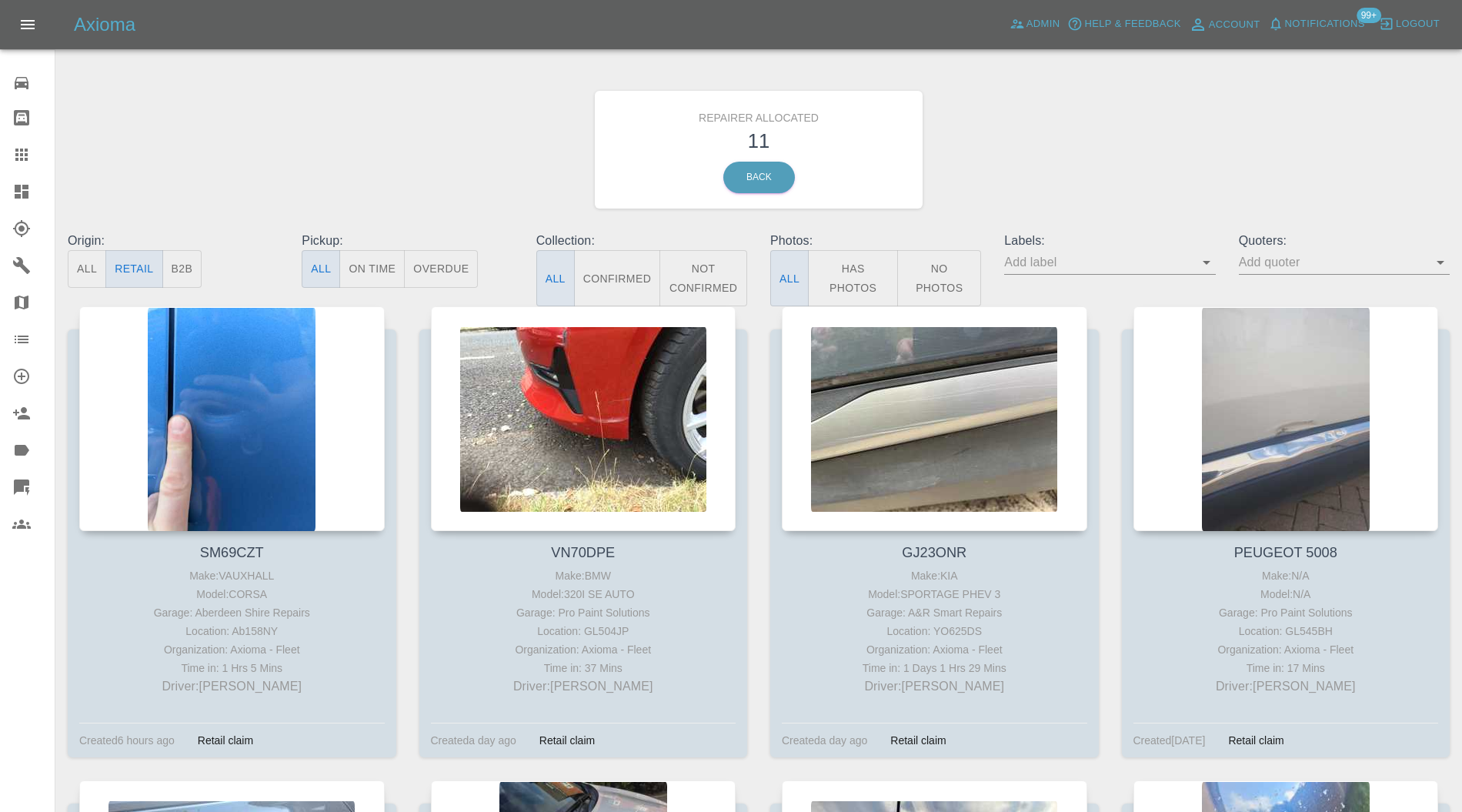
click at [1399, 765] on div "PEUGEOT 5008 Make: N/A Model: N/A Garage: Pro Paint Solutions Location: GL545BH…" at bounding box center [1286, 543] width 352 height 474
click at [19, 191] on icon at bounding box center [21, 192] width 14 height 14
